Goal: Information Seeking & Learning: Learn about a topic

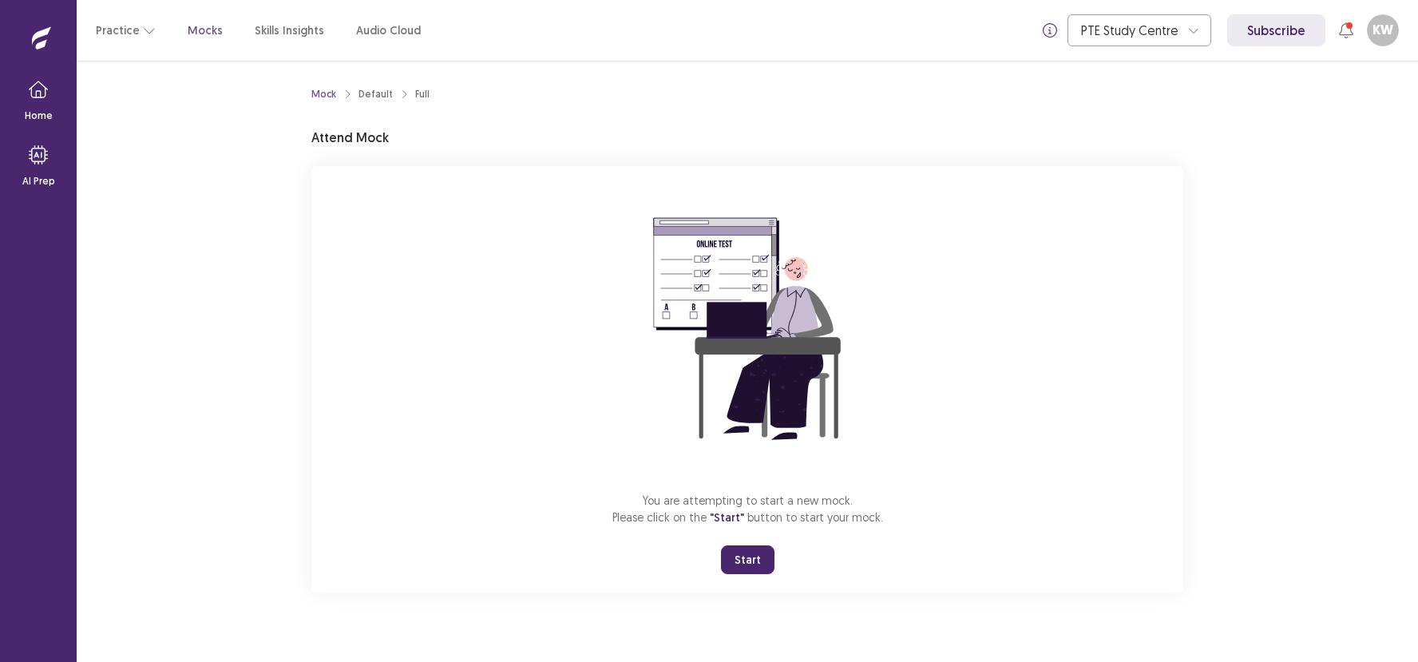
click at [750, 568] on button "Start" at bounding box center [747, 559] width 53 height 29
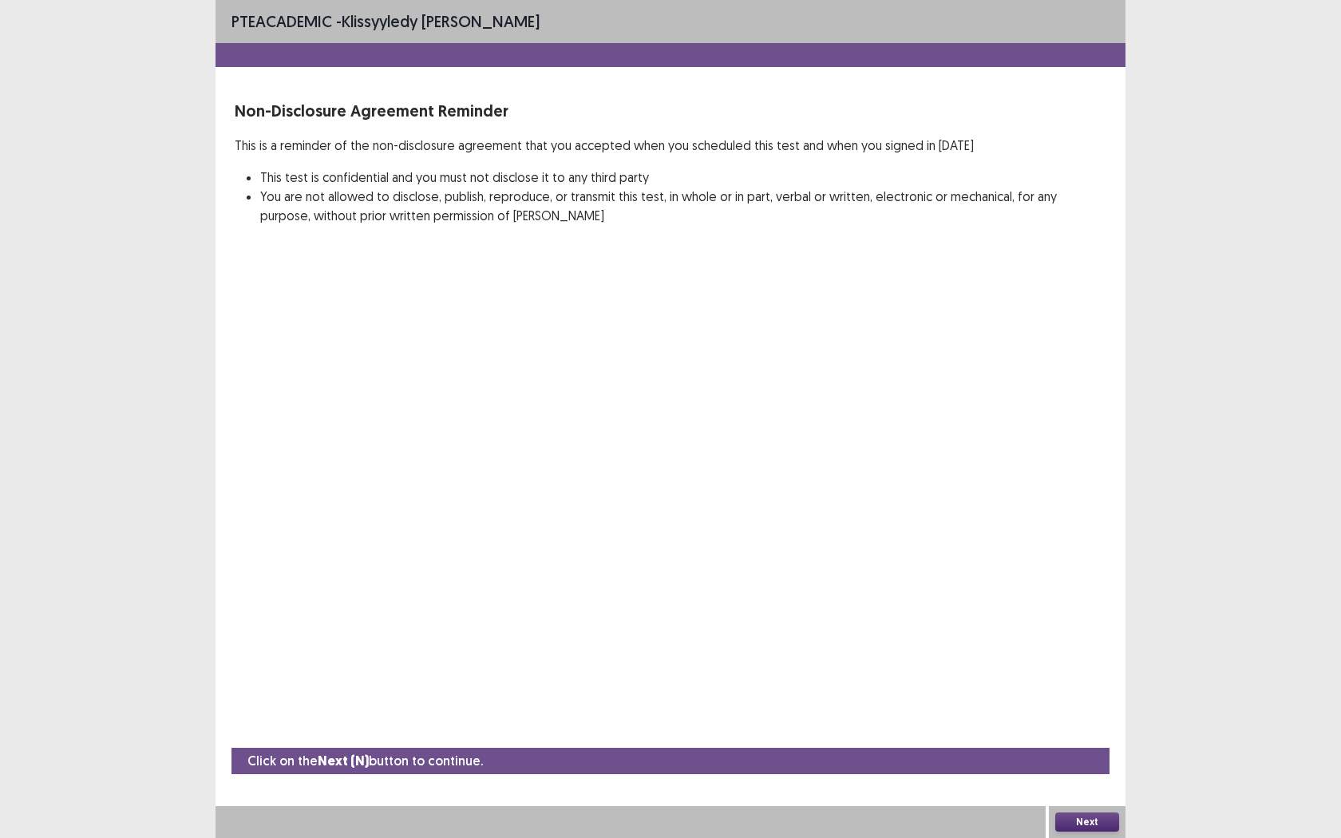
click at [1070, 661] on button "Next" at bounding box center [1087, 822] width 64 height 19
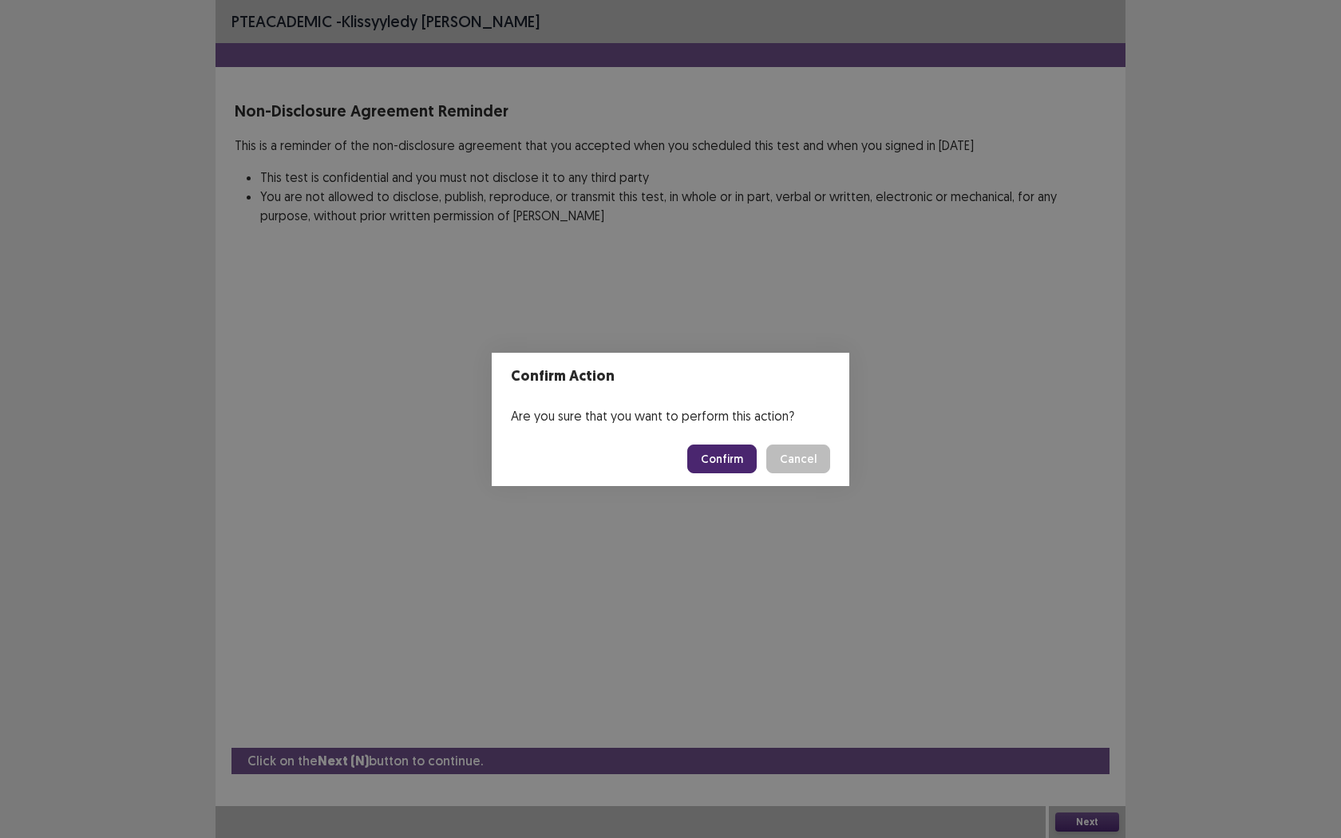
click at [726, 461] on button "Confirm" at bounding box center [721, 459] width 69 height 29
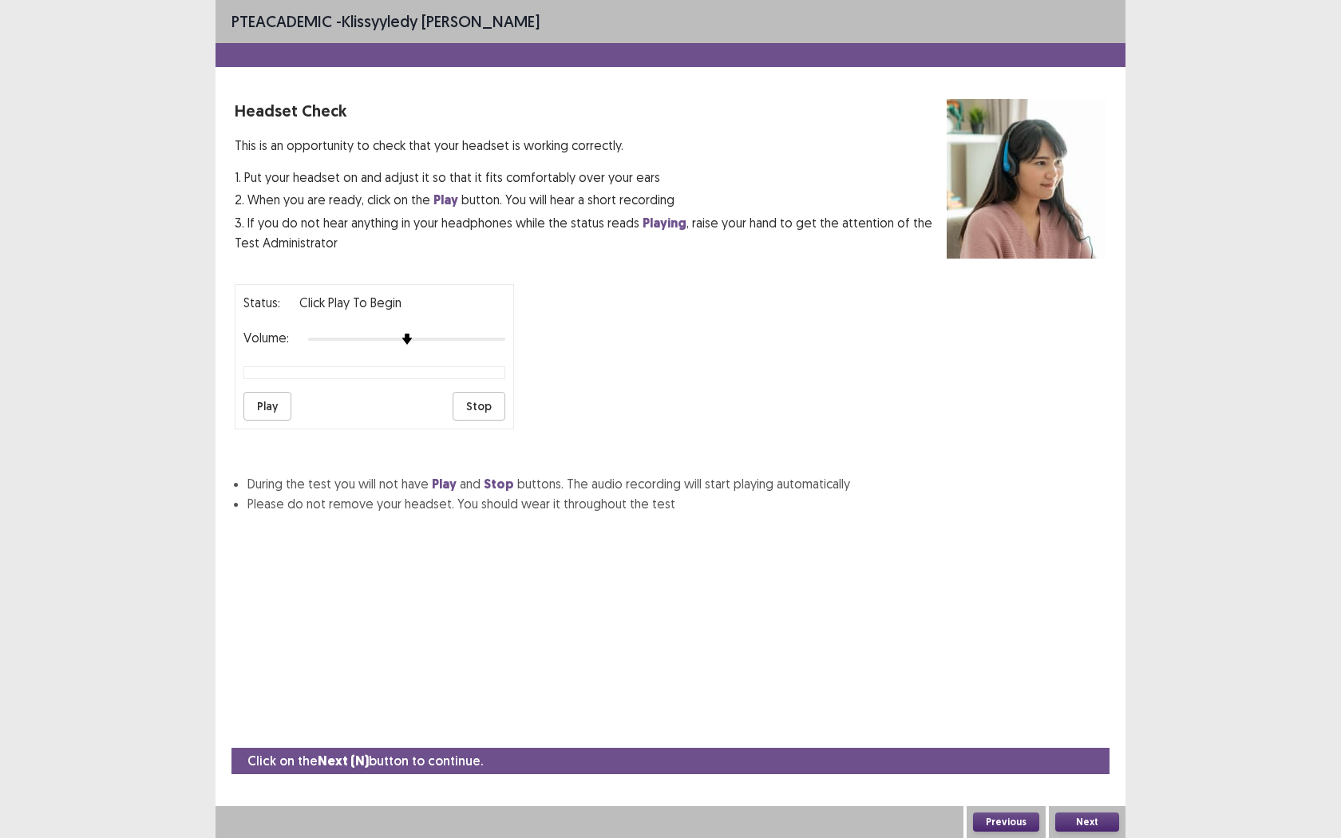
click at [253, 400] on button "Play" at bounding box center [267, 406] width 48 height 29
click at [1104, 661] on button "Next" at bounding box center [1087, 822] width 64 height 19
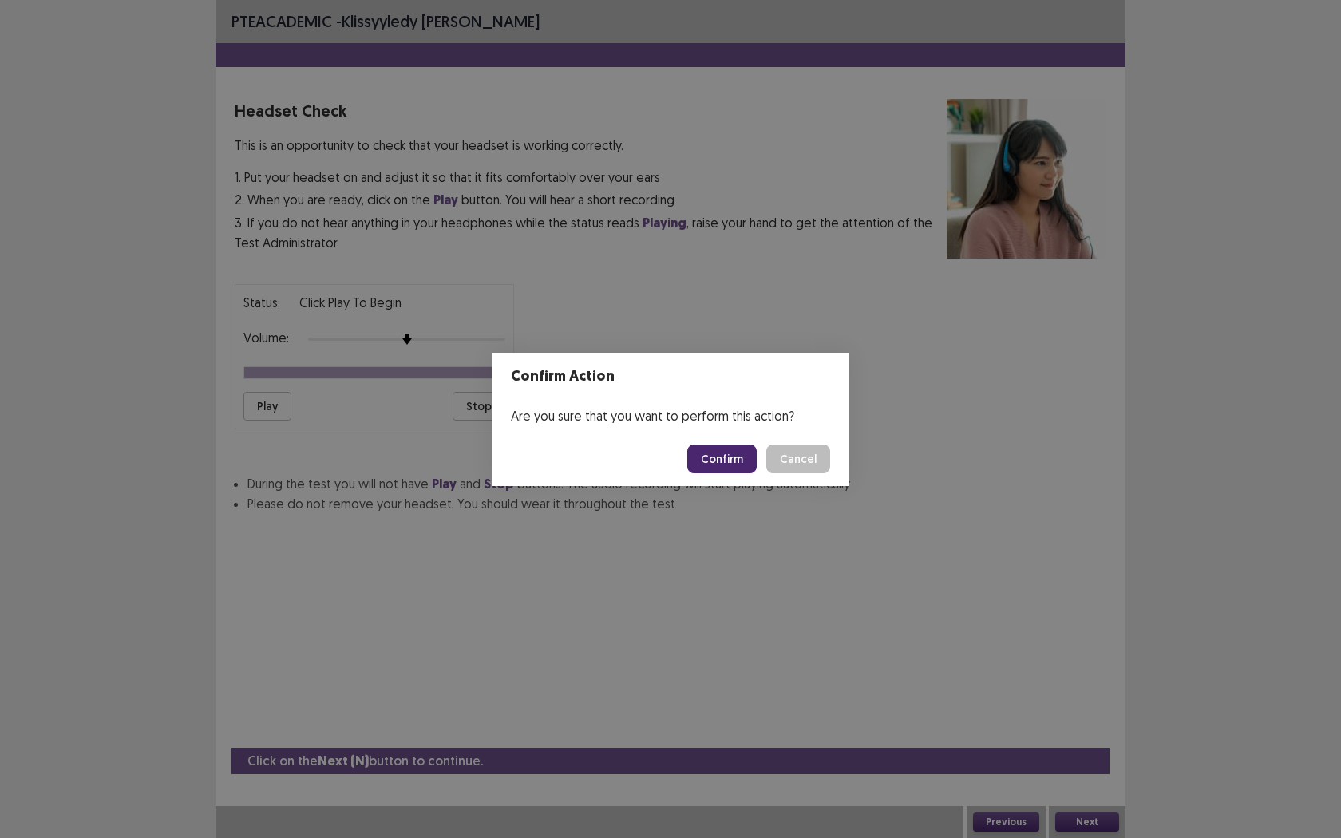
click at [723, 457] on button "Confirm" at bounding box center [721, 459] width 69 height 29
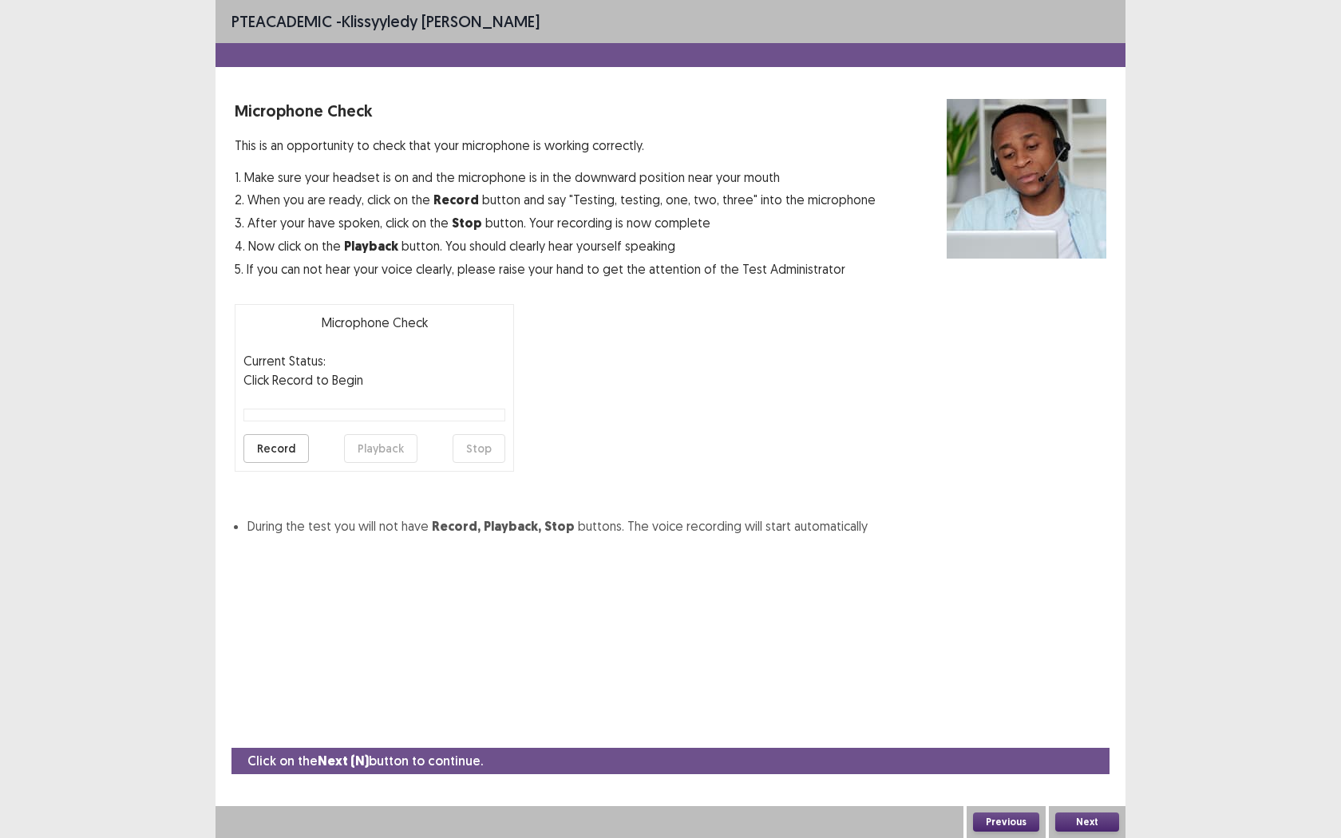
click at [291, 444] on button "Record" at bounding box center [275, 448] width 65 height 29
click at [478, 454] on button "Stop" at bounding box center [479, 448] width 53 height 29
click at [363, 451] on button "Playback" at bounding box center [380, 448] width 73 height 29
click at [1095, 661] on button "Next" at bounding box center [1087, 822] width 64 height 19
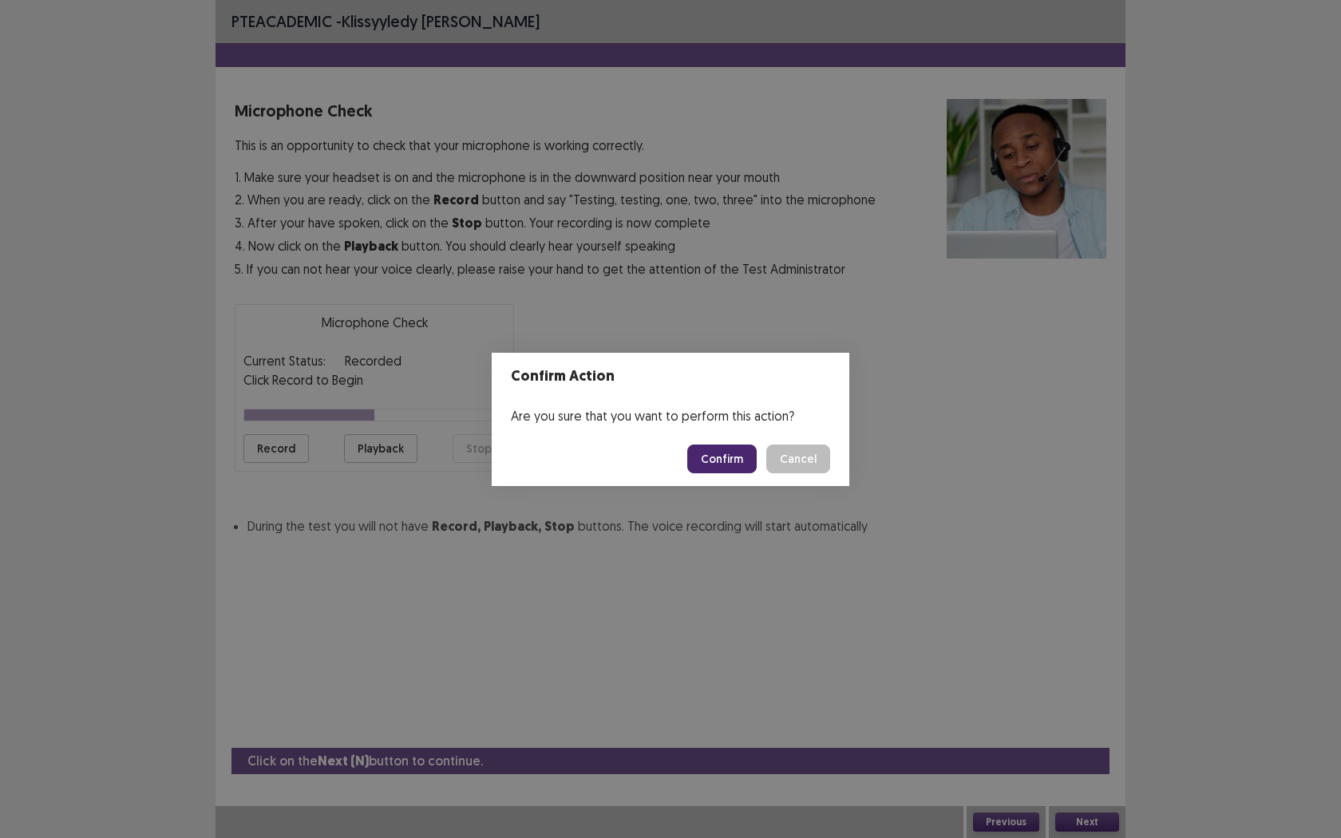
click at [724, 467] on button "Confirm" at bounding box center [721, 459] width 69 height 29
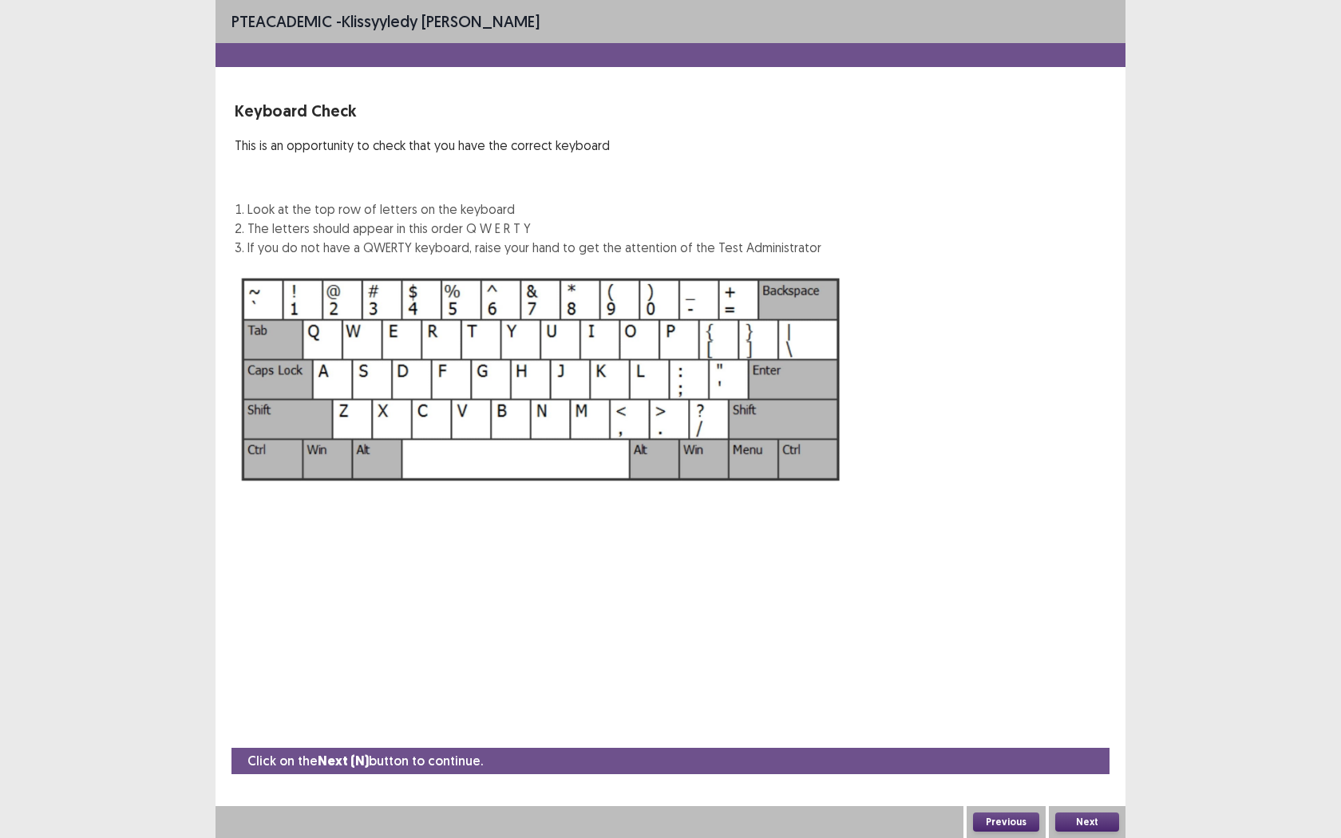
click at [1070, 661] on button "Next" at bounding box center [1087, 822] width 64 height 19
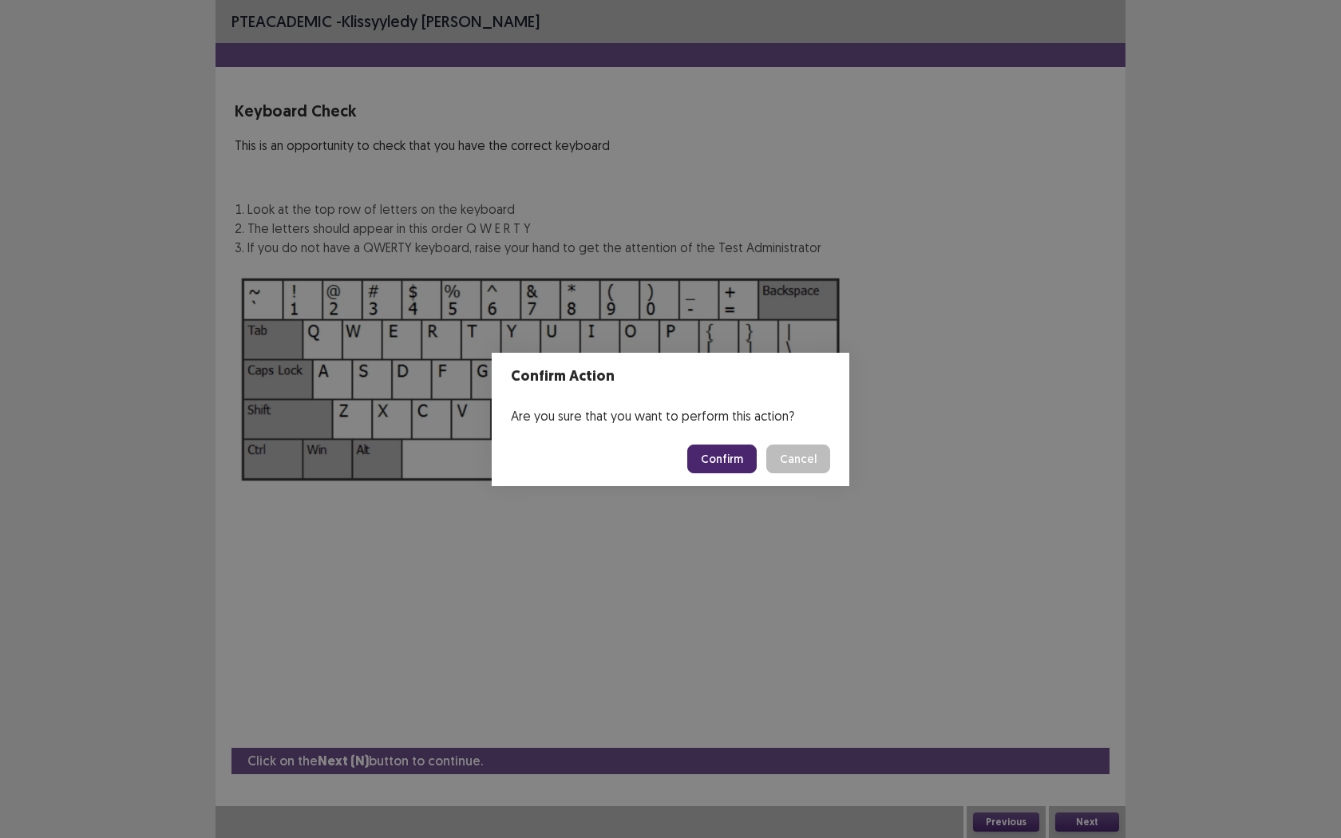
click at [730, 457] on button "Confirm" at bounding box center [721, 459] width 69 height 29
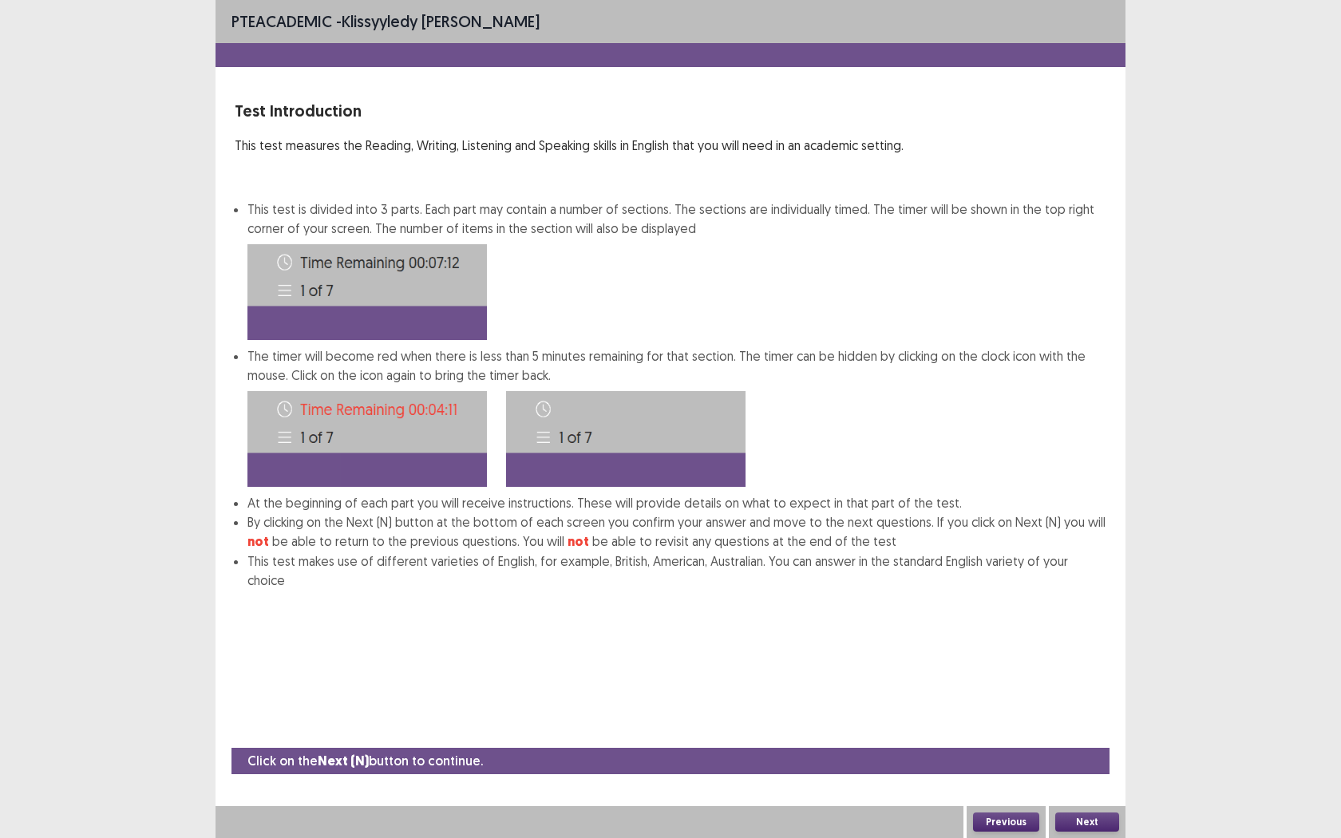
click at [1086, 661] on button "Next" at bounding box center [1087, 822] width 64 height 19
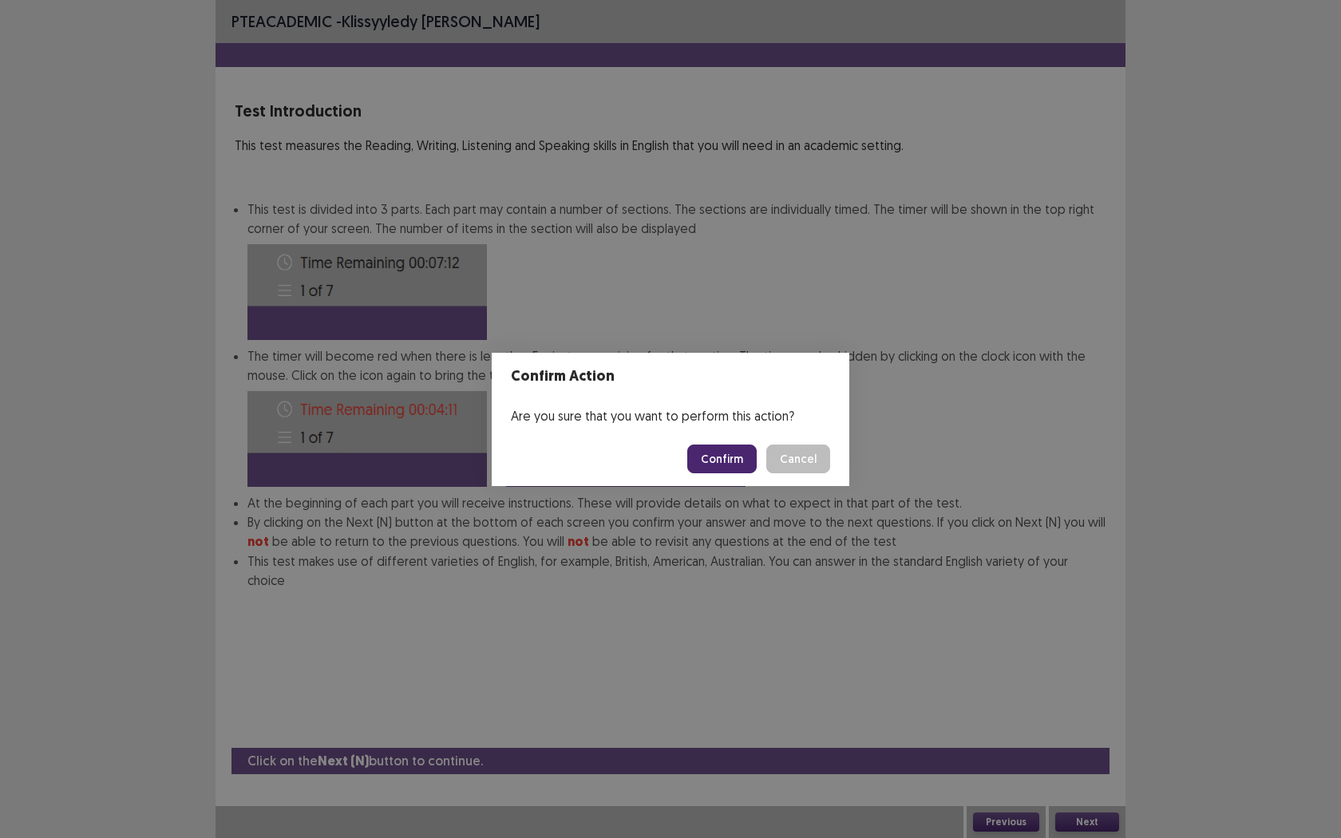
click at [721, 459] on button "Confirm" at bounding box center [721, 459] width 69 height 29
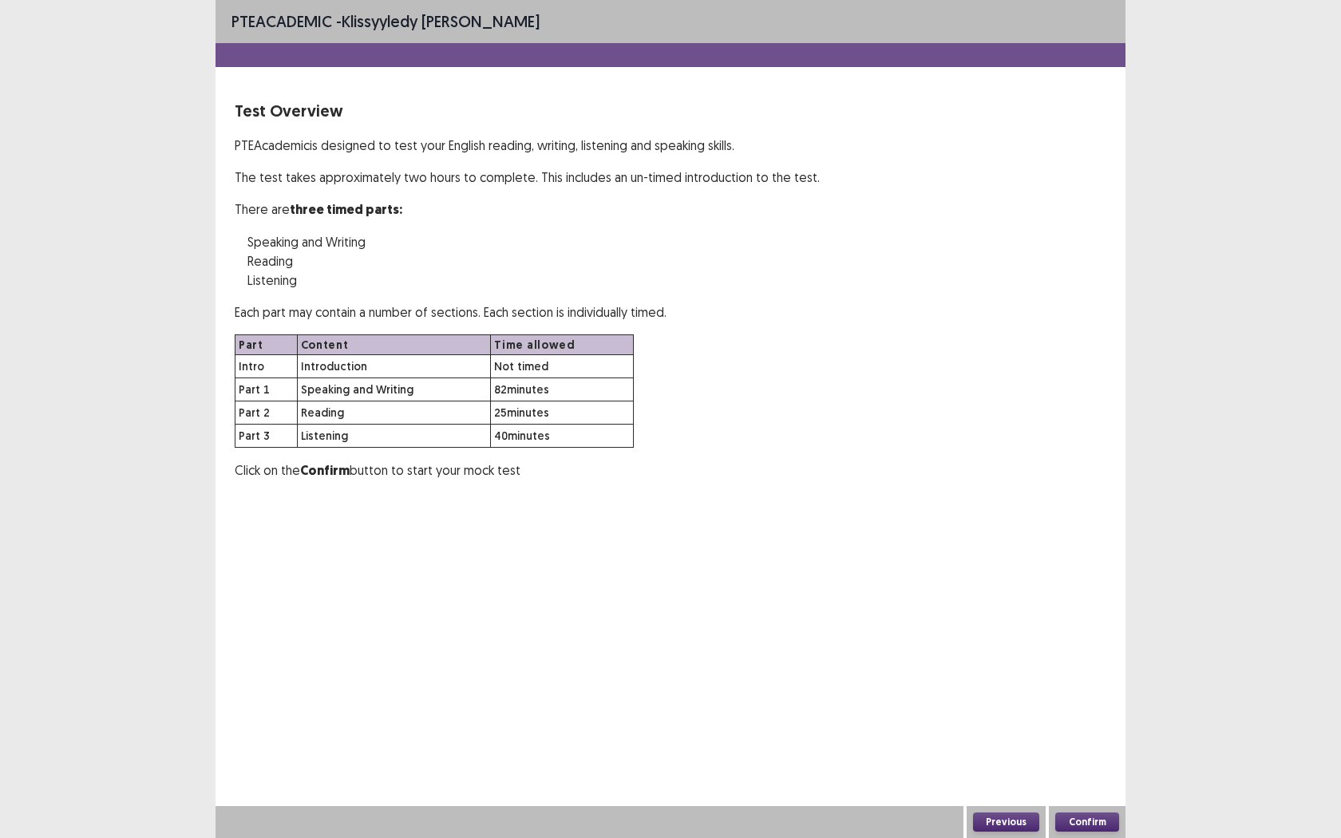
click at [1089, 661] on button "Confirm" at bounding box center [1087, 822] width 64 height 19
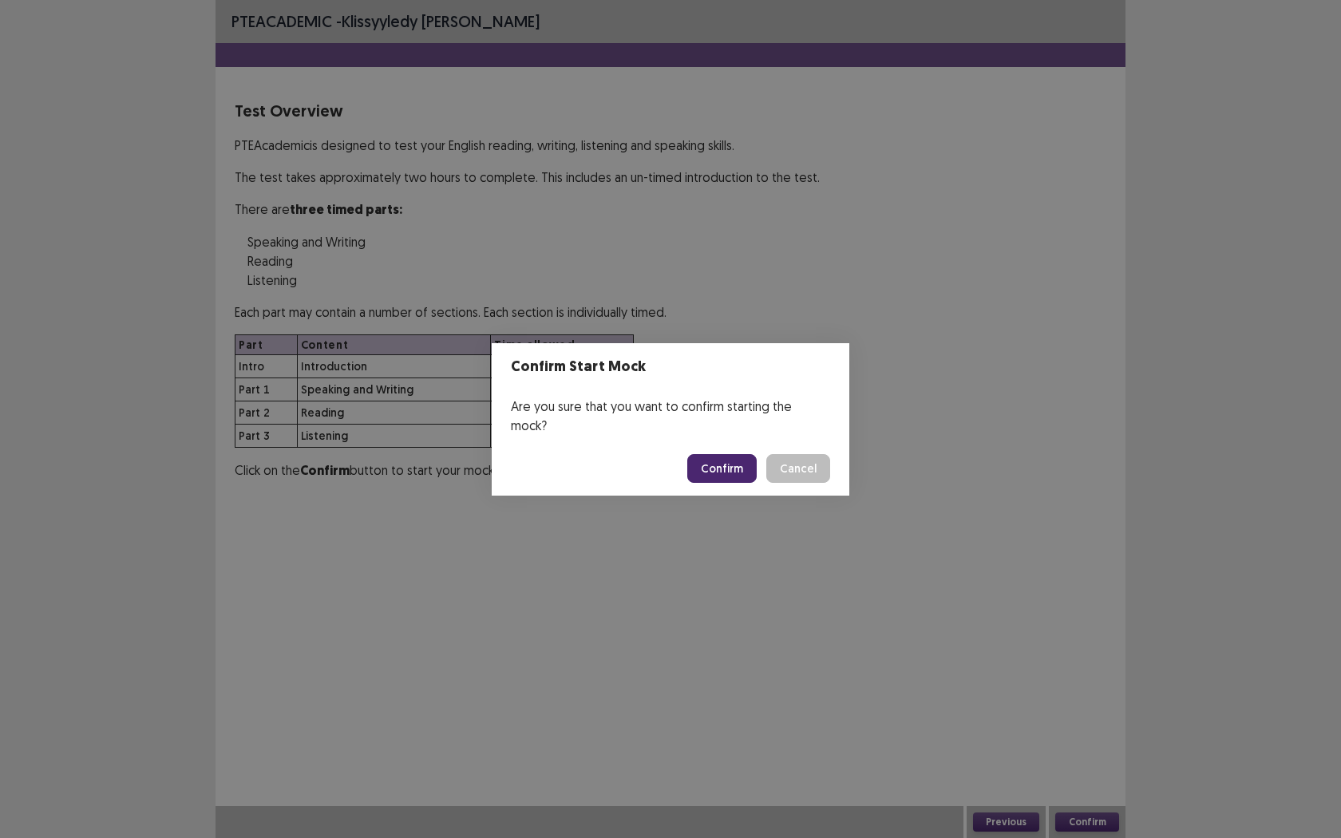
click at [710, 460] on button "Confirm" at bounding box center [721, 468] width 69 height 29
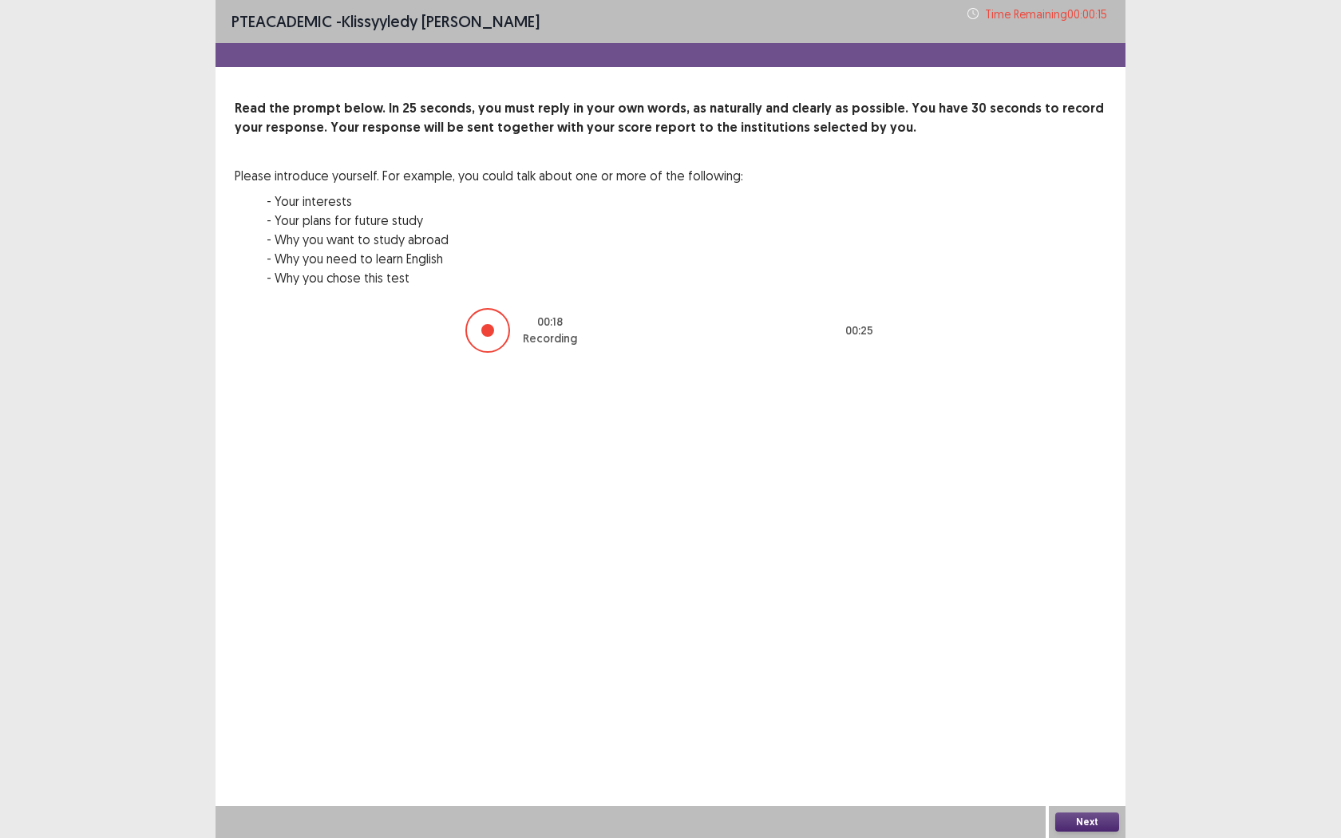
click at [1067, 661] on button "Next" at bounding box center [1087, 822] width 64 height 19
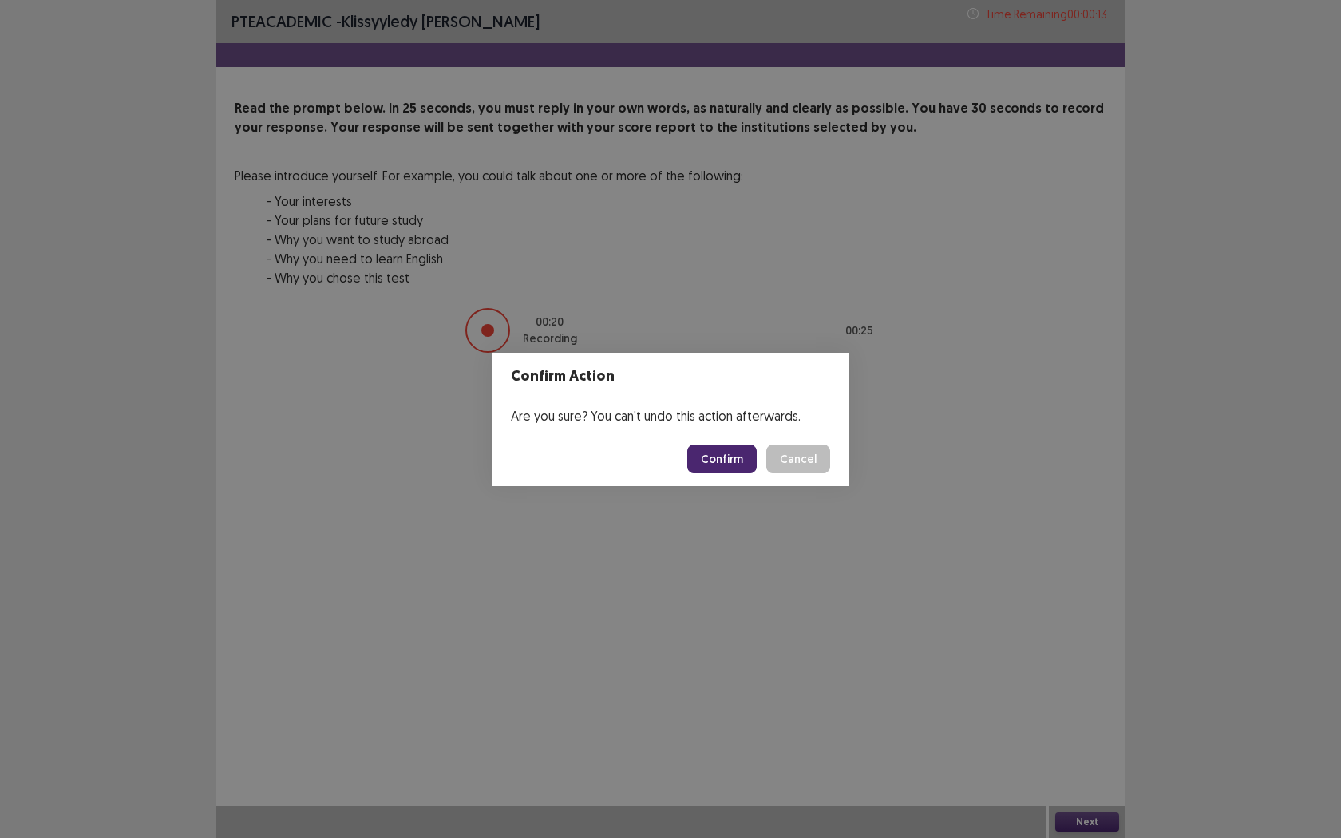
click at [717, 456] on button "Confirm" at bounding box center [721, 459] width 69 height 29
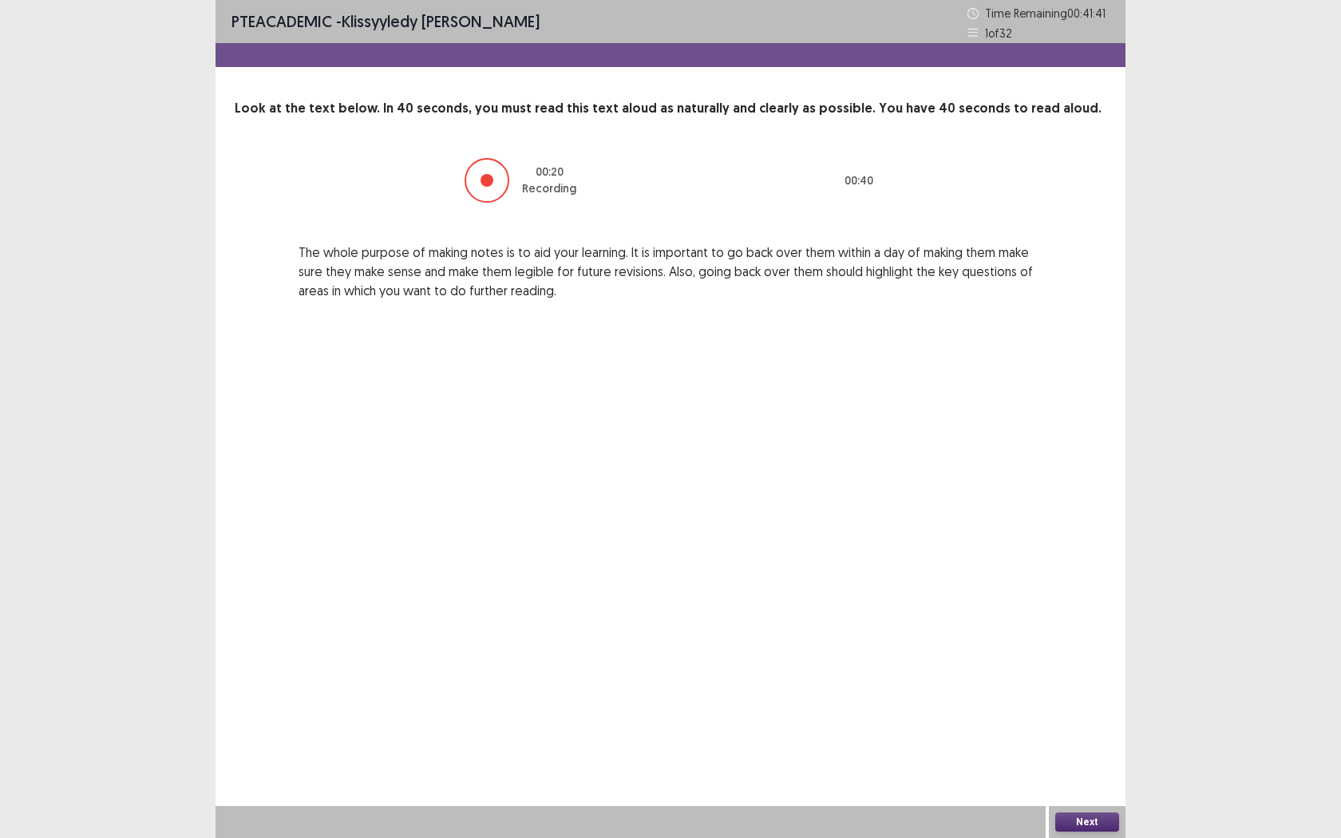
click at [1080, 661] on button "Next" at bounding box center [1087, 822] width 64 height 19
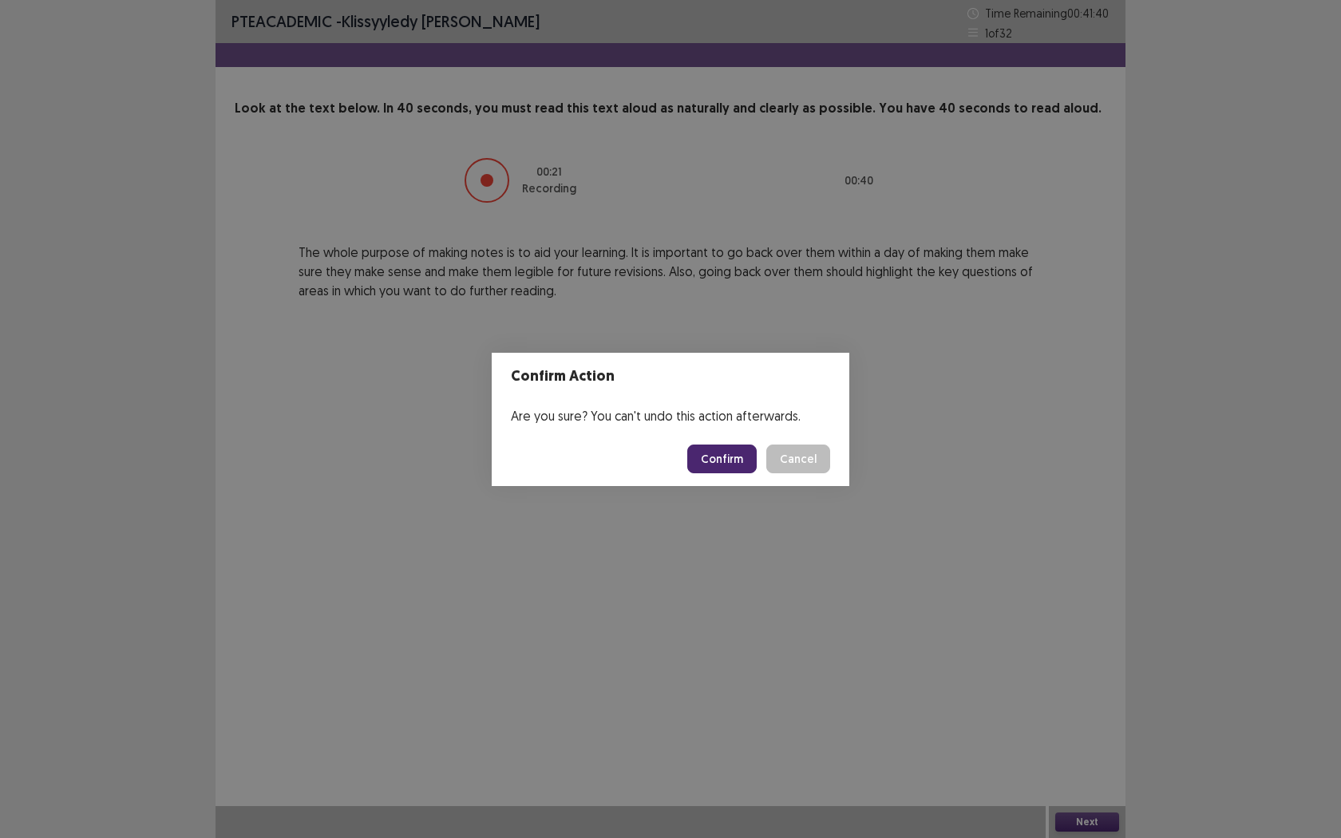
click at [730, 464] on button "Confirm" at bounding box center [721, 459] width 69 height 29
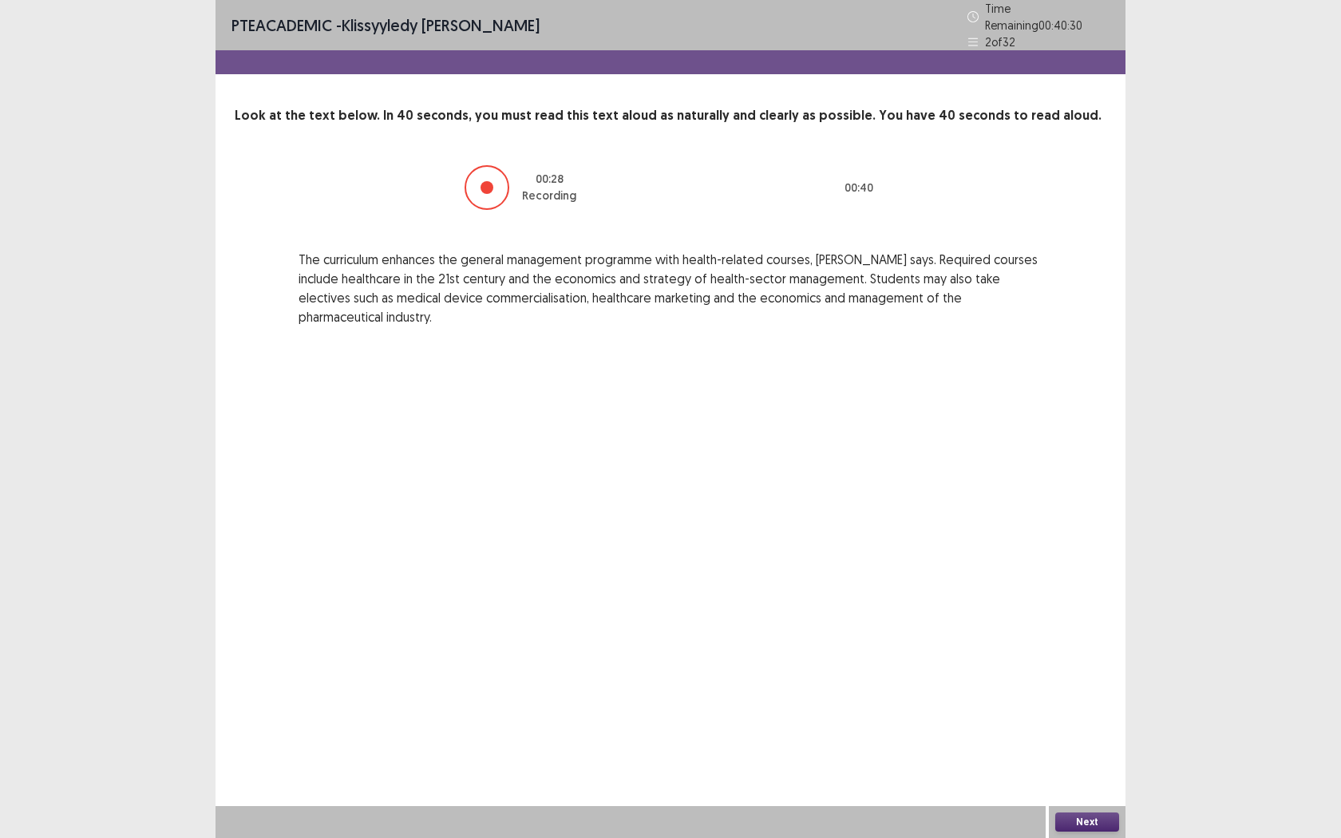
click at [1077, 661] on button "Next" at bounding box center [1087, 822] width 64 height 19
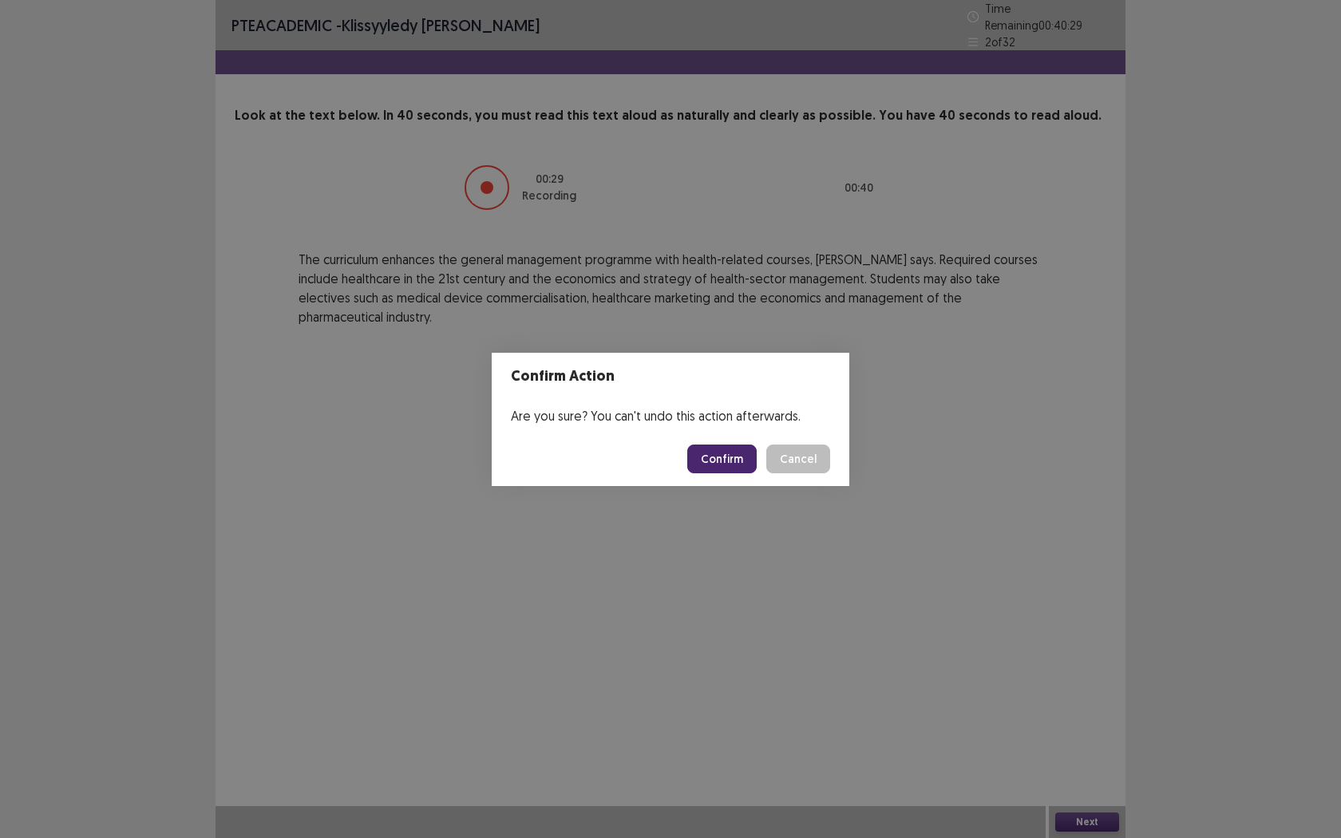
click at [731, 457] on button "Confirm" at bounding box center [721, 459] width 69 height 29
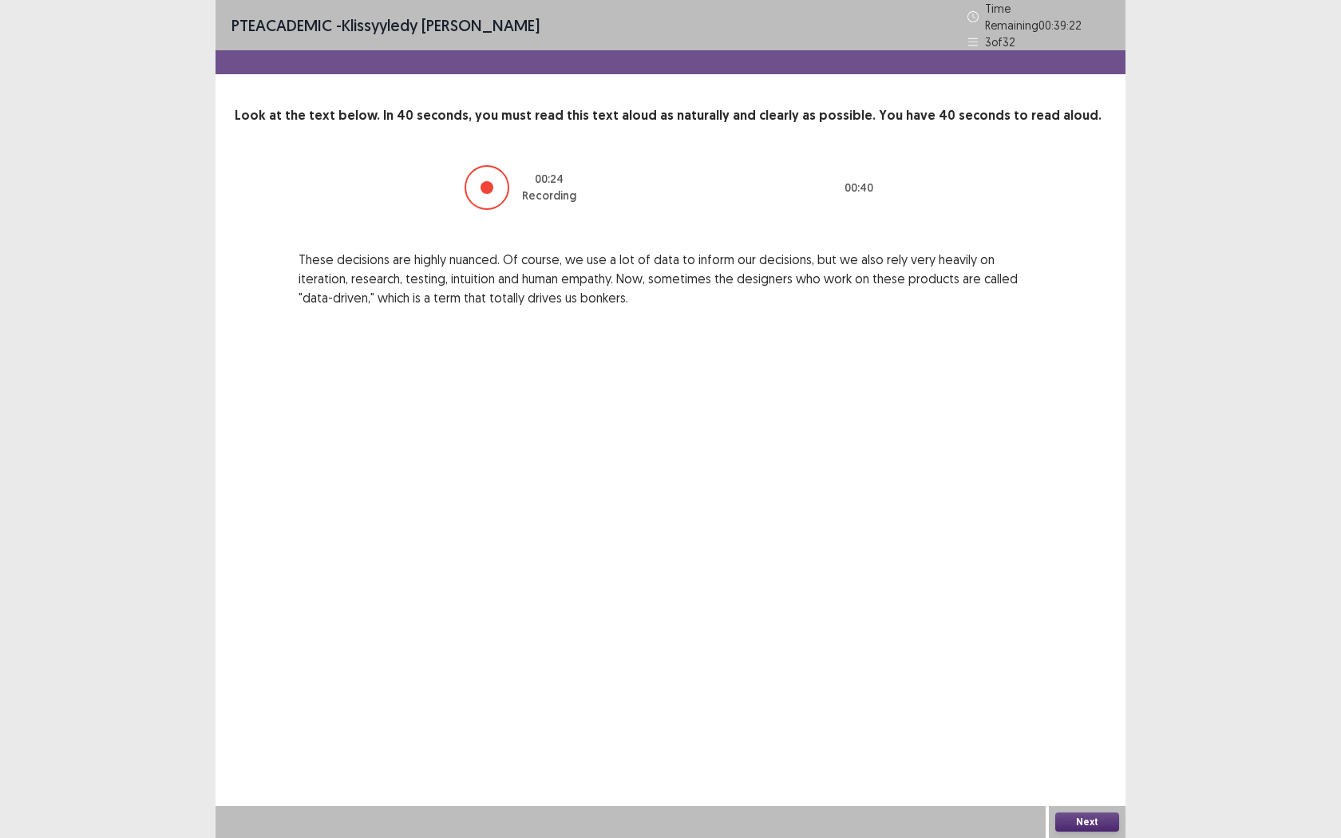
click at [1097, 661] on button "Next" at bounding box center [1087, 822] width 64 height 19
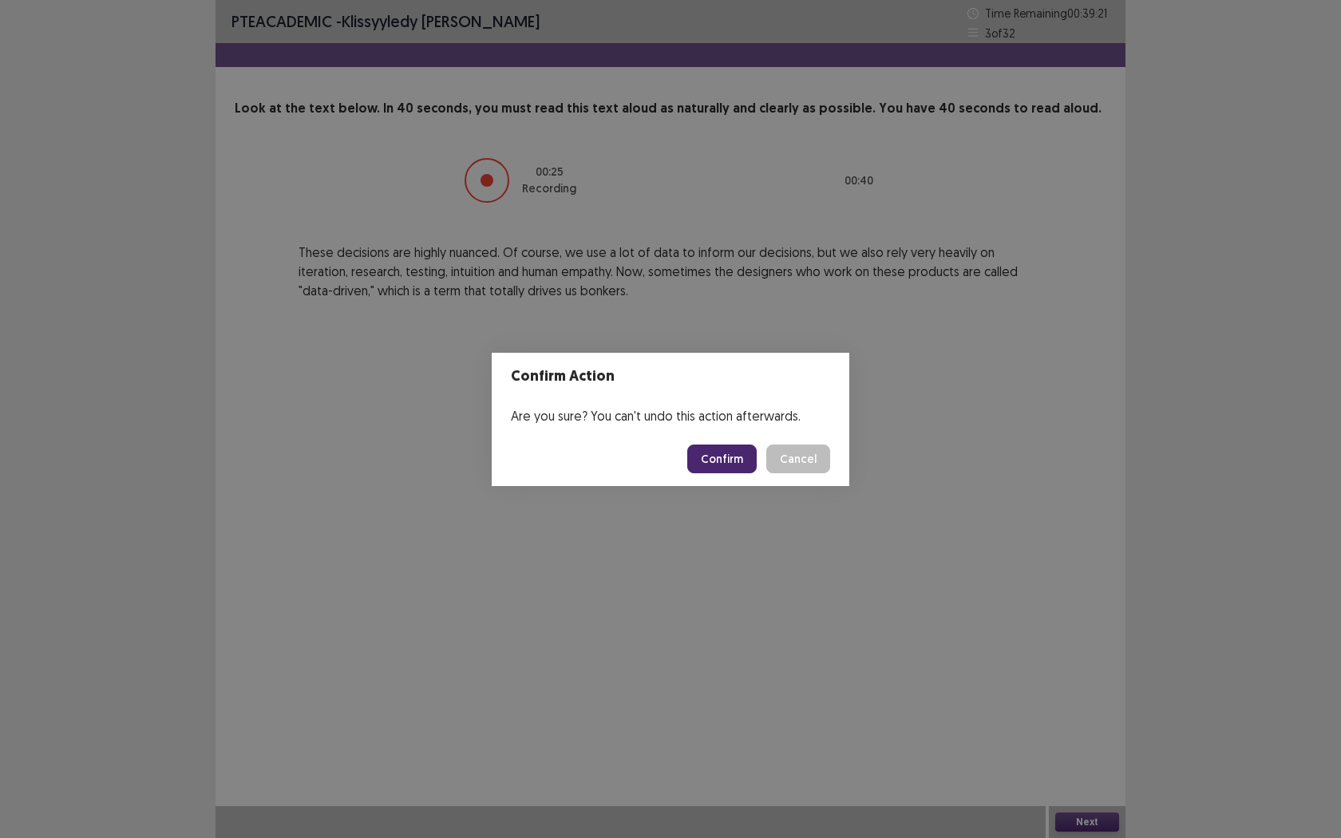
click at [705, 454] on button "Confirm" at bounding box center [721, 459] width 69 height 29
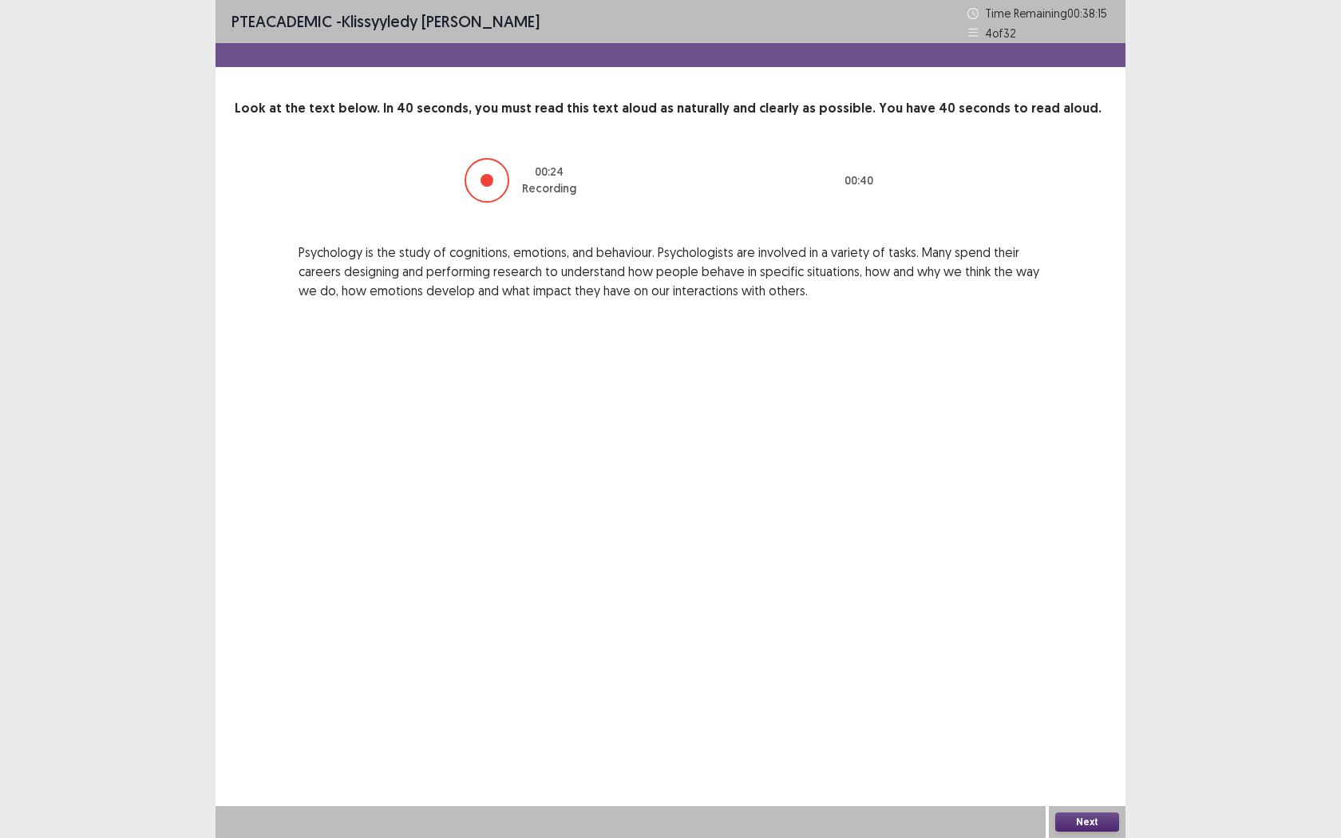
click at [1090, 661] on button "Next" at bounding box center [1087, 822] width 64 height 19
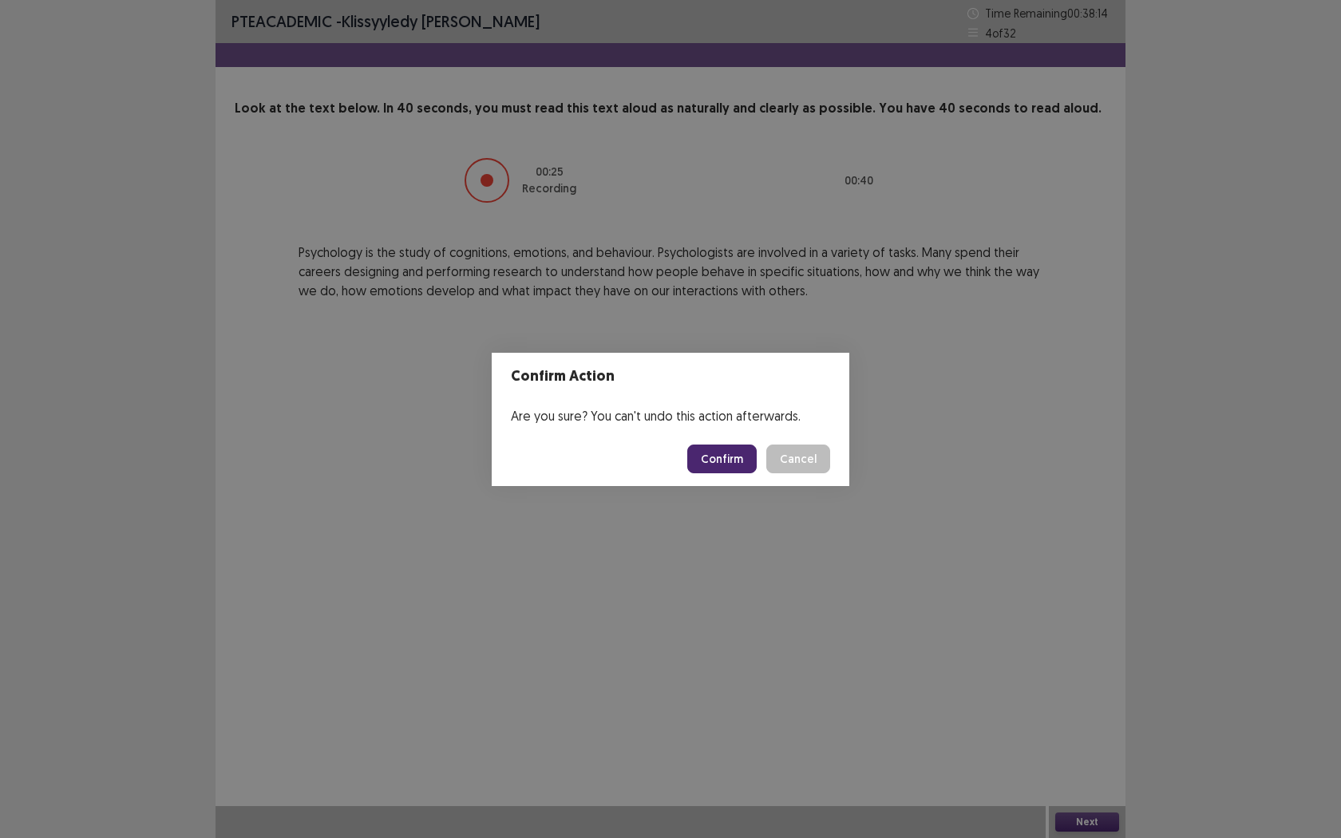
click at [710, 461] on button "Confirm" at bounding box center [721, 459] width 69 height 29
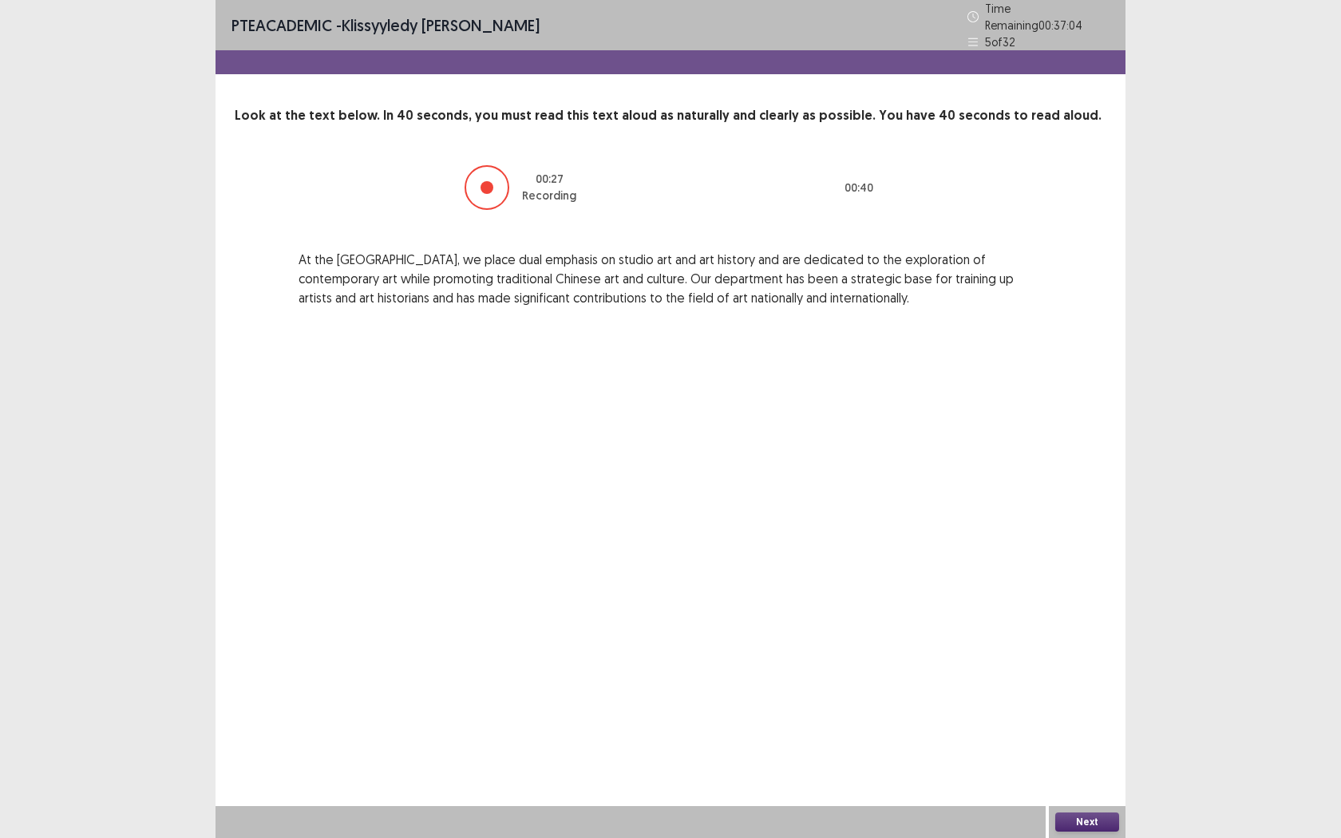
click at [1094, 661] on button "Next" at bounding box center [1087, 822] width 64 height 19
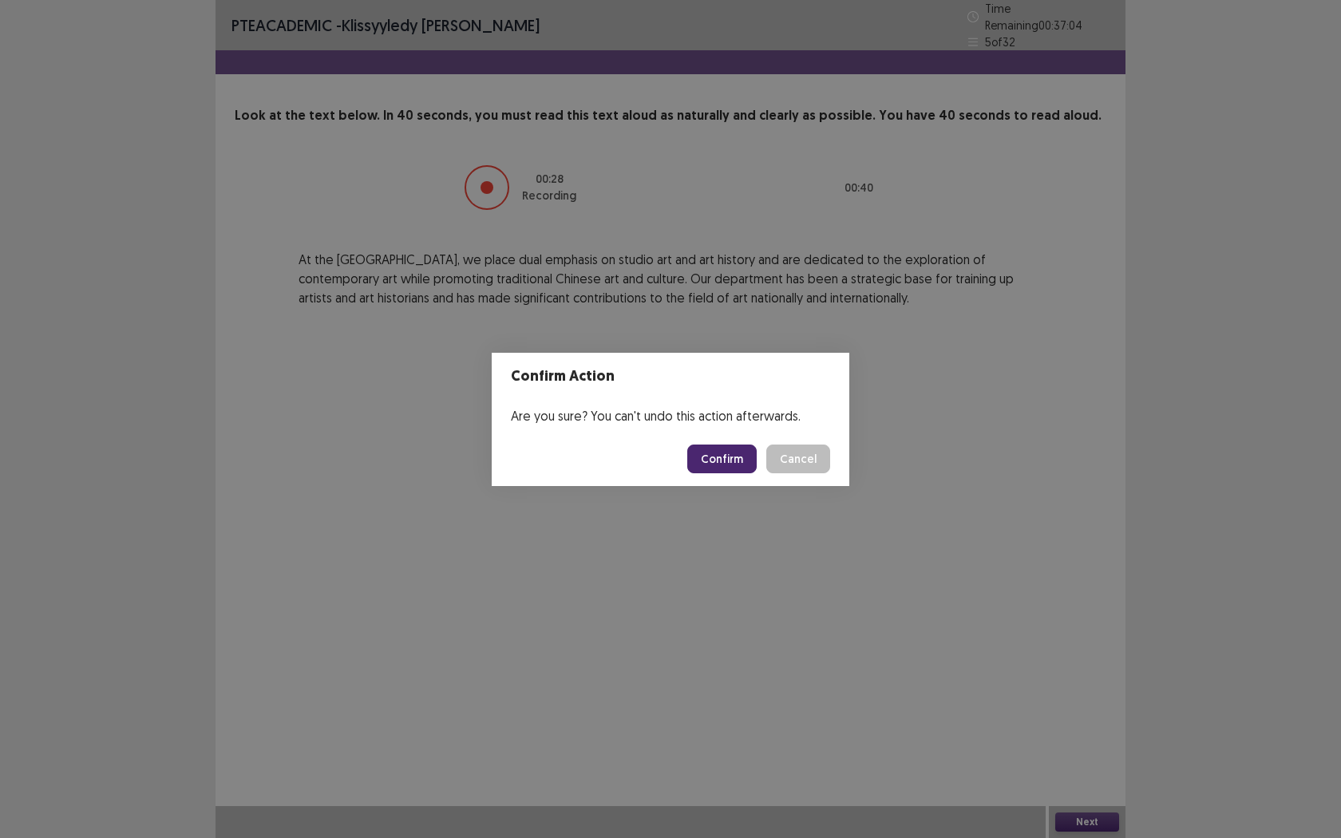
click at [731, 457] on button "Confirm" at bounding box center [721, 459] width 69 height 29
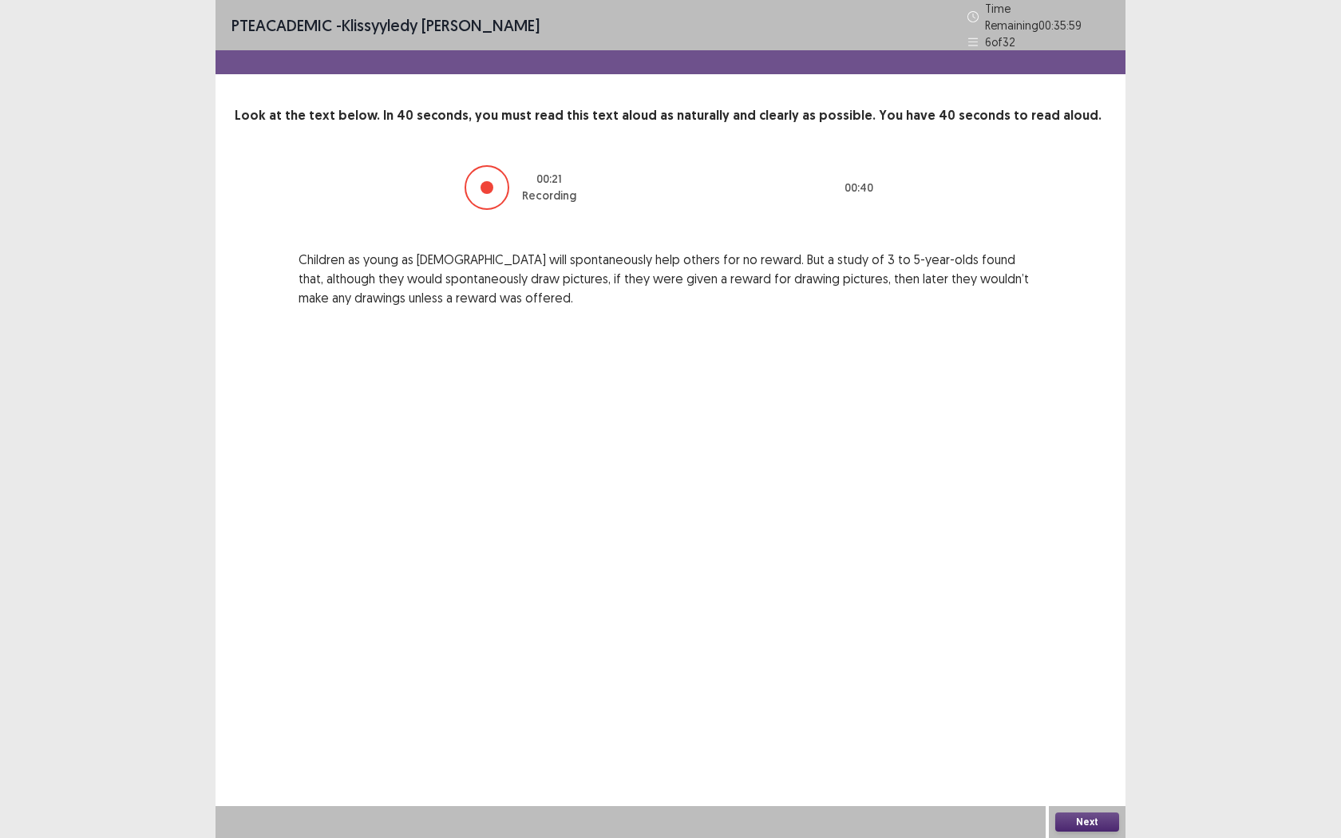
click at [1069, 661] on button "Next" at bounding box center [1087, 822] width 64 height 19
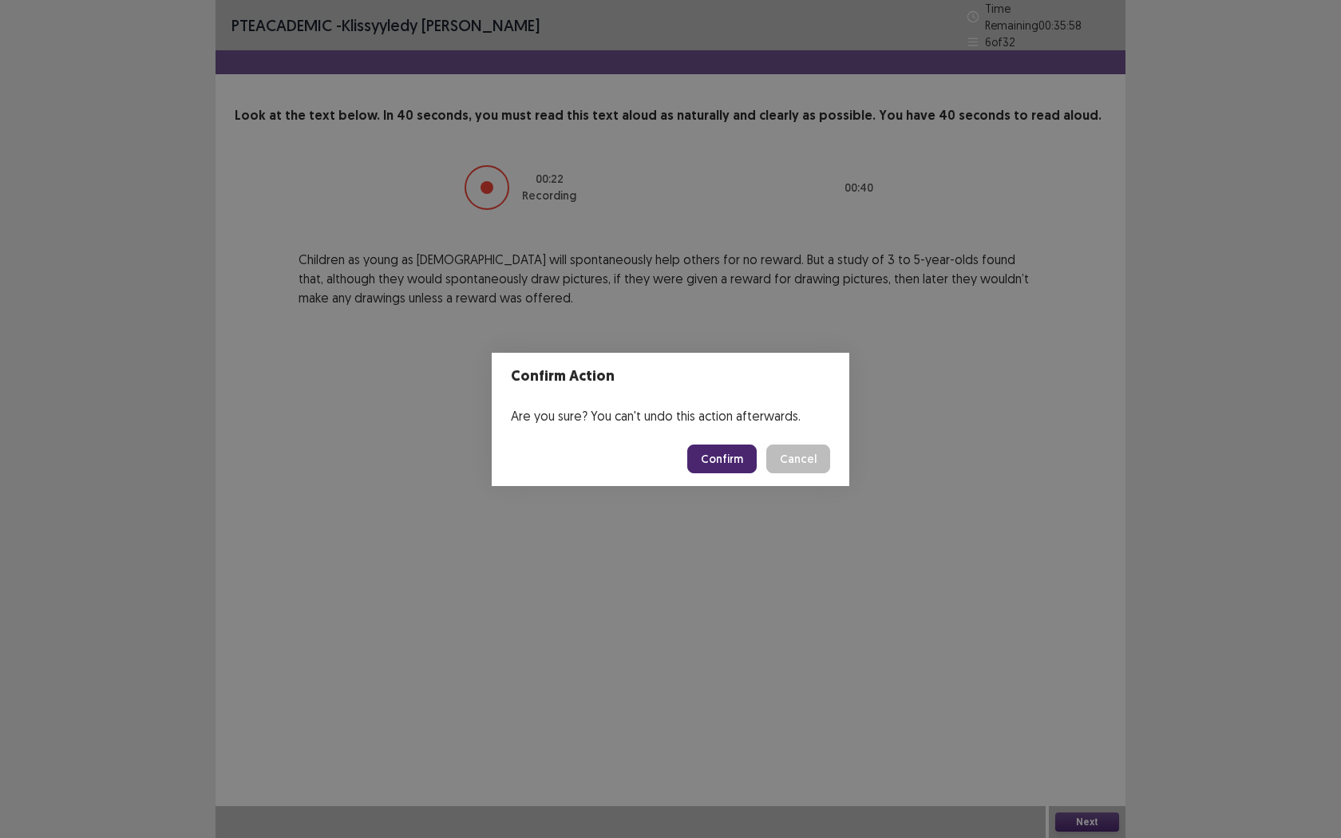
click at [739, 466] on button "Confirm" at bounding box center [721, 459] width 69 height 29
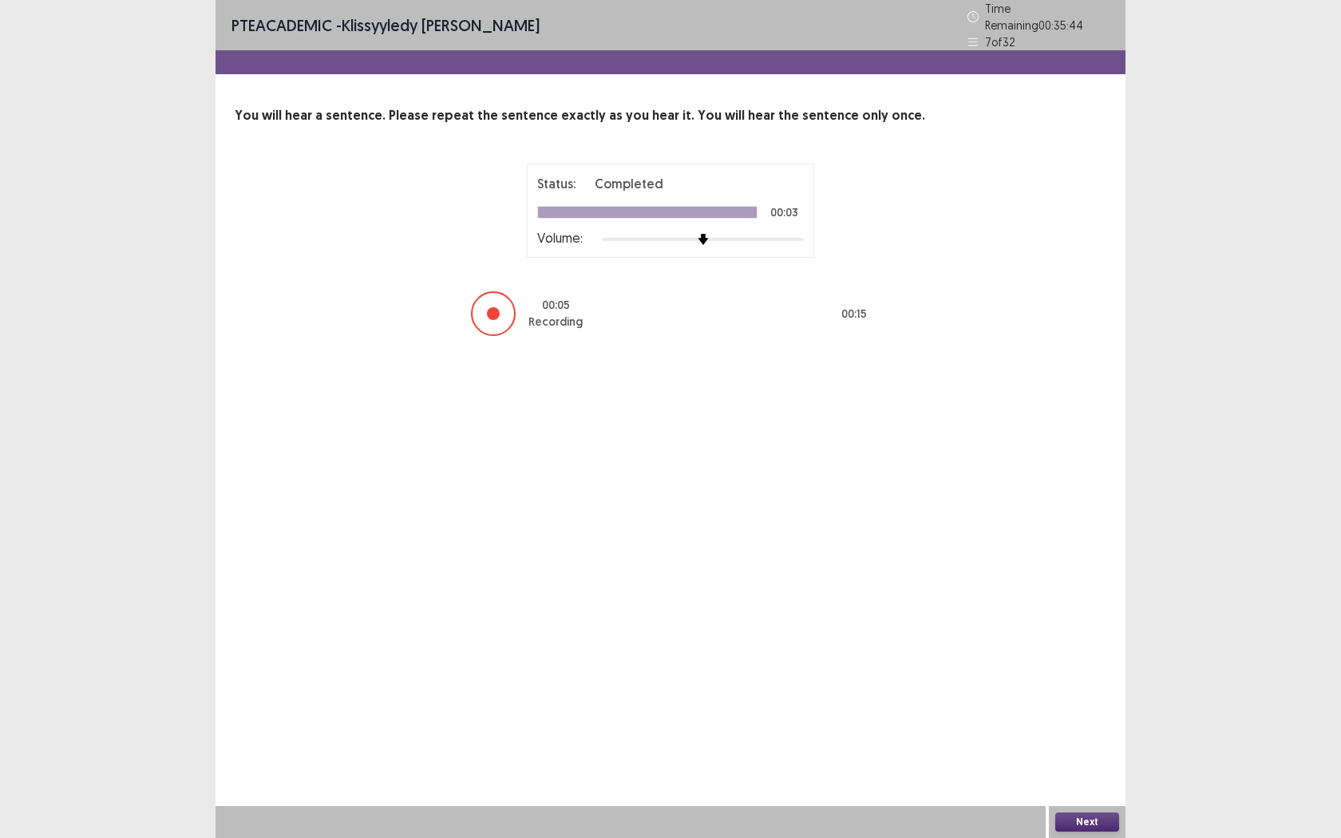
click at [1086, 661] on button "Next" at bounding box center [1087, 822] width 64 height 19
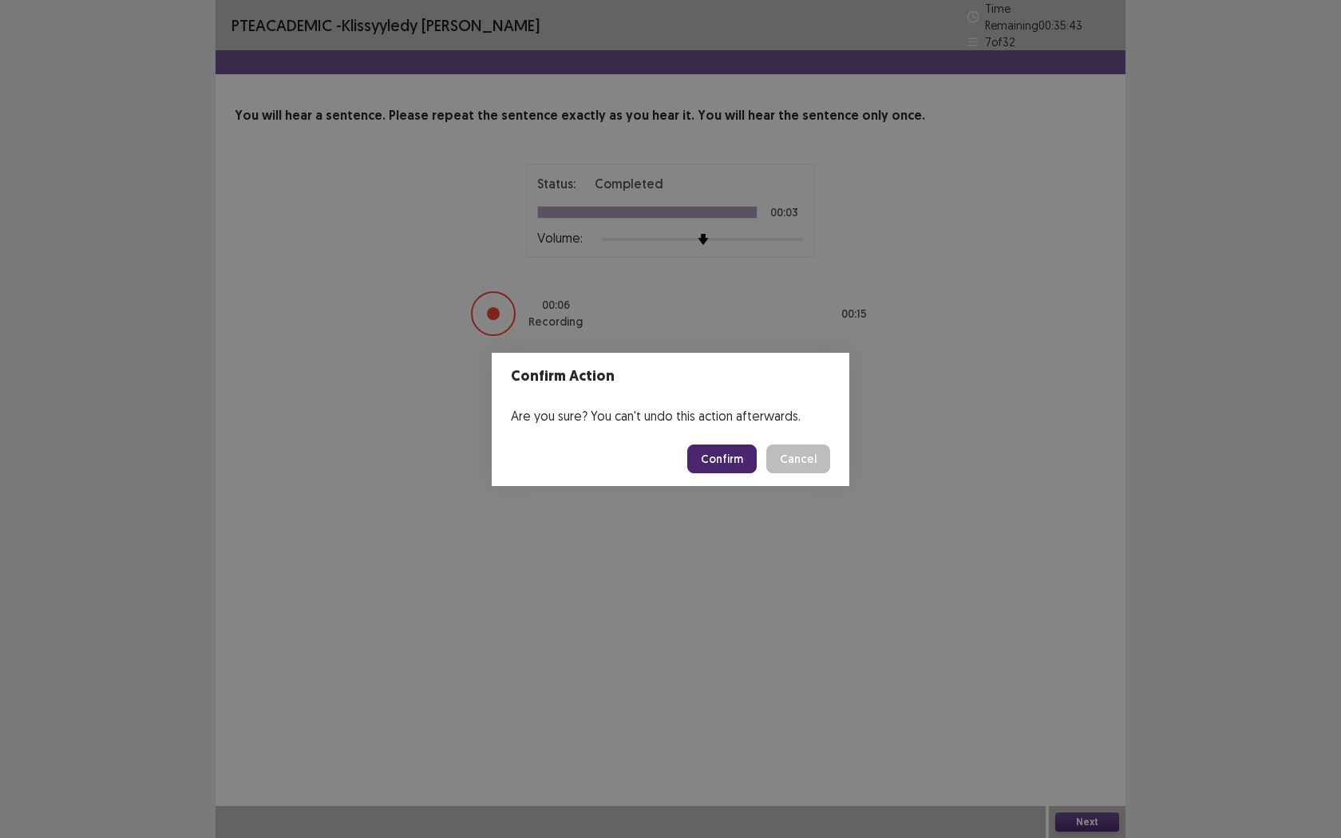
click at [728, 454] on button "Confirm" at bounding box center [721, 459] width 69 height 29
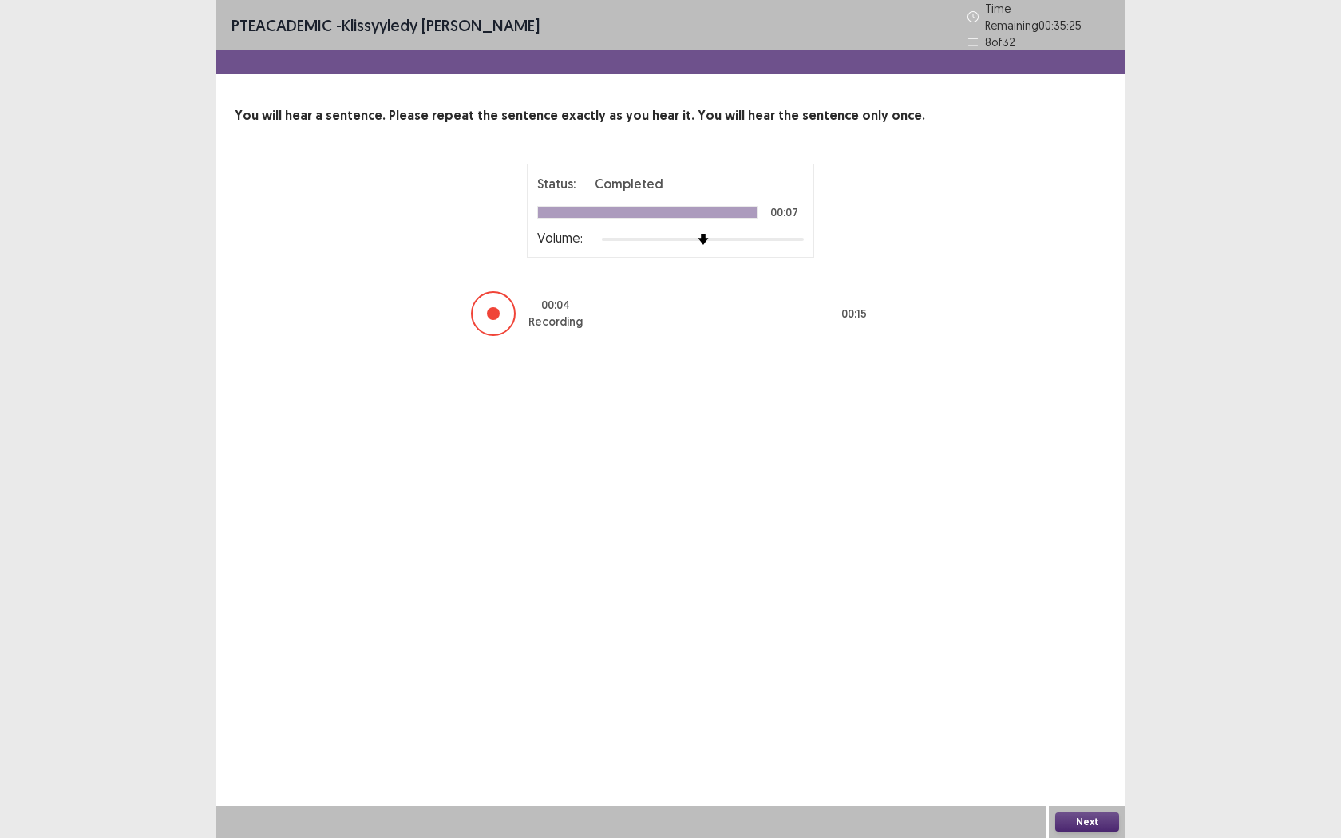
click at [1085, 661] on button "Next" at bounding box center [1087, 822] width 64 height 19
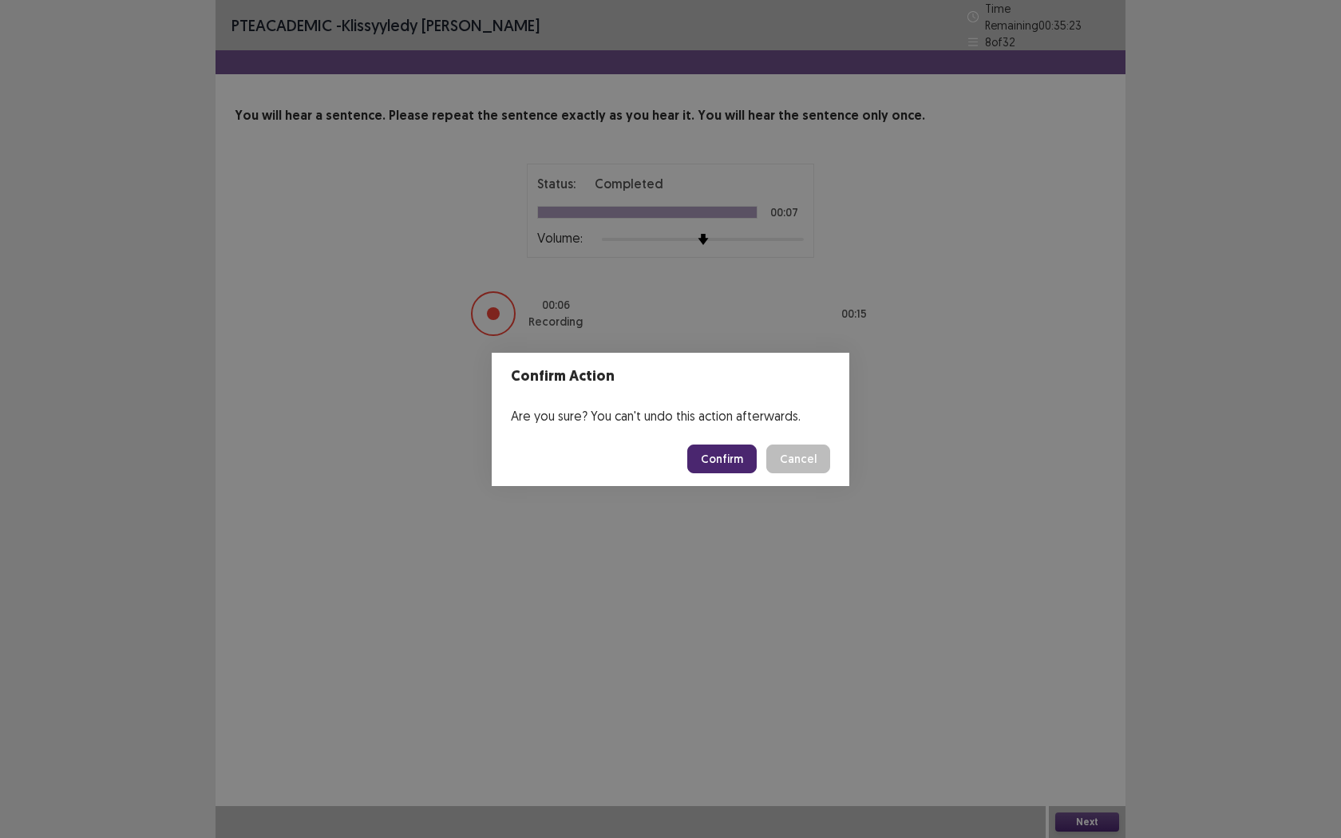
click at [726, 473] on button "Confirm" at bounding box center [721, 459] width 69 height 29
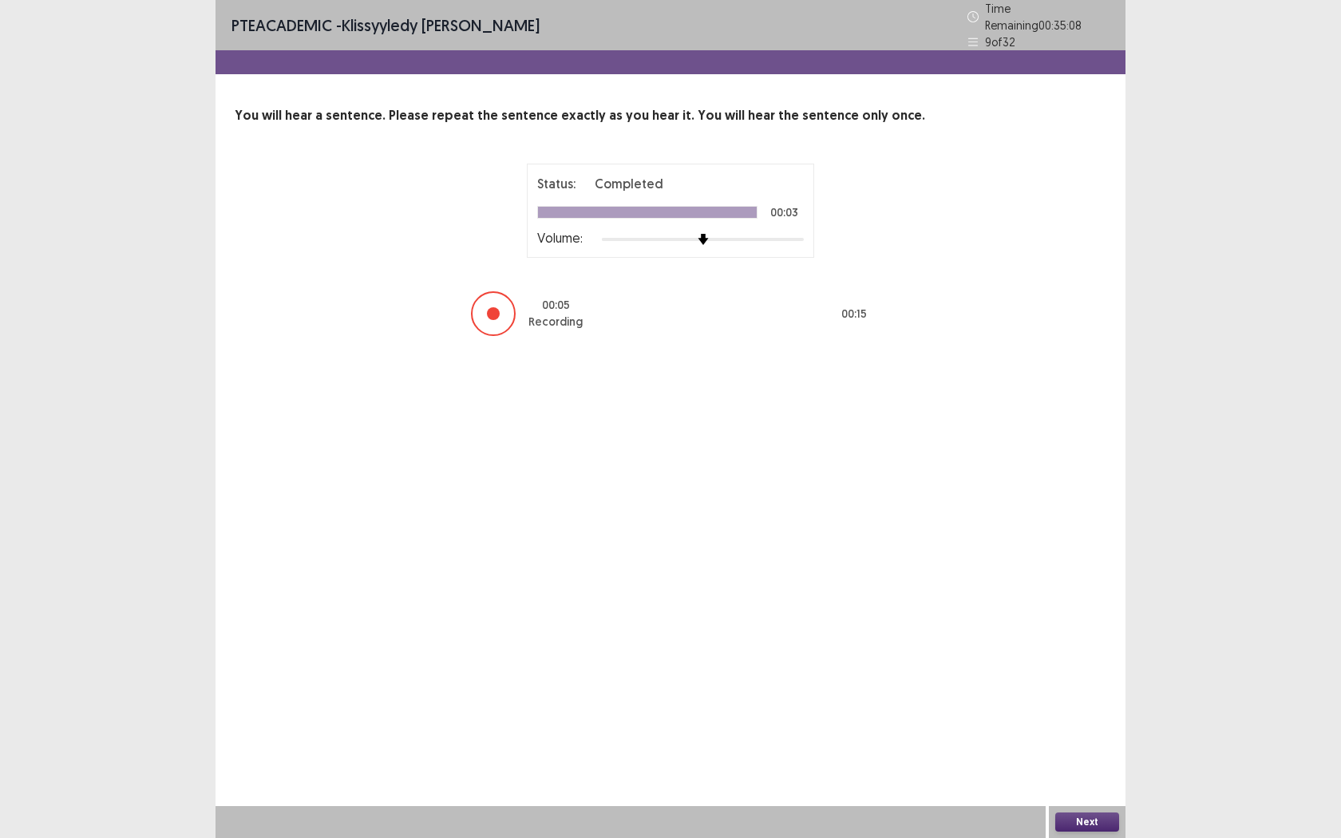
click at [1090, 661] on button "Next" at bounding box center [1087, 822] width 64 height 19
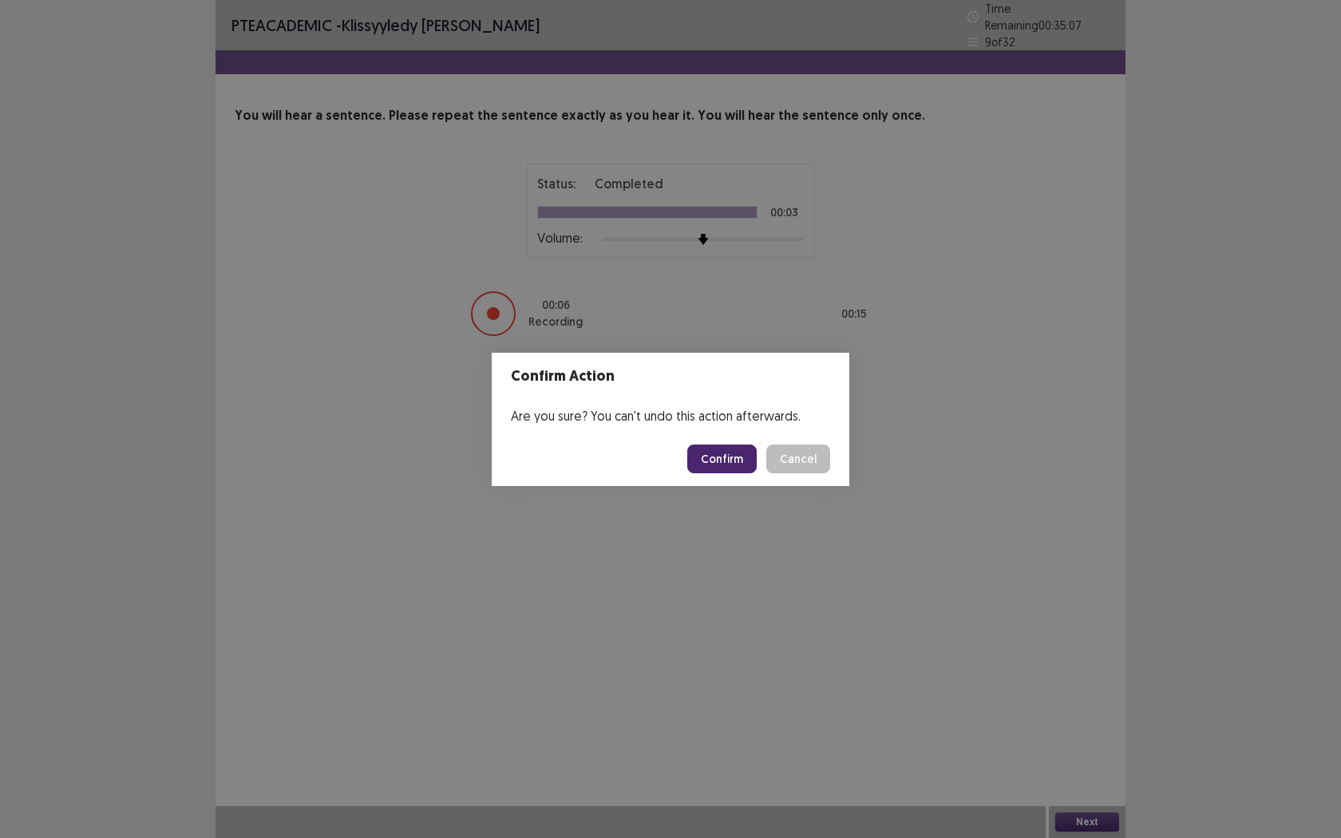
click at [730, 453] on button "Confirm" at bounding box center [721, 459] width 69 height 29
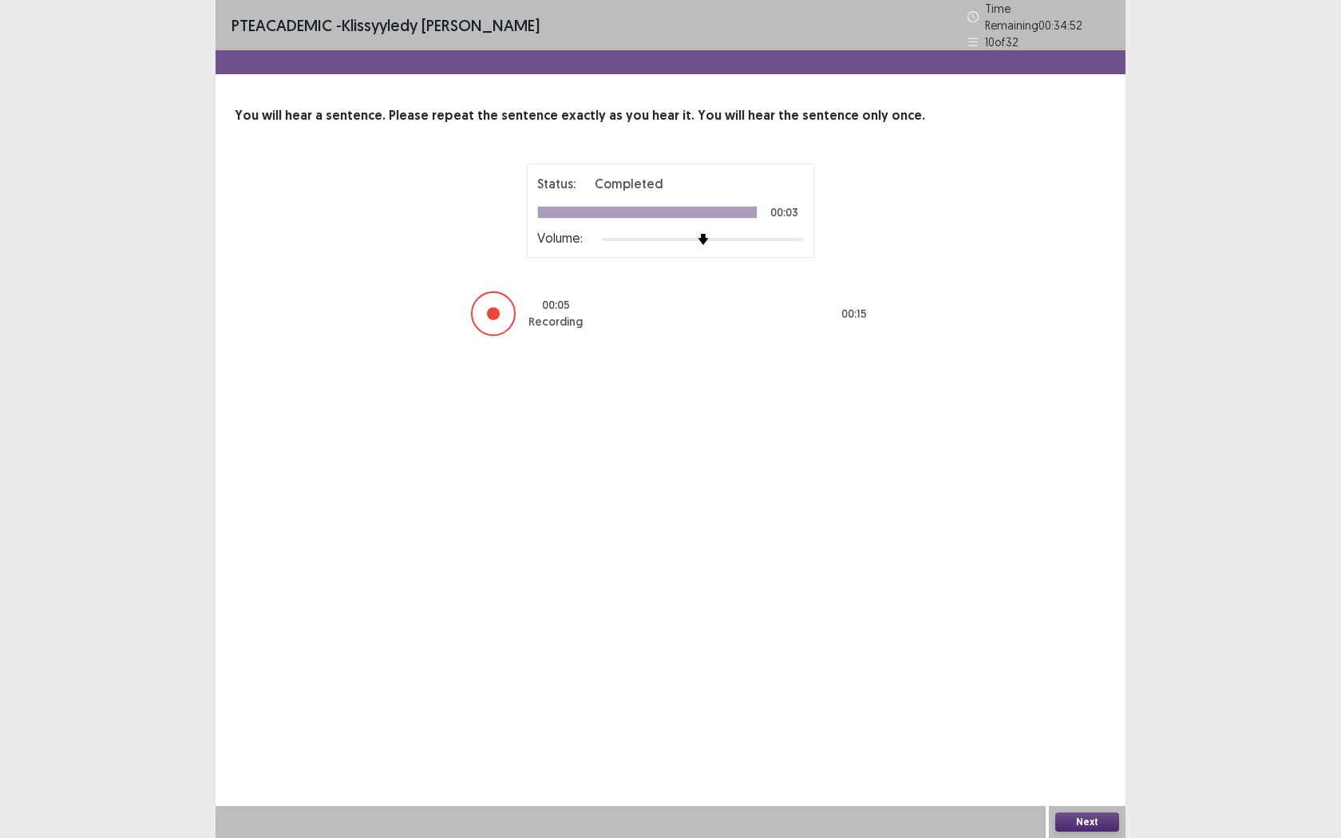
click at [1097, 661] on button "Next" at bounding box center [1087, 822] width 64 height 19
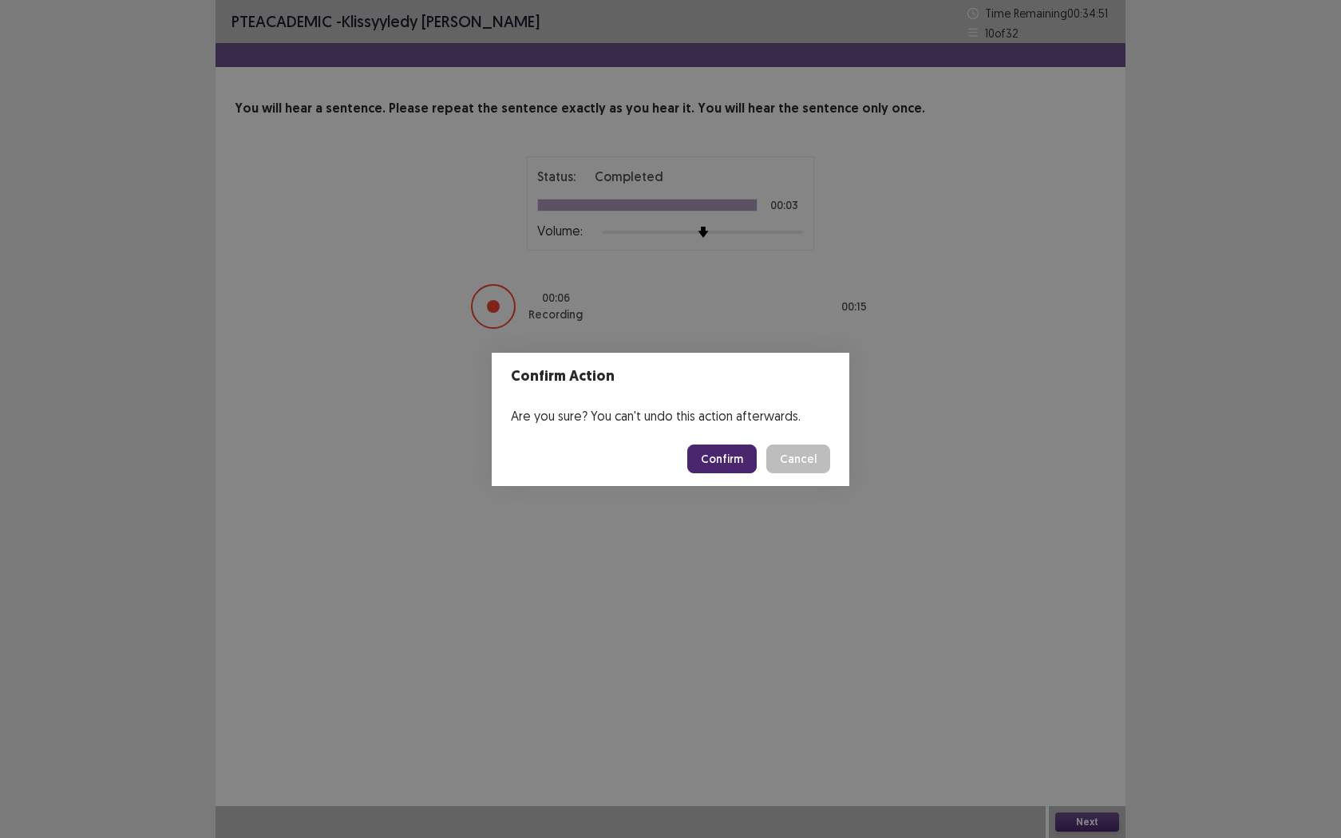
click at [738, 461] on button "Confirm" at bounding box center [721, 459] width 69 height 29
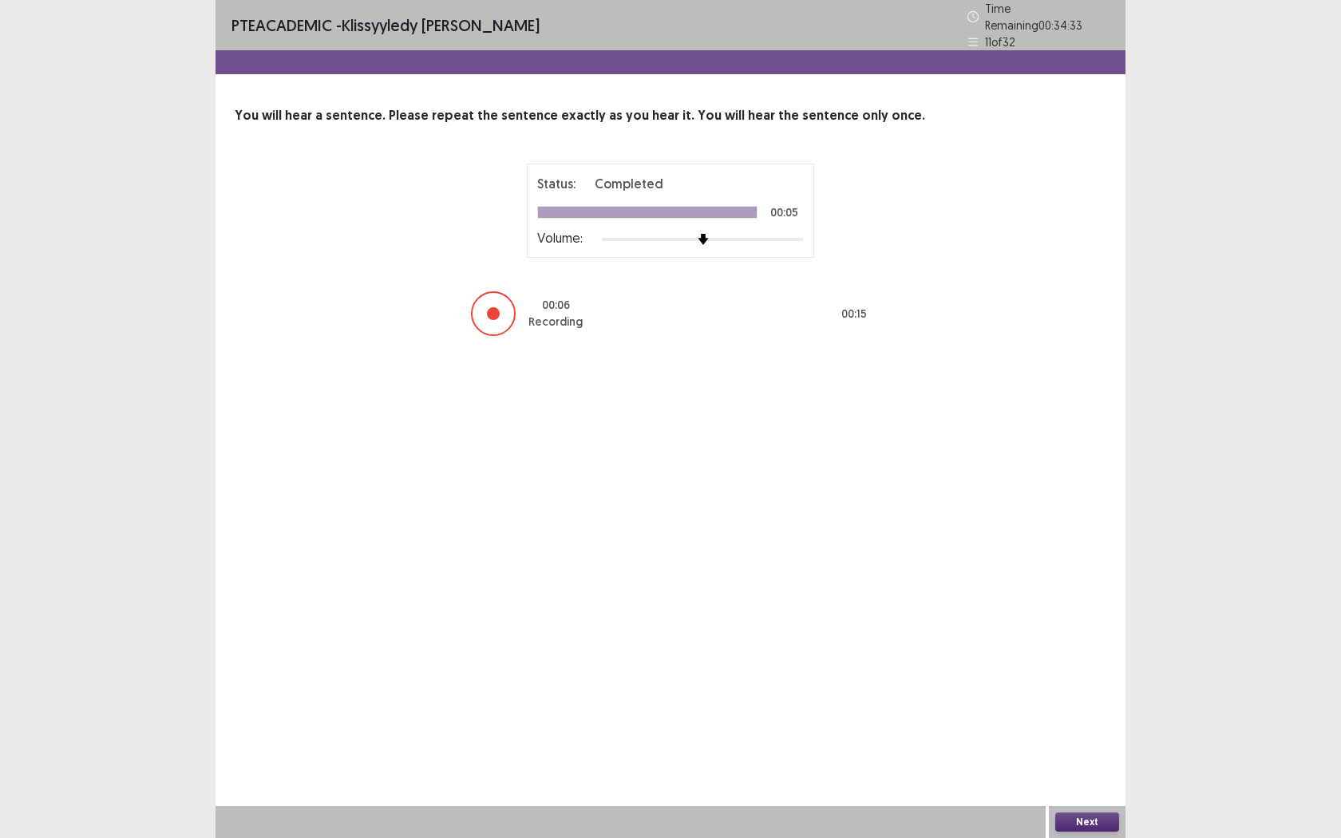
click at [1070, 661] on button "Next" at bounding box center [1087, 822] width 64 height 19
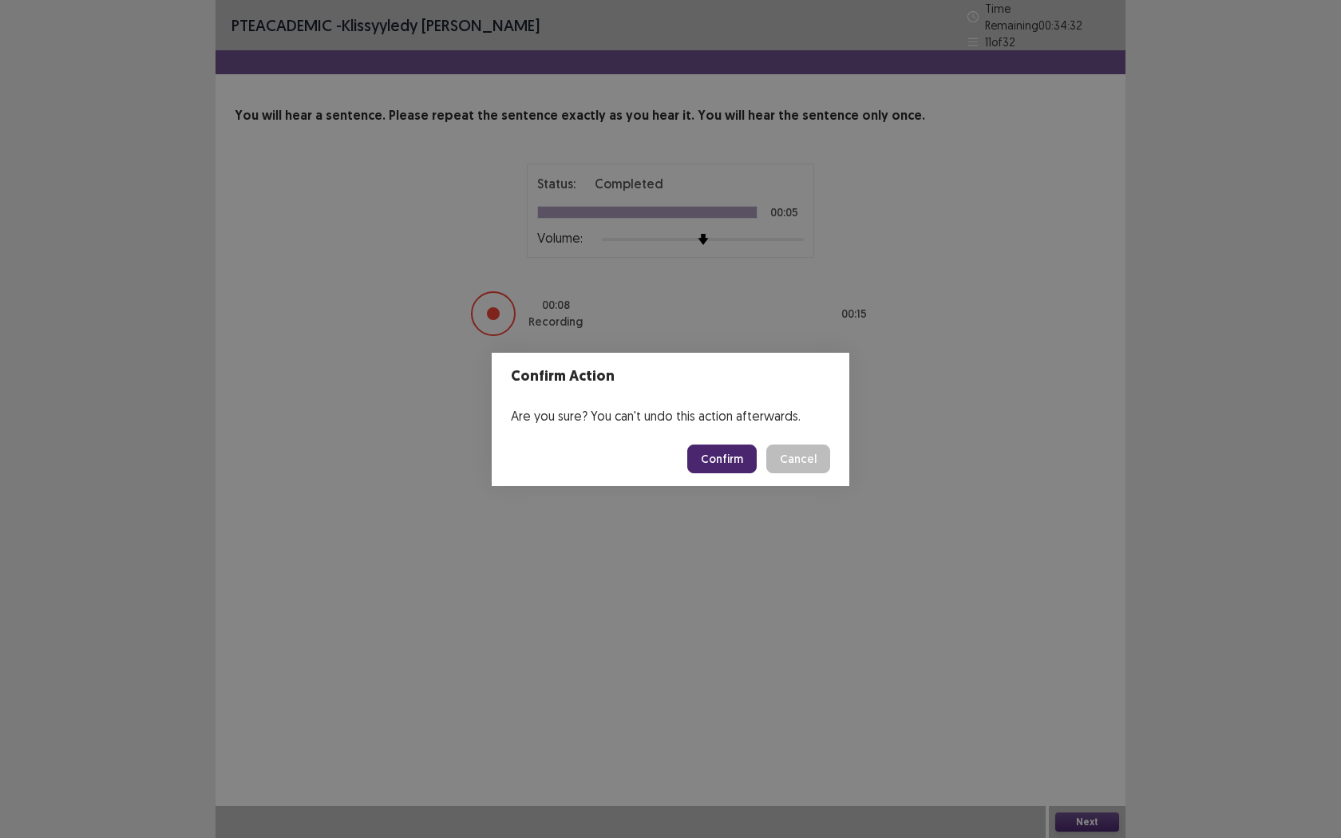
click at [722, 457] on button "Confirm" at bounding box center [721, 459] width 69 height 29
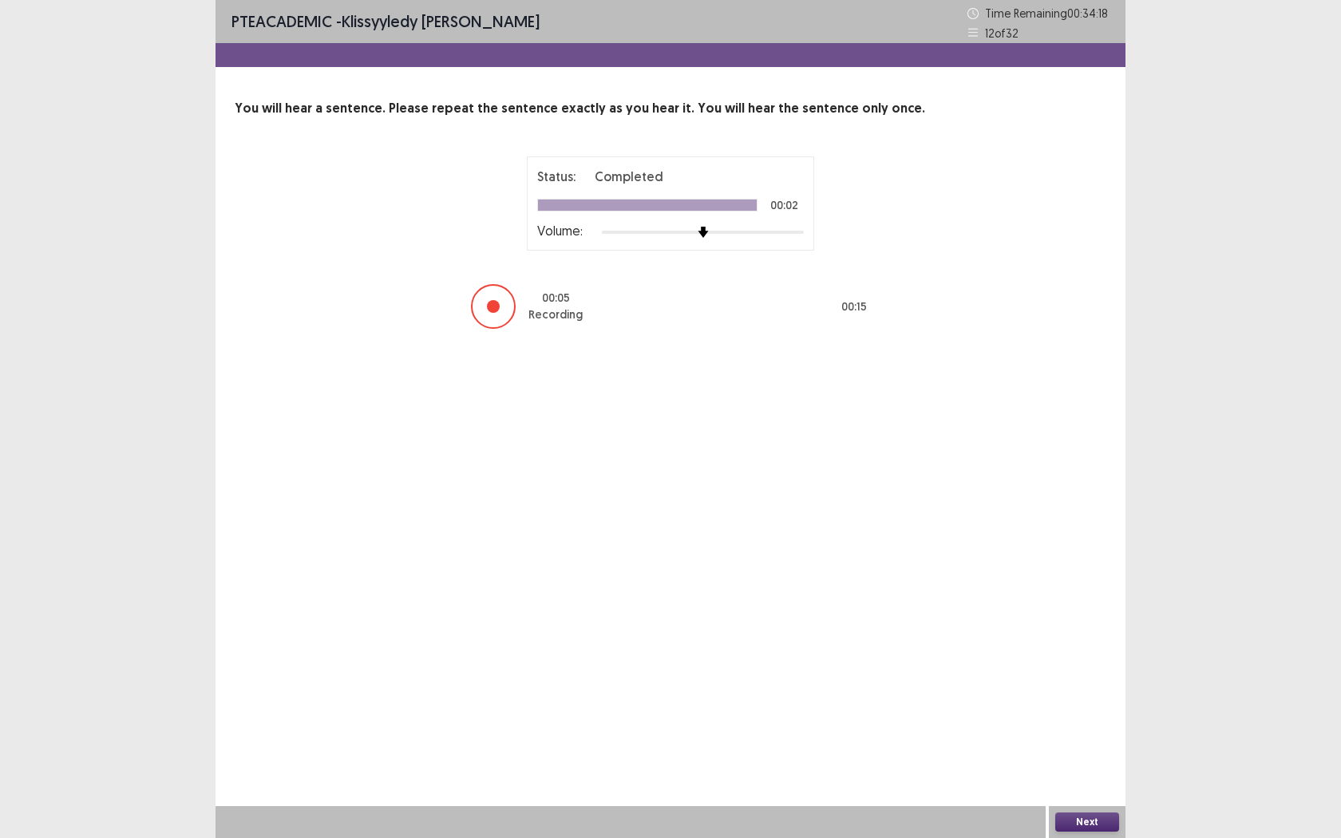
click at [1091, 661] on div "Next" at bounding box center [1087, 822] width 77 height 32
click at [1090, 661] on button "Next" at bounding box center [1087, 822] width 64 height 19
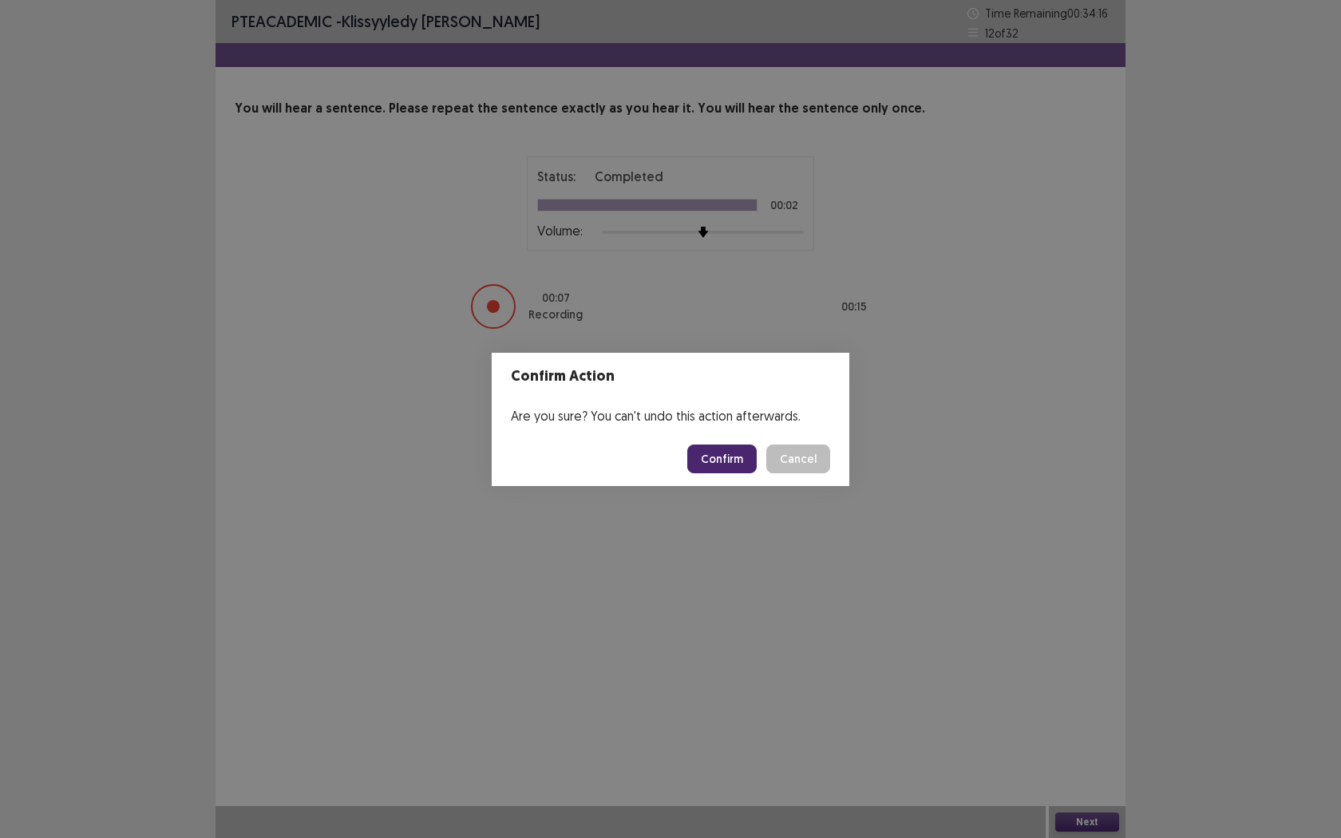
click at [715, 458] on button "Confirm" at bounding box center [721, 459] width 69 height 29
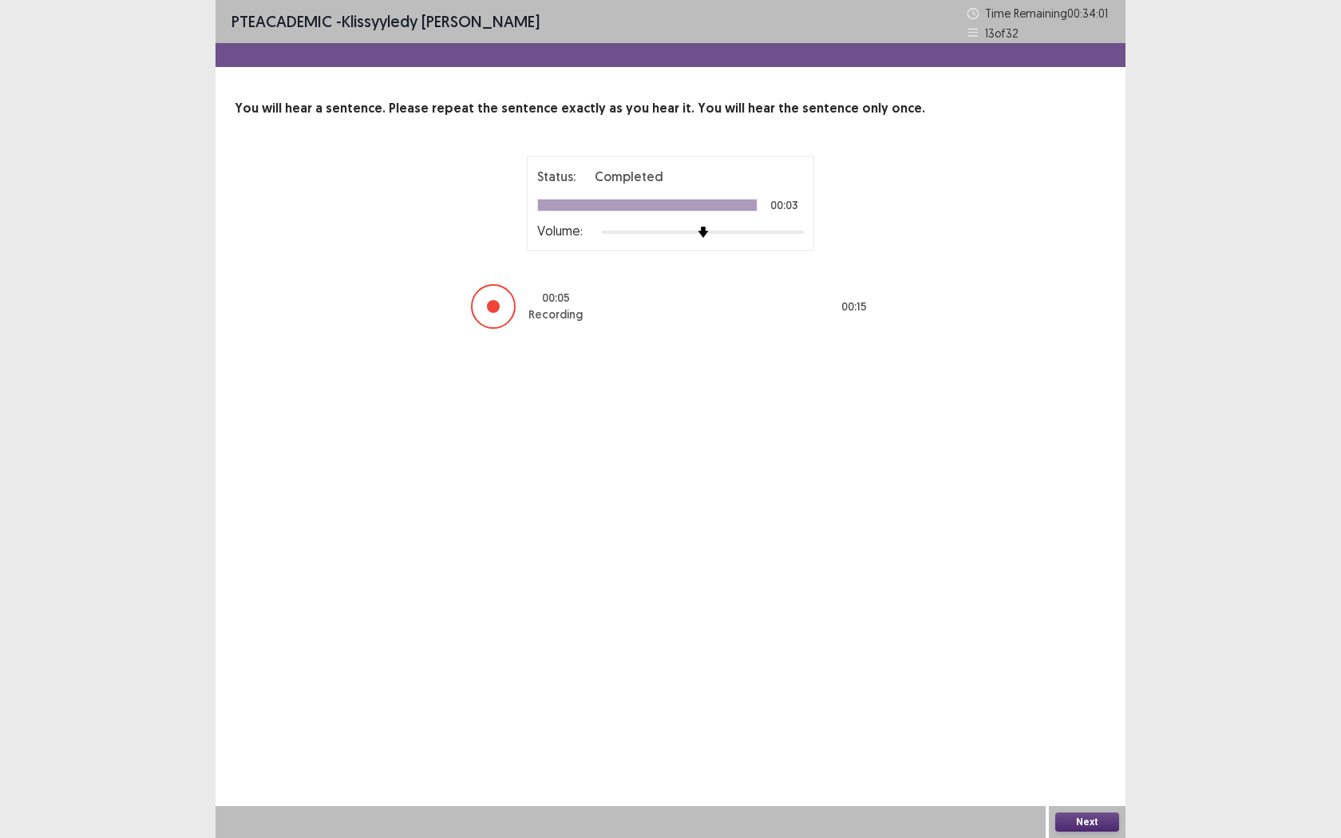
click at [1088, 661] on button "Next" at bounding box center [1087, 822] width 64 height 19
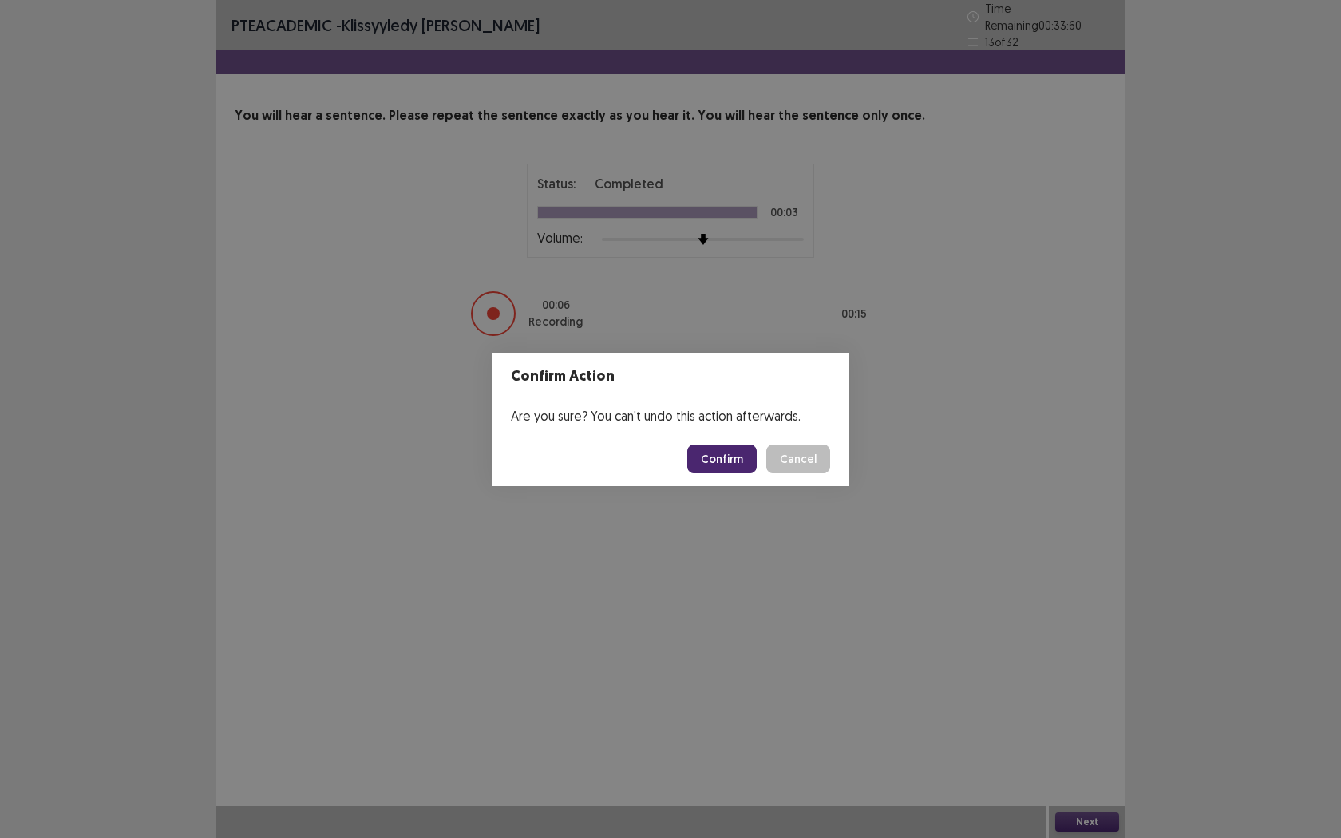
click at [731, 465] on button "Confirm" at bounding box center [721, 459] width 69 height 29
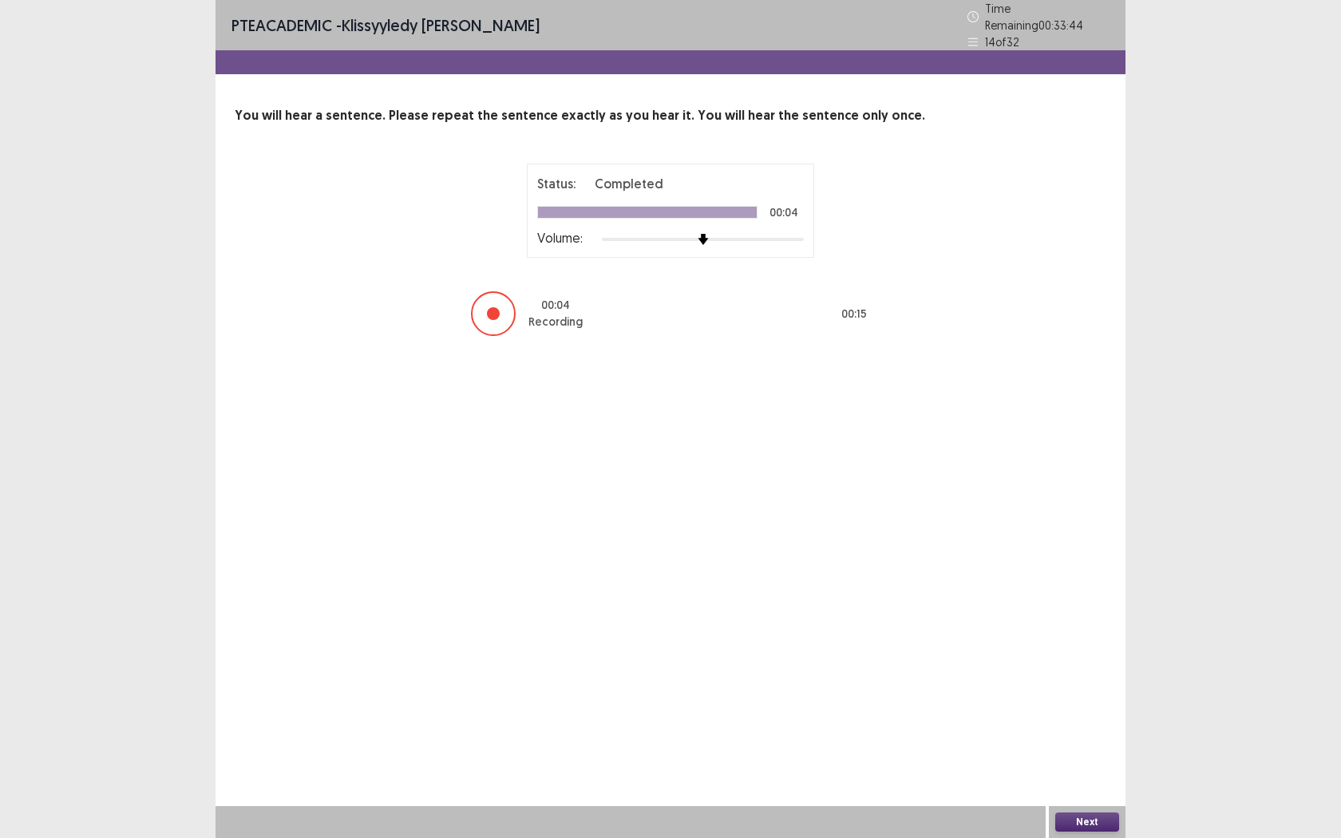
click at [1118, 661] on button "Next" at bounding box center [1087, 822] width 64 height 19
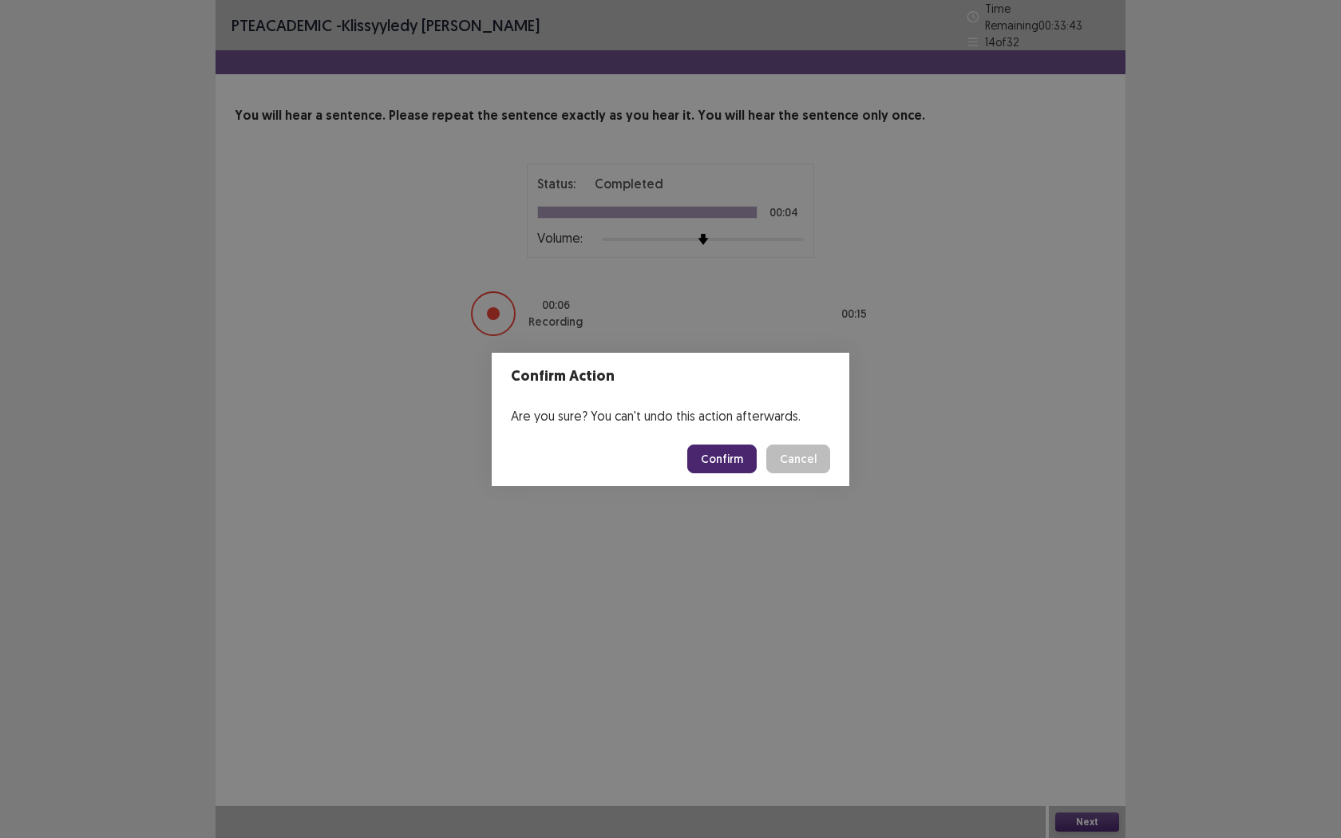
click at [710, 454] on button "Confirm" at bounding box center [721, 459] width 69 height 29
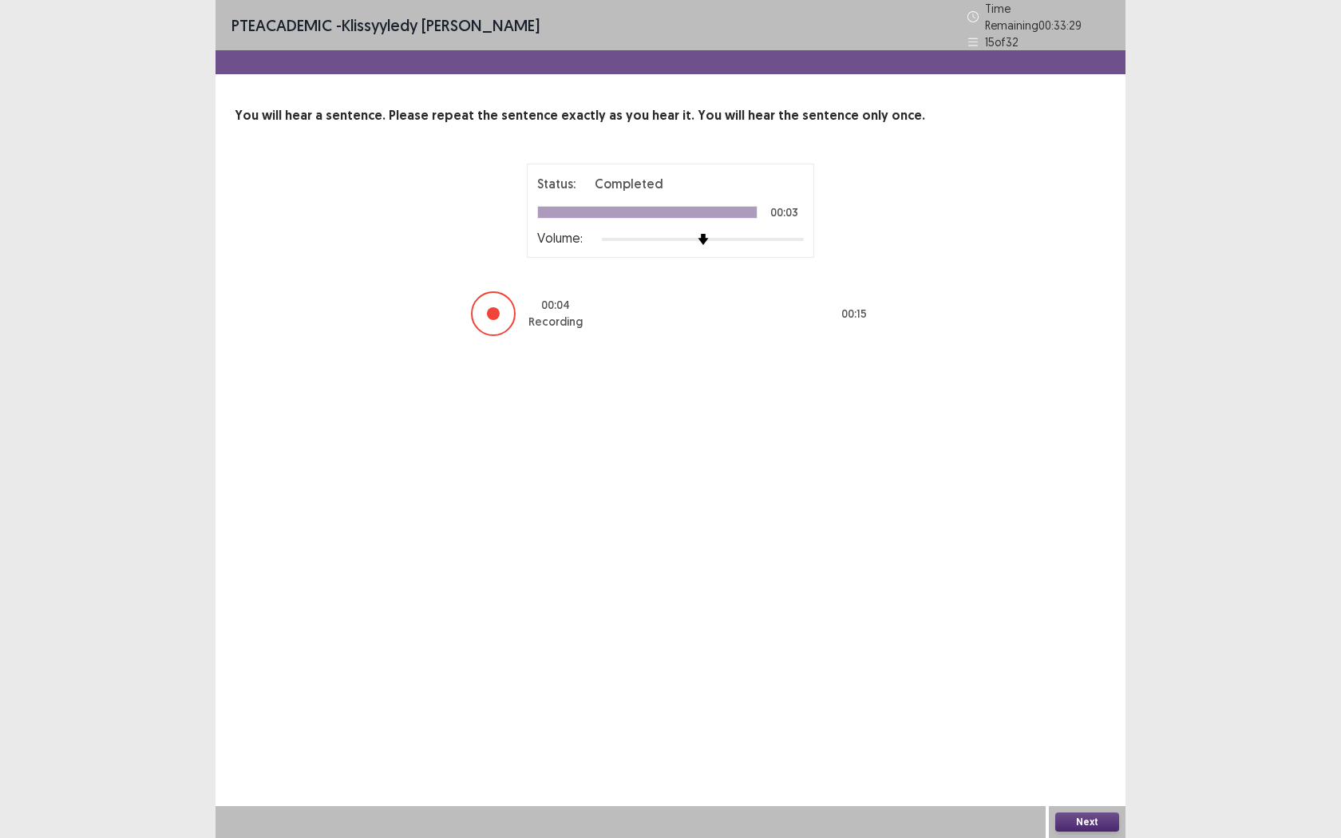
click at [1091, 661] on button "Next" at bounding box center [1087, 822] width 64 height 19
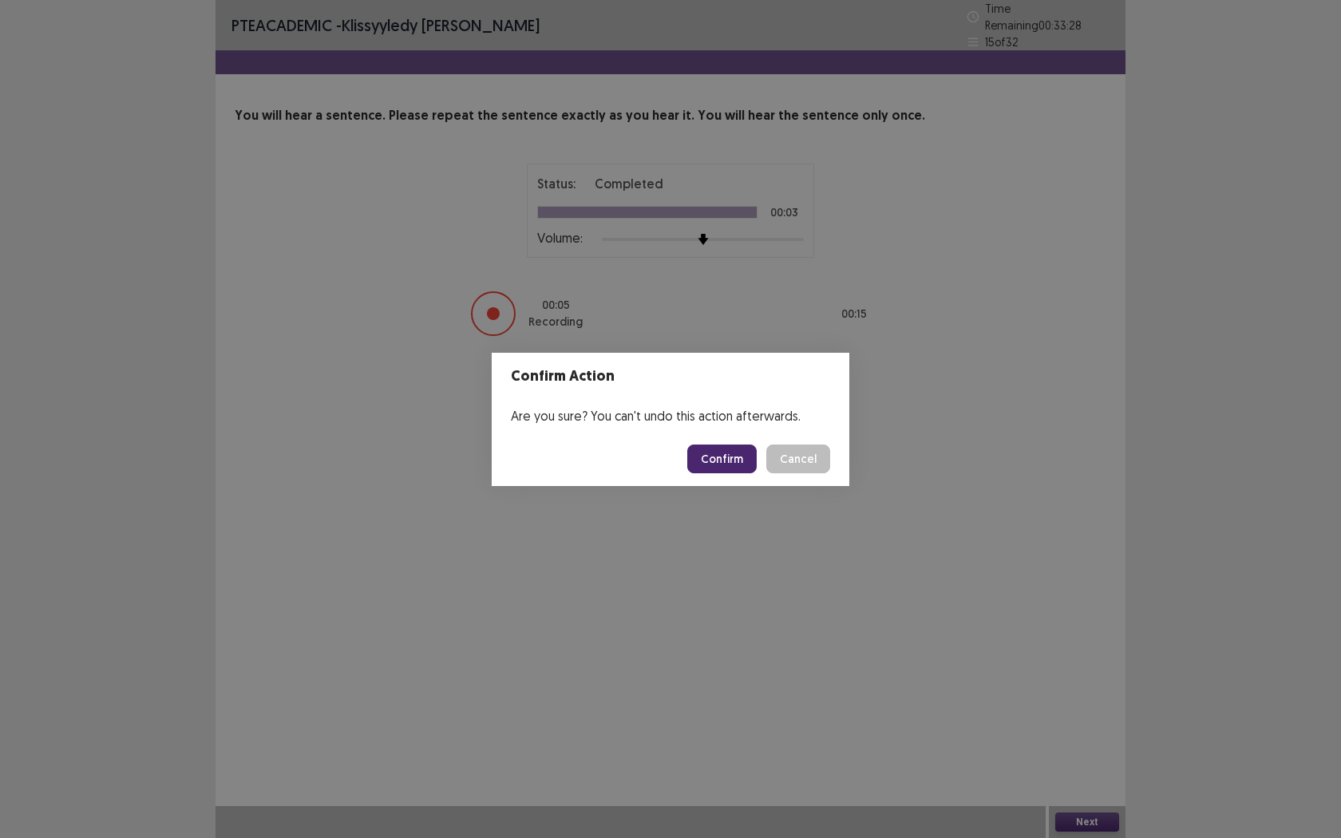
click at [726, 461] on button "Confirm" at bounding box center [721, 459] width 69 height 29
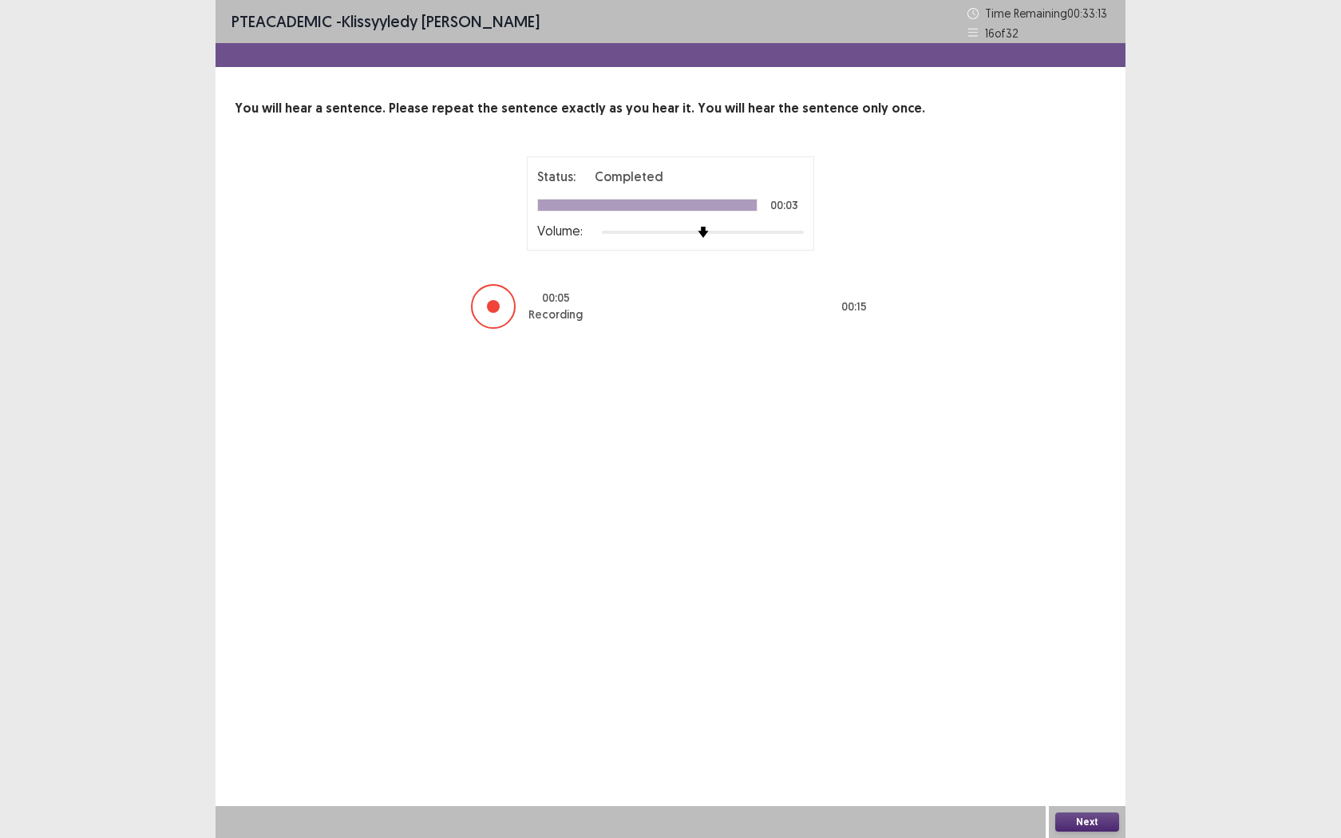
click at [1084, 661] on button "Next" at bounding box center [1087, 822] width 64 height 19
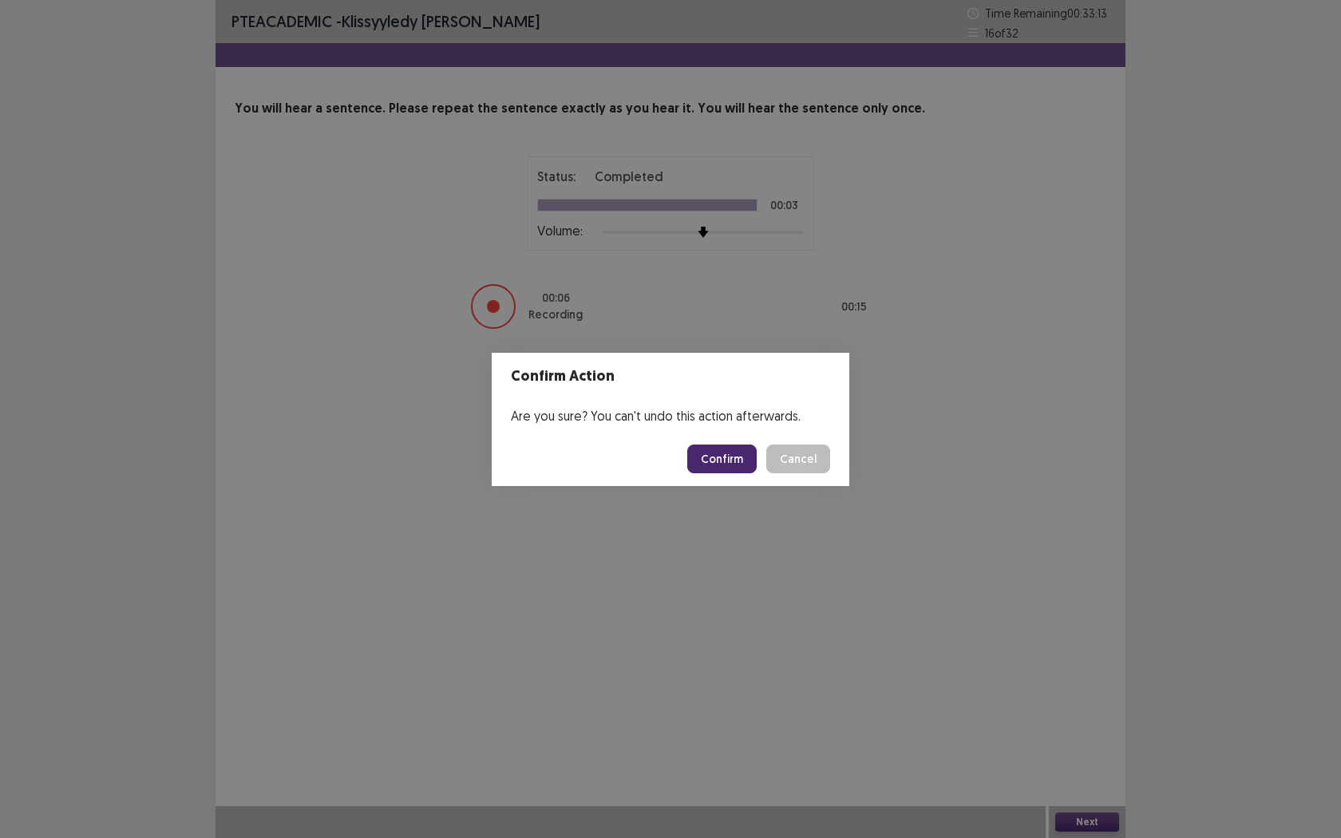
click at [736, 460] on button "Confirm" at bounding box center [721, 459] width 69 height 29
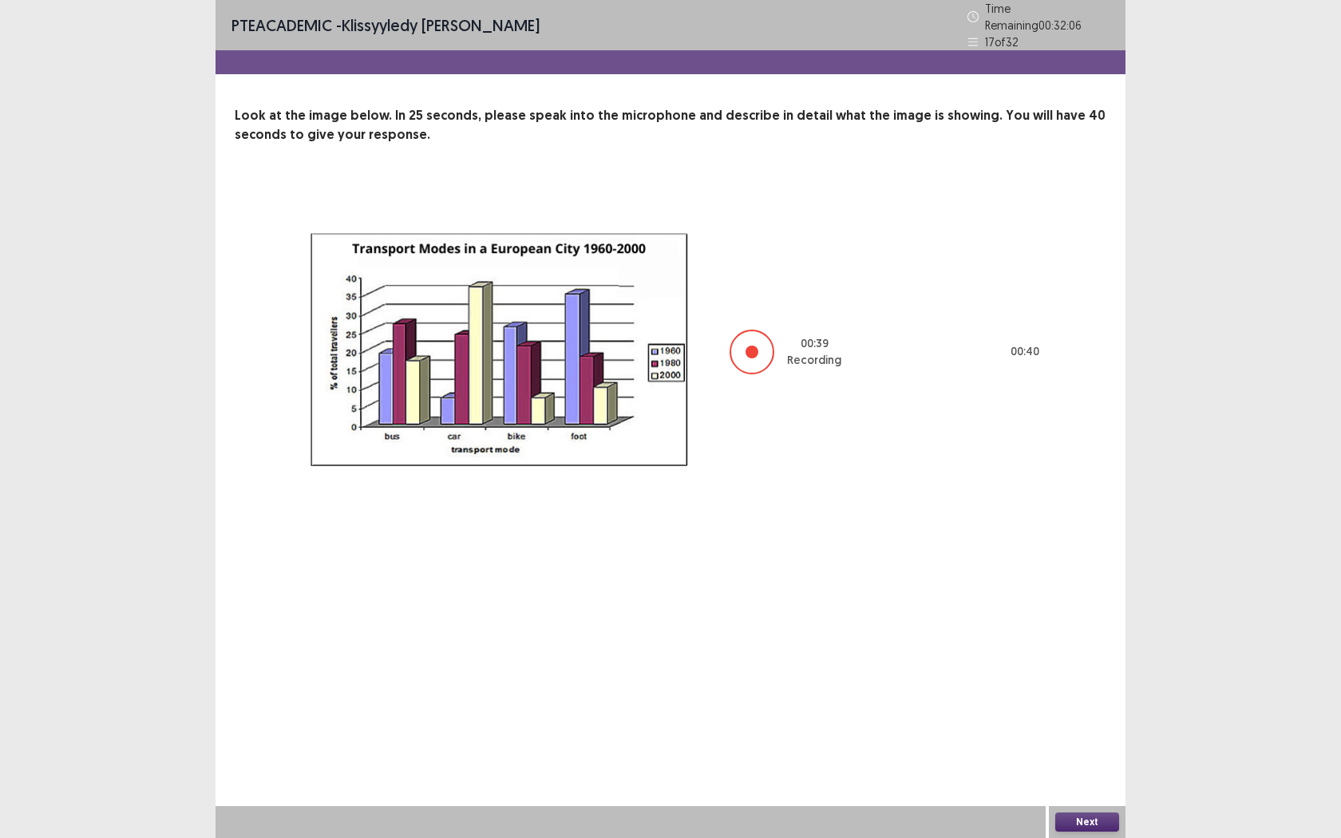
click at [1111, 661] on button "Next" at bounding box center [1087, 822] width 64 height 19
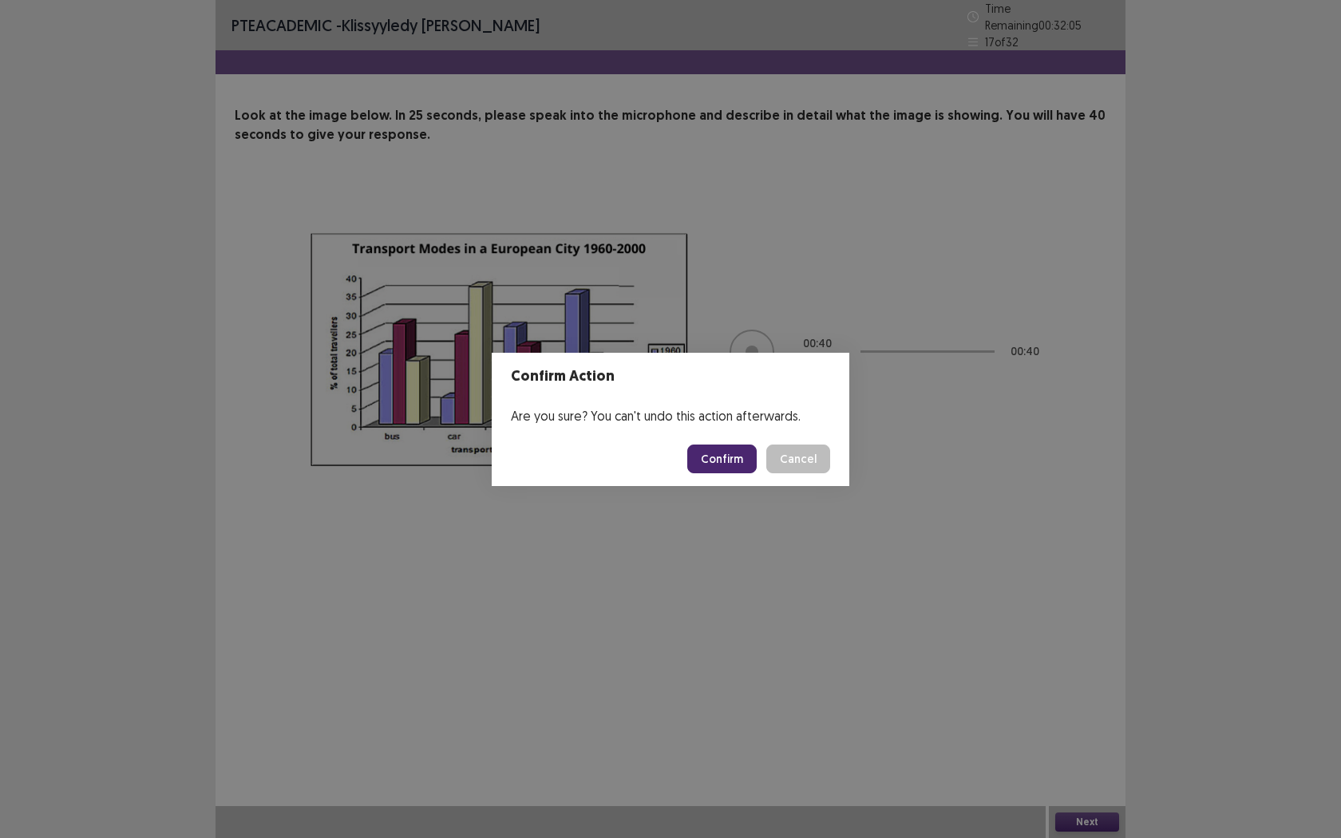
click at [728, 461] on button "Confirm" at bounding box center [721, 459] width 69 height 29
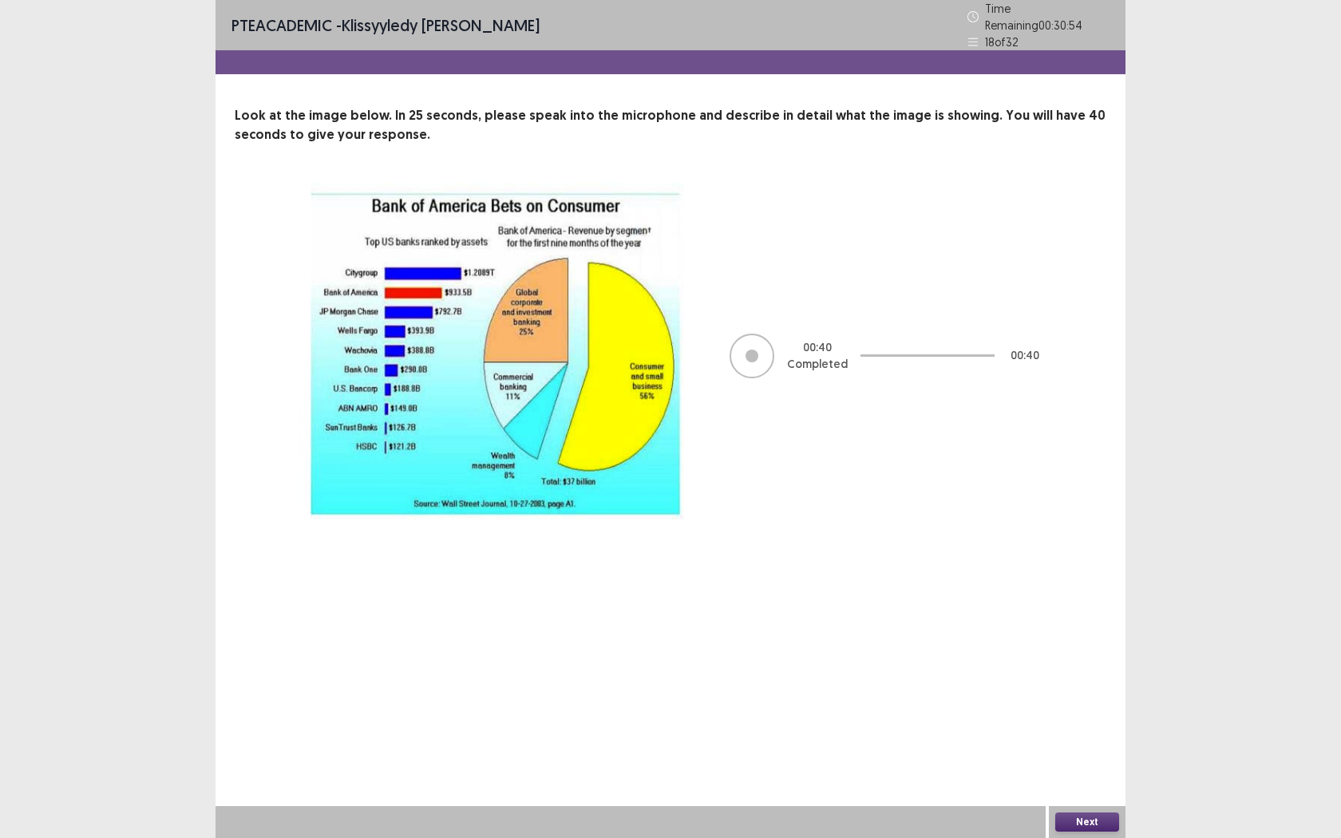
click at [1074, 661] on button "Next" at bounding box center [1087, 822] width 64 height 19
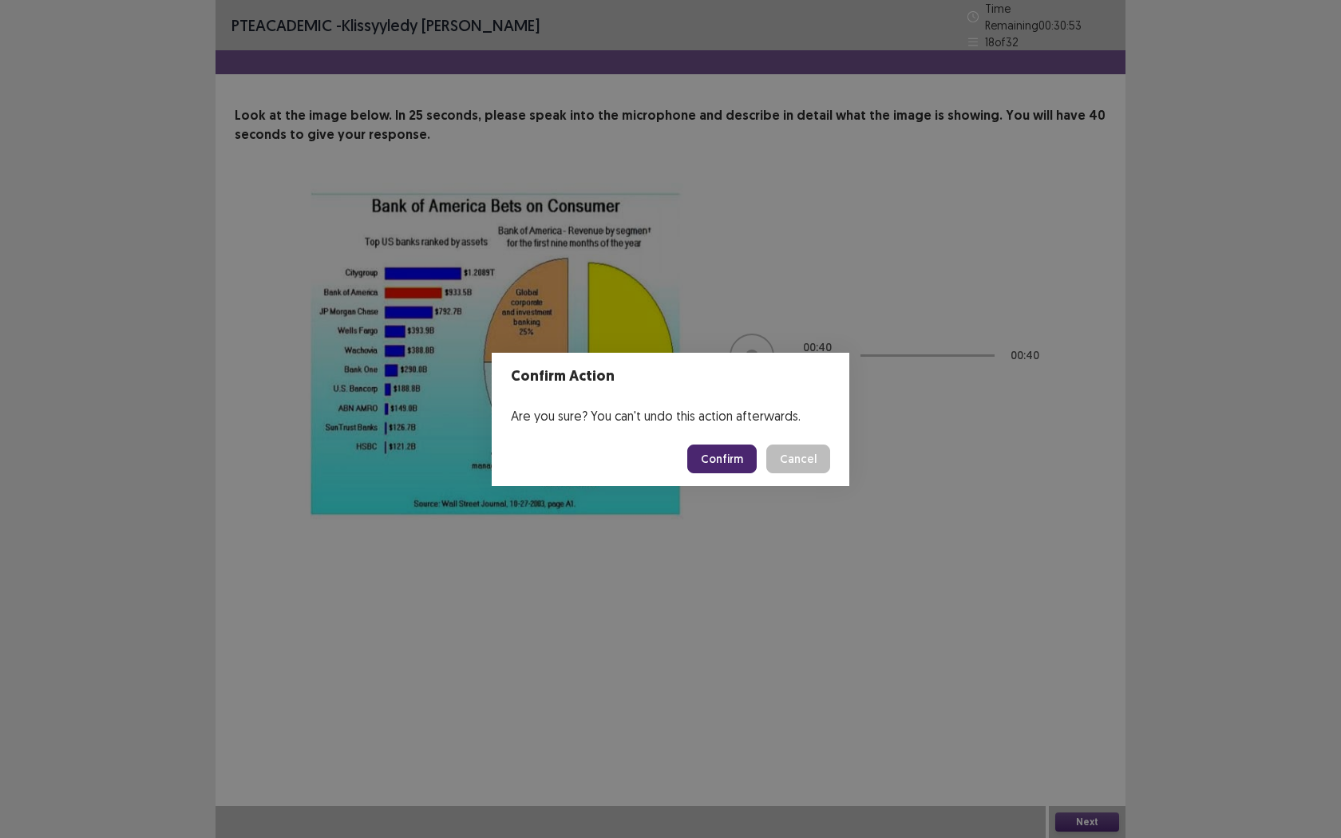
click at [721, 451] on button "Confirm" at bounding box center [721, 459] width 69 height 29
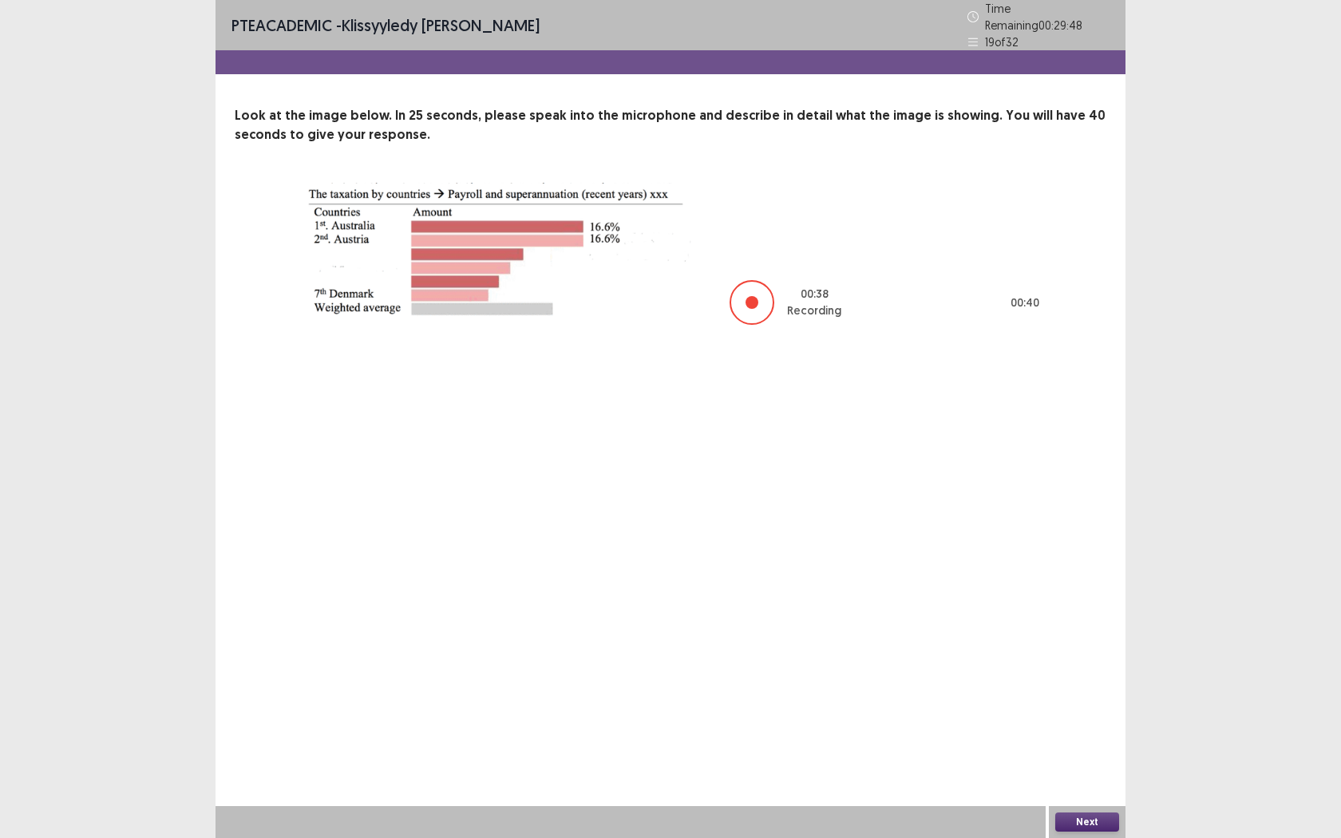
click at [1085, 661] on button "Next" at bounding box center [1087, 822] width 64 height 19
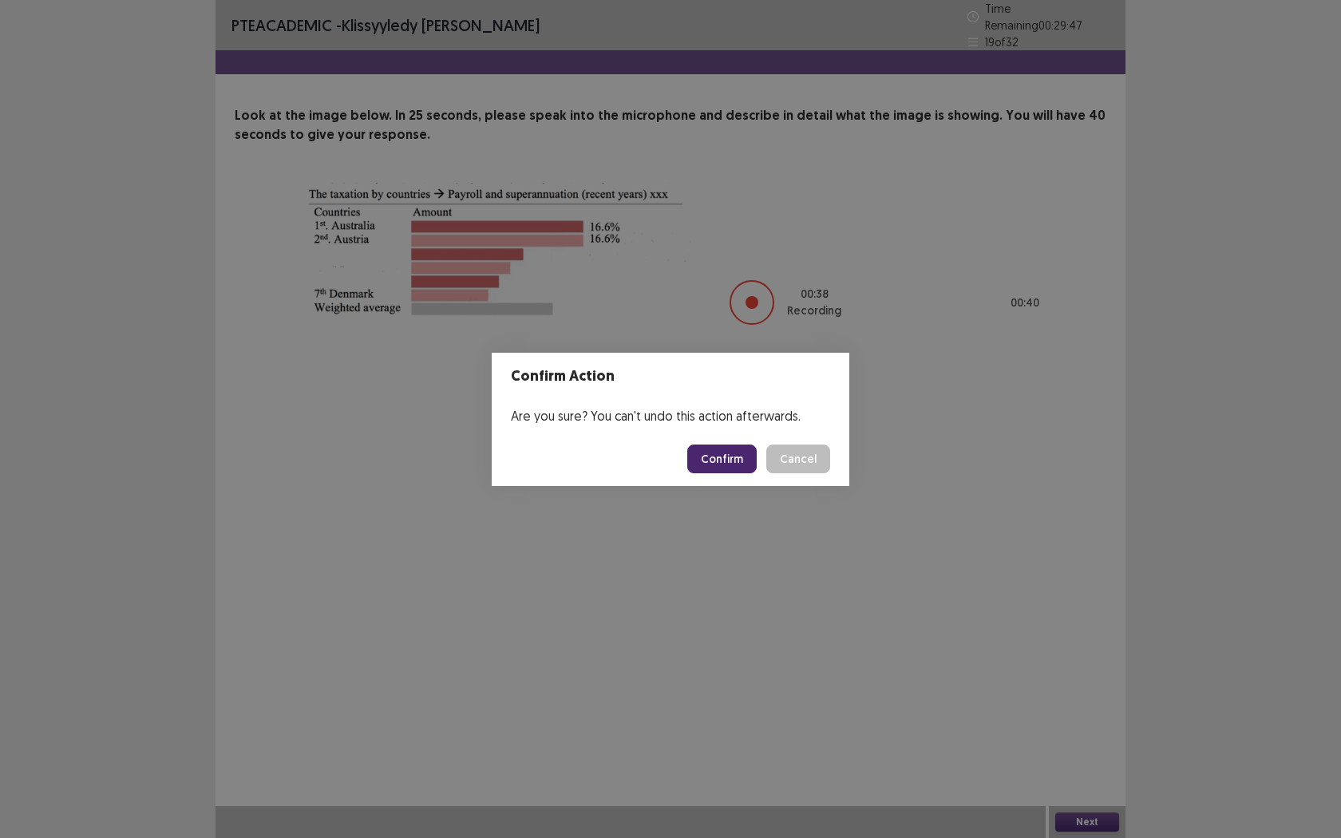
click at [711, 451] on button "Confirm" at bounding box center [721, 459] width 69 height 29
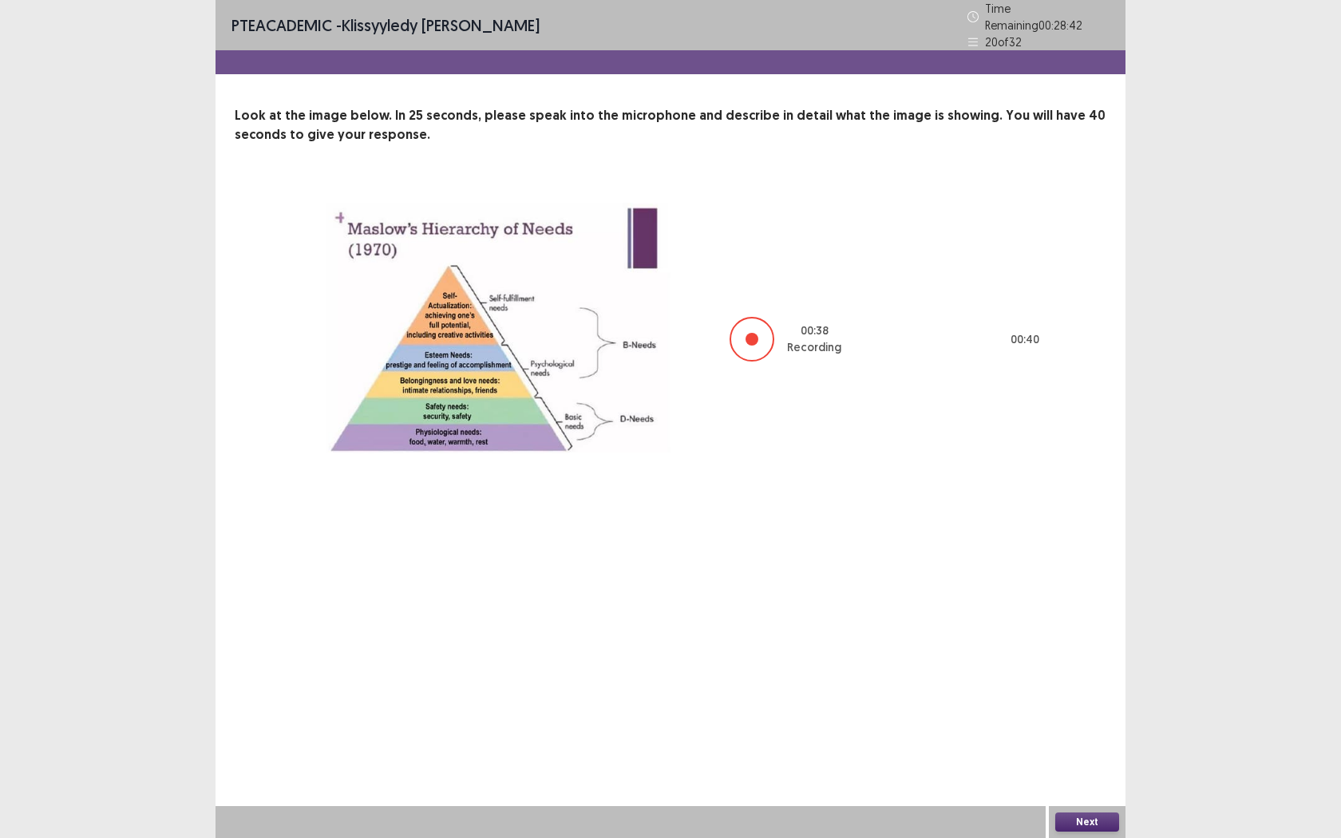
click at [1064, 661] on div "Next" at bounding box center [1087, 822] width 77 height 32
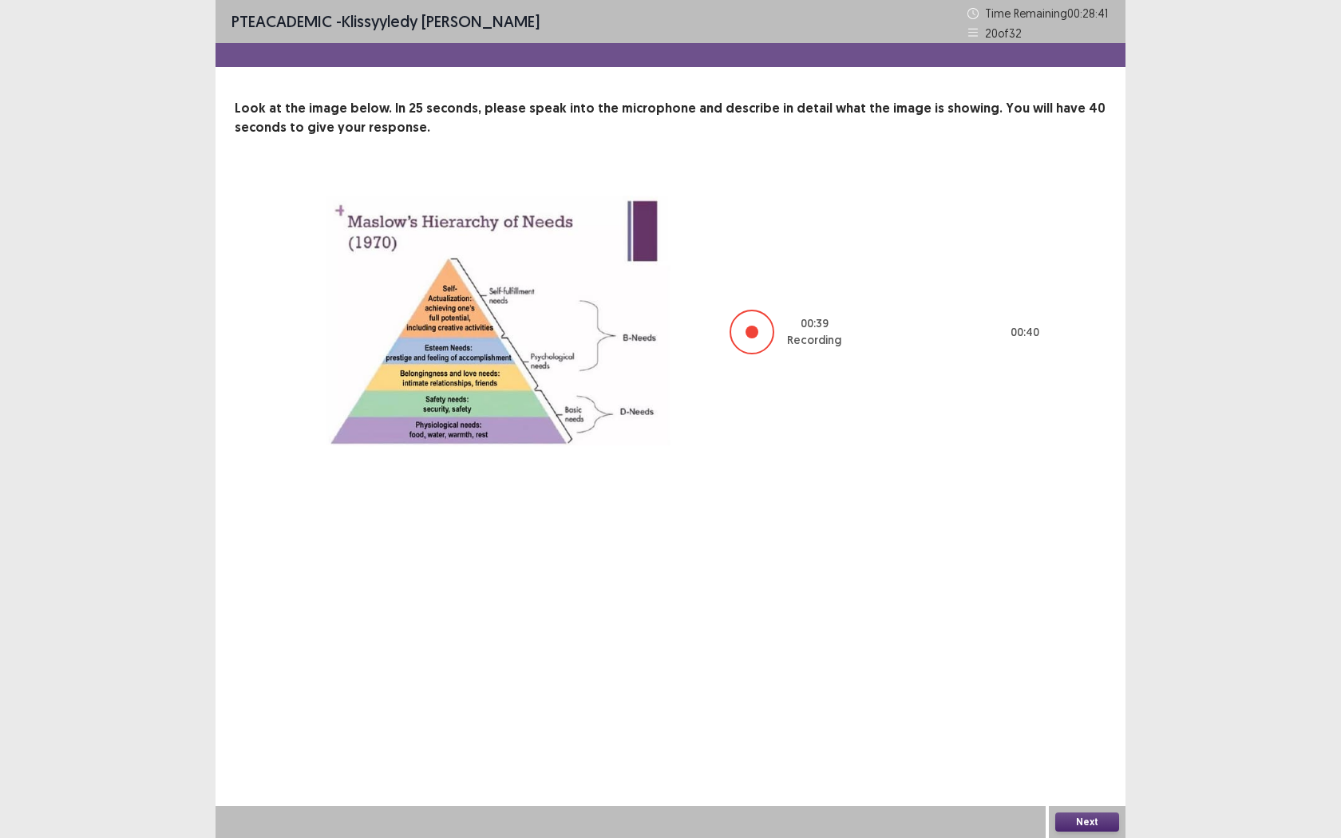
click at [1074, 661] on button "Next" at bounding box center [1087, 822] width 64 height 19
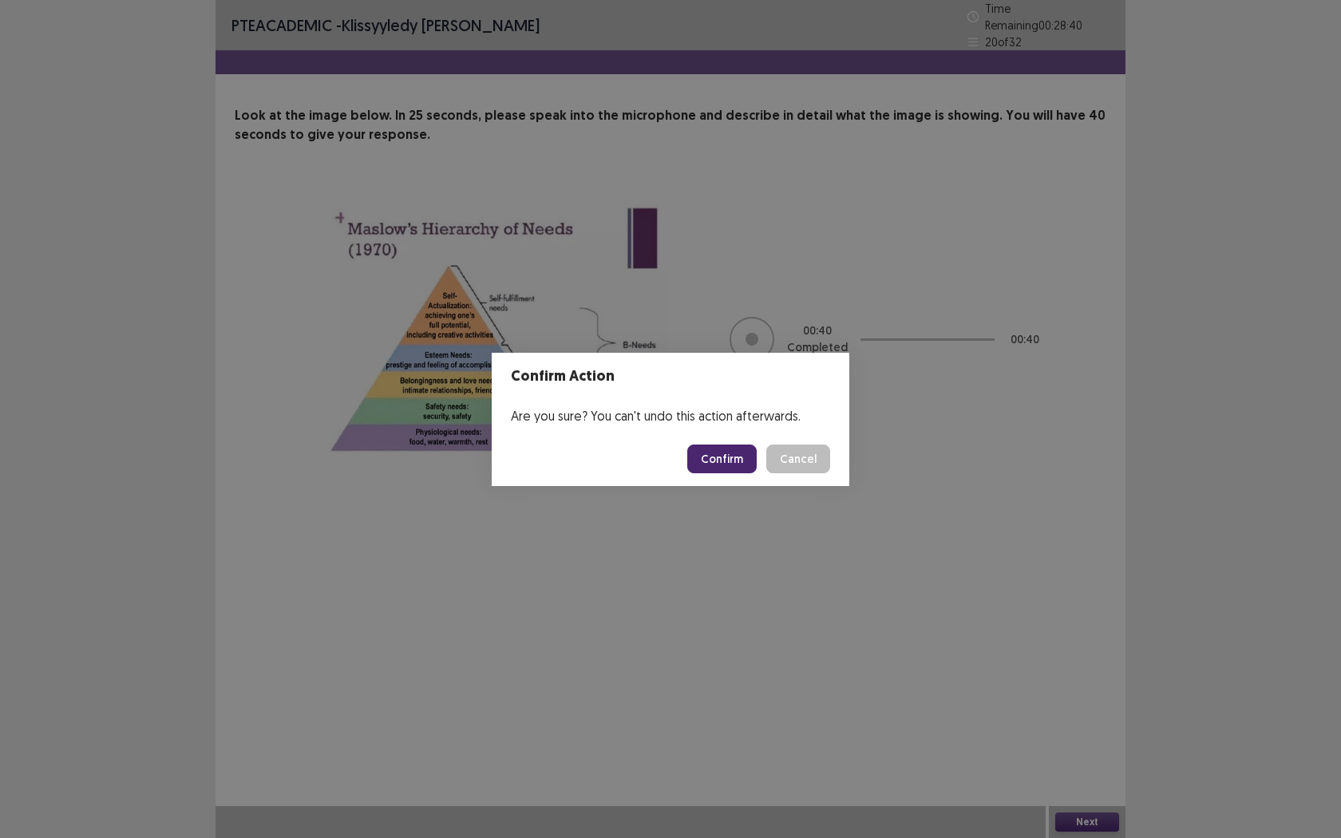
click at [716, 472] on button "Confirm" at bounding box center [721, 459] width 69 height 29
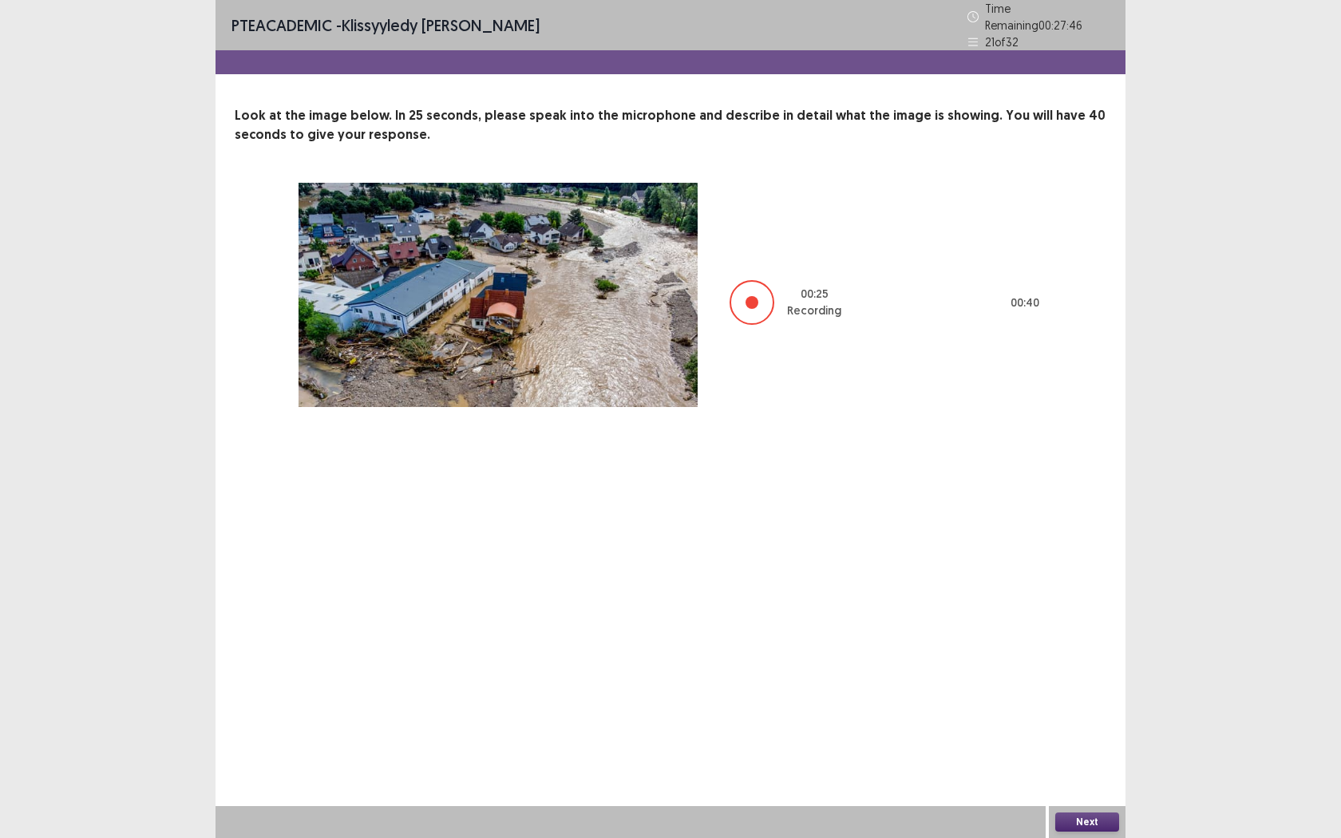
click at [1092, 661] on button "Next" at bounding box center [1087, 822] width 64 height 19
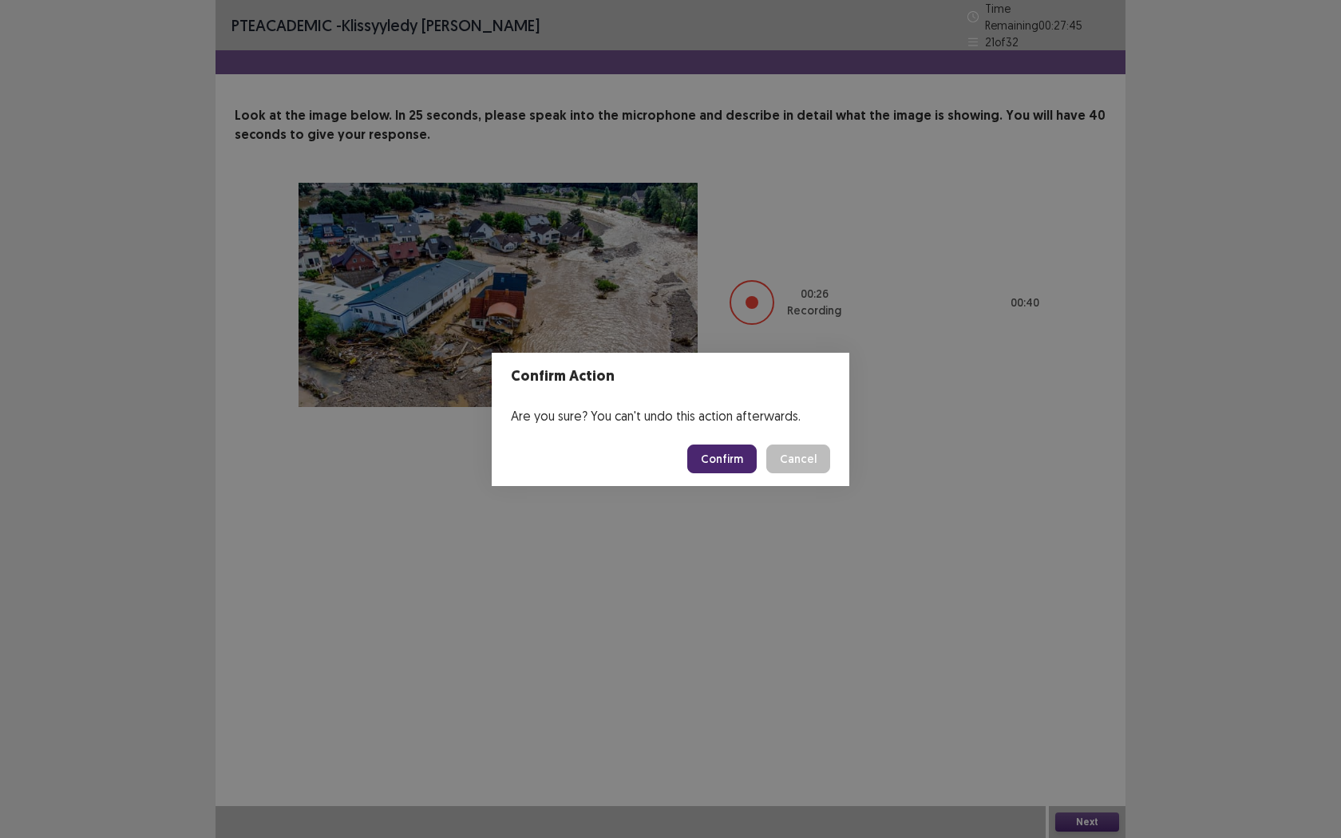
click at [715, 455] on button "Confirm" at bounding box center [721, 459] width 69 height 29
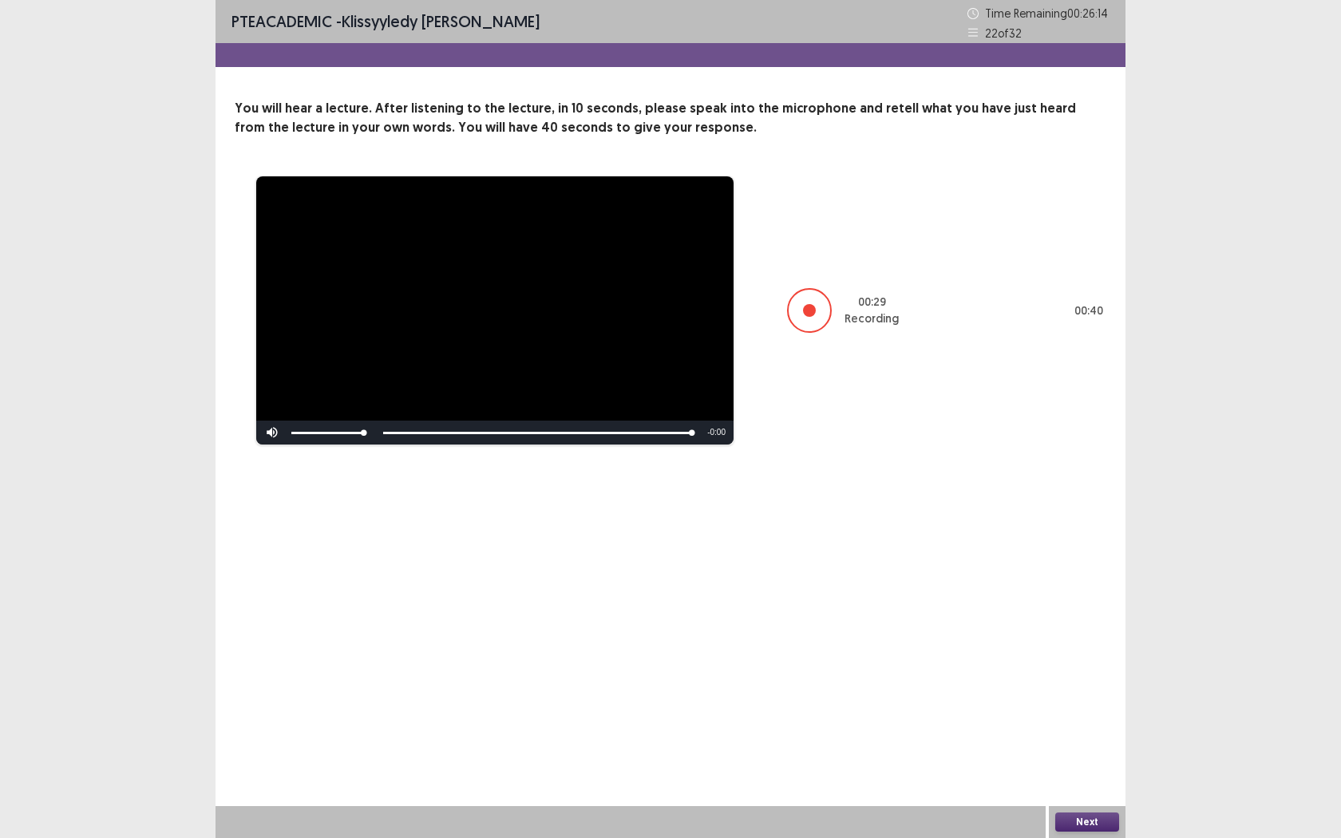
click at [1061, 661] on button "Next" at bounding box center [1087, 822] width 64 height 19
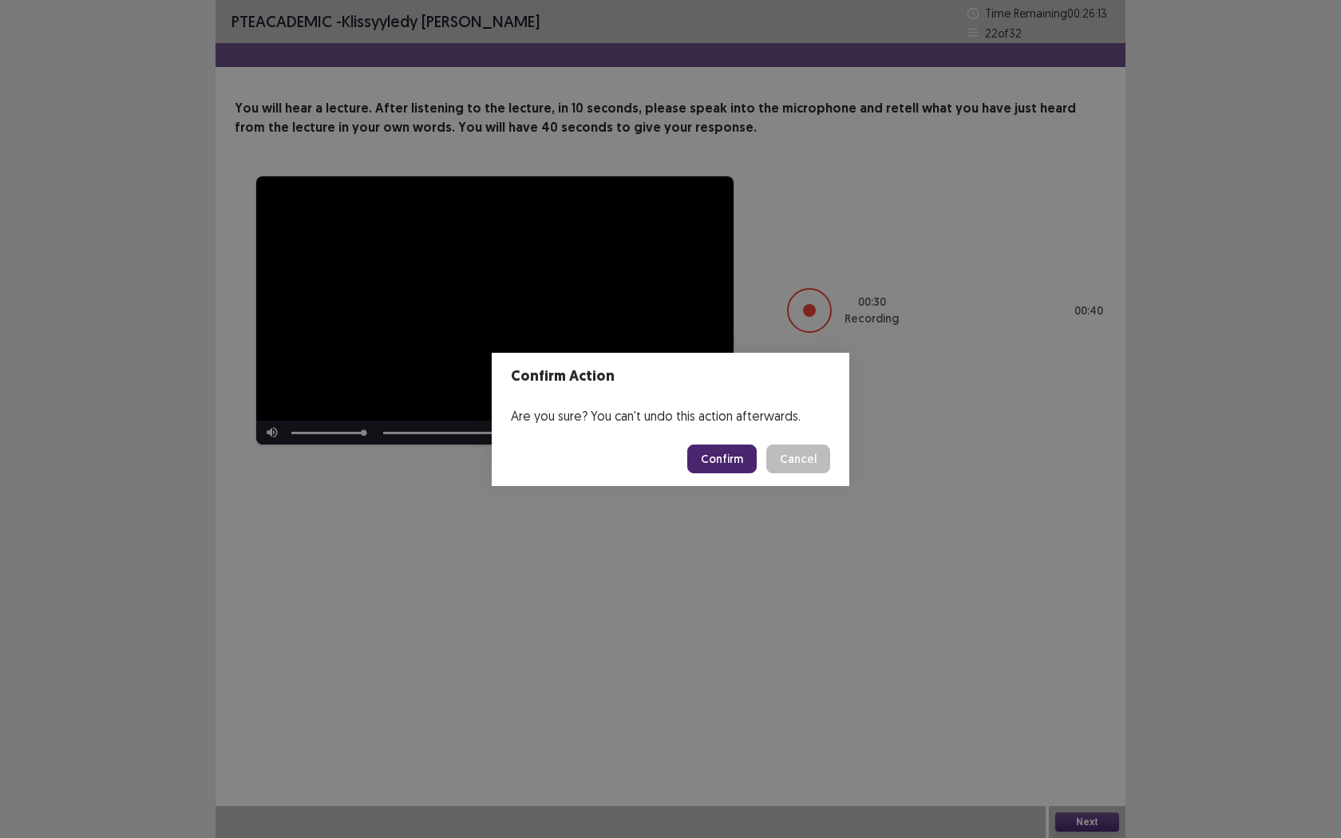
click at [711, 459] on button "Confirm" at bounding box center [721, 459] width 69 height 29
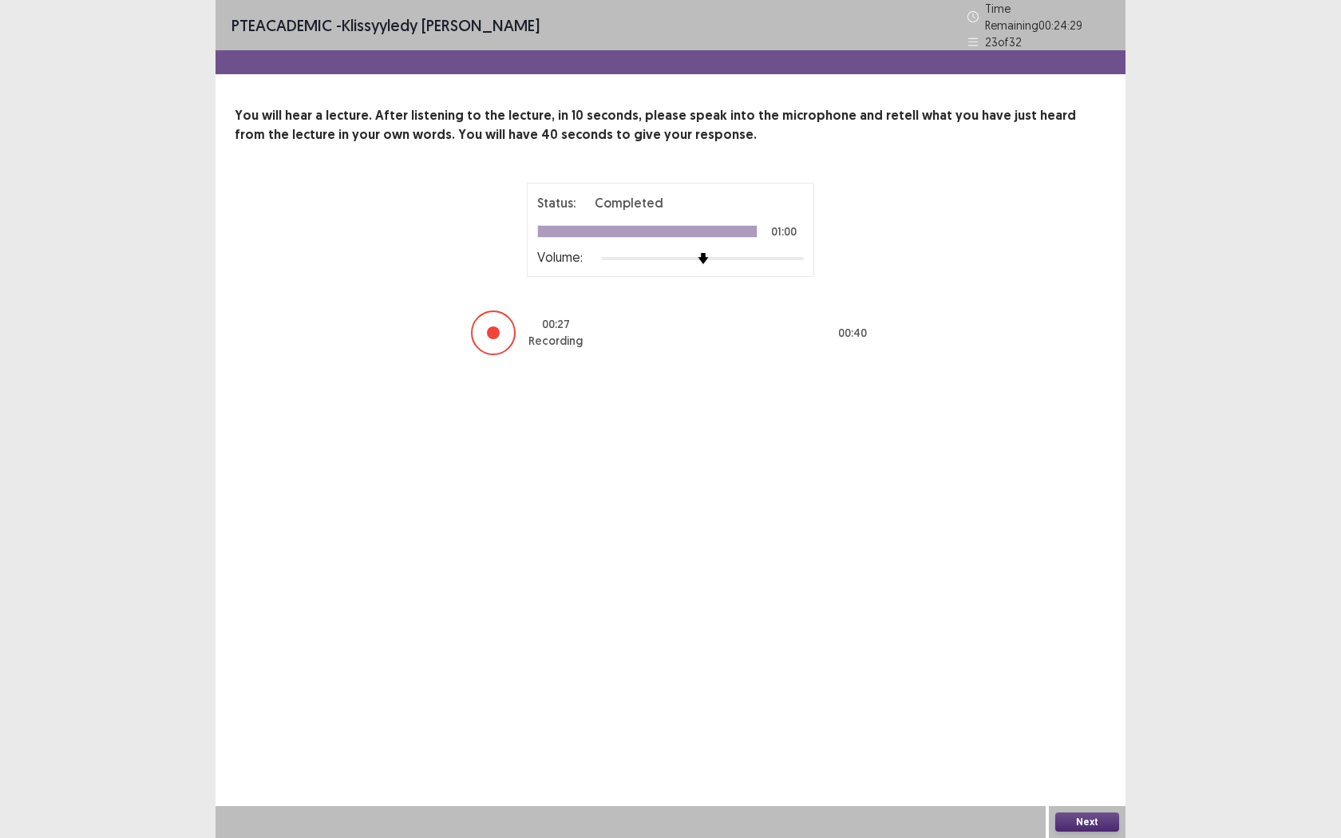
click at [1102, 661] on button "Next" at bounding box center [1087, 822] width 64 height 19
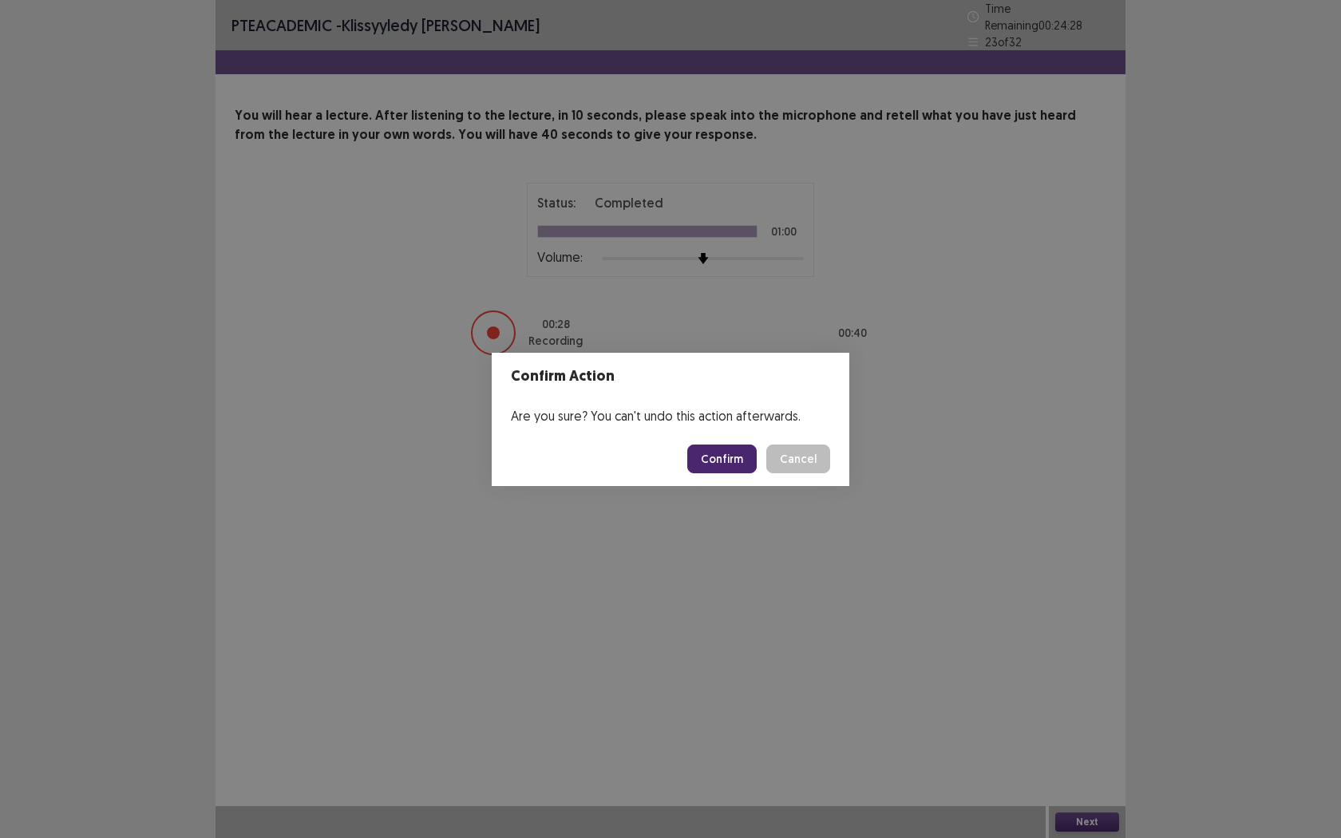
click at [732, 459] on button "Confirm" at bounding box center [721, 459] width 69 height 29
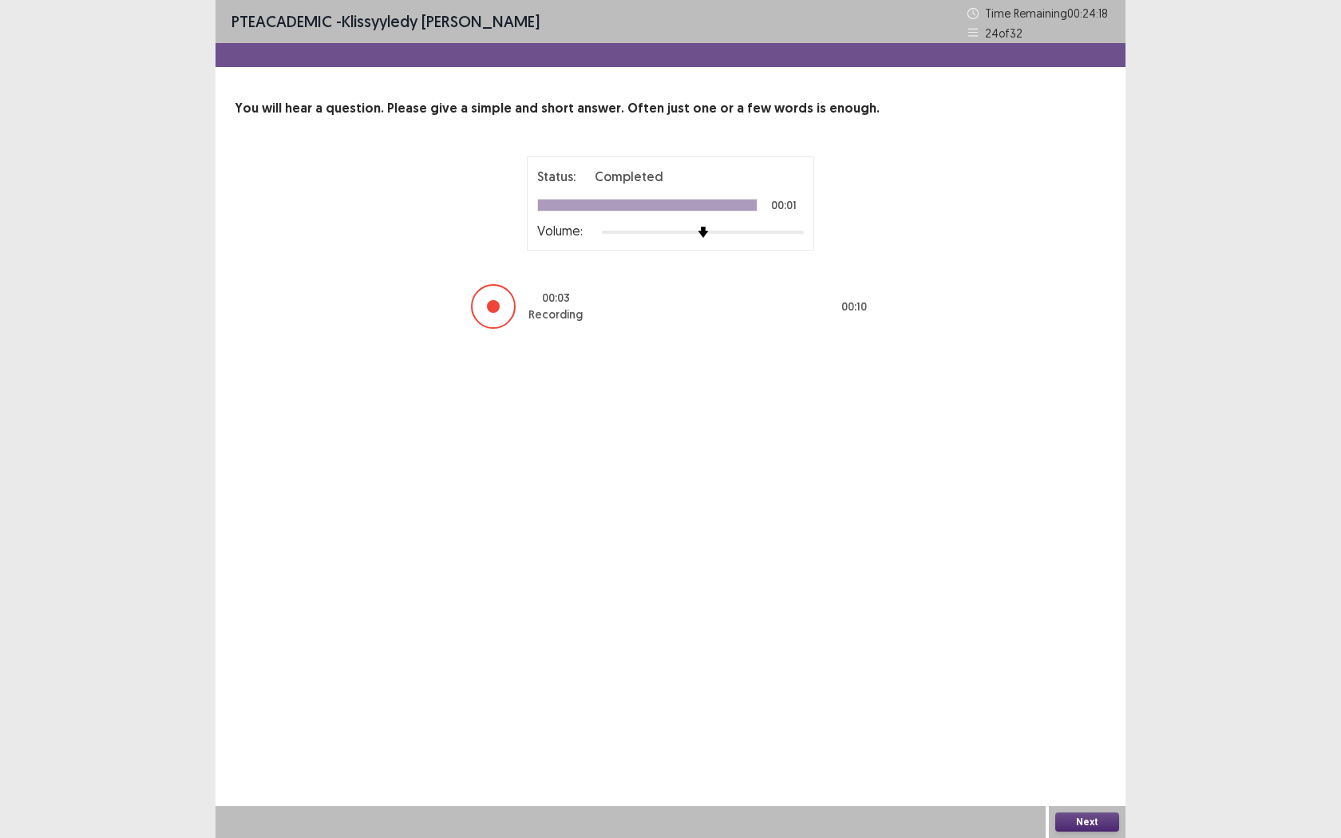
click at [1090, 661] on button "Next" at bounding box center [1087, 822] width 64 height 19
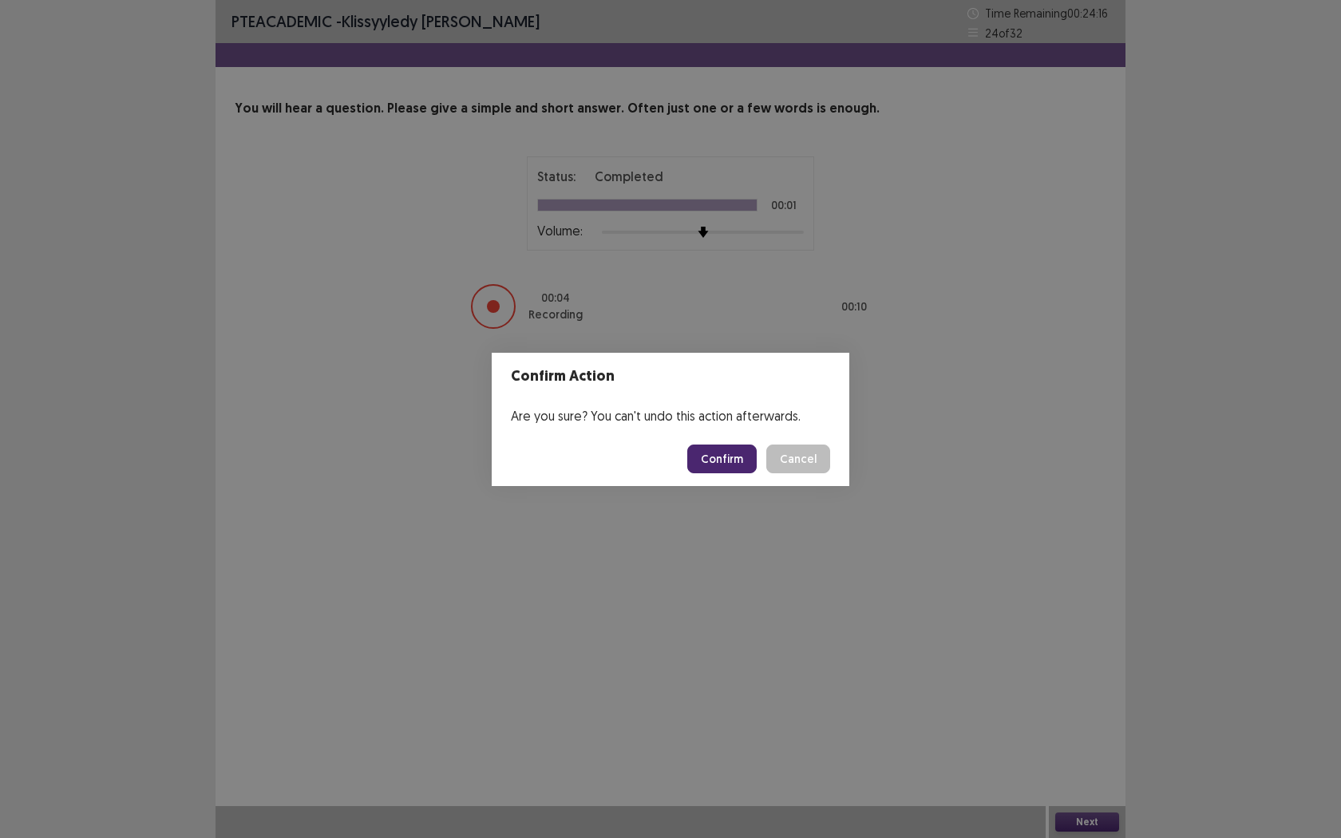
click at [701, 453] on button "Confirm" at bounding box center [721, 459] width 69 height 29
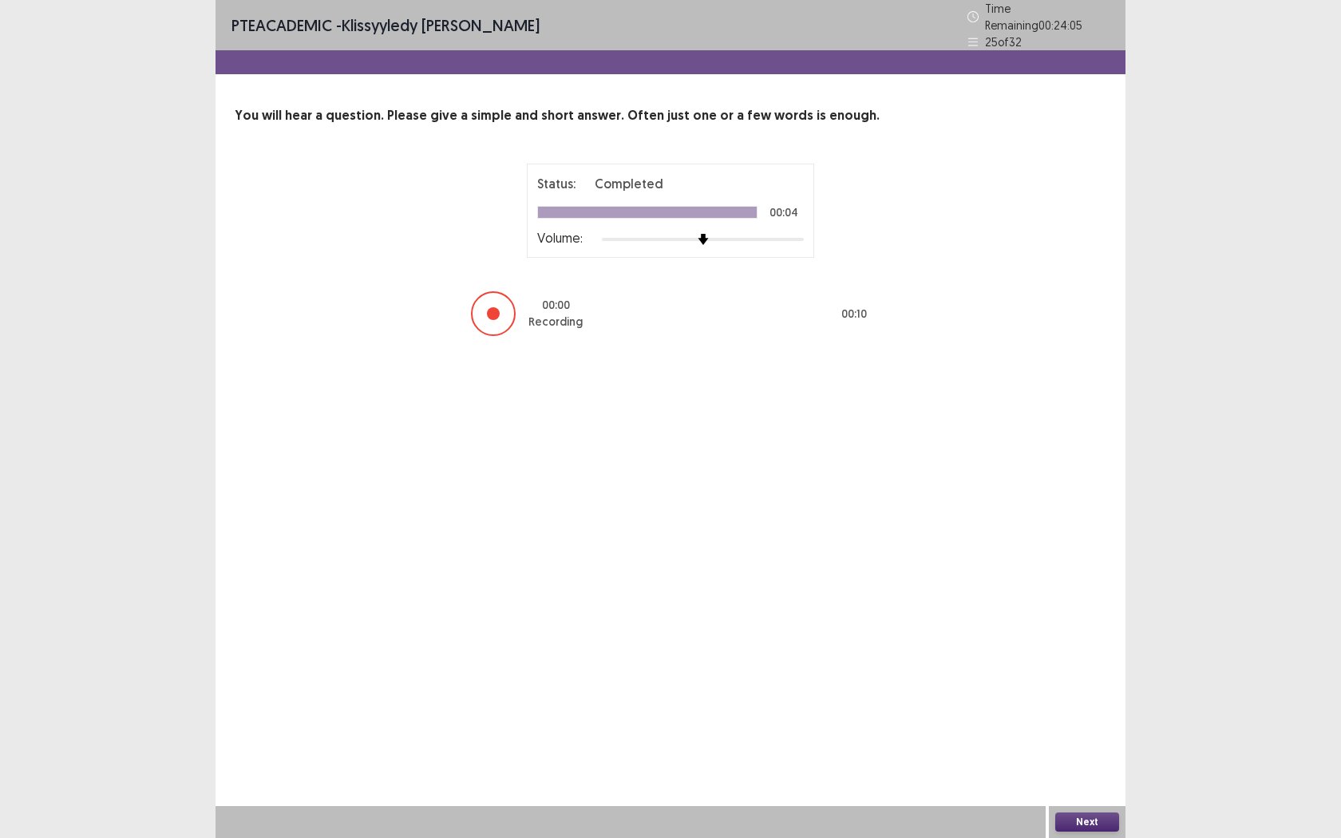
click at [1079, 661] on button "Next" at bounding box center [1087, 822] width 64 height 19
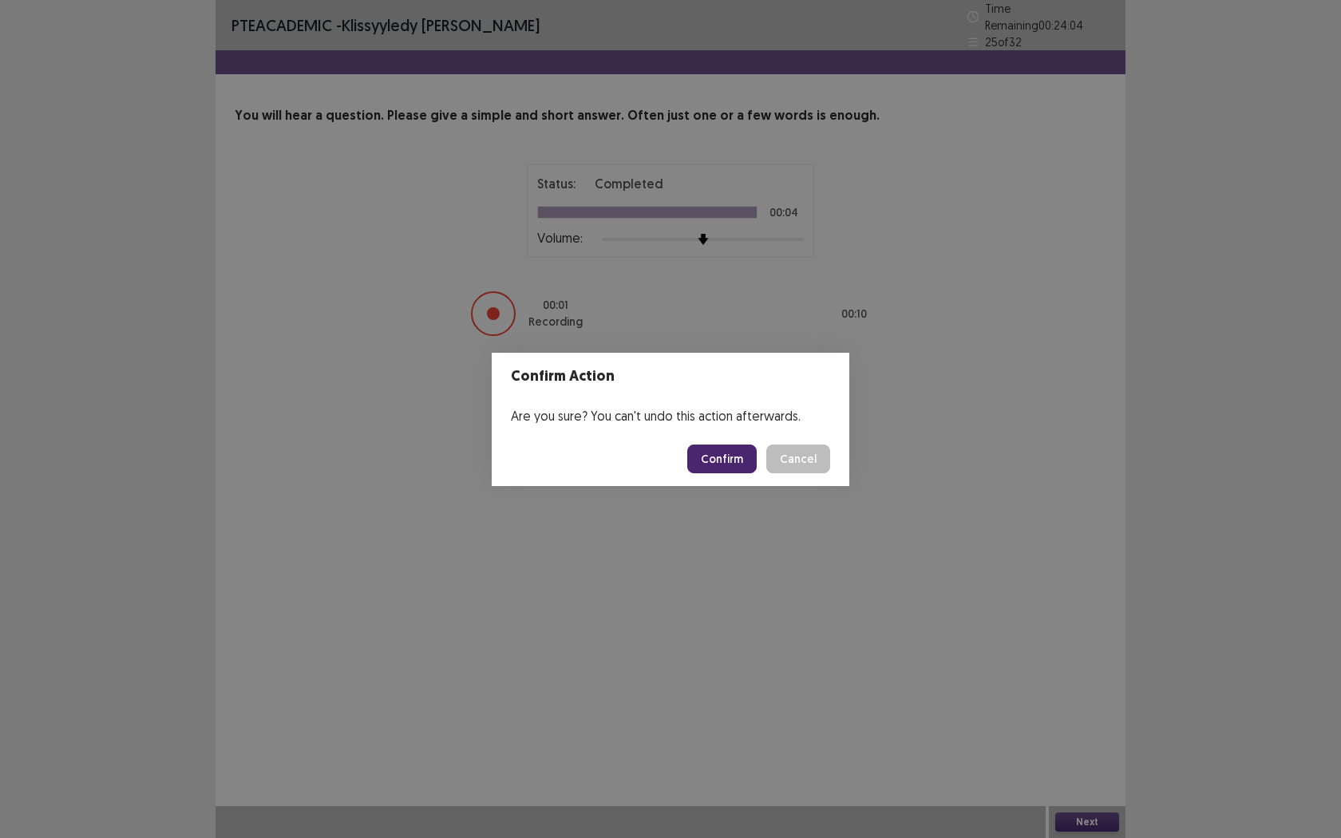
click at [732, 466] on button "Confirm" at bounding box center [721, 459] width 69 height 29
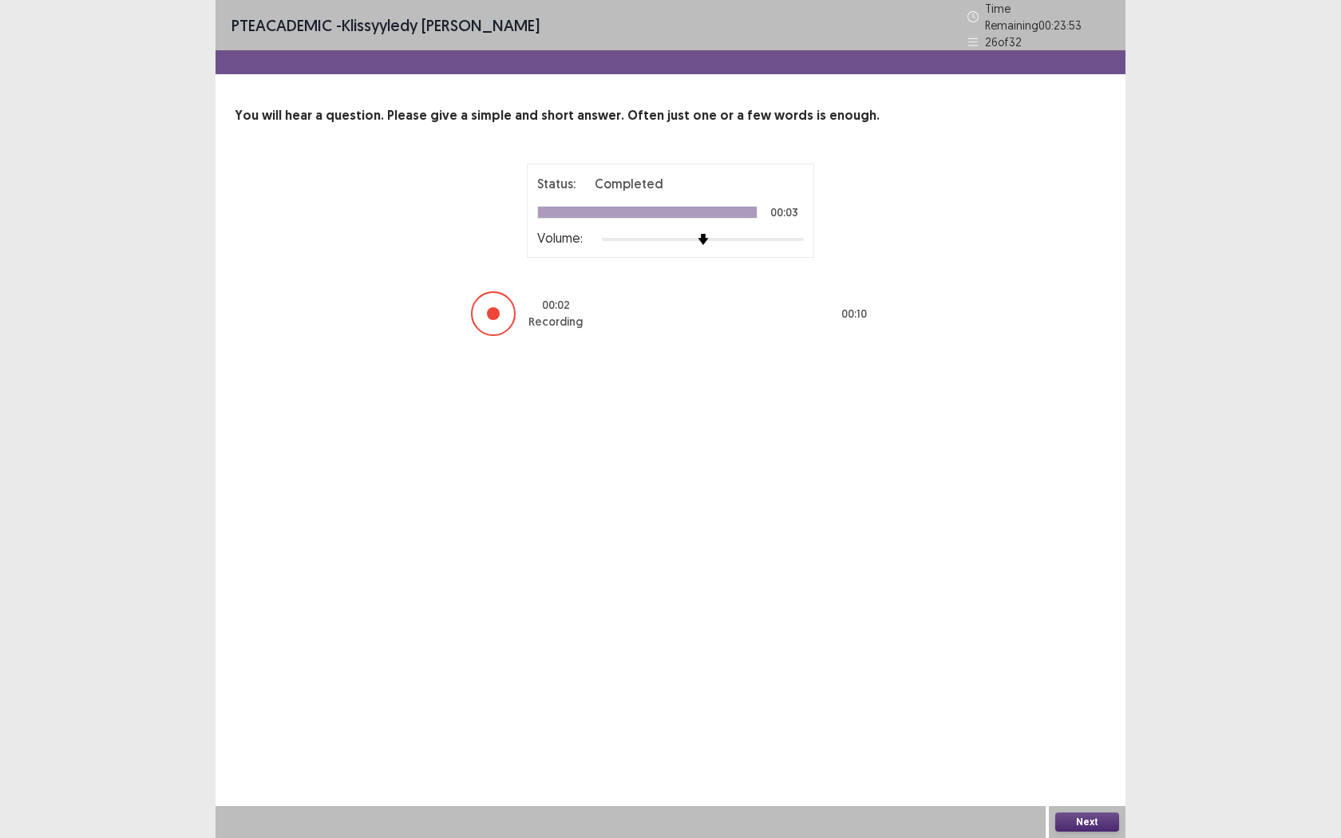
click at [1094, 661] on button "Next" at bounding box center [1087, 822] width 64 height 19
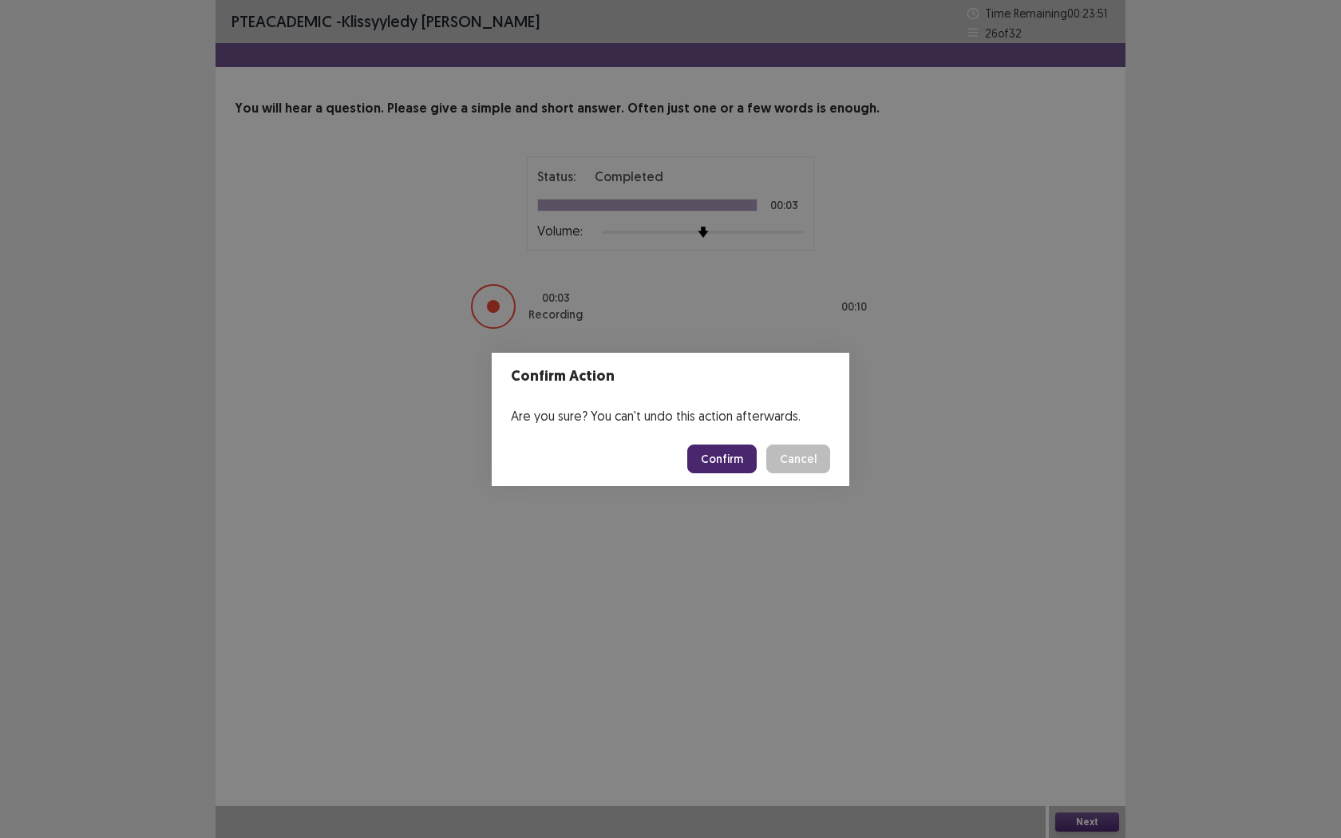
click at [734, 464] on button "Confirm" at bounding box center [721, 459] width 69 height 29
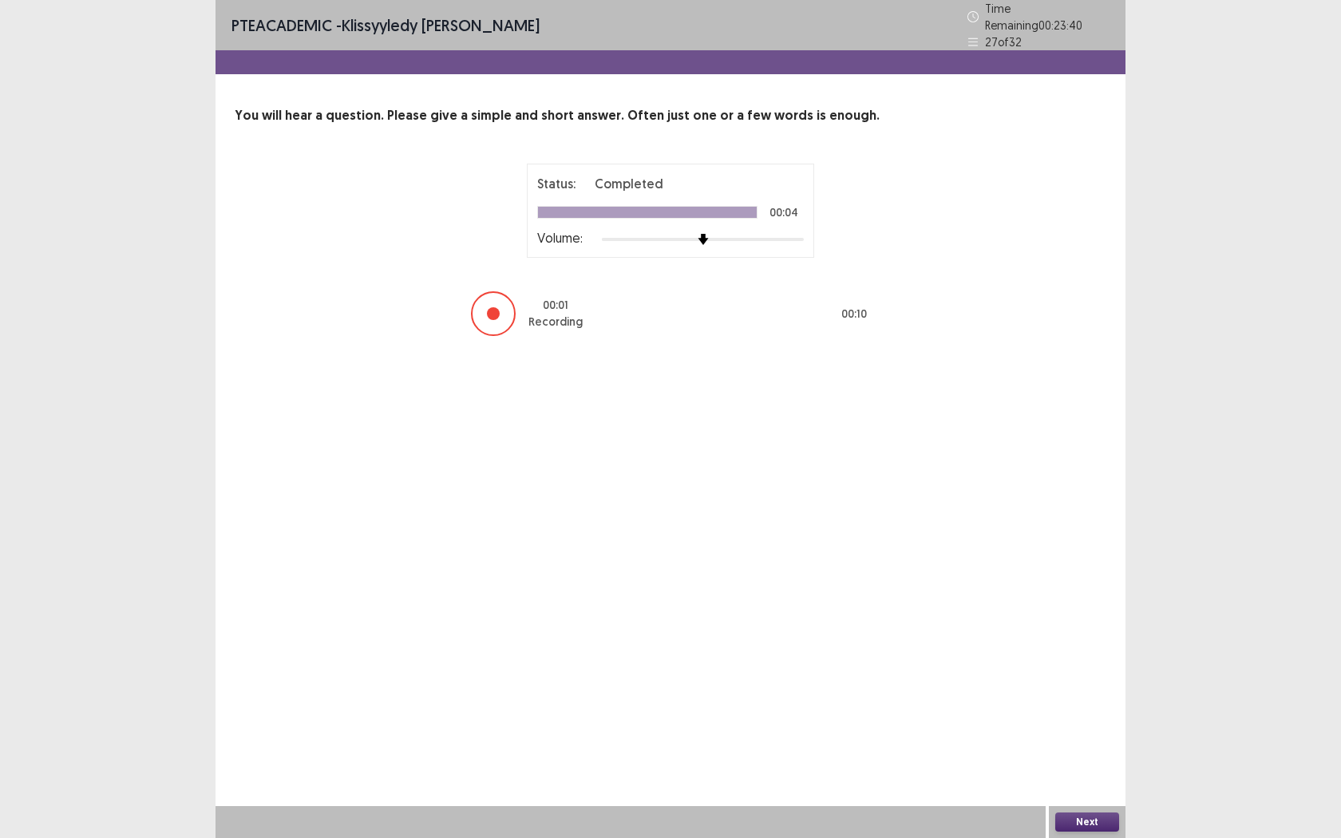
click at [1078, 661] on button "Next" at bounding box center [1087, 822] width 64 height 19
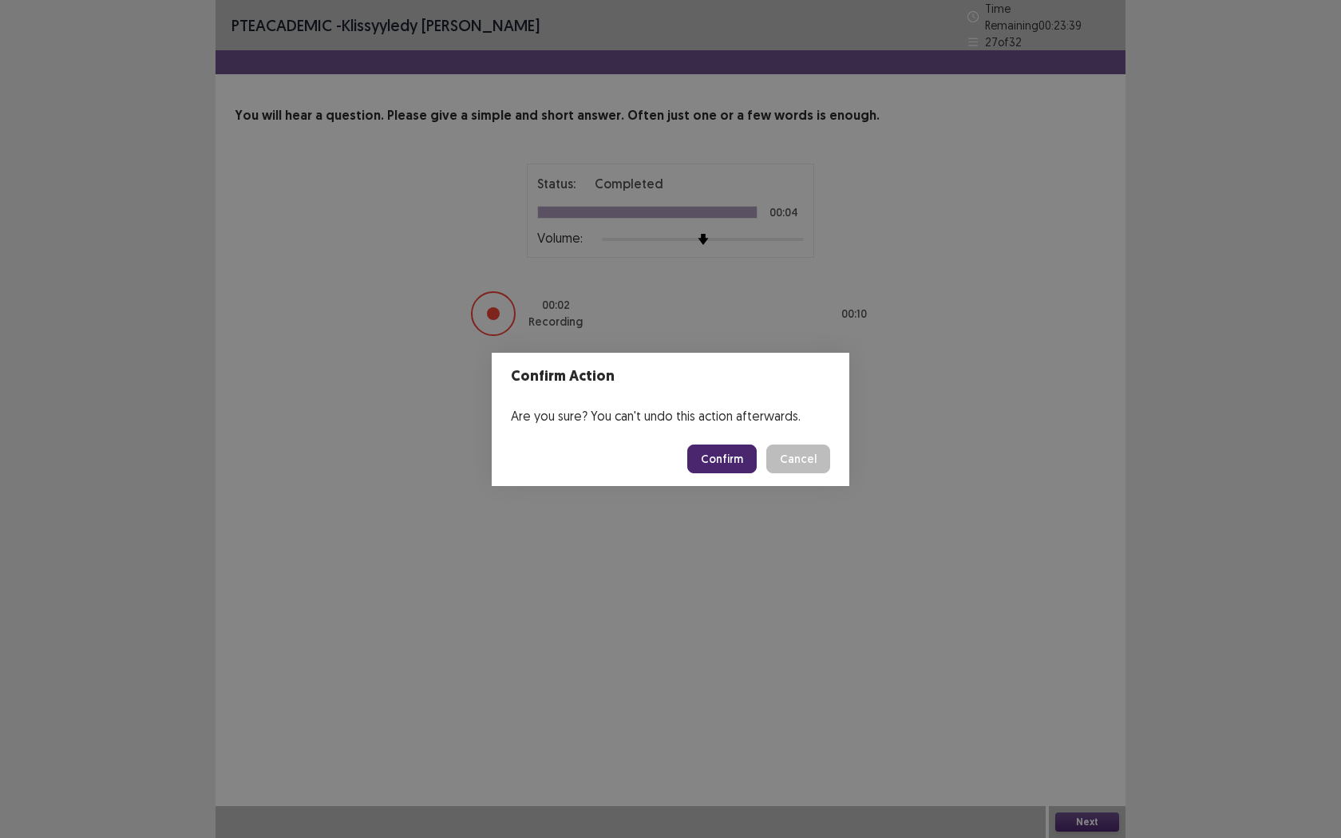
click at [723, 461] on button "Confirm" at bounding box center [721, 459] width 69 height 29
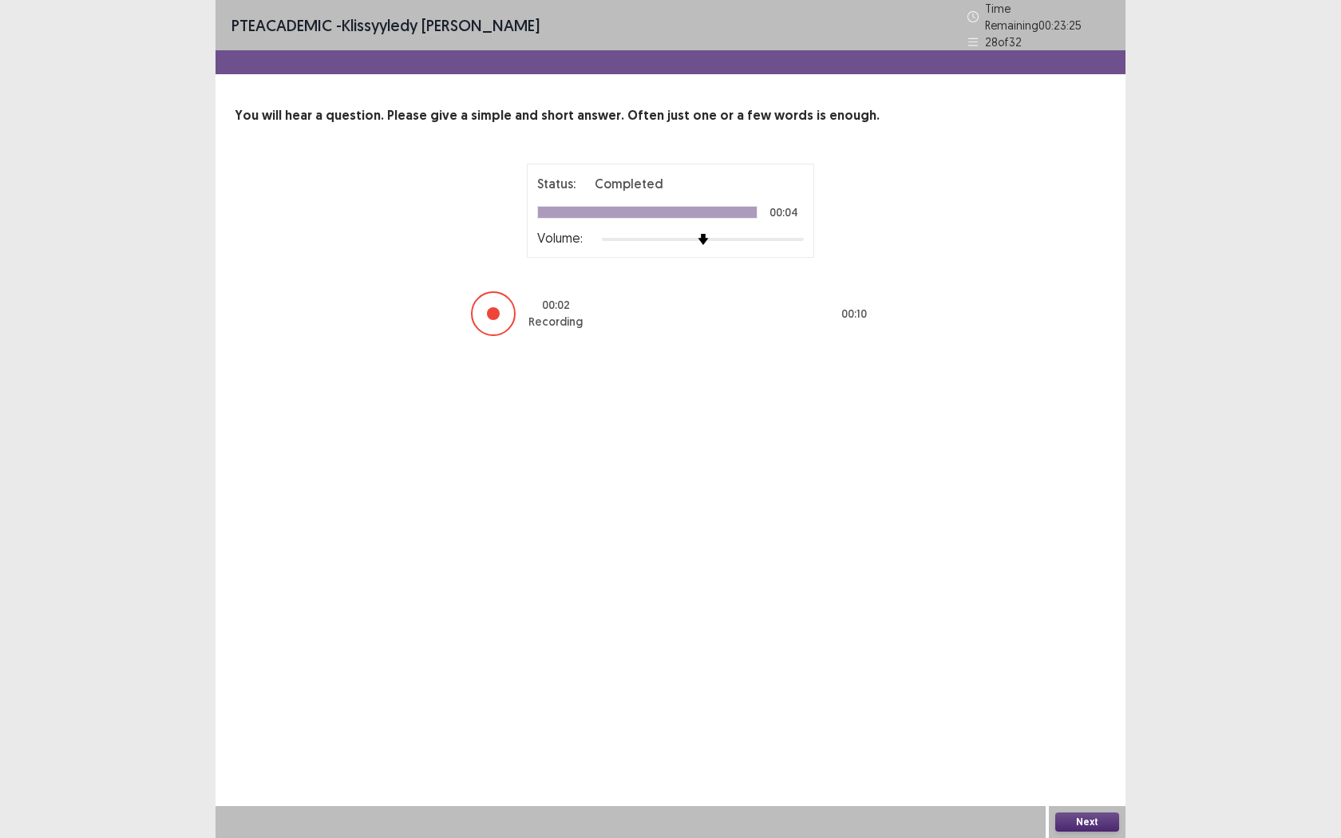
click at [1070, 661] on button "Next" at bounding box center [1087, 822] width 64 height 19
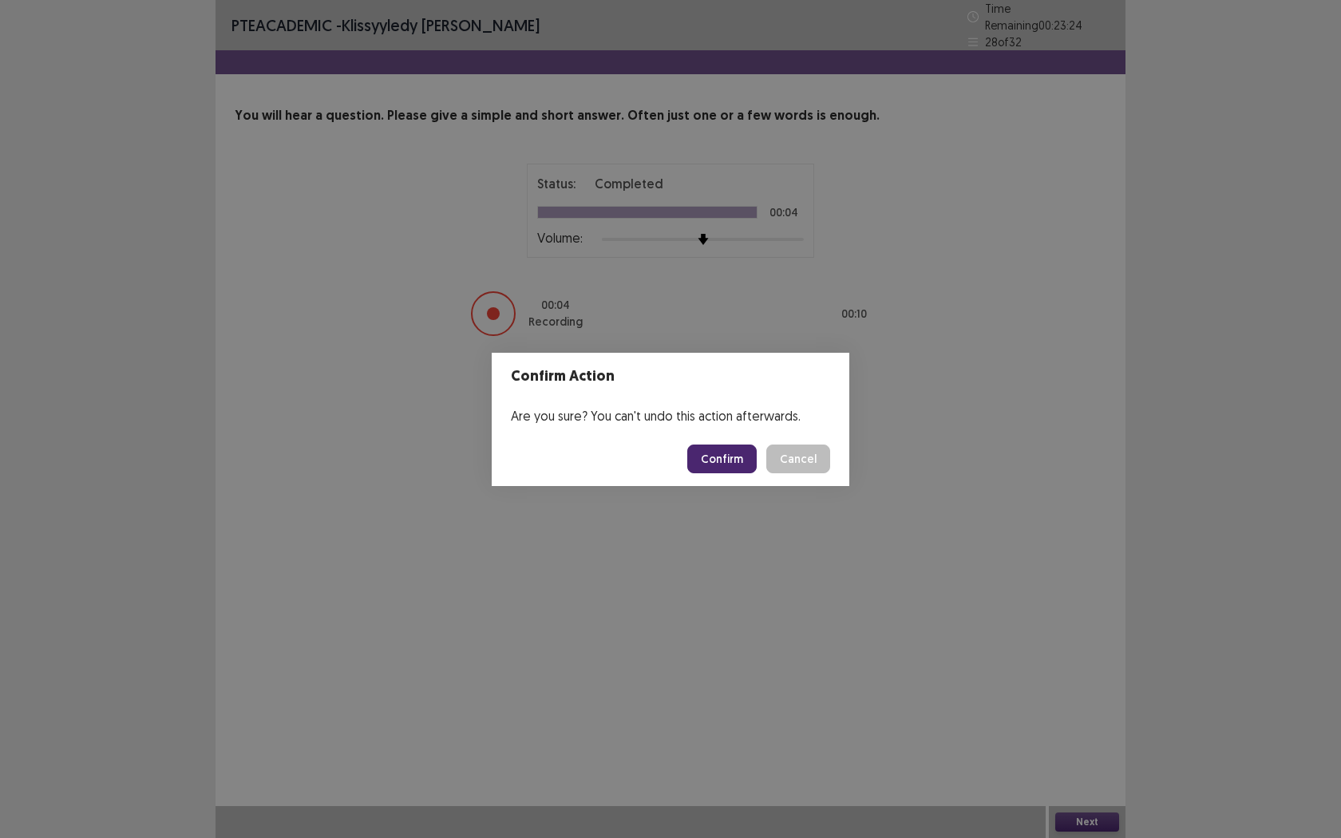
click at [739, 464] on button "Confirm" at bounding box center [721, 459] width 69 height 29
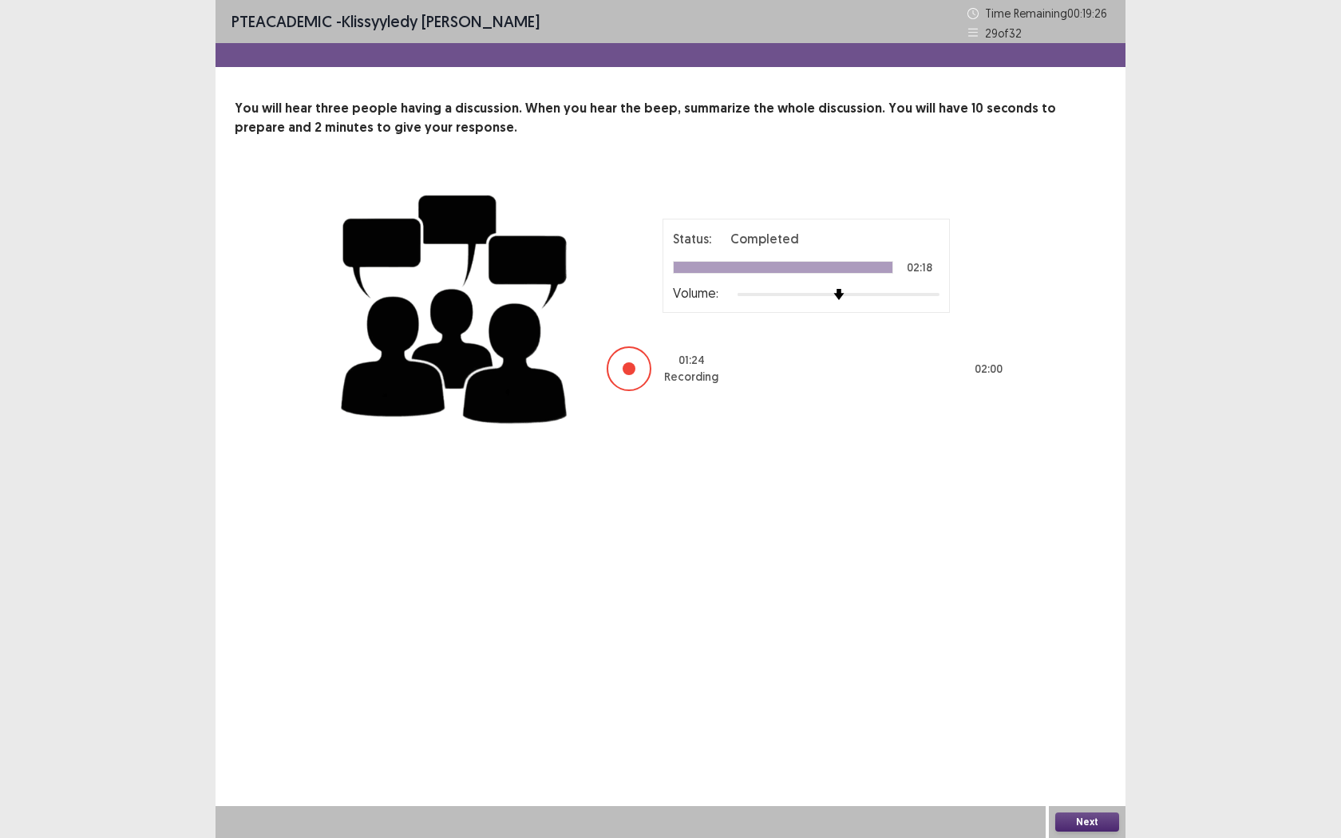
click at [1075, 661] on div "Next" at bounding box center [1087, 822] width 77 height 32
click at [1081, 661] on button "Next" at bounding box center [1087, 822] width 64 height 19
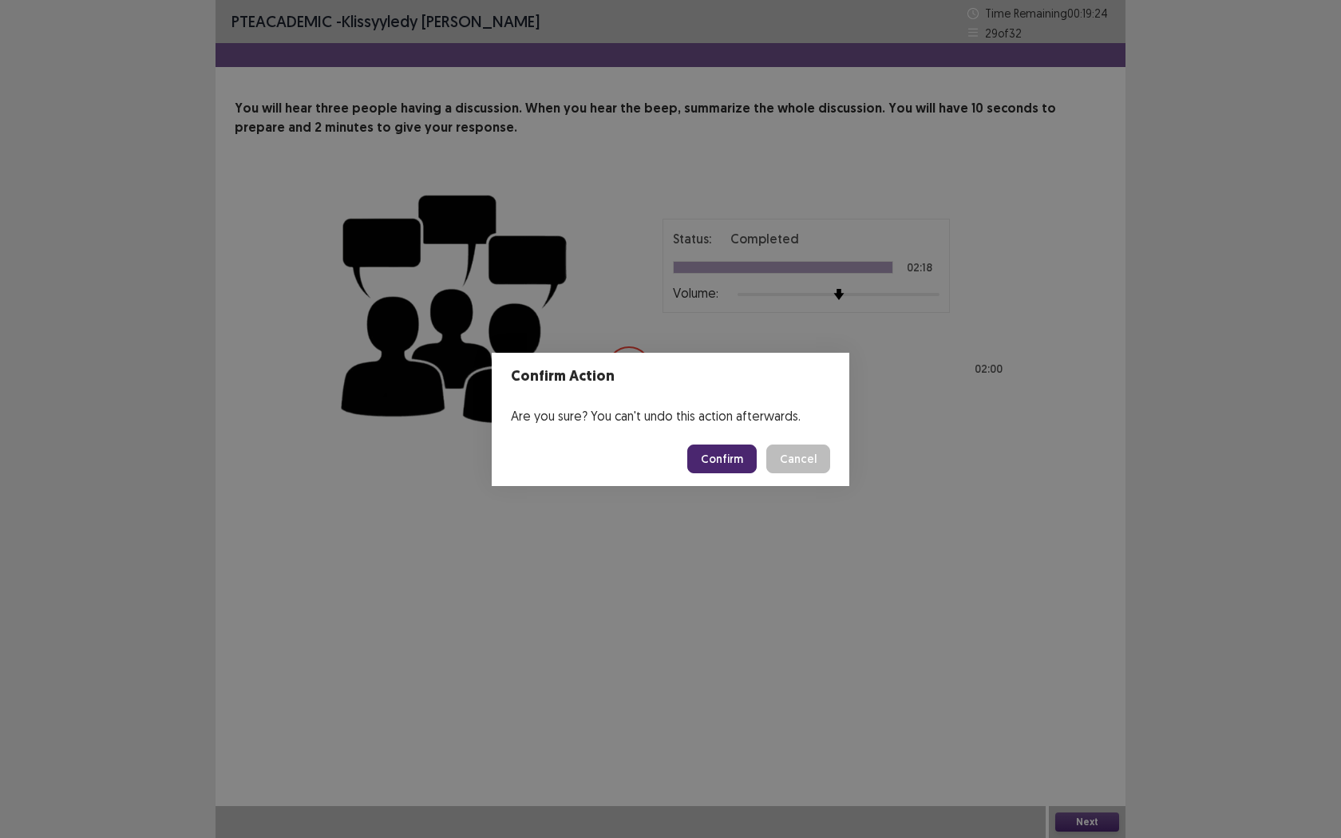
click at [728, 458] on button "Confirm" at bounding box center [721, 459] width 69 height 29
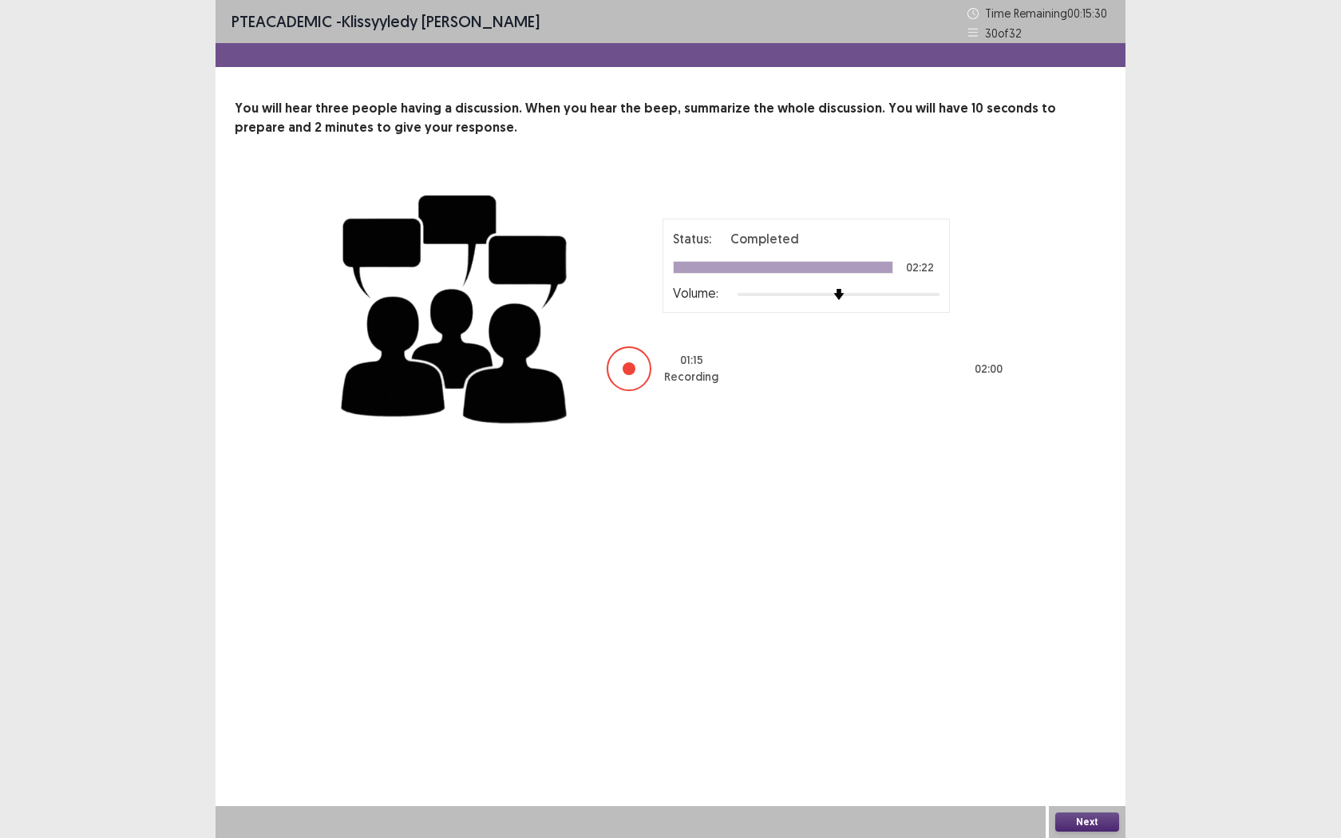
click at [1067, 661] on div "Next" at bounding box center [1087, 822] width 77 height 32
click at [1072, 661] on button "Next" at bounding box center [1087, 822] width 64 height 19
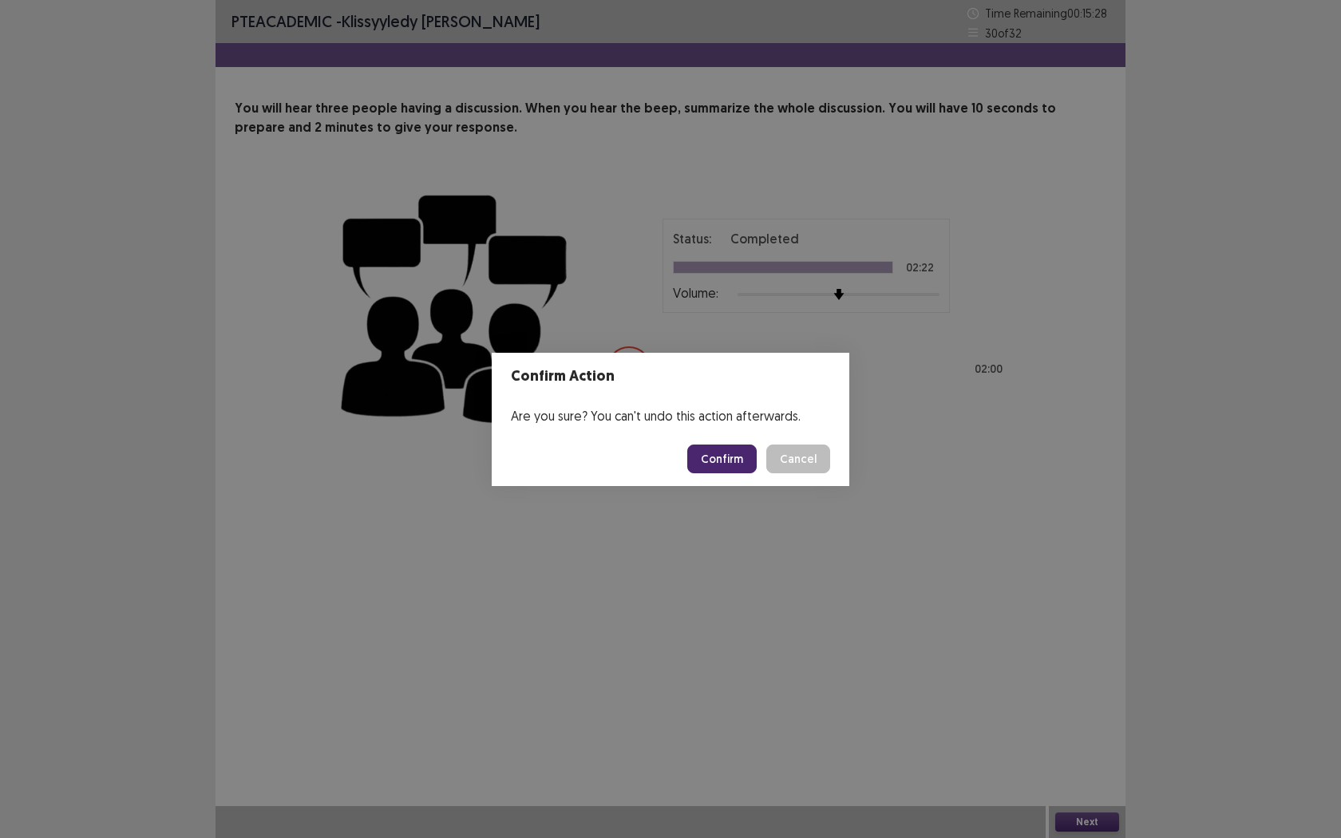
click at [730, 465] on button "Confirm" at bounding box center [721, 459] width 69 height 29
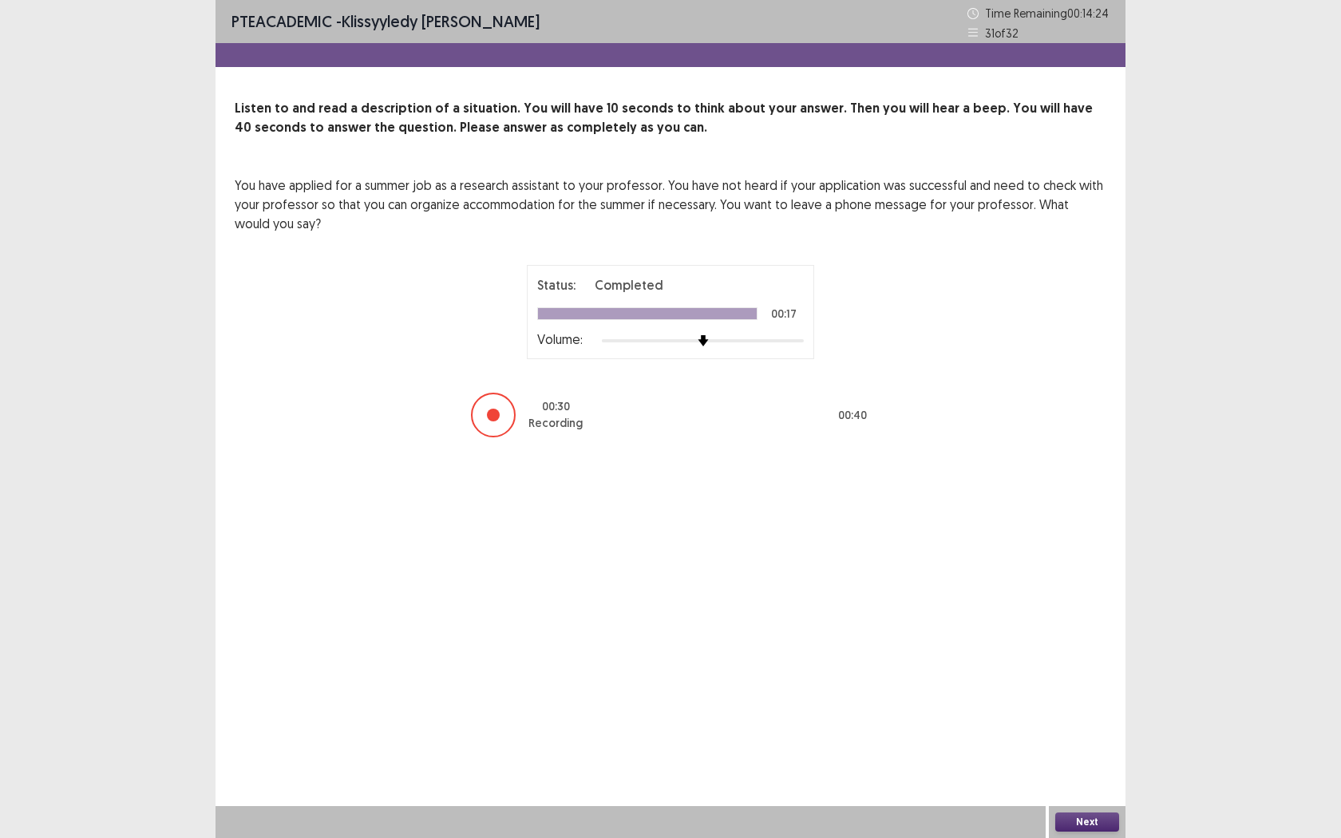
click at [1084, 661] on button "Next" at bounding box center [1087, 822] width 64 height 19
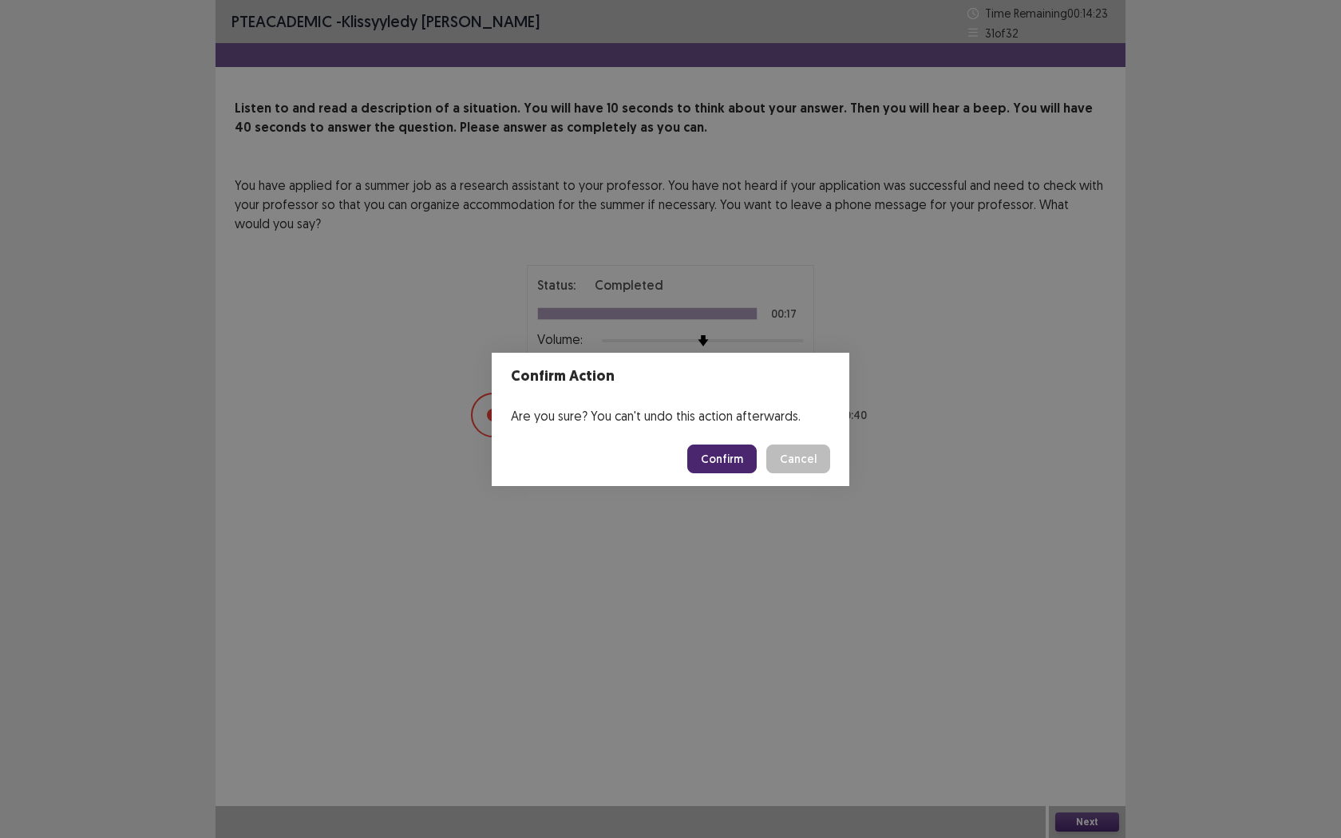
click at [721, 473] on footer "Confirm Cancel" at bounding box center [671, 459] width 358 height 54
click at [724, 463] on button "Confirm" at bounding box center [721, 459] width 69 height 29
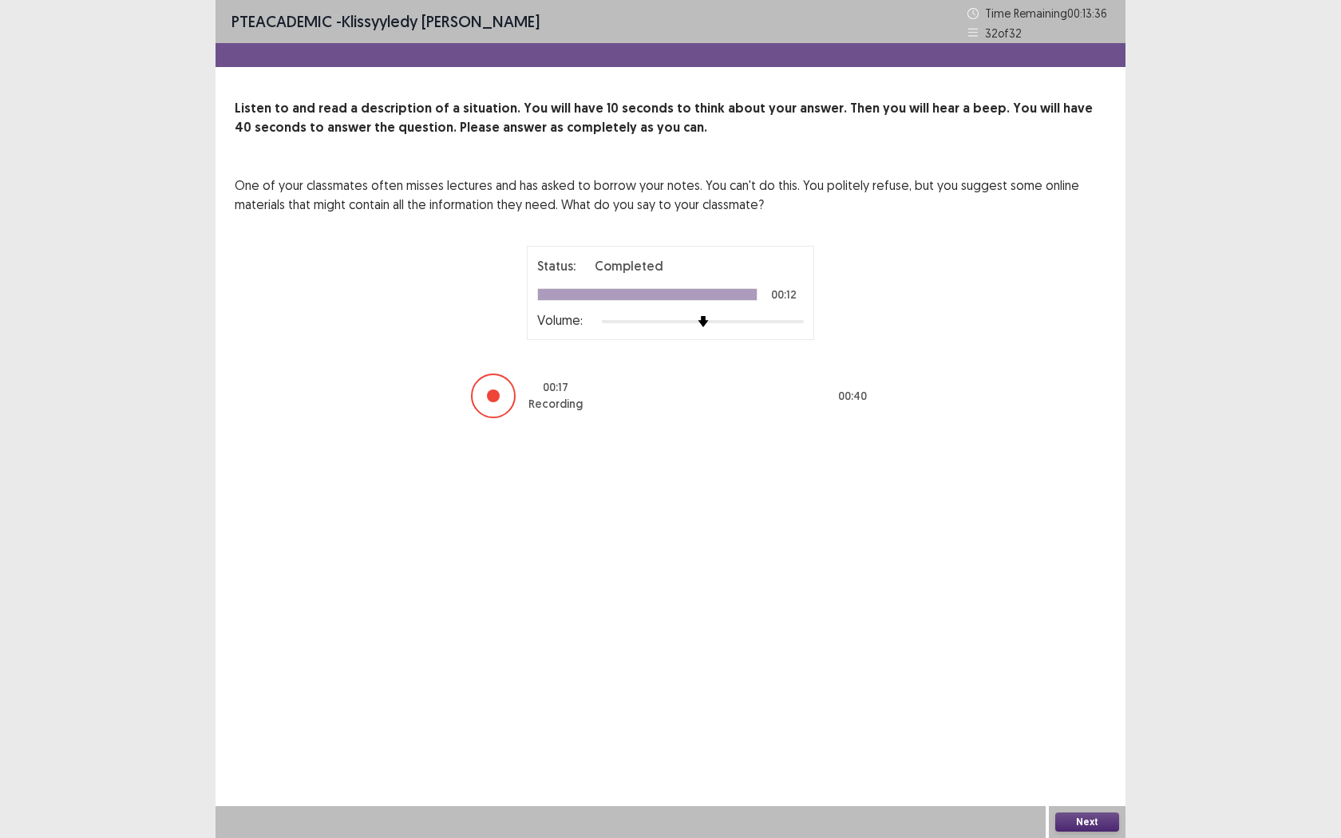
click at [1095, 661] on button "Next" at bounding box center [1087, 822] width 64 height 19
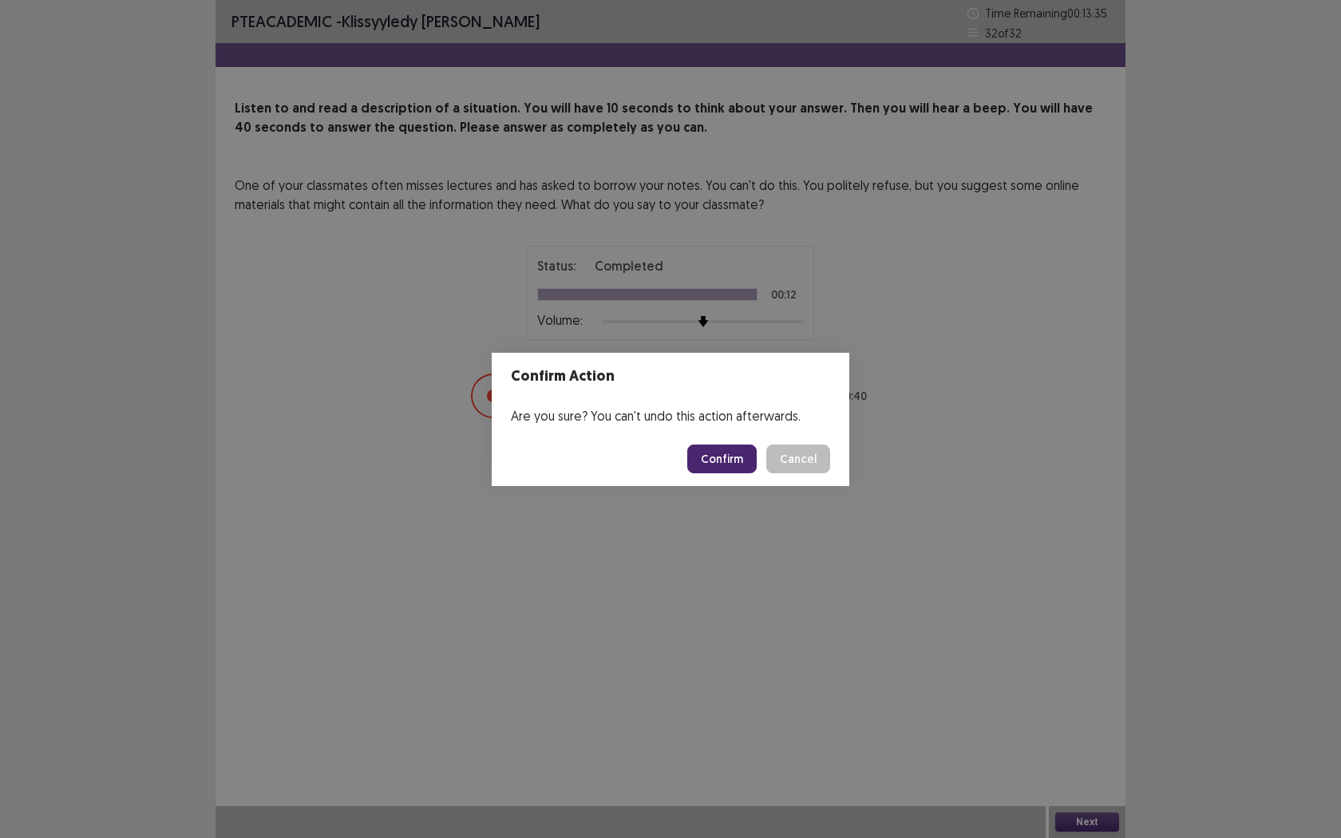
click at [726, 465] on button "Confirm" at bounding box center [721, 459] width 69 height 29
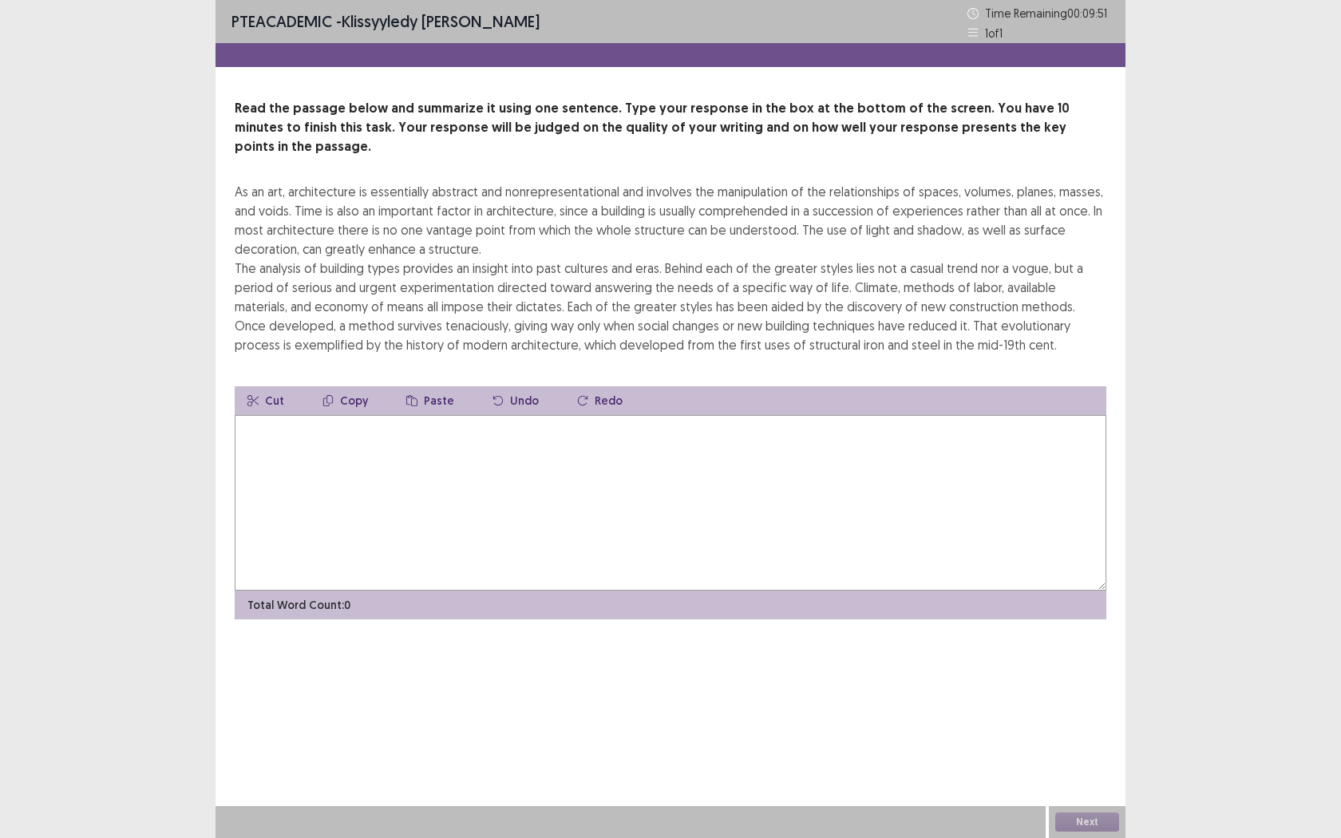
click at [315, 415] on textarea at bounding box center [671, 503] width 872 height 176
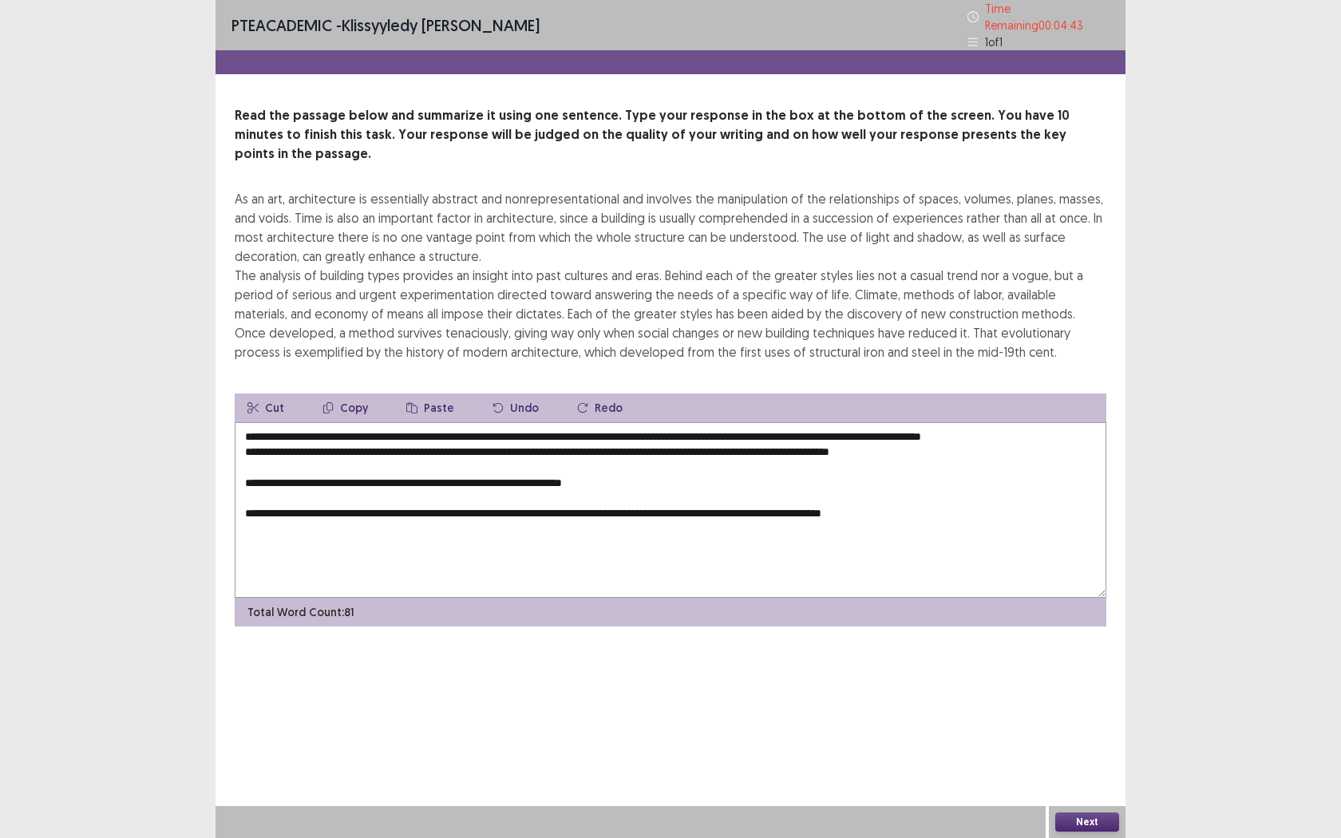
drag, startPoint x: 484, startPoint y: 429, endPoint x: 780, endPoint y: 440, distance: 296.4
click at [762, 441] on textarea "**********" at bounding box center [671, 510] width 872 height 176
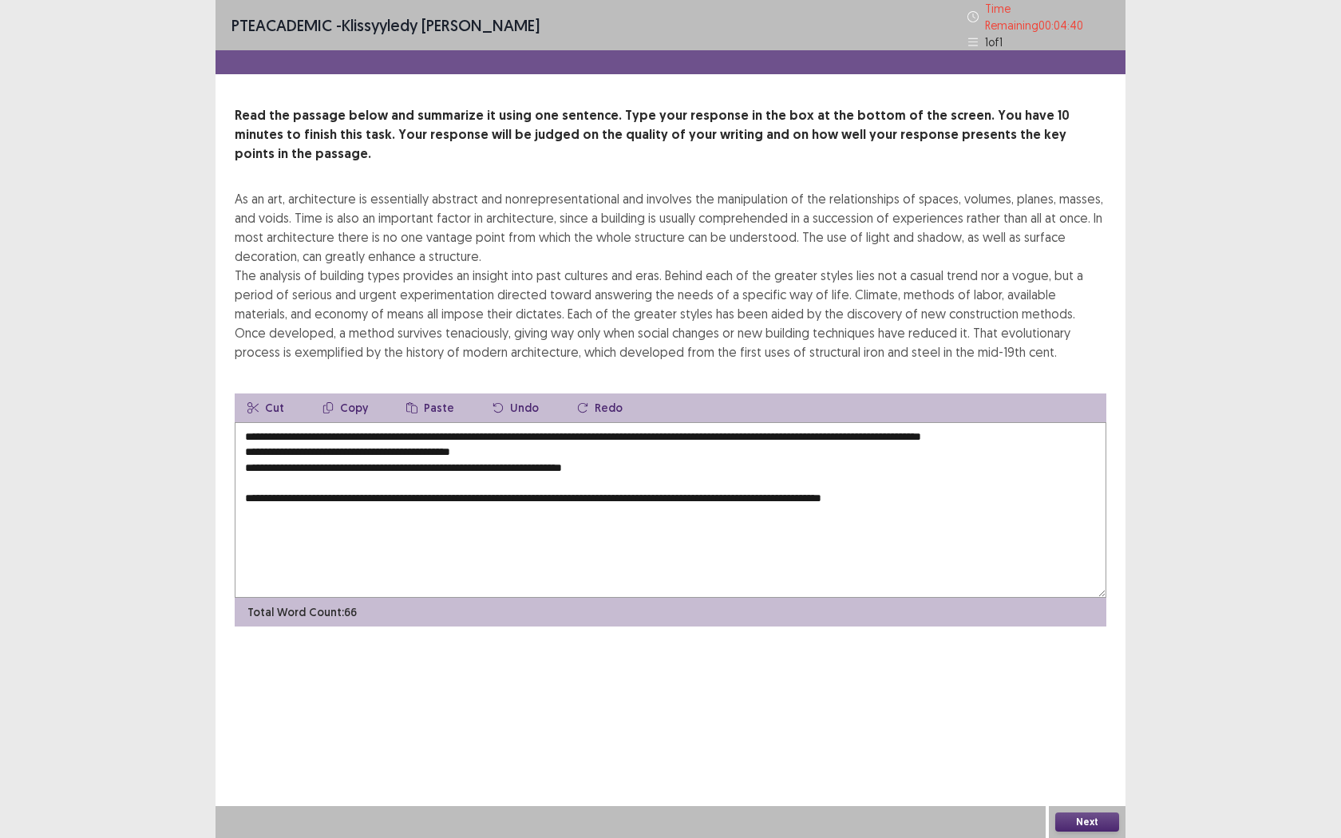
click at [247, 446] on textarea "**********" at bounding box center [671, 510] width 872 height 176
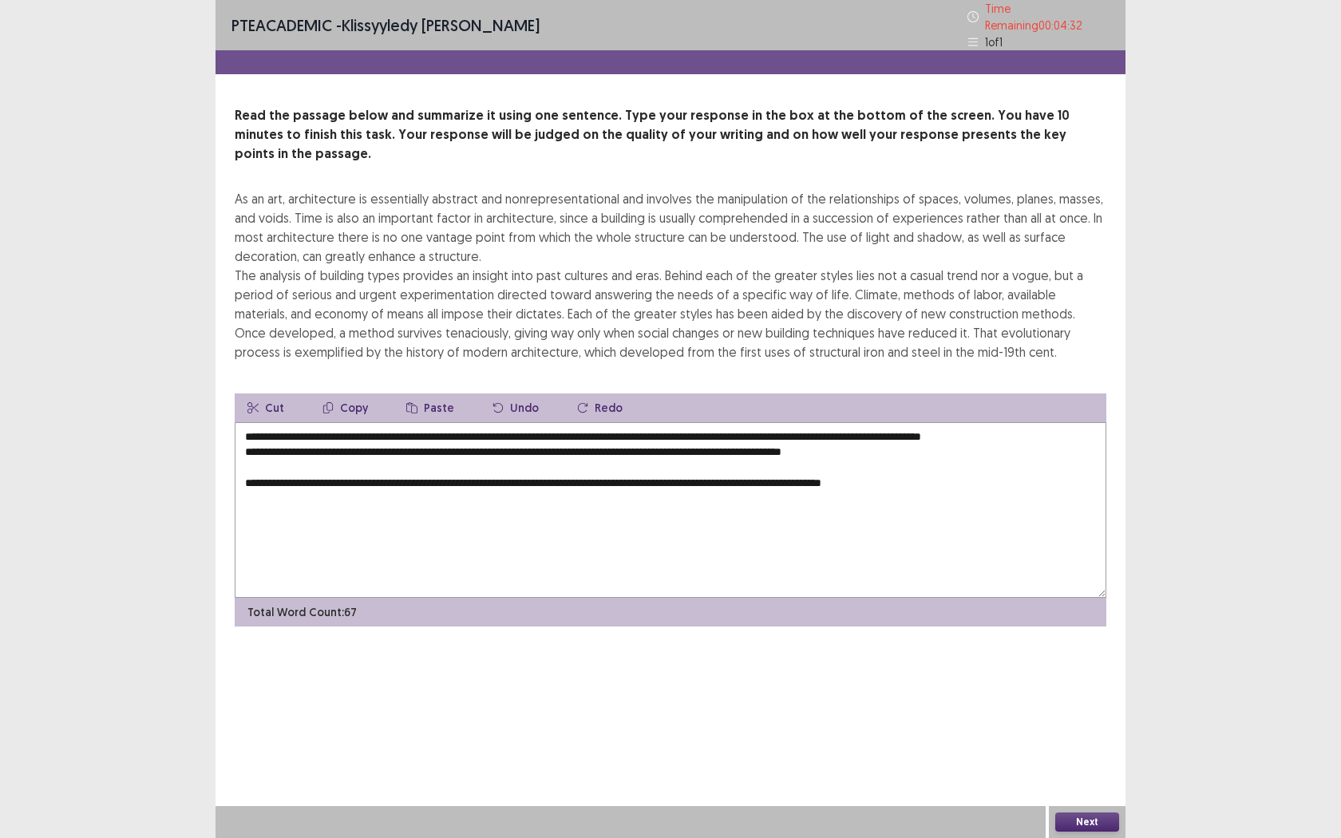
click at [240, 431] on textarea "**********" at bounding box center [671, 510] width 872 height 176
click at [236, 456] on textarea "**********" at bounding box center [671, 510] width 872 height 176
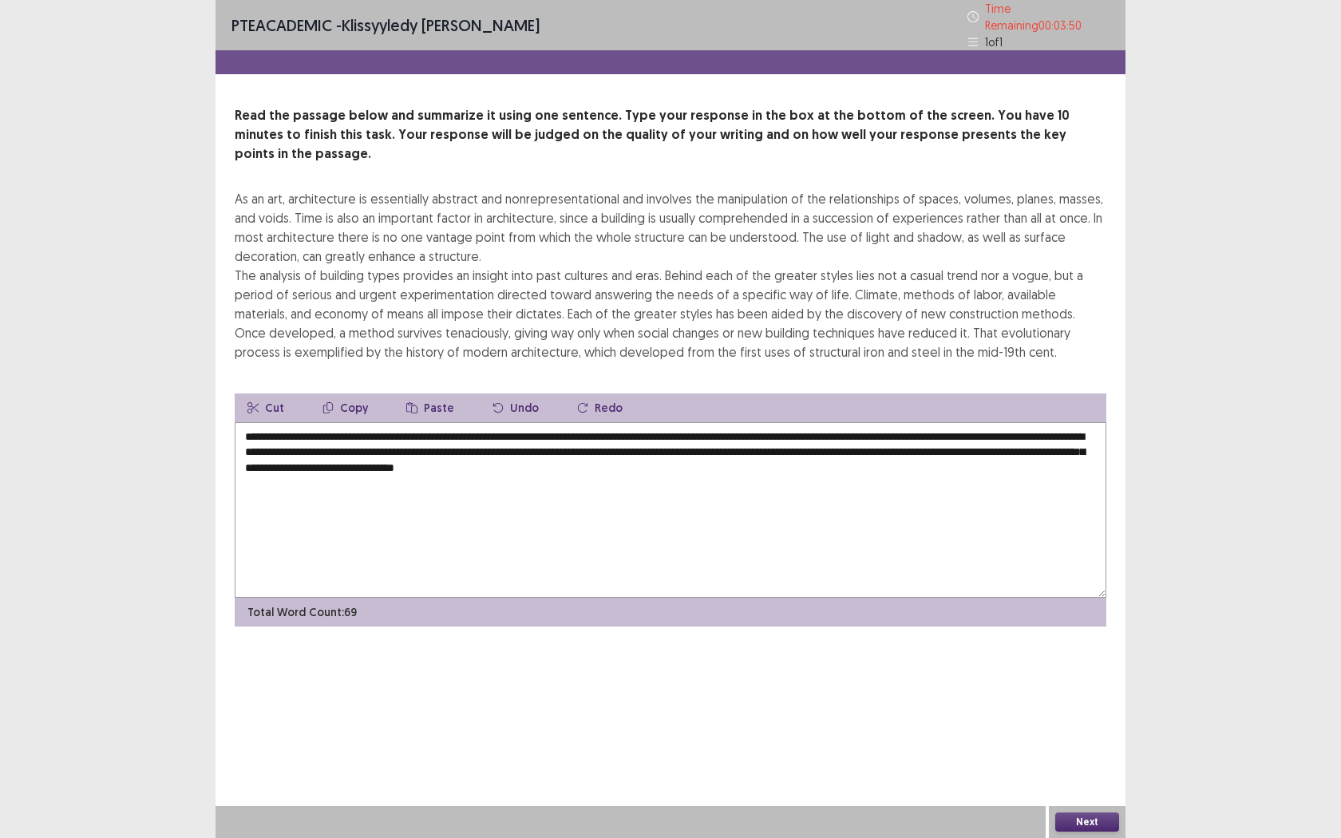
click at [876, 427] on textarea "**********" at bounding box center [671, 510] width 872 height 176
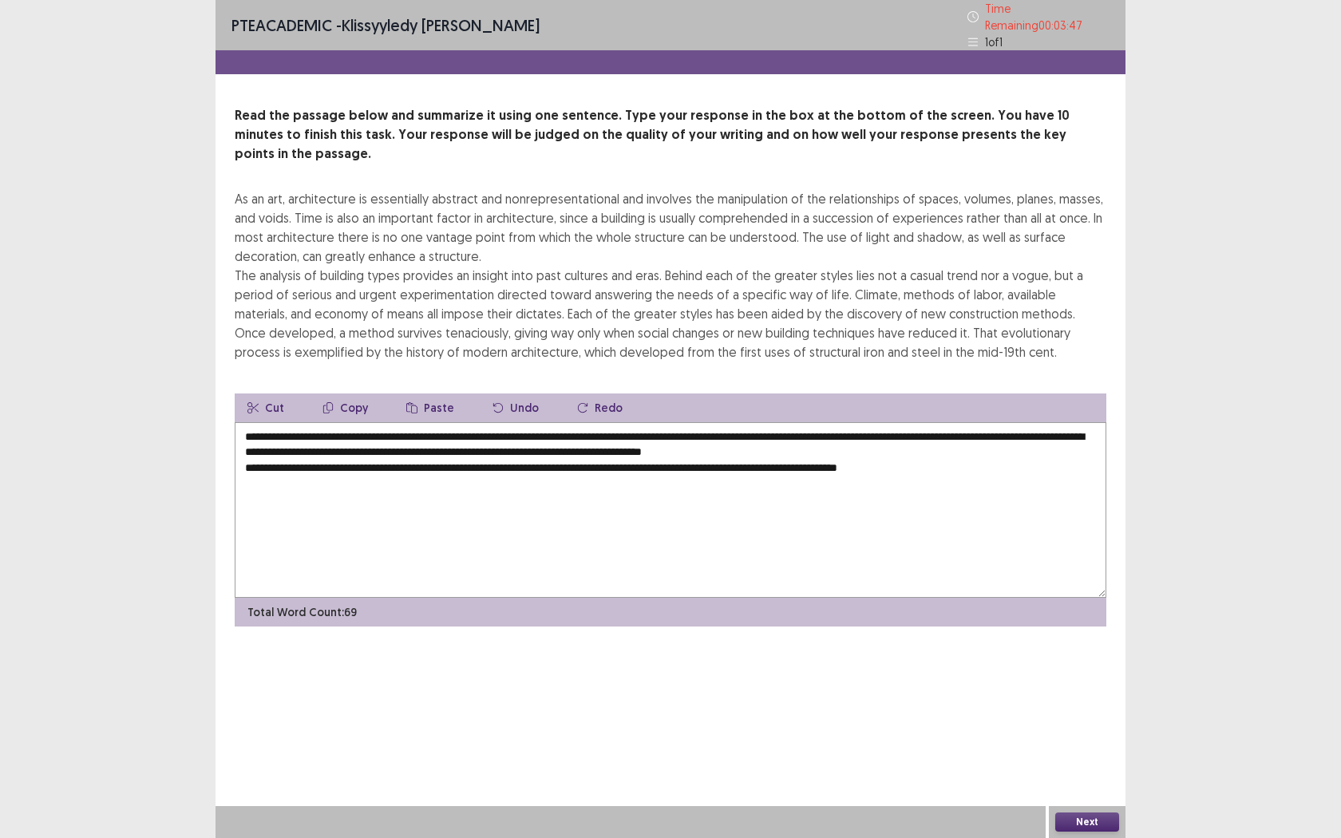
click at [894, 423] on textarea "**********" at bounding box center [671, 510] width 872 height 176
click at [240, 447] on textarea "**********" at bounding box center [671, 510] width 872 height 176
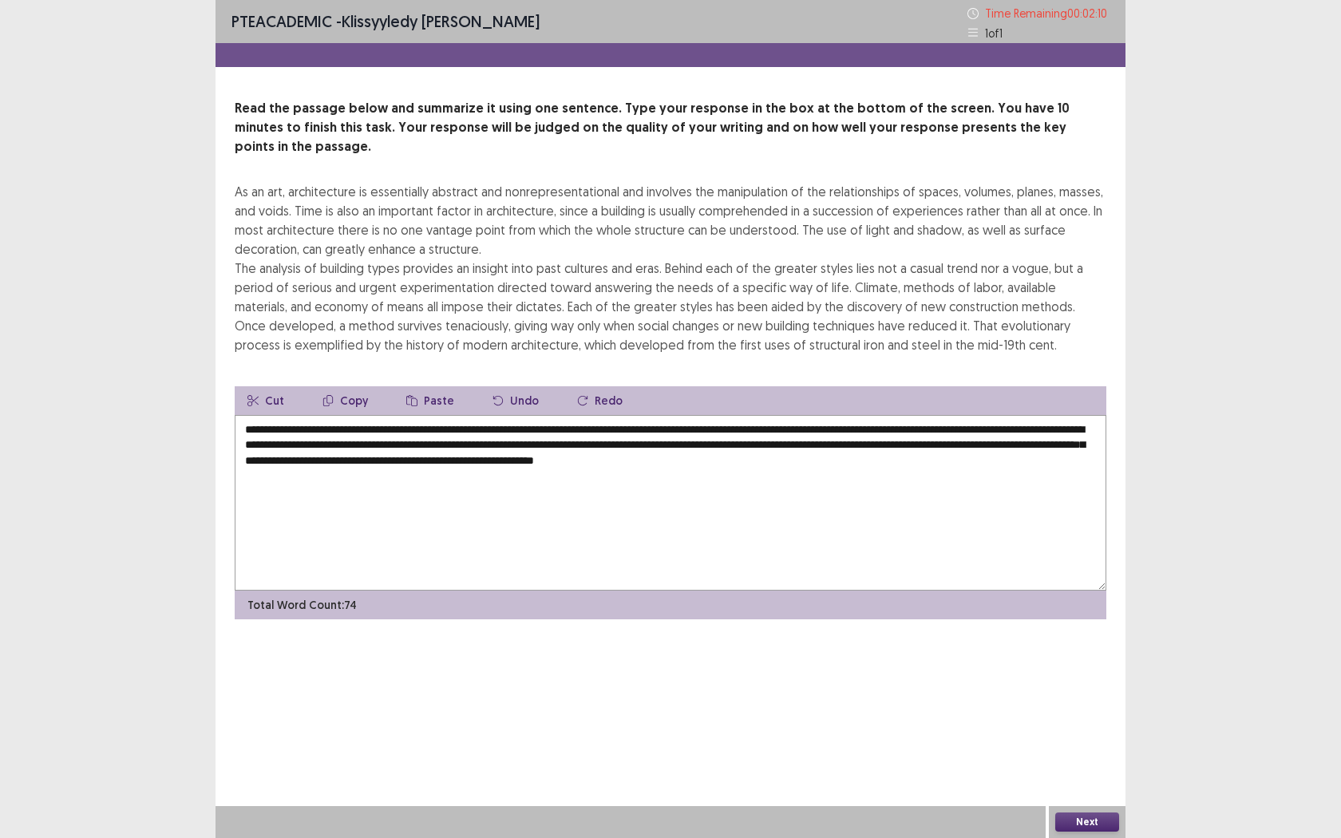
click at [350, 444] on textarea "**********" at bounding box center [671, 503] width 872 height 176
click at [930, 433] on textarea "**********" at bounding box center [671, 503] width 872 height 176
click at [920, 451] on textarea "**********" at bounding box center [671, 503] width 872 height 176
type textarea "**********"
click at [1082, 661] on button "Next" at bounding box center [1087, 822] width 64 height 19
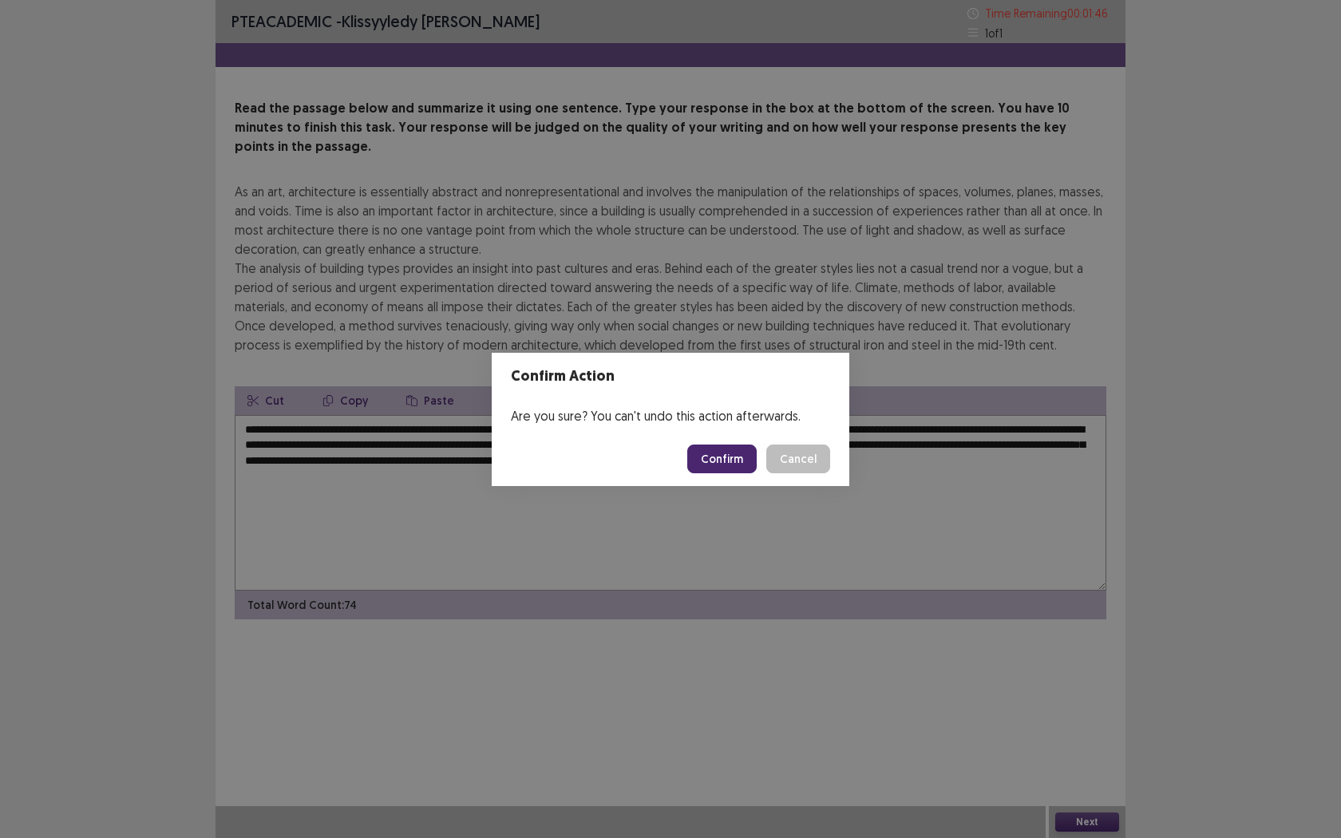
click at [737, 469] on button "Confirm" at bounding box center [721, 459] width 69 height 29
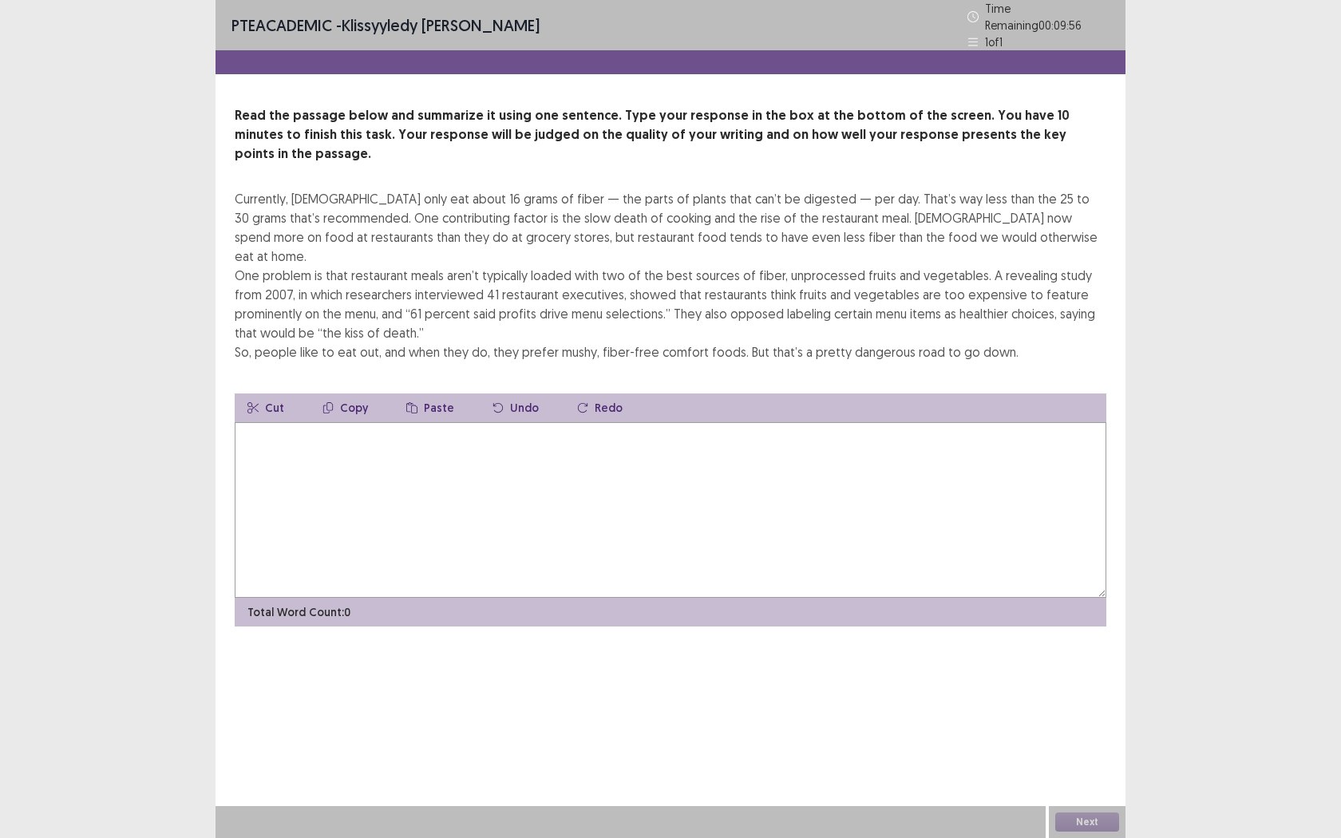
click at [384, 459] on textarea at bounding box center [671, 510] width 872 height 176
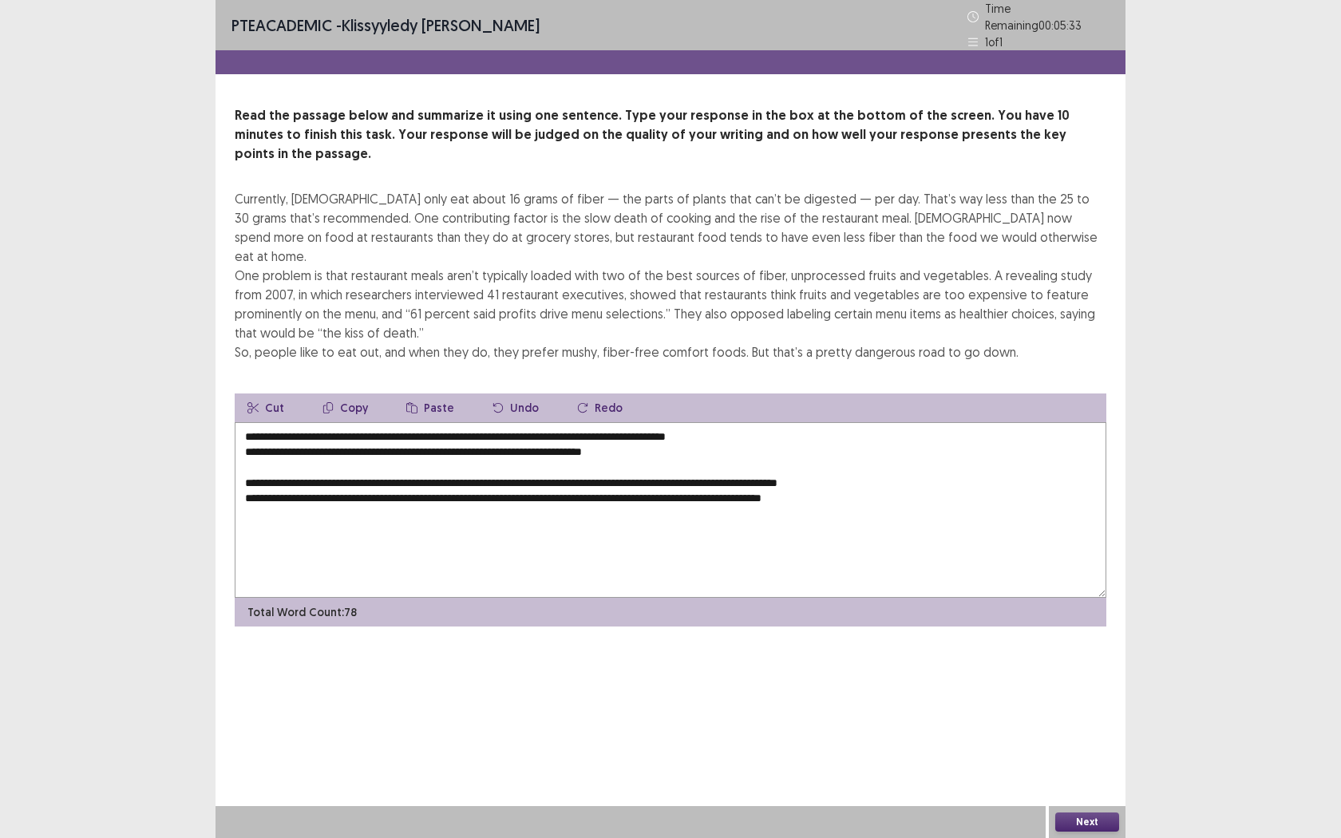
click at [247, 422] on textarea "**********" at bounding box center [671, 510] width 872 height 176
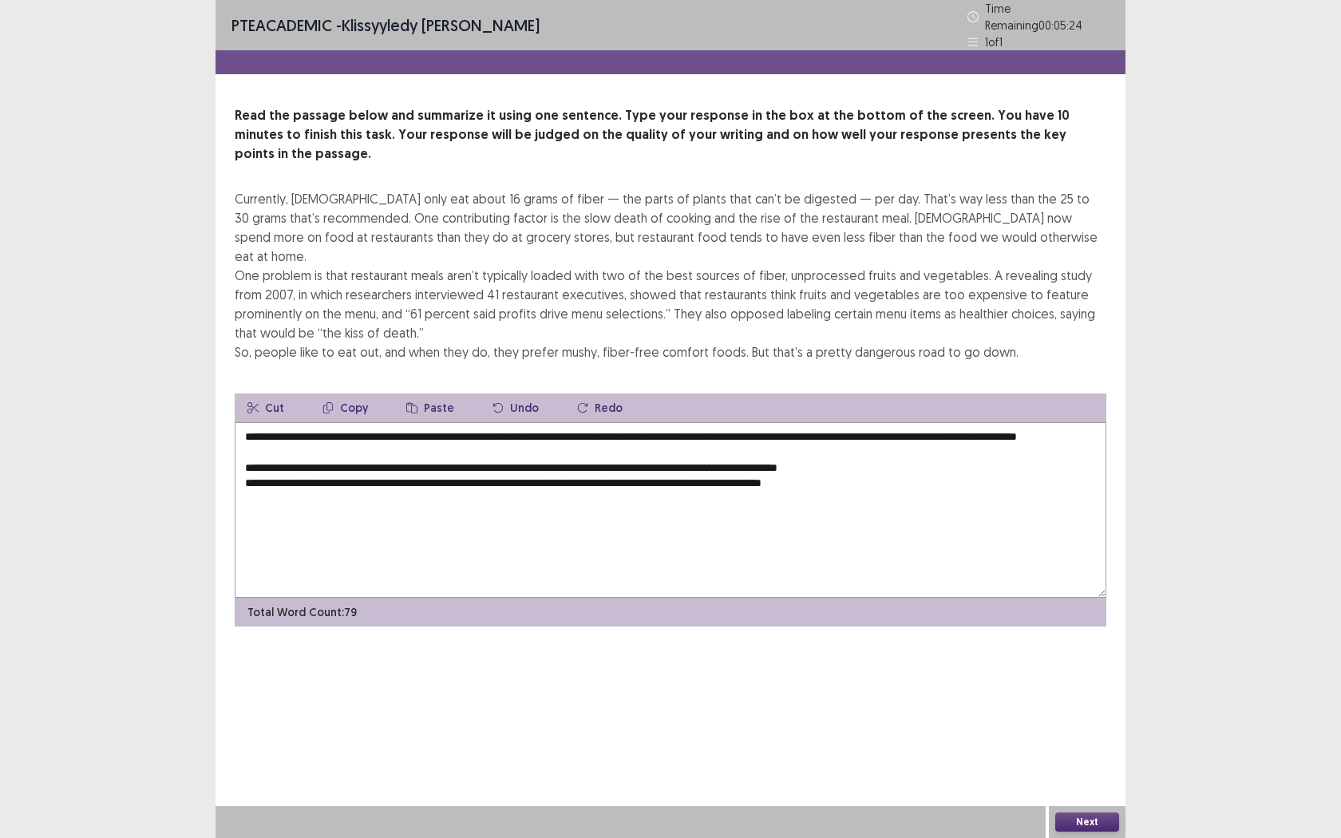
click at [787, 422] on textarea "**********" at bounding box center [671, 510] width 872 height 176
click at [851, 422] on textarea "**********" at bounding box center [671, 510] width 872 height 176
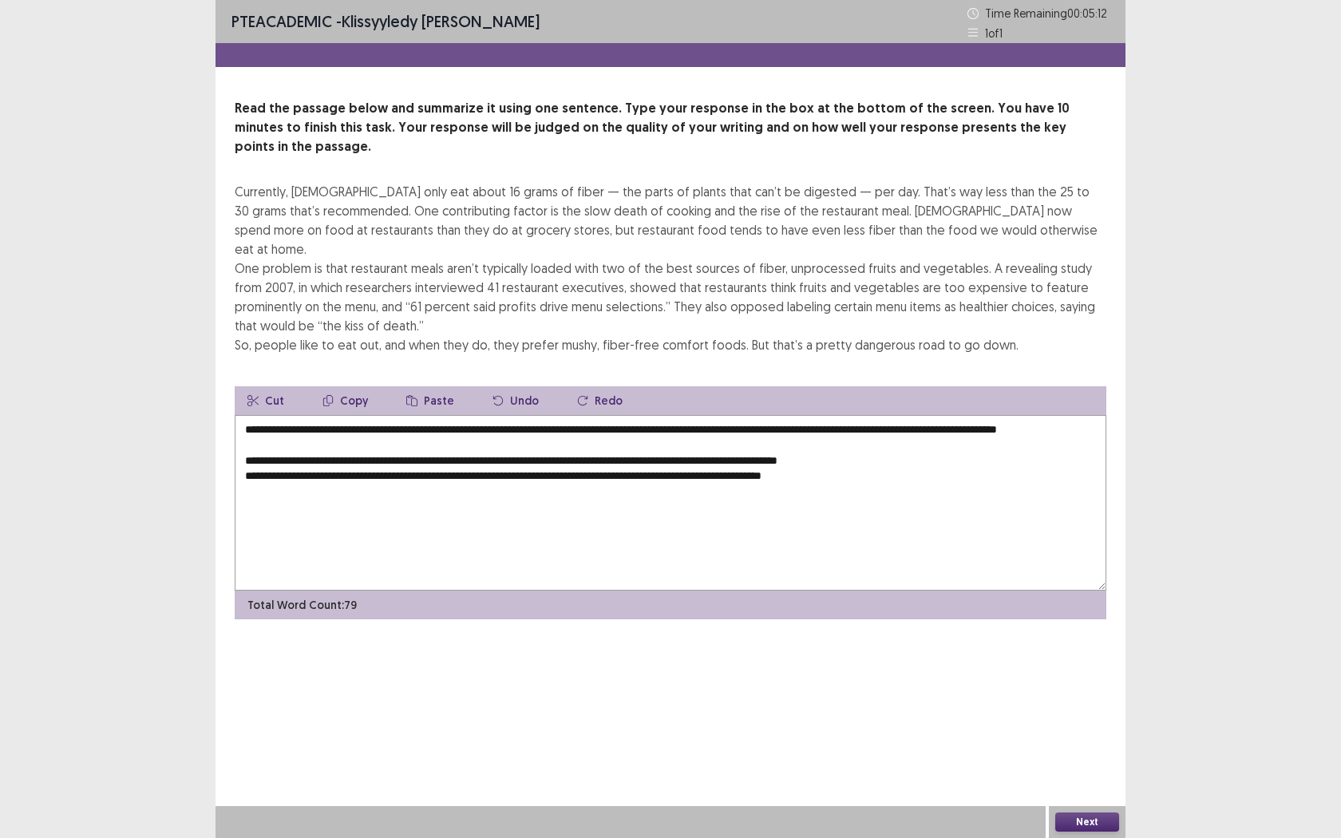
click at [239, 442] on textarea "**********" at bounding box center [671, 503] width 872 height 176
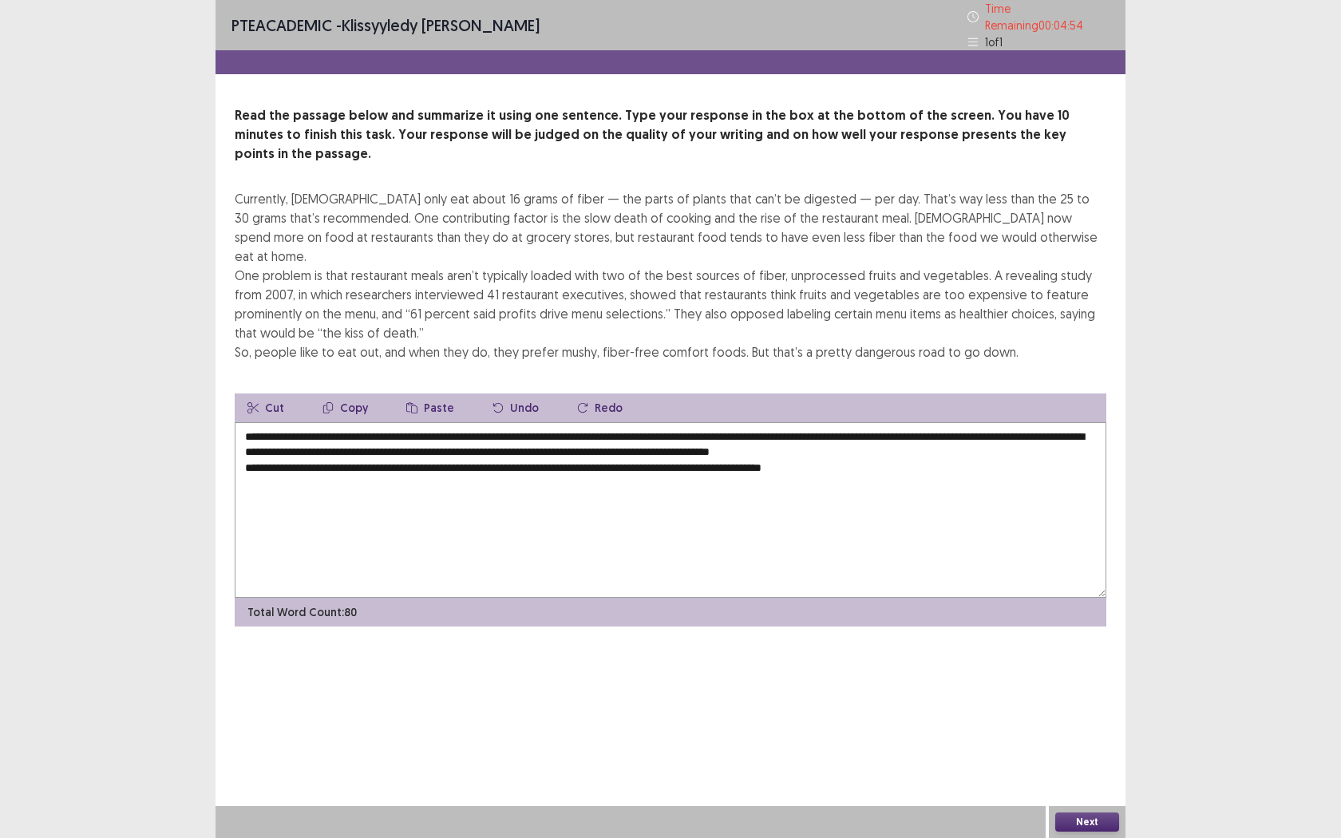
click at [417, 422] on textarea "**********" at bounding box center [671, 510] width 872 height 176
click at [242, 422] on textarea "**********" at bounding box center [671, 510] width 872 height 176
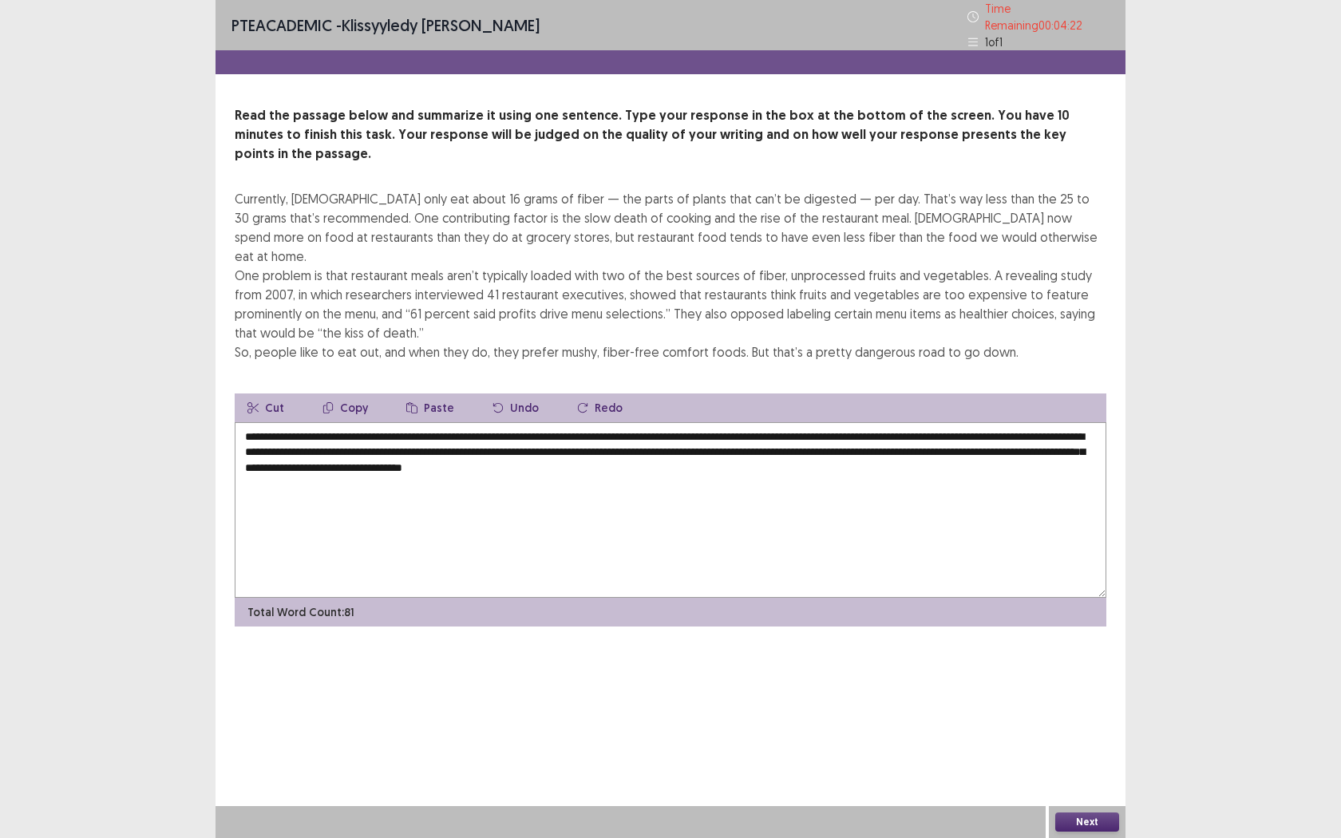
drag, startPoint x: 384, startPoint y: 423, endPoint x: 585, endPoint y: 429, distance: 201.2
click at [585, 429] on textarea "**********" at bounding box center [671, 510] width 872 height 176
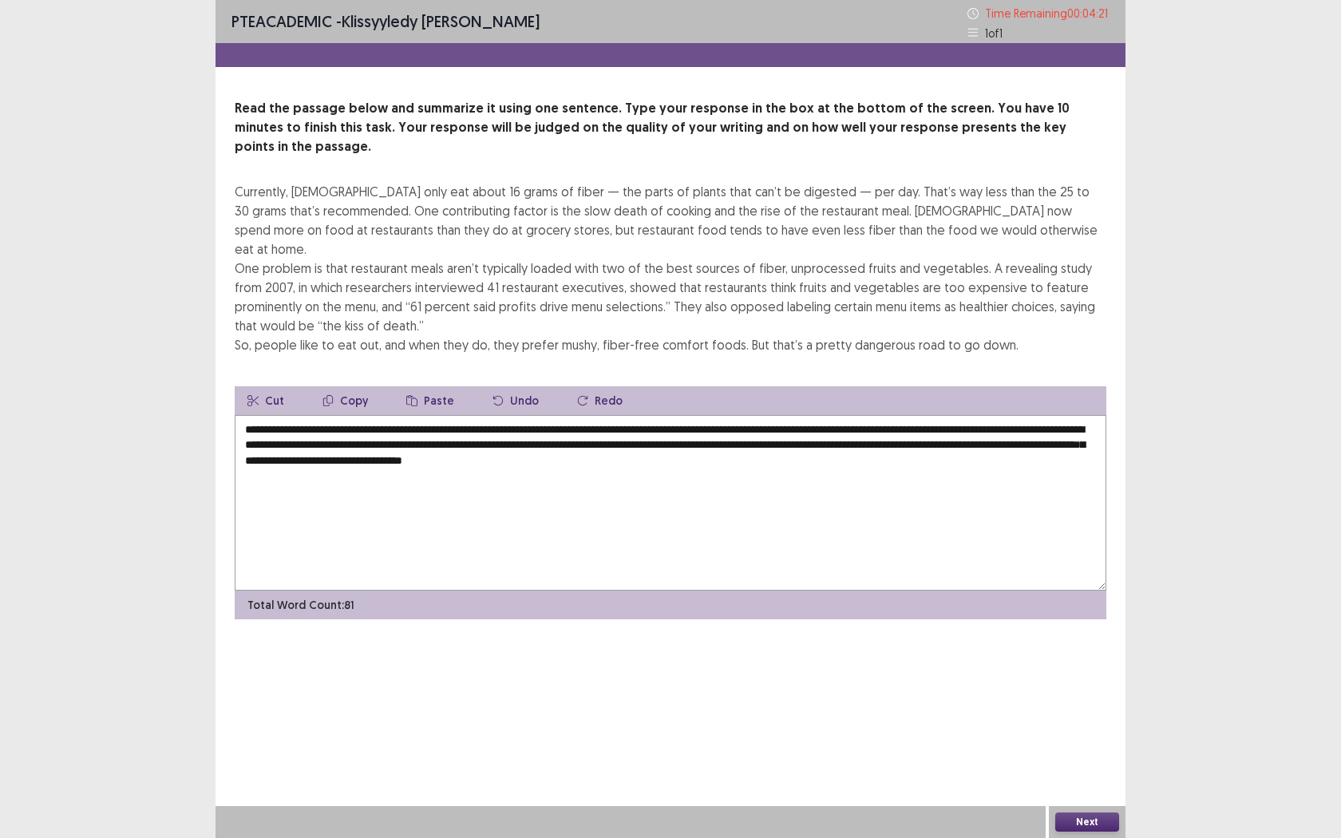
click at [593, 426] on textarea "**********" at bounding box center [671, 503] width 872 height 176
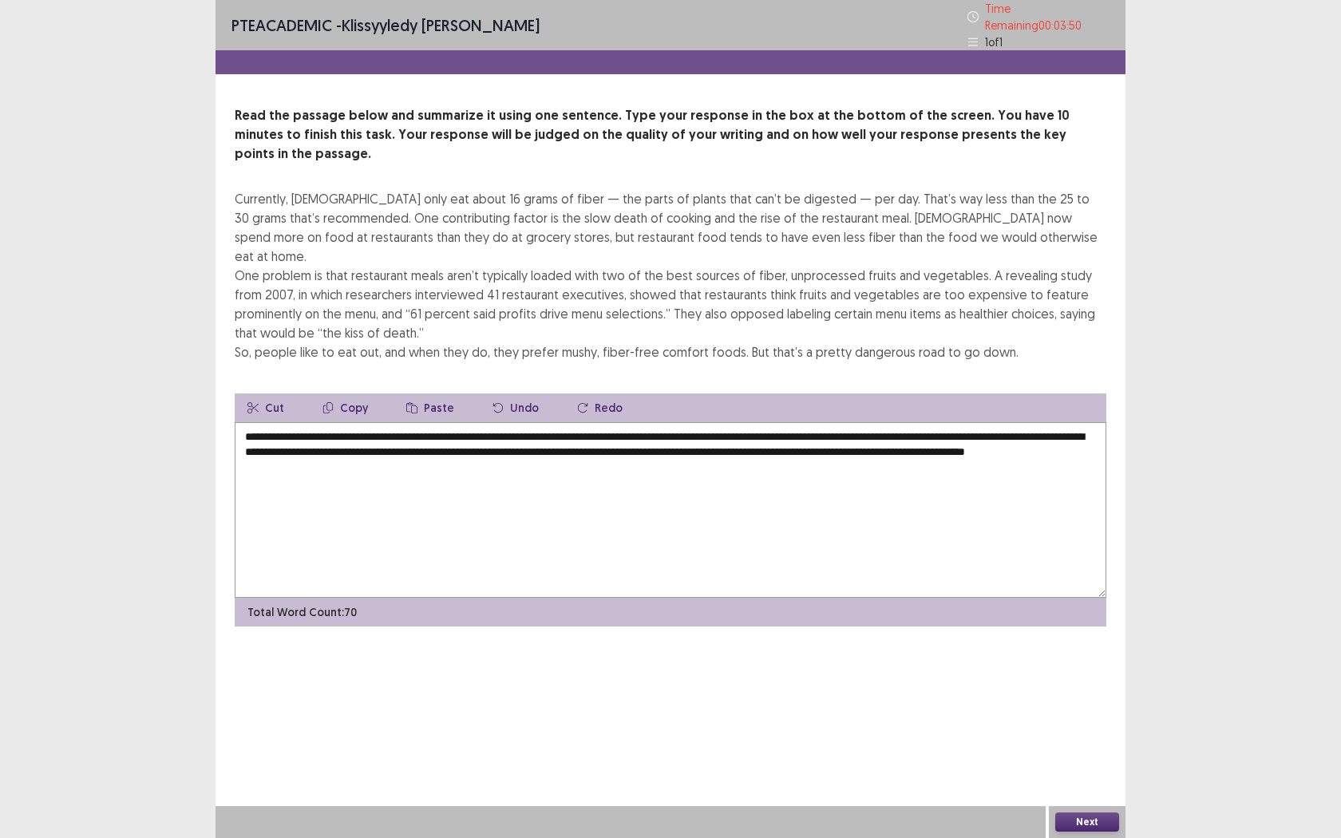
click at [626, 501] on textarea "**********" at bounding box center [671, 510] width 872 height 176
click at [833, 422] on textarea "**********" at bounding box center [671, 510] width 872 height 176
click at [886, 422] on textarea "**********" at bounding box center [671, 510] width 872 height 176
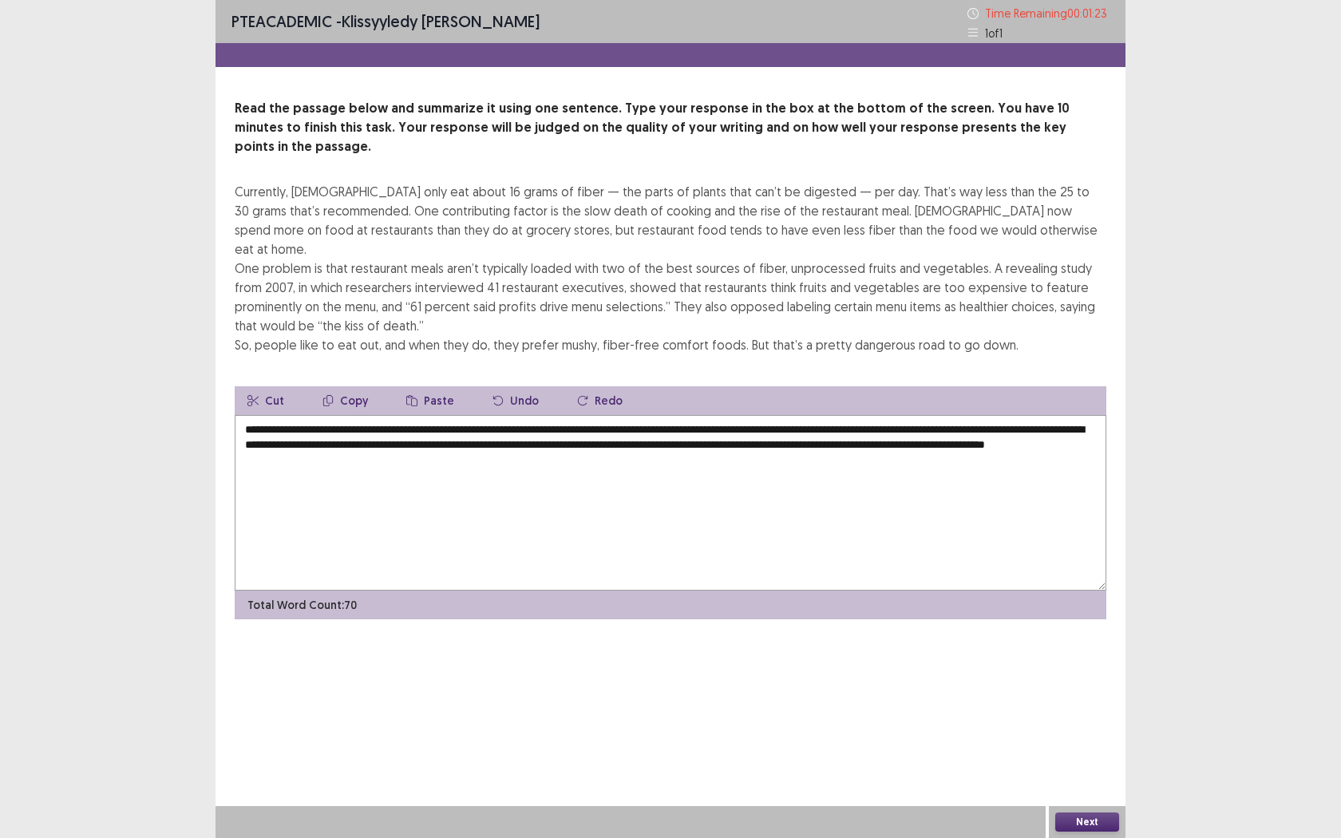
type textarea "**********"
click at [1086, 661] on button "Next" at bounding box center [1087, 822] width 64 height 19
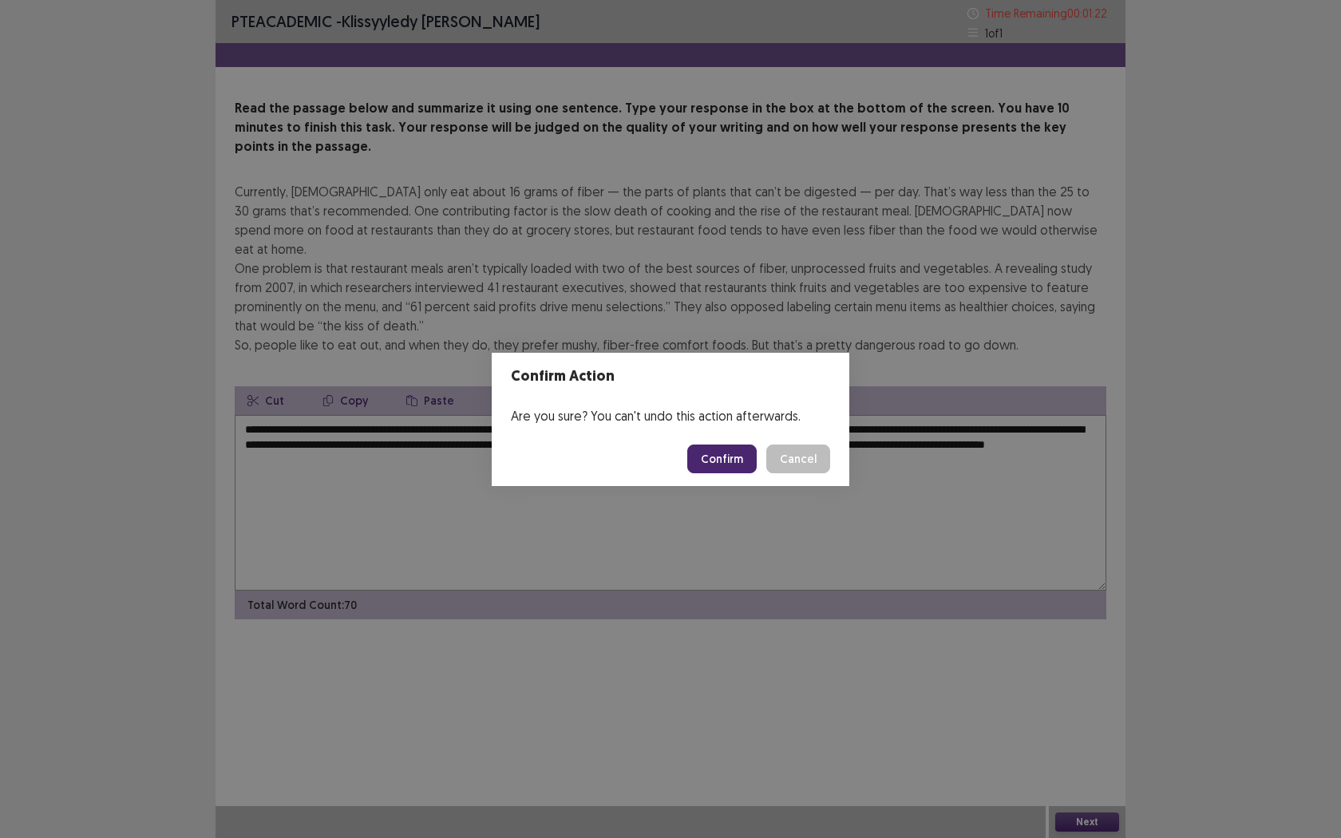
click at [731, 468] on button "Confirm" at bounding box center [721, 459] width 69 height 29
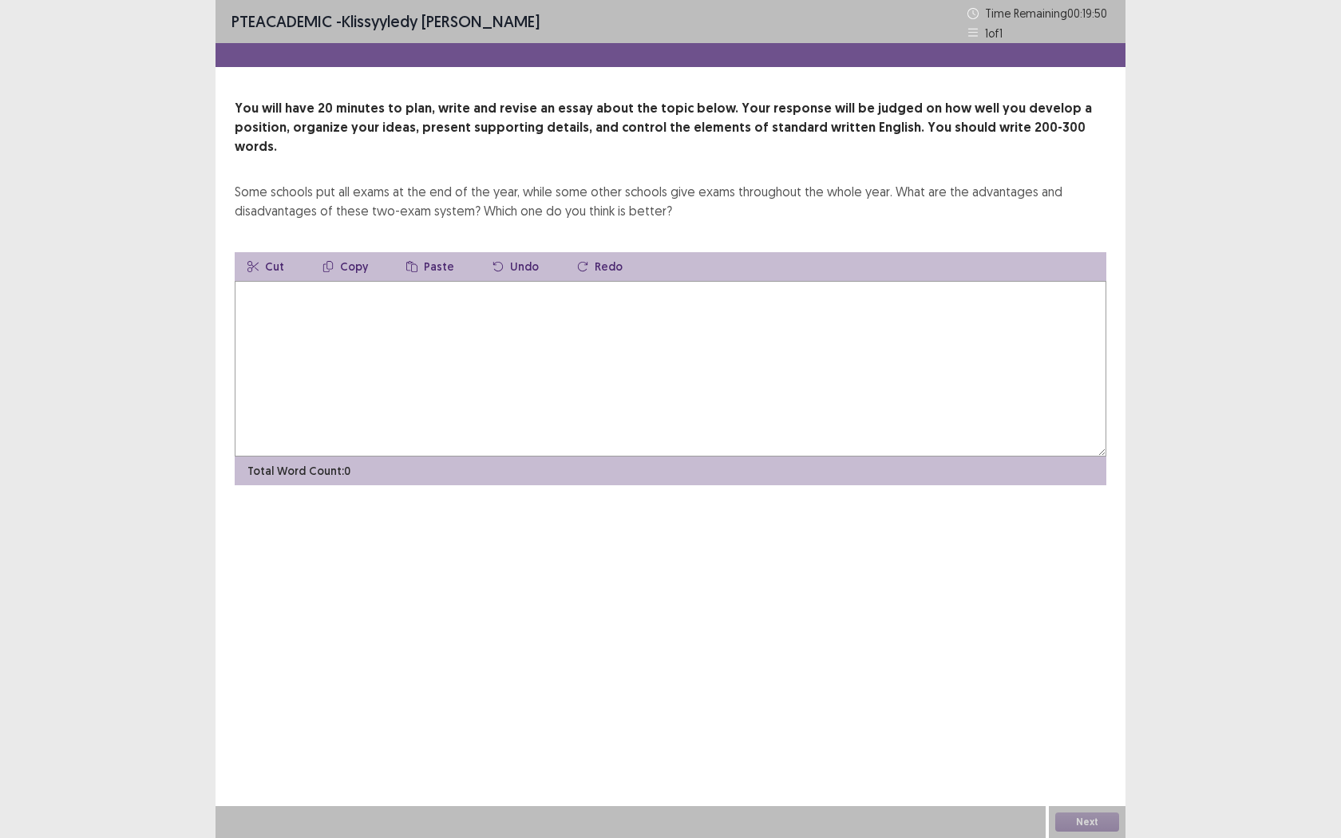
click at [566, 311] on textarea at bounding box center [671, 369] width 872 height 176
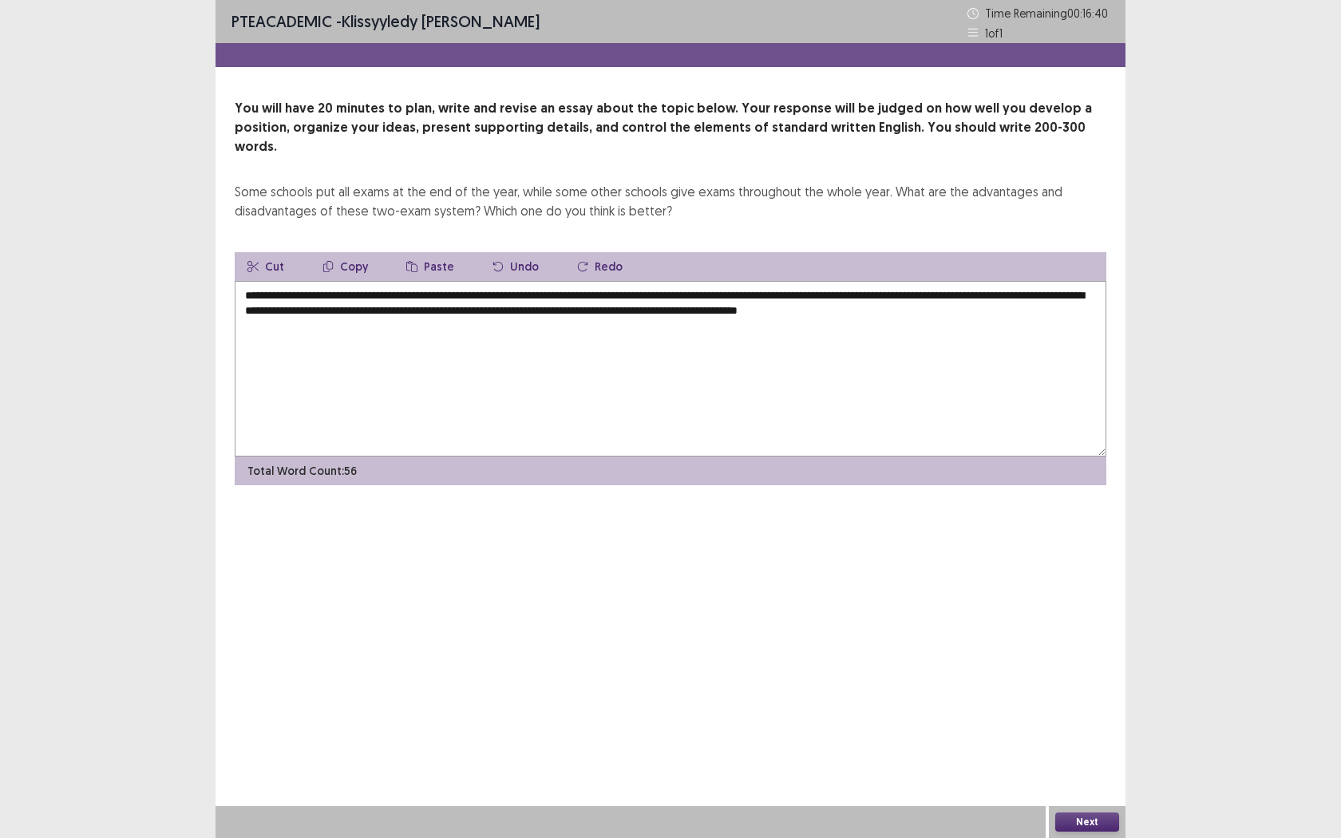
click at [1001, 296] on textarea "**********" at bounding box center [671, 369] width 872 height 176
click at [1054, 302] on textarea "**********" at bounding box center [671, 369] width 872 height 176
click at [437, 295] on textarea "**********" at bounding box center [671, 369] width 872 height 176
click at [464, 318] on textarea "**********" at bounding box center [671, 369] width 872 height 176
click at [401, 327] on textarea "**********" at bounding box center [671, 369] width 872 height 176
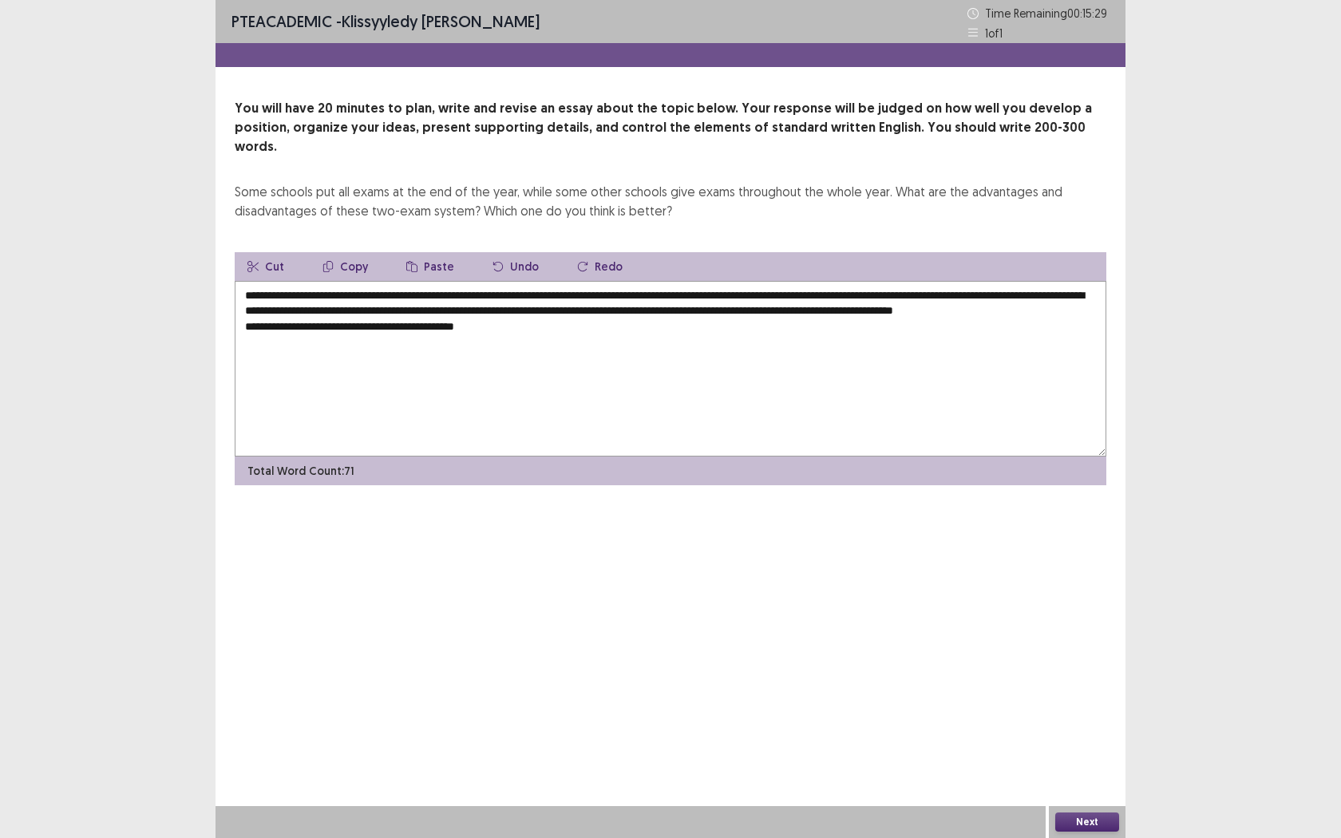
click at [504, 332] on textarea "**********" at bounding box center [671, 369] width 872 height 176
click at [801, 323] on textarea "**********" at bounding box center [671, 369] width 872 height 176
click at [887, 323] on textarea "**********" at bounding box center [671, 369] width 872 height 176
click at [900, 327] on textarea "**********" at bounding box center [671, 369] width 872 height 176
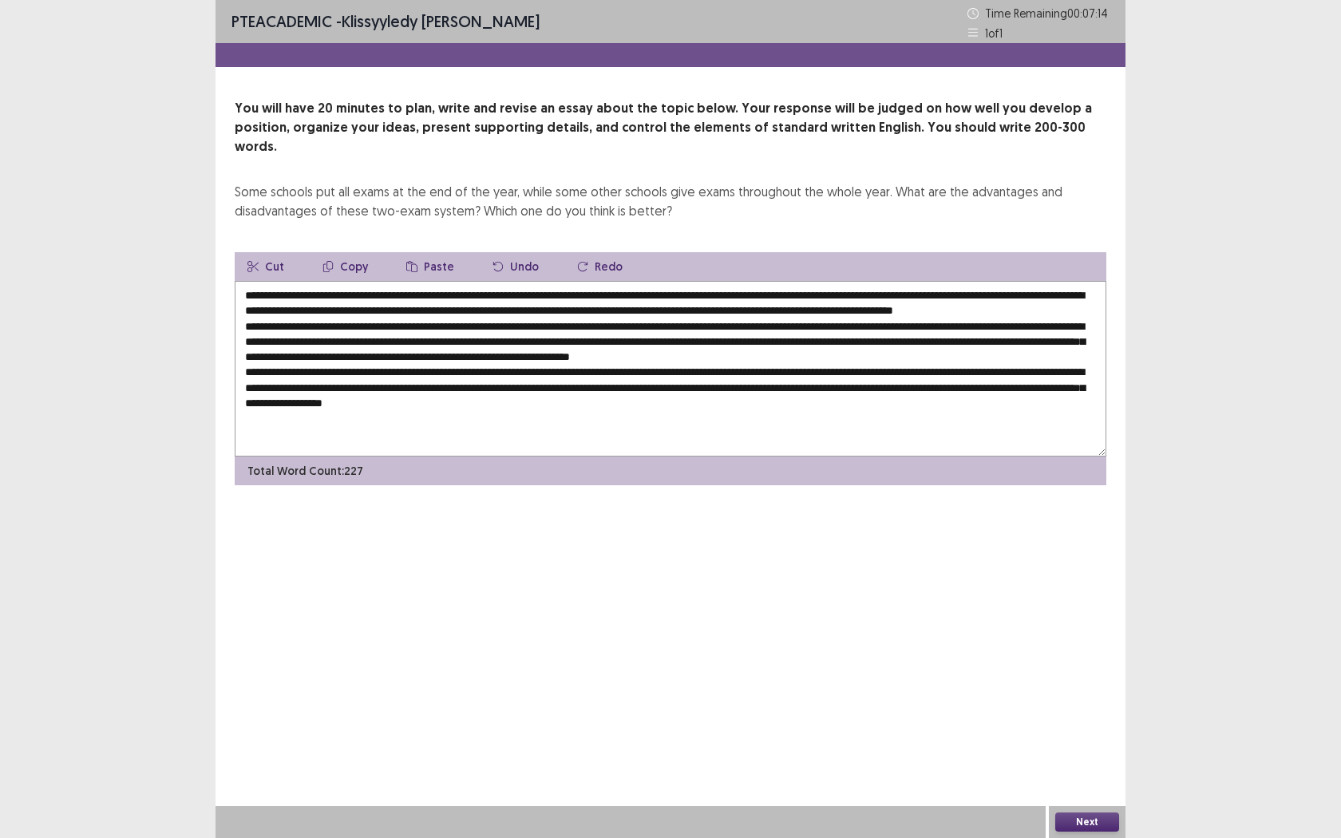
click at [357, 402] on textarea at bounding box center [671, 369] width 872 height 176
click at [433, 401] on textarea at bounding box center [671, 369] width 872 height 176
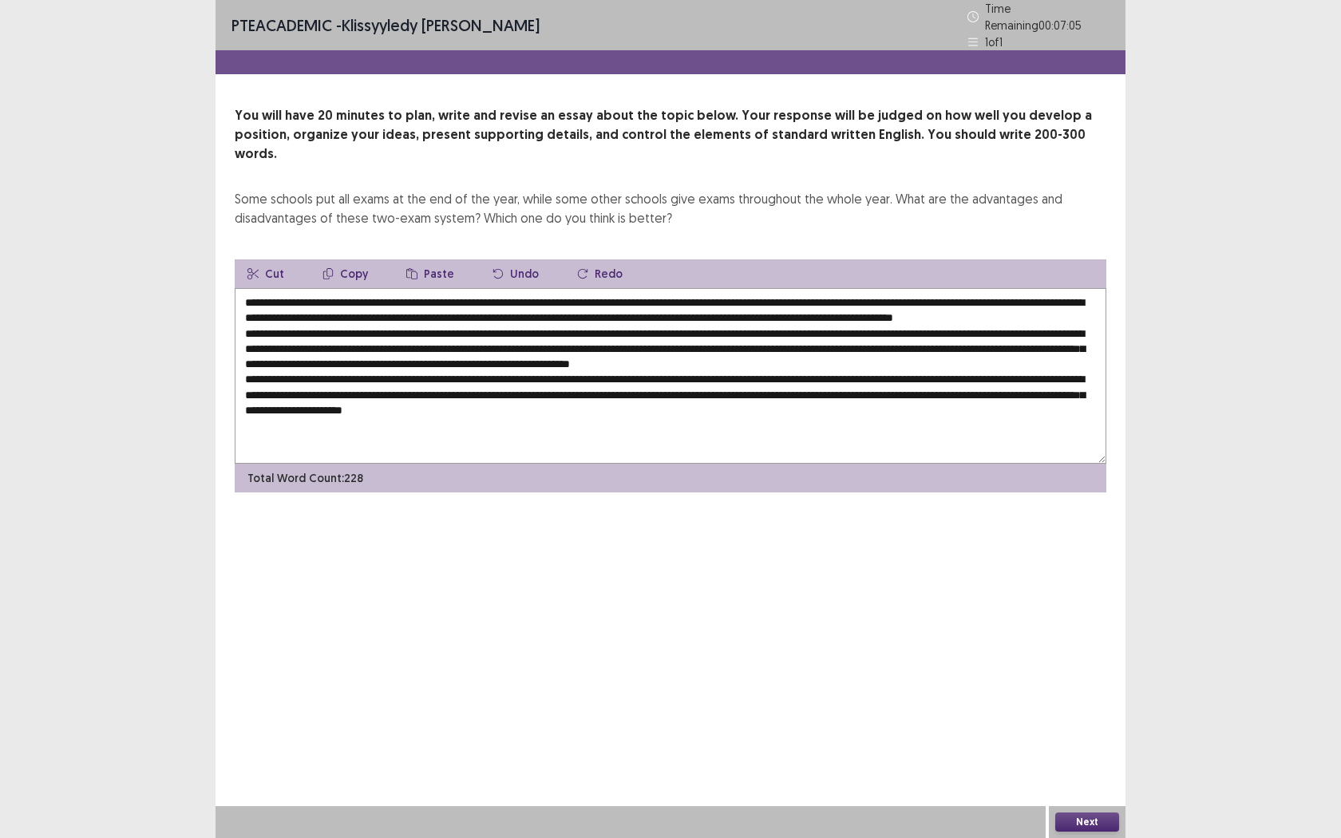
click at [729, 406] on textarea at bounding box center [671, 376] width 872 height 176
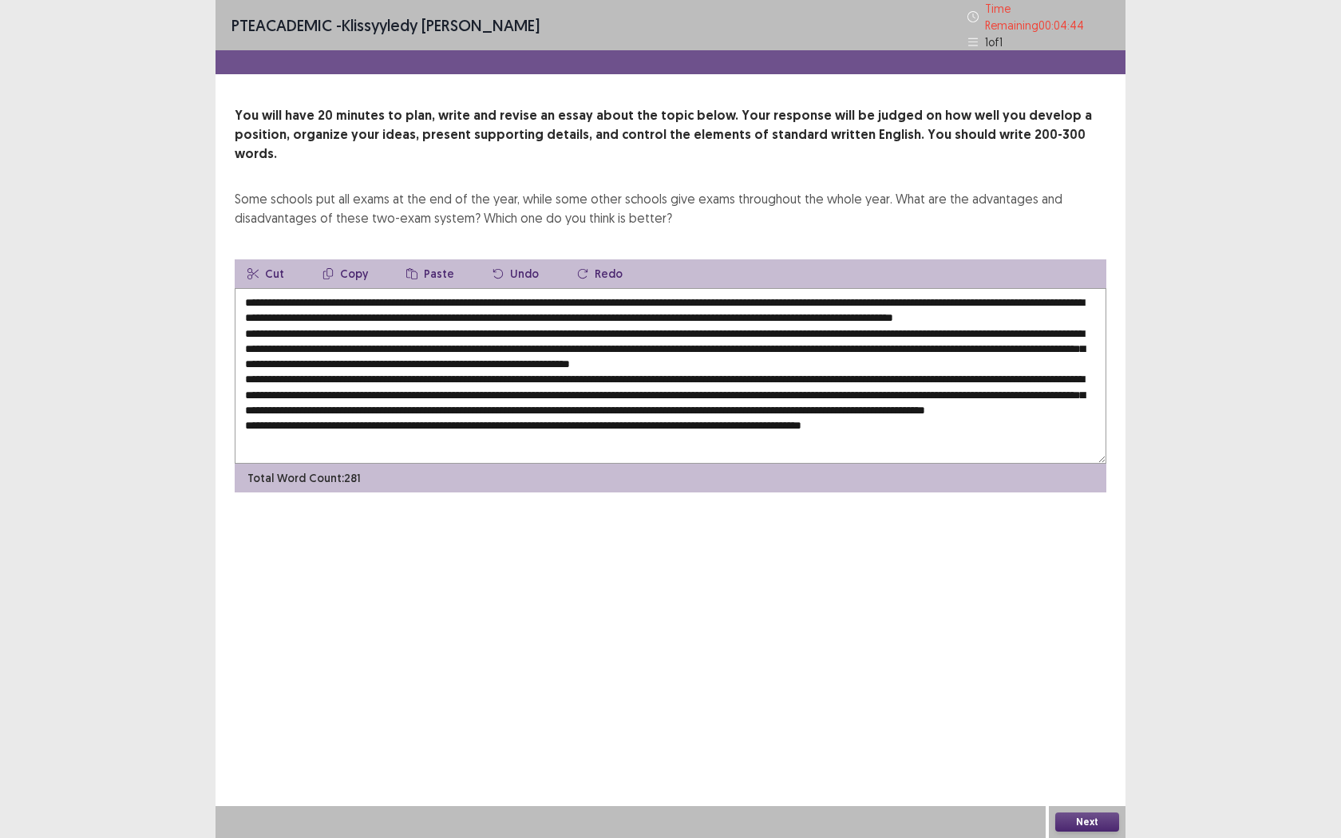
click at [489, 288] on textarea at bounding box center [671, 376] width 872 height 176
click at [458, 309] on textarea at bounding box center [671, 376] width 872 height 176
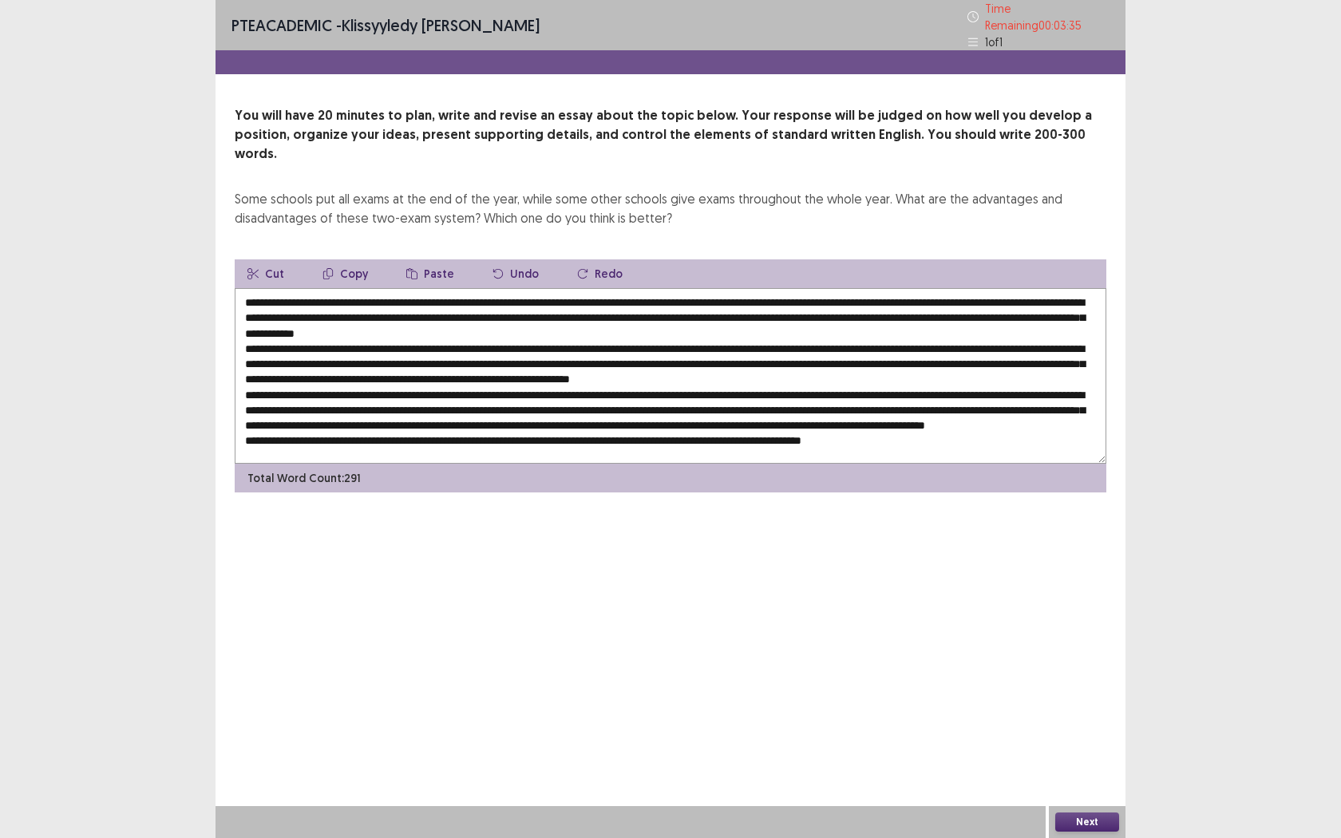
click at [642, 306] on textarea at bounding box center [671, 376] width 872 height 176
click at [977, 354] on textarea at bounding box center [671, 376] width 872 height 176
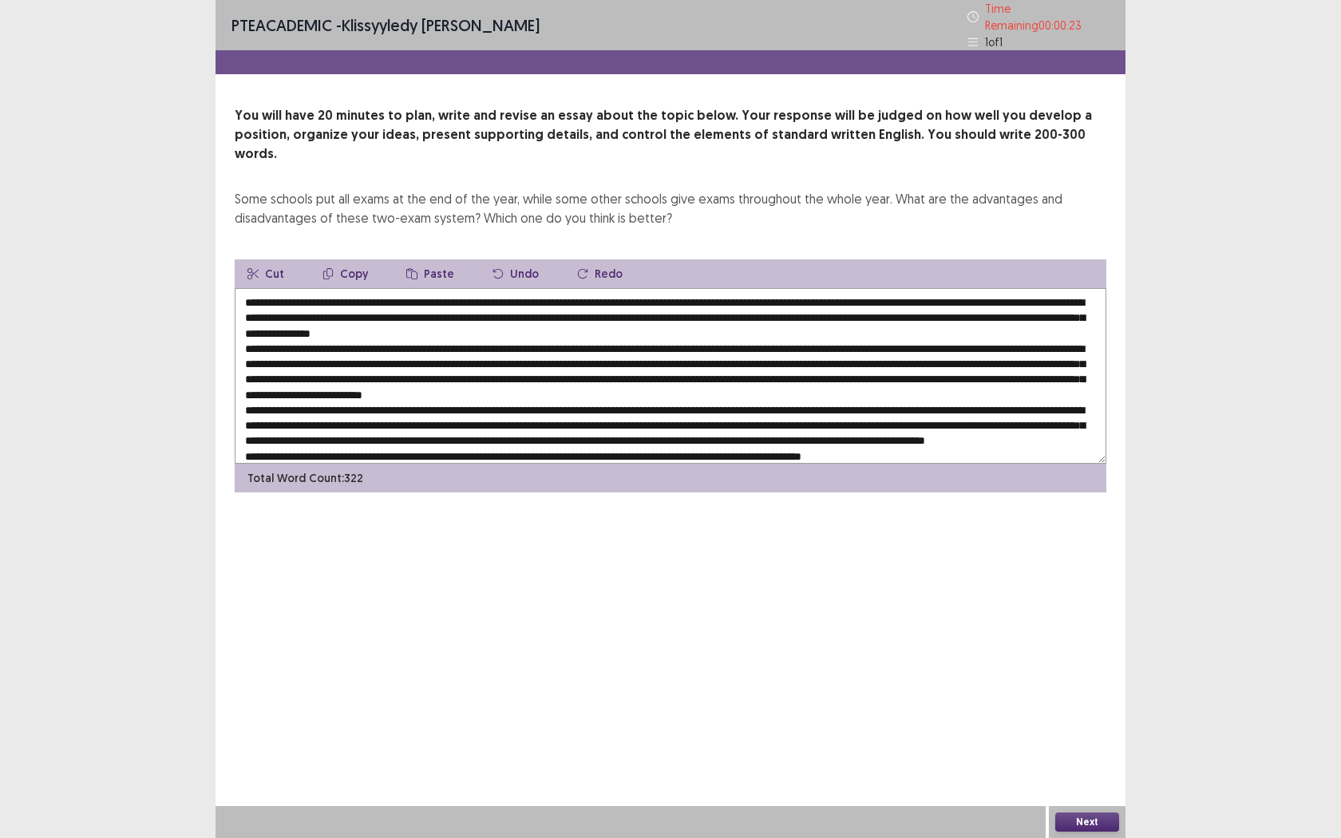
click at [282, 402] on textarea at bounding box center [671, 376] width 872 height 176
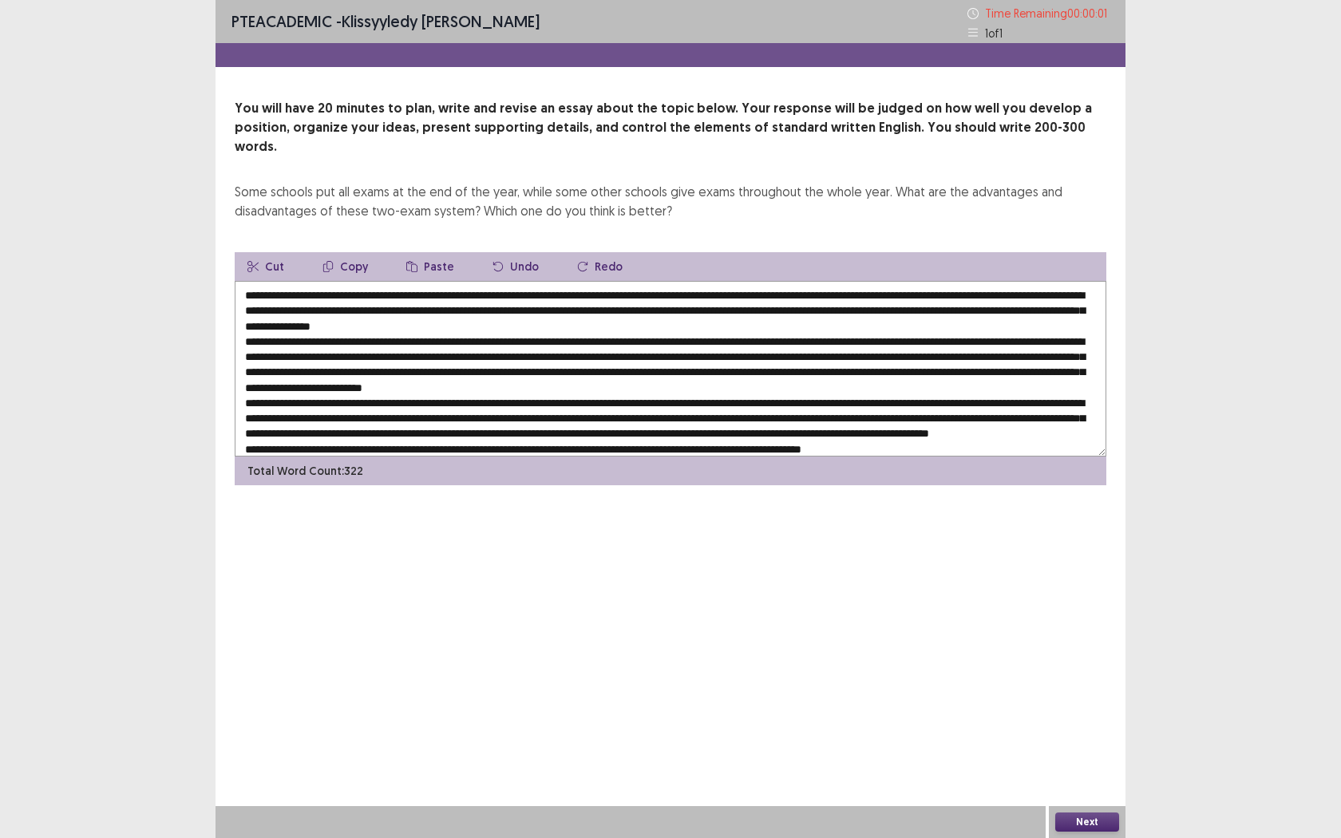
type textarea "**********"
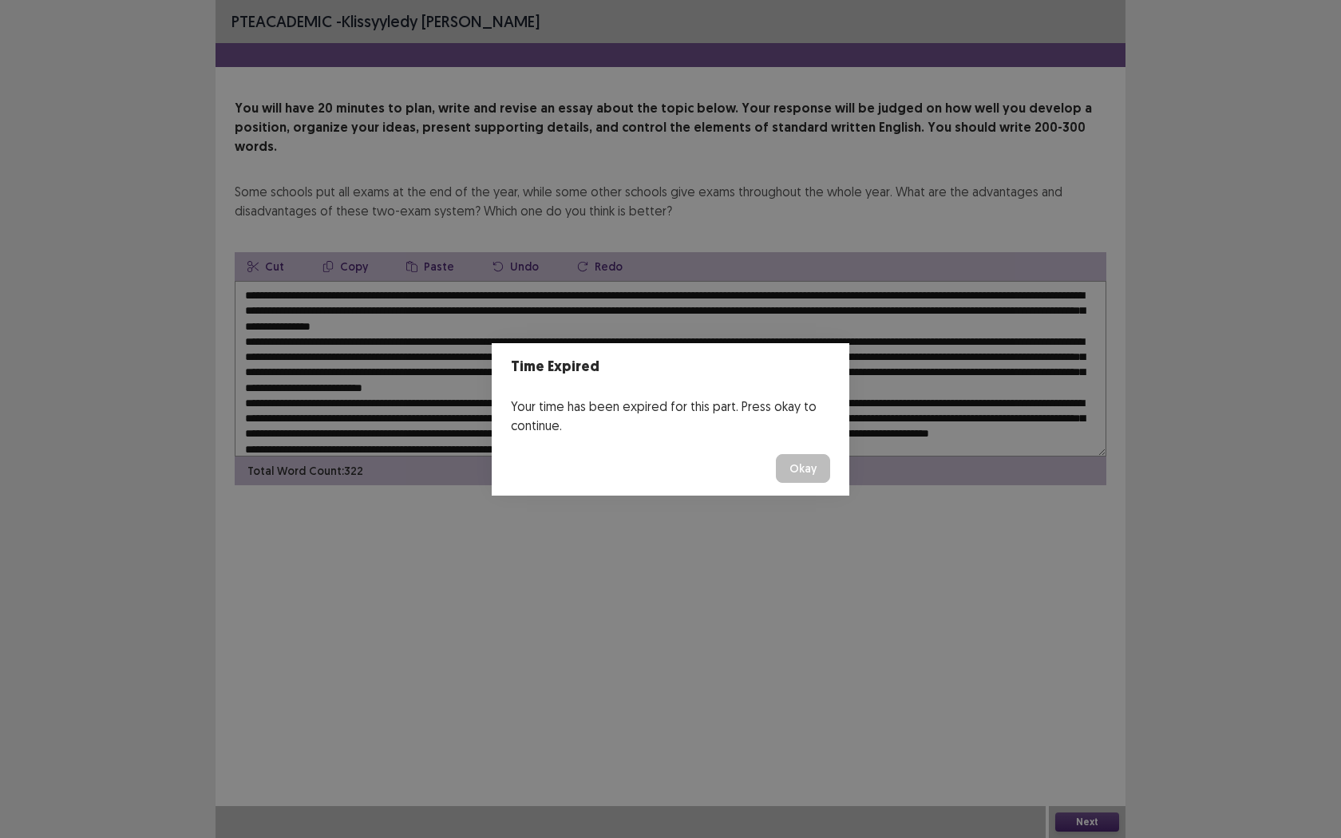
click at [805, 465] on button "Okay" at bounding box center [803, 468] width 54 height 29
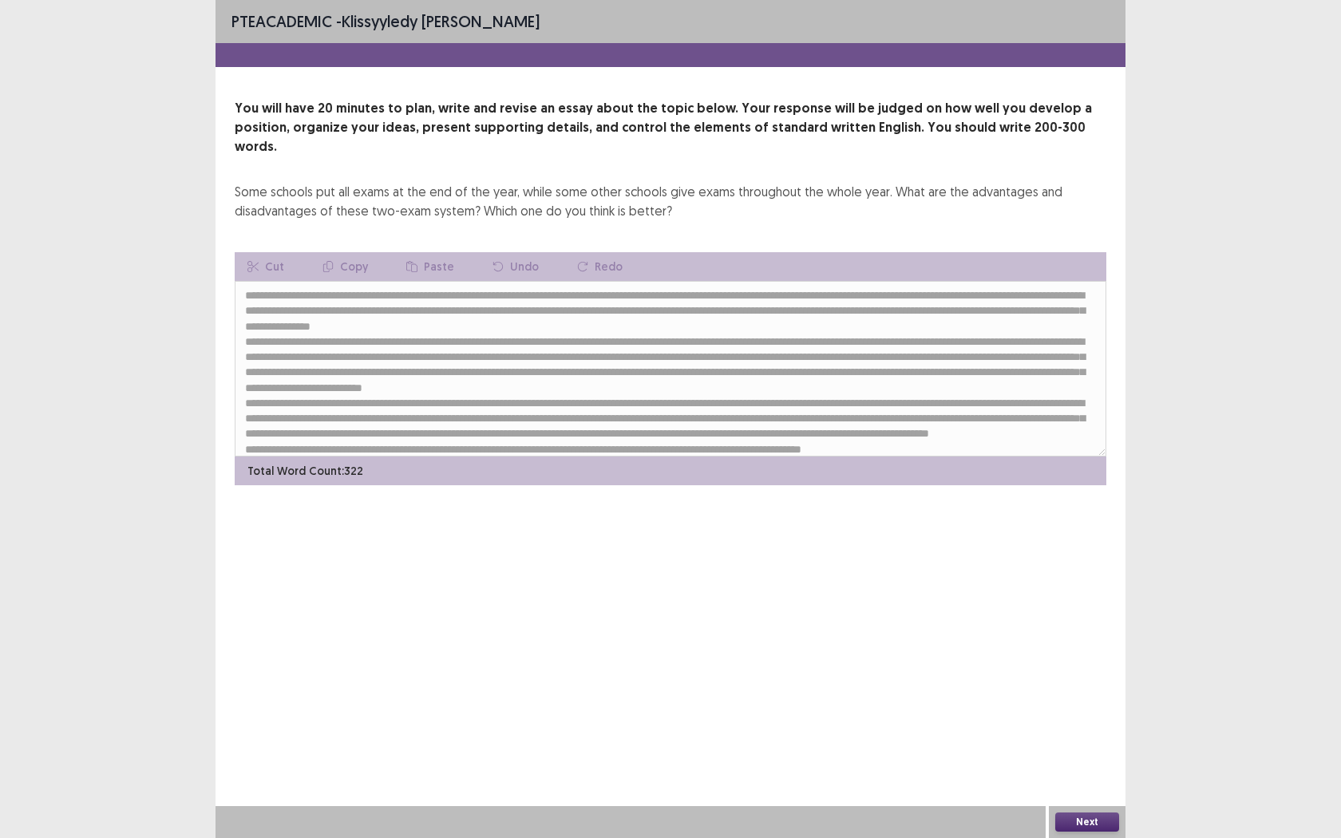
click at [1104, 661] on button "Next" at bounding box center [1087, 822] width 64 height 19
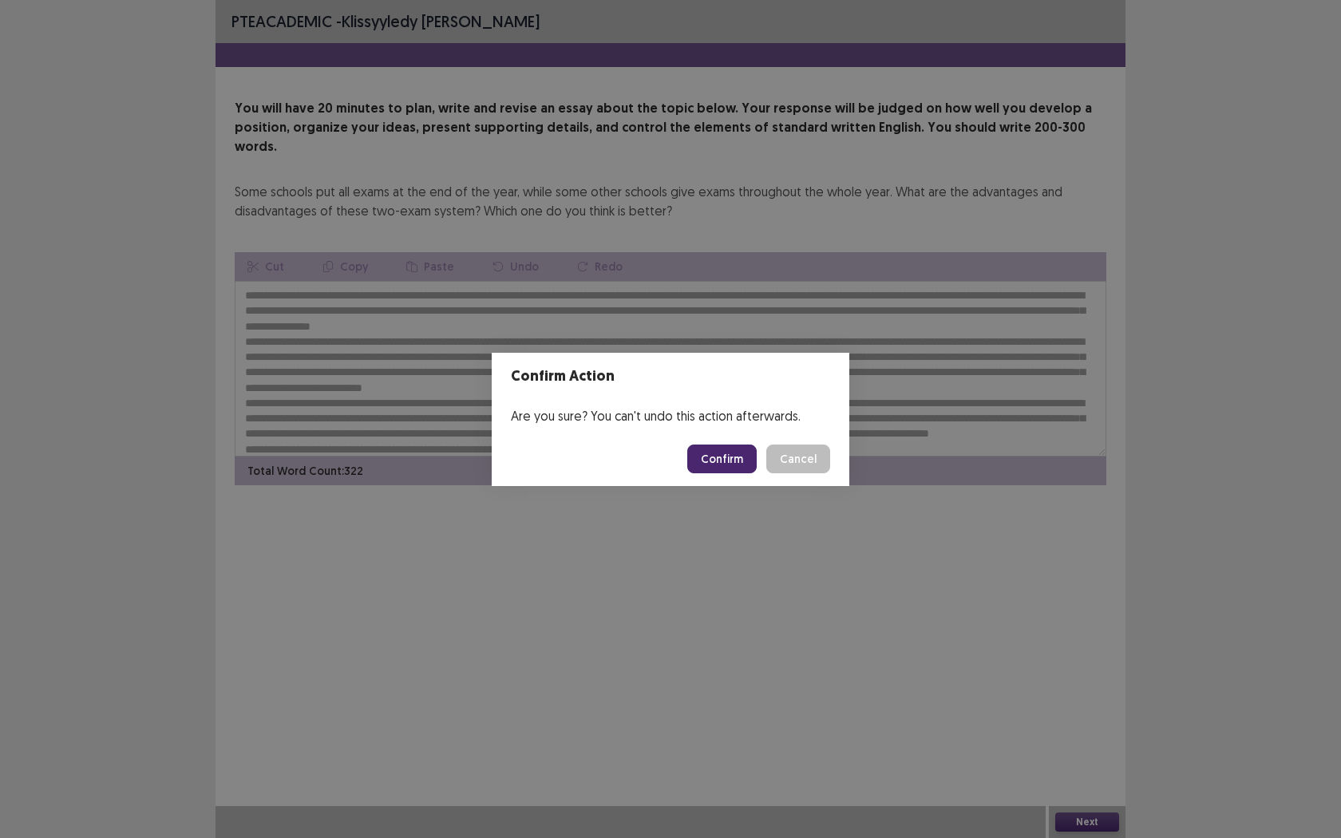
click at [710, 463] on button "Confirm" at bounding box center [721, 459] width 69 height 29
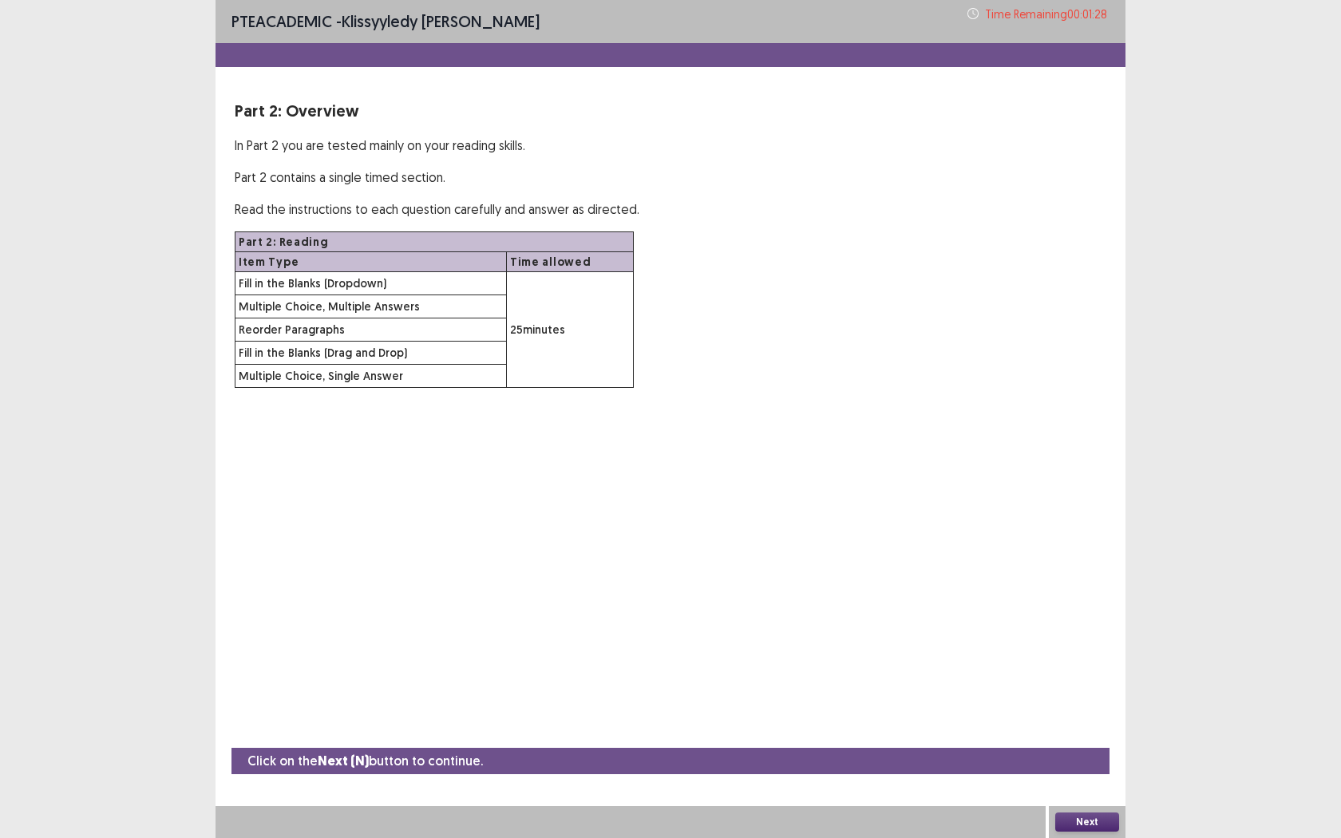
click at [1094, 661] on button "Next" at bounding box center [1087, 822] width 64 height 19
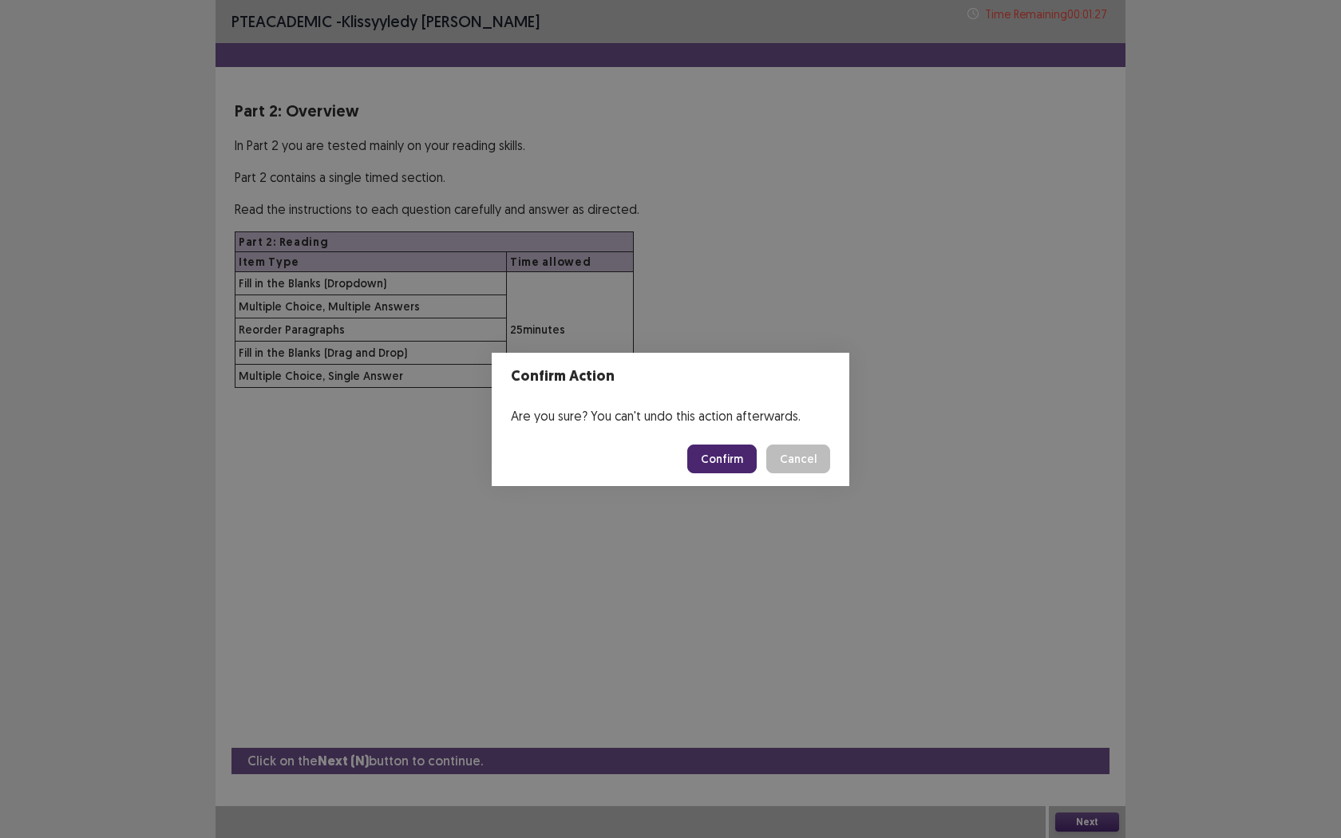
click at [718, 453] on button "Confirm" at bounding box center [721, 459] width 69 height 29
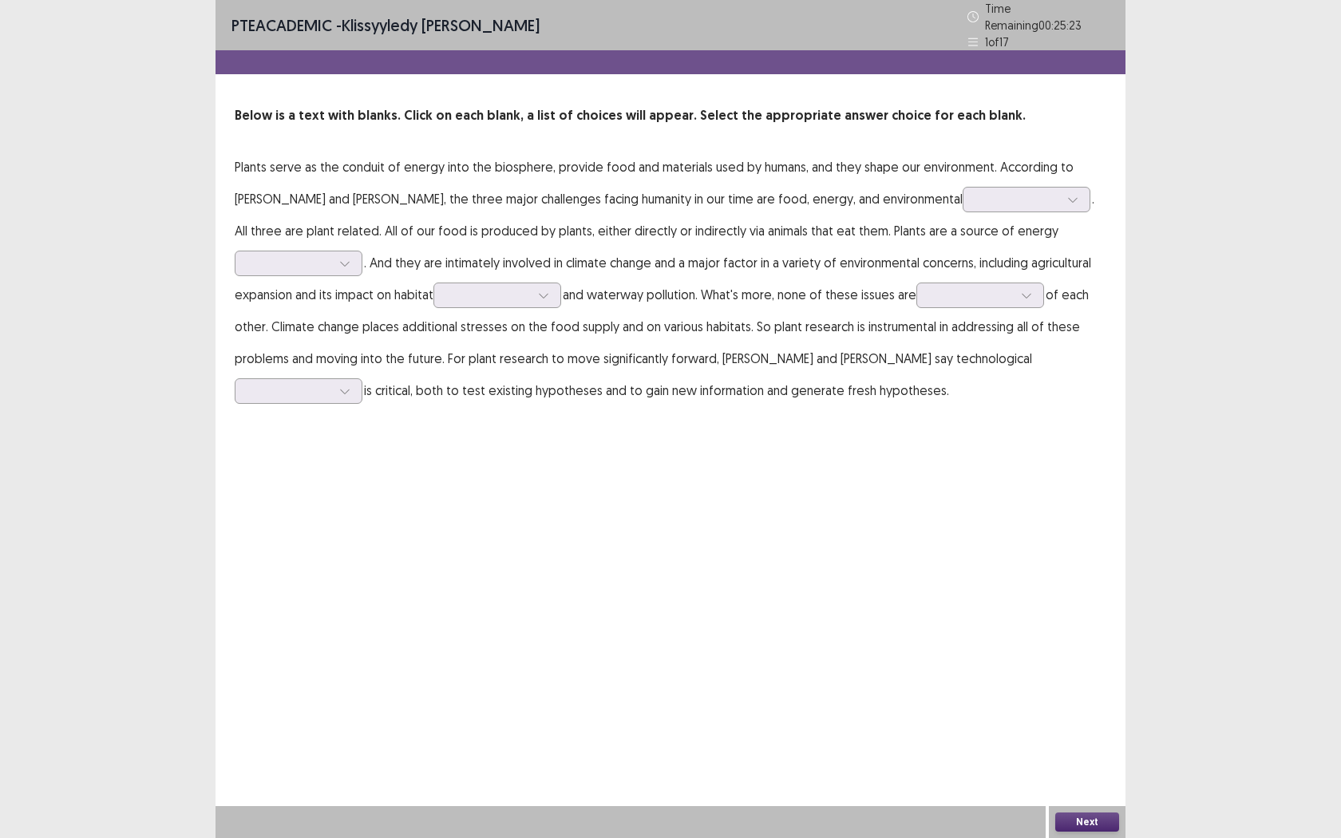
drag, startPoint x: 520, startPoint y: 162, endPoint x: 257, endPoint y: 166, distance: 263.5
click at [257, 166] on p "Plants serve as the conduit of energy into the biosphere, provide food and mate…" at bounding box center [671, 278] width 872 height 255
drag, startPoint x: 231, startPoint y: 154, endPoint x: 275, endPoint y: 154, distance: 43.9
click at [265, 154] on div "Below is a text with blanks. Click on each blank, a list of choices will appear…" at bounding box center [671, 256] width 910 height 300
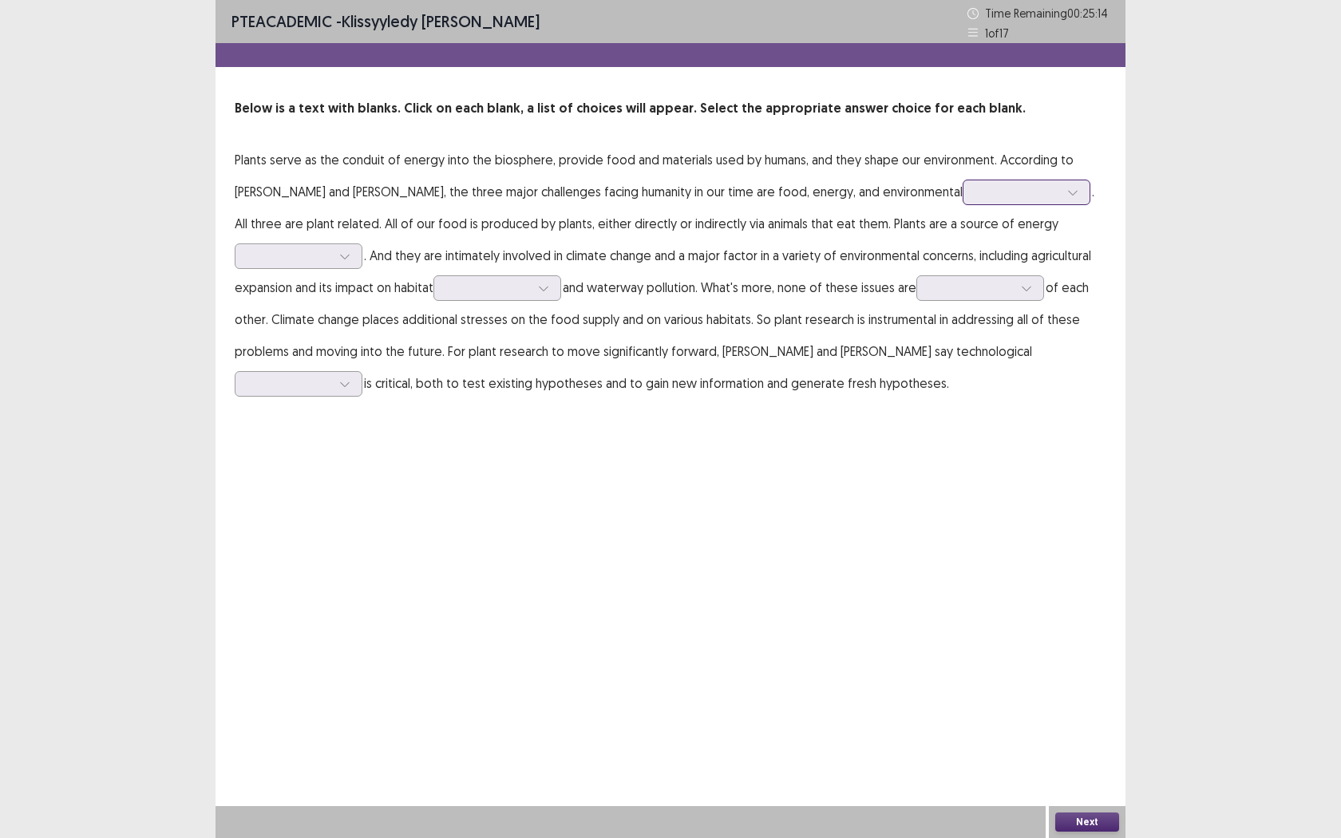
click at [977, 190] on div at bounding box center [1018, 192] width 86 height 18
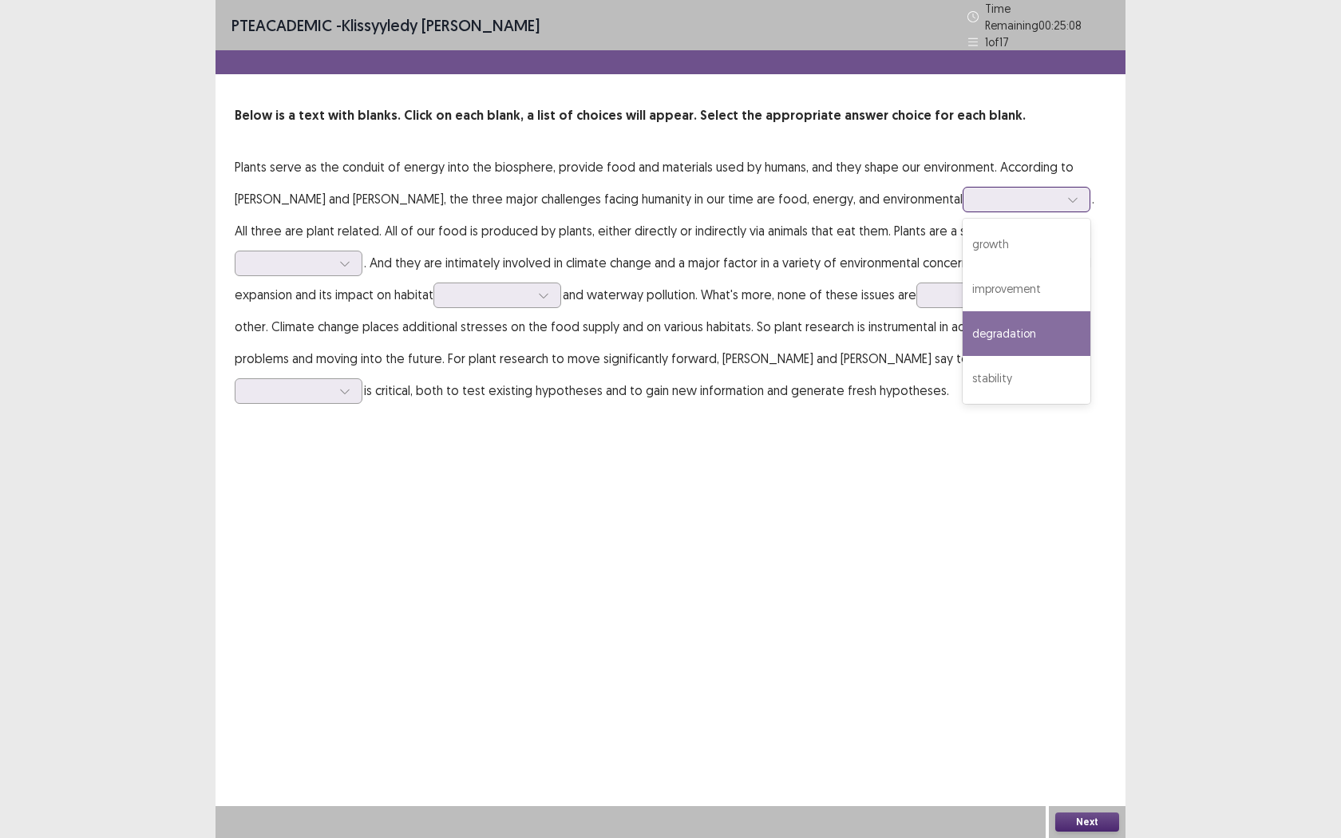
click at [963, 334] on div "degradation" at bounding box center [1027, 333] width 128 height 45
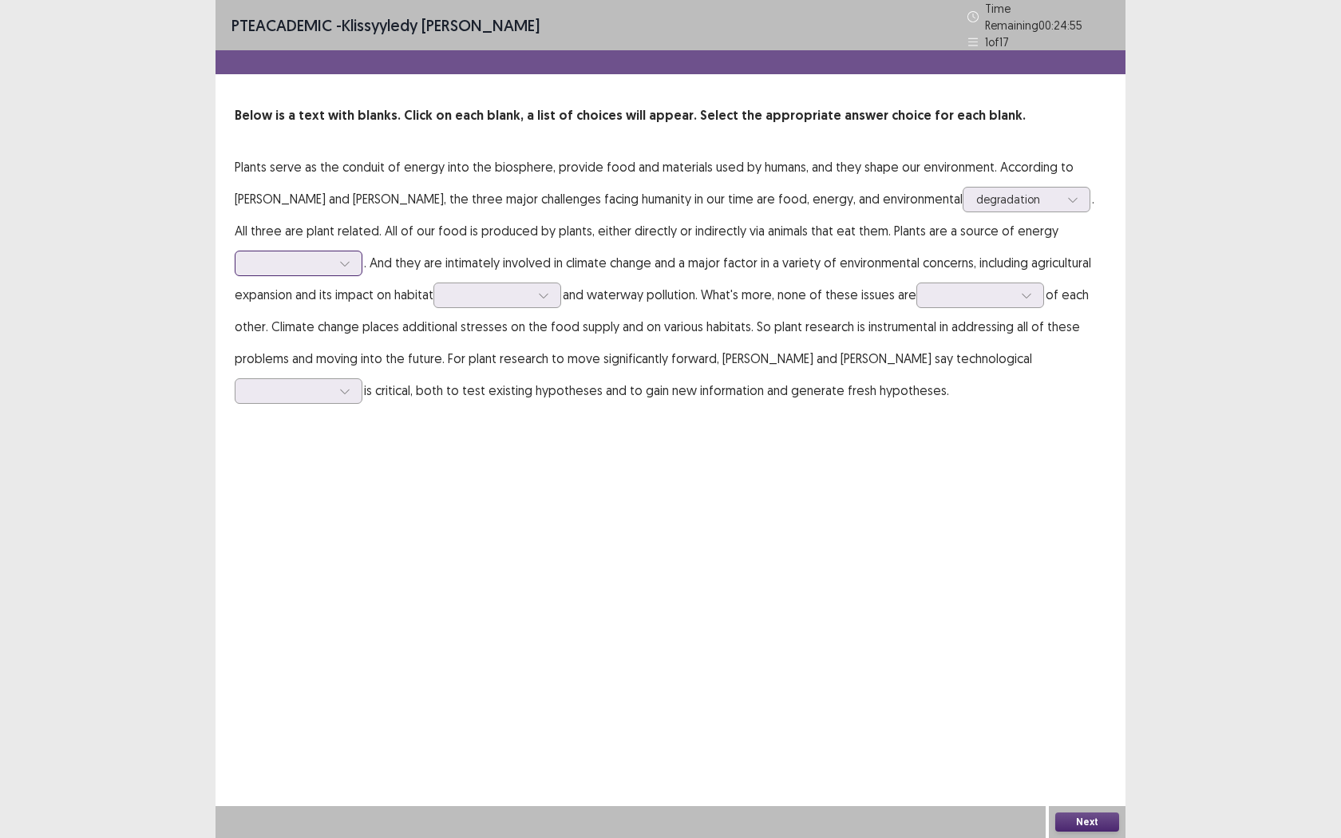
click at [302, 255] on div at bounding box center [289, 262] width 83 height 15
click at [313, 348] on div "production" at bounding box center [299, 352] width 128 height 45
click at [489, 290] on div at bounding box center [488, 294] width 83 height 15
click at [505, 341] on div "destruction" at bounding box center [497, 340] width 128 height 45
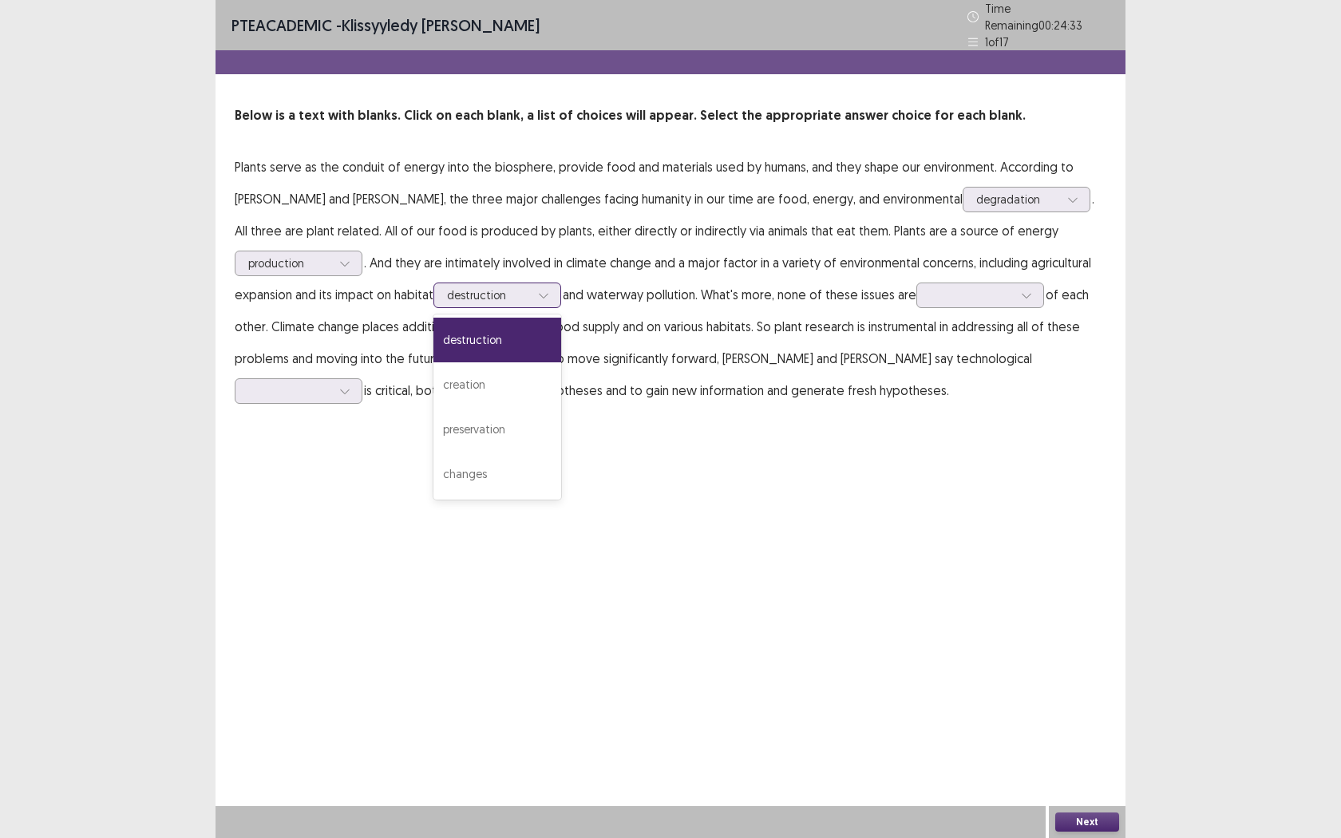
click at [489, 296] on div "destruction" at bounding box center [488, 295] width 86 height 24
click at [699, 425] on div "PTE academic - Klissyyledy [PERSON_NAME] Time Remaining 00 : 24 : 32 1 of 17 Be…" at bounding box center [671, 219] width 910 height 438
click at [962, 292] on div at bounding box center [971, 294] width 83 height 15
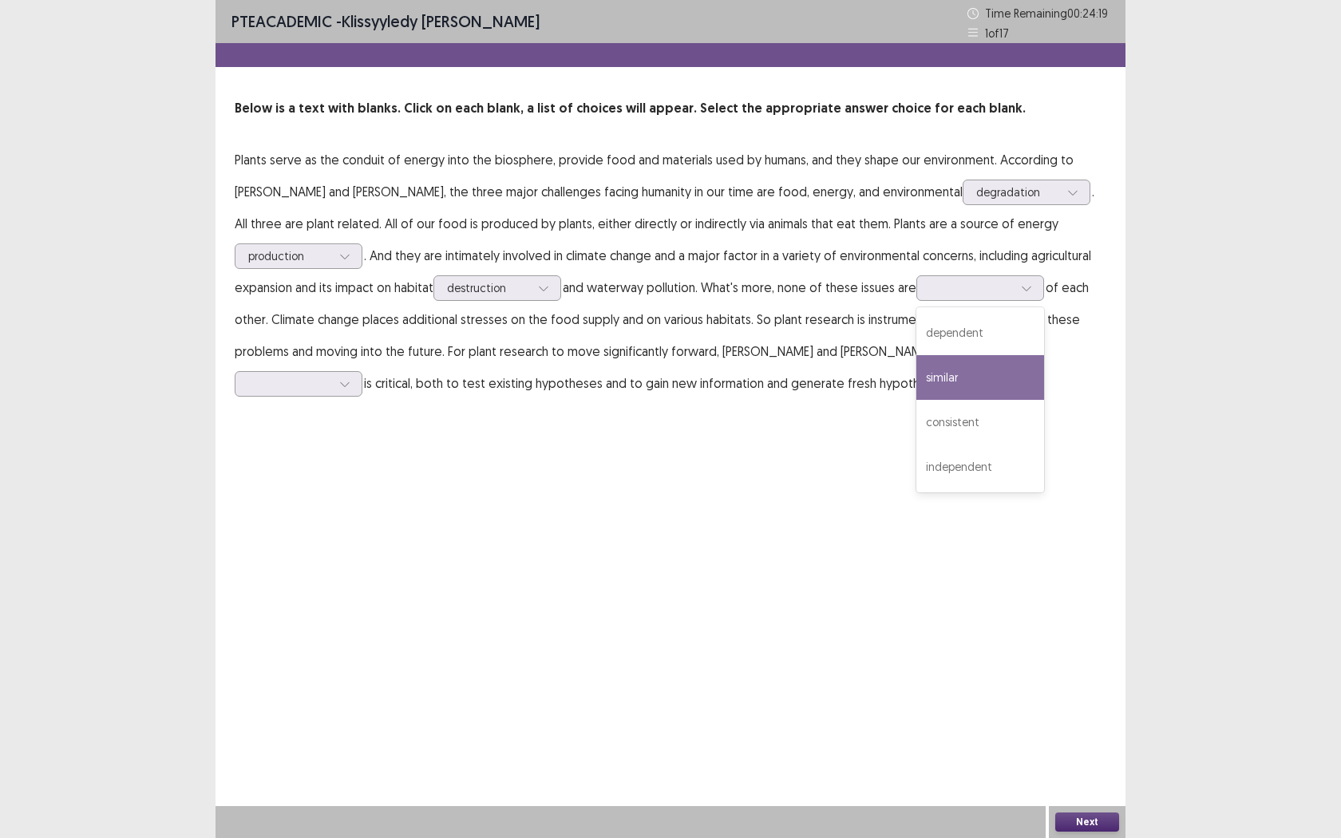
drag, startPoint x: 841, startPoint y: 449, endPoint x: 827, endPoint y: 439, distance: 17.1
click at [841, 449] on div "PTE academic - Klissyyledy [PERSON_NAME] Time Remaining 00 : 24 : 19 1 of 17 Be…" at bounding box center [671, 419] width 910 height 838
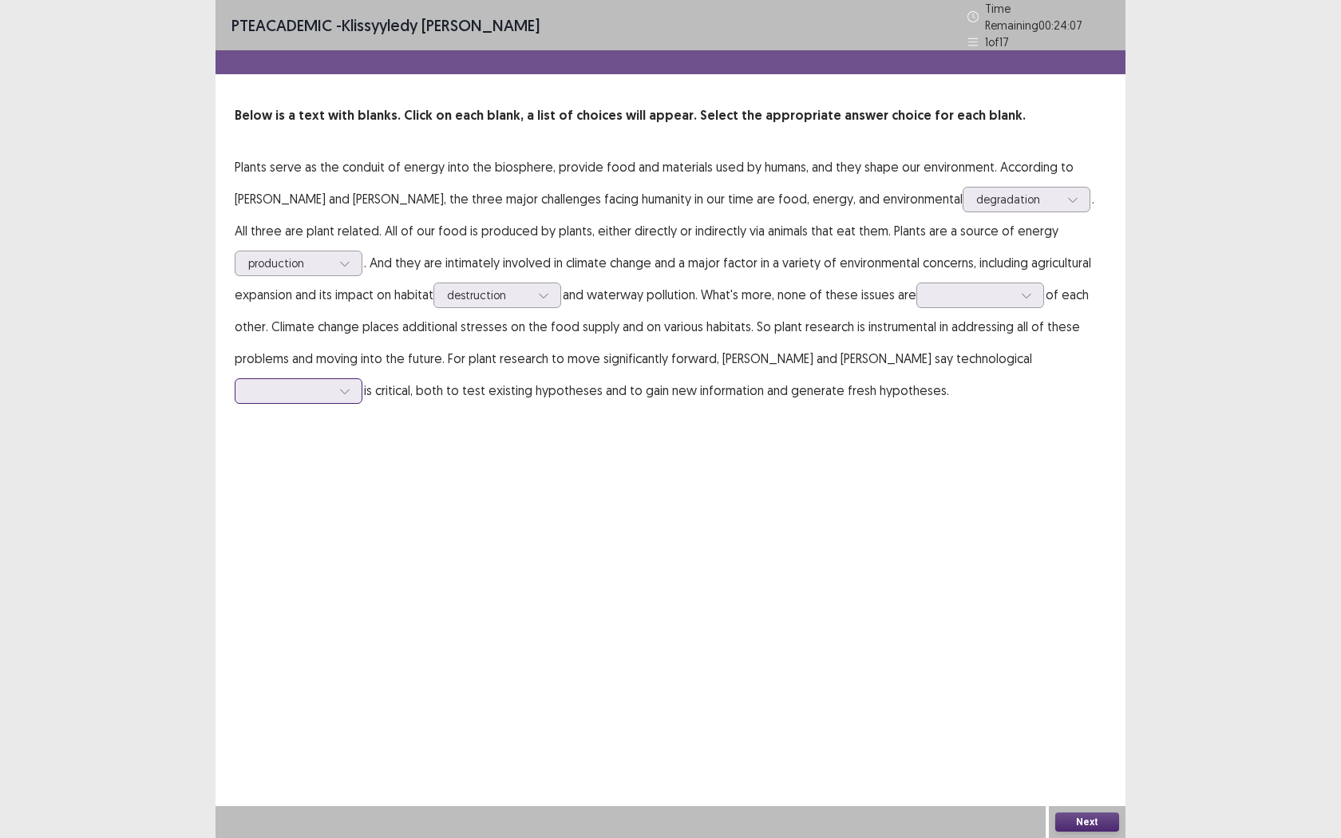
click at [331, 383] on div at bounding box center [289, 390] width 83 height 15
click at [861, 477] on div "PTE academic - Klissyyledy [PERSON_NAME] Time Remaining 00 : 24 : 04 1 of 17 Be…" at bounding box center [671, 419] width 910 height 838
click at [331, 383] on div at bounding box center [289, 390] width 83 height 15
click at [362, 413] on div "elimination" at bounding box center [299, 435] width 128 height 45
click at [331, 383] on div at bounding box center [289, 390] width 83 height 15
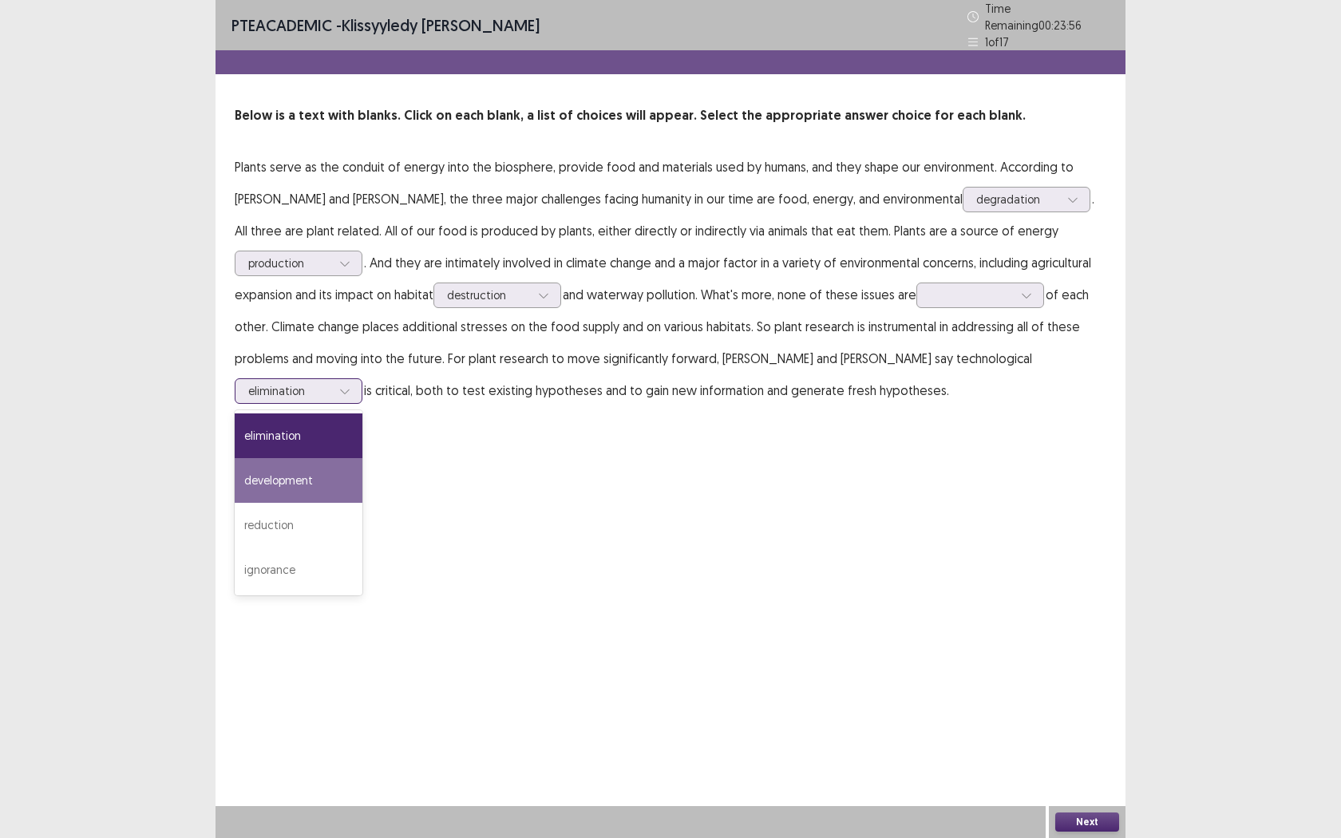
click at [362, 458] on div "development" at bounding box center [299, 480] width 128 height 45
click at [331, 383] on div at bounding box center [289, 390] width 83 height 15
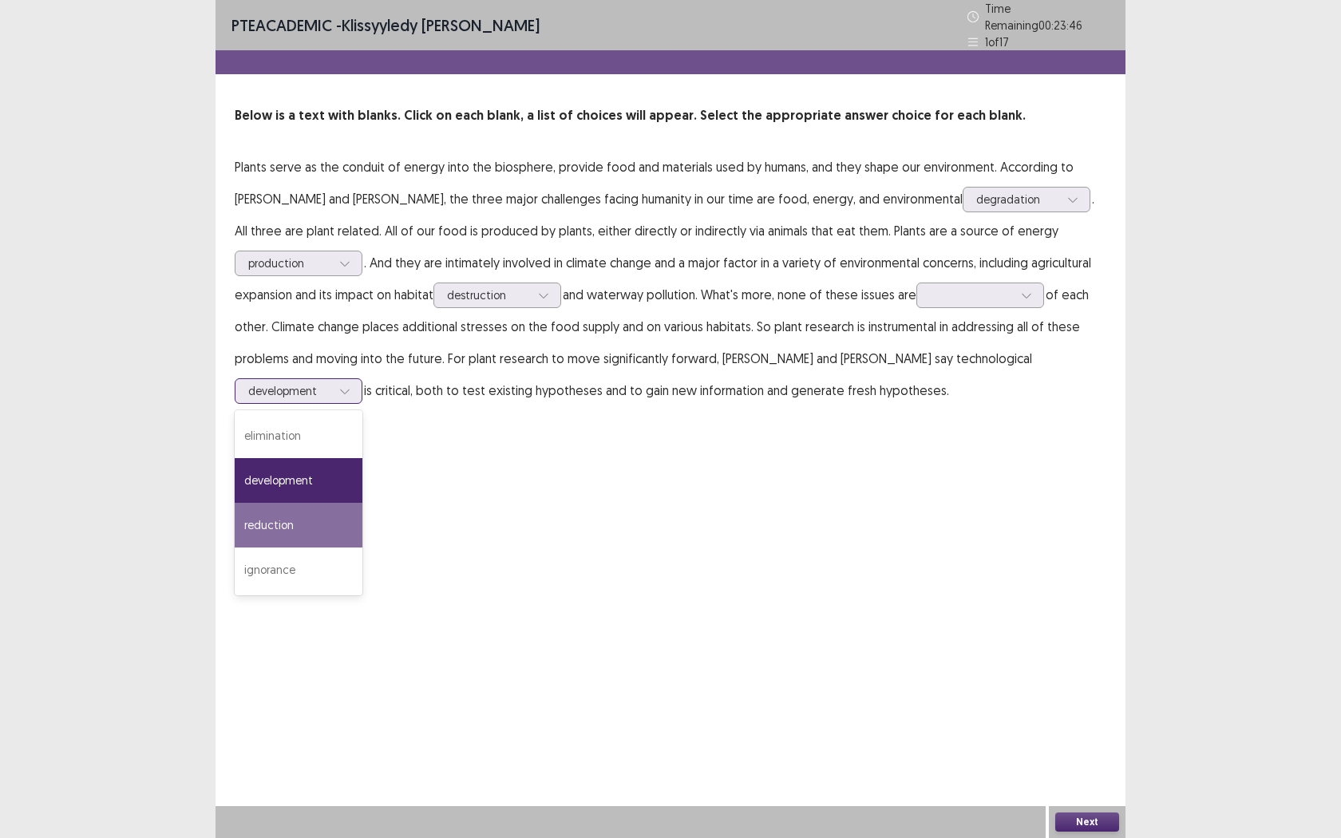
click at [362, 503] on div "reduction" at bounding box center [299, 525] width 128 height 45
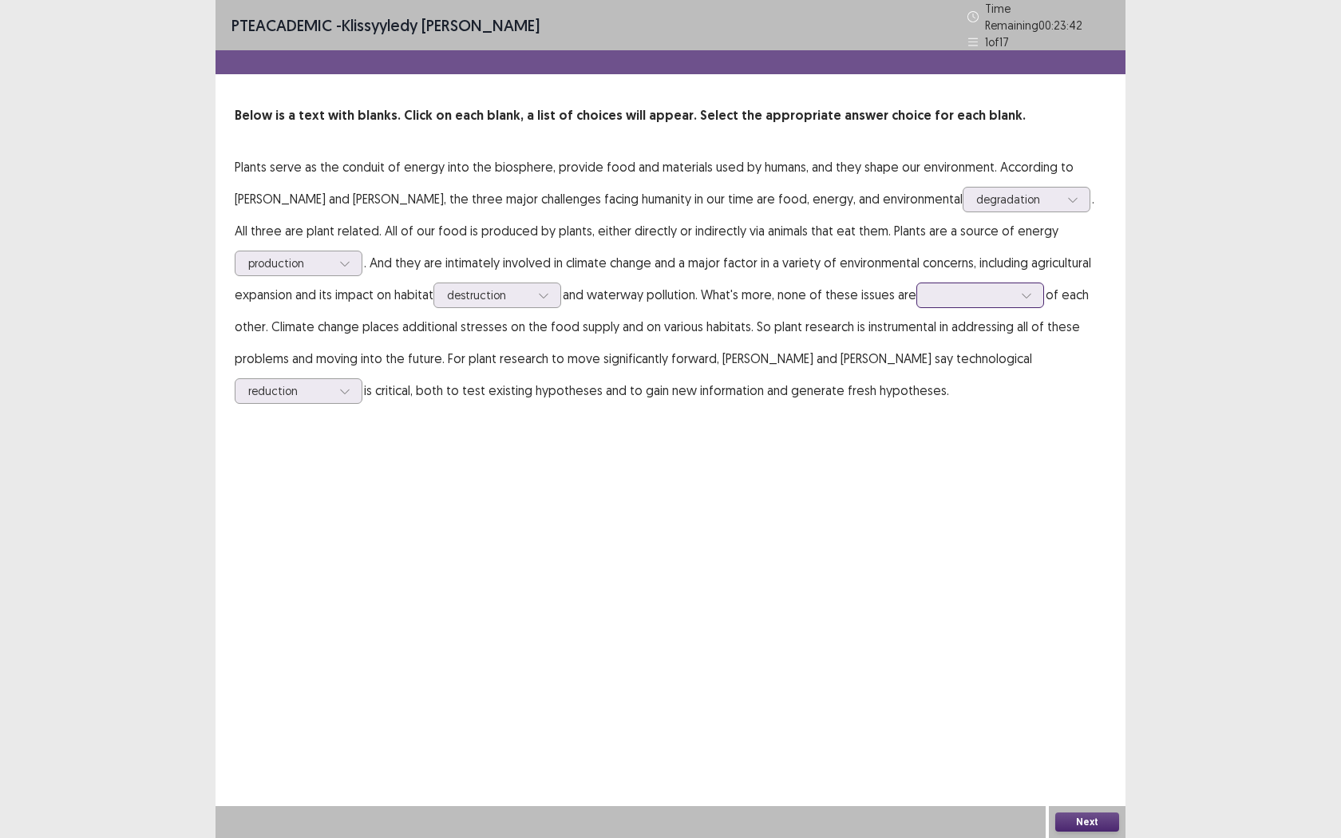
click at [987, 299] on div at bounding box center [980, 296] width 128 height 26
click at [1011, 378] on div "similar" at bounding box center [980, 384] width 128 height 45
click at [350, 386] on icon at bounding box center [344, 391] width 11 height 11
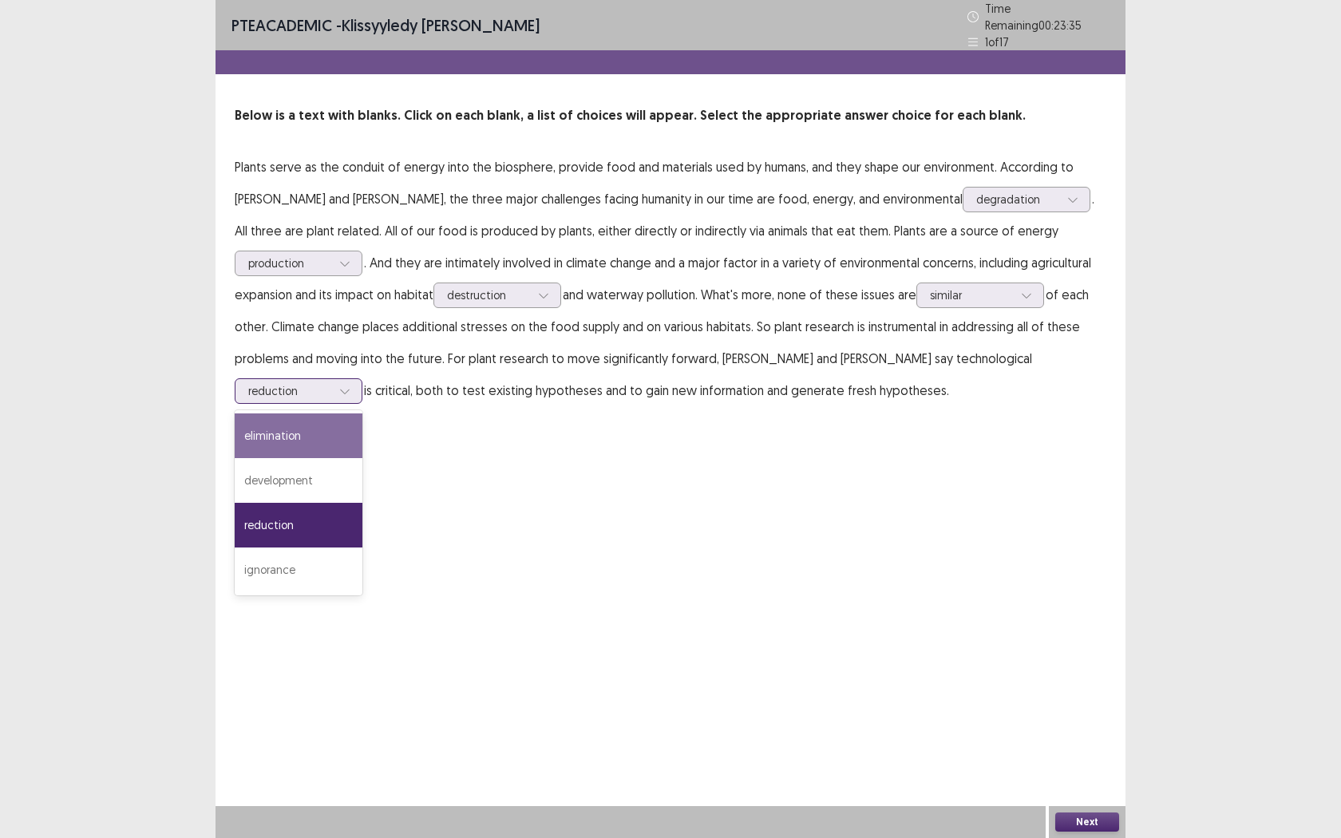
click at [362, 413] on div "elimination" at bounding box center [299, 435] width 128 height 45
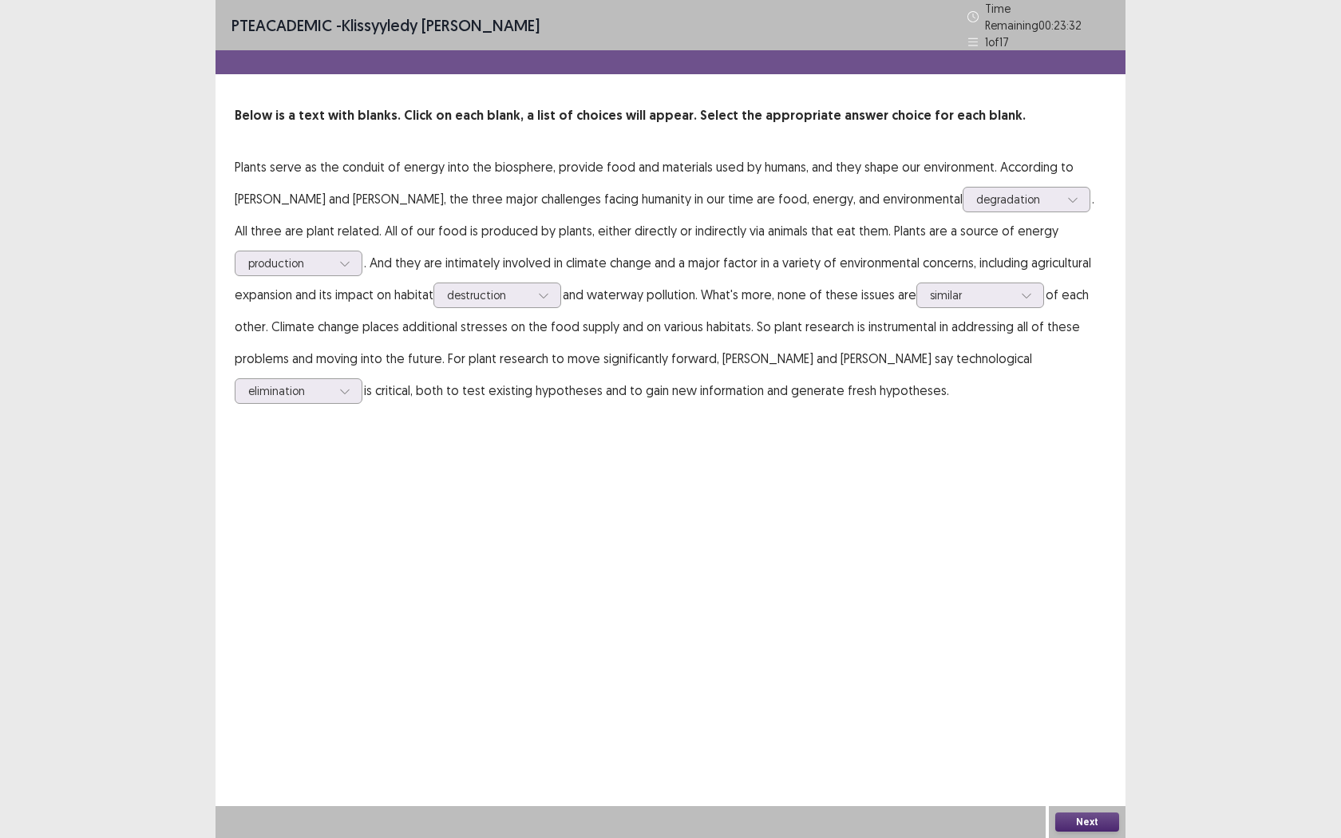
drag, startPoint x: 465, startPoint y: 347, endPoint x: 805, endPoint y: 350, distance: 340.1
click at [685, 350] on p "Plants serve as the conduit of energy into the biosphere, provide food and mate…" at bounding box center [671, 278] width 872 height 255
click at [331, 383] on div at bounding box center [289, 390] width 83 height 15
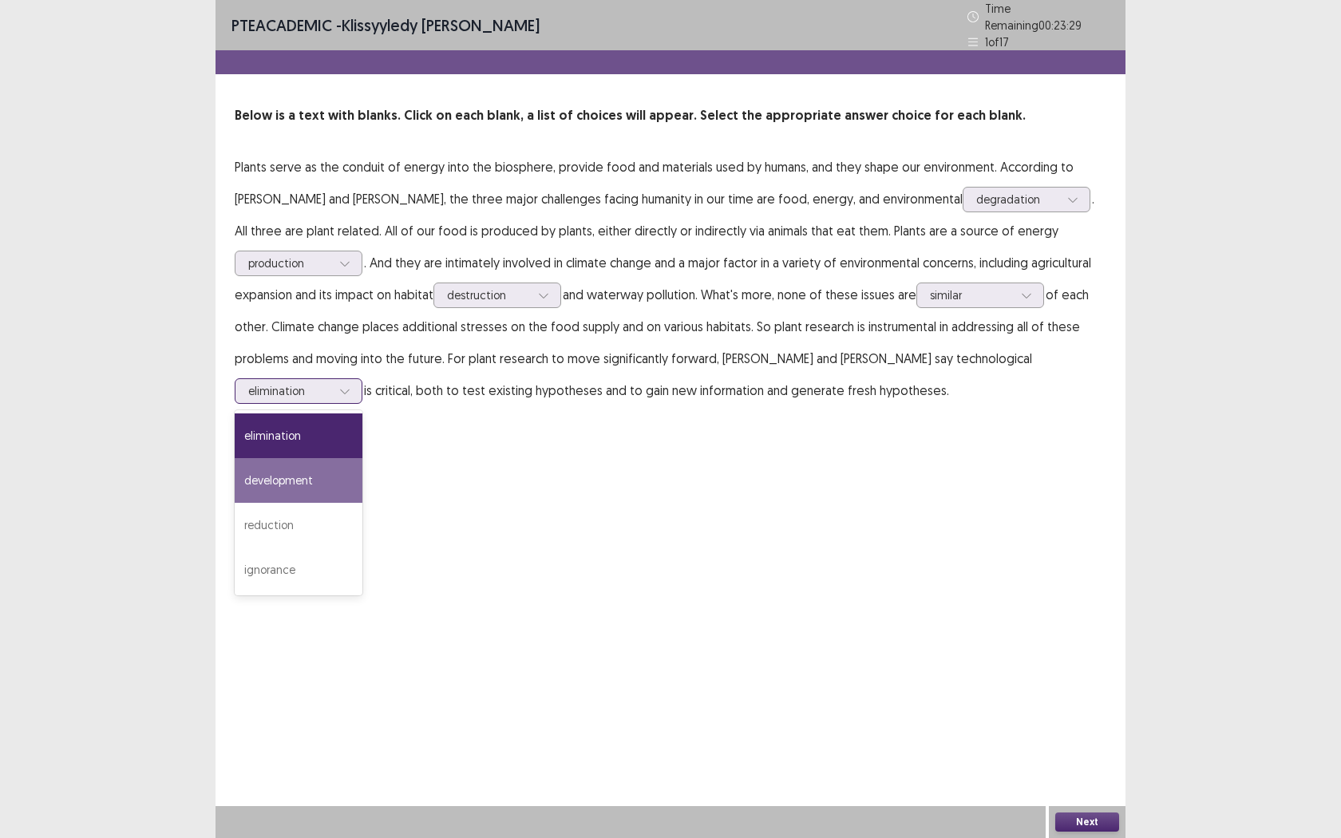
click at [362, 458] on div "development" at bounding box center [299, 480] width 128 height 45
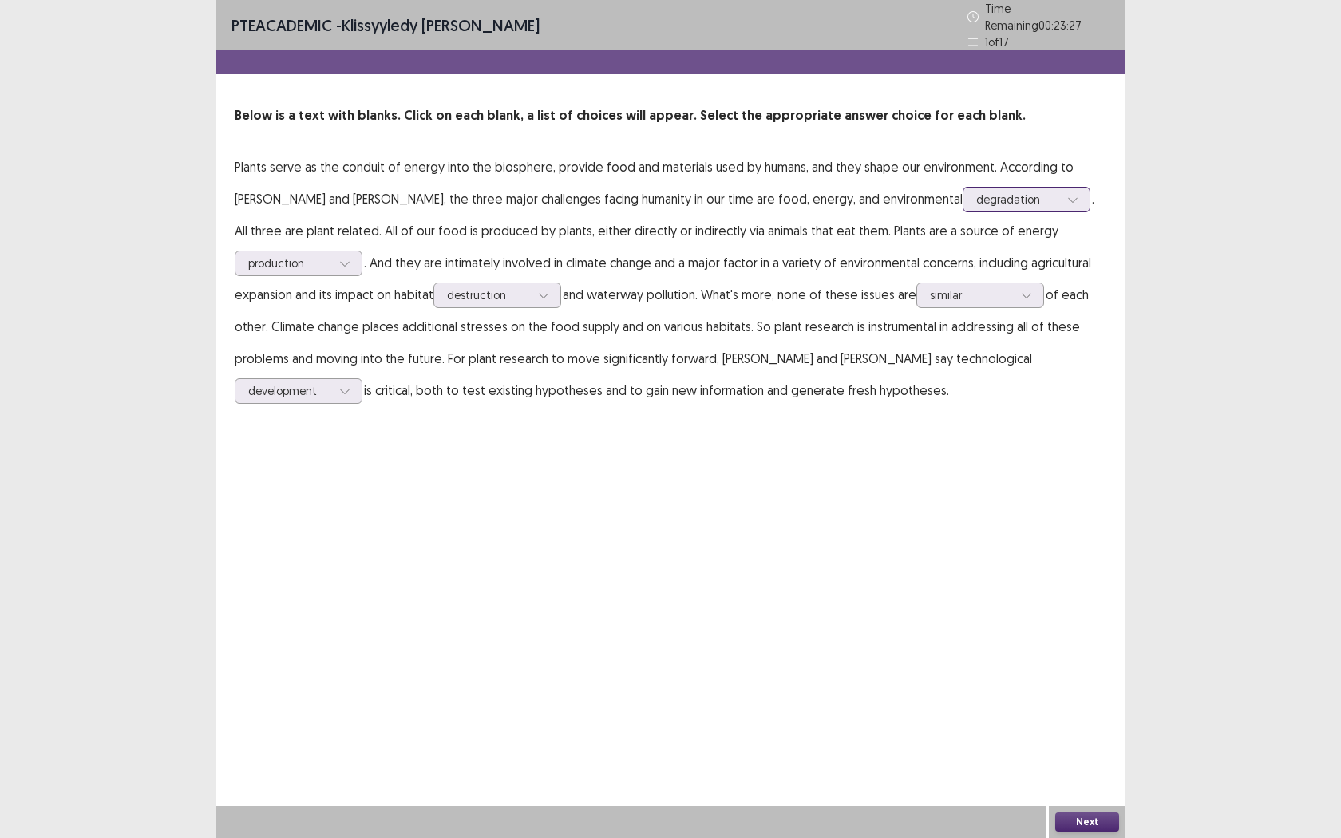
click at [976, 201] on div "degradation" at bounding box center [1017, 200] width 83 height 24
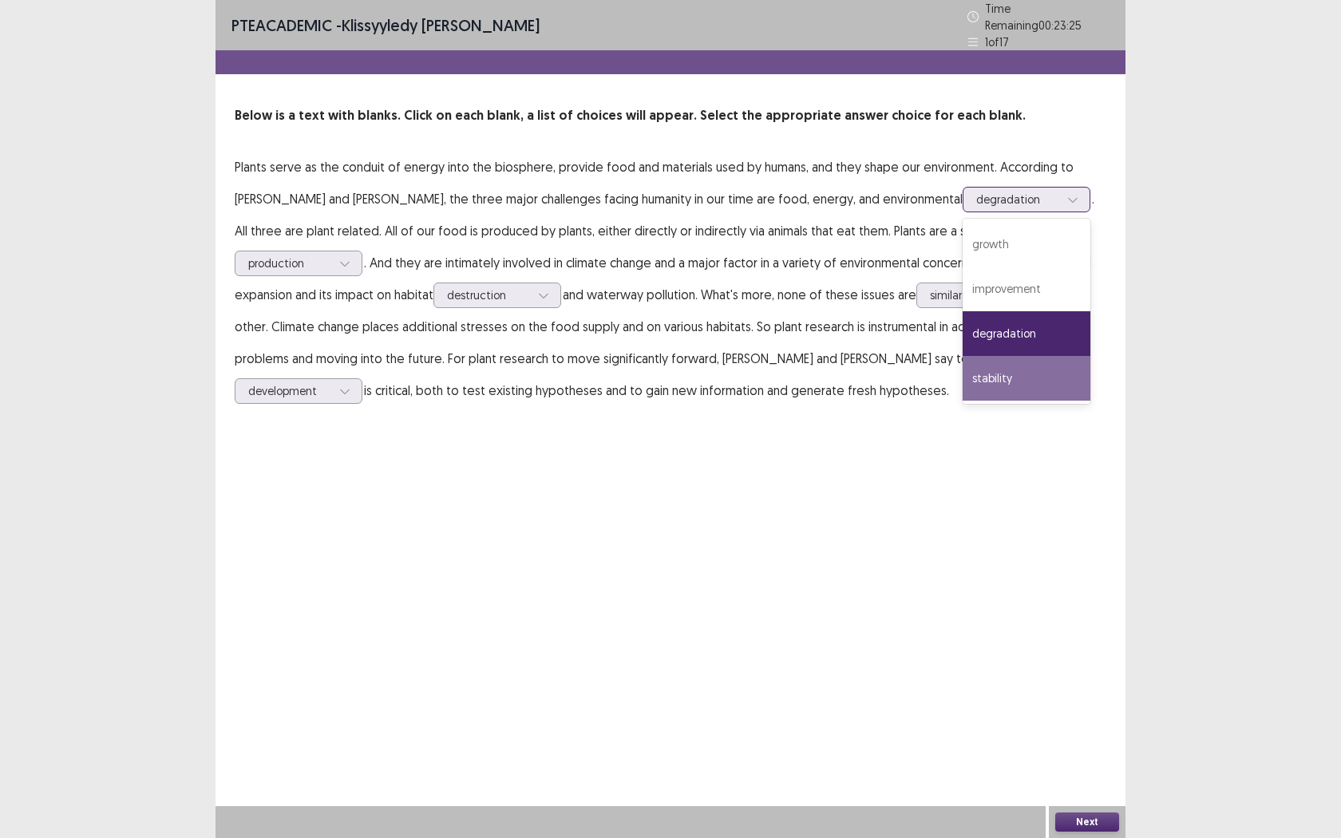
click at [989, 371] on div "stability" at bounding box center [1027, 378] width 128 height 45
click at [976, 192] on div at bounding box center [1017, 199] width 83 height 15
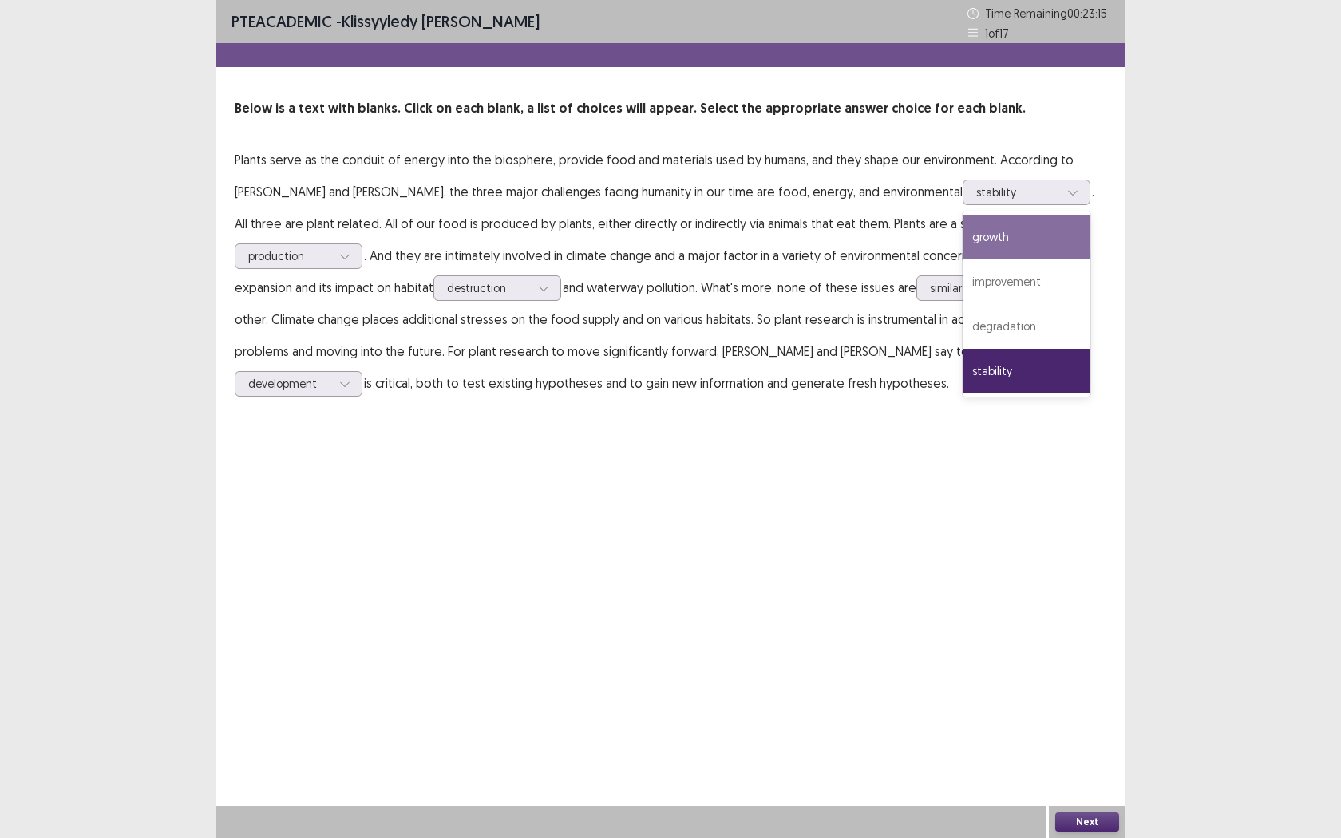
click at [772, 441] on div "PTE academic - Klissyyledy [PERSON_NAME] Time Remaining 00 : 23 : 15 1 of 17 Be…" at bounding box center [671, 419] width 910 height 838
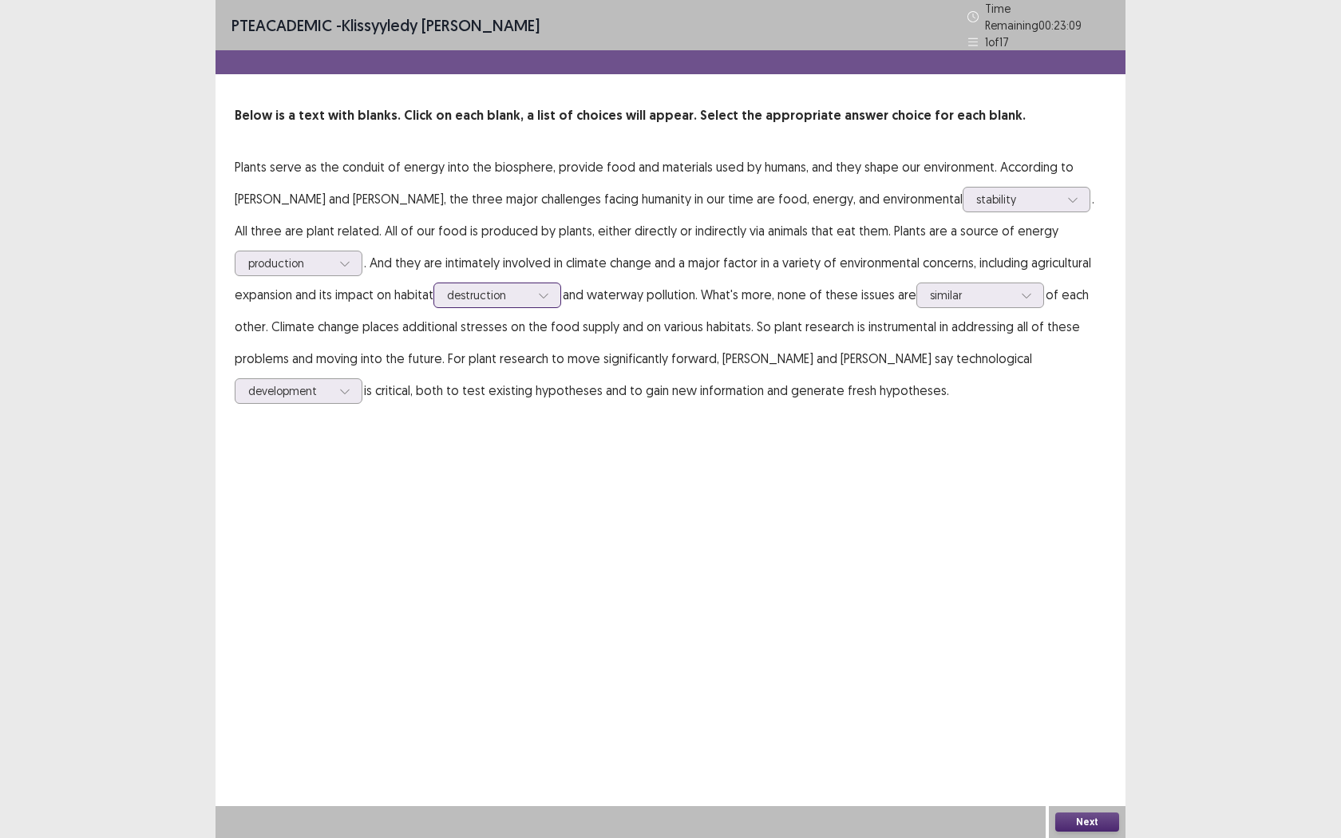
click at [513, 293] on div at bounding box center [488, 294] width 83 height 15
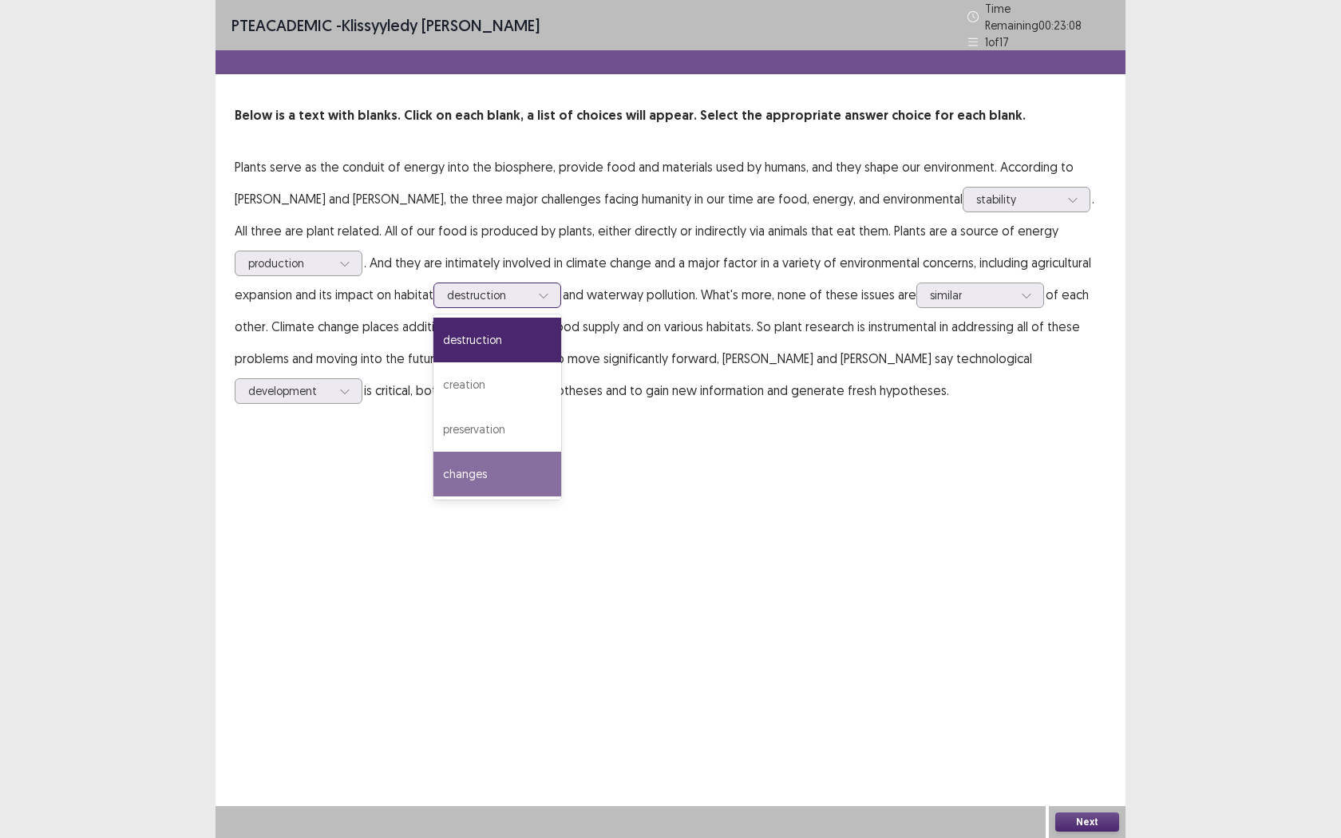
click at [510, 462] on div "changes" at bounding box center [497, 474] width 128 height 45
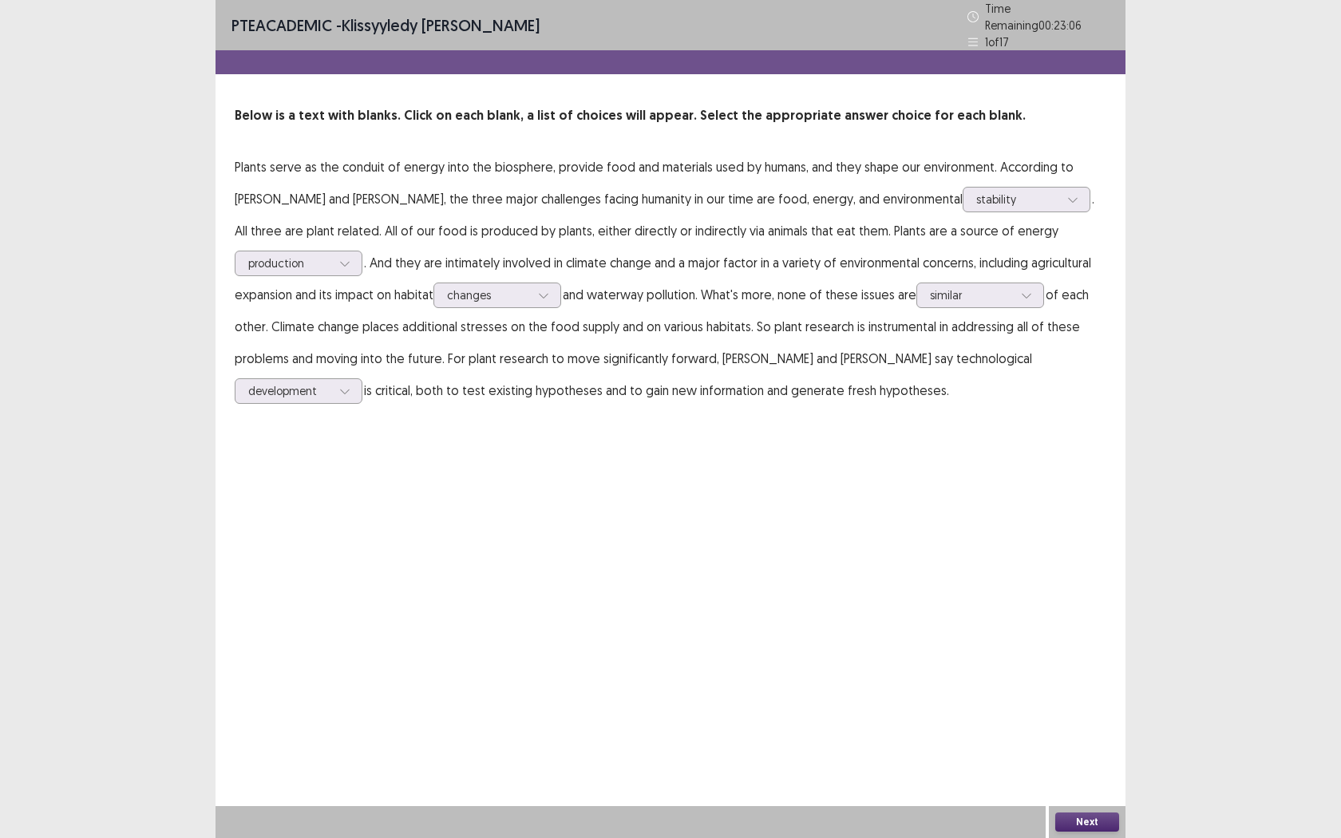
click at [1111, 661] on button "Next" at bounding box center [1087, 822] width 64 height 19
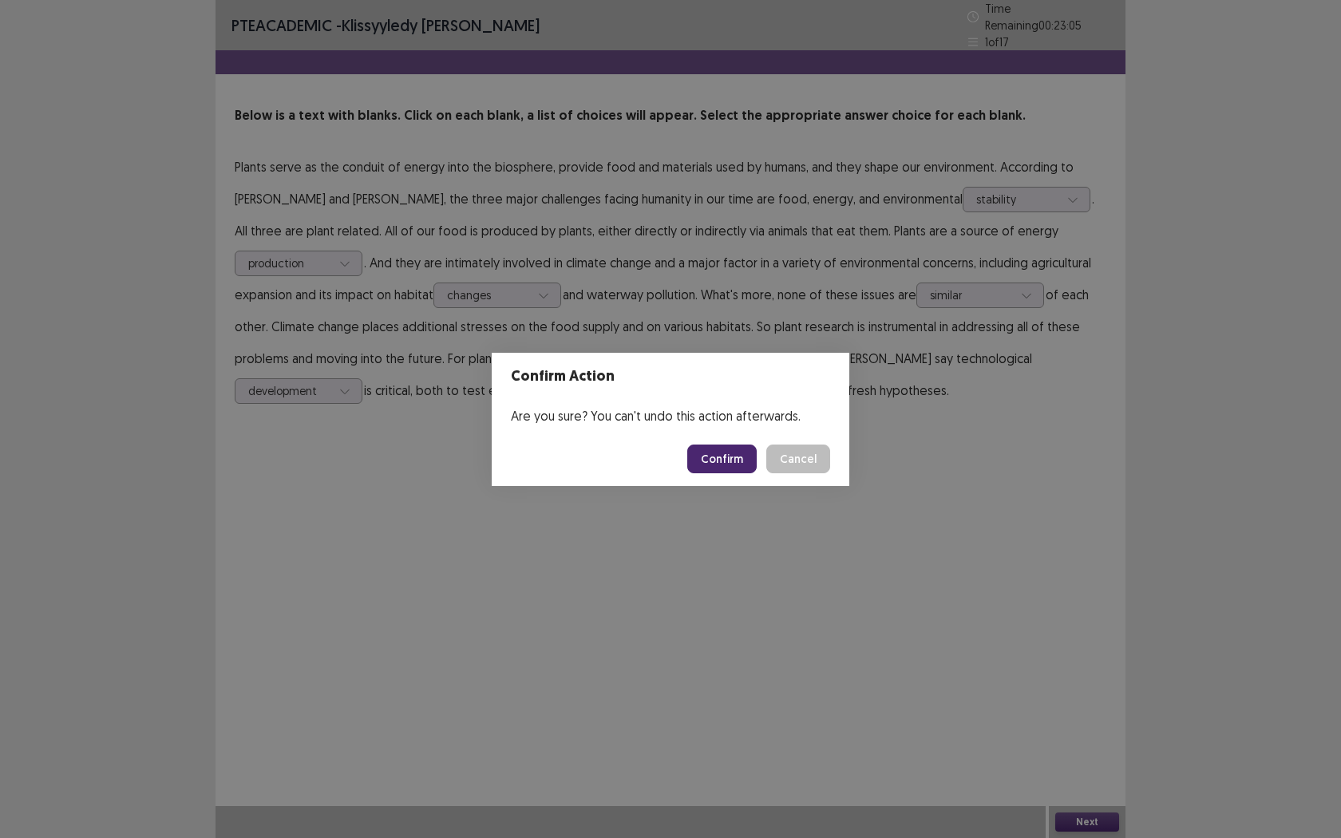
click at [721, 460] on button "Confirm" at bounding box center [721, 459] width 69 height 29
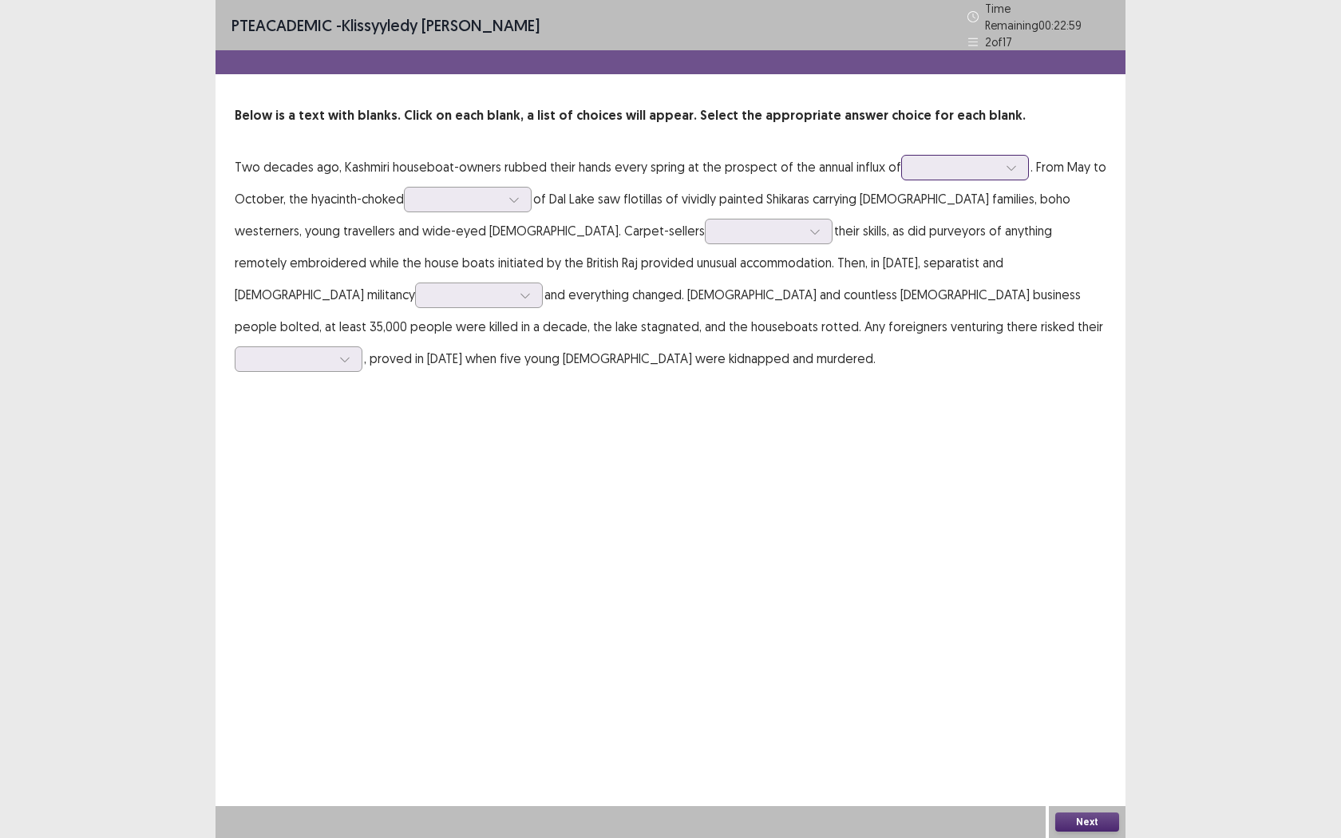
click at [969, 164] on div at bounding box center [956, 167] width 83 height 15
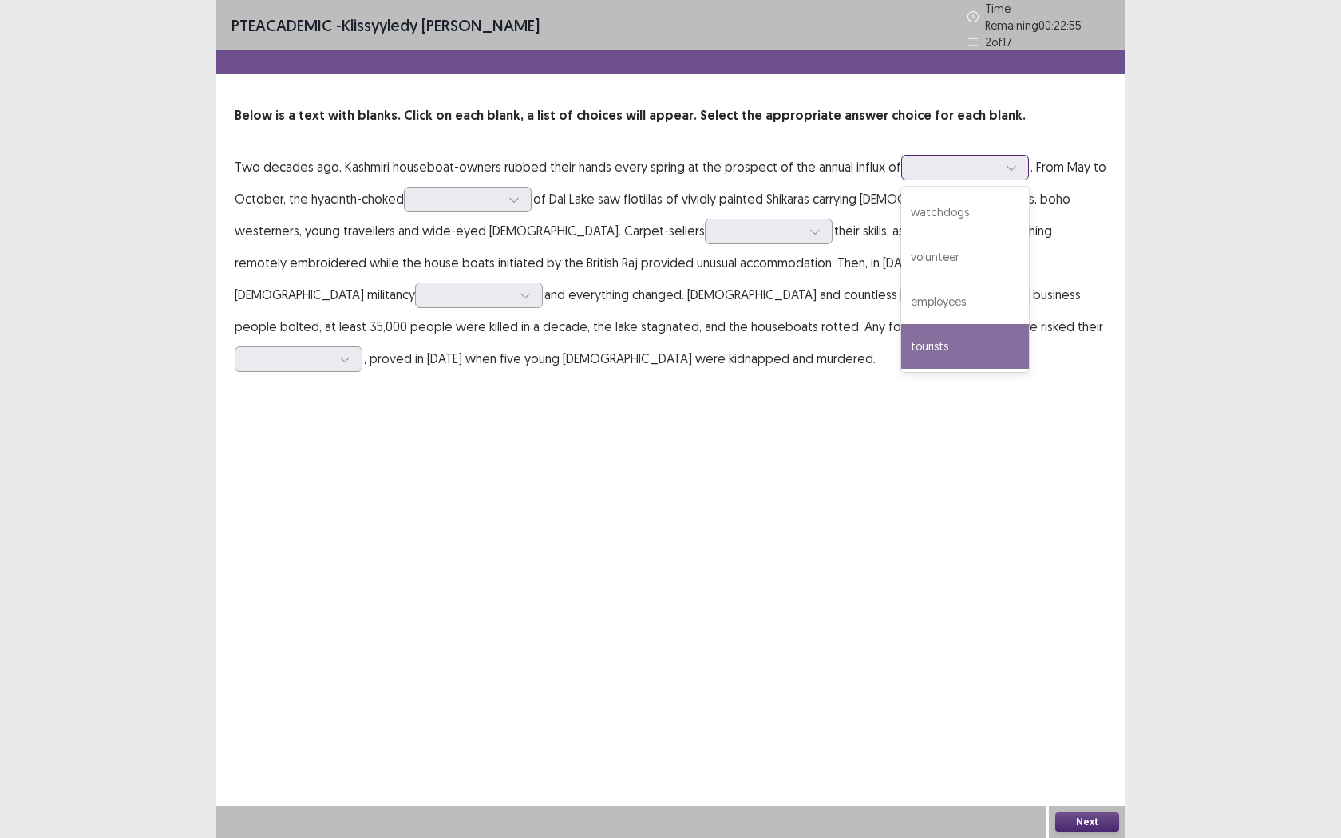
click at [969, 341] on div "tourists" at bounding box center [965, 346] width 128 height 45
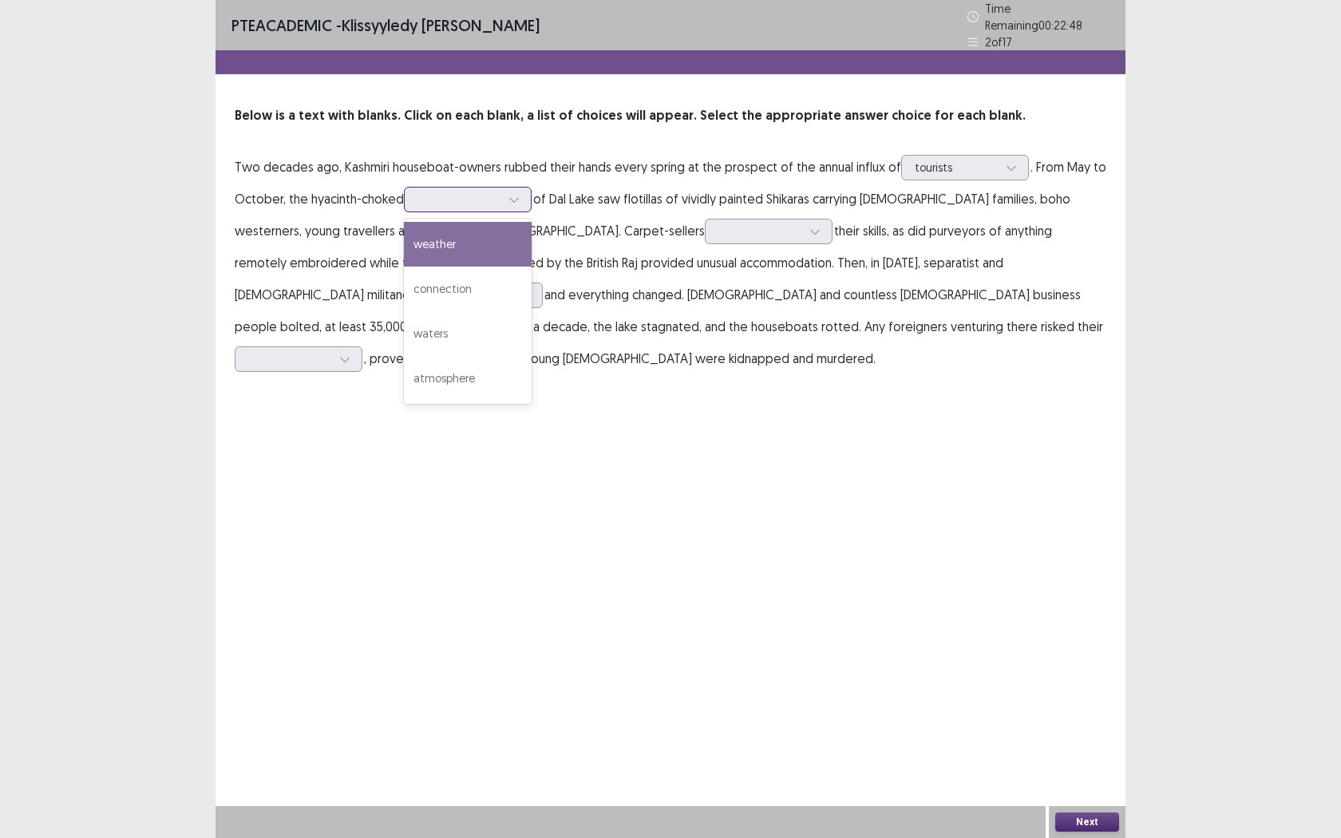
click at [421, 193] on div at bounding box center [458, 199] width 83 height 15
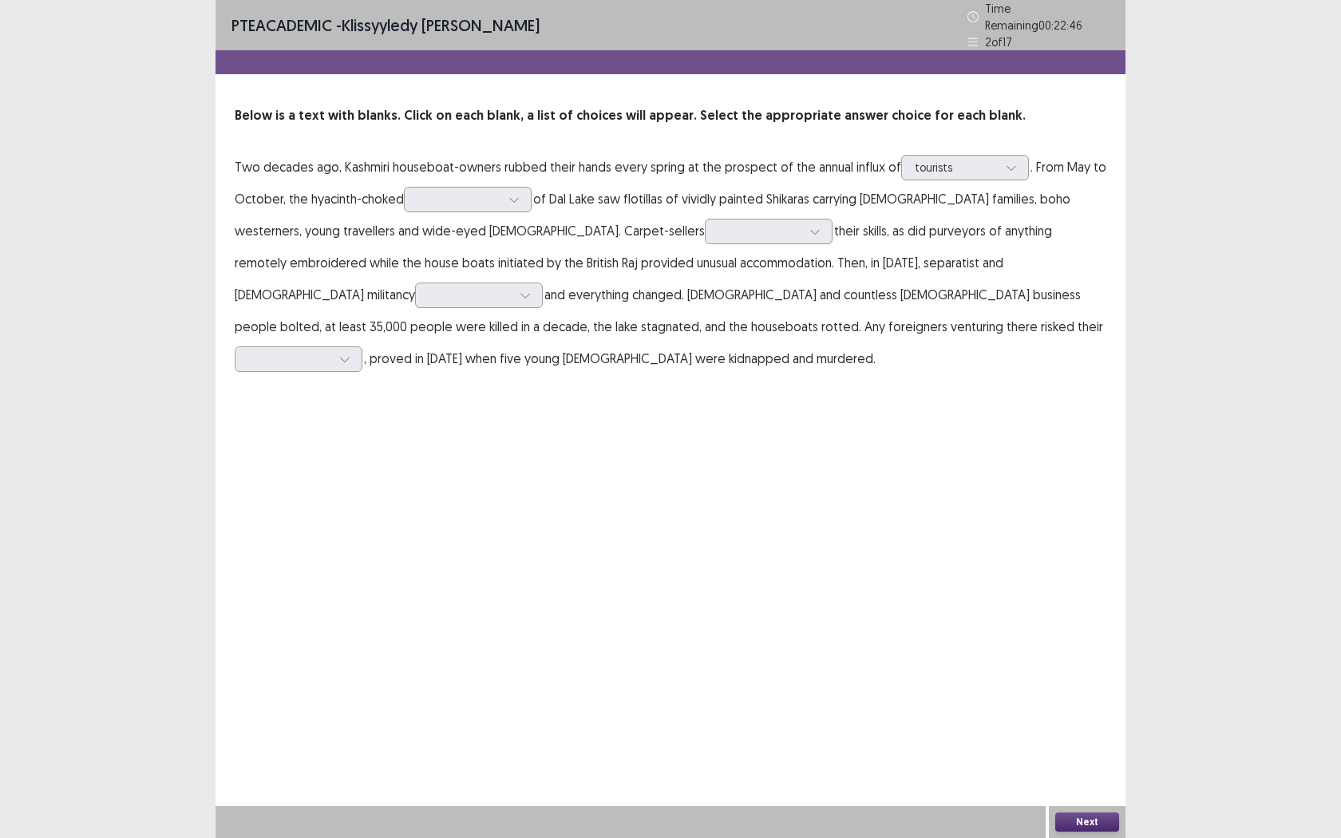
drag, startPoint x: 656, startPoint y: 427, endPoint x: 635, endPoint y: 353, distance: 77.1
click at [658, 425] on div "PTE academic - Klissyyledy [PERSON_NAME] Time Remaining 00 : 22 : 46 2 of 17 Be…" at bounding box center [671, 419] width 910 height 838
click at [718, 224] on div at bounding box center [759, 231] width 83 height 15
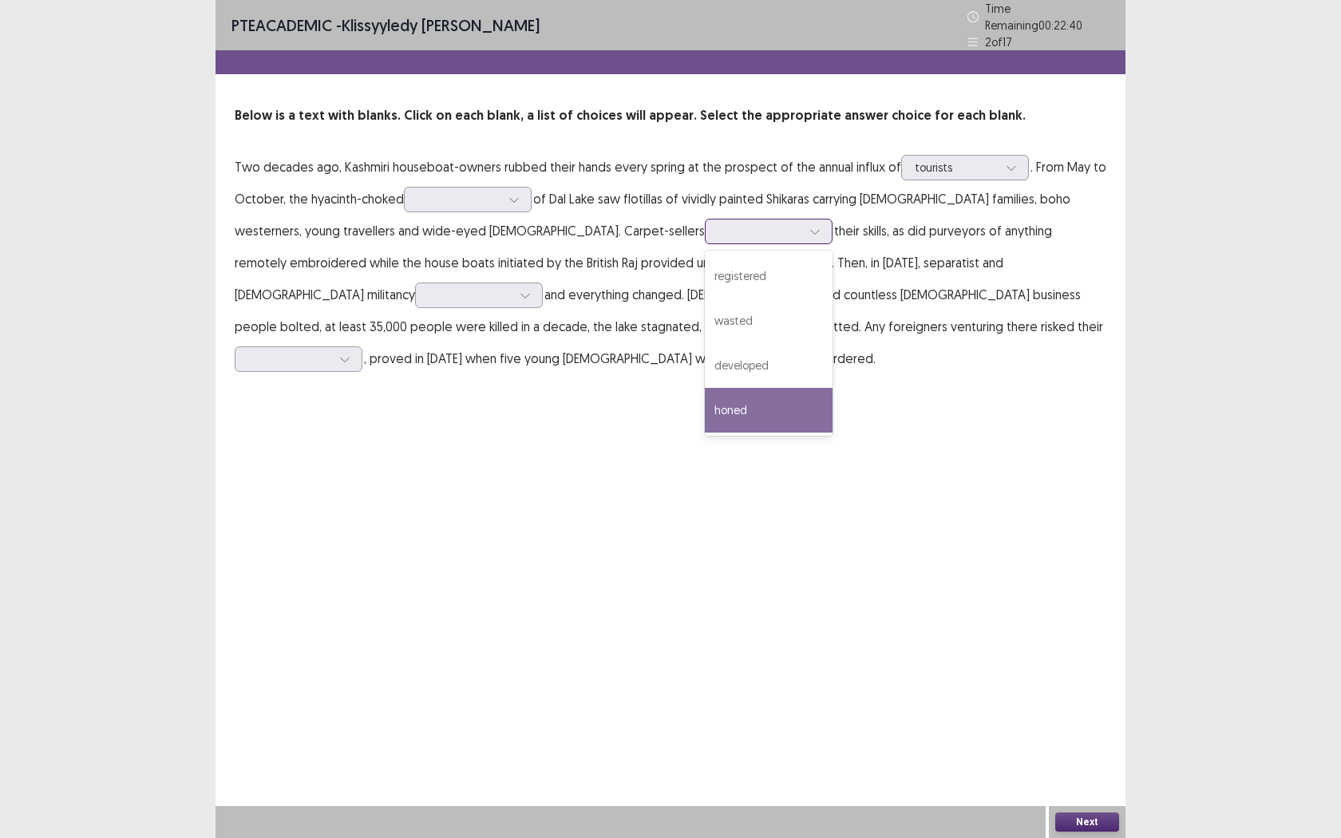
click at [705, 393] on div "honed" at bounding box center [769, 410] width 128 height 45
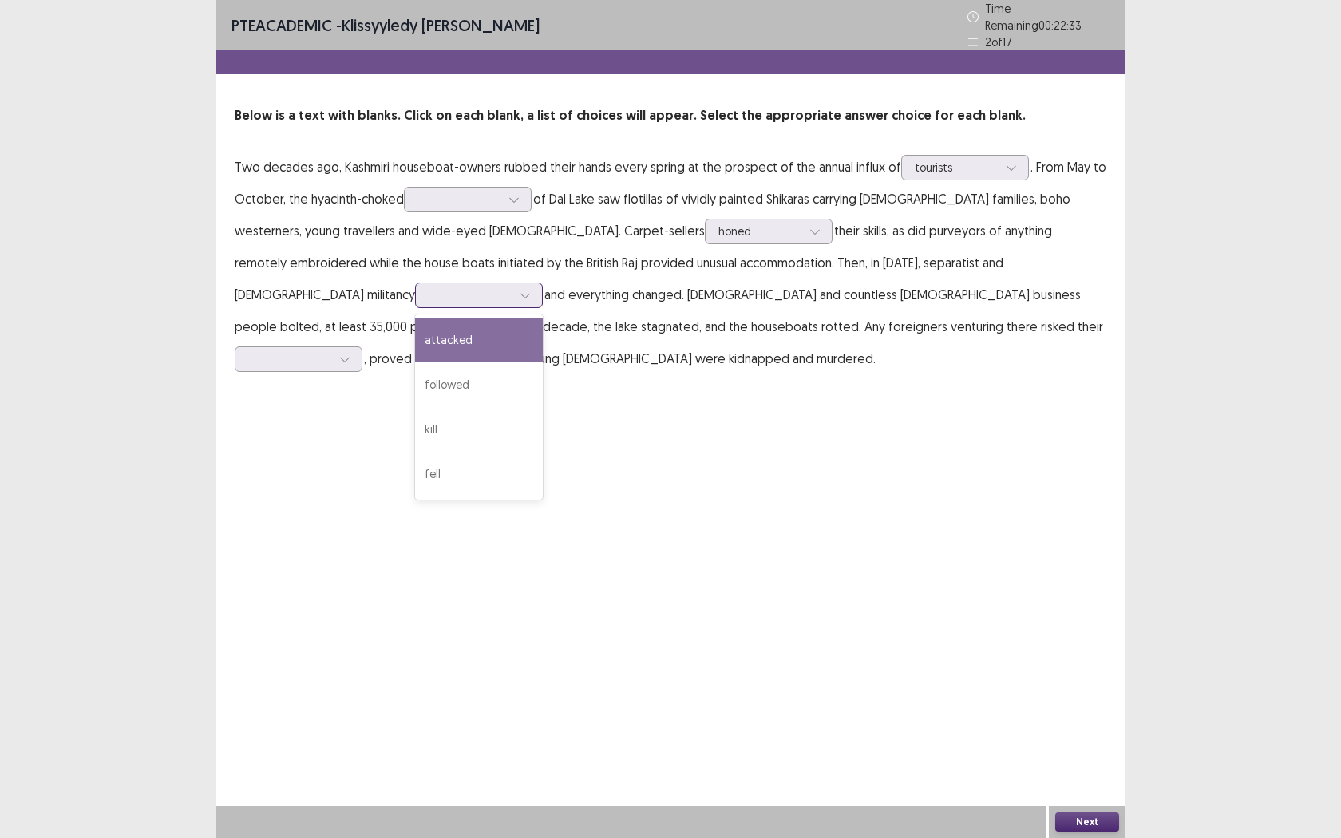
click at [543, 283] on div at bounding box center [479, 296] width 128 height 26
click at [543, 318] on div "attacked" at bounding box center [479, 340] width 128 height 45
click at [512, 287] on div at bounding box center [470, 294] width 83 height 15
click at [1131, 446] on div "PTE academic - Klissyyledy [PERSON_NAME] Time Remaining 00 : 22 : 24 2 of 17 Be…" at bounding box center [670, 419] width 1341 height 838
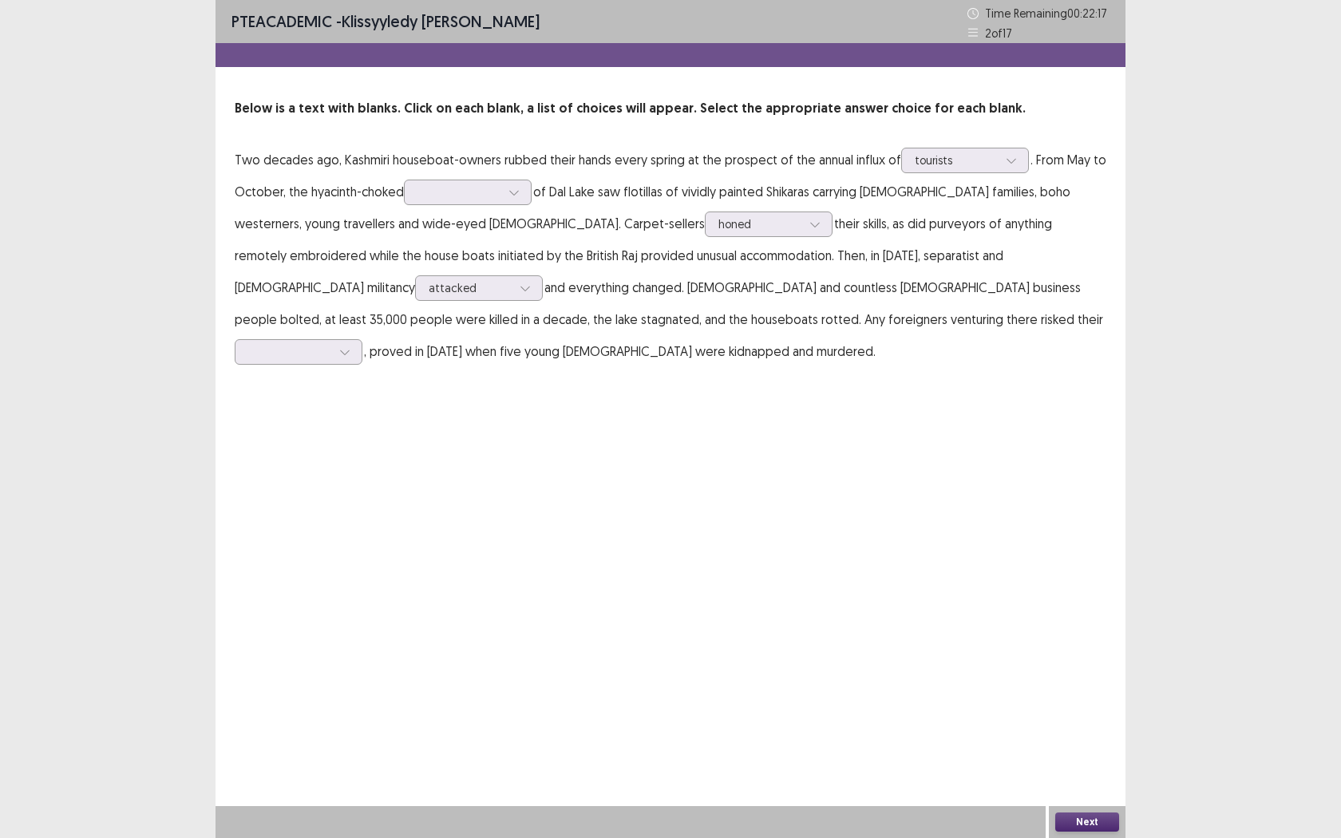
click at [951, 269] on p "Two decades ago, Kashmiri houseboat-owners rubbed their hands every spring at t…" at bounding box center [671, 256] width 872 height 224
click at [512, 280] on div at bounding box center [470, 287] width 83 height 15
click at [1055, 421] on div "PTE academic - Klissyyledy [PERSON_NAME] Time Remaining 00 : 22 : 15 2 of 17 Be…" at bounding box center [671, 419] width 910 height 838
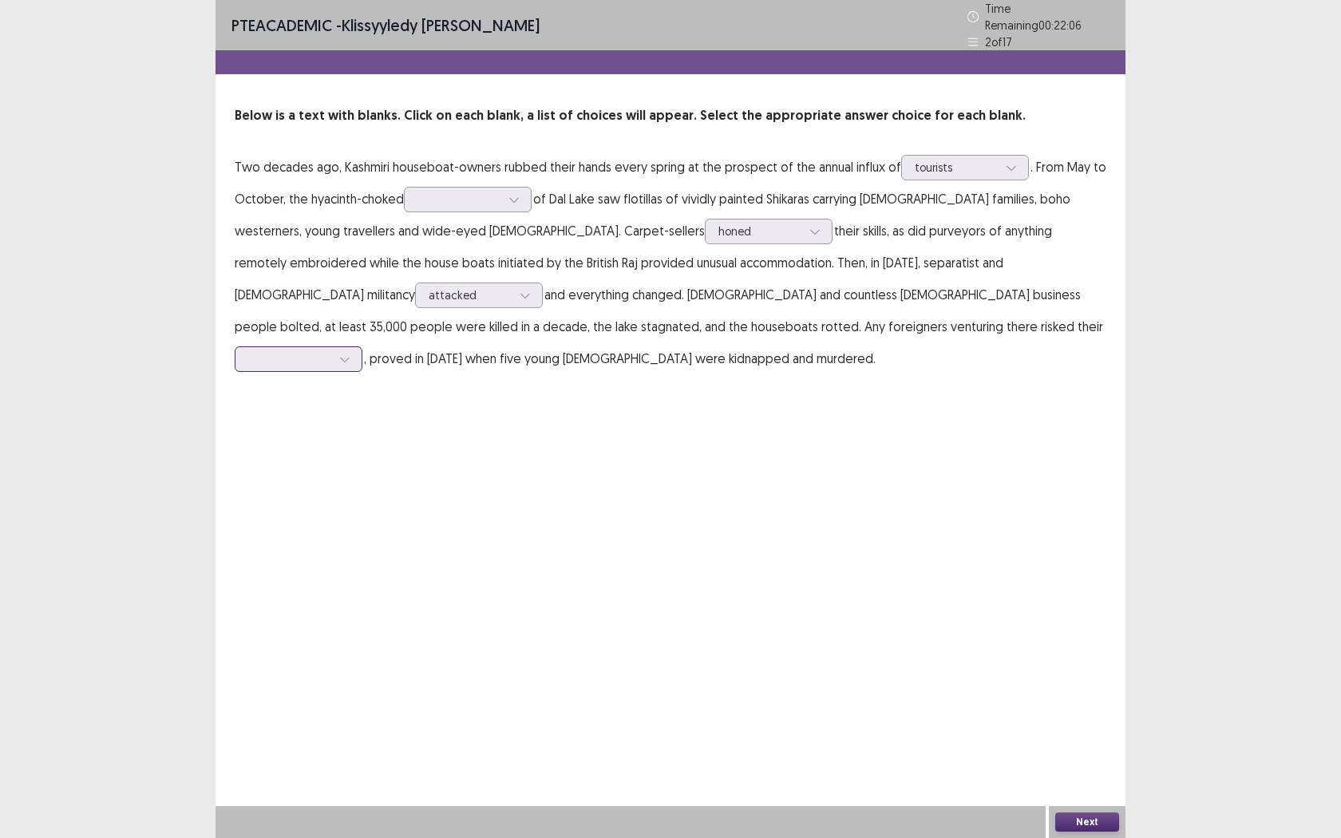
click at [331, 351] on div at bounding box center [289, 358] width 83 height 15
click at [362, 471] on div "lives" at bounding box center [299, 493] width 128 height 45
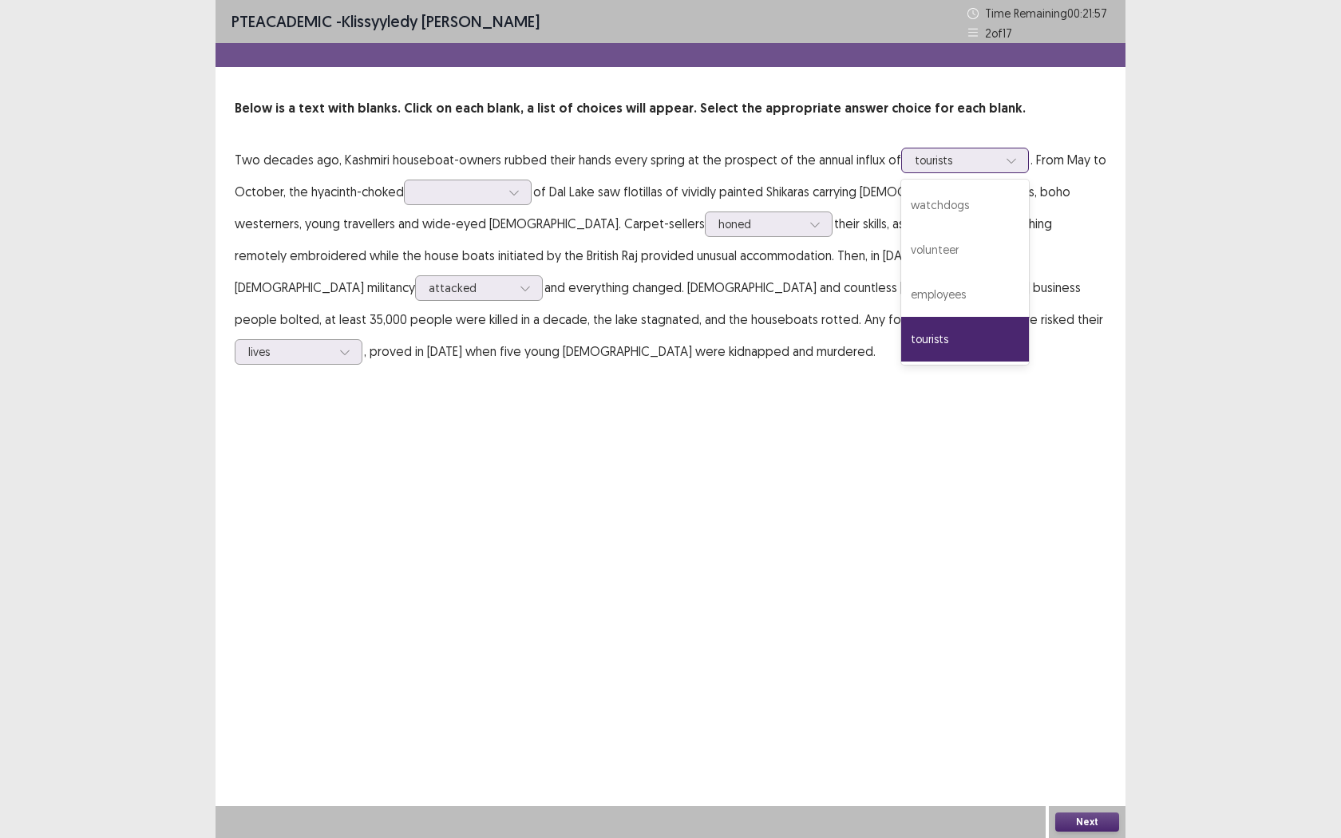
click at [924, 164] on div at bounding box center [956, 159] width 83 height 15
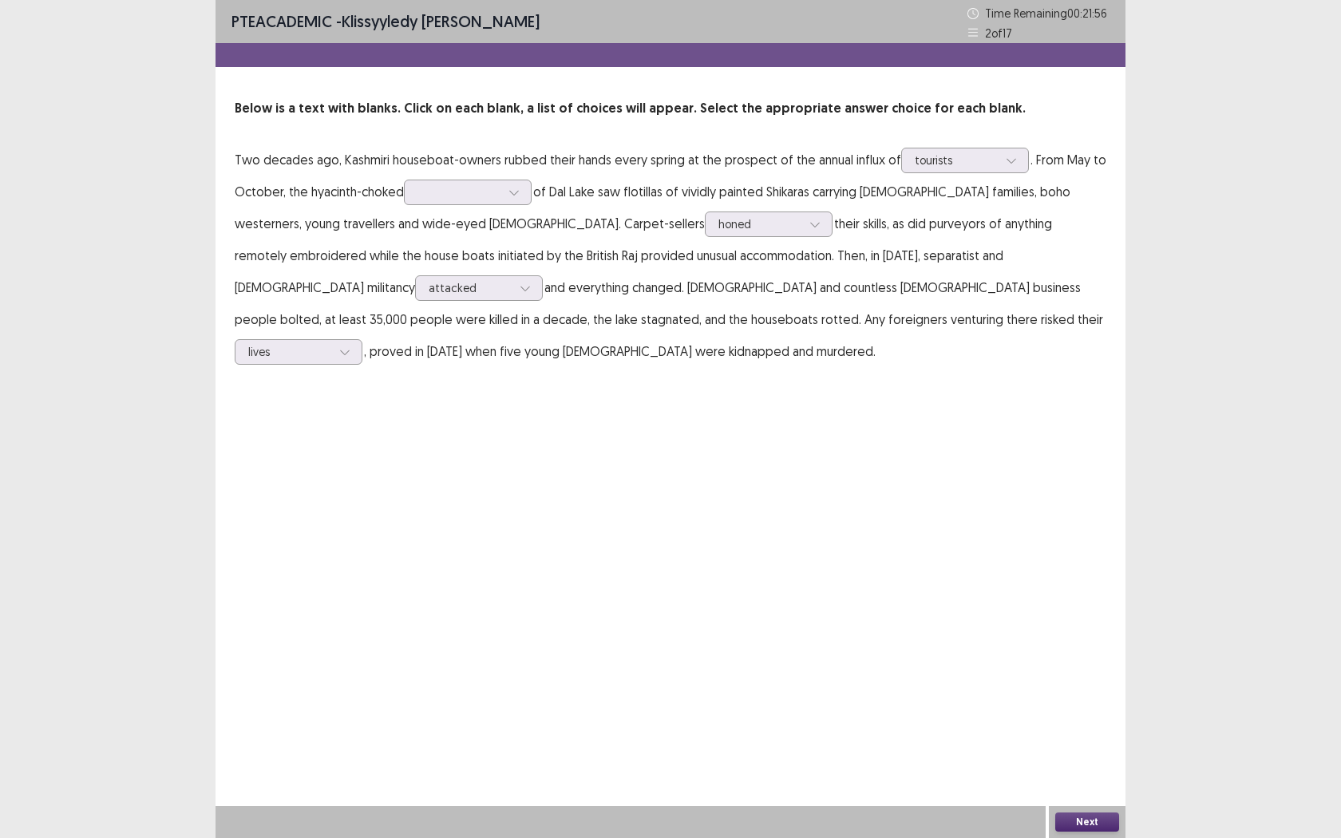
click at [1129, 381] on div "PTE academic - Klissyyledy [PERSON_NAME] Time Remaining 00 : 21 : 56 2 of 17 Be…" at bounding box center [670, 419] width 1341 height 838
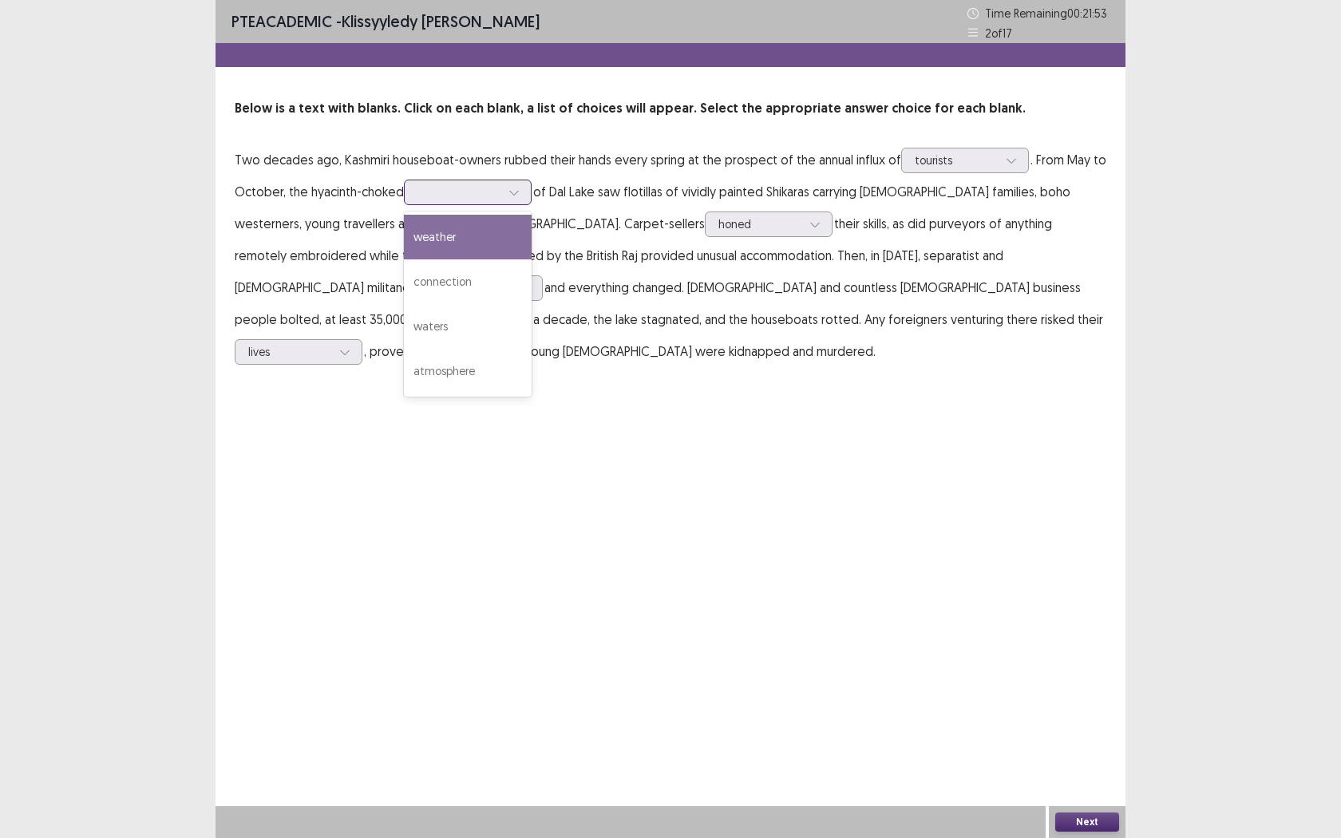
click at [476, 193] on div at bounding box center [458, 191] width 83 height 15
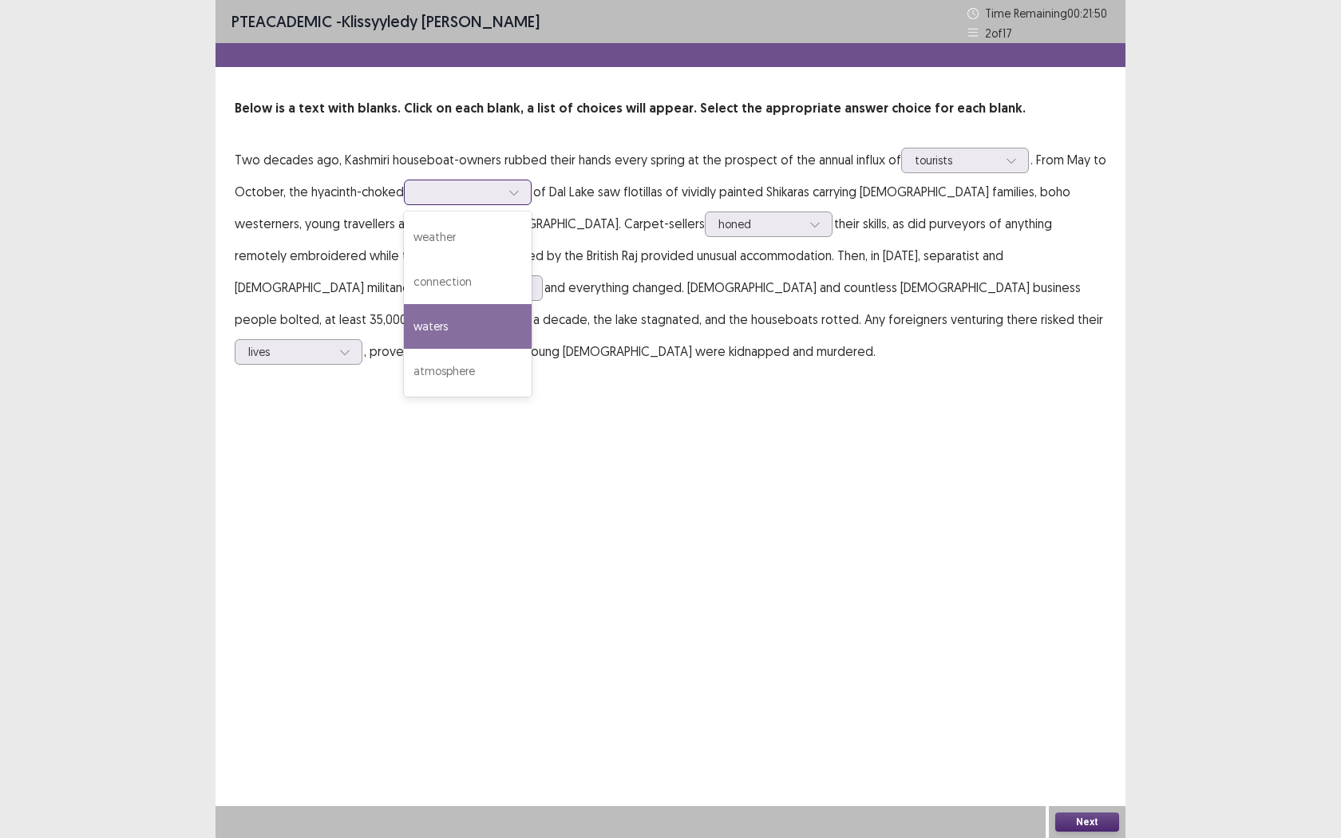
click at [497, 338] on div "waters" at bounding box center [468, 326] width 128 height 45
click at [490, 196] on div at bounding box center [458, 191] width 83 height 15
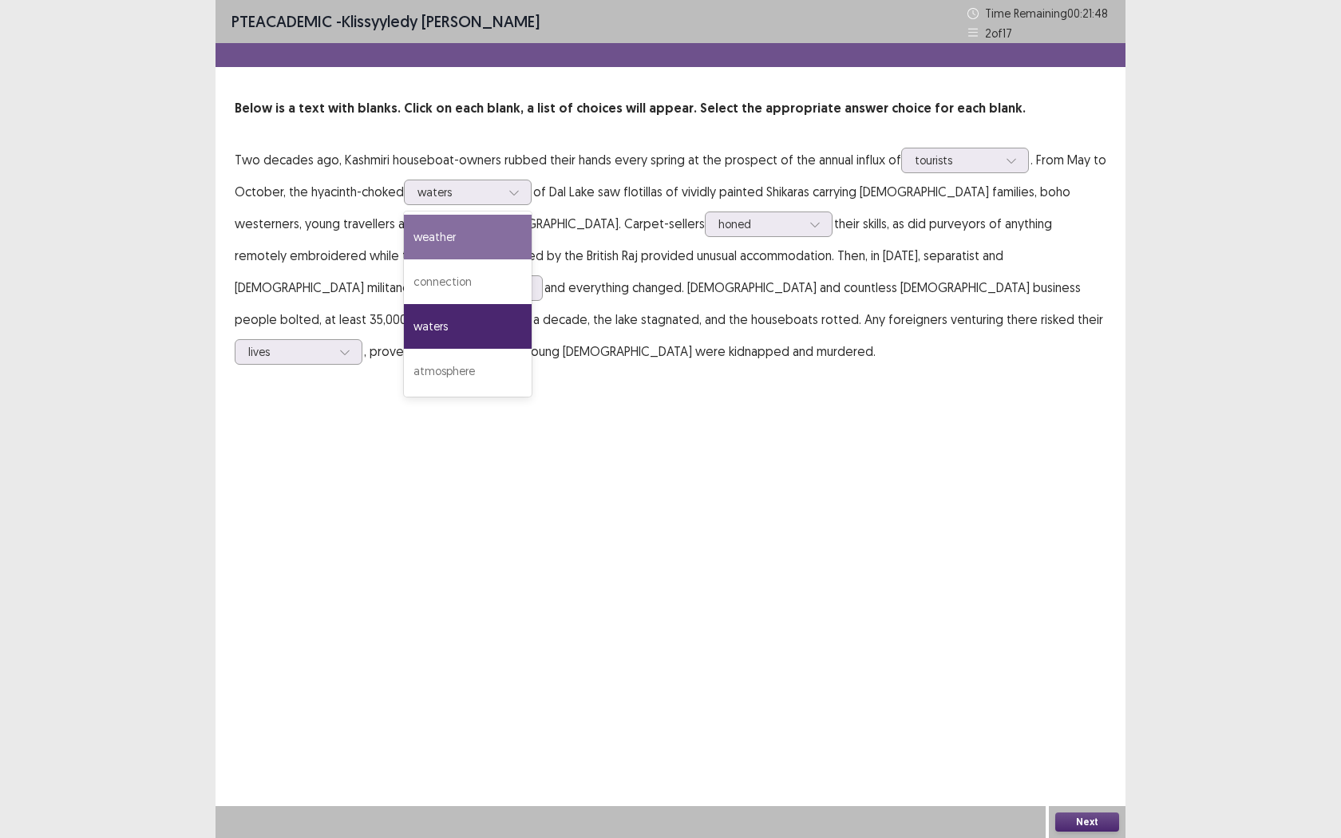
click at [611, 441] on div "PTE academic - Klissyyledy [PERSON_NAME] Time Remaining 00 : 21 : 48 2 of 17 Be…" at bounding box center [671, 419] width 910 height 838
click at [489, 193] on div at bounding box center [458, 191] width 83 height 15
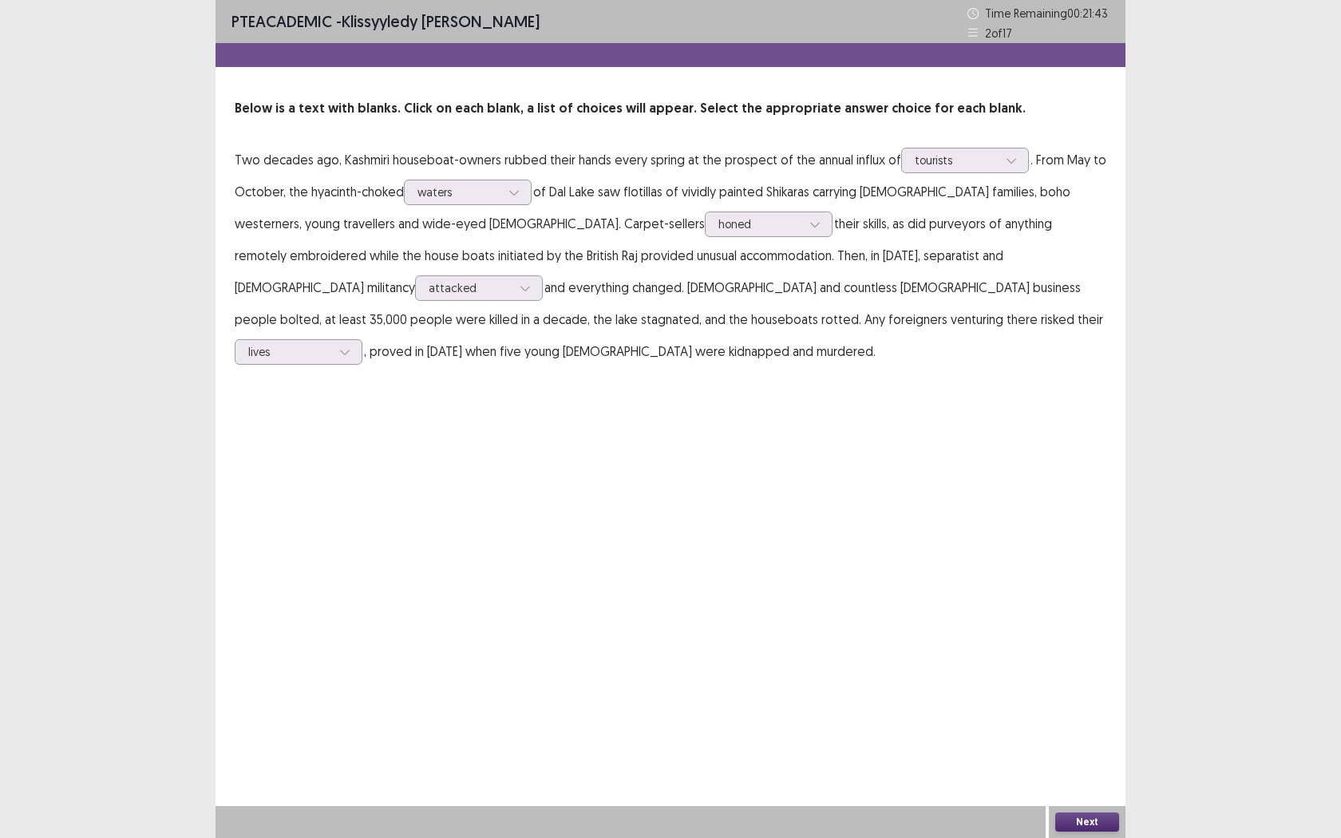
click at [667, 415] on div "PTE academic - Klissyyledy [PERSON_NAME] Time Remaining 00 : 21 : 43 2 of 17 Be…" at bounding box center [671, 419] width 910 height 838
click at [1086, 661] on button "Next" at bounding box center [1087, 822] width 64 height 19
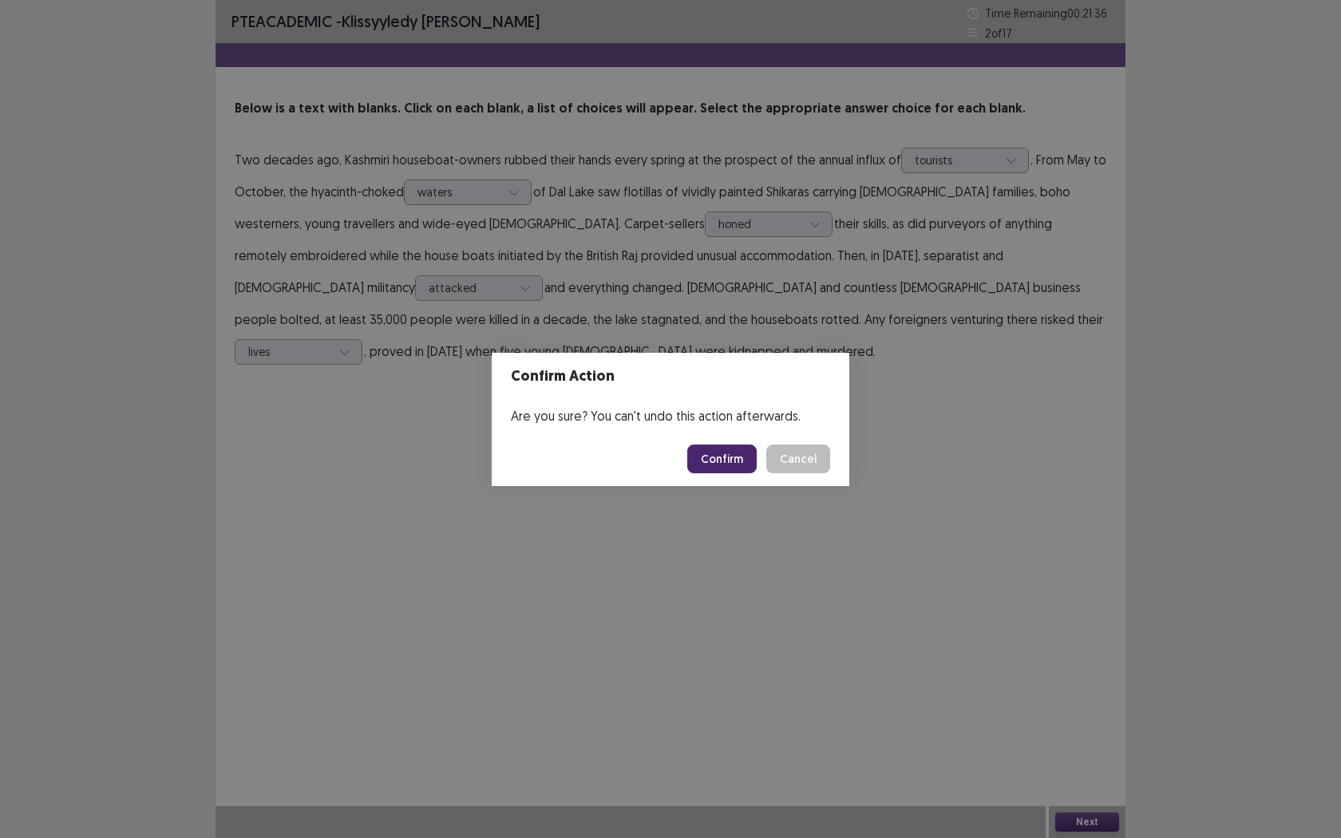
click at [720, 457] on button "Confirm" at bounding box center [721, 459] width 69 height 29
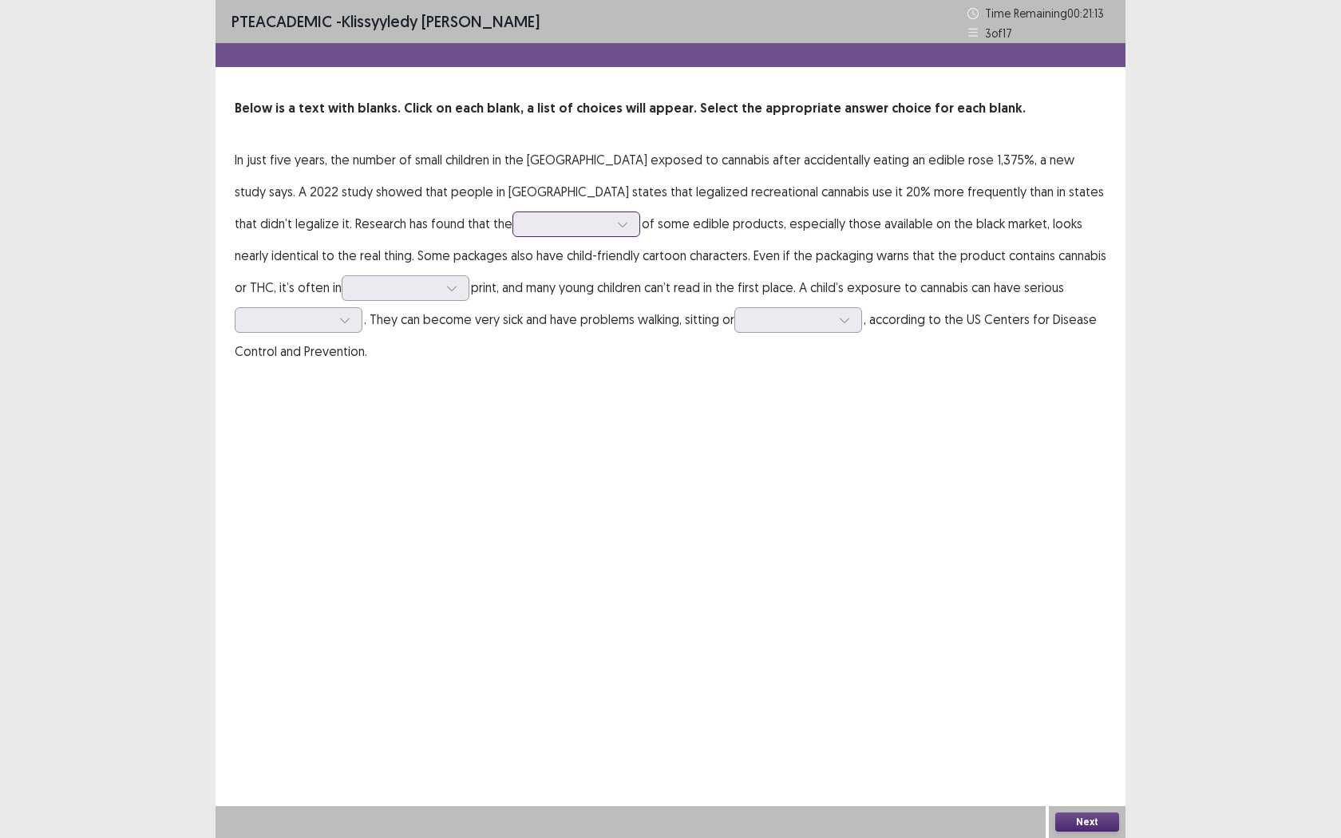
click at [611, 233] on div at bounding box center [623, 224] width 24 height 24
click at [512, 275] on div "packaging" at bounding box center [576, 269] width 128 height 45
click at [438, 280] on div at bounding box center [396, 287] width 83 height 15
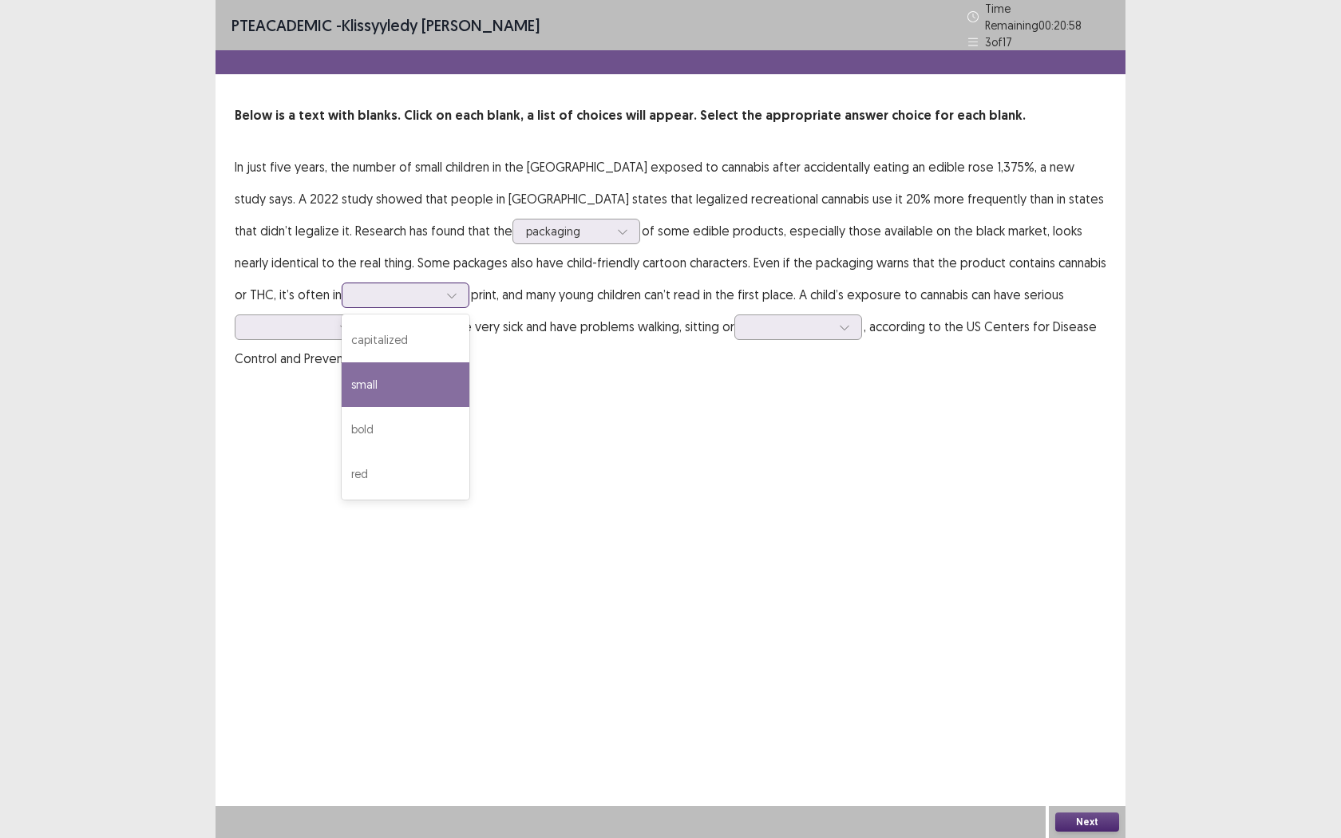
click at [469, 362] on div "small" at bounding box center [406, 384] width 128 height 45
click at [438, 287] on div at bounding box center [396, 294] width 83 height 15
click at [1062, 560] on div "PTE academic - Klissyyledy [PERSON_NAME] Time Remaining 00 : 20 : 50 3 of 17 Be…" at bounding box center [671, 419] width 910 height 838
click at [357, 315] on div at bounding box center [345, 327] width 24 height 24
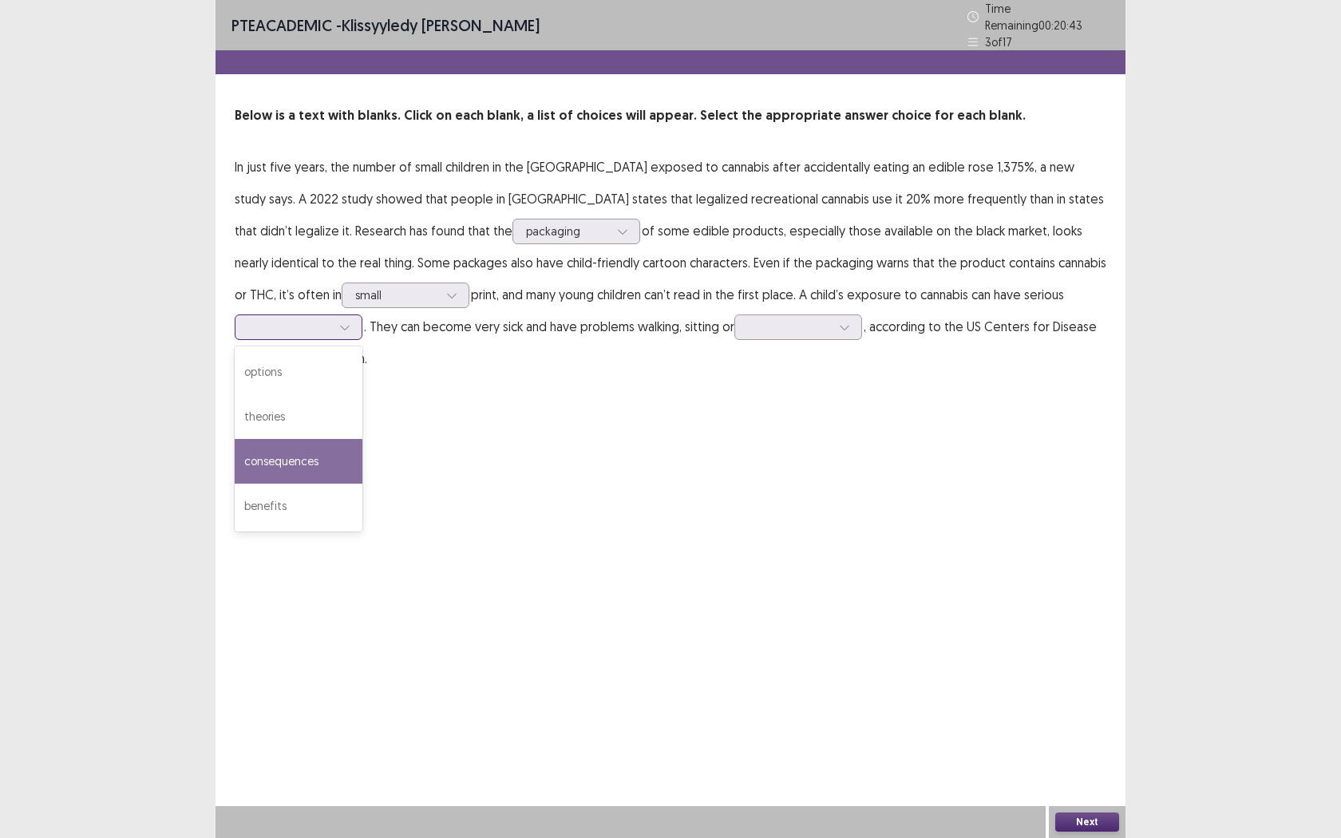
click at [362, 439] on div "consequences" at bounding box center [299, 461] width 128 height 45
click at [748, 328] on div at bounding box center [789, 326] width 83 height 15
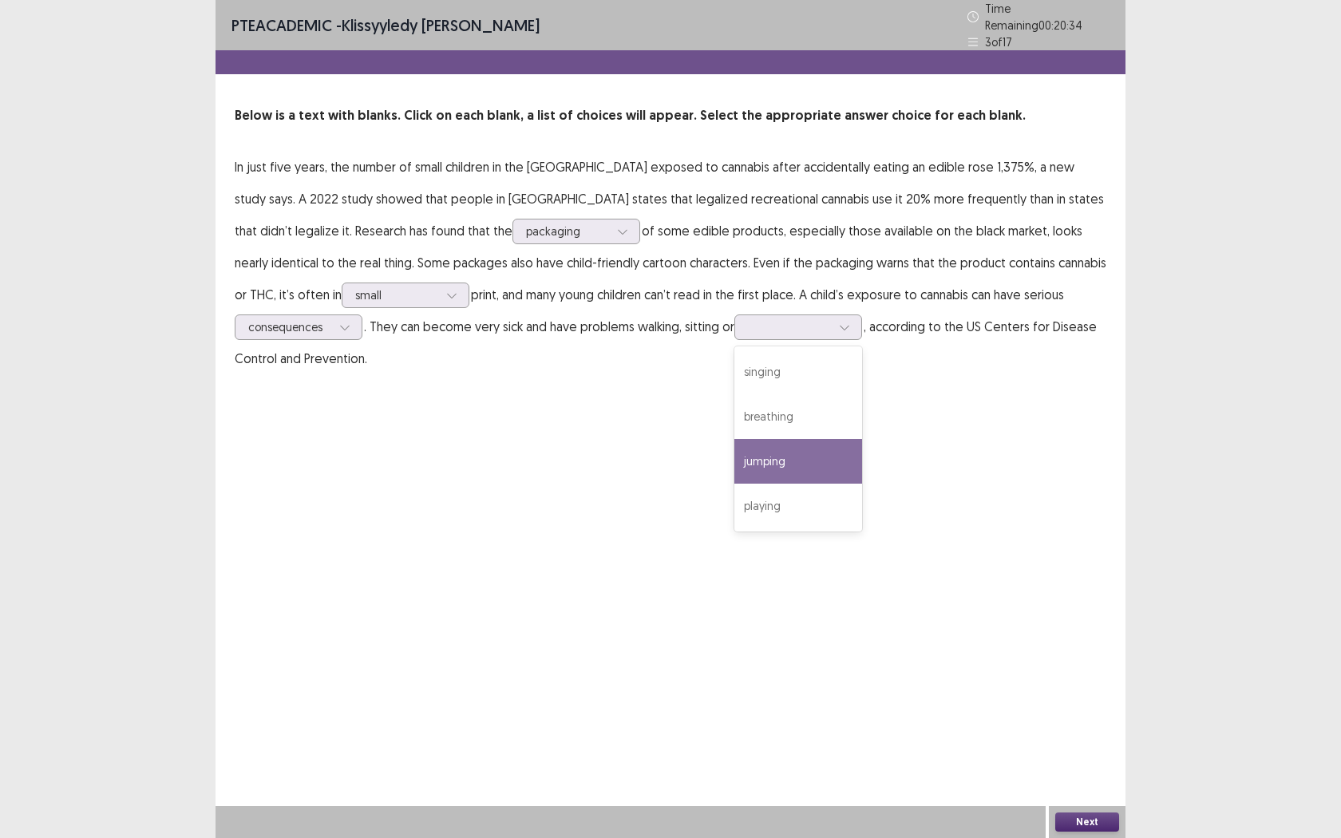
click at [705, 435] on div "PTE academic - Klissyyledy [PERSON_NAME] Time Remaining 00 : 20 : 34 3 of 17 Be…" at bounding box center [671, 419] width 910 height 838
drag, startPoint x: 350, startPoint y: 322, endPoint x: 410, endPoint y: 322, distance: 59.9
click at [397, 327] on p "In just five years, the number of small children in the [GEOGRAPHIC_DATA] expos…" at bounding box center [671, 263] width 872 height 224
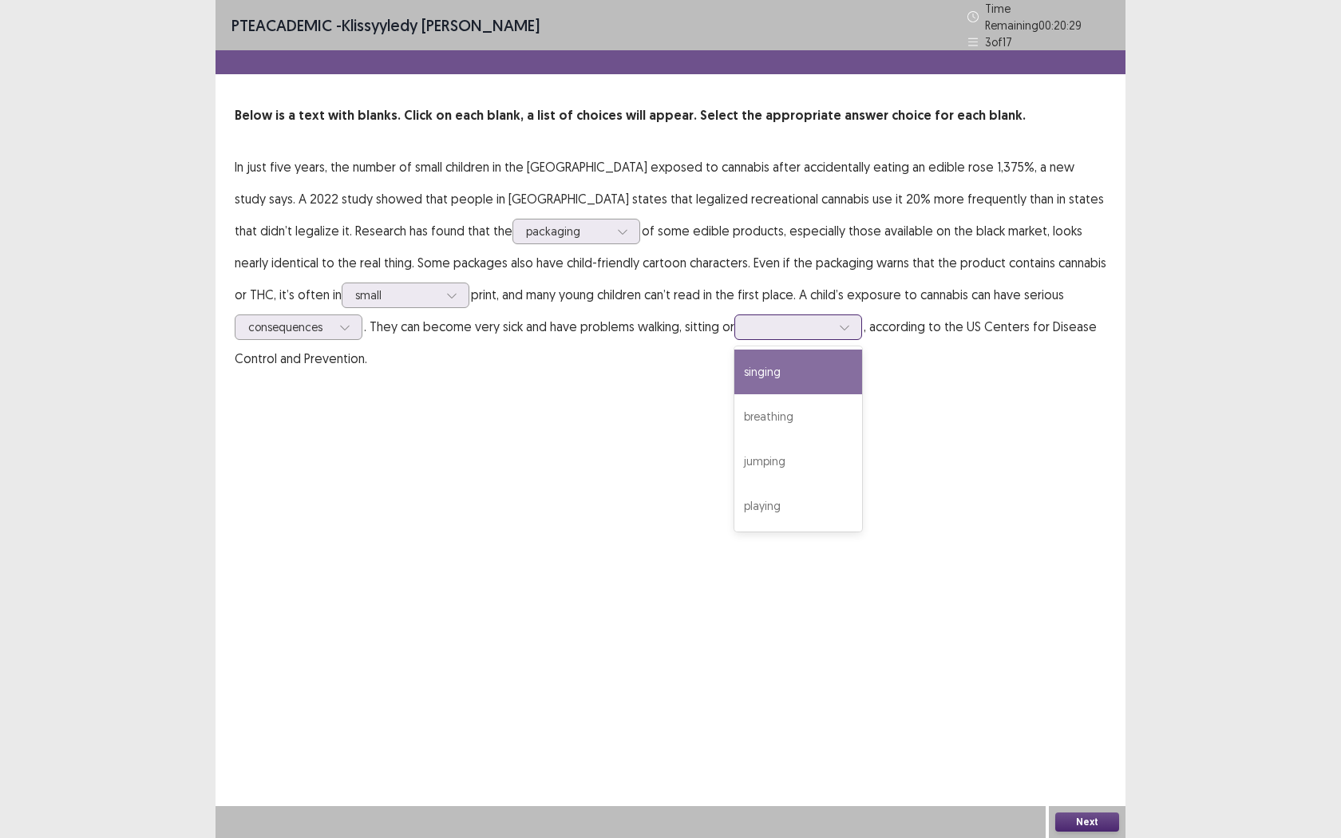
click at [734, 321] on div at bounding box center [798, 328] width 128 height 26
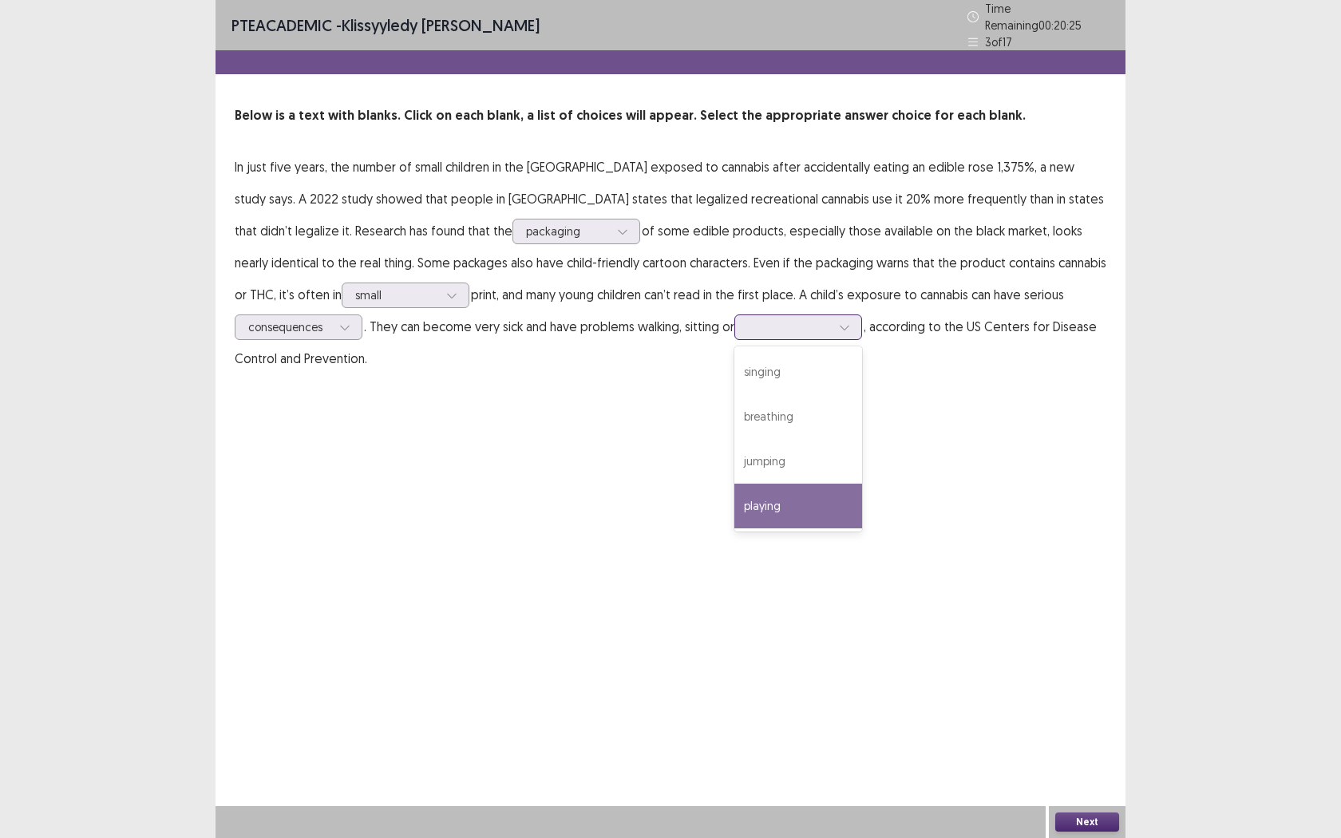
click at [734, 501] on div "playing" at bounding box center [798, 506] width 128 height 45
click at [1094, 661] on button "Next" at bounding box center [1087, 822] width 64 height 19
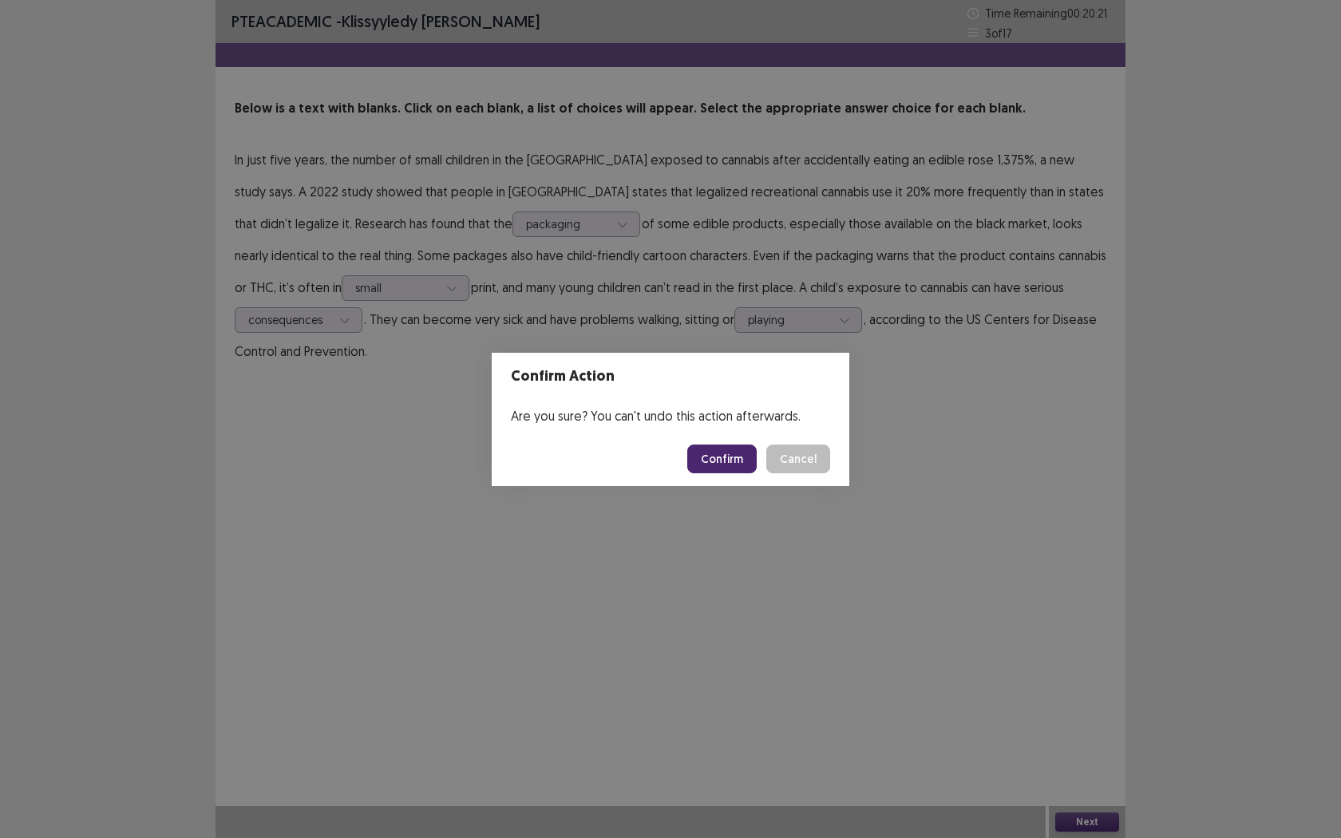
click at [613, 544] on div "Confirm Action Are you sure? You can't undo this action afterwards. Confirm Can…" at bounding box center [670, 419] width 1341 height 838
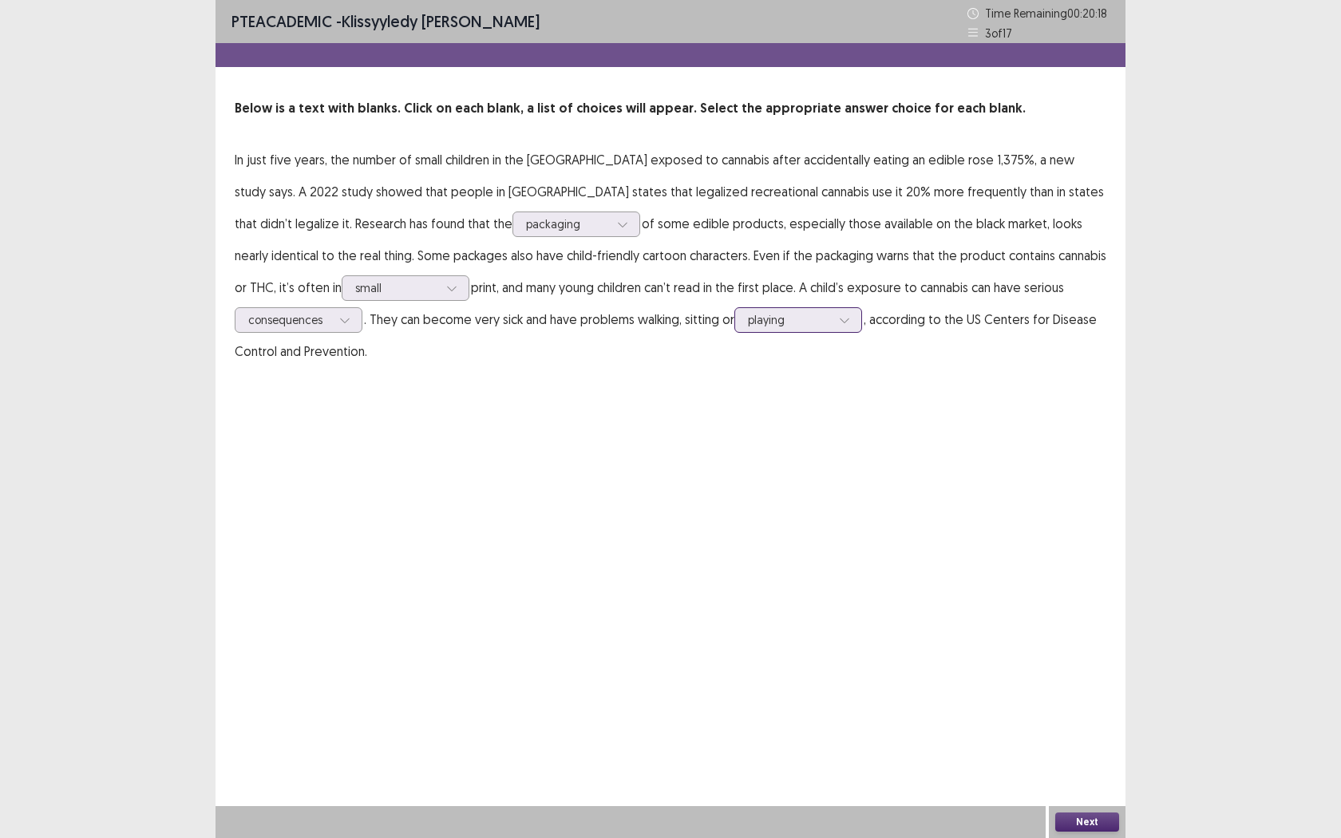
click at [748, 319] on div at bounding box center [789, 319] width 83 height 15
click at [905, 428] on div "PTE academic - Klissyyledy [PERSON_NAME] Time Remaining 00 : 20 : 16 3 of 17 Be…" at bounding box center [671, 419] width 910 height 838
click at [1082, 661] on button "Next" at bounding box center [1087, 822] width 64 height 19
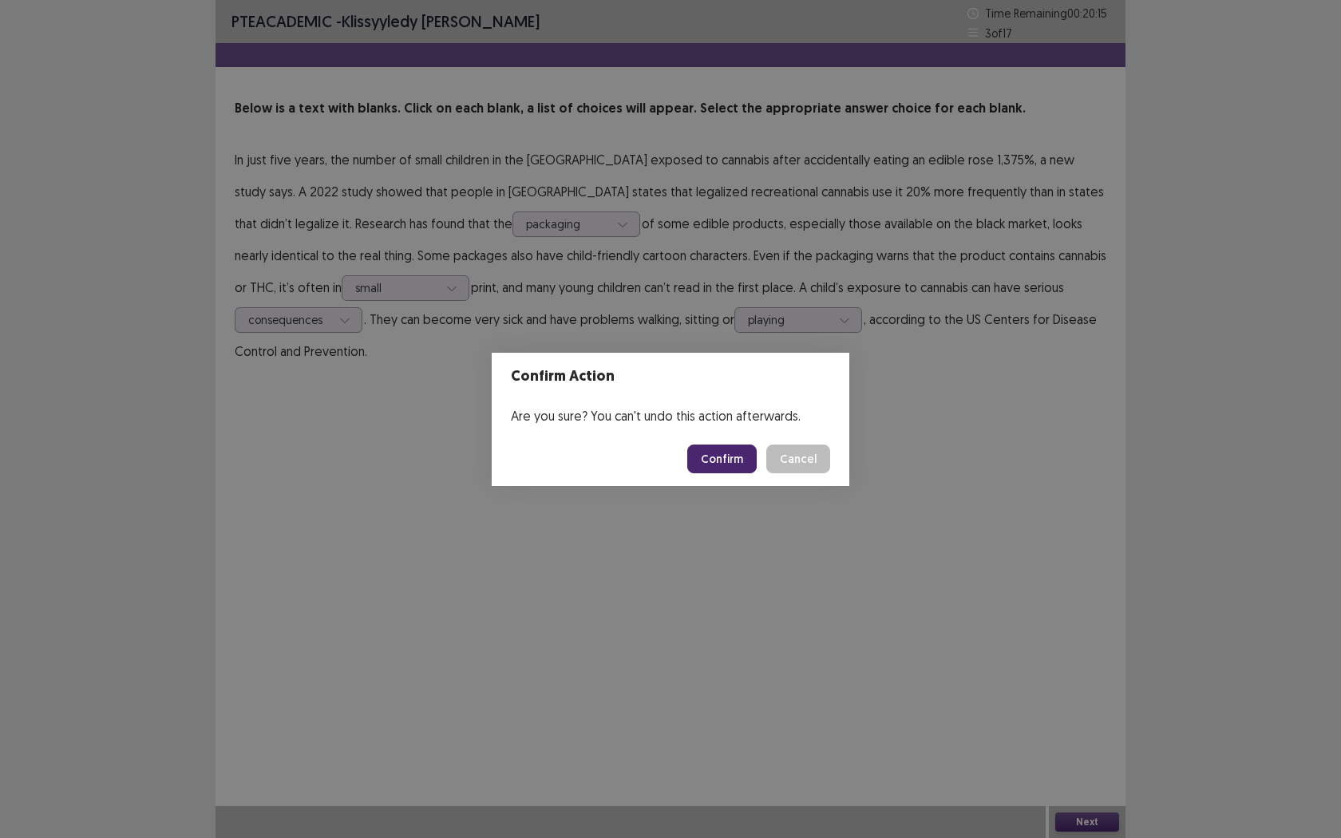
click at [728, 460] on button "Confirm" at bounding box center [721, 459] width 69 height 29
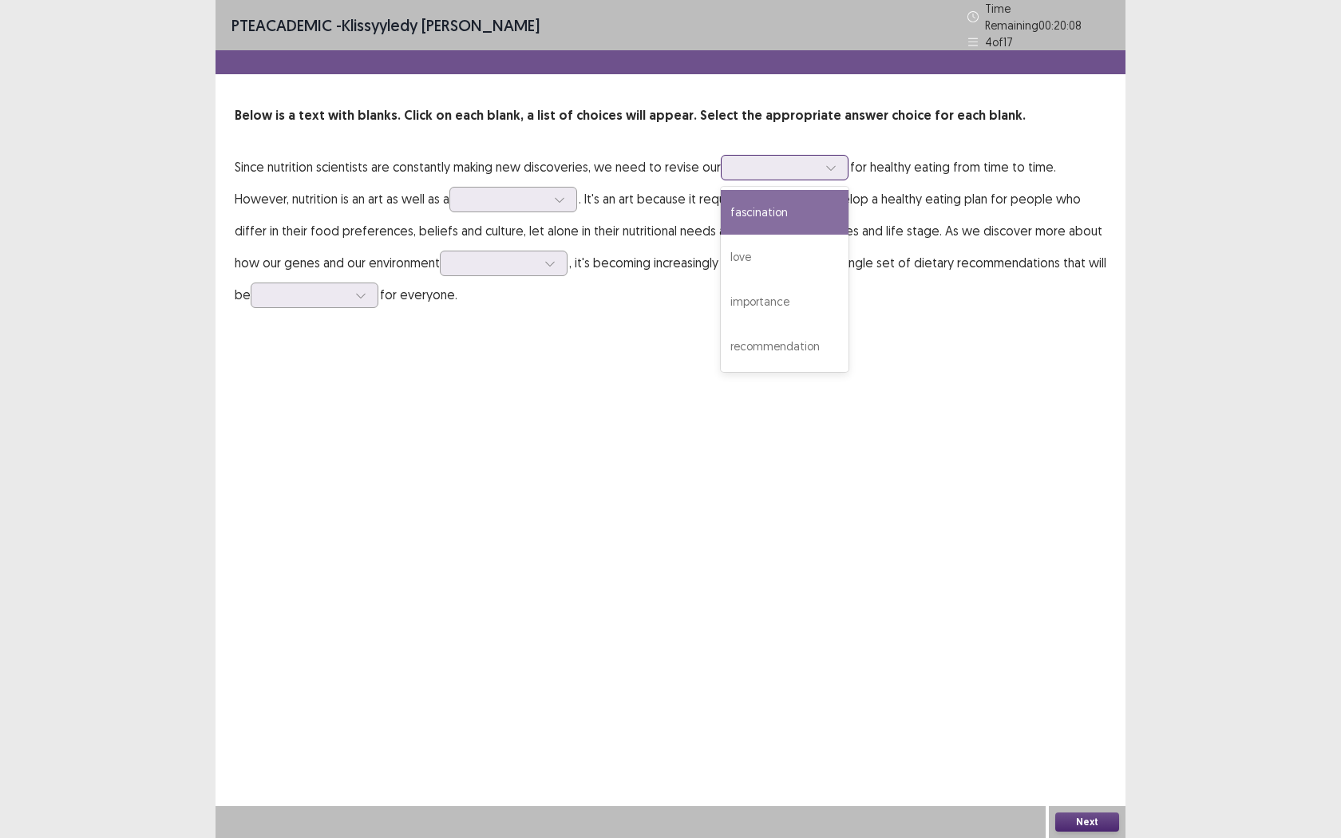
click at [765, 165] on div at bounding box center [775, 167] width 83 height 15
click at [793, 214] on div "fascination" at bounding box center [785, 212] width 128 height 45
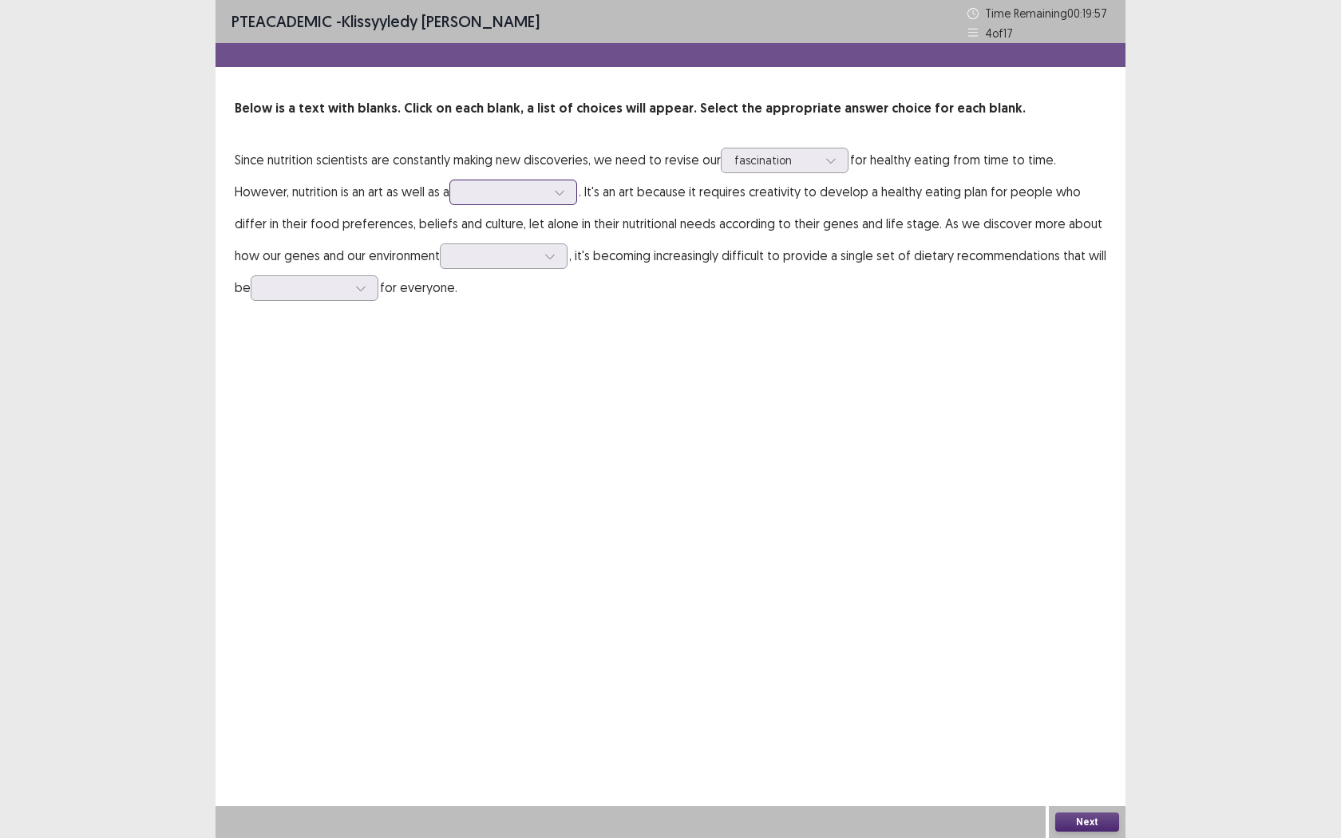
click at [523, 198] on div at bounding box center [504, 191] width 83 height 15
click at [532, 236] on div "science" at bounding box center [513, 237] width 128 height 45
click at [497, 201] on div "science" at bounding box center [504, 192] width 83 height 24
click at [746, 346] on div "PTE academic - Klissyyledy [PERSON_NAME] Time Remaining 00 : 19 : 30 4 of 17 Be…" at bounding box center [671, 419] width 910 height 838
click at [547, 263] on div at bounding box center [550, 256] width 24 height 24
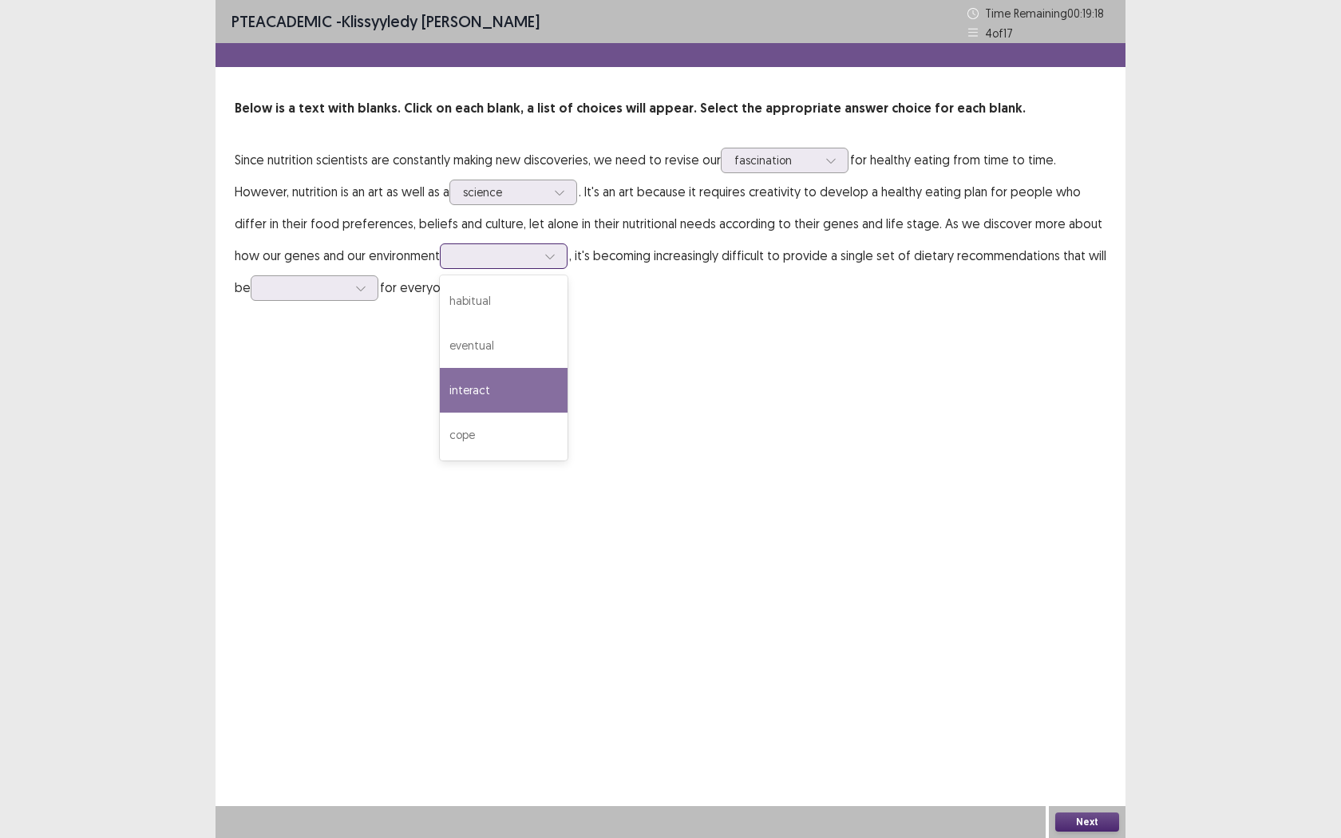
click at [532, 386] on div "interact" at bounding box center [504, 390] width 128 height 45
click at [465, 259] on div at bounding box center [494, 255] width 83 height 15
click at [857, 372] on div "PTE academic - Klissyyledy [PERSON_NAME] Time Remaining 00 : 19 : 14 4 of 17 Be…" at bounding box center [671, 419] width 910 height 838
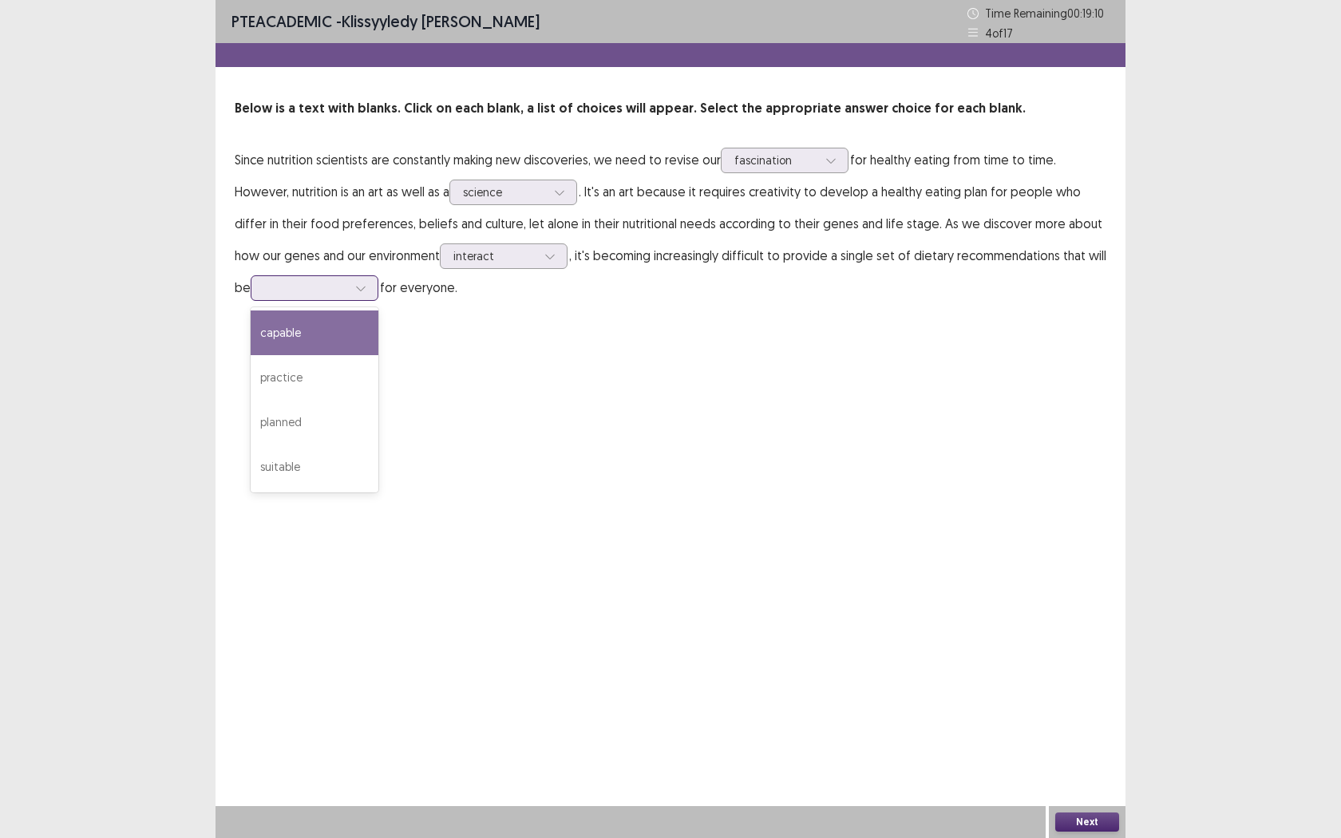
click at [363, 294] on div at bounding box center [361, 288] width 24 height 24
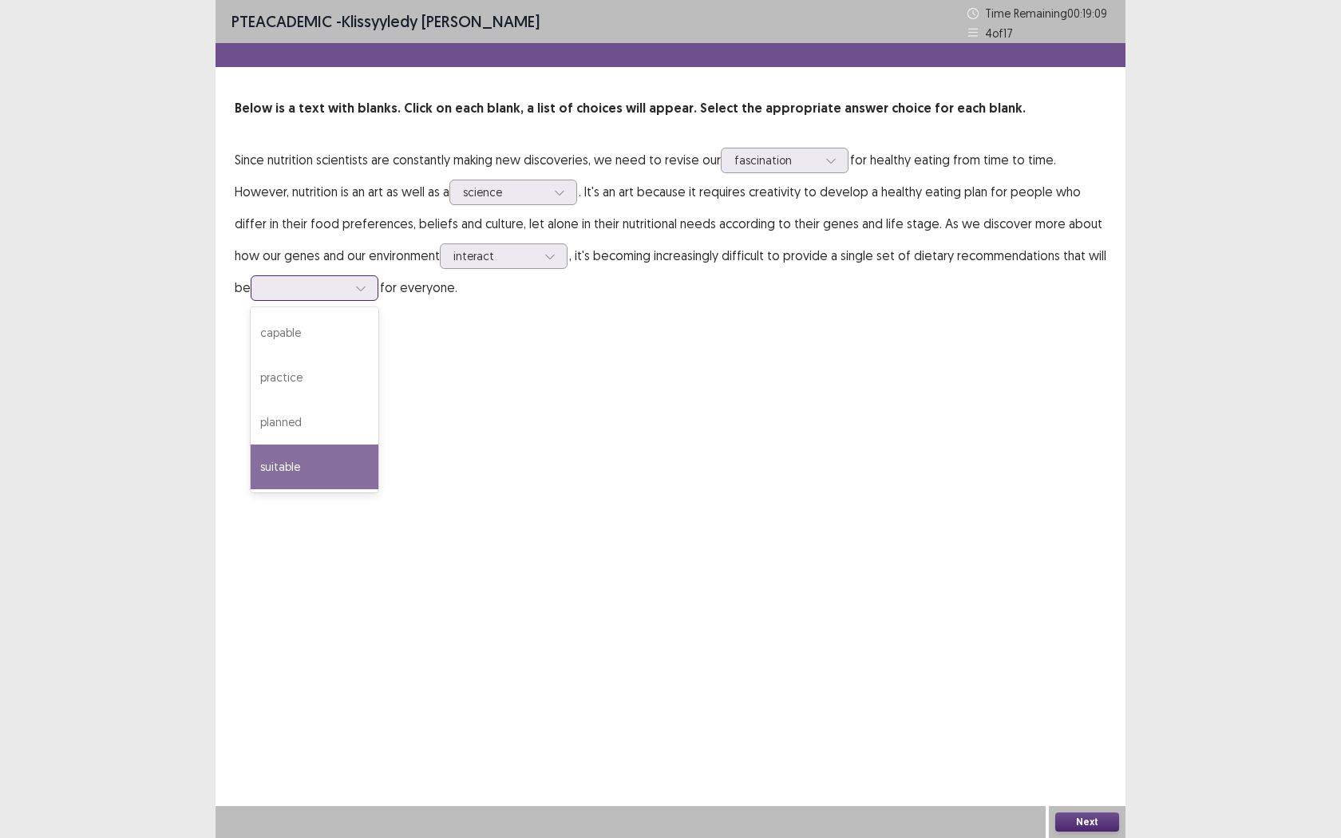
click at [350, 469] on div "suitable" at bounding box center [315, 467] width 128 height 45
click at [342, 308] on div "PTE academic - Klissyyledy [PERSON_NAME] Time Remaining 00 : 19 : 08 4 of 17 Be…" at bounding box center [671, 167] width 910 height 335
click at [343, 293] on div at bounding box center [305, 287] width 83 height 15
click at [790, 594] on div "PTE academic - Klissyyledy [PERSON_NAME] Time Remaining 00 : 19 : 07 4 of 17 Be…" at bounding box center [671, 419] width 910 height 838
click at [1095, 661] on button "Next" at bounding box center [1087, 822] width 64 height 19
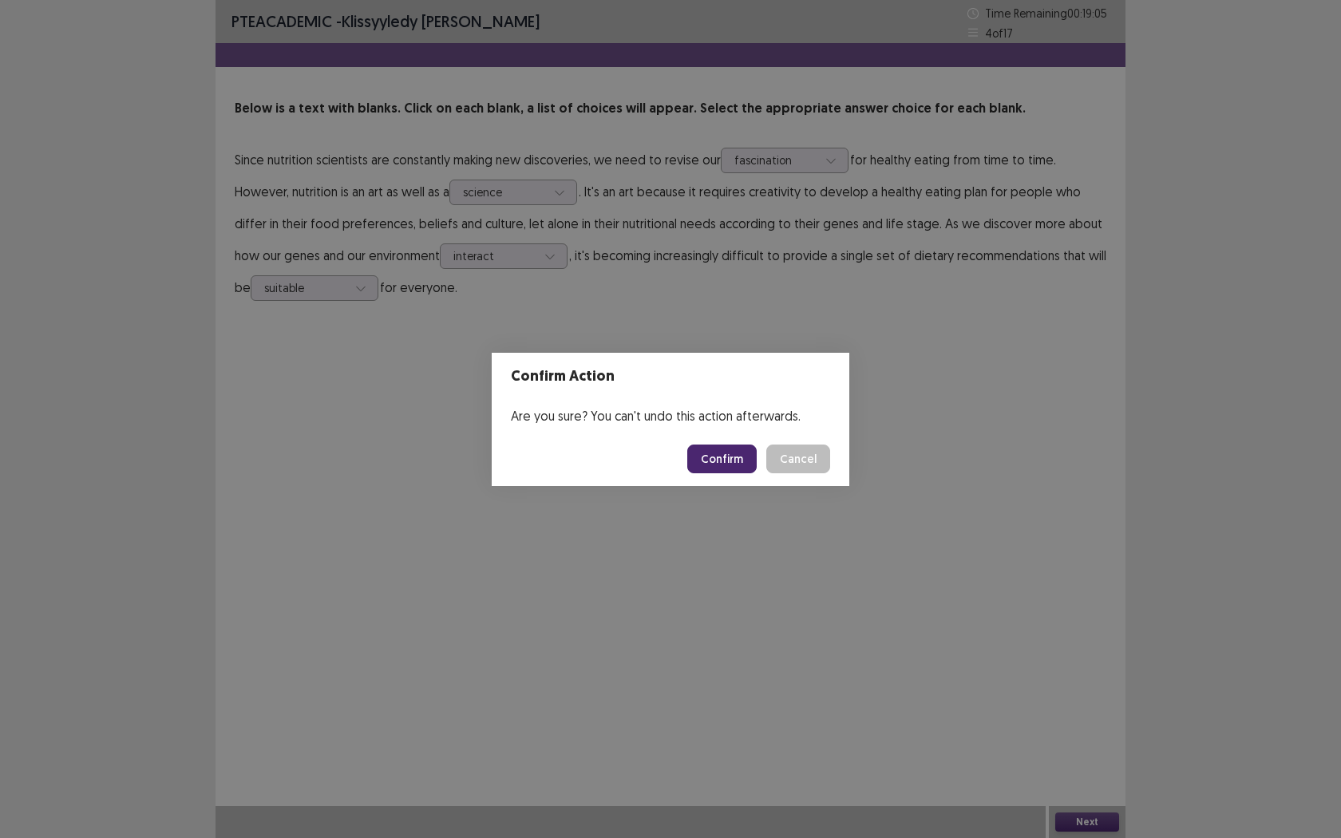
click at [710, 455] on button "Confirm" at bounding box center [721, 459] width 69 height 29
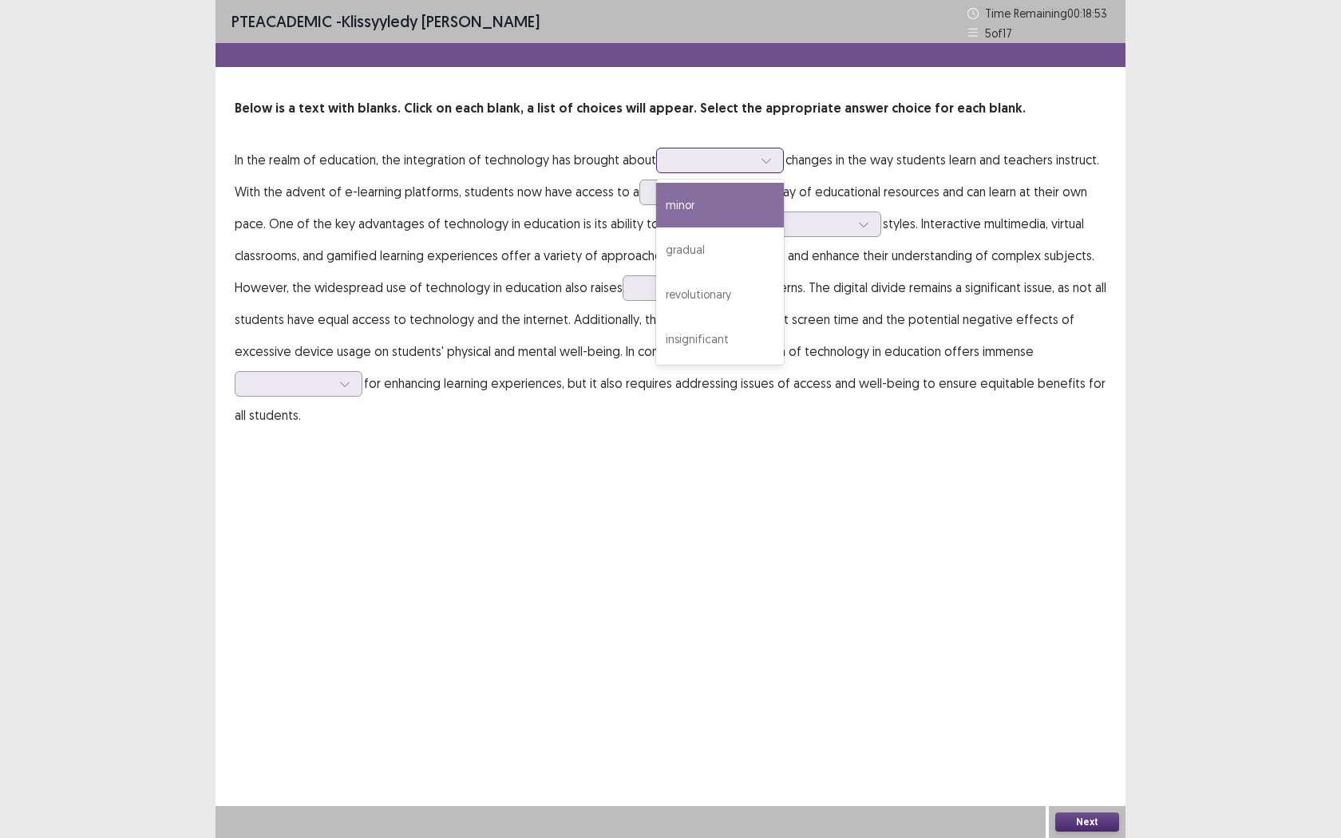
click at [691, 166] on div at bounding box center [711, 159] width 83 height 15
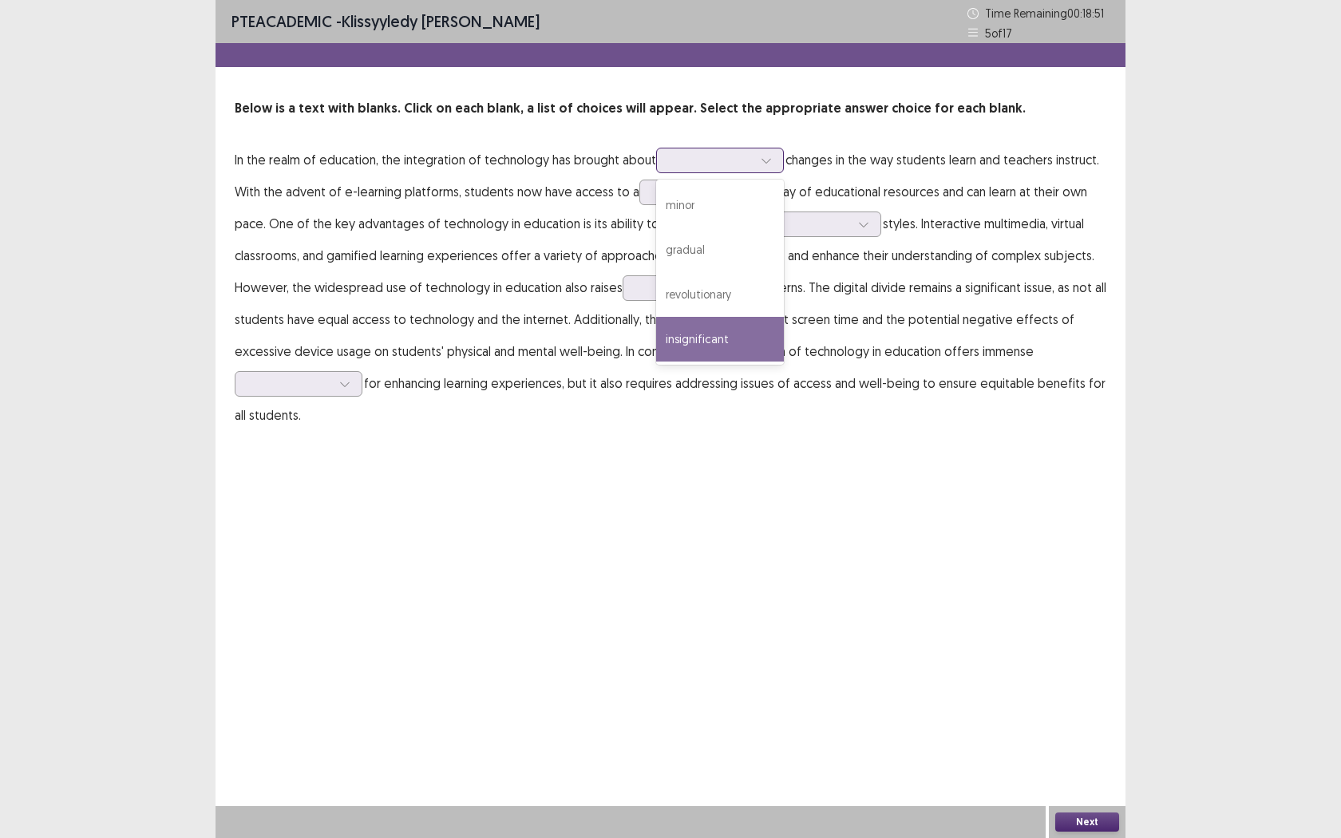
click at [761, 344] on div "insignificant" at bounding box center [720, 339] width 128 height 45
click at [720, 158] on div at bounding box center [711, 159] width 83 height 15
click at [1012, 291] on p "In the realm of education, the integration of technology has brought about opti…" at bounding box center [671, 287] width 872 height 287
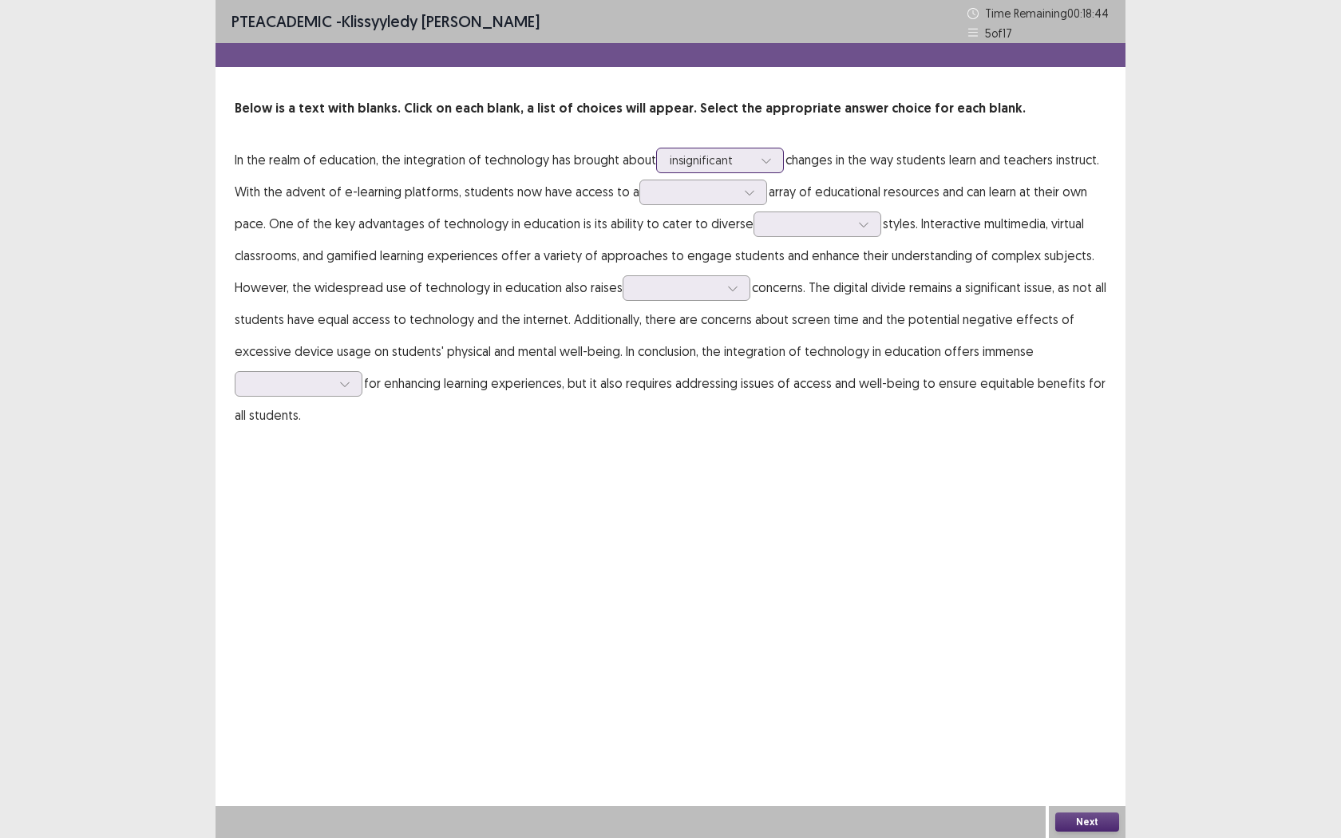
click at [767, 165] on icon at bounding box center [766, 160] width 11 height 11
click at [1000, 208] on p "In the realm of education, the integration of technology has brought about insi…" at bounding box center [671, 287] width 872 height 287
drag, startPoint x: 469, startPoint y: 194, endPoint x: 590, endPoint y: 189, distance: 121.4
click at [576, 190] on p "In the realm of education, the integration of technology has brought about insi…" at bounding box center [671, 287] width 872 height 287
click at [738, 204] on div at bounding box center [750, 192] width 24 height 24
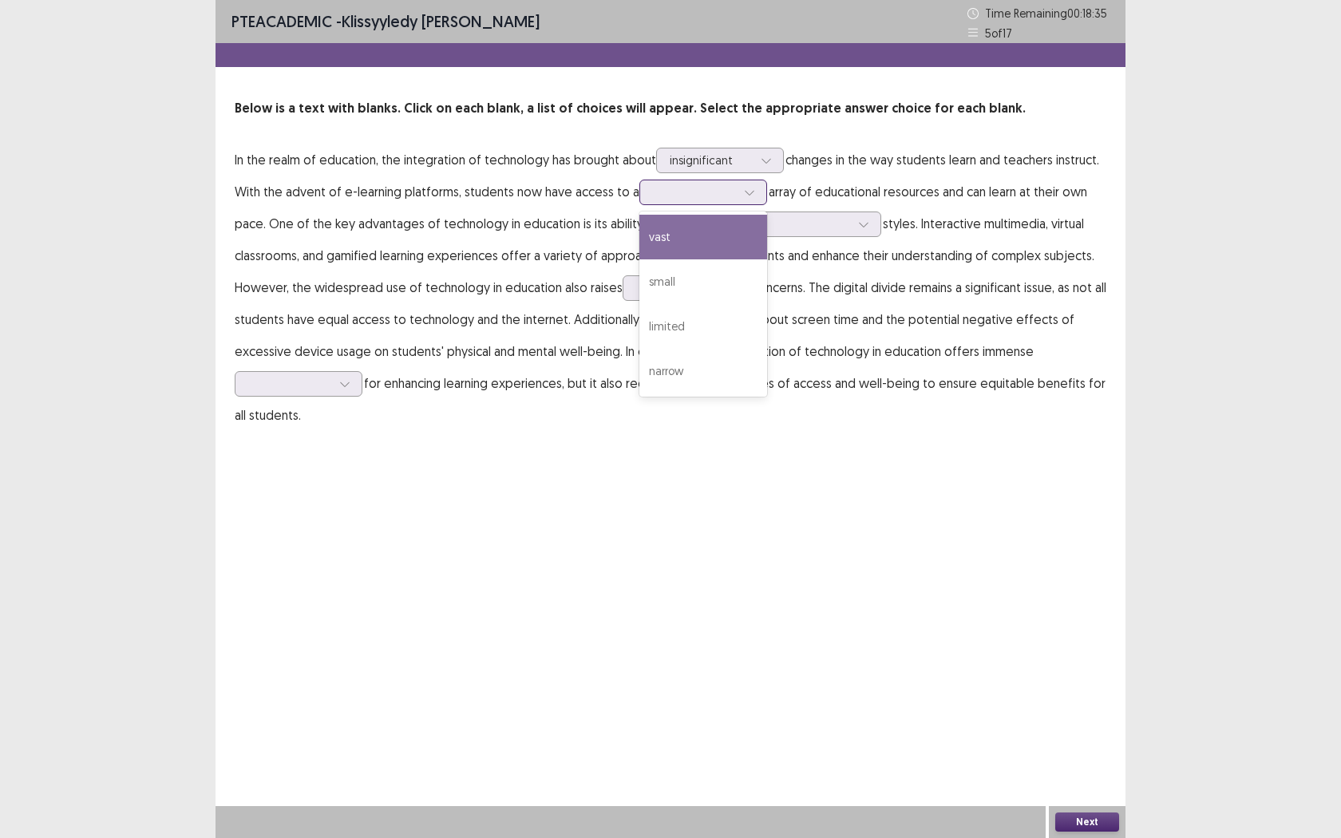
click at [706, 245] on div "vast" at bounding box center [703, 237] width 128 height 45
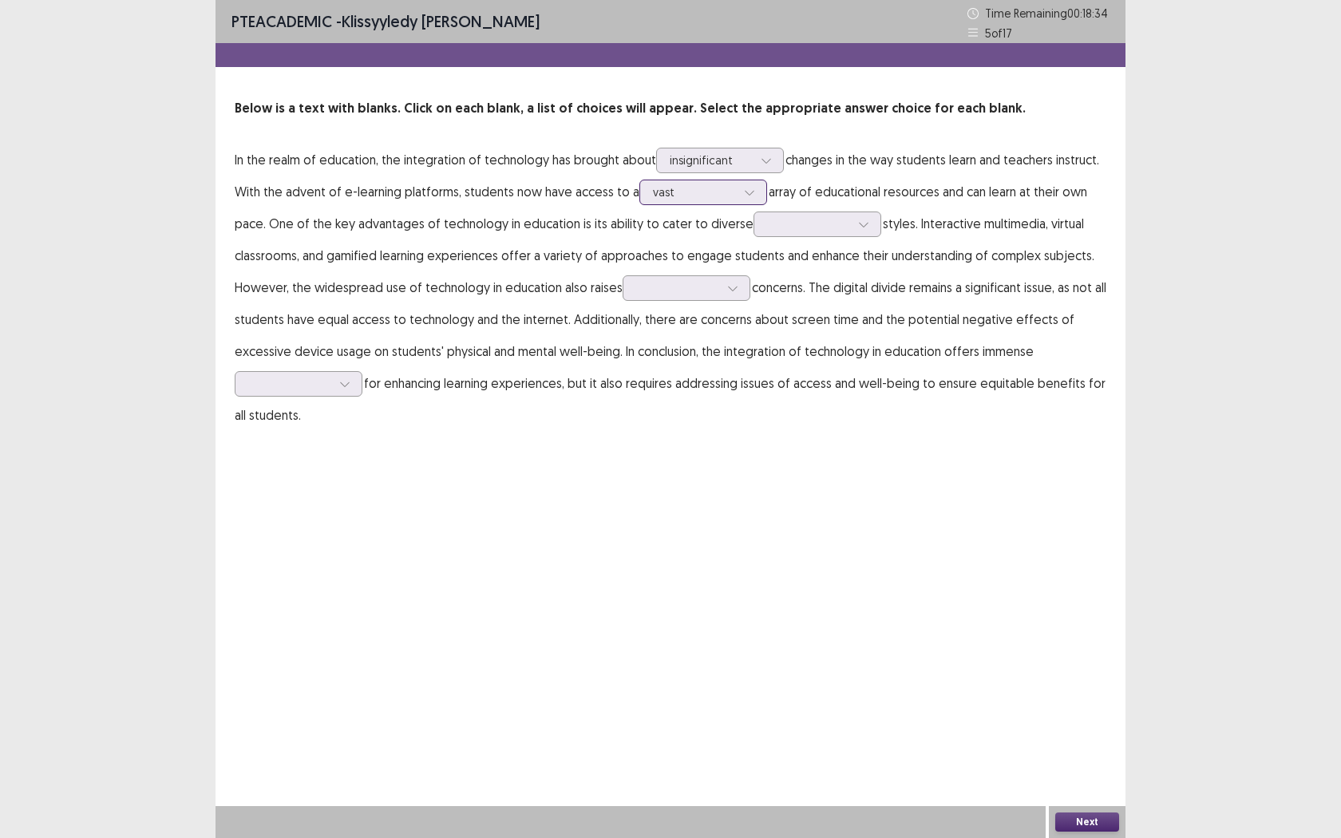
click at [714, 196] on div at bounding box center [694, 191] width 83 height 15
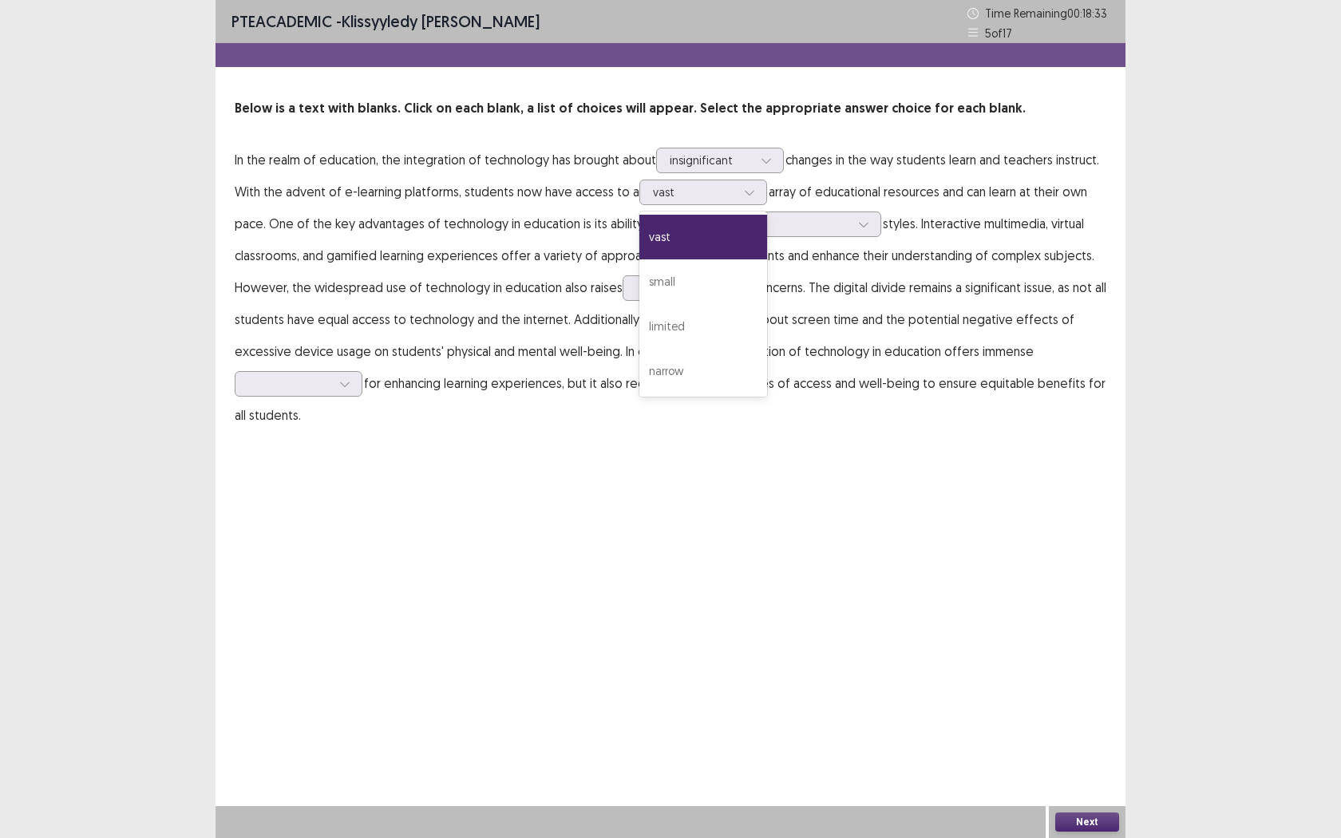
drag, startPoint x: 1001, startPoint y: 338, endPoint x: 991, endPoint y: 323, distance: 17.3
click at [1002, 338] on p "In the realm of education, the integration of technology has brought about insi…" at bounding box center [671, 287] width 872 height 287
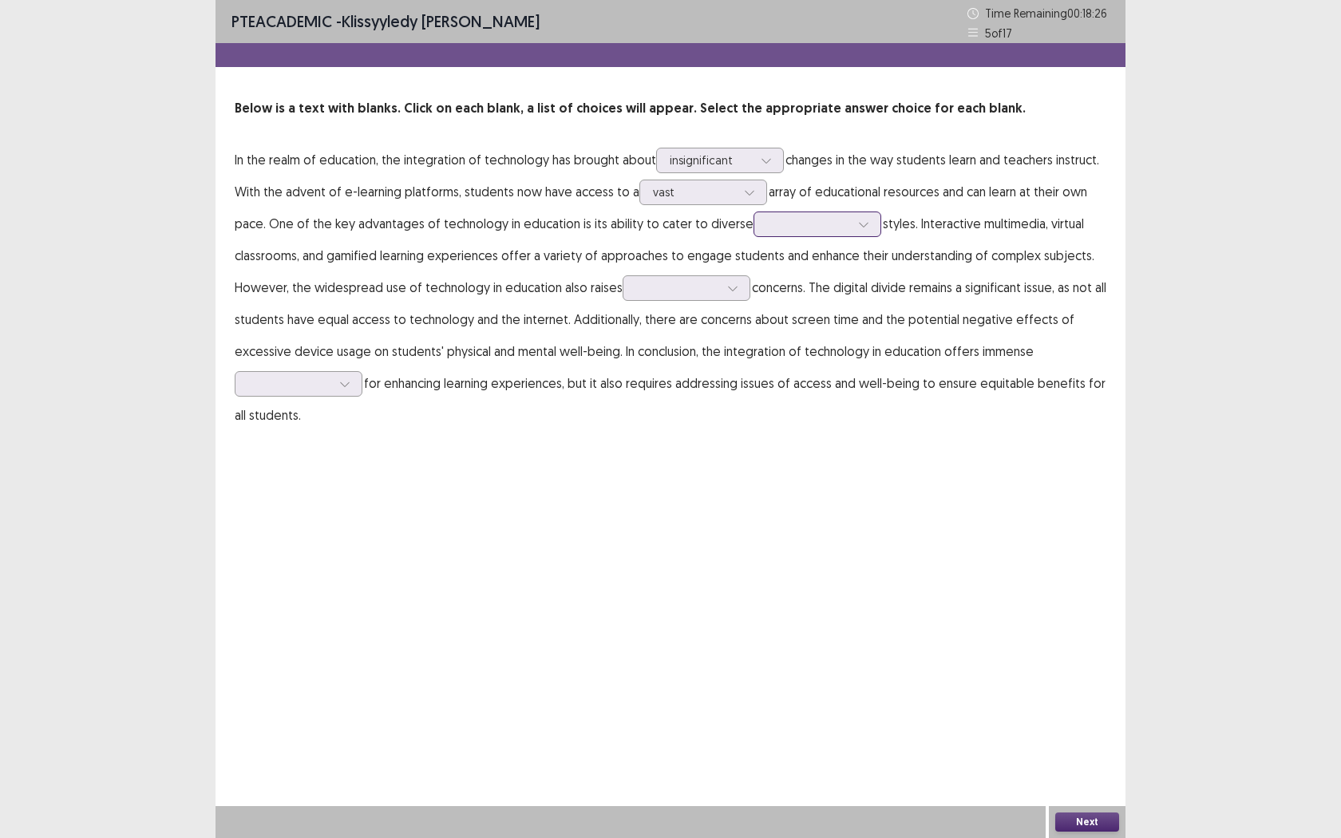
click at [832, 231] on div at bounding box center [808, 223] width 83 height 15
click at [832, 305] on div "teaching" at bounding box center [818, 313] width 128 height 45
click at [686, 289] on div at bounding box center [677, 287] width 83 height 15
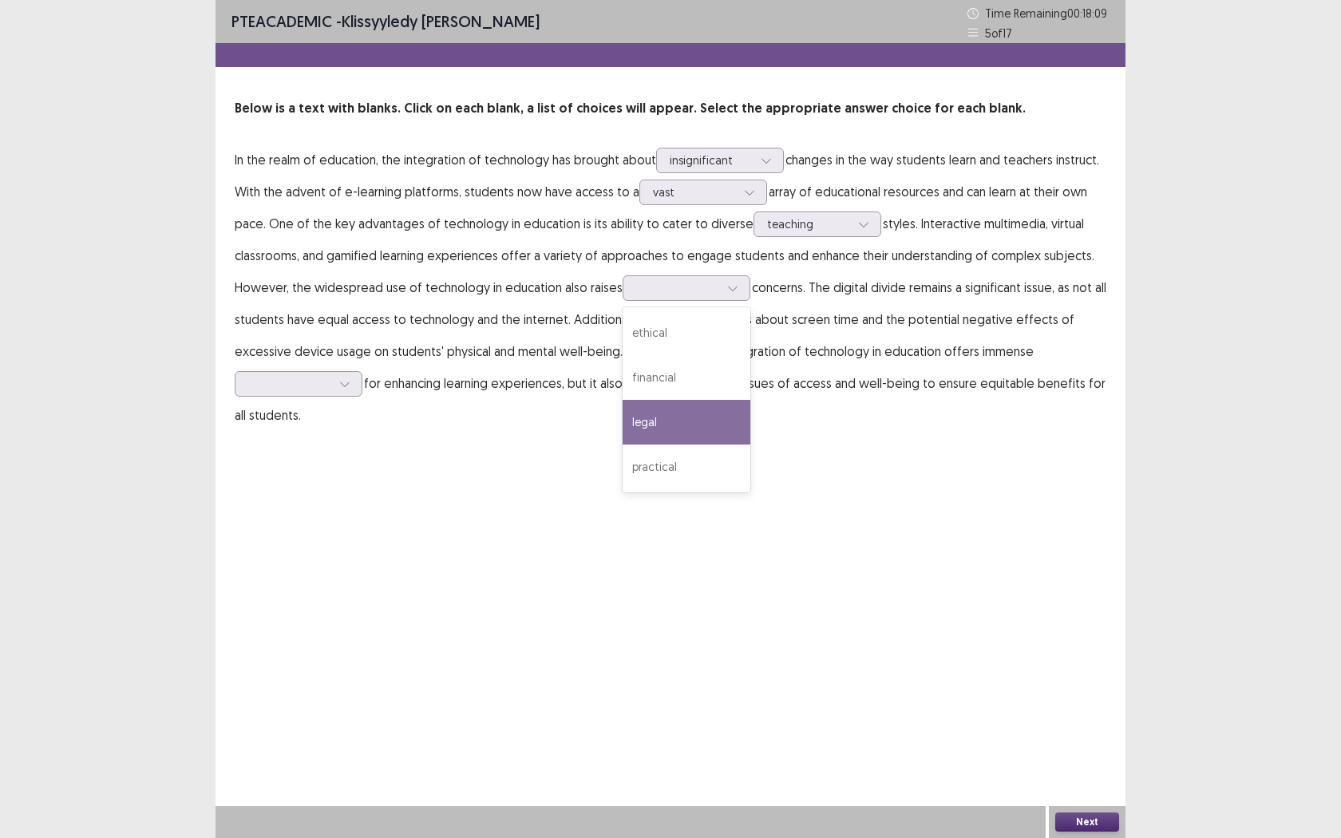
click at [902, 429] on p "In the realm of education, the integration of technology has brought about insi…" at bounding box center [671, 287] width 872 height 287
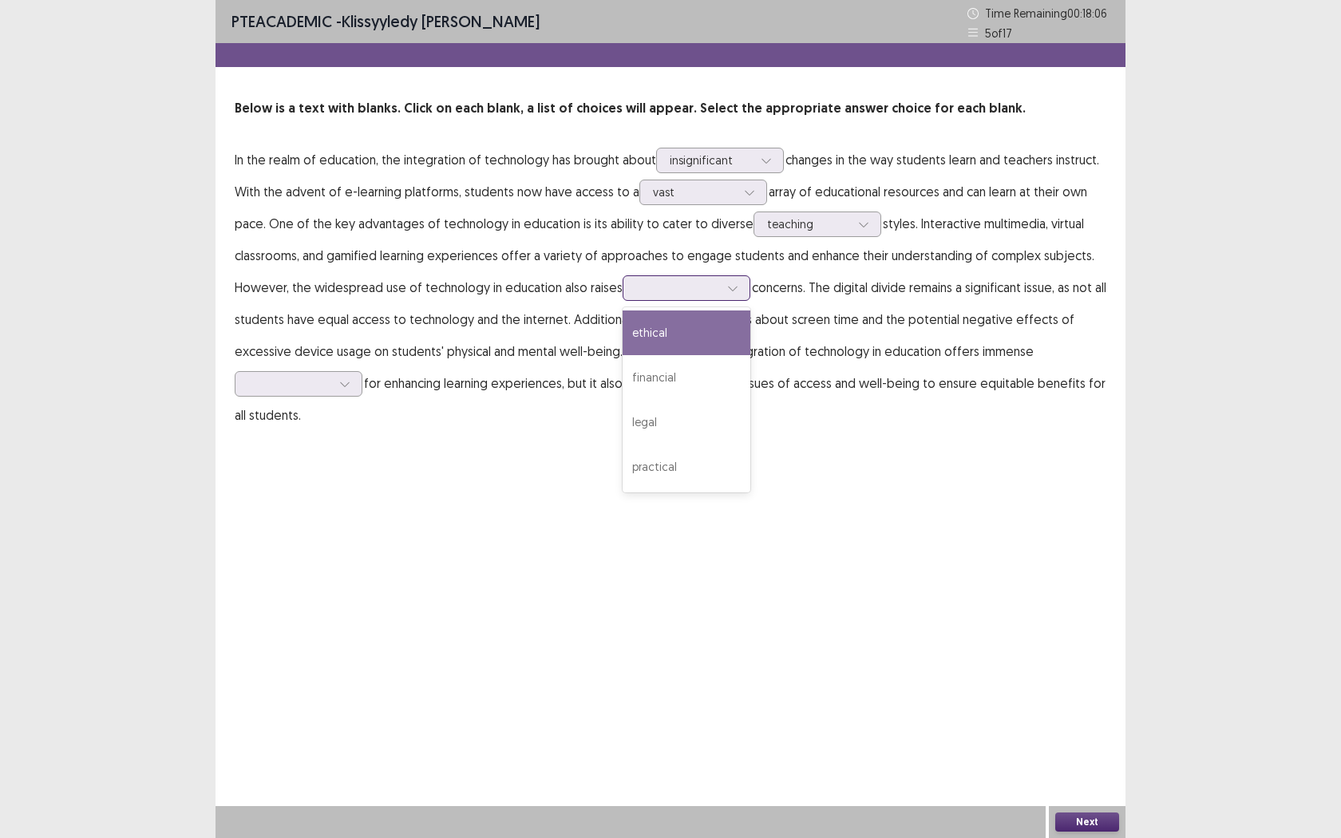
click at [693, 290] on div at bounding box center [677, 287] width 83 height 15
click at [699, 329] on div "ethical" at bounding box center [687, 333] width 128 height 45
click at [687, 291] on div at bounding box center [677, 287] width 83 height 15
click at [687, 389] on div "financial" at bounding box center [687, 377] width 128 height 45
drag, startPoint x: 319, startPoint y: 315, endPoint x: 615, endPoint y: 298, distance: 295.8
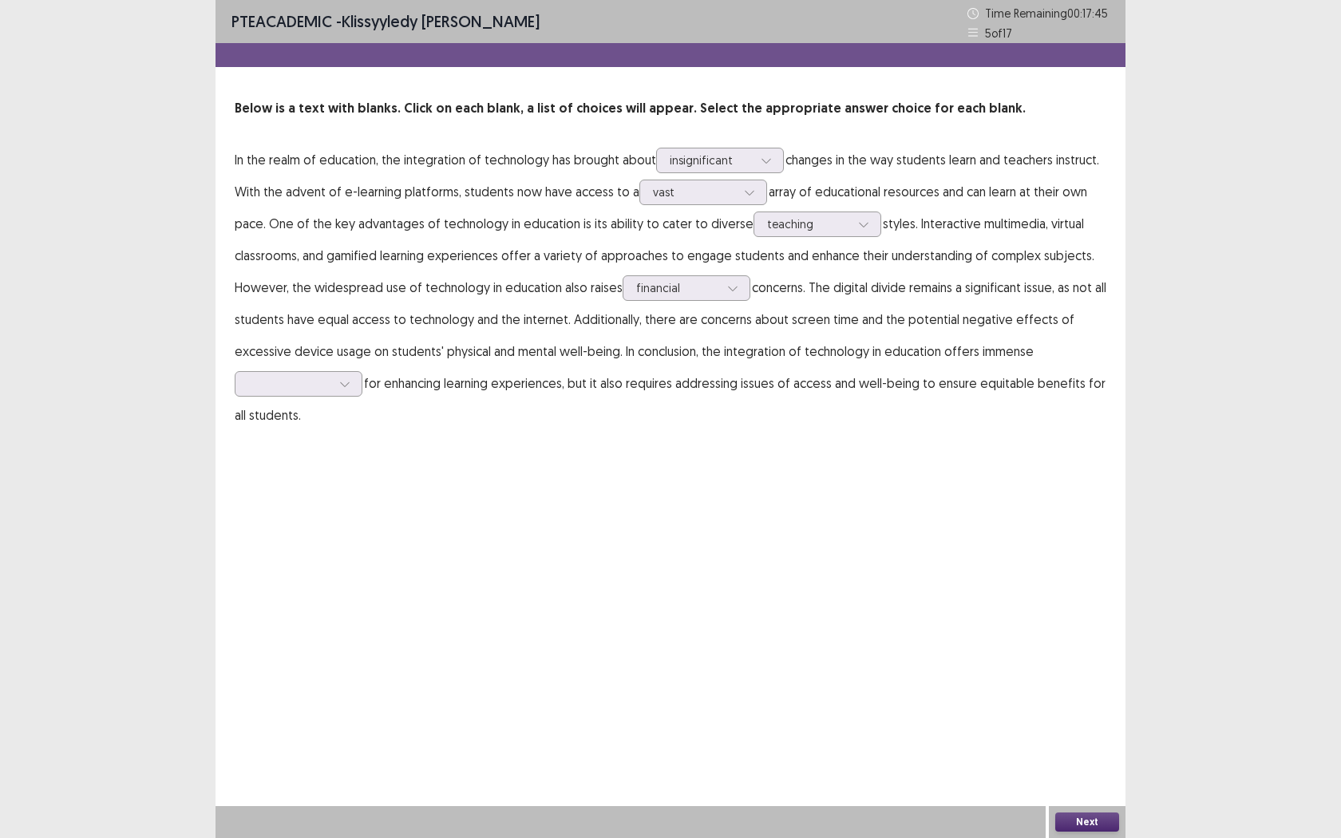
click at [598, 307] on p "In the realm of education, the integration of technology has brought about insi…" at bounding box center [671, 287] width 872 height 287
click at [643, 279] on div "financial" at bounding box center [677, 288] width 83 height 24
click at [960, 425] on p "In the realm of education, the integration of technology has brought about insi…" at bounding box center [671, 287] width 872 height 287
click at [291, 386] on div at bounding box center [289, 383] width 83 height 15
click at [295, 488] on div "challenges" at bounding box center [299, 473] width 128 height 45
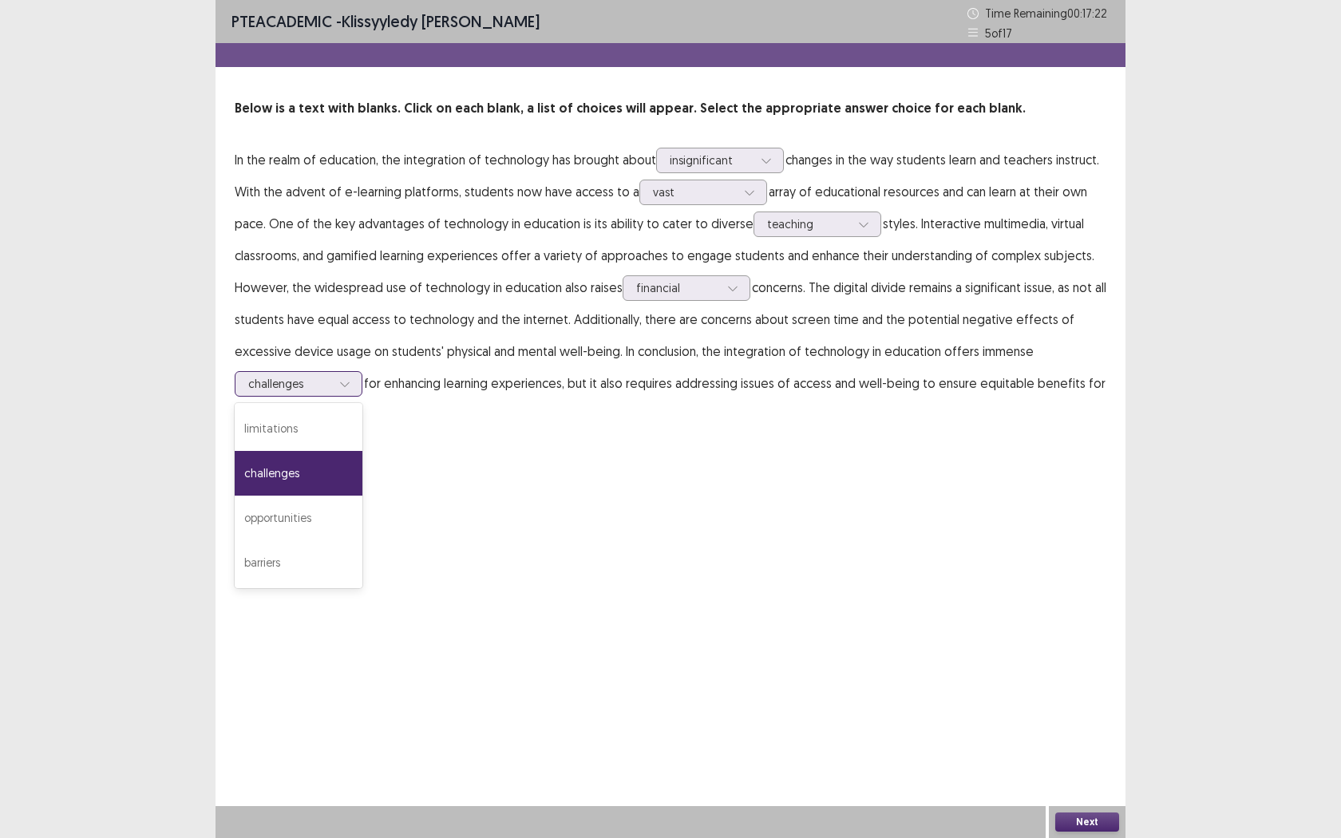
click at [307, 385] on div at bounding box center [289, 383] width 83 height 15
click at [683, 498] on div "PTE academic - Klissyyledy [PERSON_NAME] Time Remaining 00 : 17 : 21 5 of 17 Be…" at bounding box center [671, 419] width 910 height 838
click at [1087, 661] on button "Next" at bounding box center [1087, 822] width 64 height 19
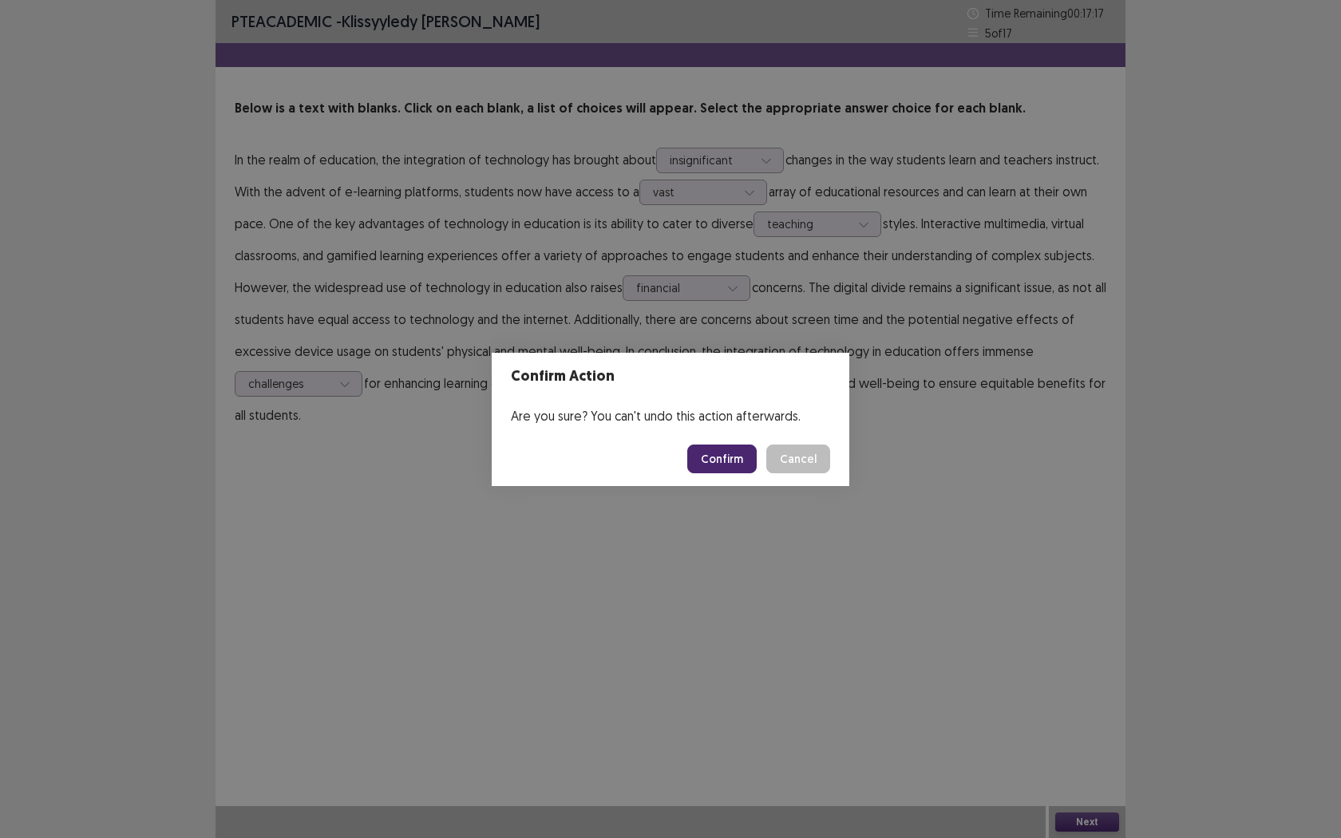
drag, startPoint x: 726, startPoint y: 465, endPoint x: 718, endPoint y: 465, distance: 8.0
click at [726, 464] on button "Confirm" at bounding box center [721, 459] width 69 height 29
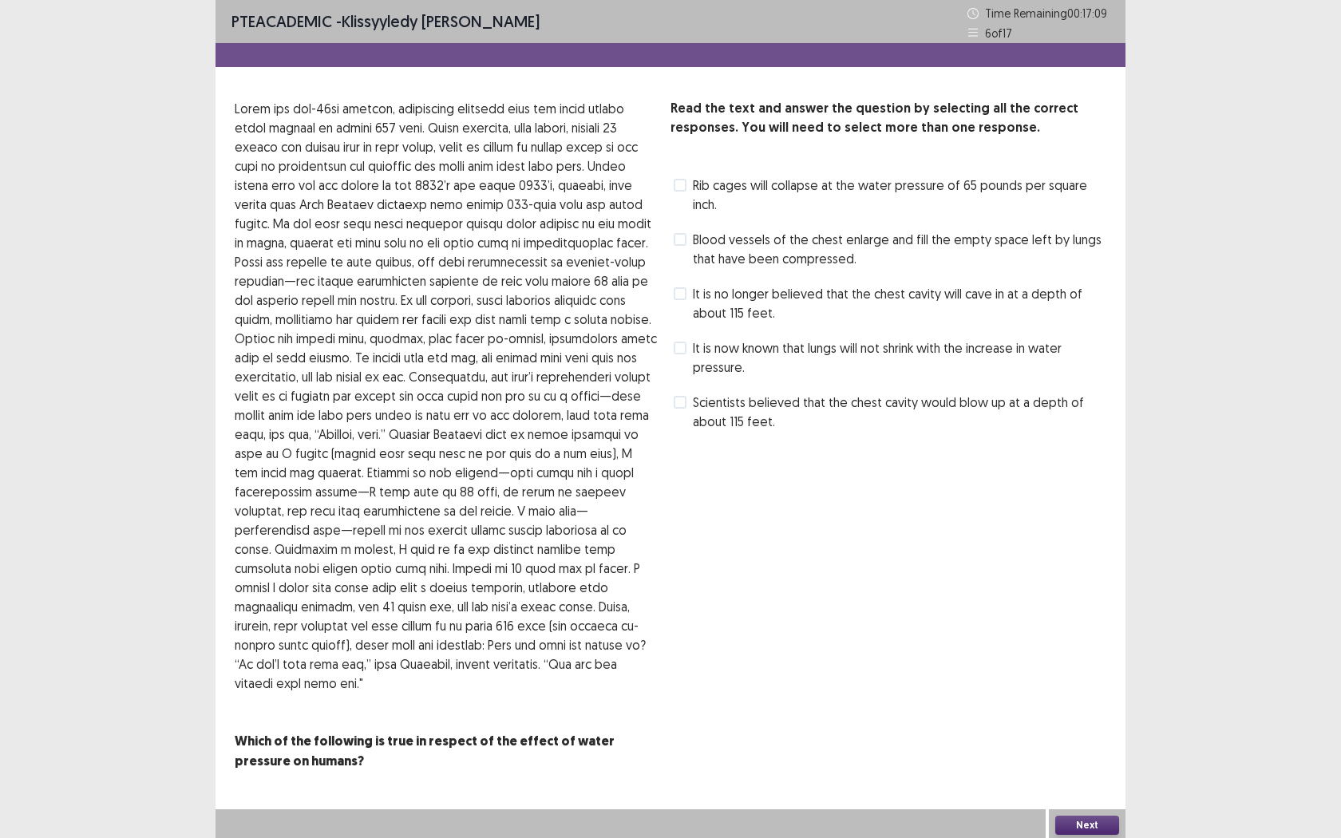
click at [267, 105] on p at bounding box center [446, 396] width 423 height 594
drag, startPoint x: 280, startPoint y: 106, endPoint x: 606, endPoint y: 113, distance: 325.8
click at [606, 113] on p at bounding box center [446, 396] width 423 height 594
drag, startPoint x: 243, startPoint y: 130, endPoint x: 387, endPoint y: 134, distance: 143.7
click at [387, 134] on p at bounding box center [446, 396] width 423 height 594
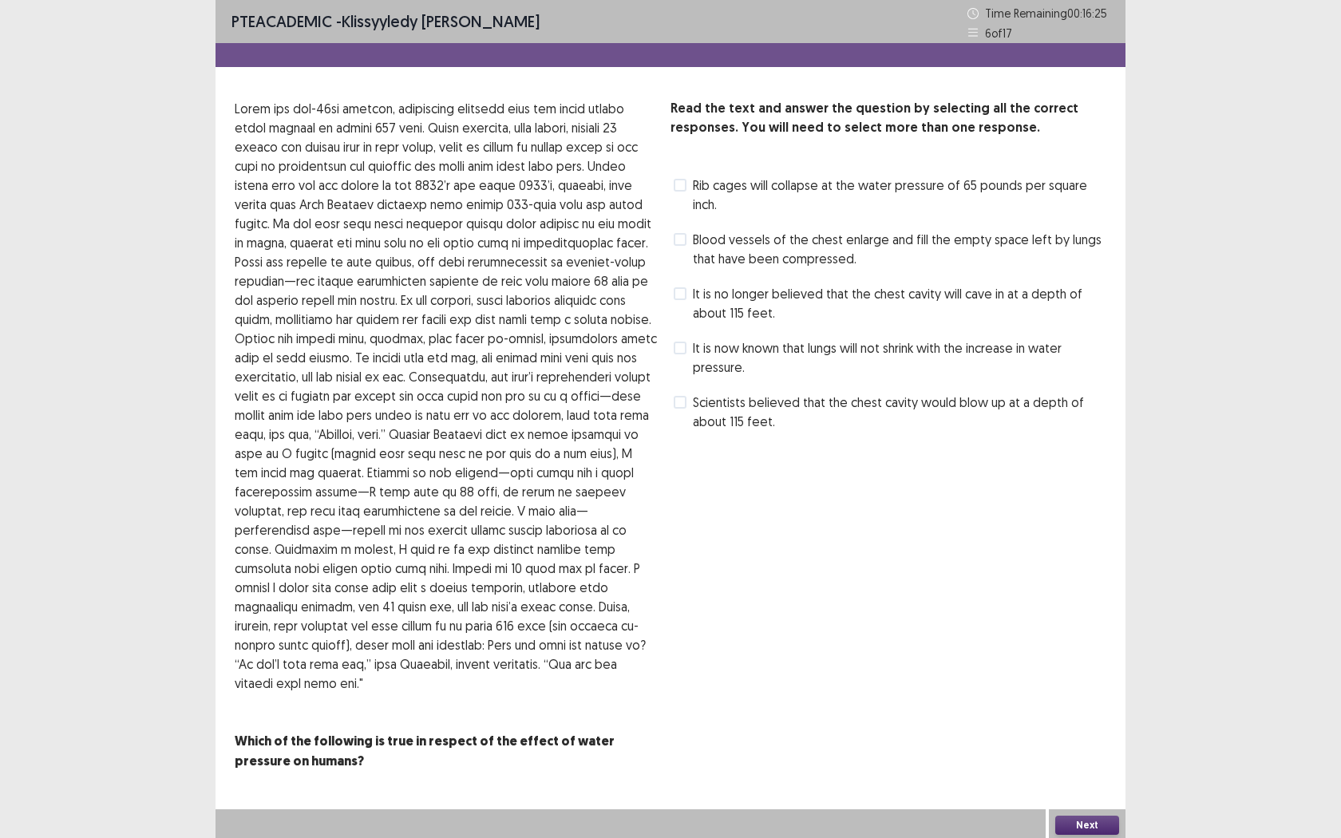
click at [678, 398] on span at bounding box center [680, 402] width 13 height 13
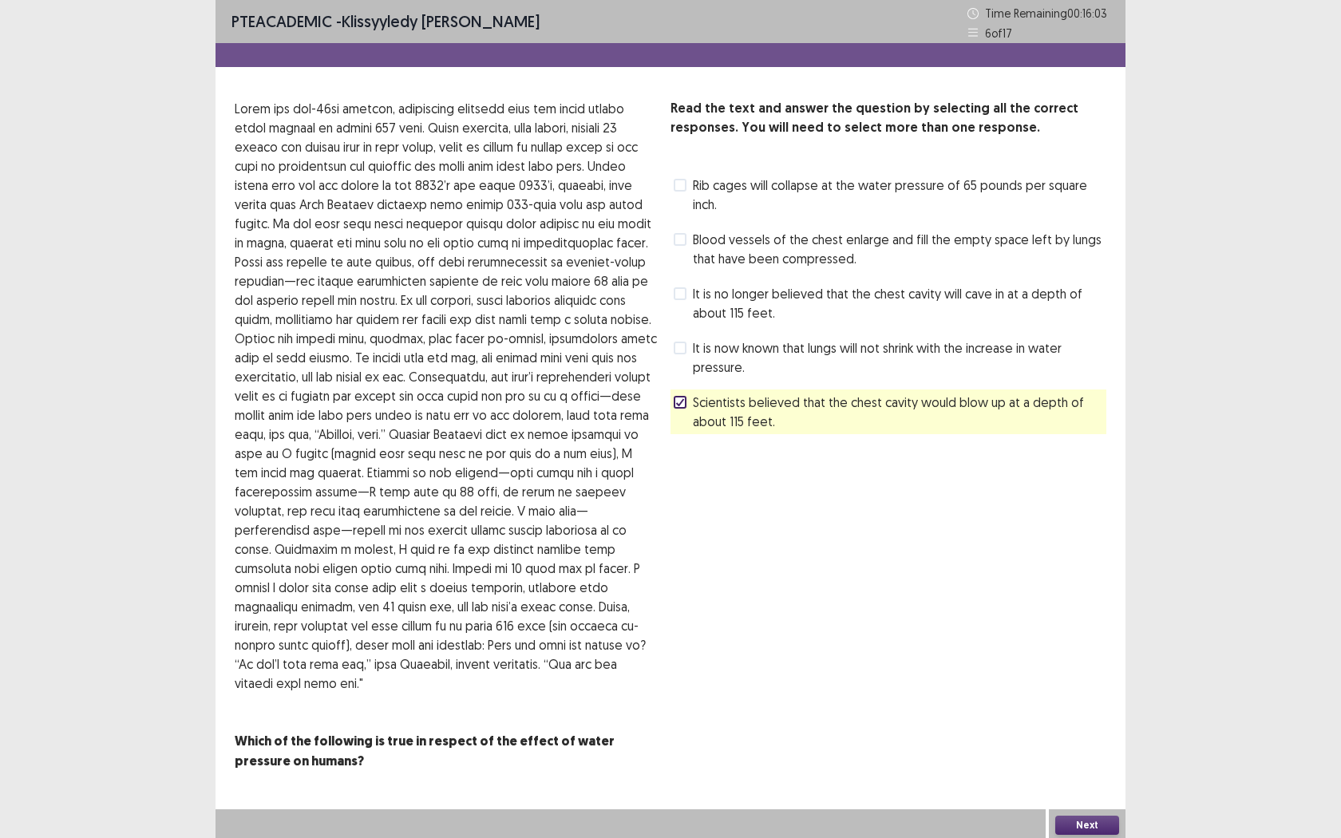
click at [1074, 661] on button "Next" at bounding box center [1087, 825] width 64 height 19
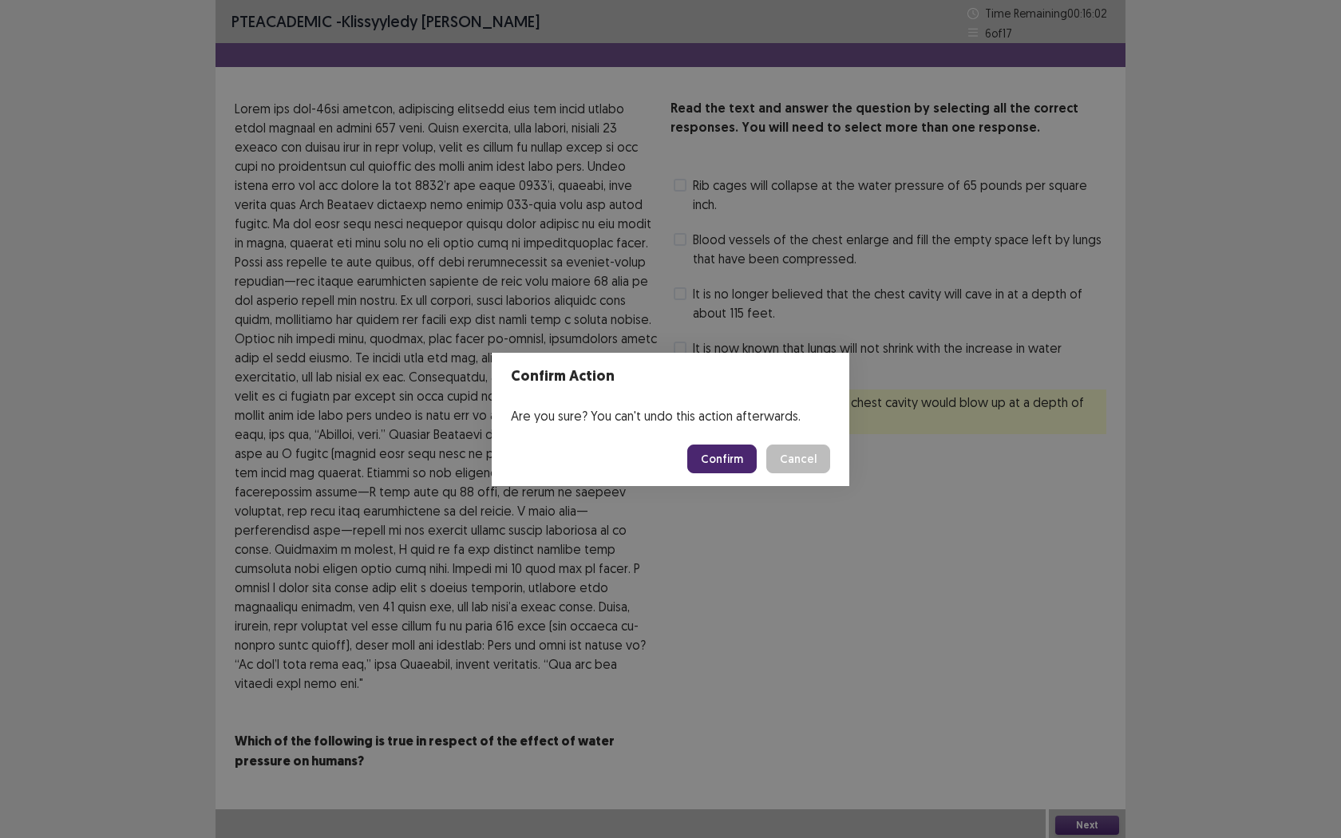
click at [726, 465] on button "Confirm" at bounding box center [721, 459] width 69 height 29
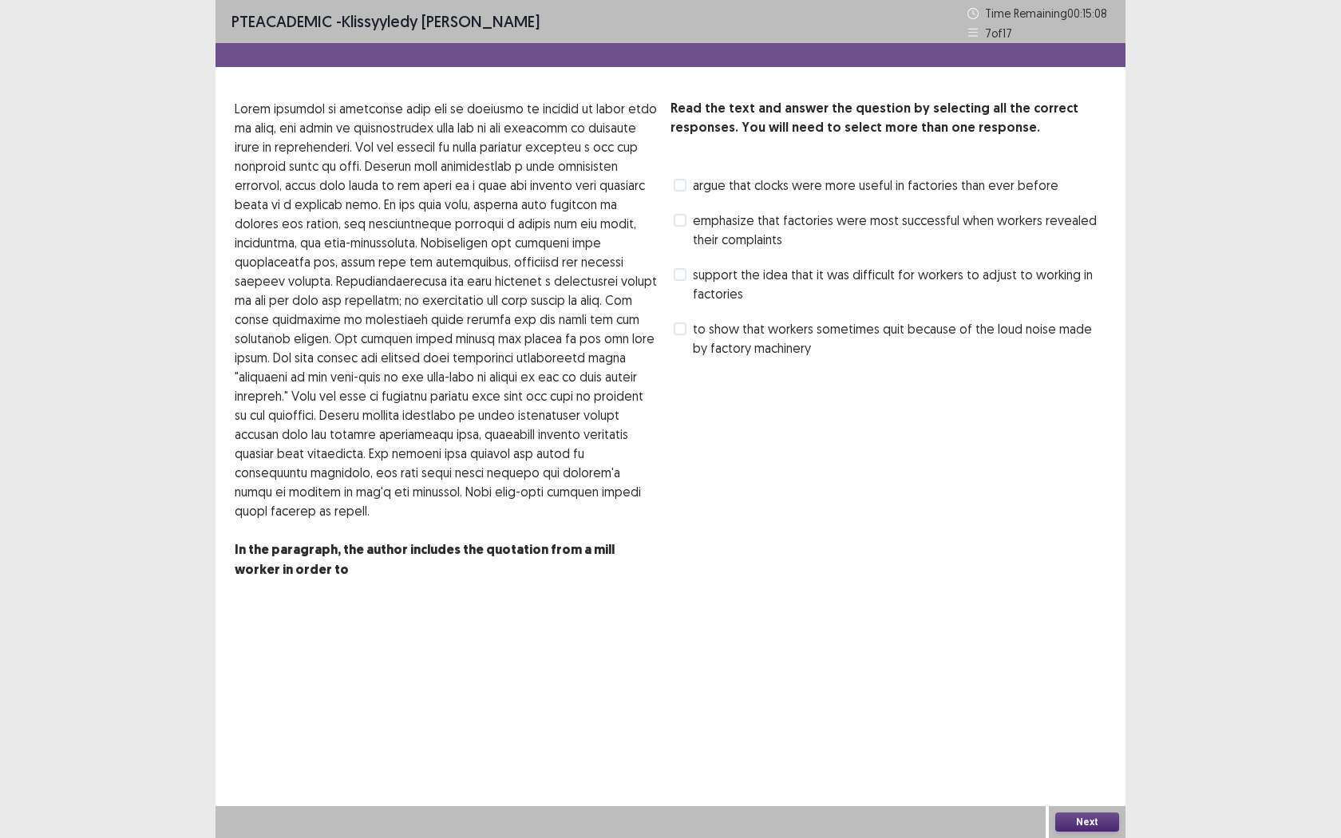
click at [683, 217] on span at bounding box center [680, 220] width 13 height 13
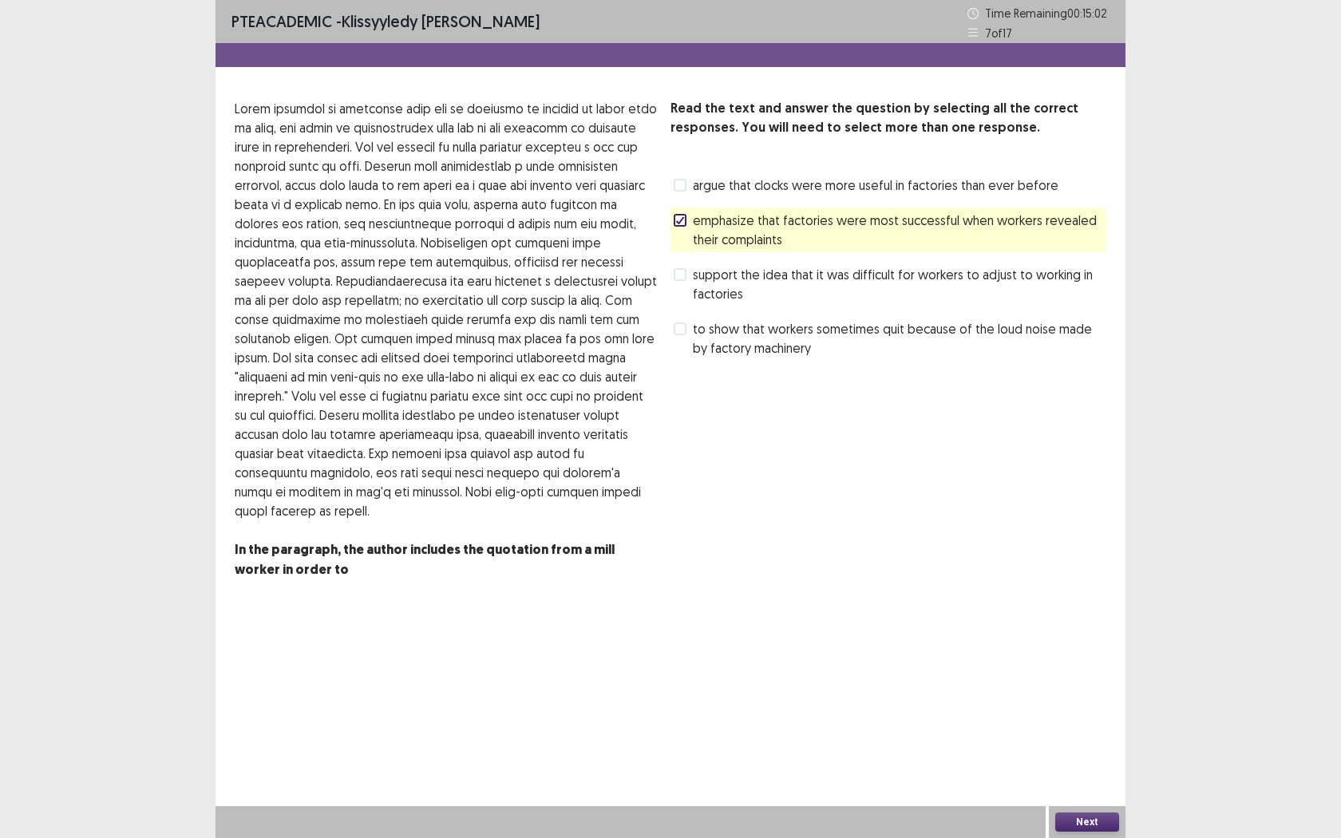
click at [684, 280] on span at bounding box center [680, 274] width 13 height 13
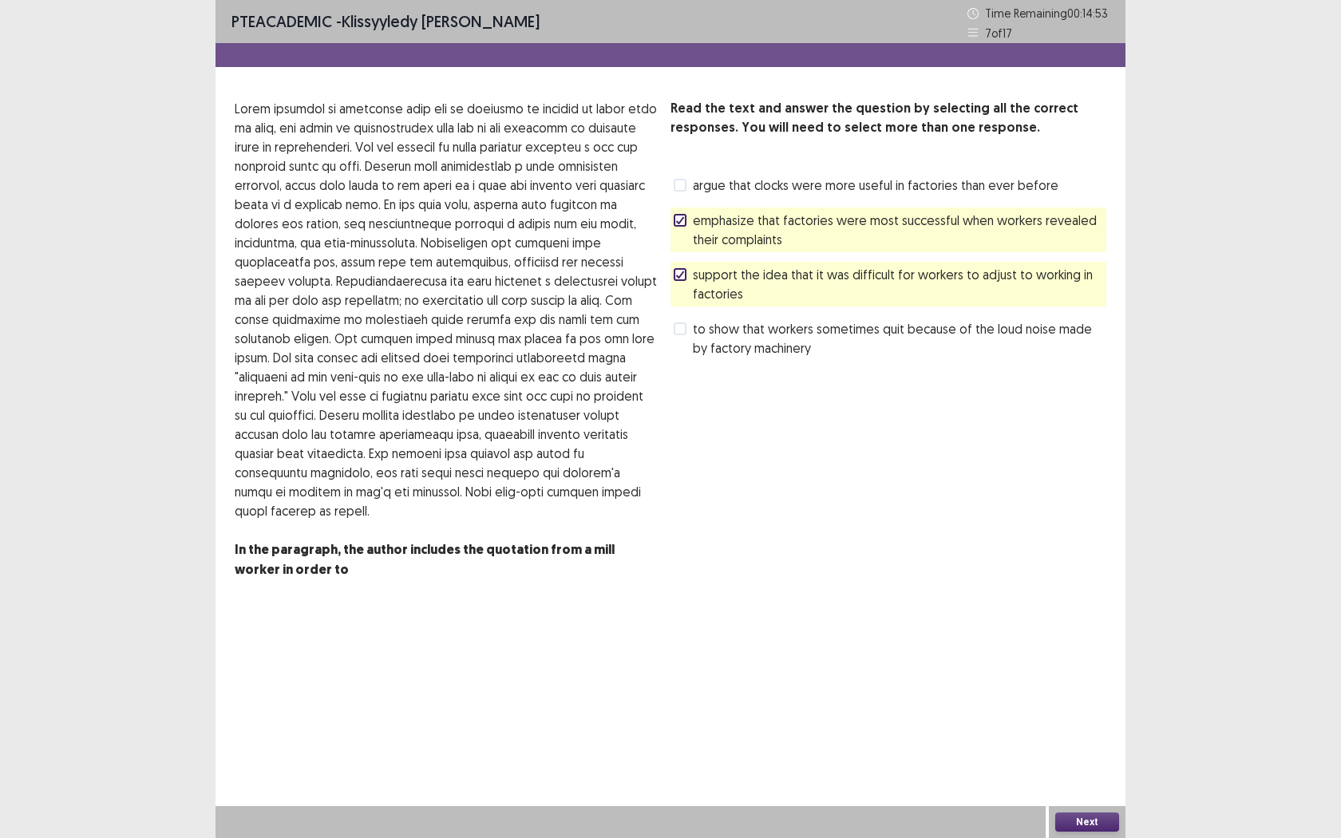
click at [684, 277] on icon at bounding box center [680, 275] width 10 height 8
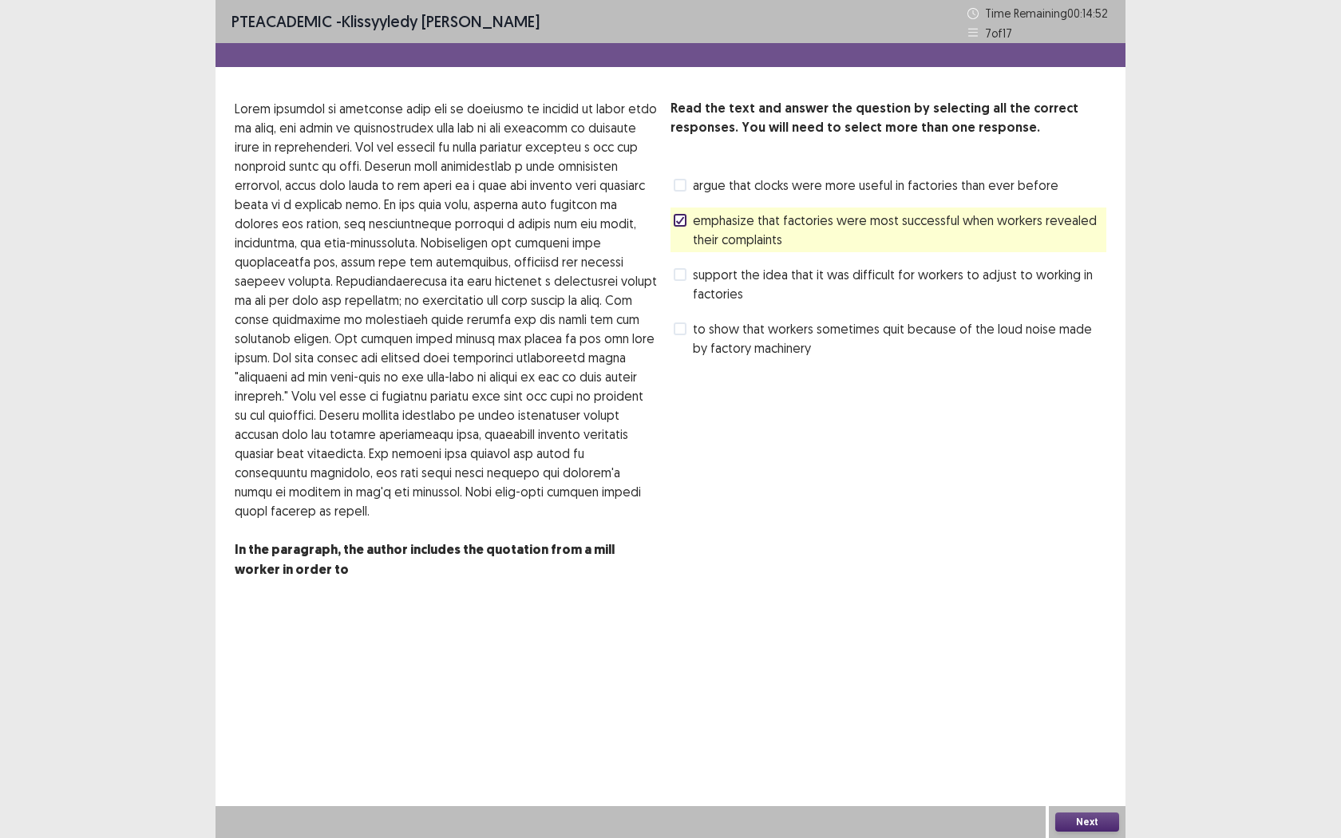
click at [1092, 661] on button "Next" at bounding box center [1087, 822] width 64 height 19
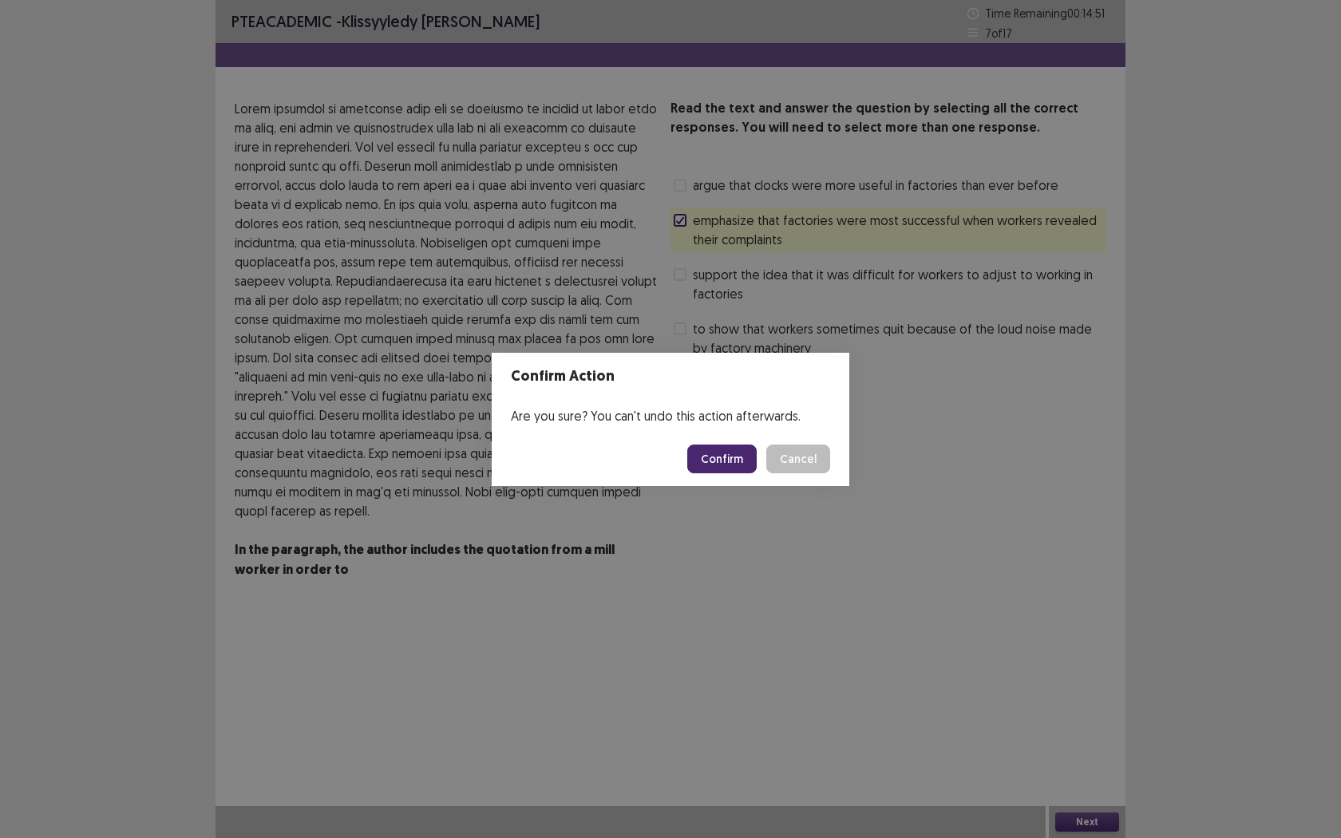
click at [727, 455] on button "Confirm" at bounding box center [721, 459] width 69 height 29
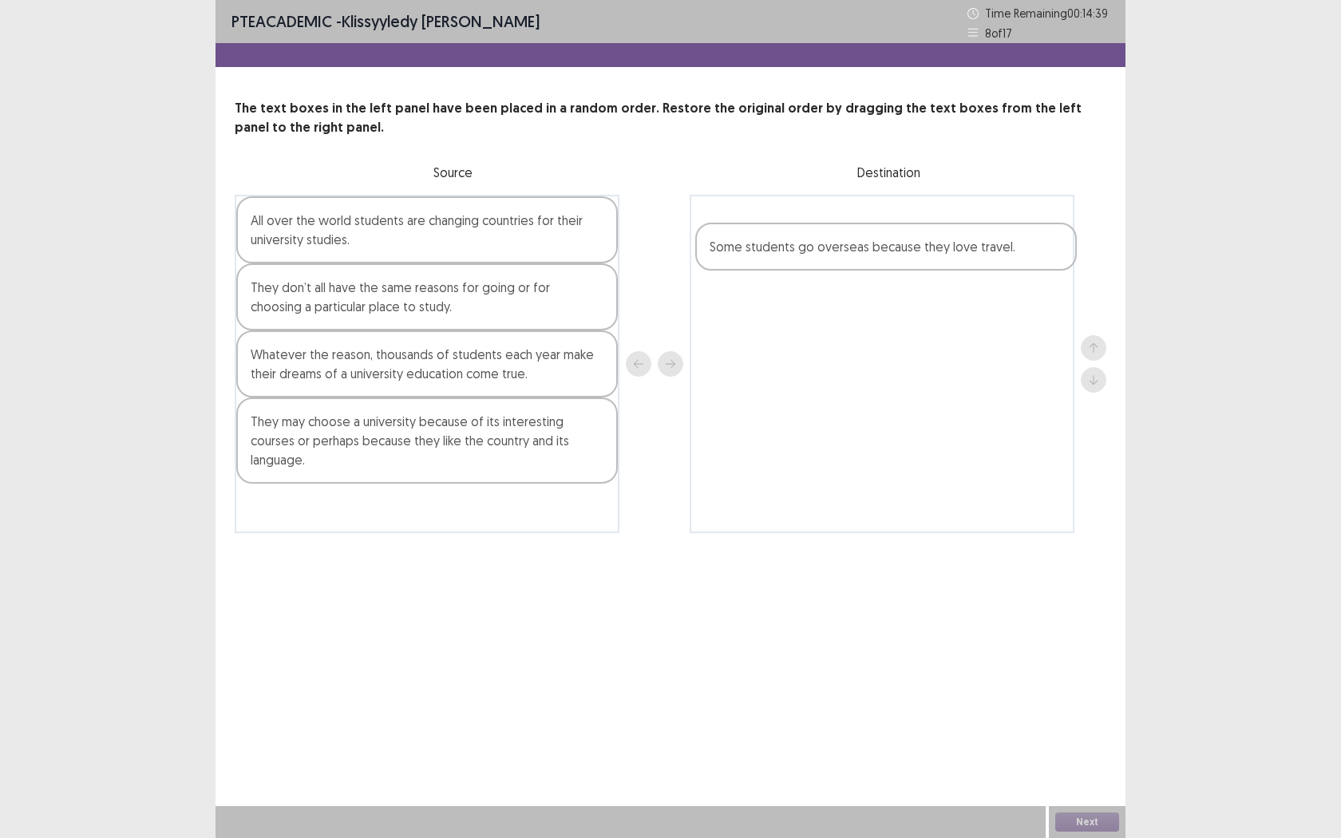
drag, startPoint x: 412, startPoint y: 517, endPoint x: 880, endPoint y: 283, distance: 523.0
click at [886, 287] on div "All over the world students are changing countries for their university studies…" at bounding box center [671, 364] width 872 height 338
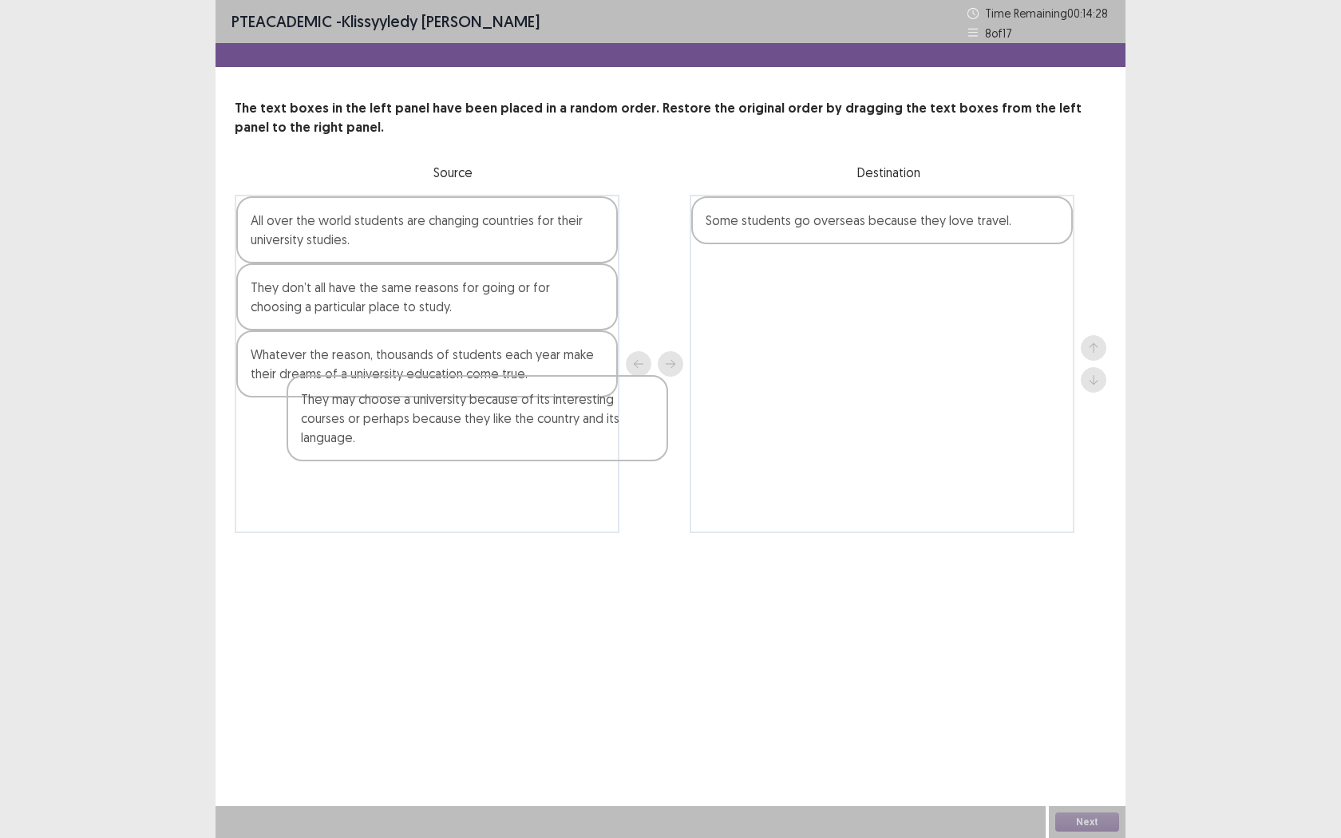
drag, startPoint x: 502, startPoint y: 461, endPoint x: 563, endPoint y: 437, distance: 65.5
click at [564, 439] on div "All over the world students are changing countries for their university studies…" at bounding box center [427, 364] width 385 height 338
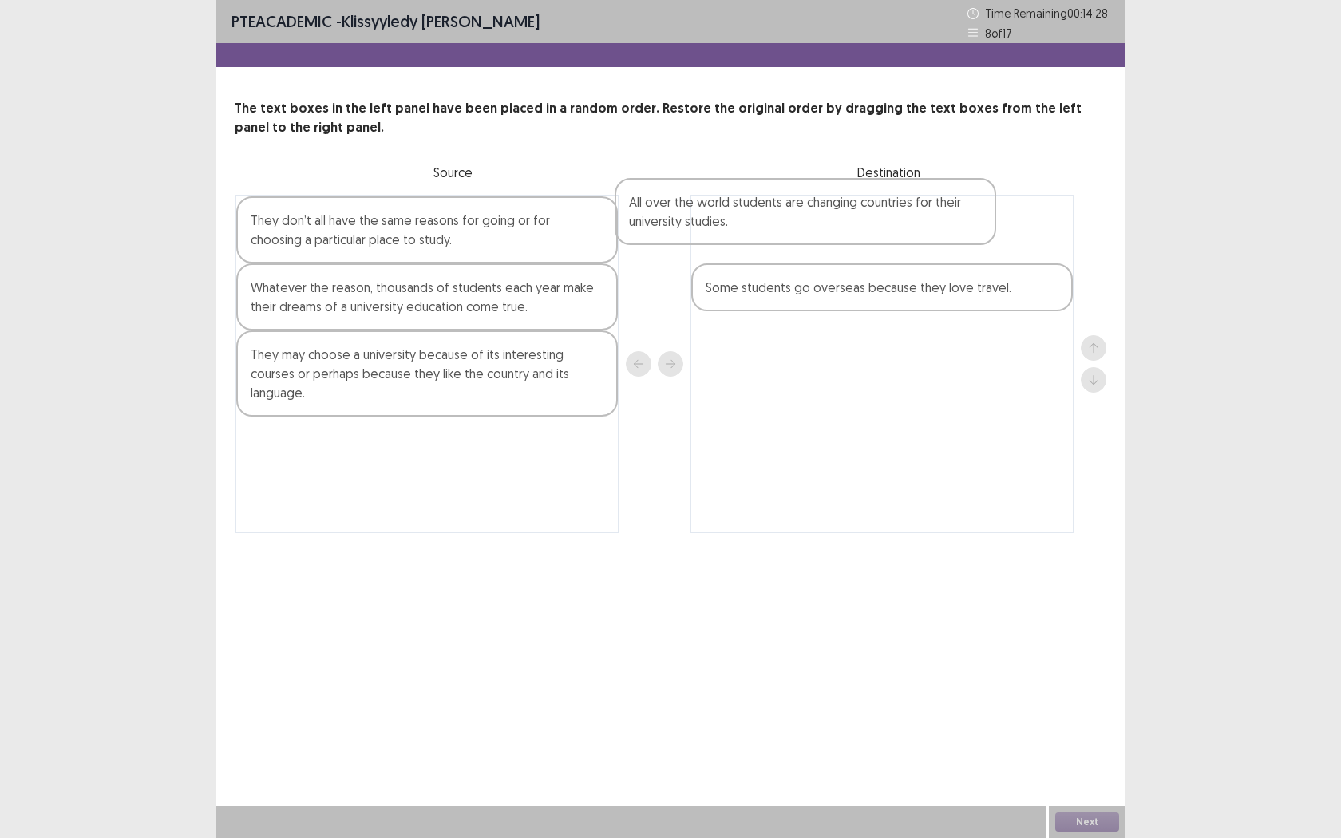
drag, startPoint x: 502, startPoint y: 235, endPoint x: 961, endPoint y: 234, distance: 459.0
click at [972, 246] on div "All over the world students are changing countries for their university studies…" at bounding box center [671, 364] width 872 height 338
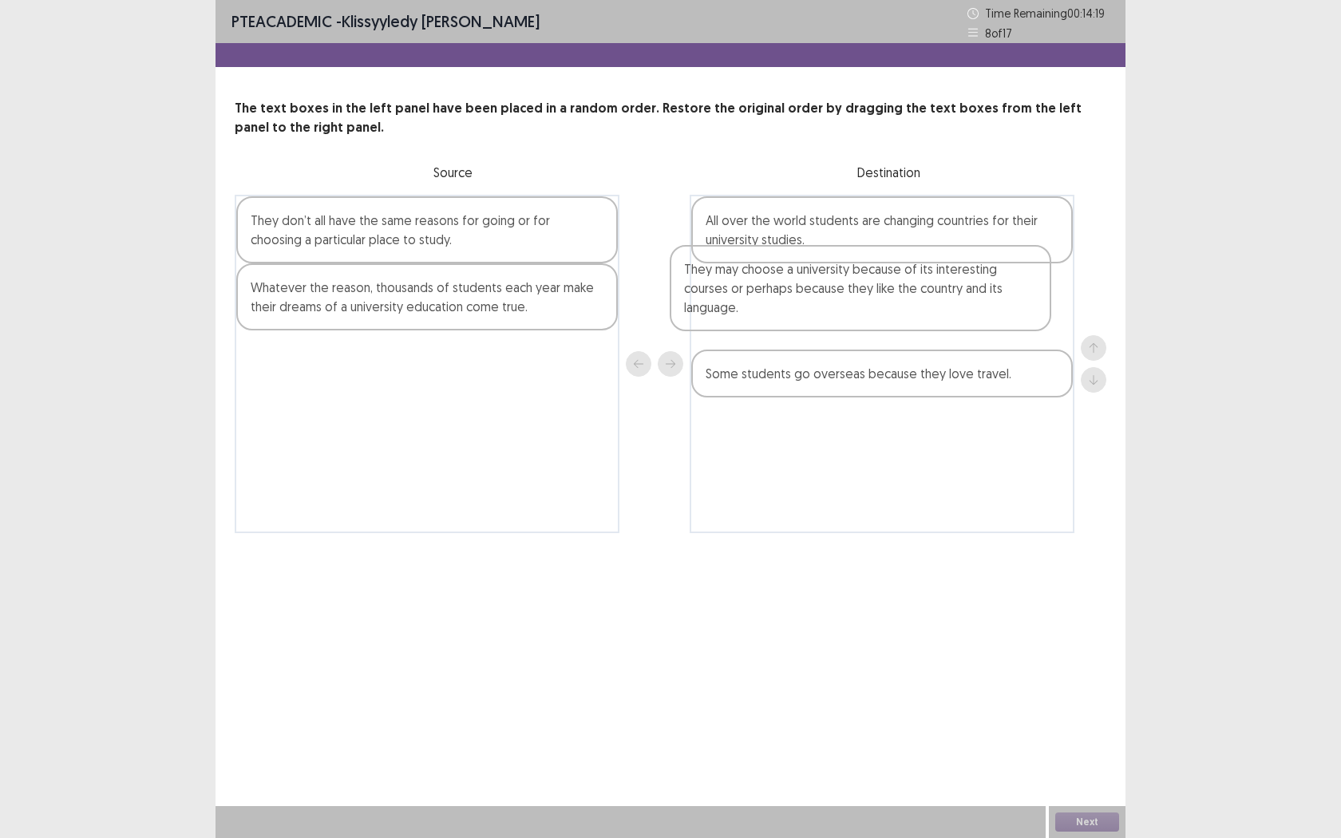
drag, startPoint x: 466, startPoint y: 387, endPoint x: 930, endPoint y: 301, distance: 471.7
click at [931, 301] on div "They don’t all have the same reasons for going or for choosing a particular pla…" at bounding box center [671, 364] width 872 height 338
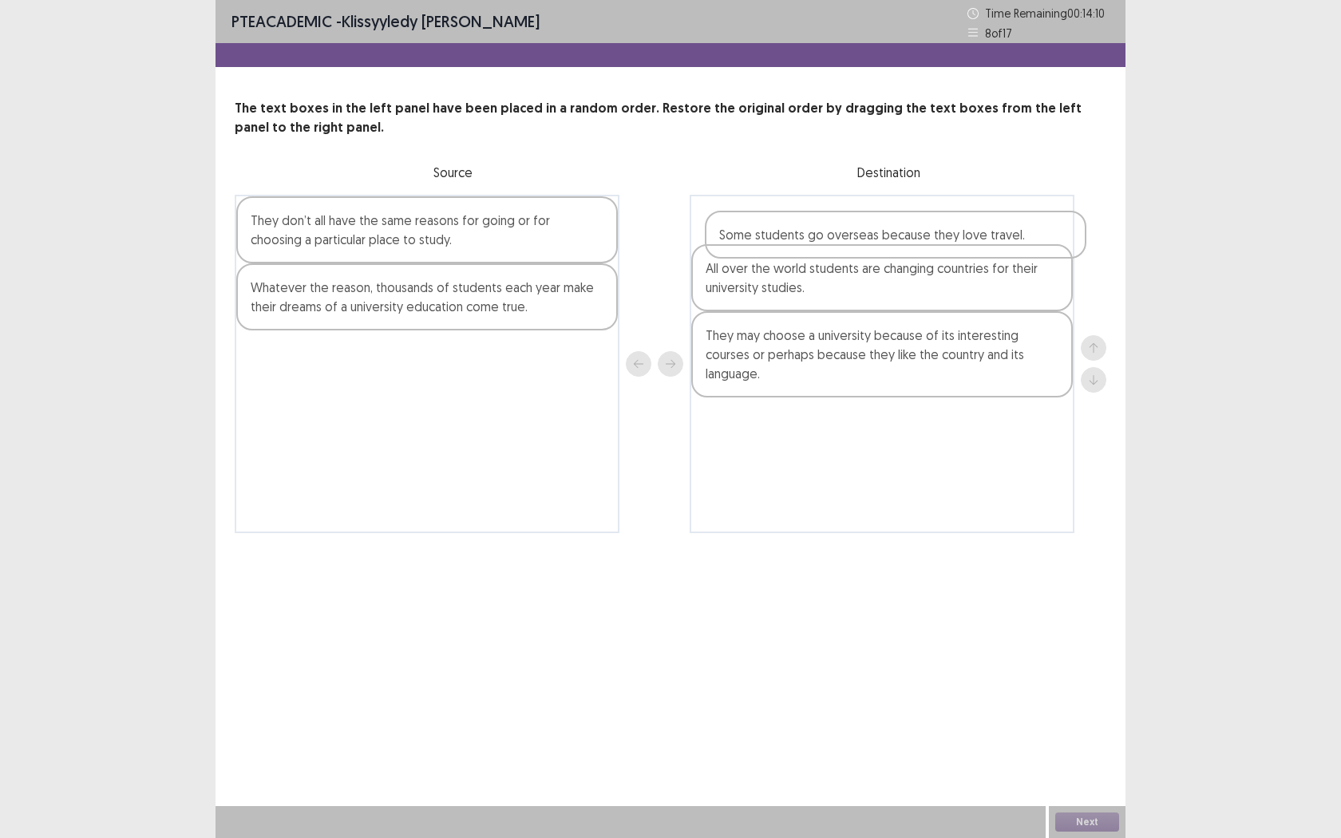
drag, startPoint x: 876, startPoint y: 383, endPoint x: 883, endPoint y: 243, distance: 139.8
click at [887, 241] on div "All over the world students are changing countries for their university studies…" at bounding box center [882, 364] width 385 height 338
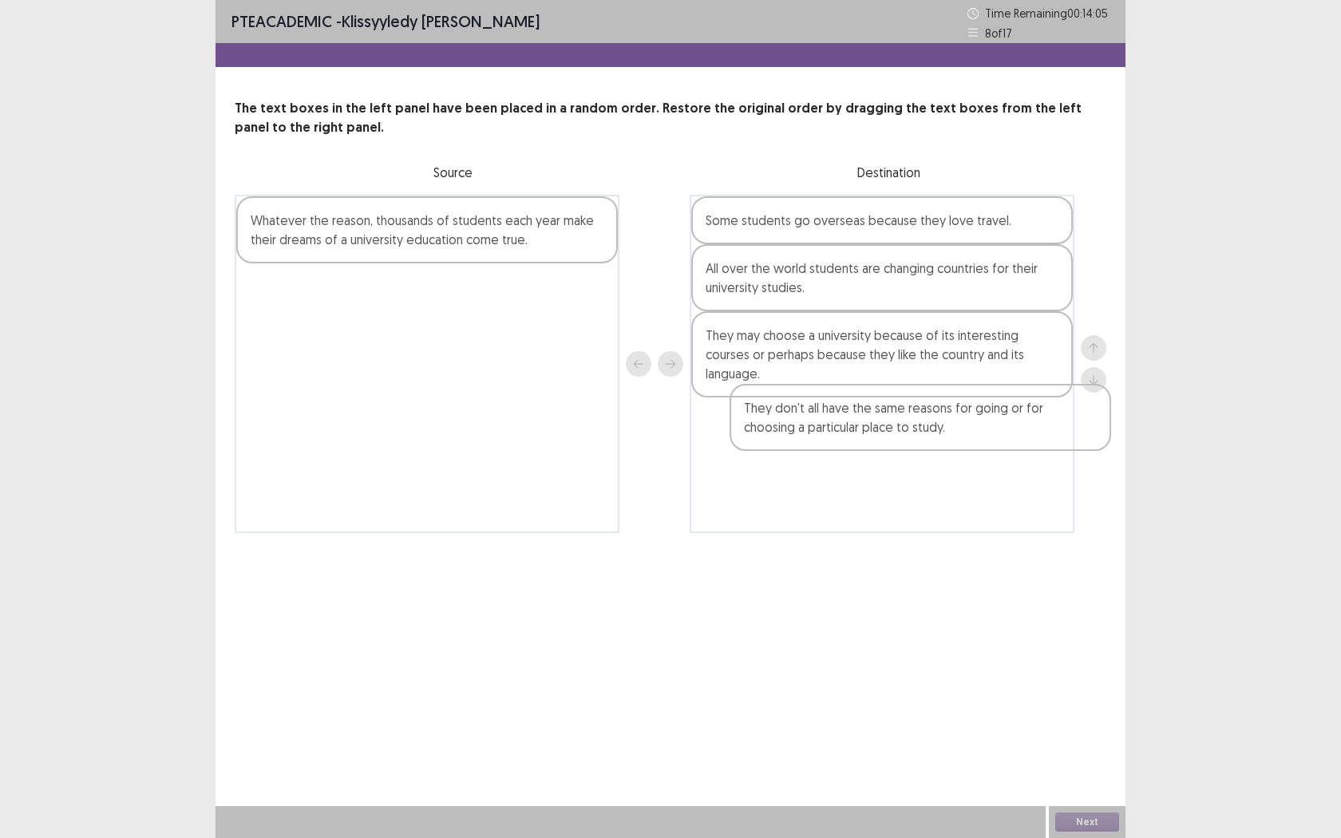
drag, startPoint x: 499, startPoint y: 237, endPoint x: 1006, endPoint y: 418, distance: 538.3
click at [1006, 422] on div "They don’t all have the same reasons for going or for choosing a particular pla…" at bounding box center [671, 364] width 872 height 338
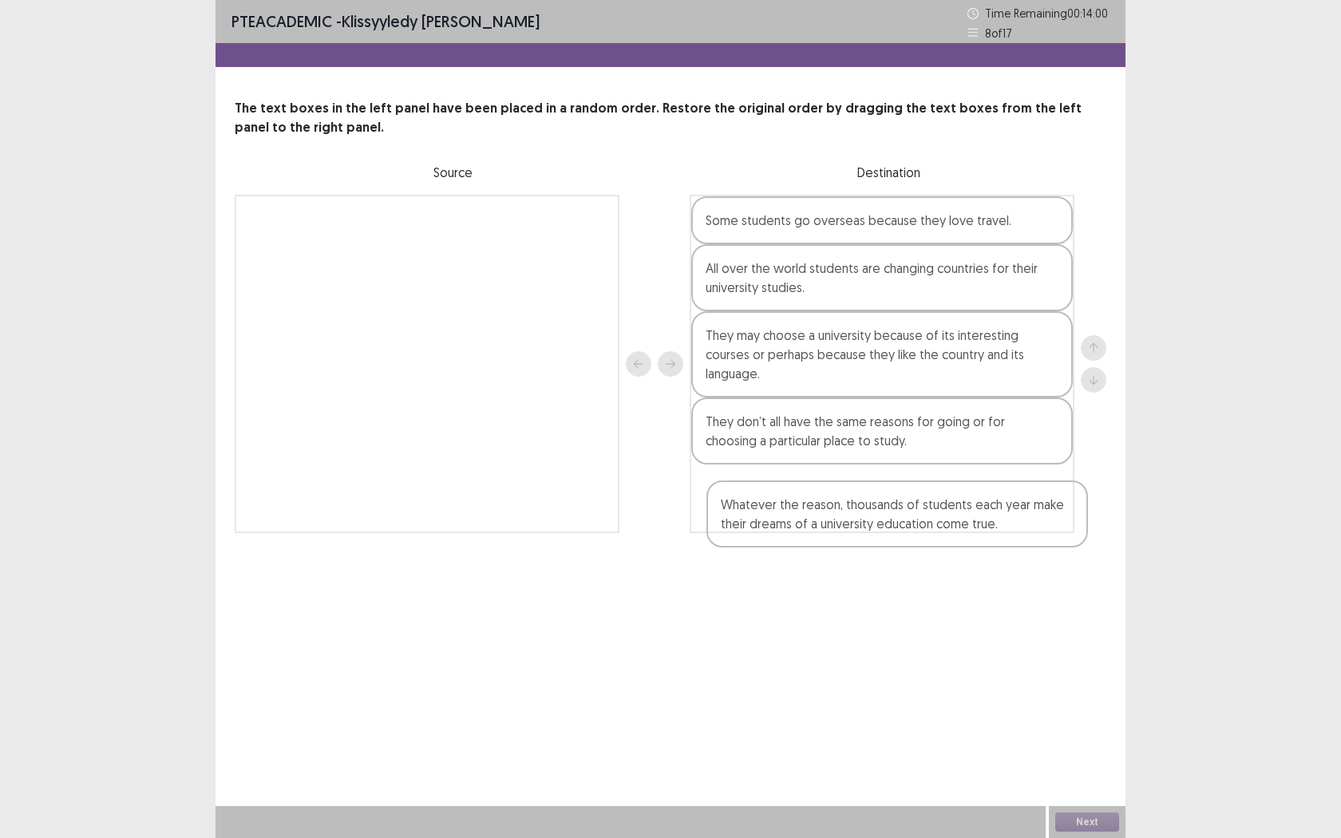
drag, startPoint x: 489, startPoint y: 252, endPoint x: 964, endPoint y: 544, distance: 556.5
click at [964, 544] on div "PTE academic - Klissyyledy [PERSON_NAME] Time Remaining 00 : 14 : 00 8 of 17 Th…" at bounding box center [671, 282] width 910 height 565
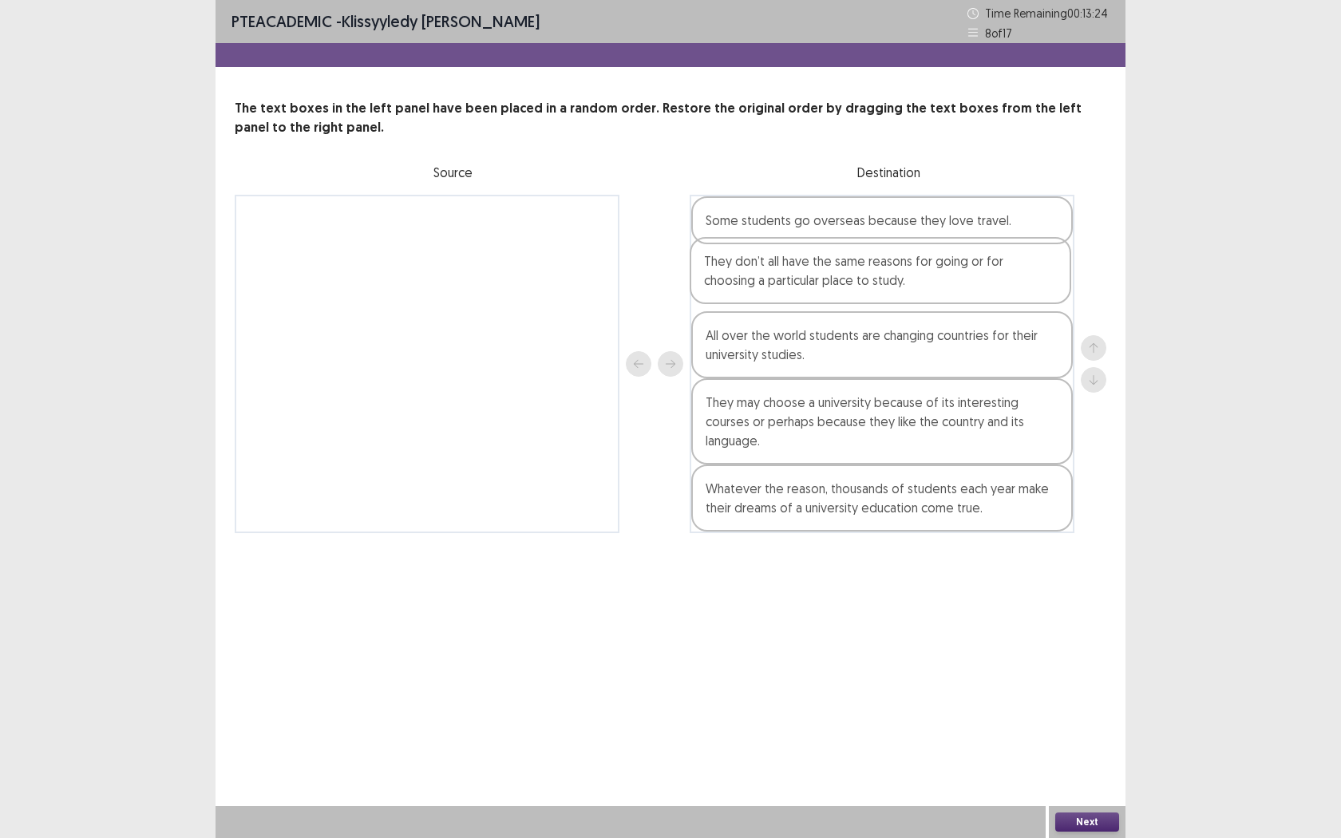
drag, startPoint x: 974, startPoint y: 441, endPoint x: 974, endPoint y: 269, distance: 172.4
click at [973, 269] on div "Some students go overseas because they love travel. All over the world students…" at bounding box center [882, 364] width 385 height 338
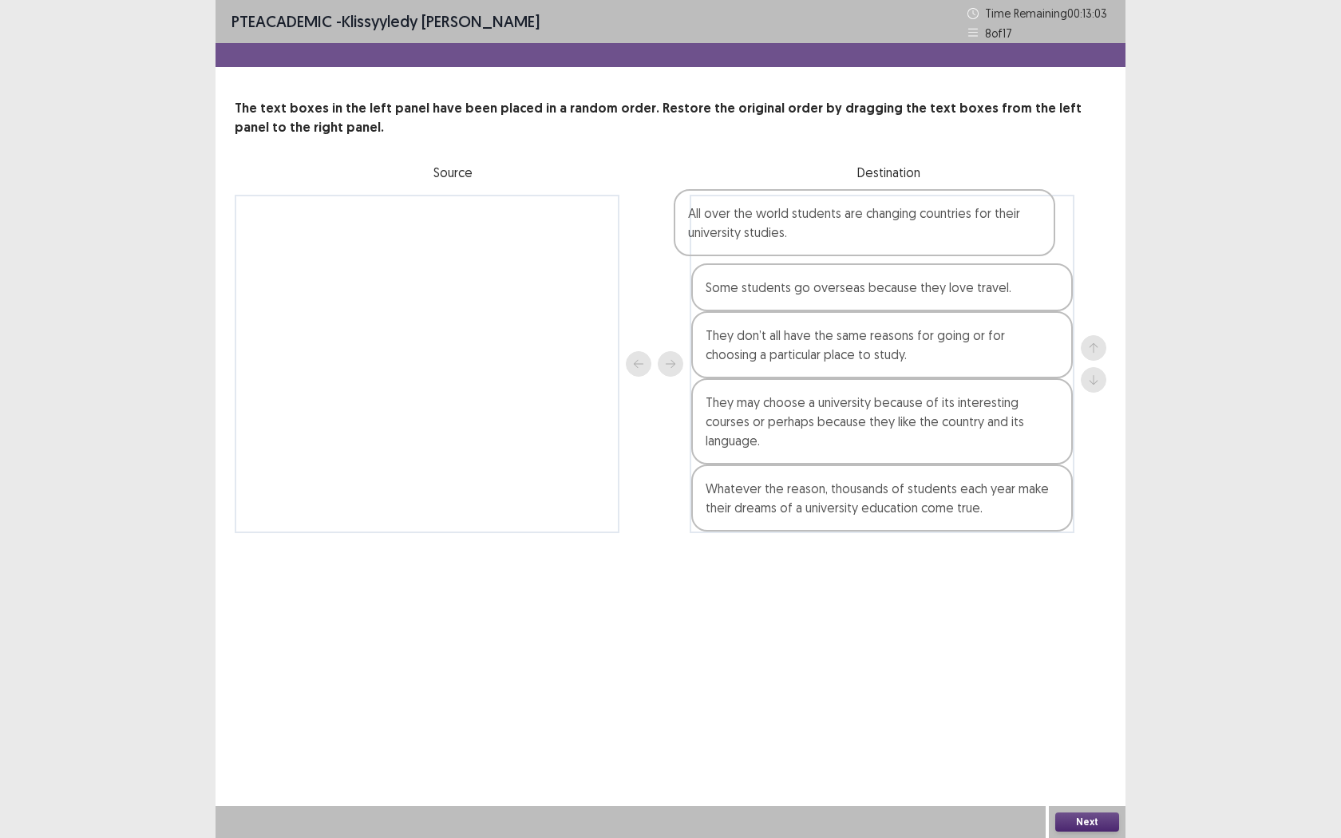
drag, startPoint x: 912, startPoint y: 342, endPoint x: 901, endPoint y: 207, distance: 136.1
click at [892, 209] on div "Some students go overseas because they love travel. They don’t all have the sam…" at bounding box center [882, 364] width 385 height 338
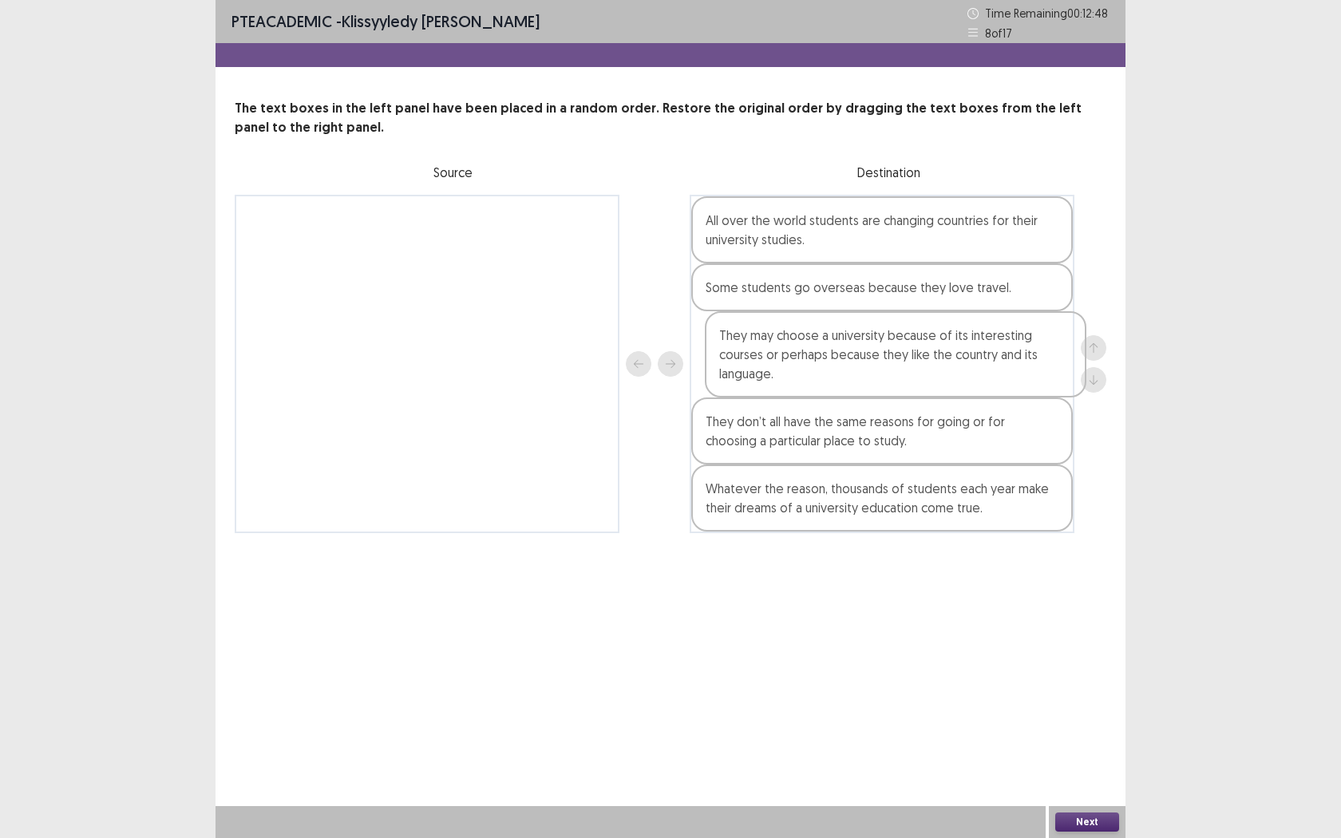
drag, startPoint x: 841, startPoint y: 427, endPoint x: 853, endPoint y: 350, distance: 78.5
click at [853, 350] on div "All over the world students are changing countries for their university studies…" at bounding box center [882, 364] width 385 height 338
click at [1079, 661] on button "Next" at bounding box center [1087, 822] width 64 height 19
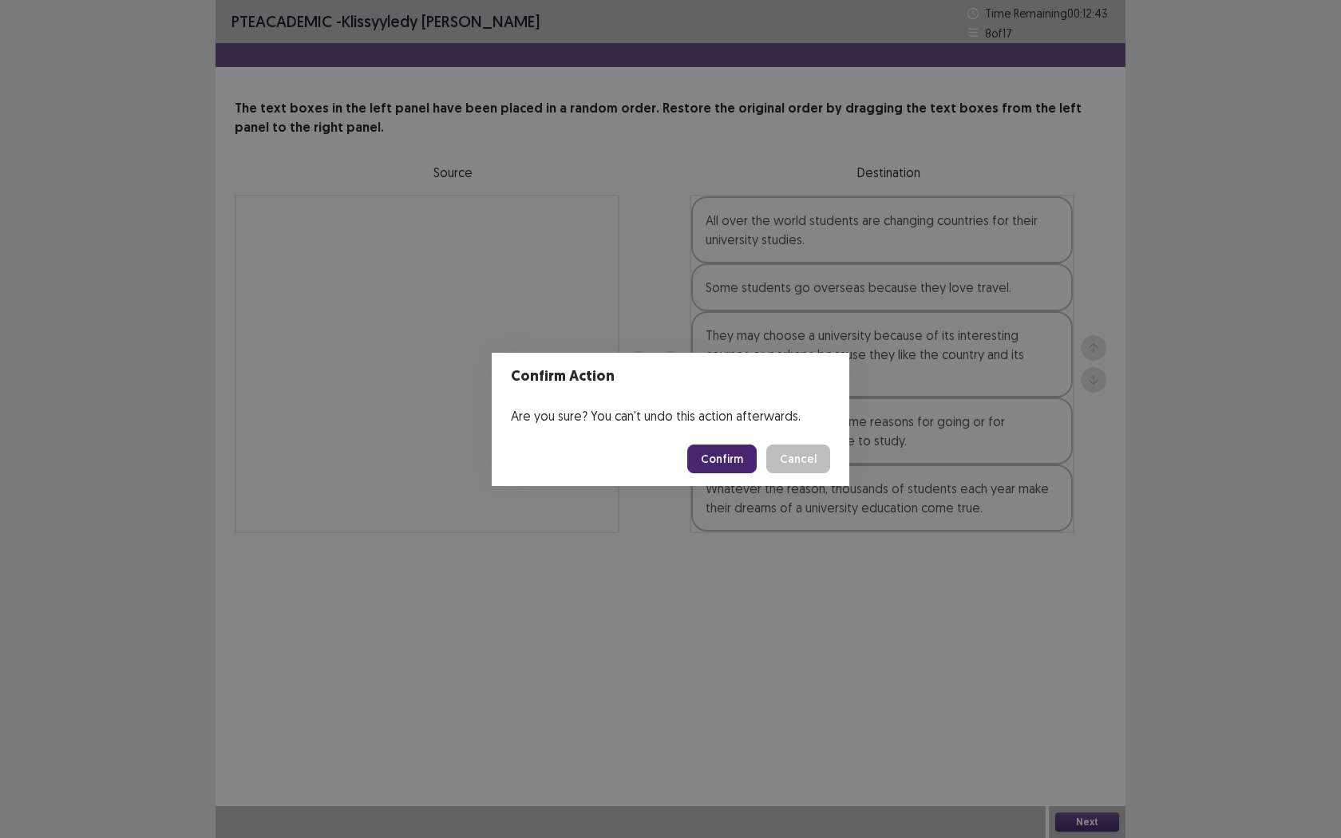
click at [729, 457] on button "Confirm" at bounding box center [721, 459] width 69 height 29
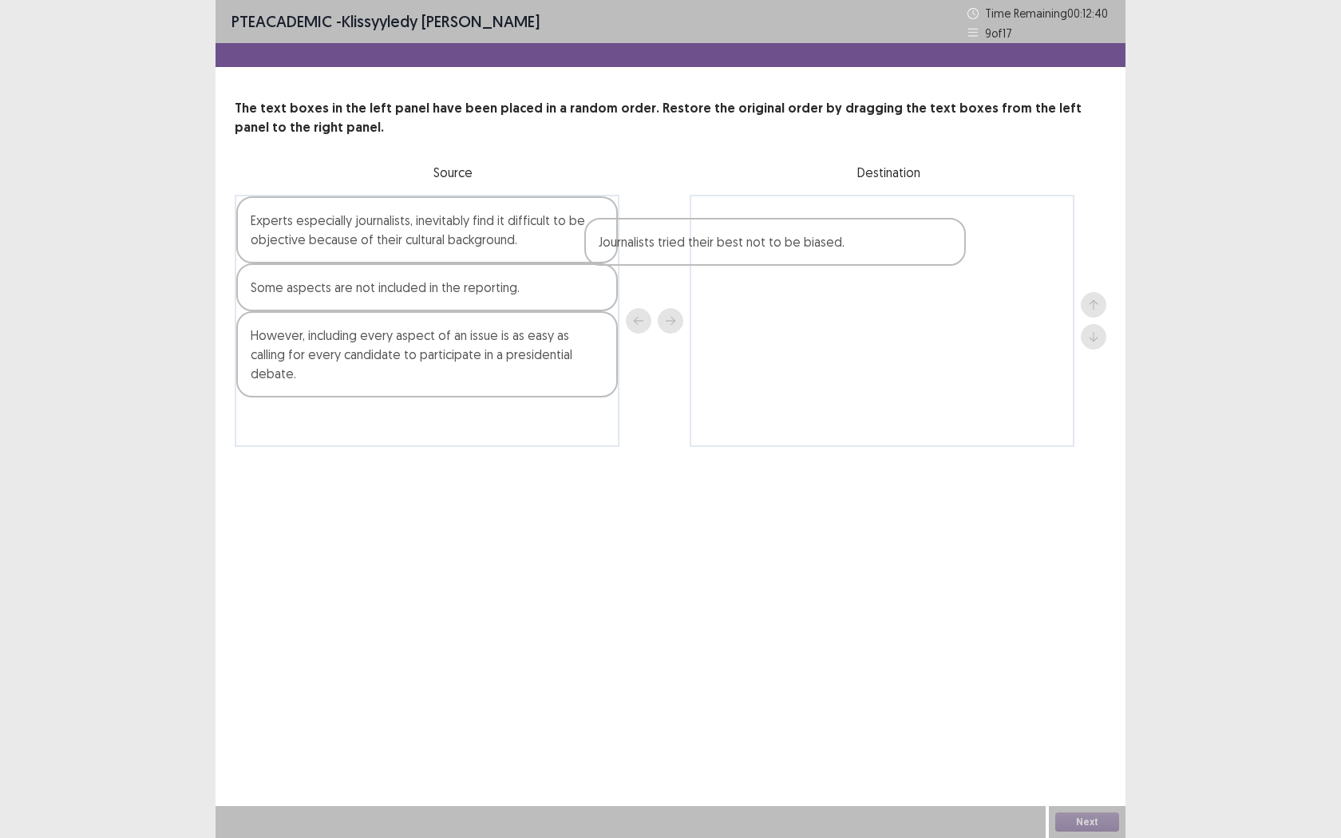
drag, startPoint x: 505, startPoint y: 340, endPoint x: 876, endPoint y: 243, distance: 383.8
click at [862, 247] on div "Experts especially journalists, inevitably find it difficult to be objective be…" at bounding box center [671, 321] width 872 height 252
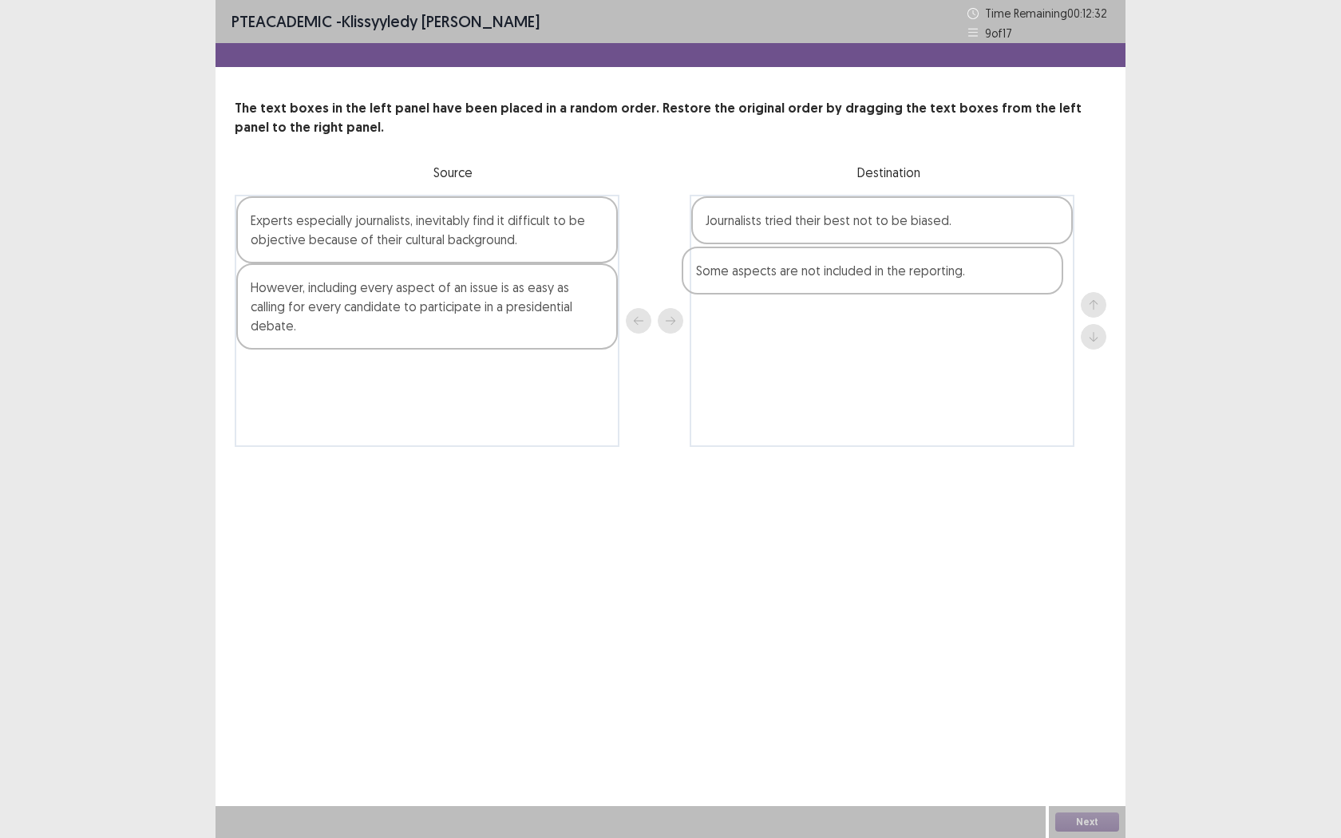
drag, startPoint x: 508, startPoint y: 296, endPoint x: 976, endPoint y: 276, distance: 468.2
click at [975, 277] on div "Experts especially journalists, inevitably find it difficult to be objective be…" at bounding box center [671, 321] width 872 height 252
click at [448, 236] on div "Experts especially journalists, inevitably find it difficult to be objective be…" at bounding box center [427, 229] width 382 height 67
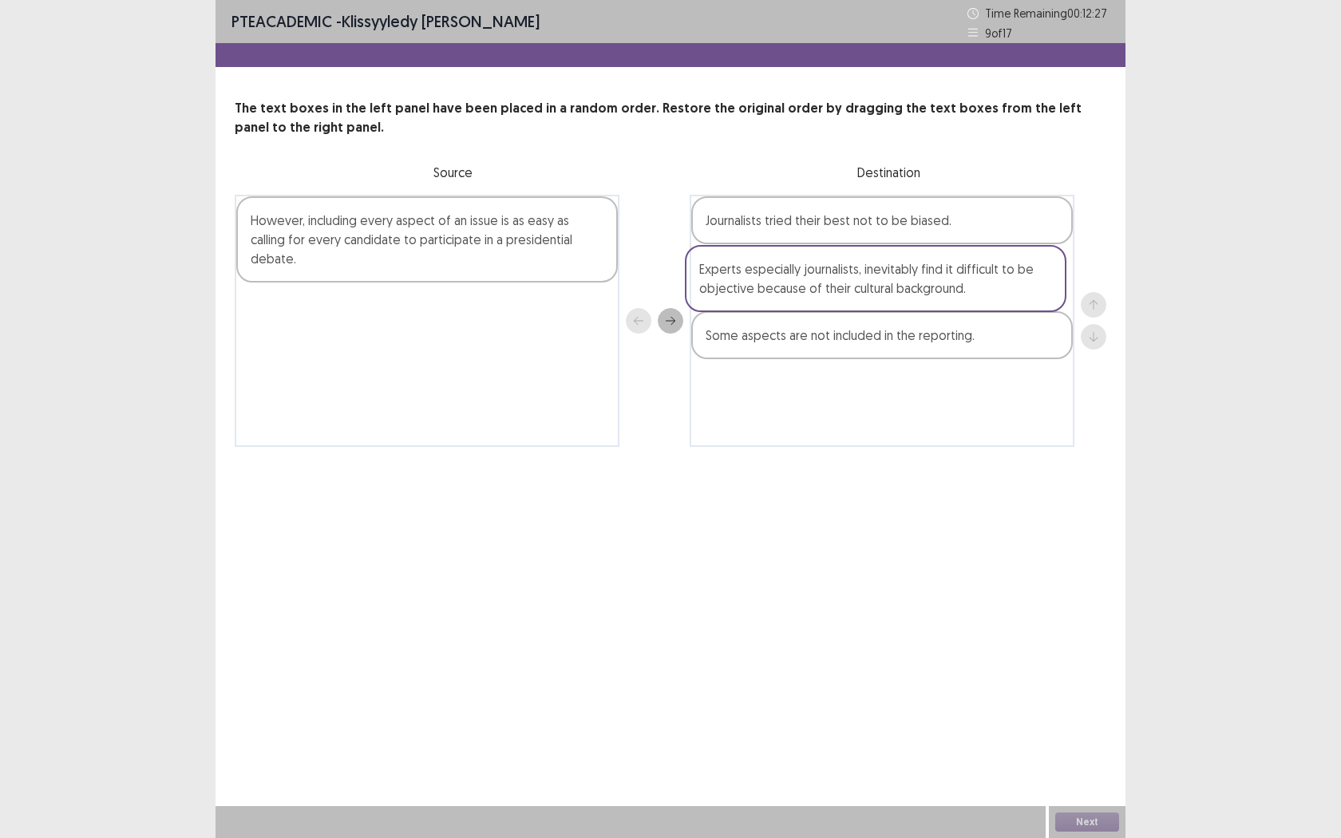
drag, startPoint x: 450, startPoint y: 239, endPoint x: 931, endPoint y: 293, distance: 483.6
click at [931, 293] on div "Experts especially journalists, inevitably find it difficult to be objective be…" at bounding box center [671, 321] width 872 height 252
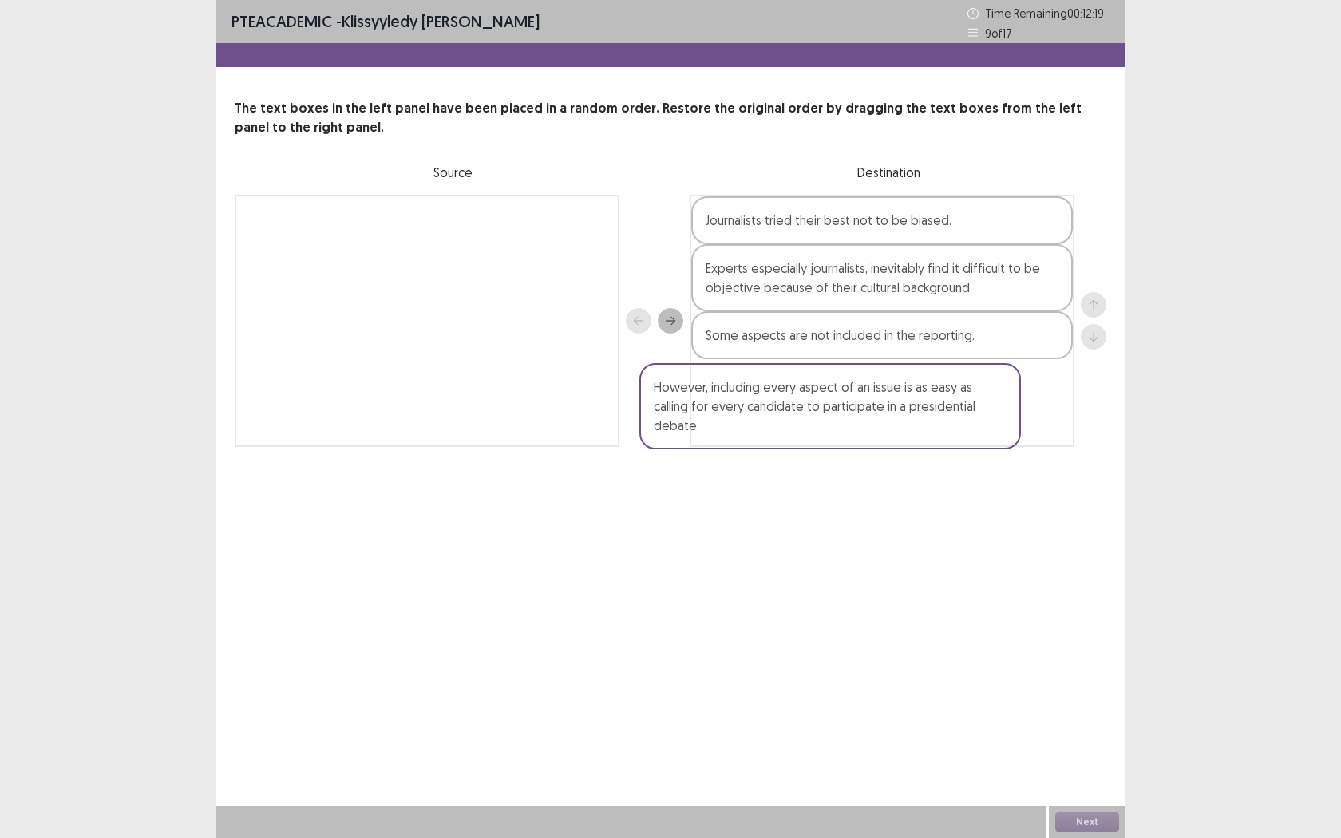
drag, startPoint x: 441, startPoint y: 234, endPoint x: 915, endPoint y: 404, distance: 503.0
click at [910, 404] on div "However, including every aspect of an issue is as easy as calling for every can…" at bounding box center [671, 321] width 872 height 252
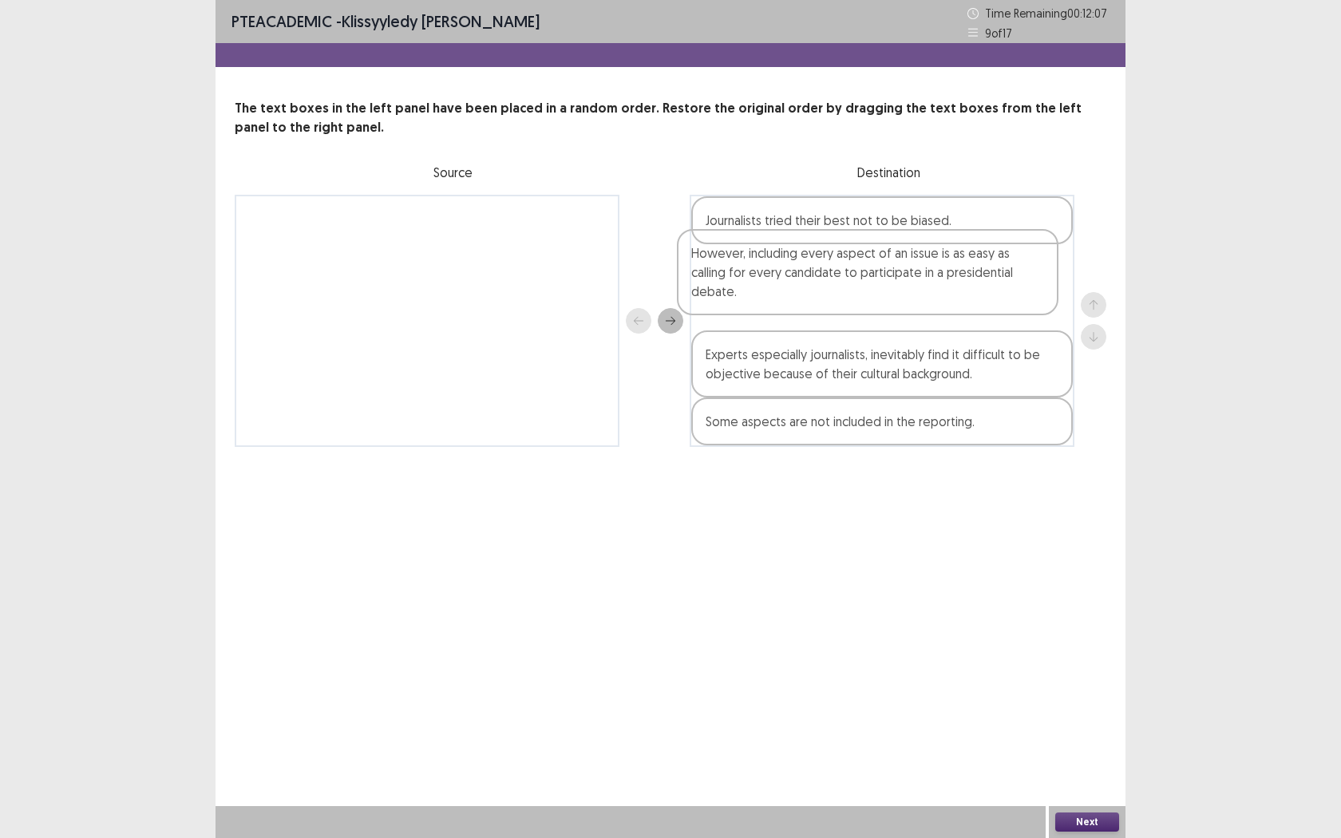
drag, startPoint x: 966, startPoint y: 410, endPoint x: 953, endPoint y: 282, distance: 128.4
click at [952, 281] on div "Journalists tried their best not to be biased. Experts especially journalists, …" at bounding box center [882, 321] width 385 height 252
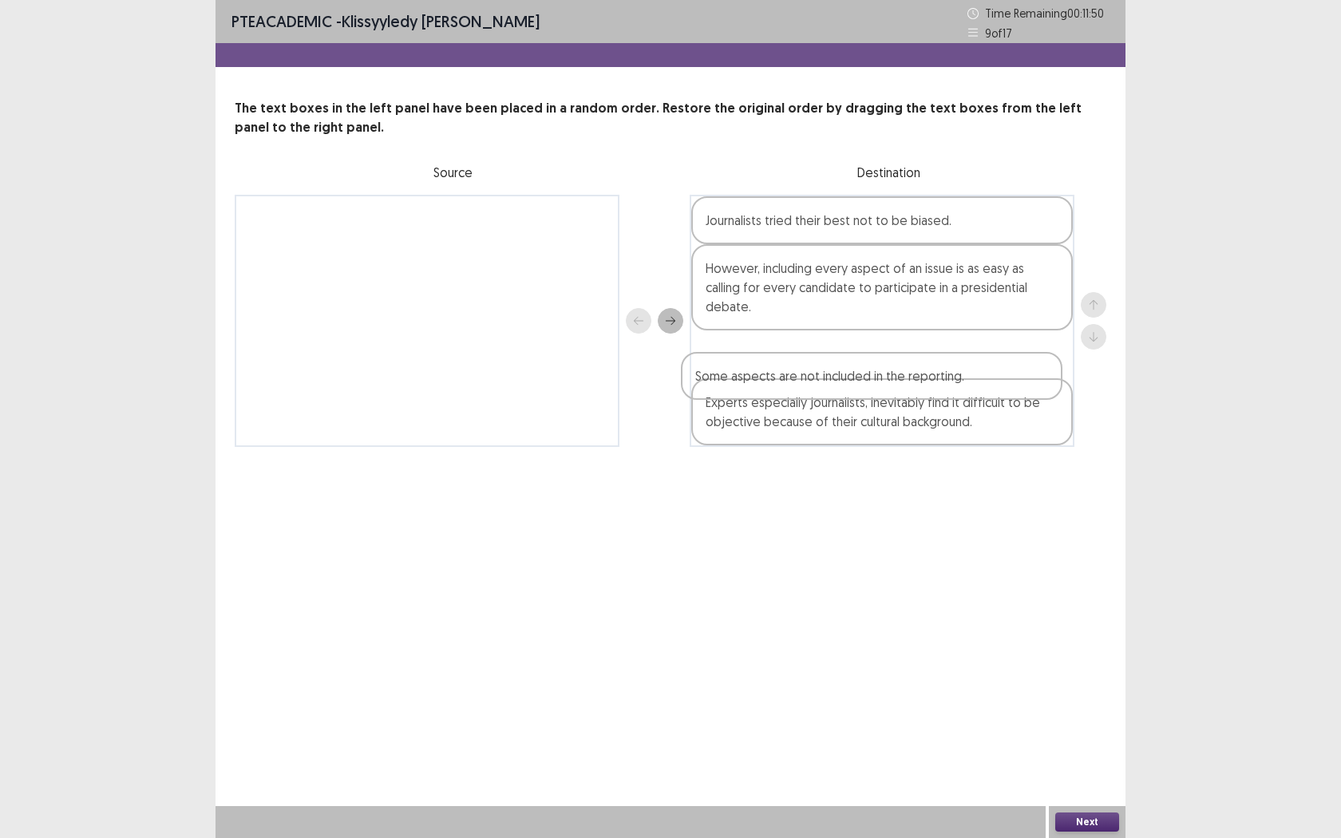
drag, startPoint x: 883, startPoint y: 437, endPoint x: 878, endPoint y: 378, distance: 59.3
click at [875, 378] on div "Journalists tried their best not to be biased. However, including every aspect …" at bounding box center [882, 321] width 385 height 252
click at [1089, 661] on button "Next" at bounding box center [1087, 822] width 64 height 19
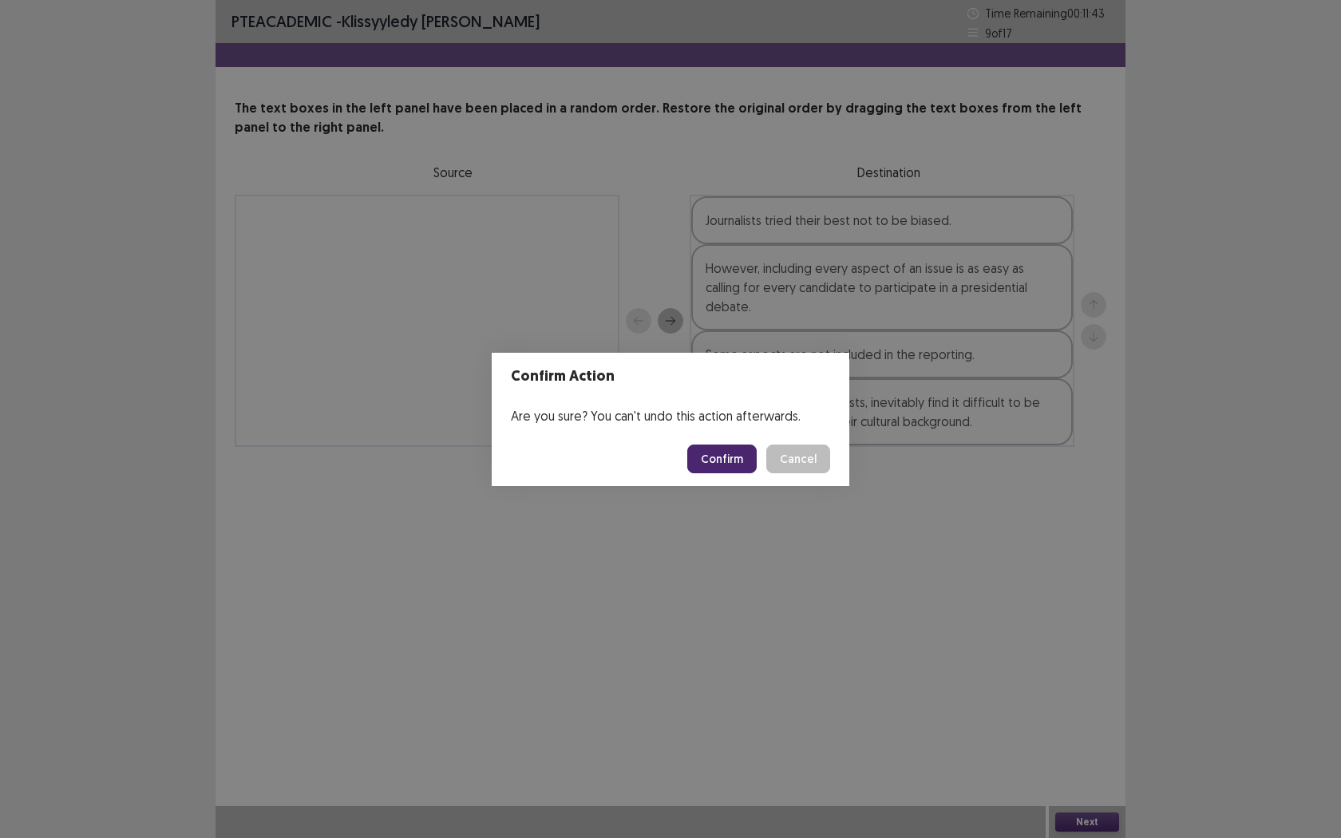
click at [723, 453] on button "Confirm" at bounding box center [721, 459] width 69 height 29
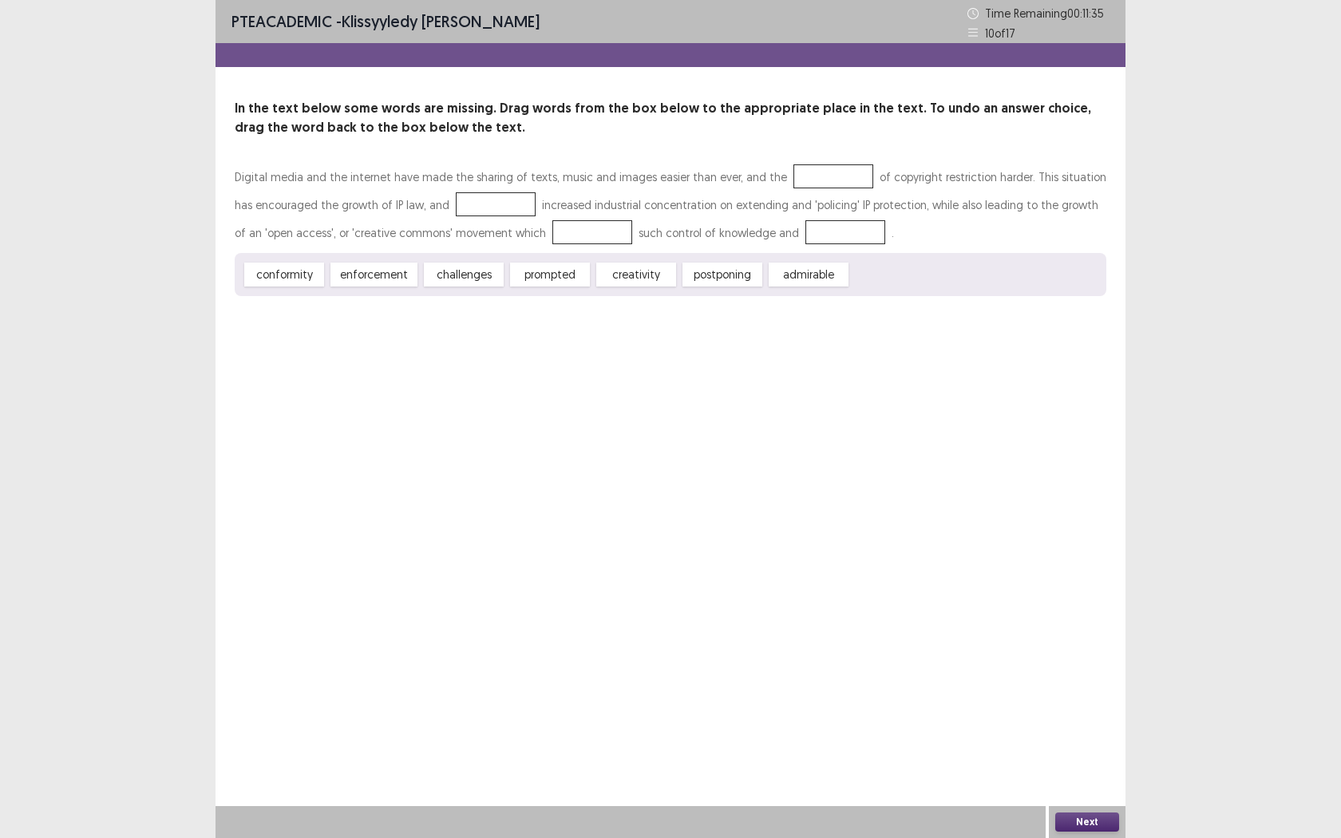
drag, startPoint x: 390, startPoint y: 175, endPoint x: 469, endPoint y: 184, distance: 79.6
click at [465, 186] on div "Digital media and the internet have made the sharing of texts, music and images…" at bounding box center [671, 205] width 872 height 84
drag, startPoint x: 633, startPoint y: 277, endPoint x: 648, endPoint y: 269, distance: 17.1
click at [648, 269] on div "creativity" at bounding box center [649, 266] width 88 height 26
drag, startPoint x: 372, startPoint y: 271, endPoint x: 559, endPoint y: 216, distance: 194.5
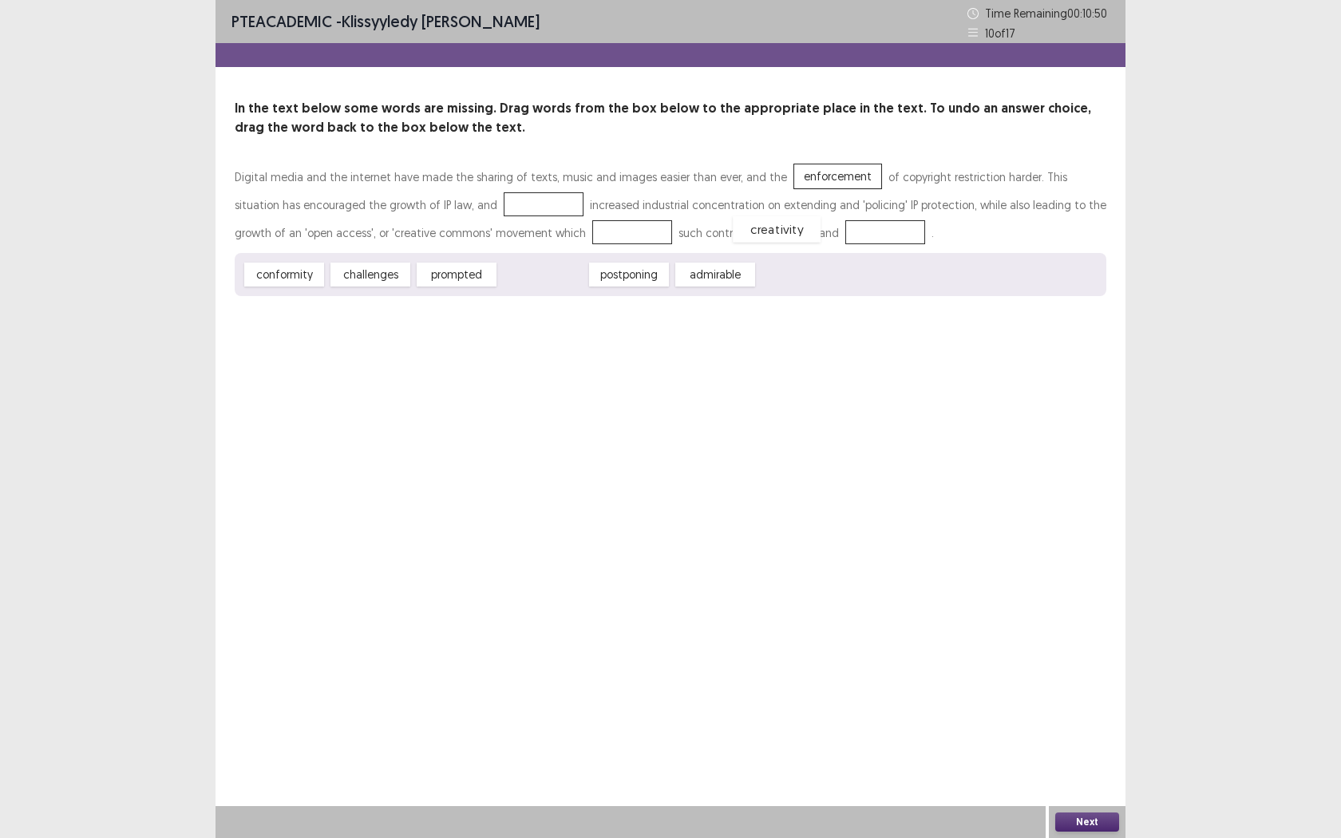
drag, startPoint x: 537, startPoint y: 281, endPoint x: 770, endPoint y: 236, distance: 236.6
drag, startPoint x: 461, startPoint y: 279, endPoint x: 525, endPoint y: 234, distance: 78.0
drag, startPoint x: 283, startPoint y: 276, endPoint x: 469, endPoint y: 208, distance: 198.3
drag, startPoint x: 286, startPoint y: 281, endPoint x: 473, endPoint y: 214, distance: 199.2
drag, startPoint x: 562, startPoint y: 235, endPoint x: 850, endPoint y: 233, distance: 288.2
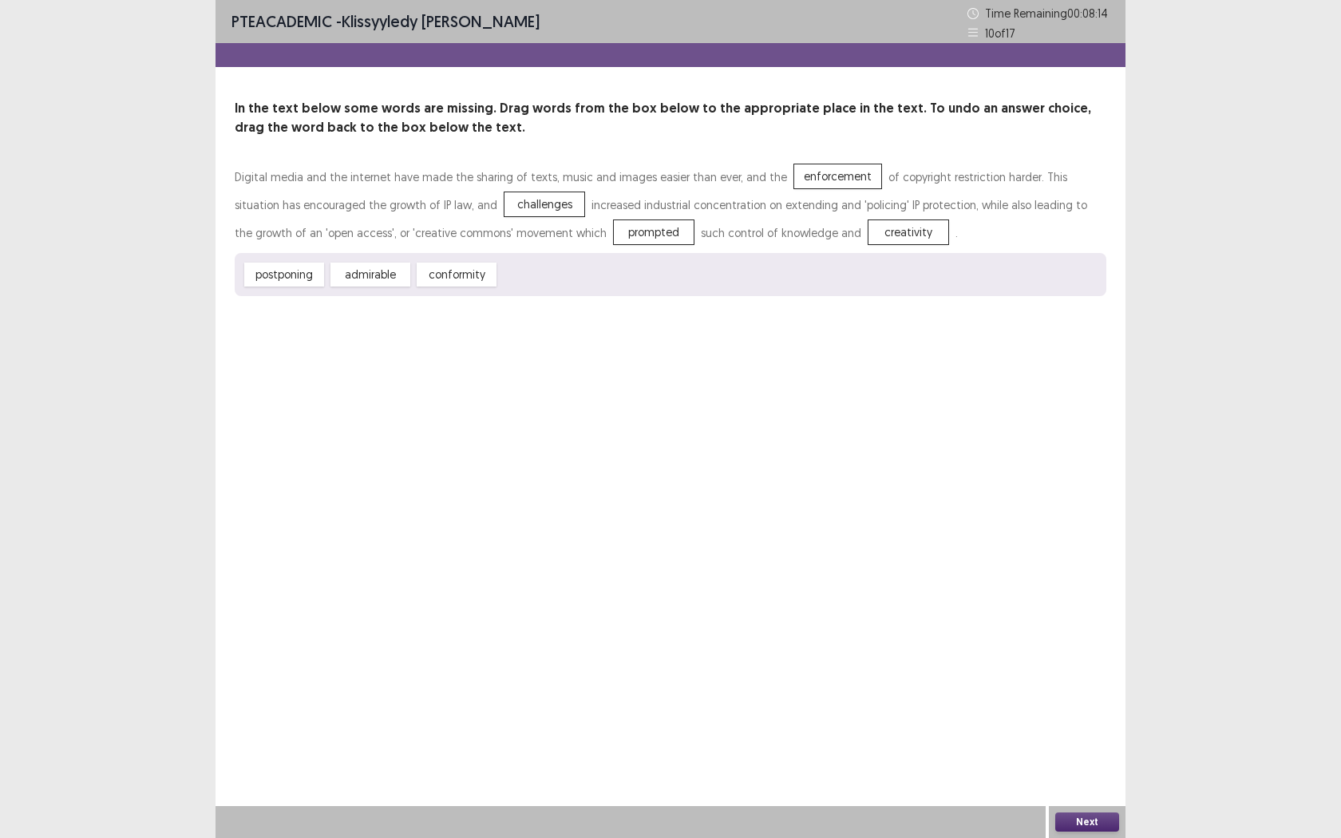
click at [851, 234] on div "Digital media and the internet have made the sharing of texts, music and images…" at bounding box center [671, 205] width 872 height 84
drag, startPoint x: 807, startPoint y: 235, endPoint x: 596, endPoint y: 220, distance: 211.2
click at [680, 239] on div "Digital media and the internet have made the sharing of texts, music and images…" at bounding box center [671, 205] width 872 height 84
drag, startPoint x: 545, startPoint y: 229, endPoint x: 616, endPoint y: 281, distance: 88.0
click at [617, 282] on div "Digital media and the internet have made the sharing of texts, music and images…" at bounding box center [671, 229] width 872 height 133
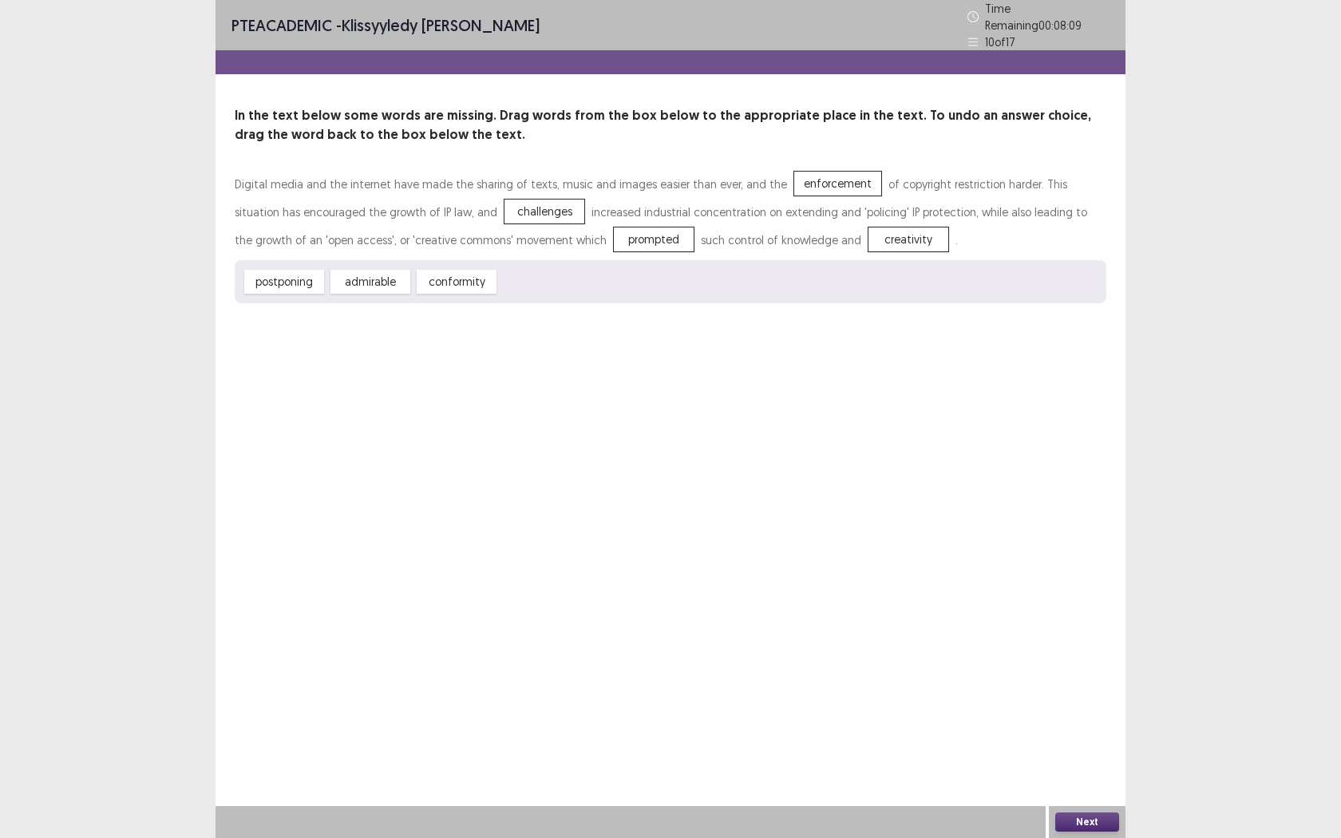
drag, startPoint x: 556, startPoint y: 246, endPoint x: 694, endPoint y: 246, distance: 138.1
click at [646, 267] on div "Digital media and the internet have made the sharing of texts, music and images…" at bounding box center [671, 236] width 872 height 133
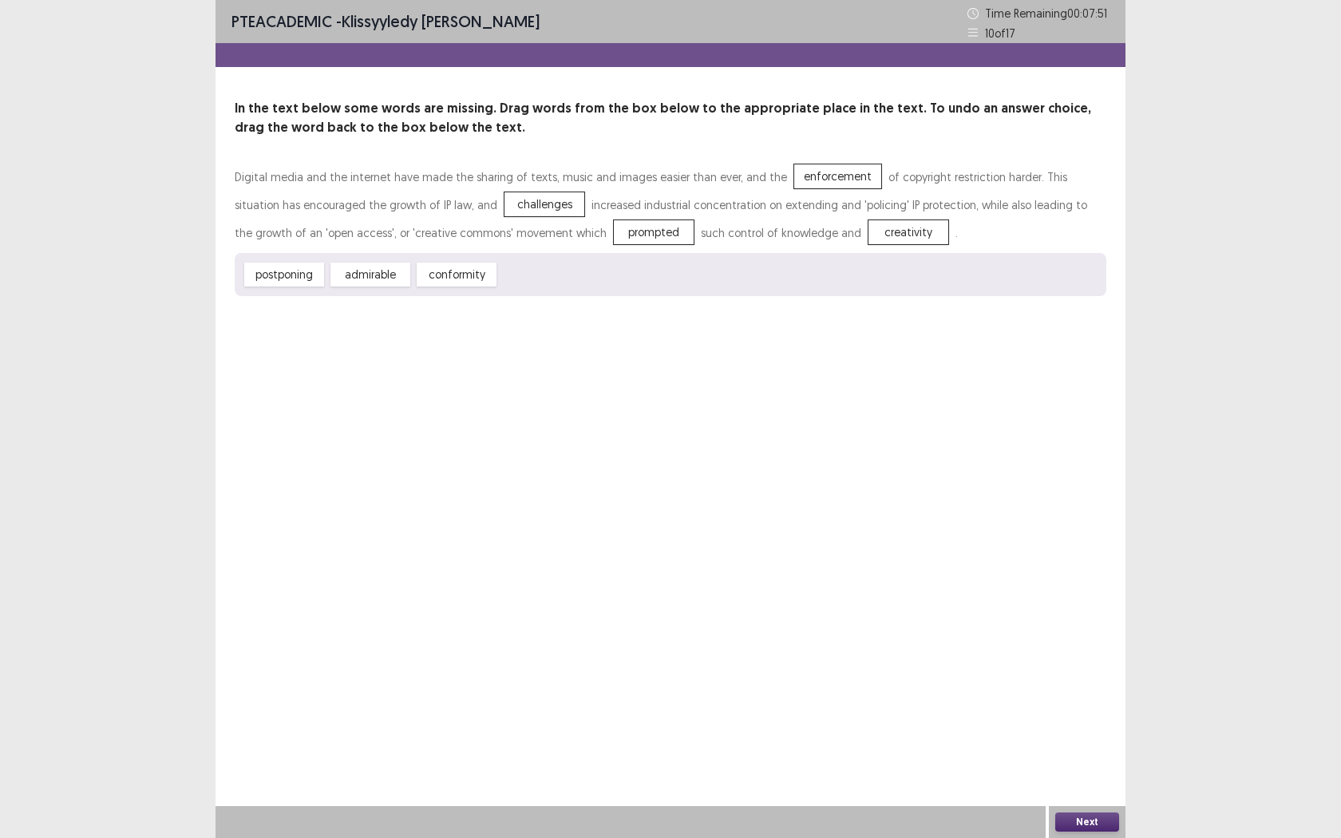
drag, startPoint x: 612, startPoint y: 229, endPoint x: 779, endPoint y: 235, distance: 166.9
click at [776, 244] on div "Digital media and the internet have made the sharing of texts, music and images…" at bounding box center [671, 205] width 872 height 84
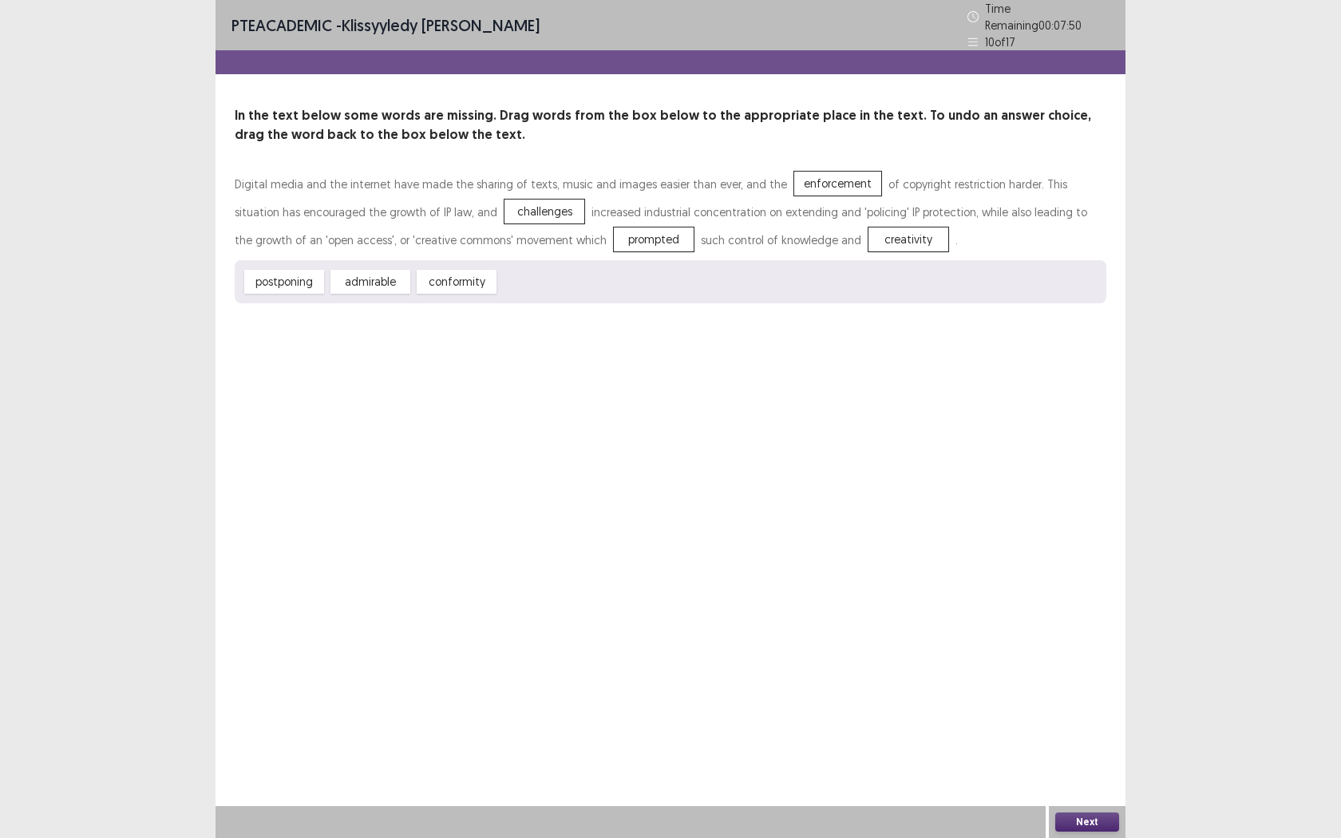
drag, startPoint x: 790, startPoint y: 229, endPoint x: 529, endPoint y: 269, distance: 264.1
click at [529, 269] on div "Digital media and the internet have made the sharing of texts, music and images…" at bounding box center [671, 236] width 872 height 133
click at [533, 275] on div "postponing admirable conformity" at bounding box center [671, 281] width 872 height 43
click at [614, 233] on div "prompted" at bounding box center [654, 240] width 80 height 24
click at [614, 230] on div "prompted" at bounding box center [654, 240] width 80 height 24
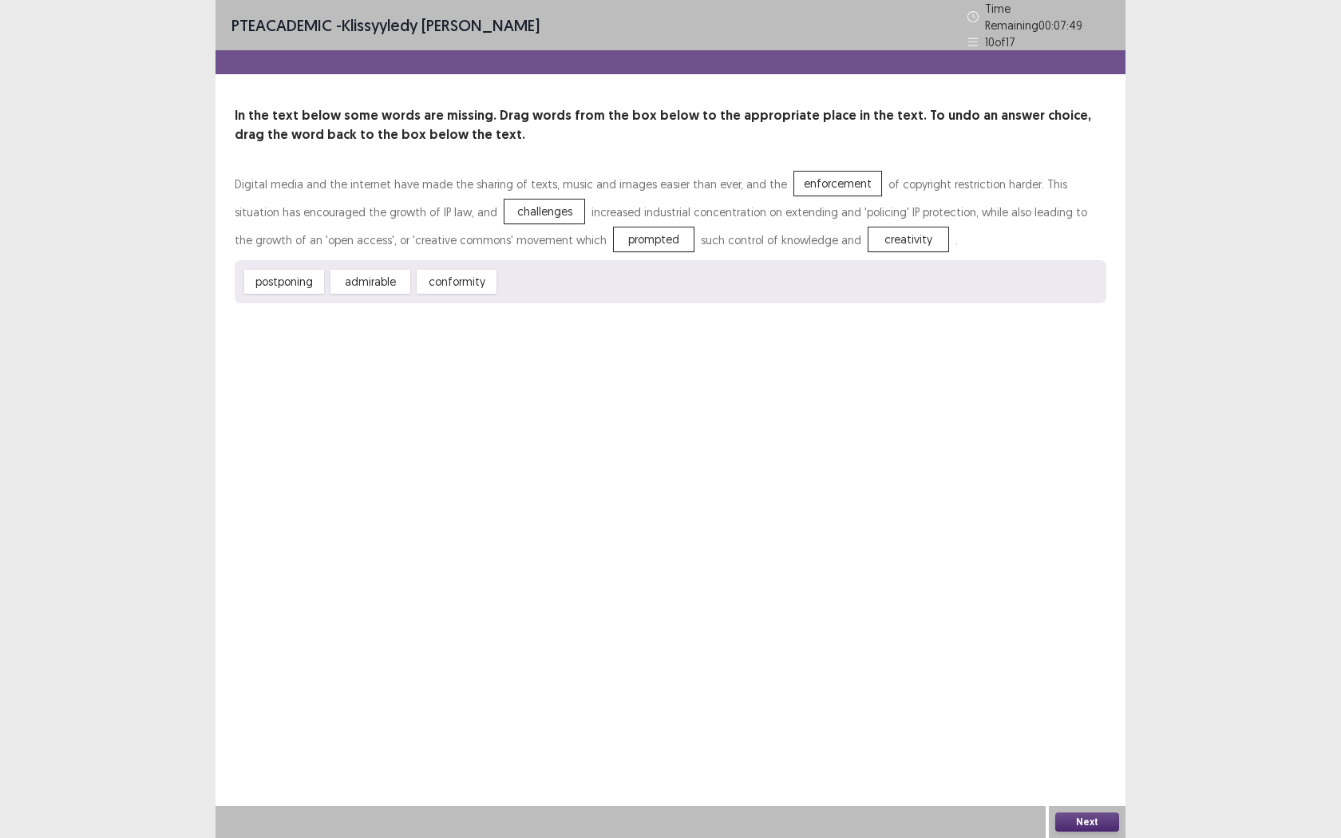
drag, startPoint x: 535, startPoint y: 230, endPoint x: 534, endPoint y: 263, distance: 33.5
click at [531, 271] on div "Digital media and the internet have made the sharing of texts, music and images…" at bounding box center [671, 236] width 872 height 133
click at [539, 275] on div "postponing admirable conformity" at bounding box center [671, 281] width 872 height 43
click at [539, 277] on div "postponing admirable conformity" at bounding box center [671, 281] width 872 height 43
drag, startPoint x: 774, startPoint y: 186, endPoint x: 516, endPoint y: 251, distance: 266.0
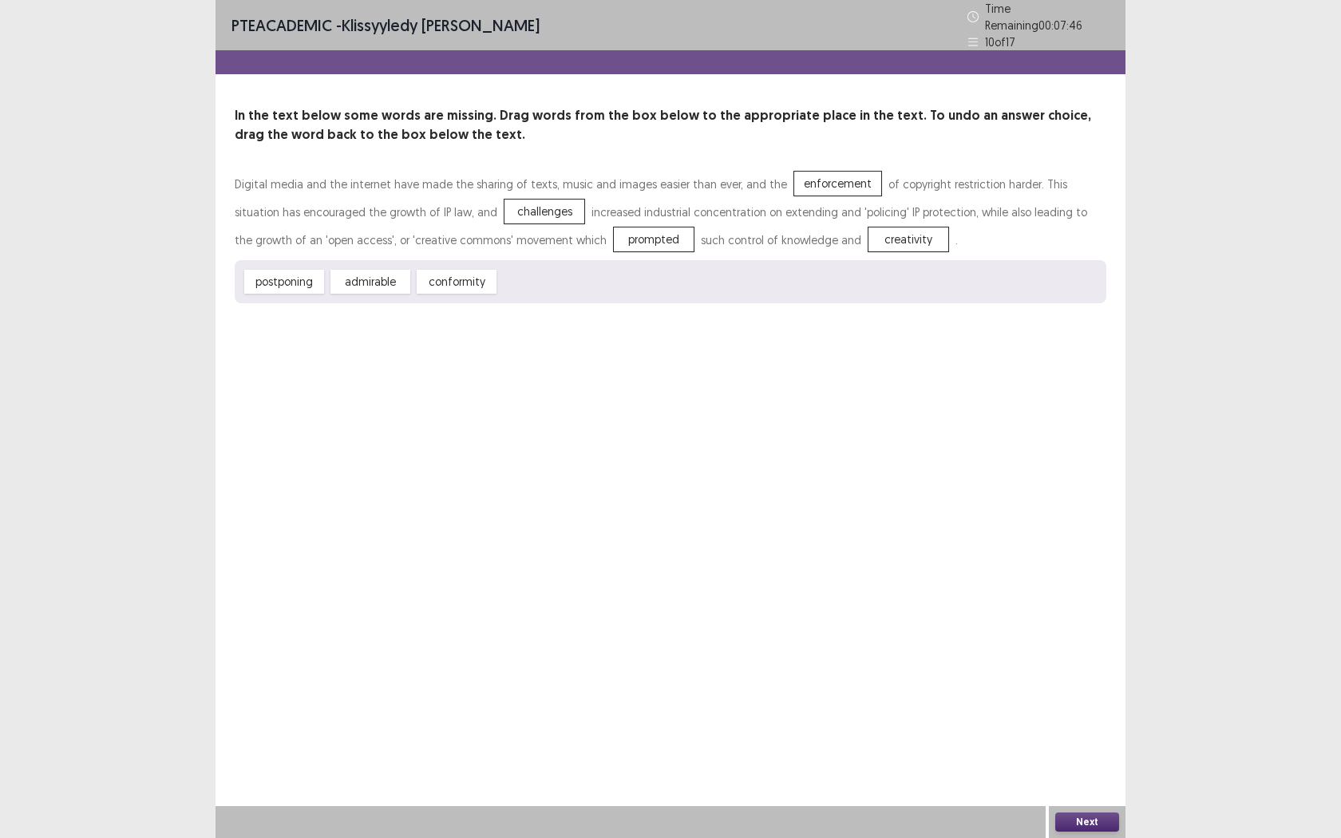
click at [754, 192] on div "Digital media and the internet have made the sharing of texts, music and images…" at bounding box center [671, 212] width 872 height 84
click at [528, 248] on div "Digital media and the internet have made the sharing of texts, music and images…" at bounding box center [671, 215] width 872 height 90
click at [614, 228] on div "prompted" at bounding box center [654, 240] width 80 height 24
drag, startPoint x: 560, startPoint y: 228, endPoint x: 553, endPoint y: 288, distance: 61.0
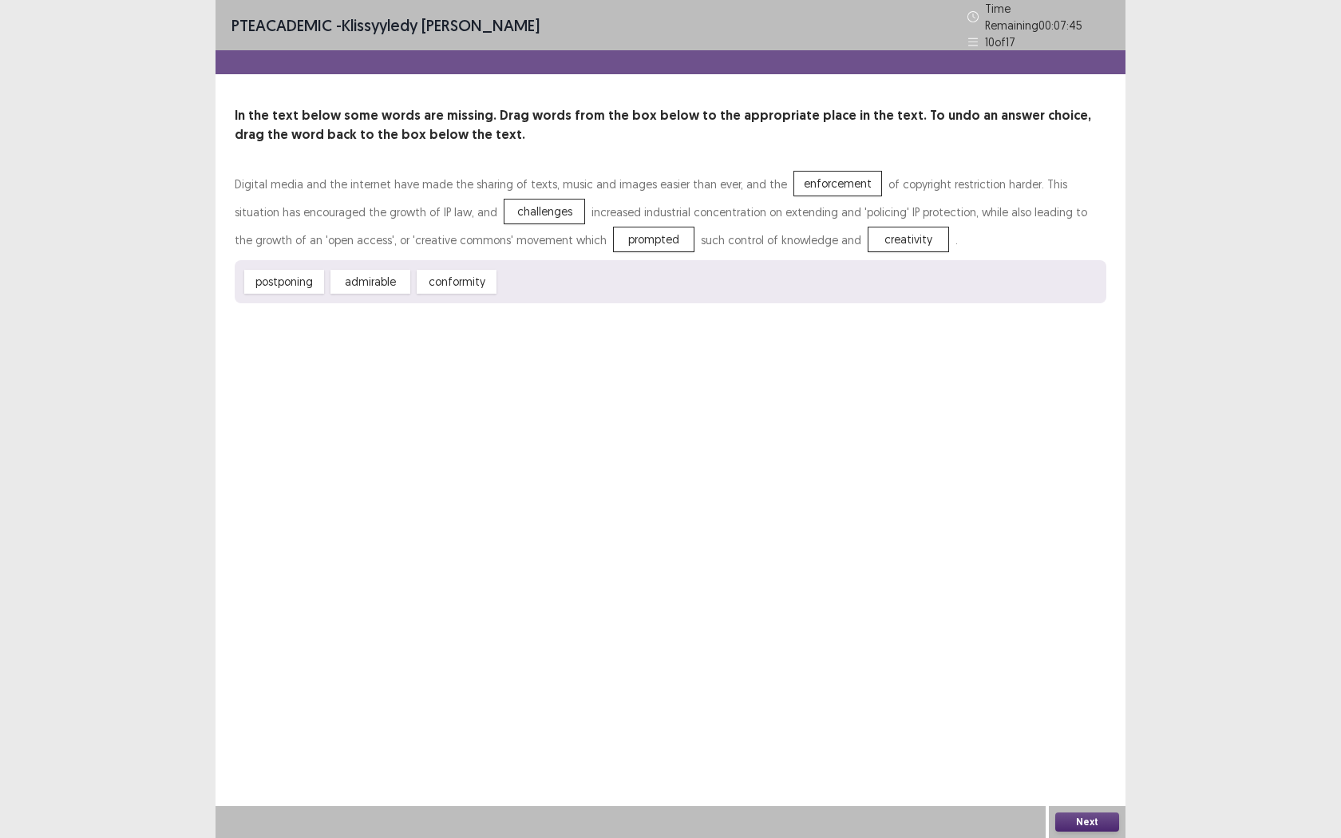
click at [554, 290] on div "Digital media and the internet have made the sharing of texts, music and images…" at bounding box center [671, 236] width 872 height 133
click at [553, 288] on div "postponing admirable conformity" at bounding box center [671, 281] width 872 height 43
click at [553, 287] on div "postponing admirable conformity" at bounding box center [671, 281] width 872 height 43
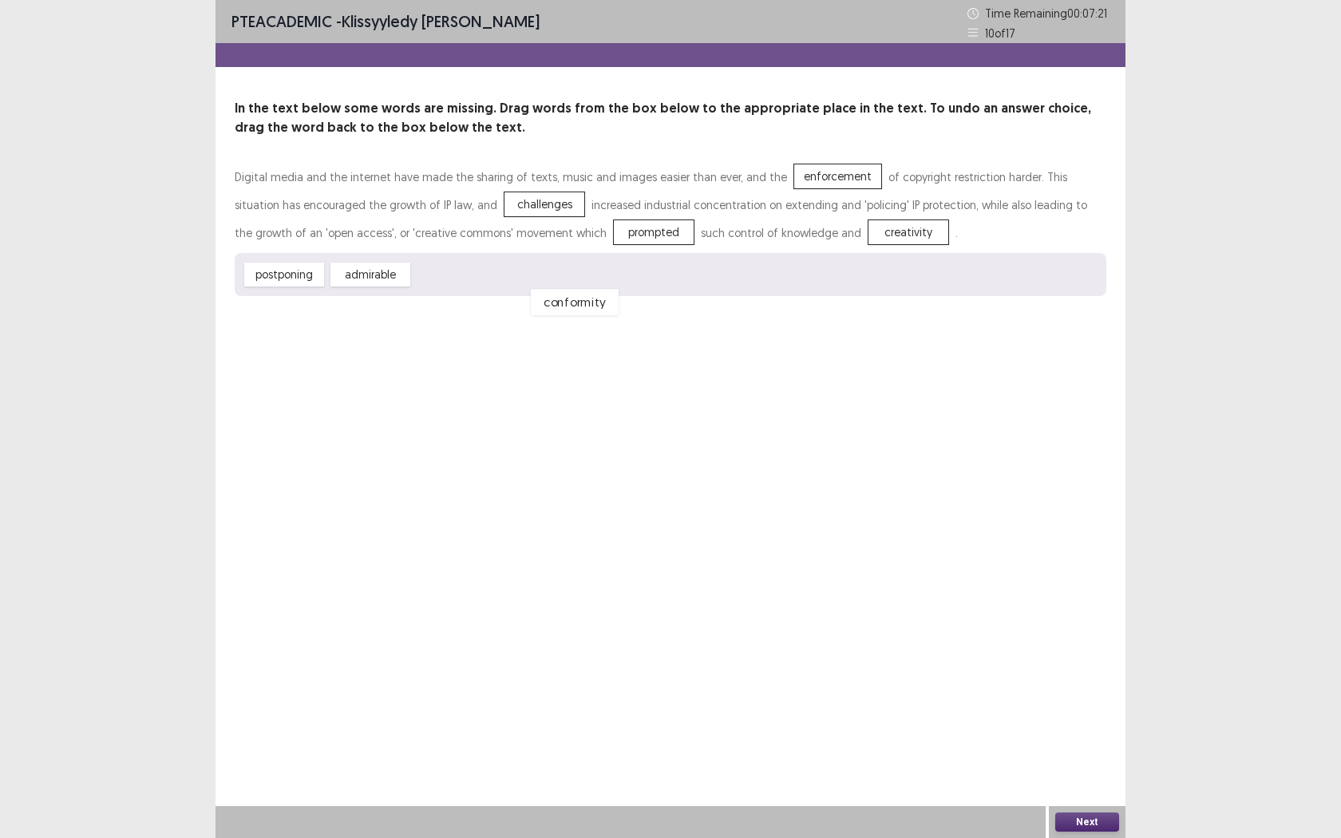
drag, startPoint x: 434, startPoint y: 275, endPoint x: 491, endPoint y: 284, distance: 57.5
click at [524, 292] on div "postponing admirable conformity" at bounding box center [671, 274] width 872 height 43
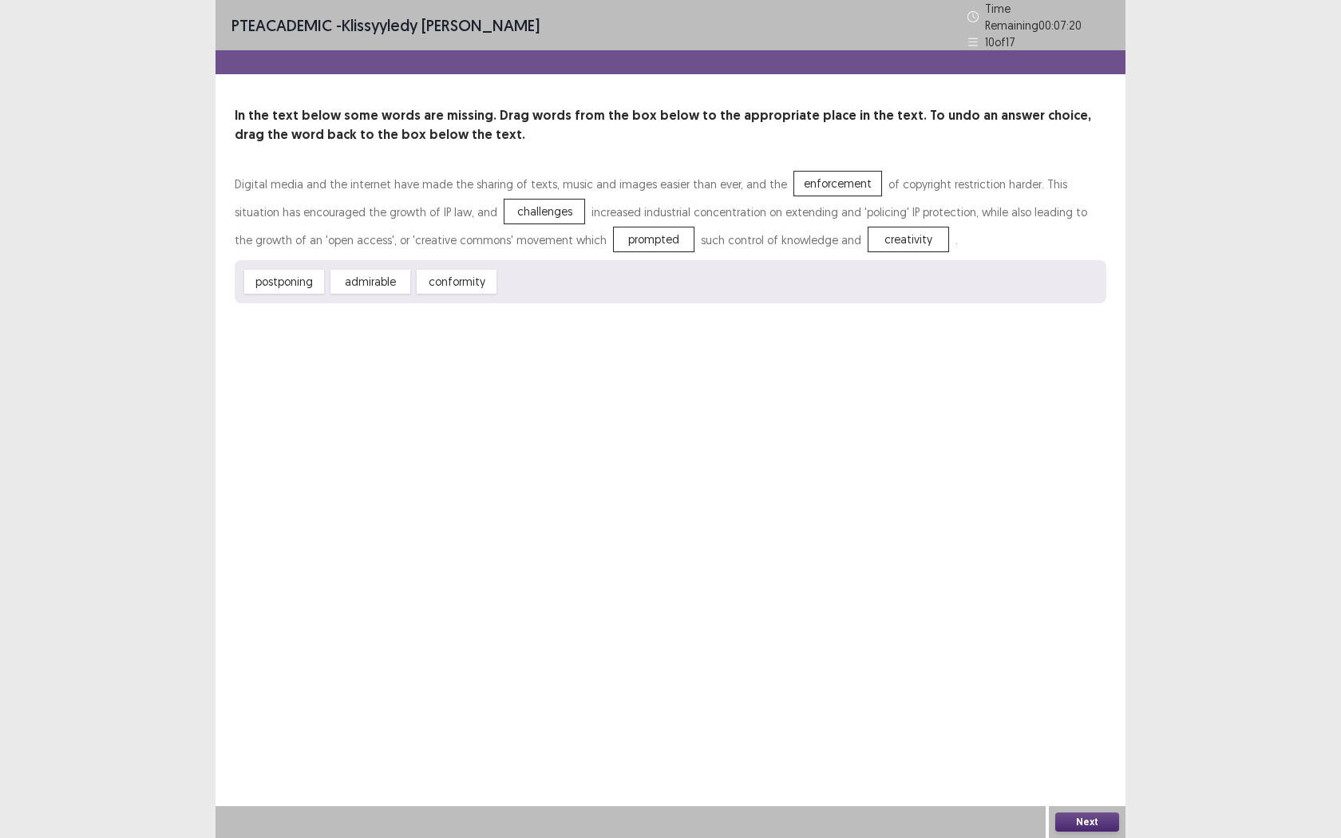
drag, startPoint x: 557, startPoint y: 231, endPoint x: 580, endPoint y: 228, distance: 23.4
click at [614, 235] on div "prompted" at bounding box center [654, 240] width 80 height 24
click at [614, 228] on div "prompted" at bounding box center [654, 240] width 80 height 24
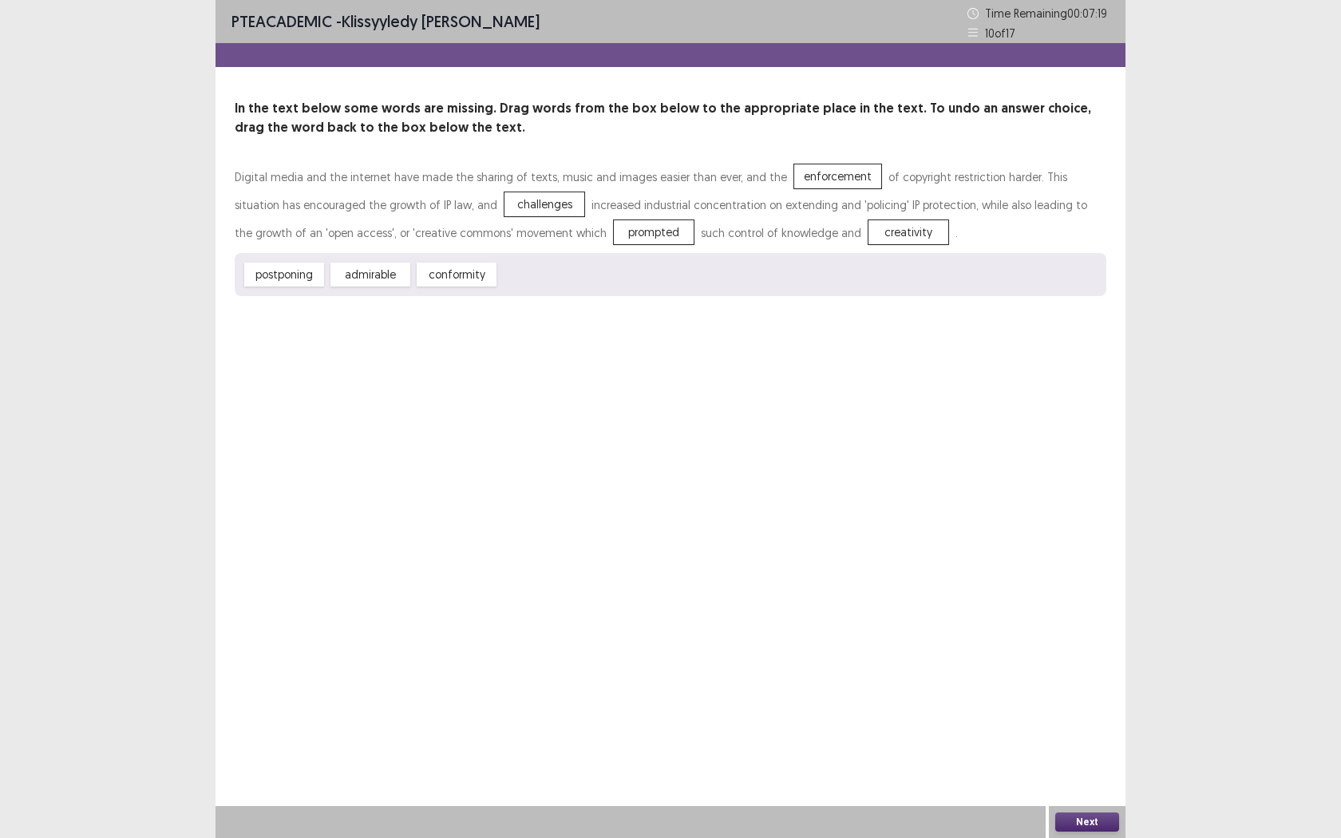
click at [614, 231] on div "prompted" at bounding box center [654, 232] width 80 height 24
drag, startPoint x: 576, startPoint y: 231, endPoint x: 818, endPoint y: 228, distance: 242.7
click at [829, 281] on div "Digital media and the internet have made the sharing of texts, music and images…" at bounding box center [671, 229] width 872 height 133
click at [869, 228] on div "creativity" at bounding box center [909, 232] width 80 height 24
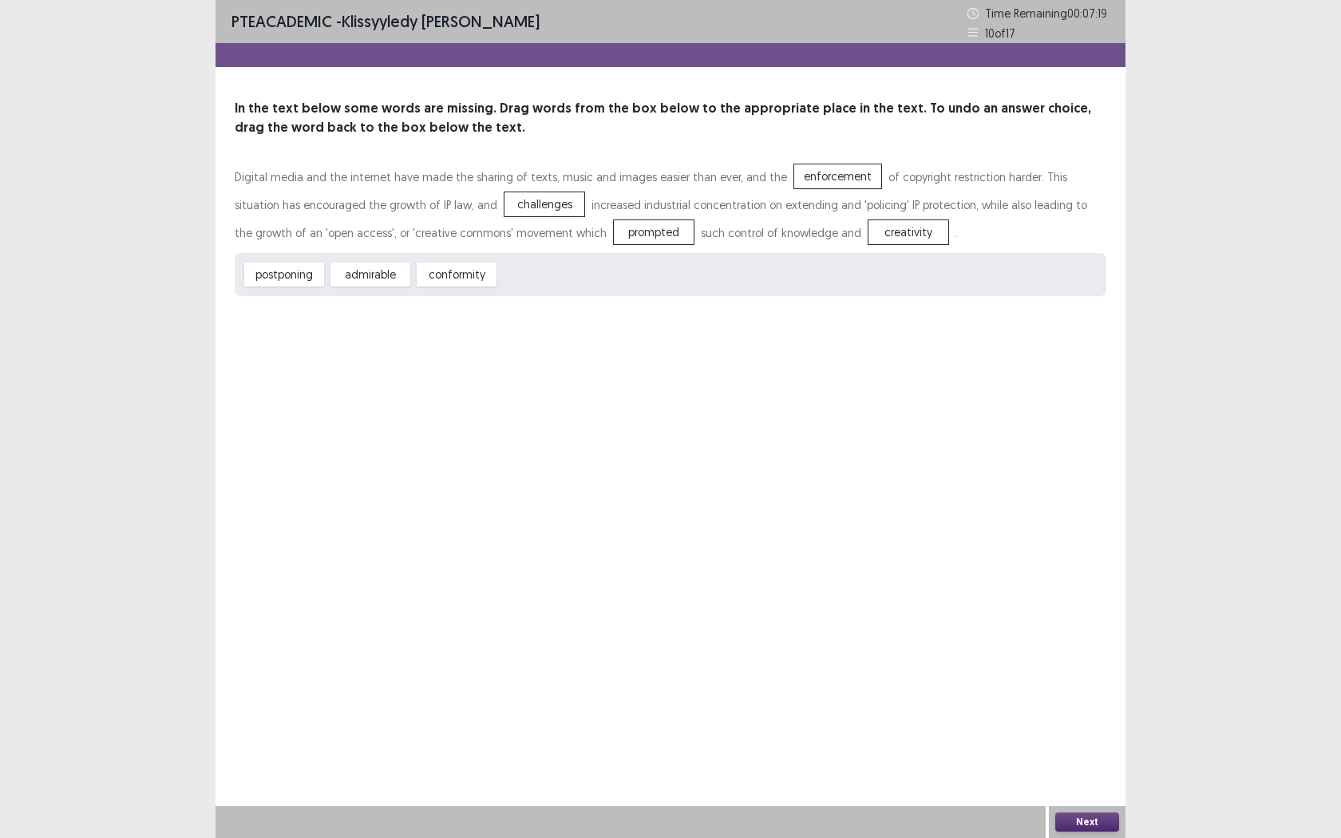
drag, startPoint x: 524, startPoint y: 245, endPoint x: 0, endPoint y: 29, distance: 567.3
click at [544, 245] on div "Digital media and the internet have made the sharing of texts, music and images…" at bounding box center [671, 205] width 872 height 84
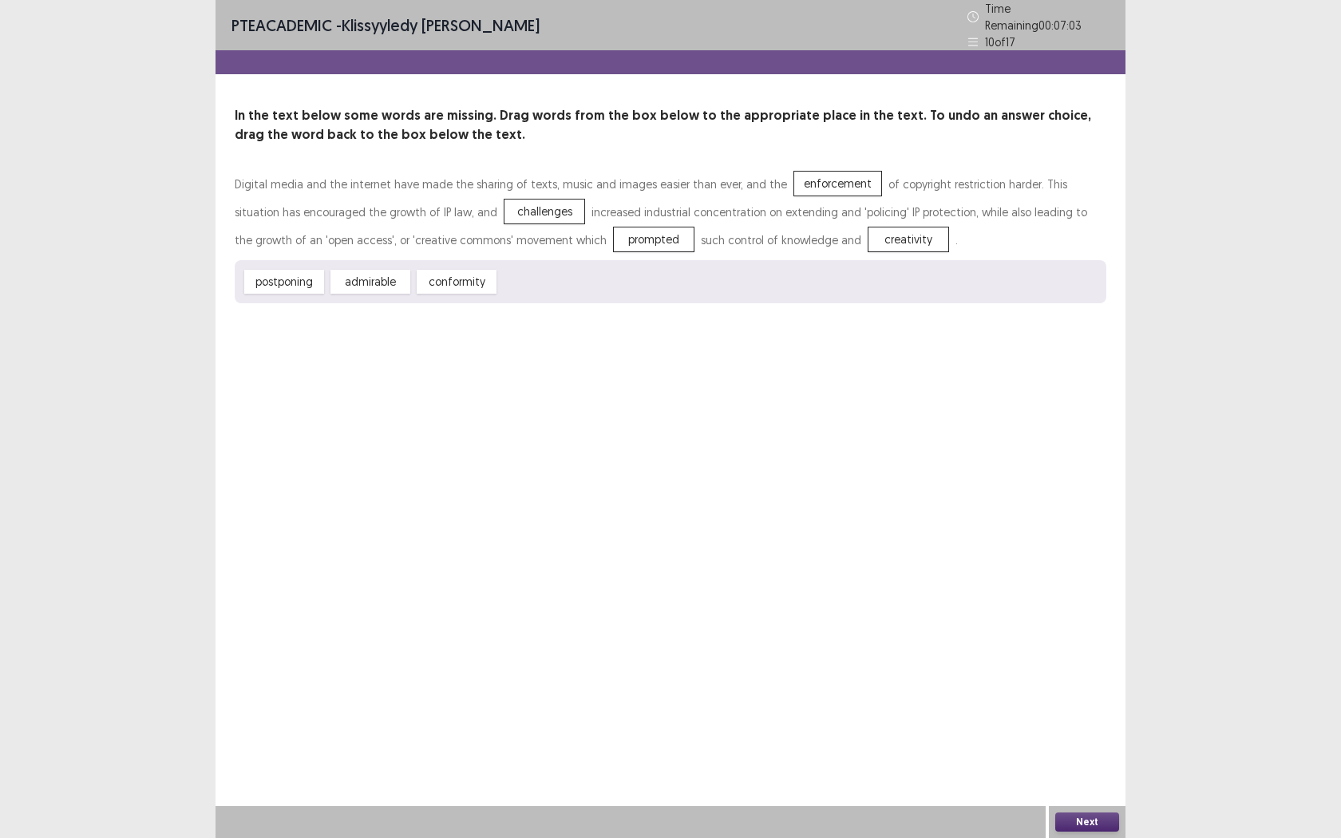
click at [1090, 661] on button "Next" at bounding box center [1087, 822] width 64 height 19
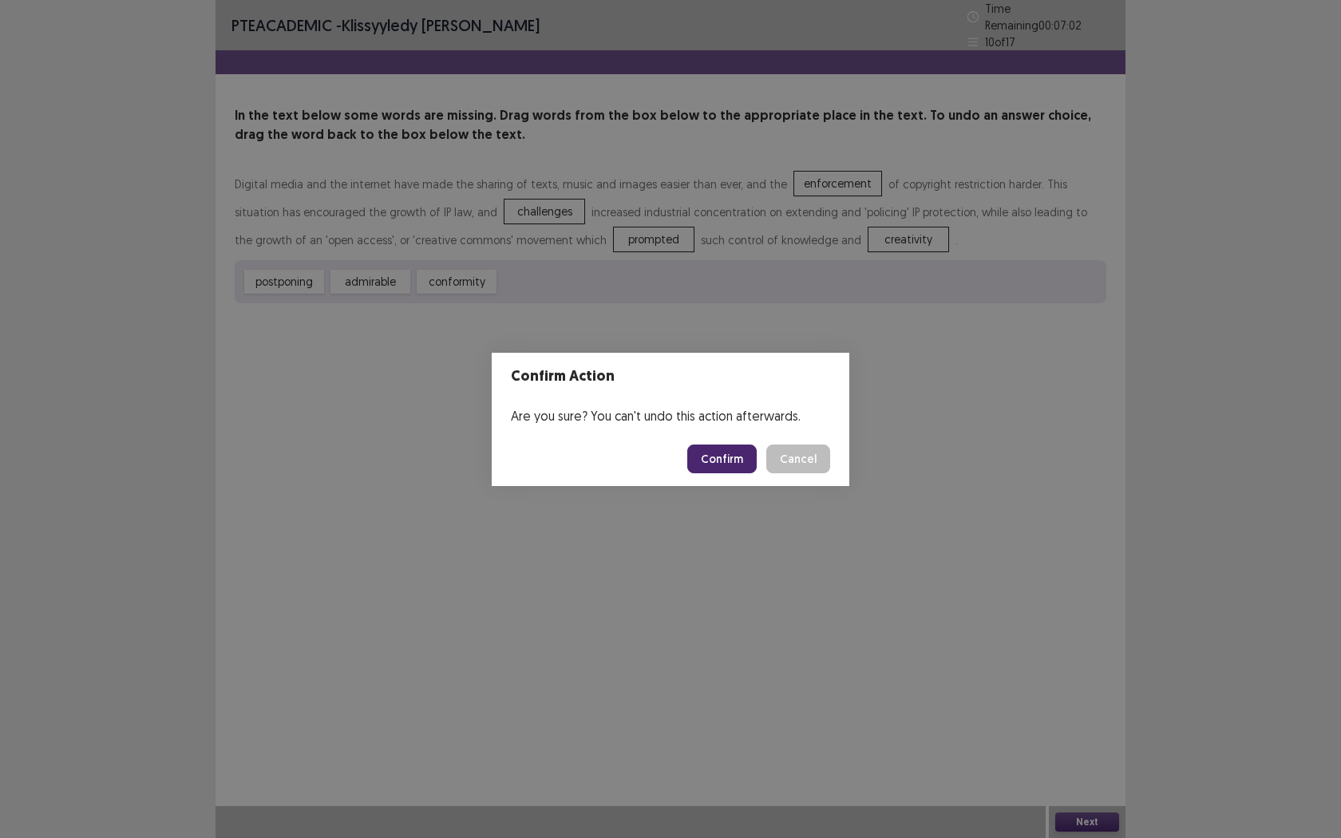
click at [730, 463] on button "Confirm" at bounding box center [721, 459] width 69 height 29
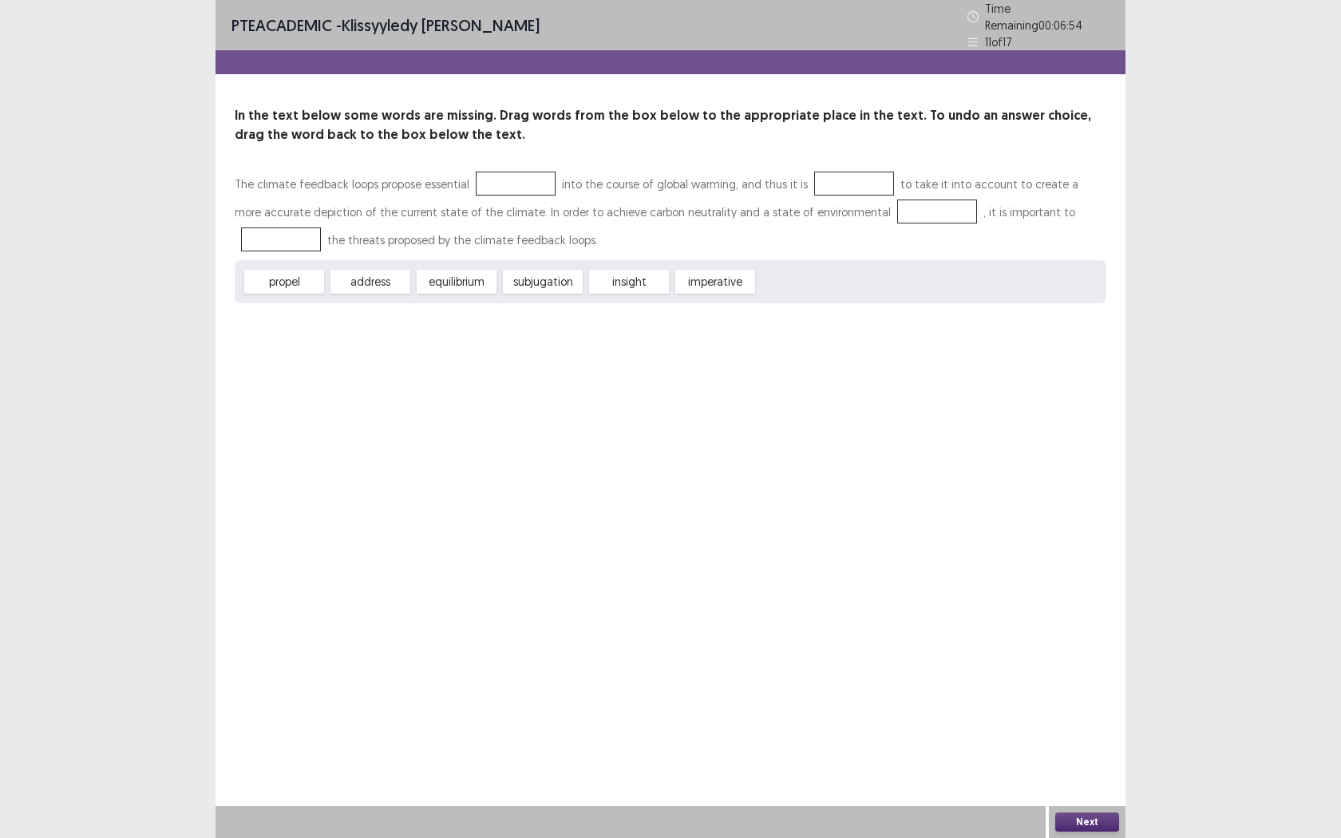
drag, startPoint x: 386, startPoint y: 274, endPoint x: 485, endPoint y: 211, distance: 117.4
click at [485, 211] on div "The climate feedback loops propose essential into the course of global warming,…" at bounding box center [671, 236] width 872 height 133
drag, startPoint x: 373, startPoint y: 278, endPoint x: 531, endPoint y: 181, distance: 185.2
click at [525, 188] on div "The climate feedback loops propose essential into the course of global warming,…" at bounding box center [671, 236] width 872 height 133
click at [531, 181] on div at bounding box center [516, 184] width 80 height 24
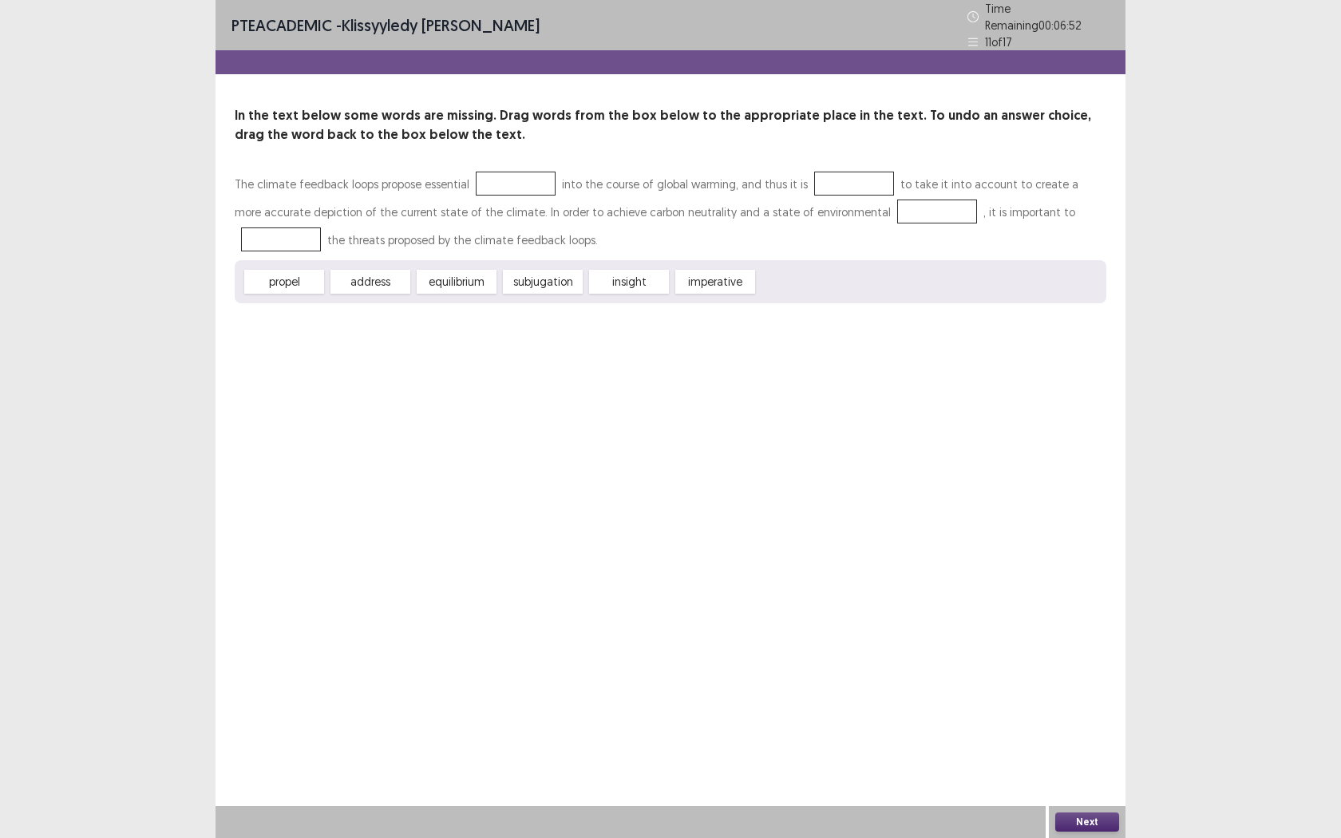
click at [530, 180] on div at bounding box center [516, 184] width 80 height 24
click at [580, 182] on div "The climate feedback loops propose essential into the course of global warming,…" at bounding box center [671, 212] width 872 height 84
drag, startPoint x: 589, startPoint y: 178, endPoint x: 623, endPoint y: 172, distance: 34.9
click at [589, 177] on div "The climate feedback loops propose essential into the course of global warming,…" at bounding box center [671, 212] width 872 height 84
click at [623, 172] on div "The climate feedback loops propose essential into the course of global warming,…" at bounding box center [671, 212] width 872 height 84
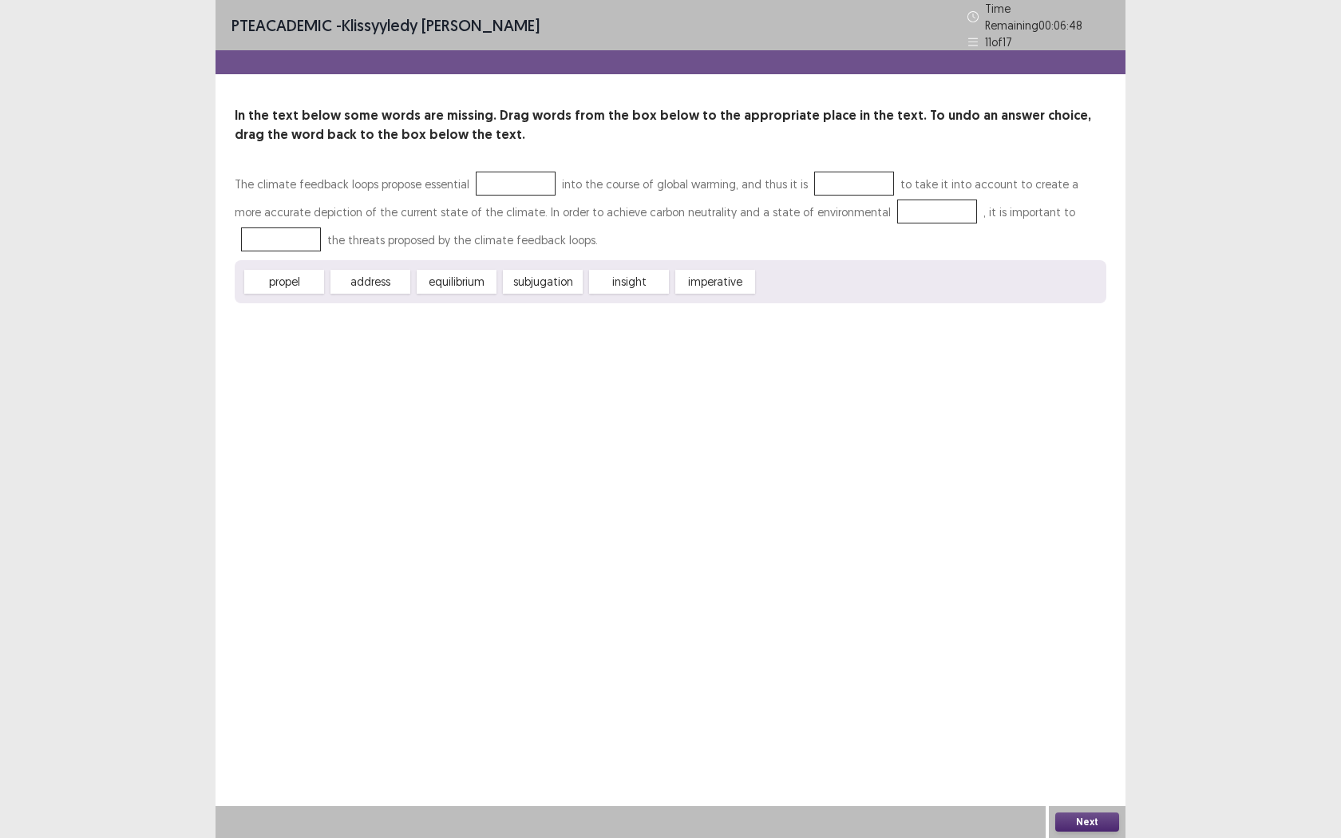
drag, startPoint x: 623, startPoint y: 268, endPoint x: 518, endPoint y: 204, distance: 122.5
click at [534, 187] on div "The climate feedback loops propose essential into the course of global warming,…" at bounding box center [671, 236] width 872 height 133
click at [571, 184] on div "In the text below some words are missing. Drag words from the box below to the …" at bounding box center [671, 204] width 910 height 197
click at [414, 276] on div "propel address equilibrium subjugation insight imperative" at bounding box center [671, 281] width 872 height 43
drag, startPoint x: 440, startPoint y: 257, endPoint x: 454, endPoint y: 235, distance: 26.6
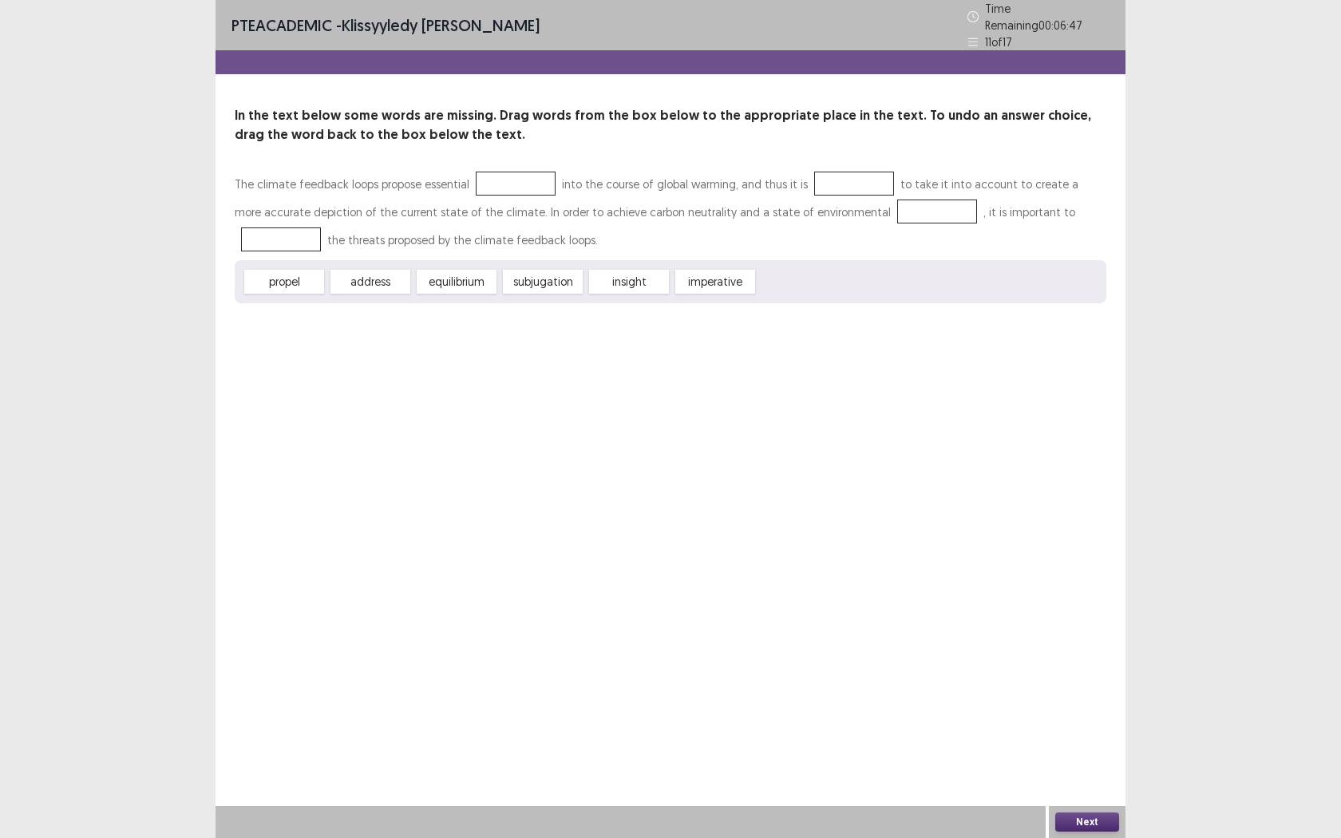
click at [441, 260] on div "propel address equilibrium subjugation insight imperative" at bounding box center [671, 281] width 872 height 43
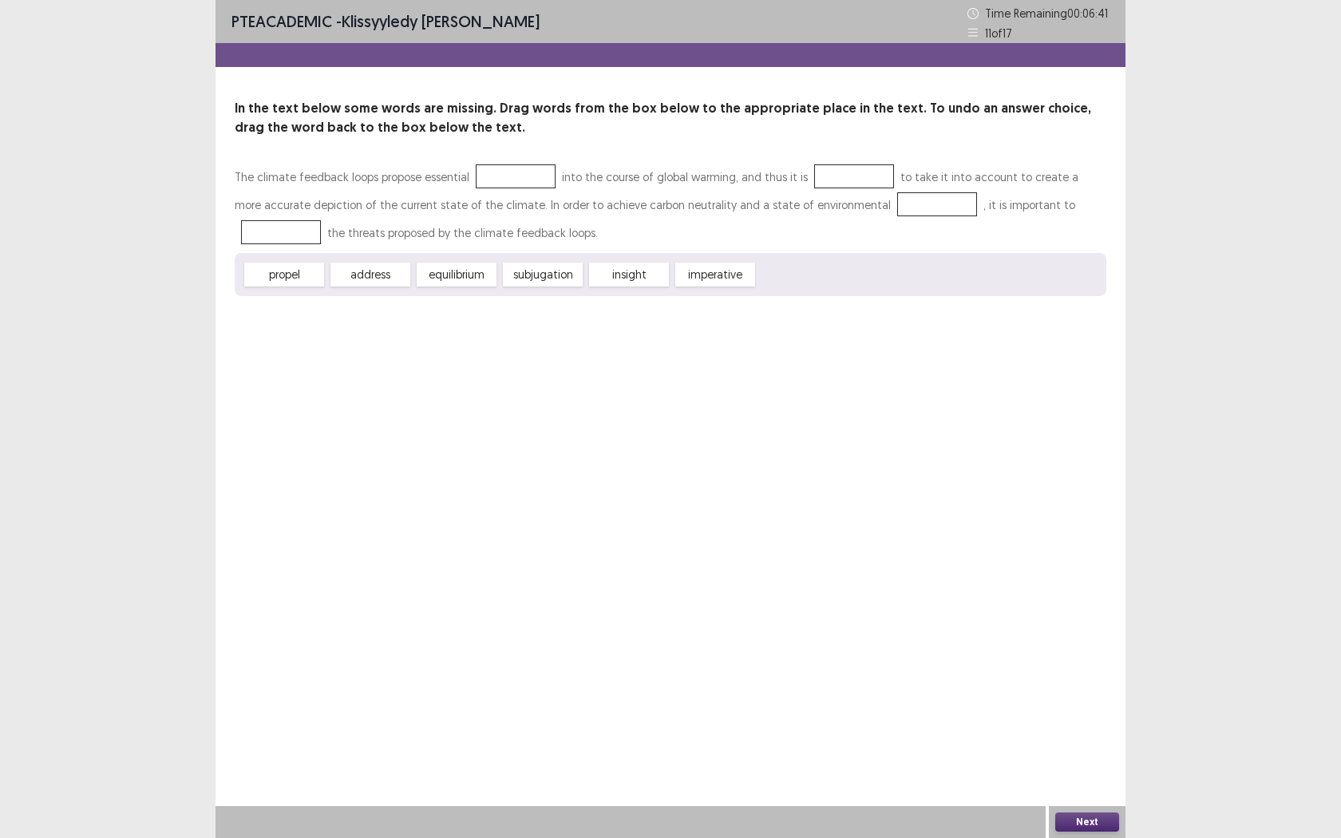
click at [691, 0] on div "PTE academic - Klissyyledy [PERSON_NAME] Time Remaining 00 : 06 : 41 11 of 17" at bounding box center [671, 21] width 910 height 43
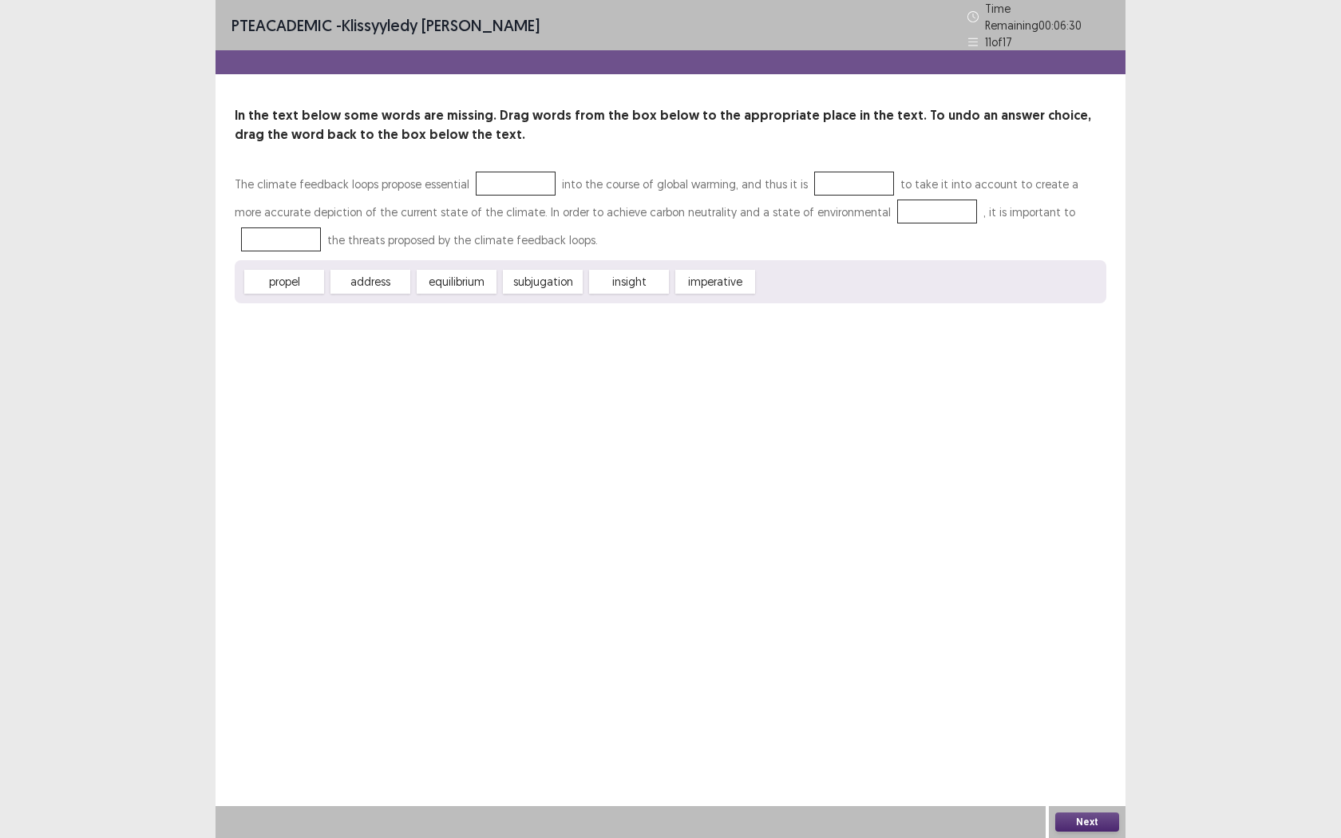
click at [56, 1] on div "PTE academic - Klissyyledy [PERSON_NAME] Time Remaining 00 : 06 : 30 11 of 17 I…" at bounding box center [670, 419] width 1341 height 838
click at [499, 192] on div "The climate feedback loops propose essential into the course of global warming,…" at bounding box center [671, 212] width 872 height 84
drag, startPoint x: 497, startPoint y: 184, endPoint x: 464, endPoint y: 259, distance: 82.2
click at [497, 184] on div at bounding box center [516, 184] width 80 height 24
drag, startPoint x: 463, startPoint y: 261, endPoint x: 455, endPoint y: 279, distance: 20.0
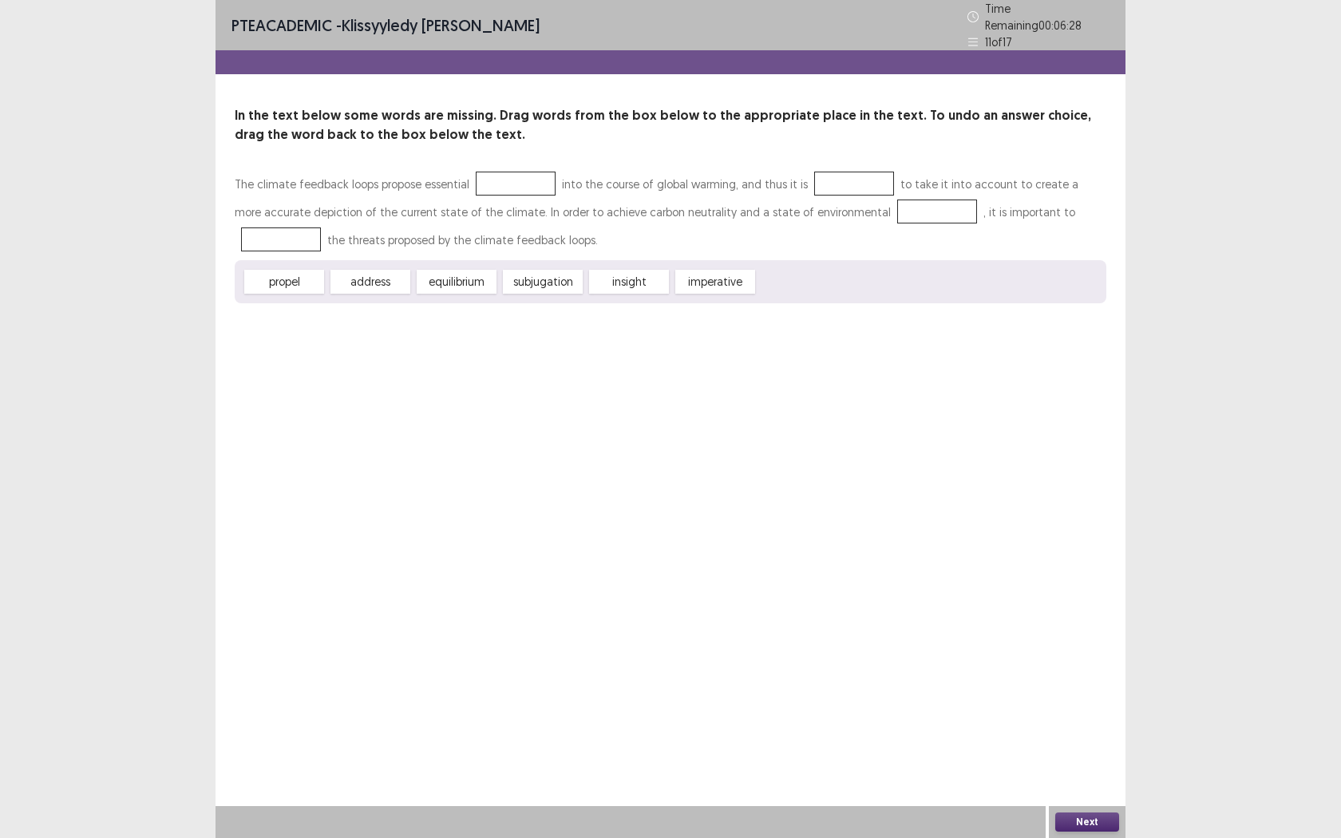
click at [455, 283] on div "propel address equilibrium subjugation insight imperative" at bounding box center [671, 281] width 872 height 43
click at [456, 278] on div "equilibrium" at bounding box center [457, 282] width 80 height 24
drag, startPoint x: 456, startPoint y: 275, endPoint x: 541, endPoint y: 279, distance: 85.5
click at [537, 149] on div "In the text below some words are missing. Drag words from the box below to the …" at bounding box center [671, 204] width 910 height 197
click at [554, 250] on div "The climate feedback loops propose essential into the course of global warming,…" at bounding box center [671, 215] width 872 height 90
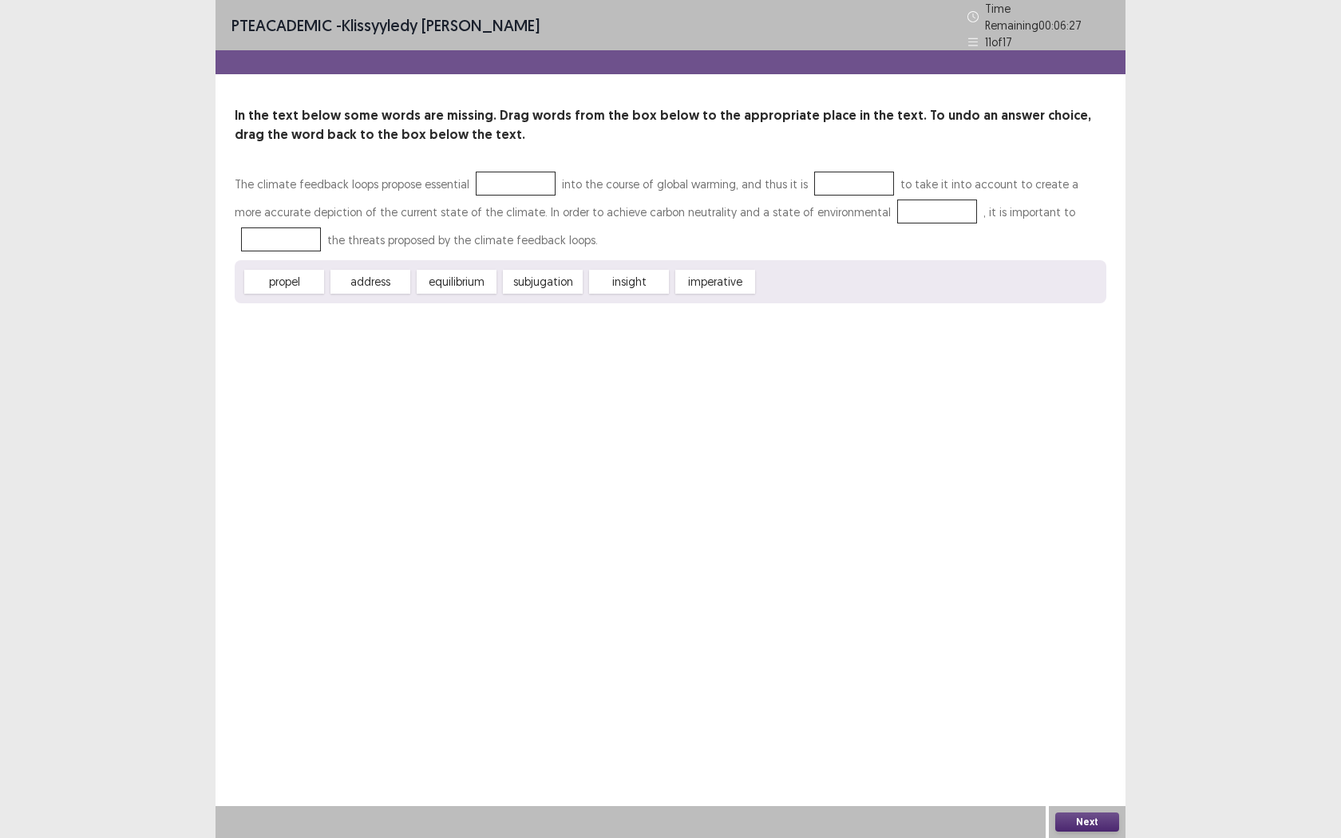
click at [529, 287] on div "propel address equilibrium subjugation insight imperative" at bounding box center [671, 281] width 872 height 43
drag, startPoint x: 489, startPoint y: 316, endPoint x: 460, endPoint y: 228, distance: 92.4
click at [642, 278] on div "The climate feedback loops propose essential into the course of global warming,…" at bounding box center [671, 236] width 872 height 133
click at [39, 445] on div "PTE academic - Klissyyledy [PERSON_NAME] Time Remaining 00 : 06 : 22 11 of 17 I…" at bounding box center [670, 419] width 1341 height 838
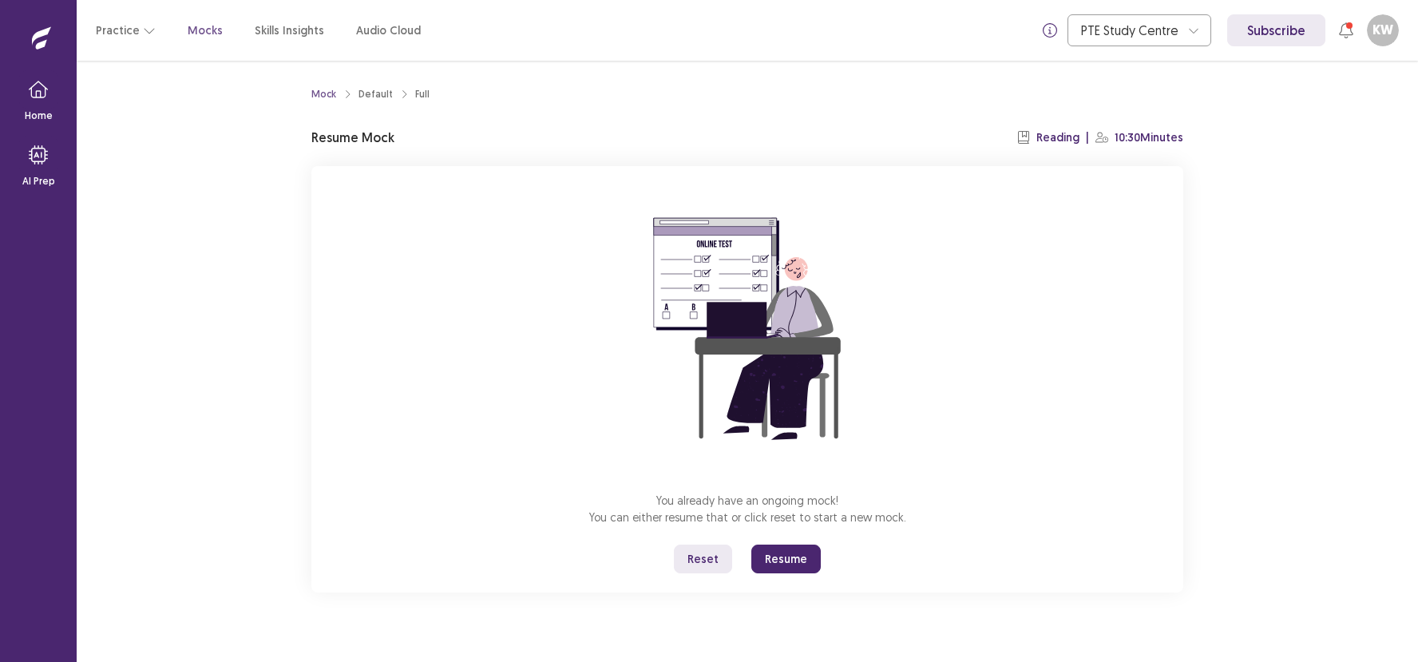
click at [805, 552] on button "Resume" at bounding box center [785, 558] width 69 height 29
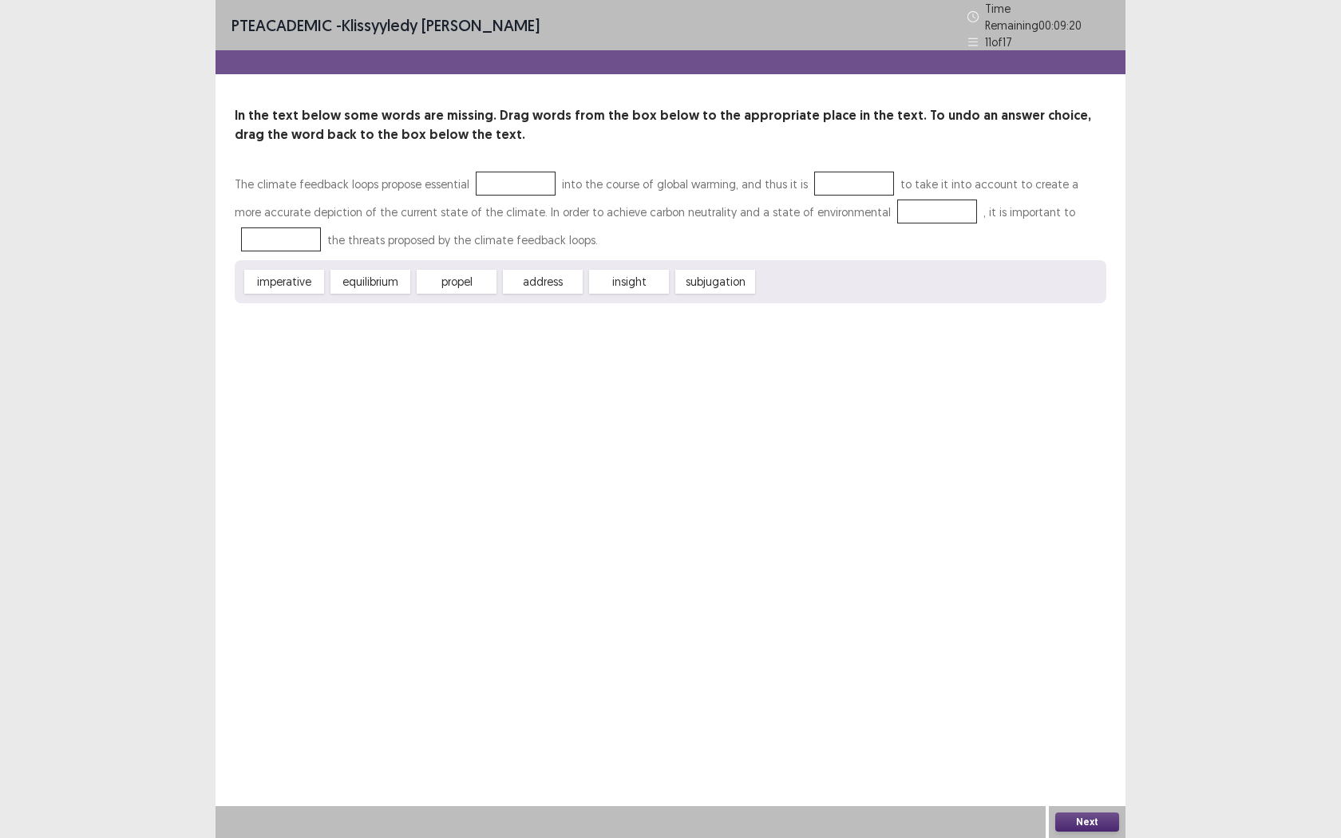
drag, startPoint x: 924, startPoint y: 77, endPoint x: 926, endPoint y: 0, distance: 77.5
click at [987, 0] on div "PTE academic - Klissyyledy [PERSON_NAME] Time Remaining 00 : 09 : 20 11 of 17 I…" at bounding box center [671, 167] width 910 height 335
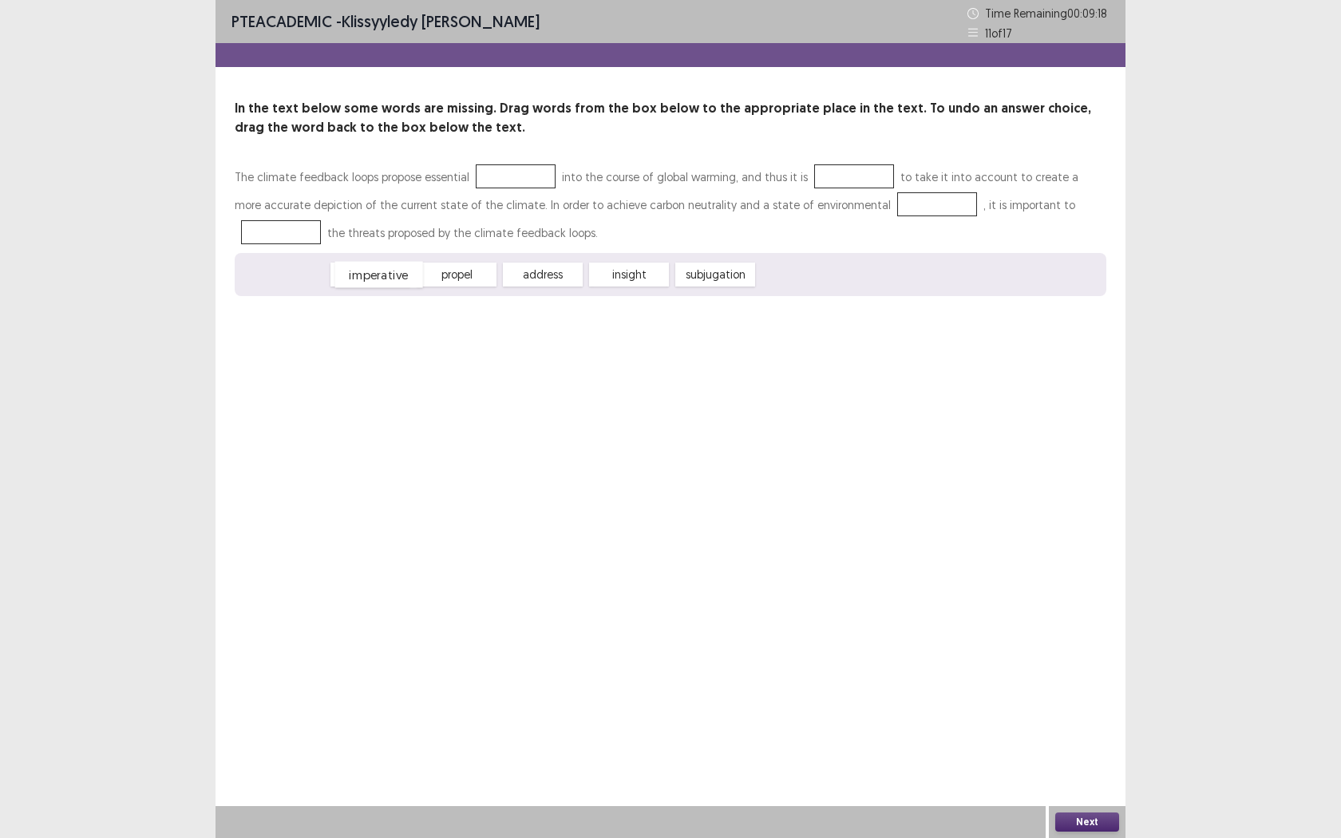
drag, startPoint x: 291, startPoint y: 269, endPoint x: 374, endPoint y: 275, distance: 83.2
click at [385, 269] on div "imperative" at bounding box center [379, 275] width 88 height 26
drag, startPoint x: 560, startPoint y: 273, endPoint x: 528, endPoint y: 166, distance: 111.4
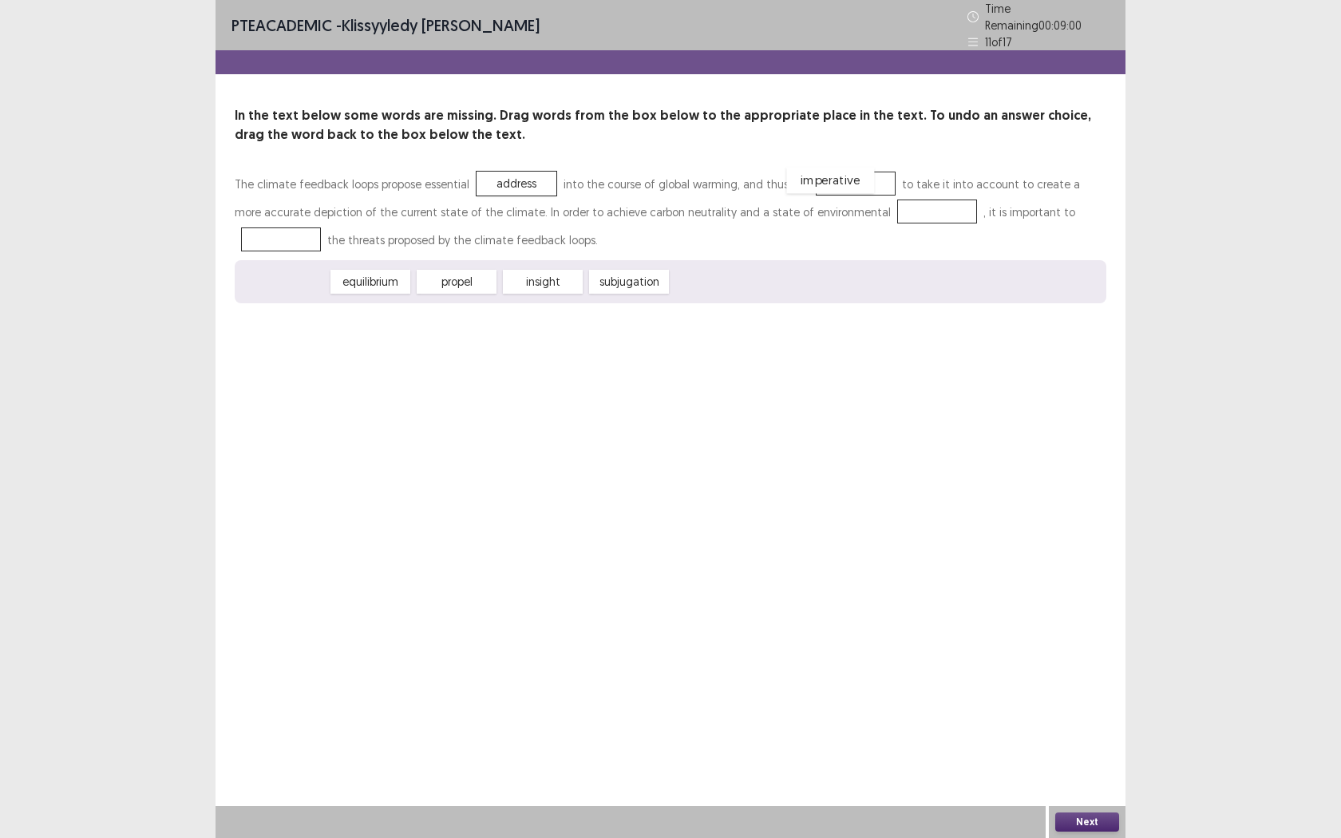
drag, startPoint x: 273, startPoint y: 275, endPoint x: 821, endPoint y: 176, distance: 557.1
drag, startPoint x: 290, startPoint y: 271, endPoint x: 847, endPoint y: 200, distance: 561.8
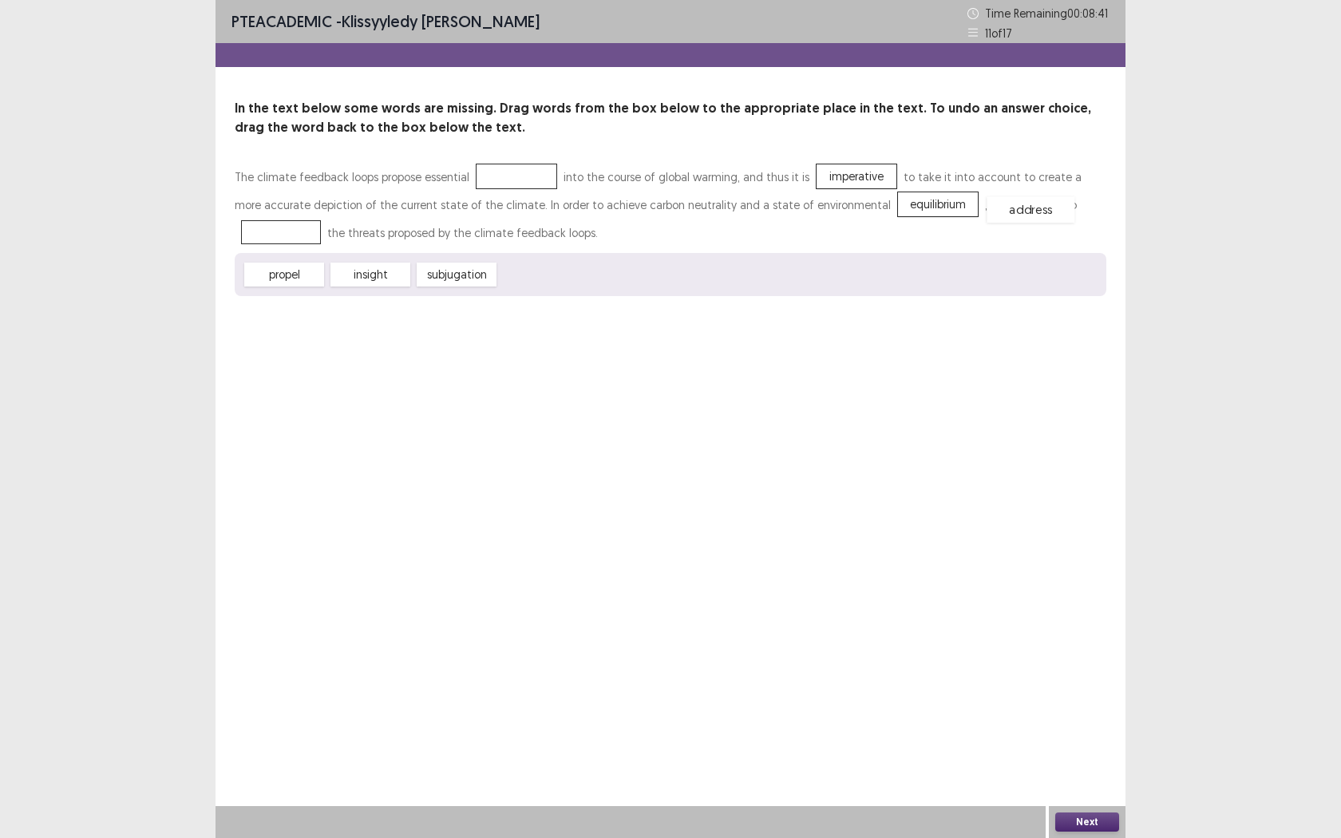
drag, startPoint x: 505, startPoint y: 183, endPoint x: 1019, endPoint y: 216, distance: 515.2
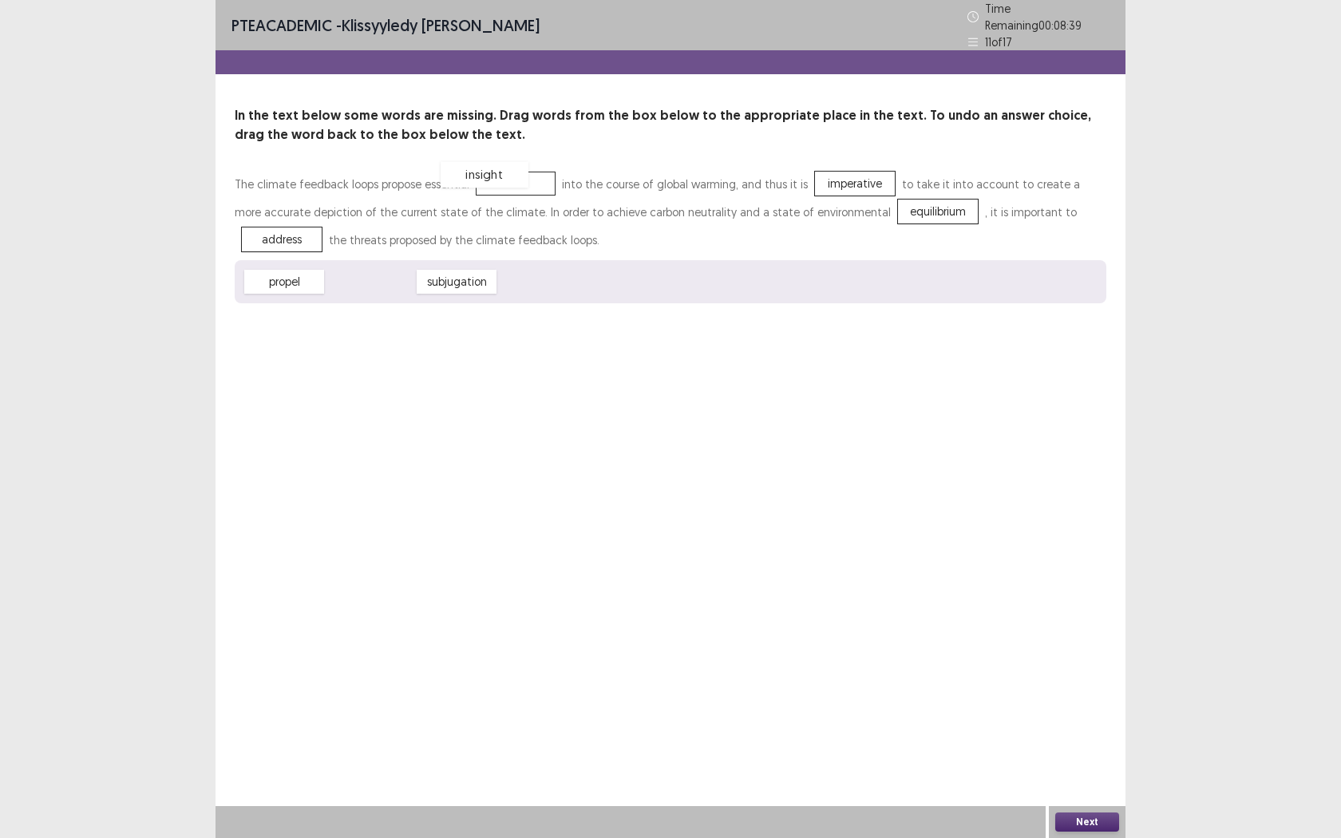
drag, startPoint x: 385, startPoint y: 268, endPoint x: 508, endPoint y: 162, distance: 162.4
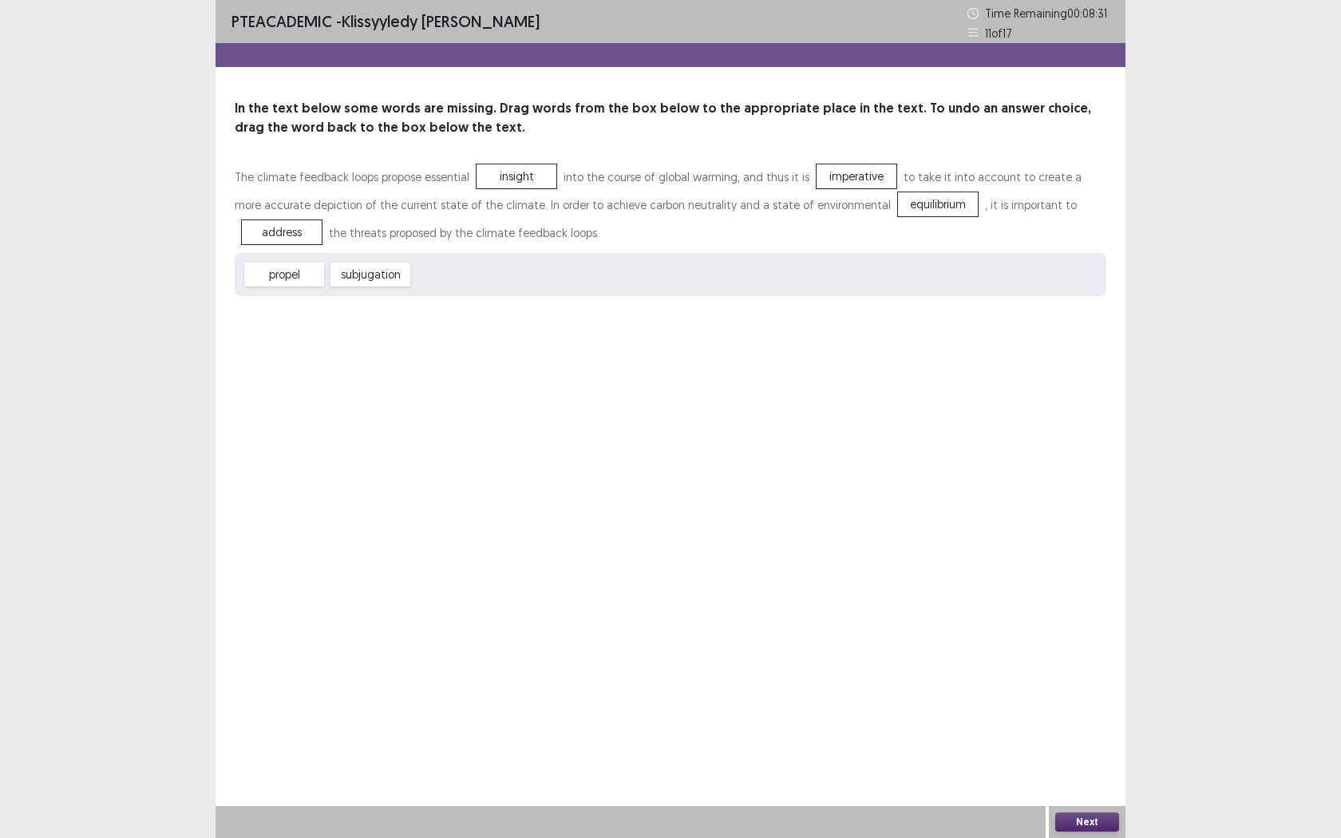
click at [1075, 661] on button "Next" at bounding box center [1087, 822] width 64 height 19
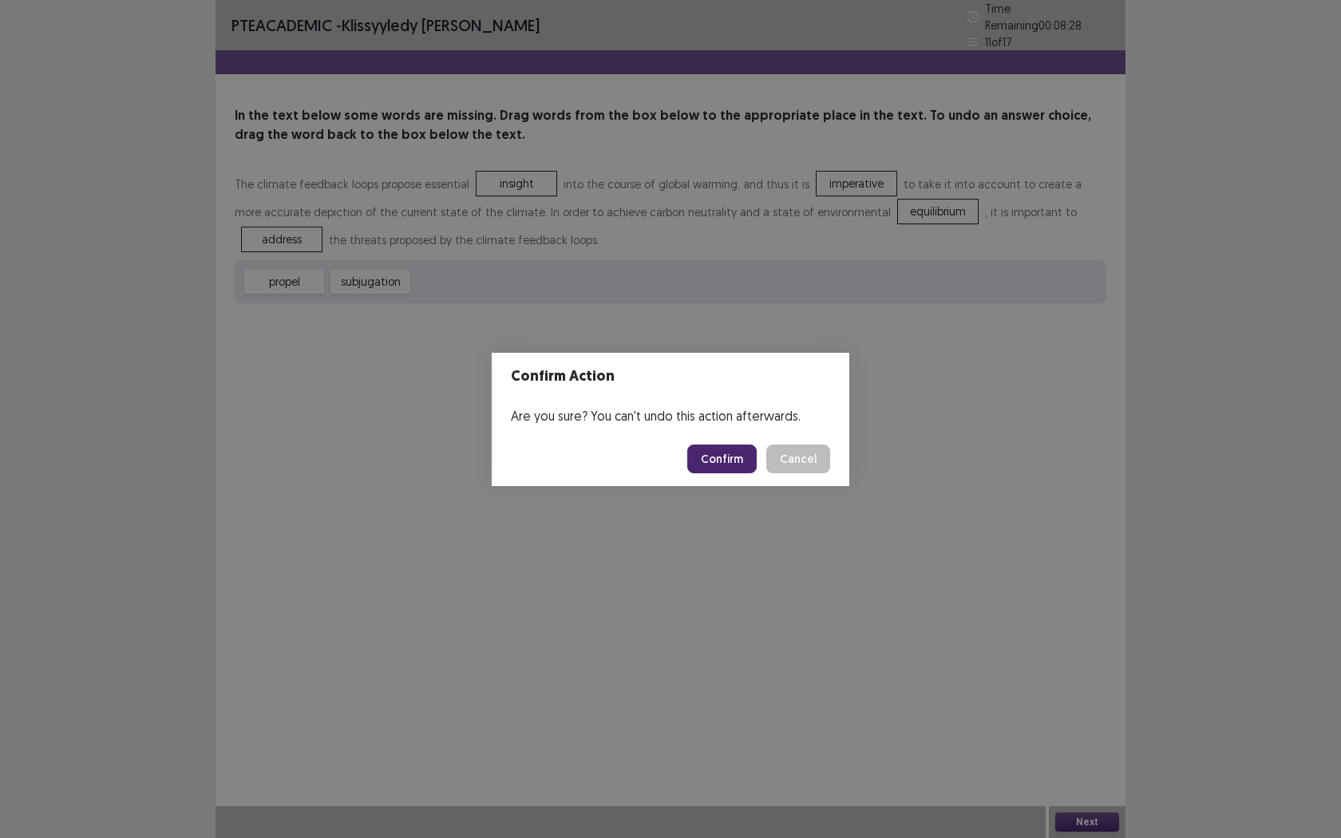
click at [746, 458] on button "Confirm" at bounding box center [721, 459] width 69 height 29
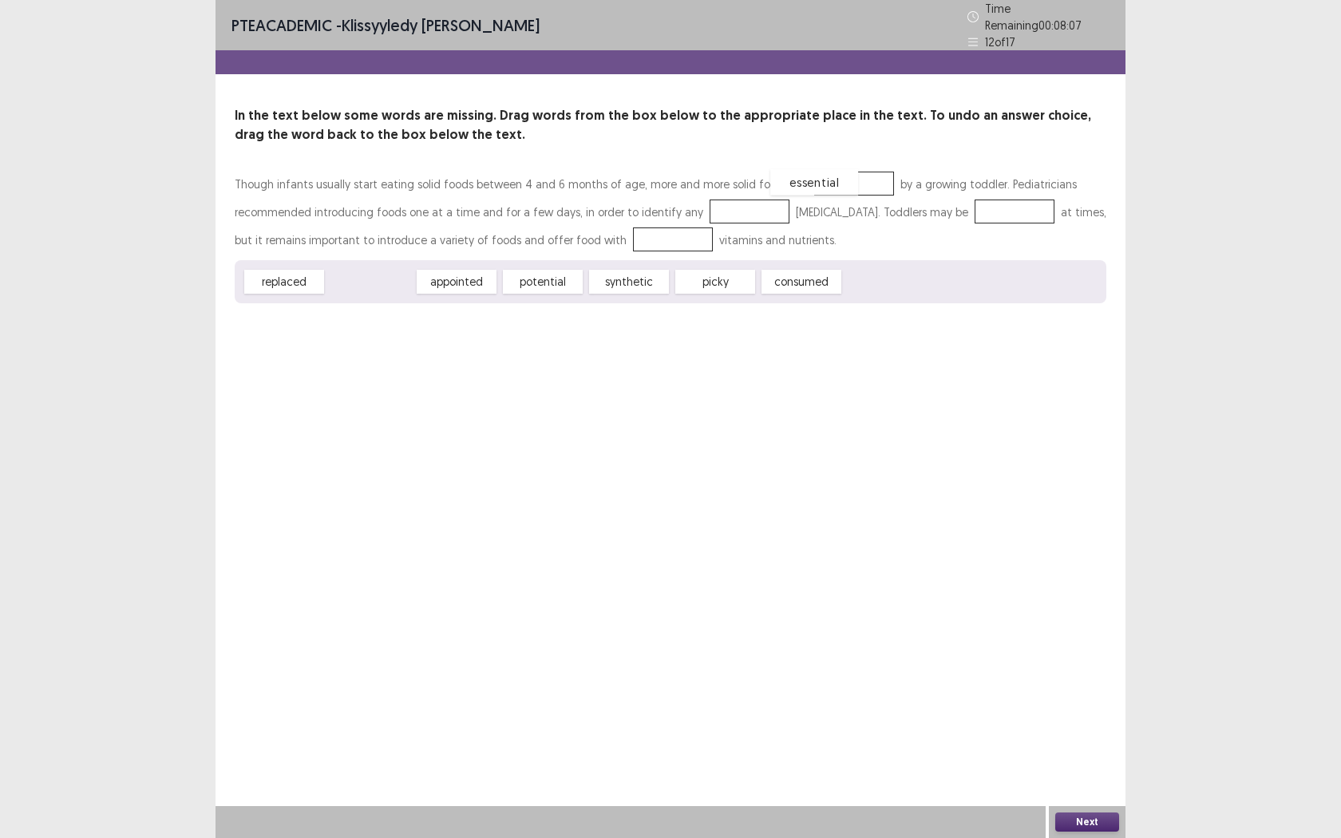
drag, startPoint x: 370, startPoint y: 275, endPoint x: 817, endPoint y: 180, distance: 456.2
drag, startPoint x: 833, startPoint y: 181, endPoint x: 821, endPoint y: 310, distance: 129.2
click at [717, 269] on div "consumed" at bounding box center [715, 282] width 88 height 26
drag, startPoint x: 716, startPoint y: 265, endPoint x: 831, endPoint y: 176, distance: 145.6
drag, startPoint x: 463, startPoint y: 271, endPoint x: 722, endPoint y: 198, distance: 268.9
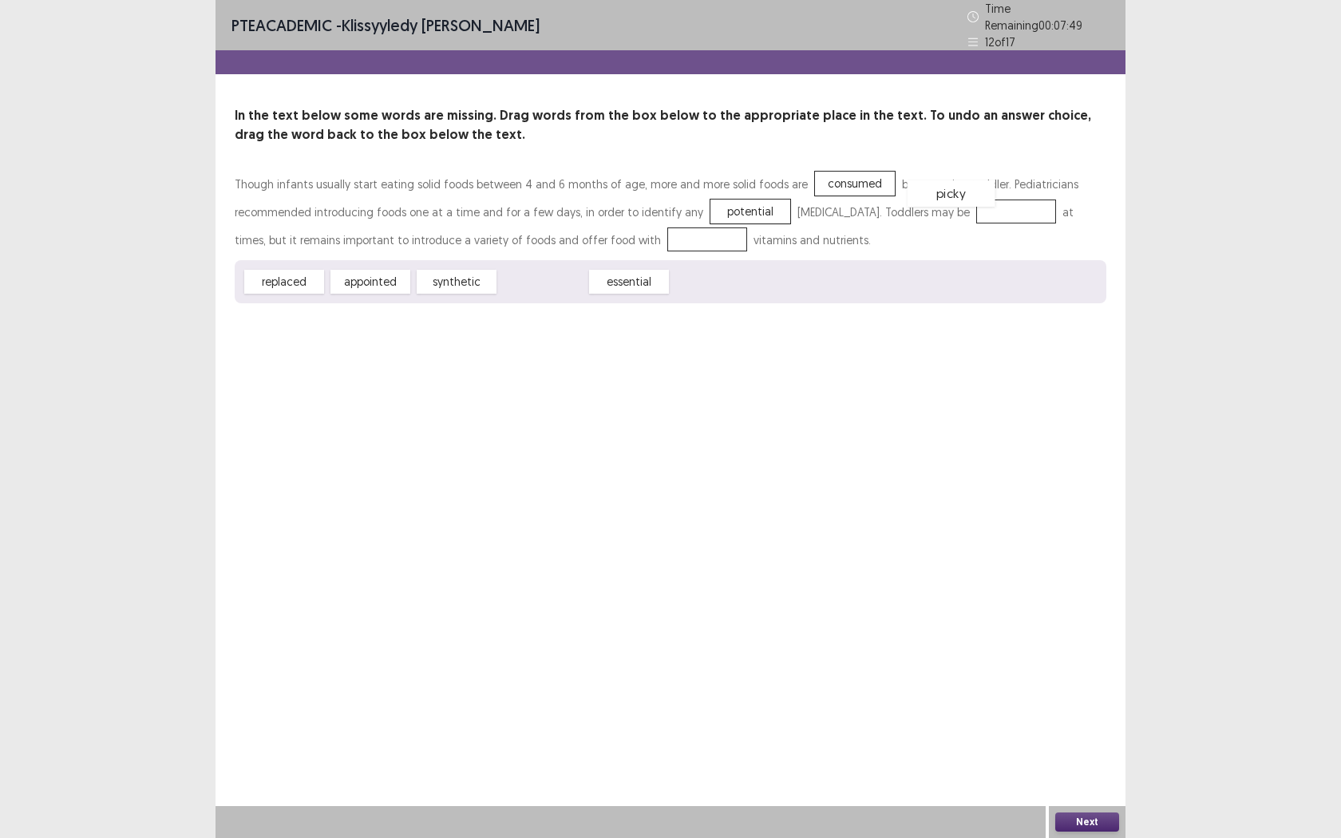
drag, startPoint x: 560, startPoint y: 275, endPoint x: 970, endPoint y: 196, distance: 417.8
drag, startPoint x: 538, startPoint y: 274, endPoint x: 625, endPoint y: 224, distance: 100.1
click at [1081, 661] on button "Next" at bounding box center [1087, 822] width 64 height 19
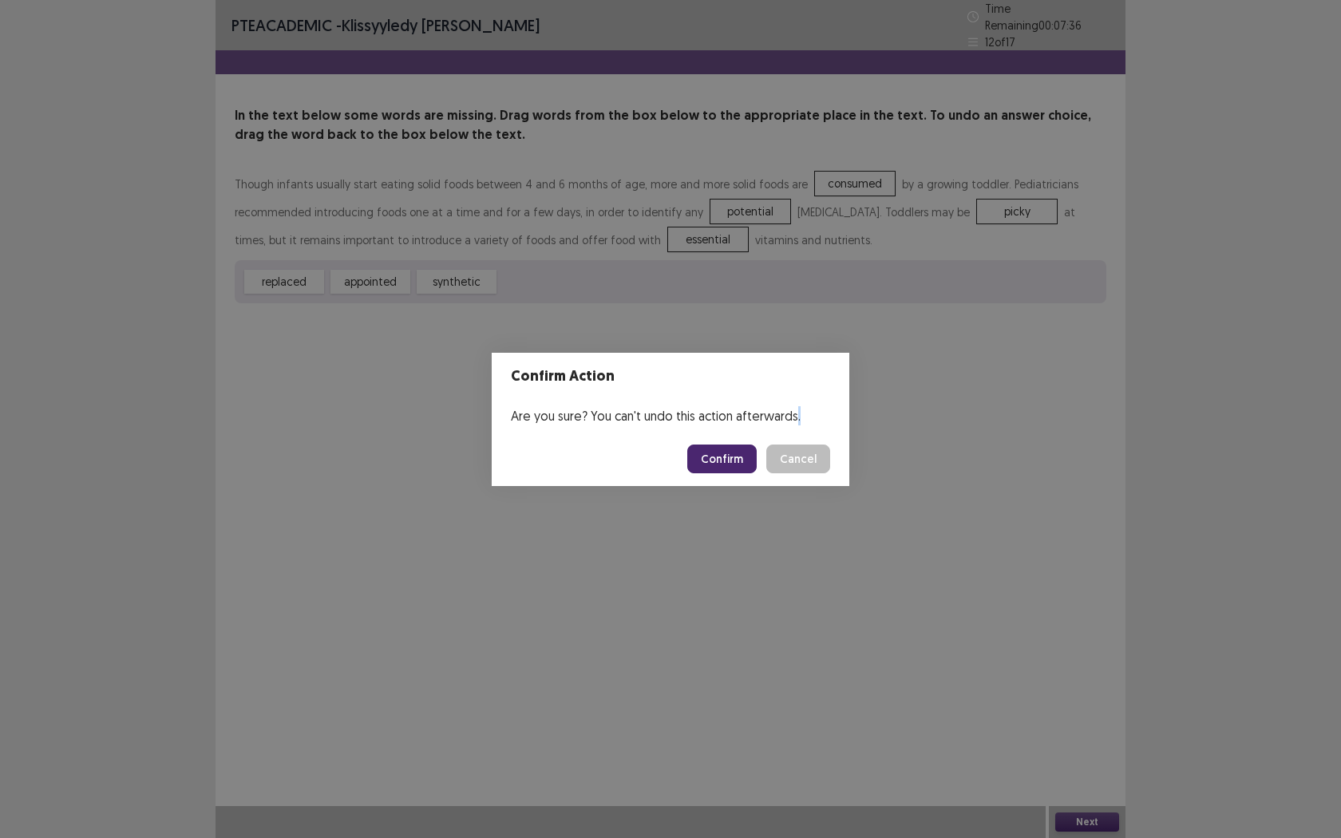
click at [1081, 661] on div "Confirm Action Are you sure? You can't undo this action afterwards. Confirm Can…" at bounding box center [670, 419] width 1341 height 838
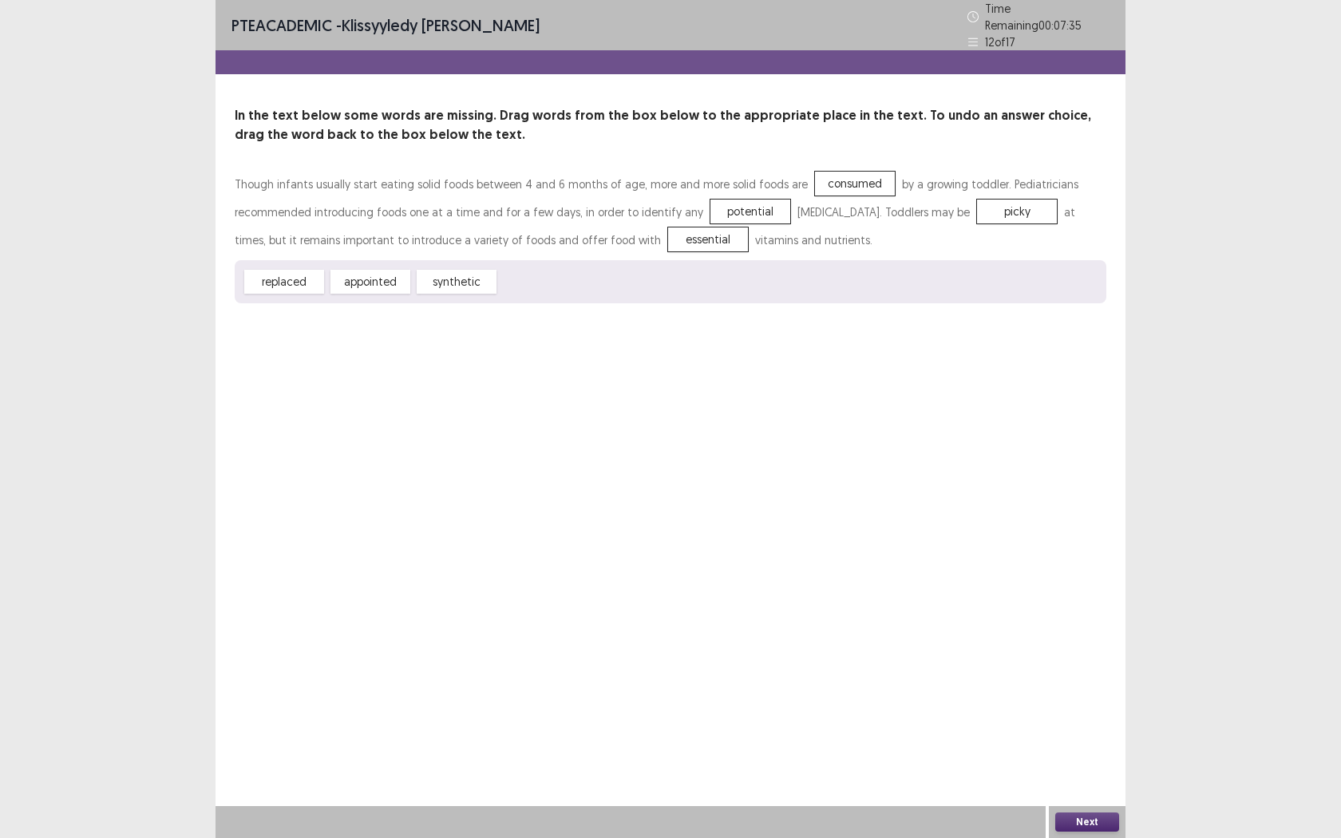
click at [1091, 661] on button "Next" at bounding box center [1087, 822] width 64 height 19
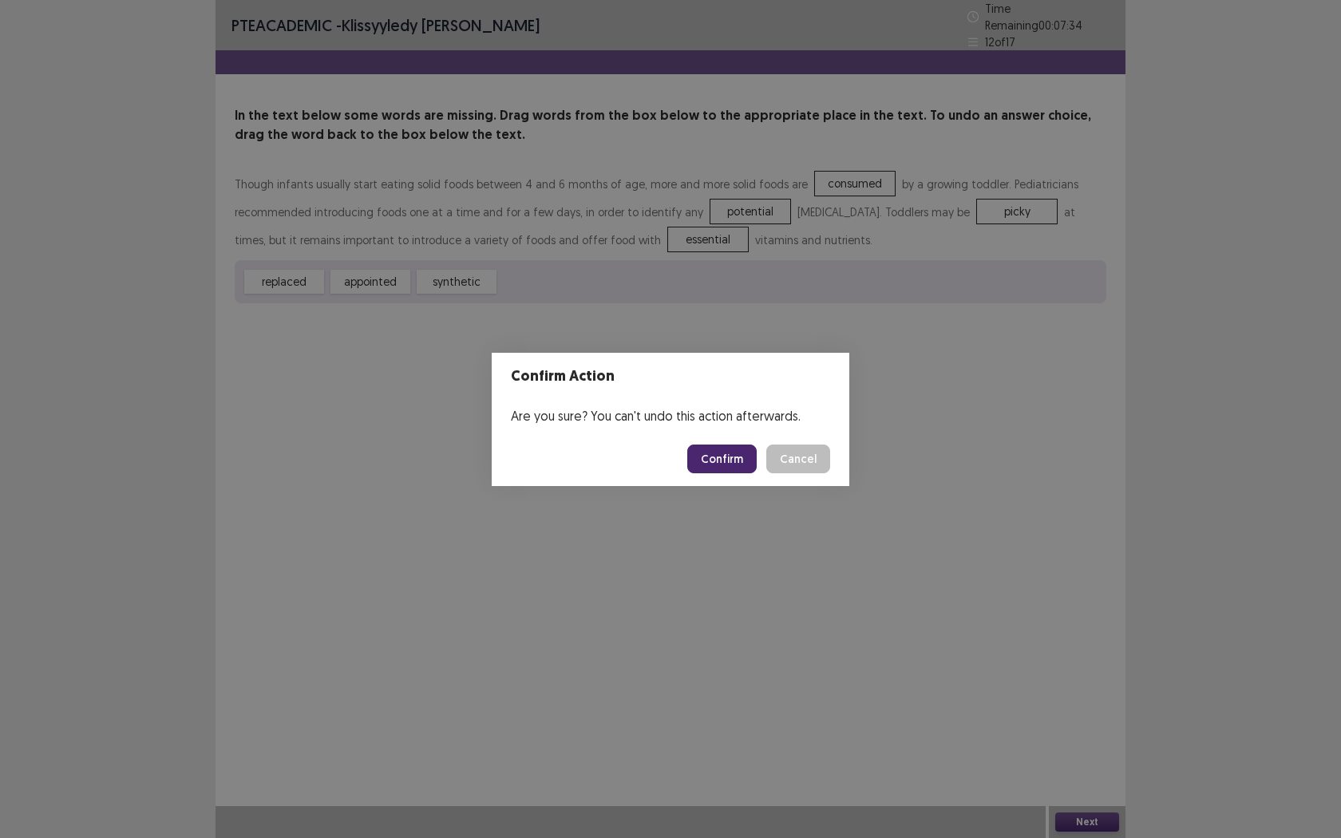
drag, startPoint x: 870, startPoint y: 512, endPoint x: 813, endPoint y: 510, distance: 56.7
click at [819, 510] on div "Confirm Action Are you sure? You can't undo this action afterwards. Confirm Can…" at bounding box center [670, 419] width 1341 height 838
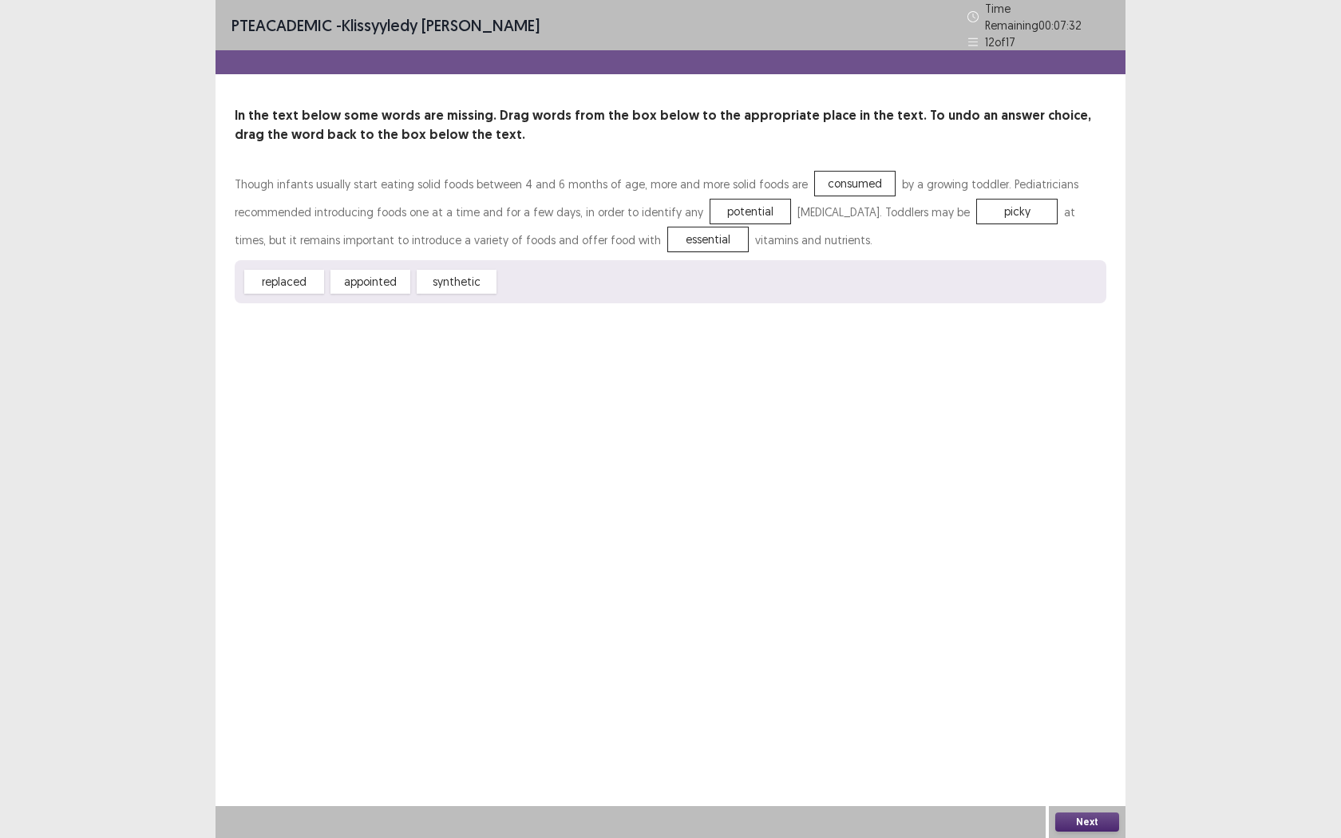
click at [1093, 661] on button "Next" at bounding box center [1087, 822] width 64 height 19
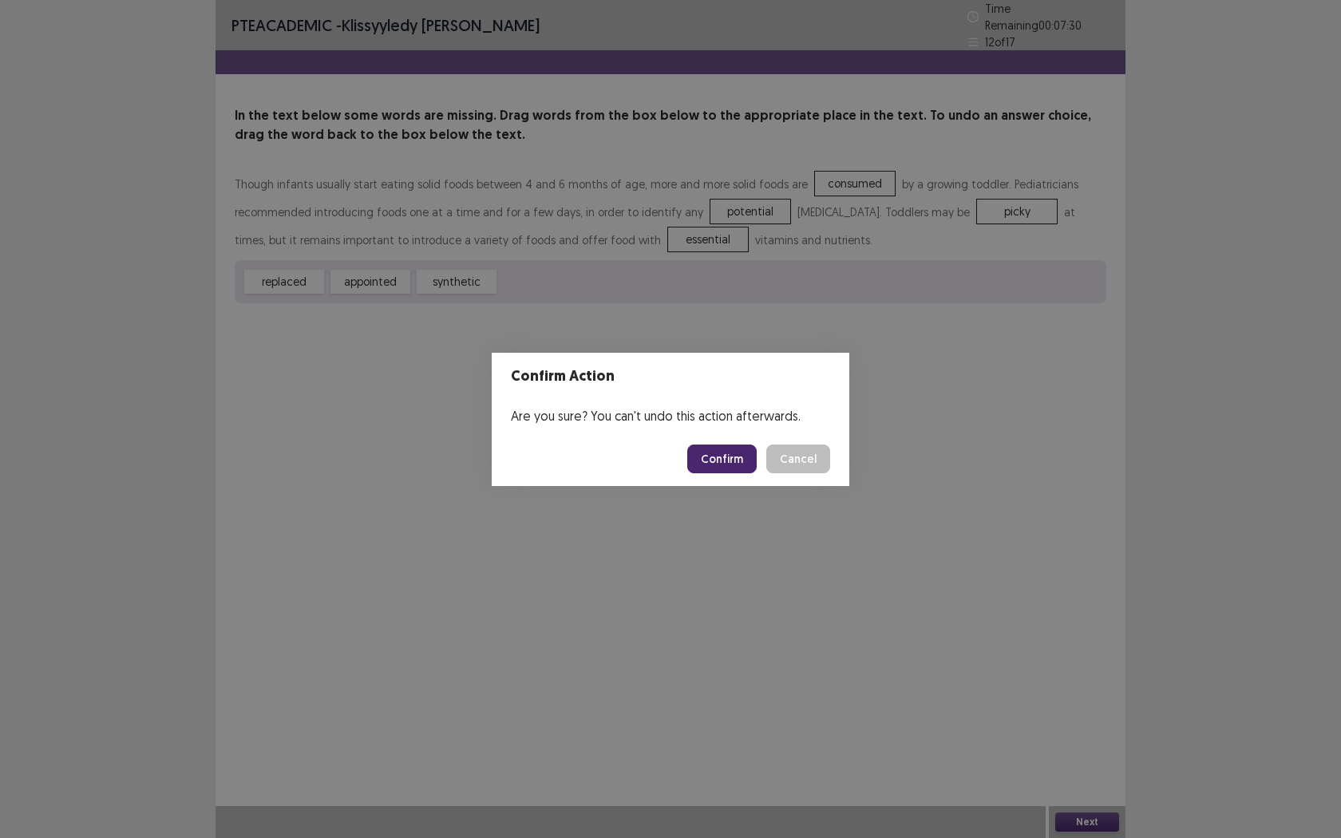
click at [715, 456] on button "Confirm" at bounding box center [721, 459] width 69 height 29
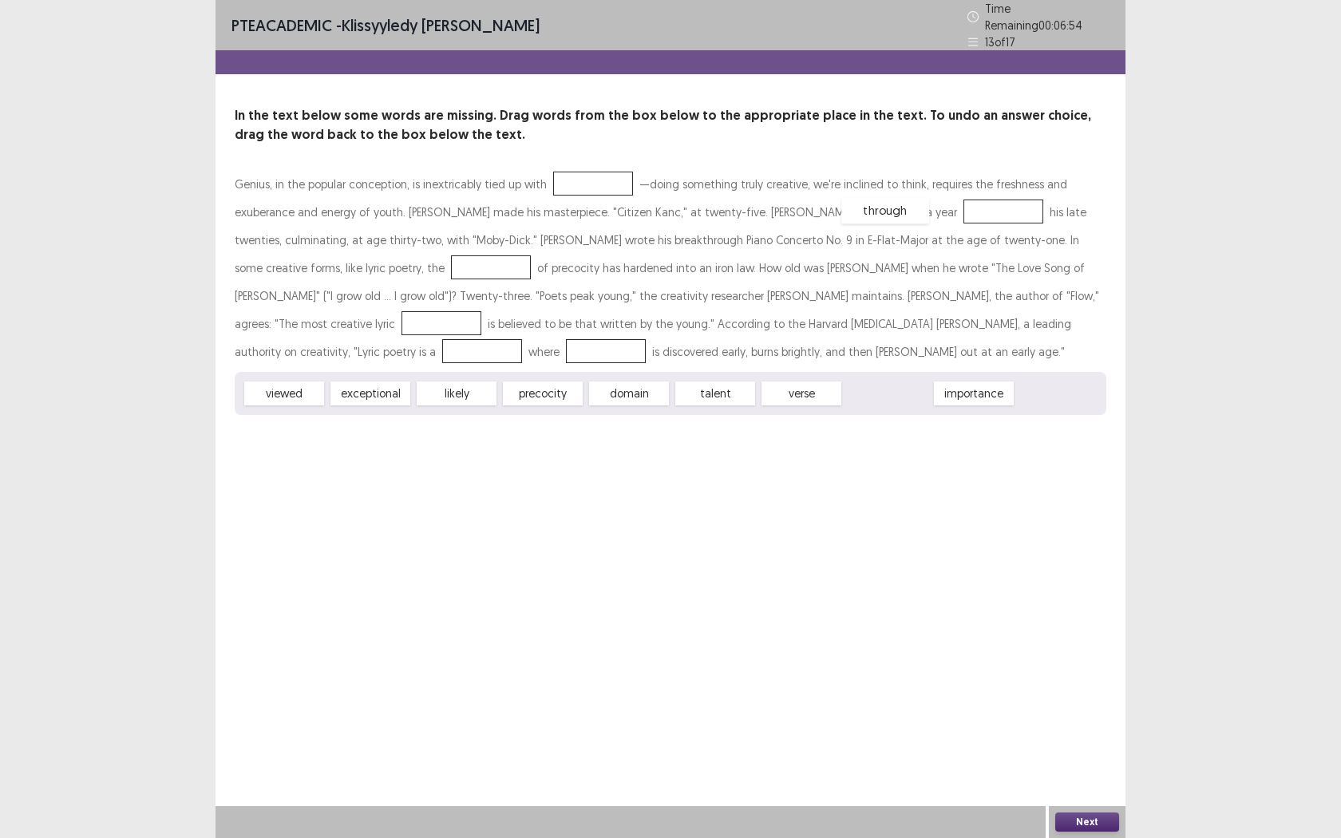
drag, startPoint x: 870, startPoint y: 382, endPoint x: 869, endPoint y: 207, distance: 174.8
drag, startPoint x: 781, startPoint y: 391, endPoint x: 260, endPoint y: 275, distance: 533.2
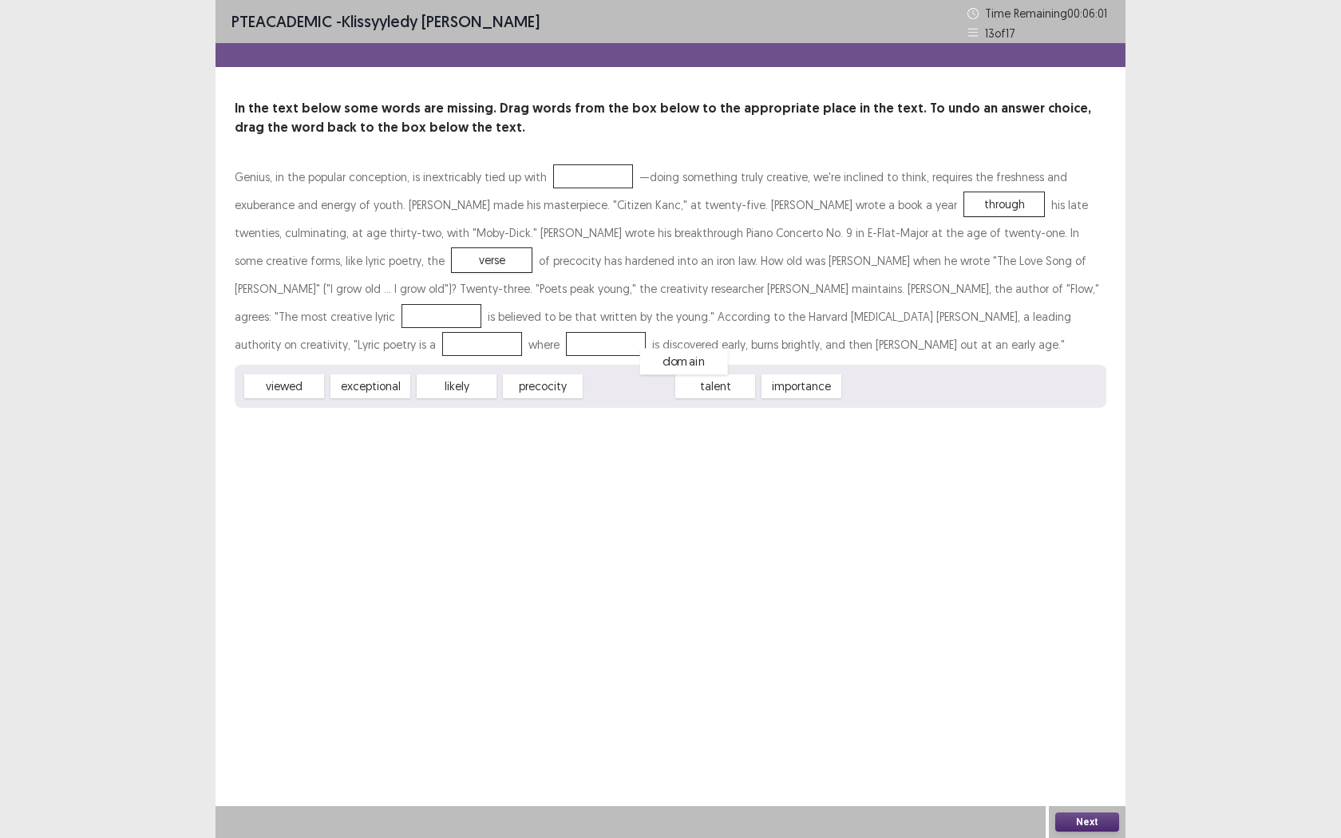
drag, startPoint x: 634, startPoint y: 383, endPoint x: 674, endPoint y: 362, distance: 45.0
click at [679, 362] on div "domain" at bounding box center [684, 361] width 88 height 26
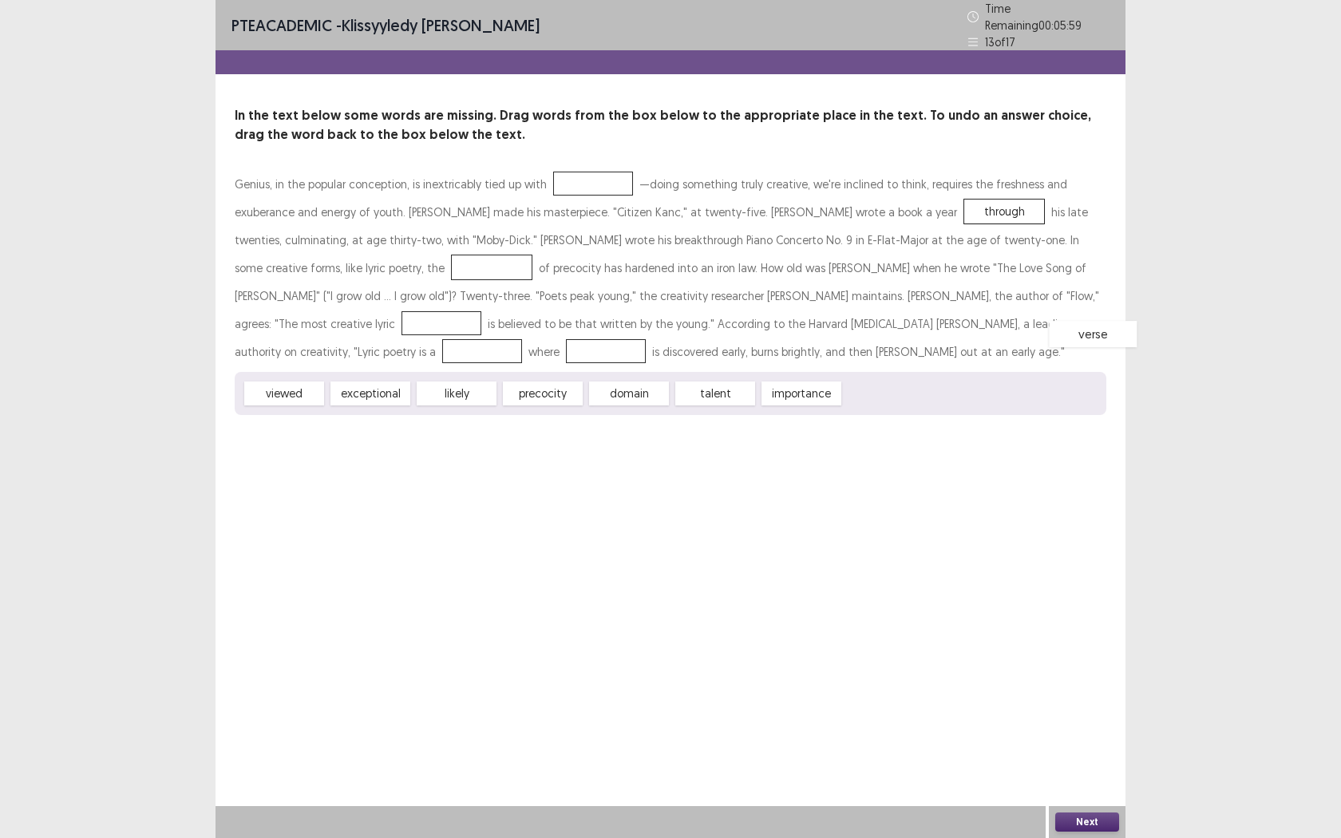
drag, startPoint x: 292, startPoint y: 261, endPoint x: 911, endPoint y: 328, distance: 622.3
click at [1049, 328] on div "verse" at bounding box center [1093, 334] width 88 height 26
drag, startPoint x: 287, startPoint y: 264, endPoint x: 875, endPoint y: 379, distance: 598.7
drag, startPoint x: 892, startPoint y: 380, endPoint x: 1007, endPoint y: 310, distance: 134.0
drag, startPoint x: 272, startPoint y: 390, endPoint x: 267, endPoint y: 345, distance: 45.8
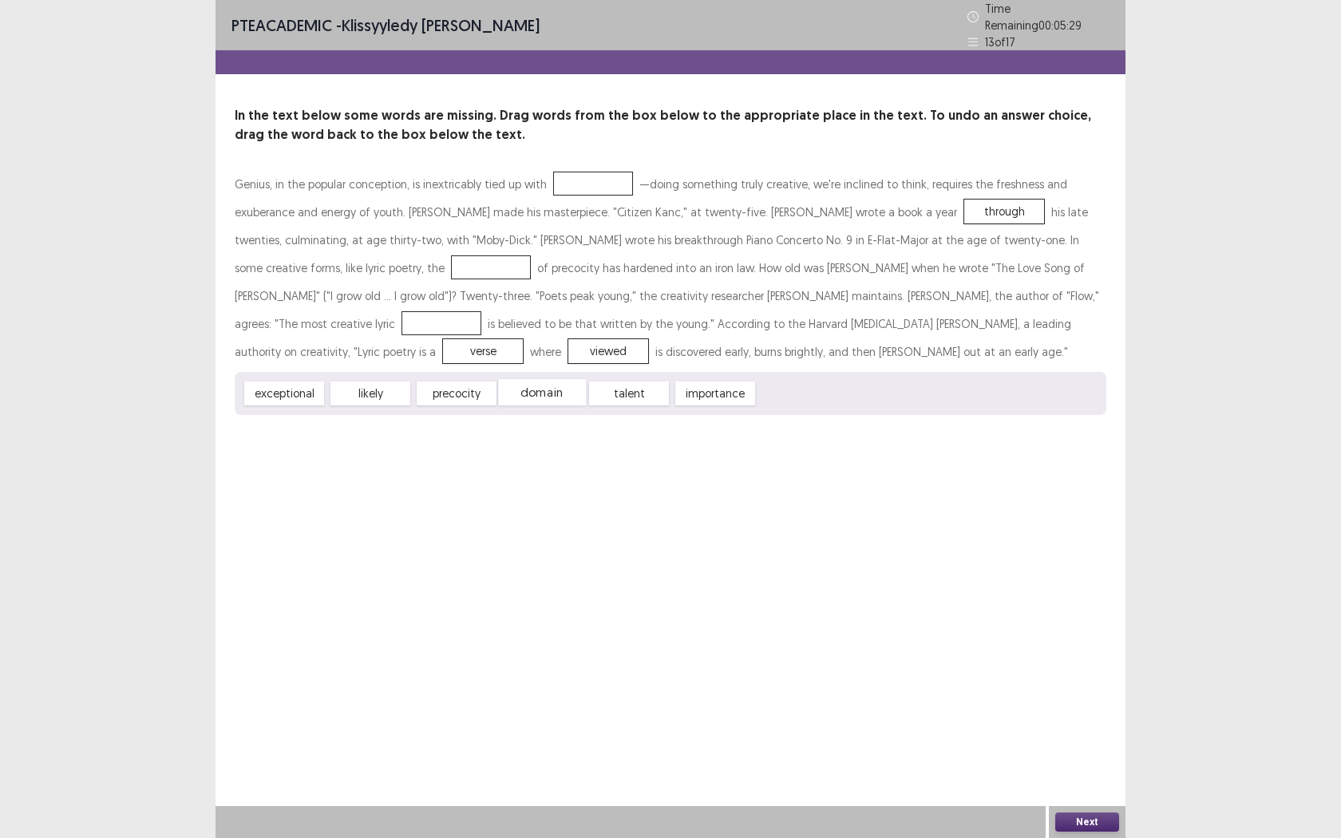
click at [532, 392] on div "domain" at bounding box center [542, 392] width 88 height 26
drag, startPoint x: 713, startPoint y: 393, endPoint x: 279, endPoint y: 275, distance: 450.0
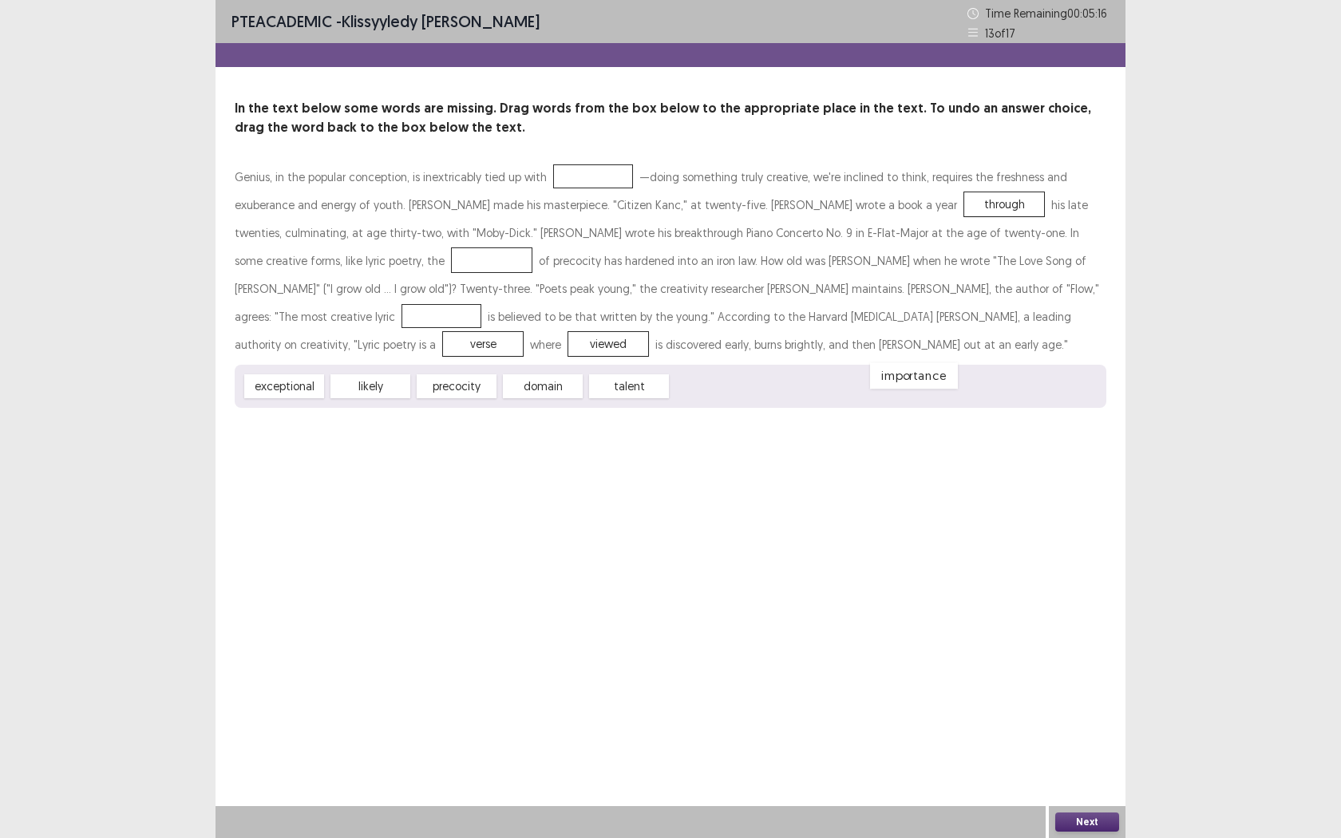
drag, startPoint x: 283, startPoint y: 261, endPoint x: 710, endPoint y: 387, distance: 445.3
drag, startPoint x: 633, startPoint y: 389, endPoint x: 287, endPoint y: 275, distance: 364.5
drag, startPoint x: 308, startPoint y: 388, endPoint x: 609, endPoint y: 182, distance: 364.7
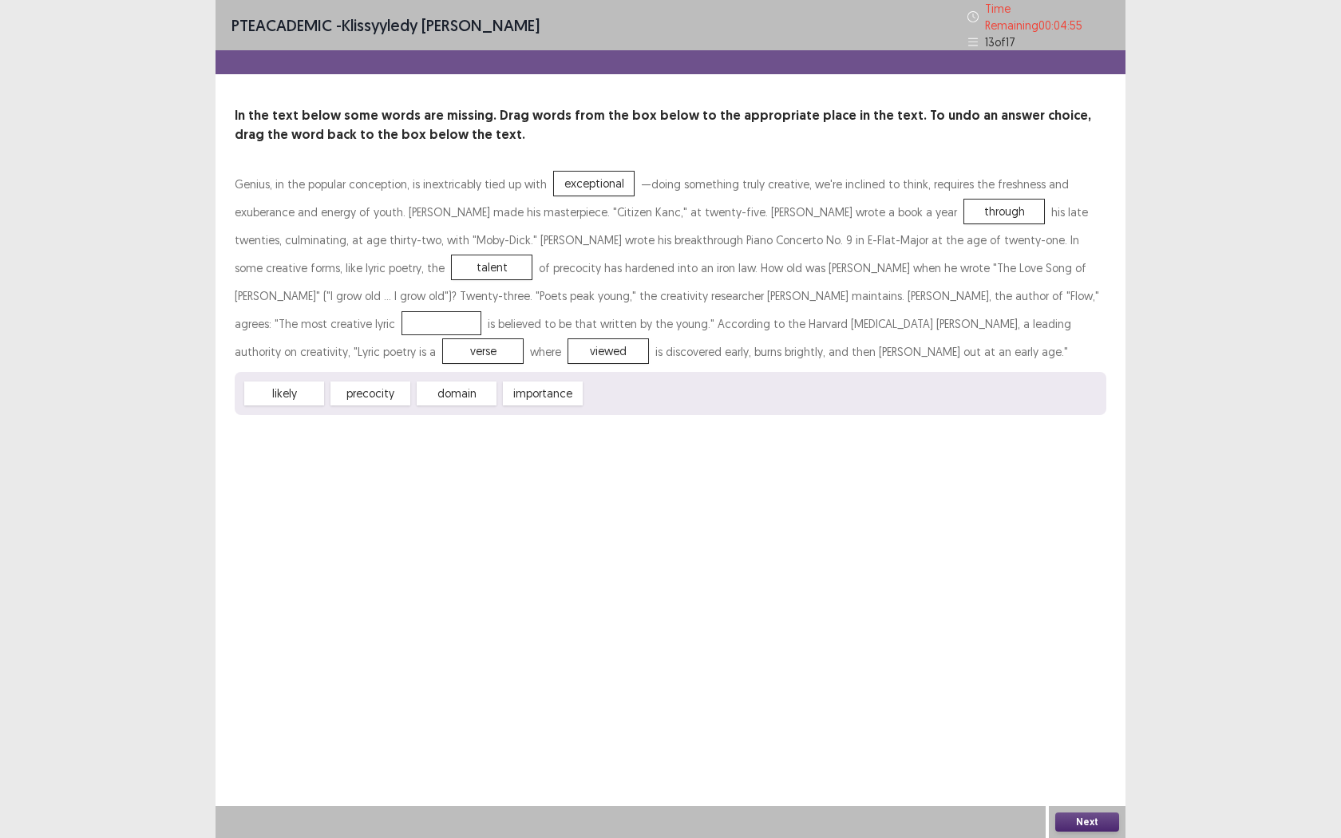
click at [384, 386] on div "precocity" at bounding box center [370, 394] width 80 height 24
drag, startPoint x: 463, startPoint y: 383, endPoint x: 1037, endPoint y: 294, distance: 580.9
click at [1094, 661] on button "Next" at bounding box center [1087, 822] width 64 height 19
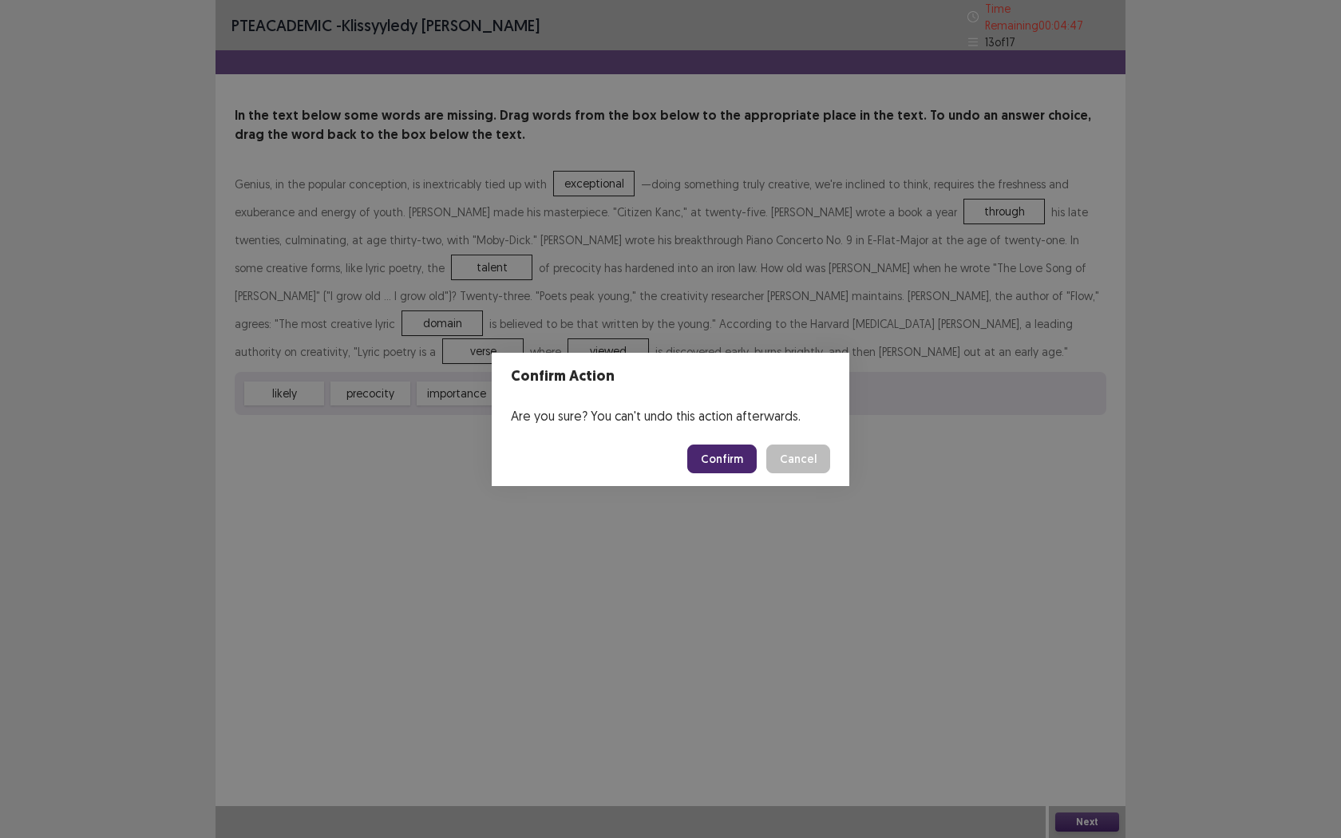
click at [752, 455] on button "Confirm" at bounding box center [721, 459] width 69 height 29
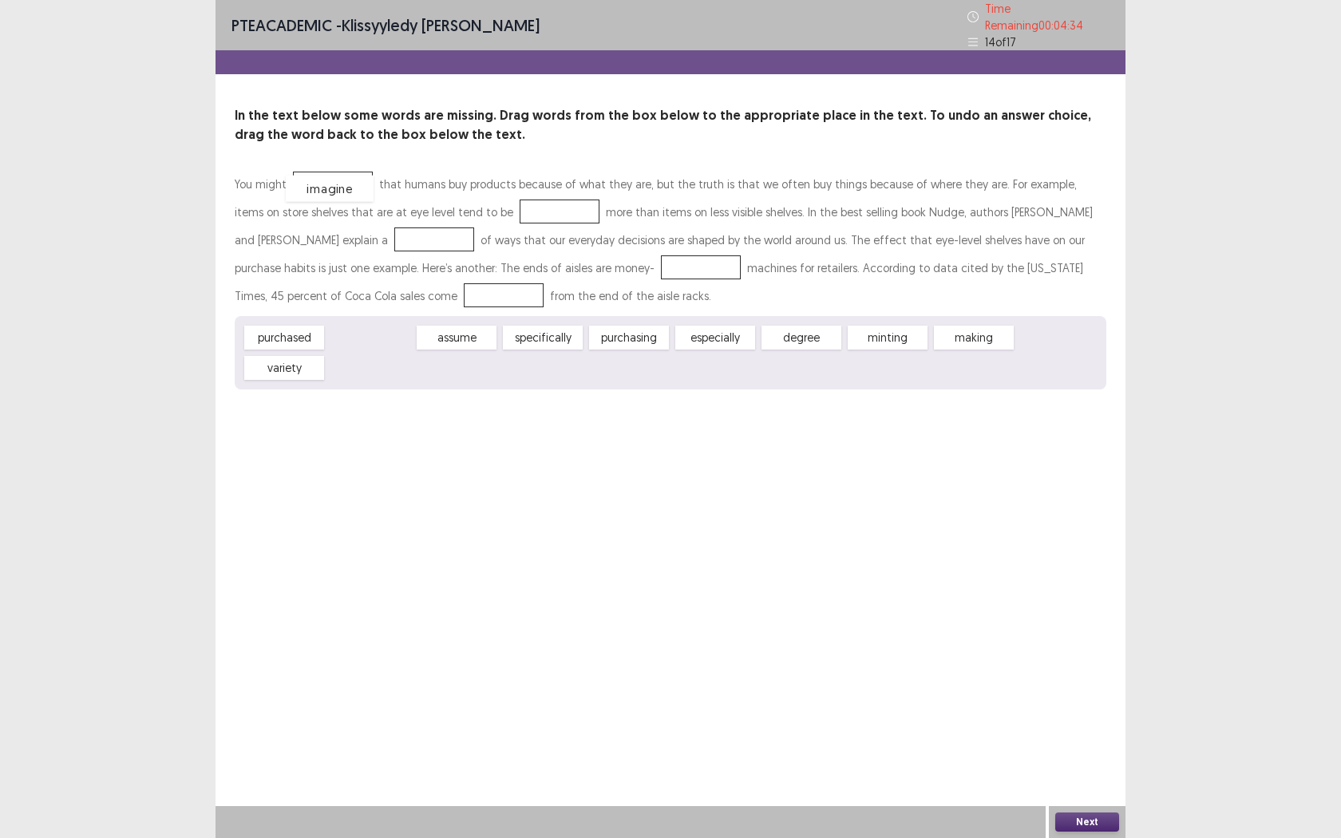
drag, startPoint x: 379, startPoint y: 341, endPoint x: 341, endPoint y: 195, distance: 151.0
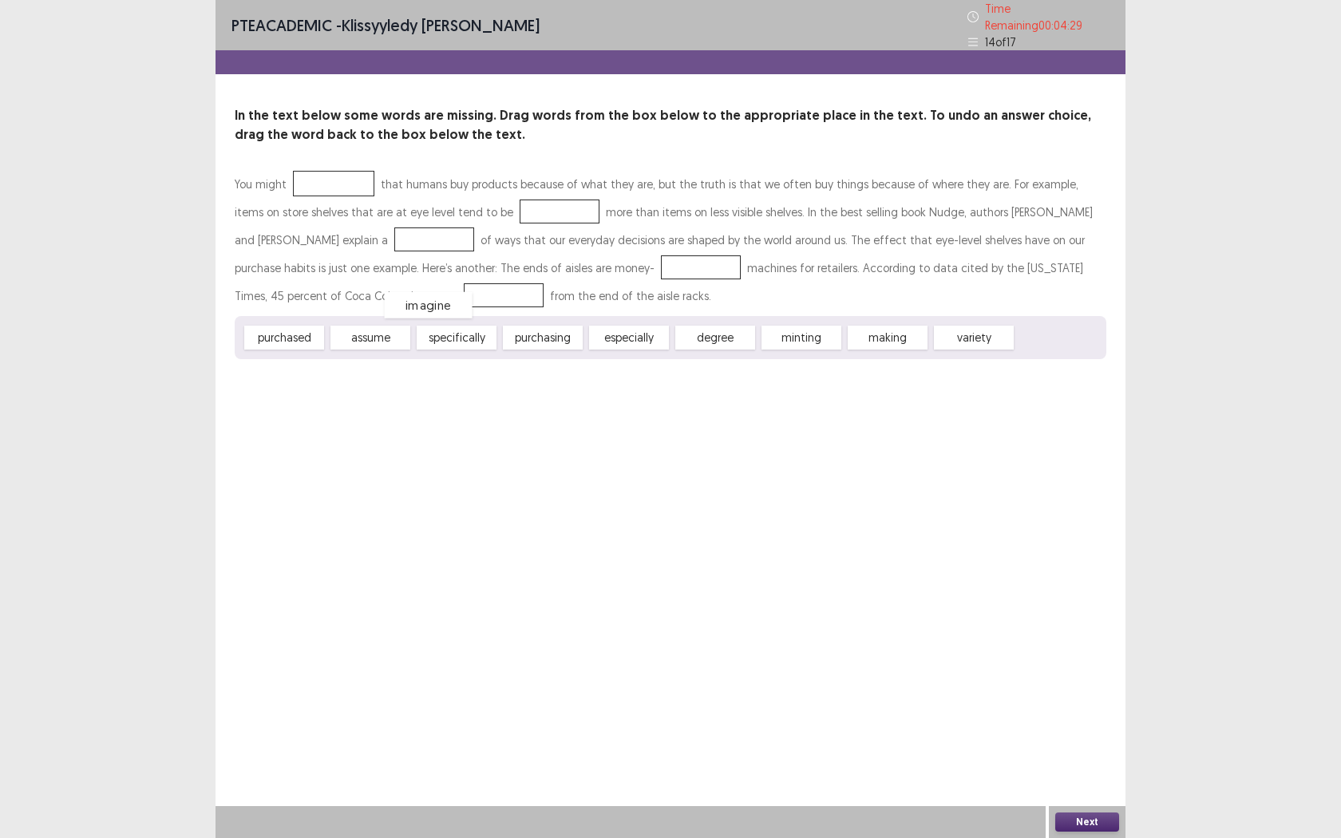
drag, startPoint x: 361, startPoint y: 185, endPoint x: 466, endPoint y: 361, distance: 204.8
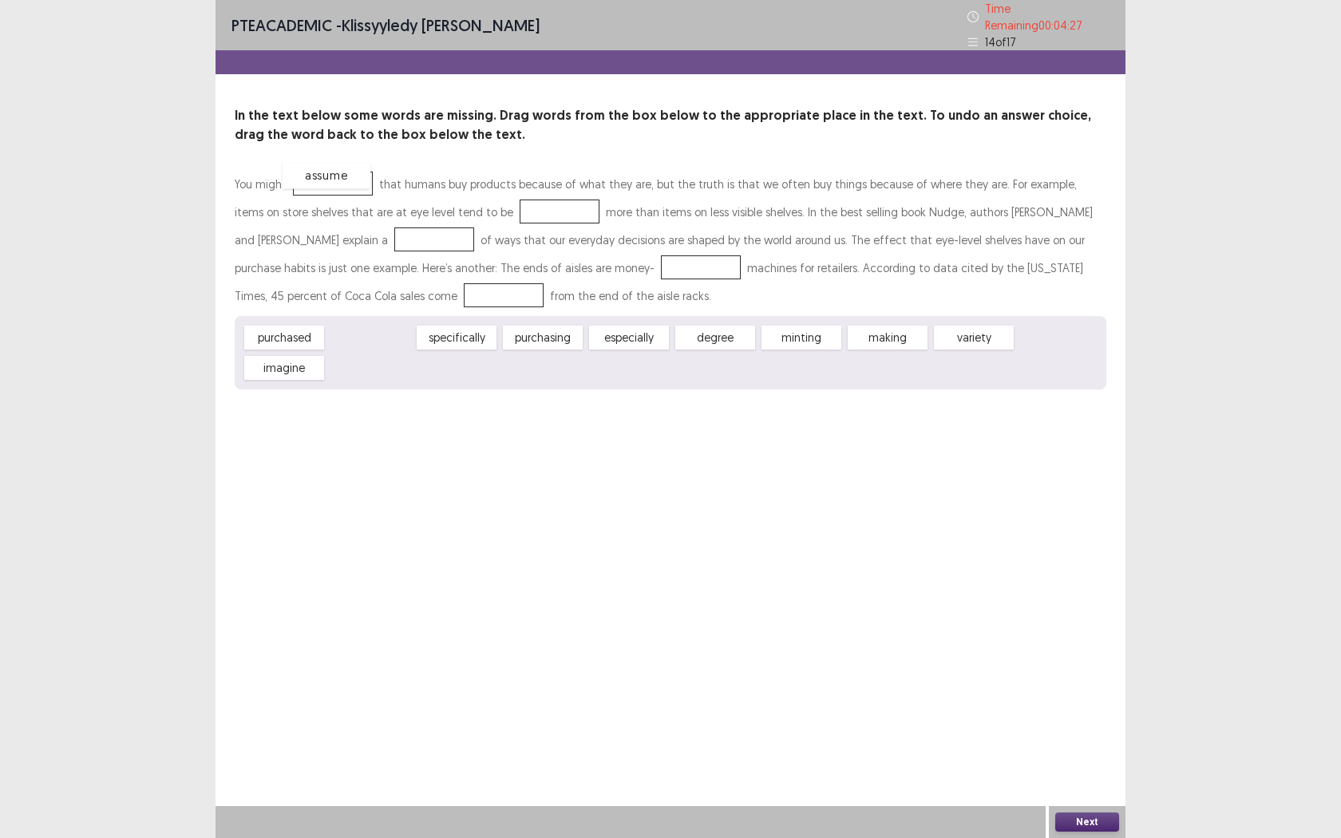
drag, startPoint x: 388, startPoint y: 339, endPoint x: 348, endPoint y: 174, distance: 170.0
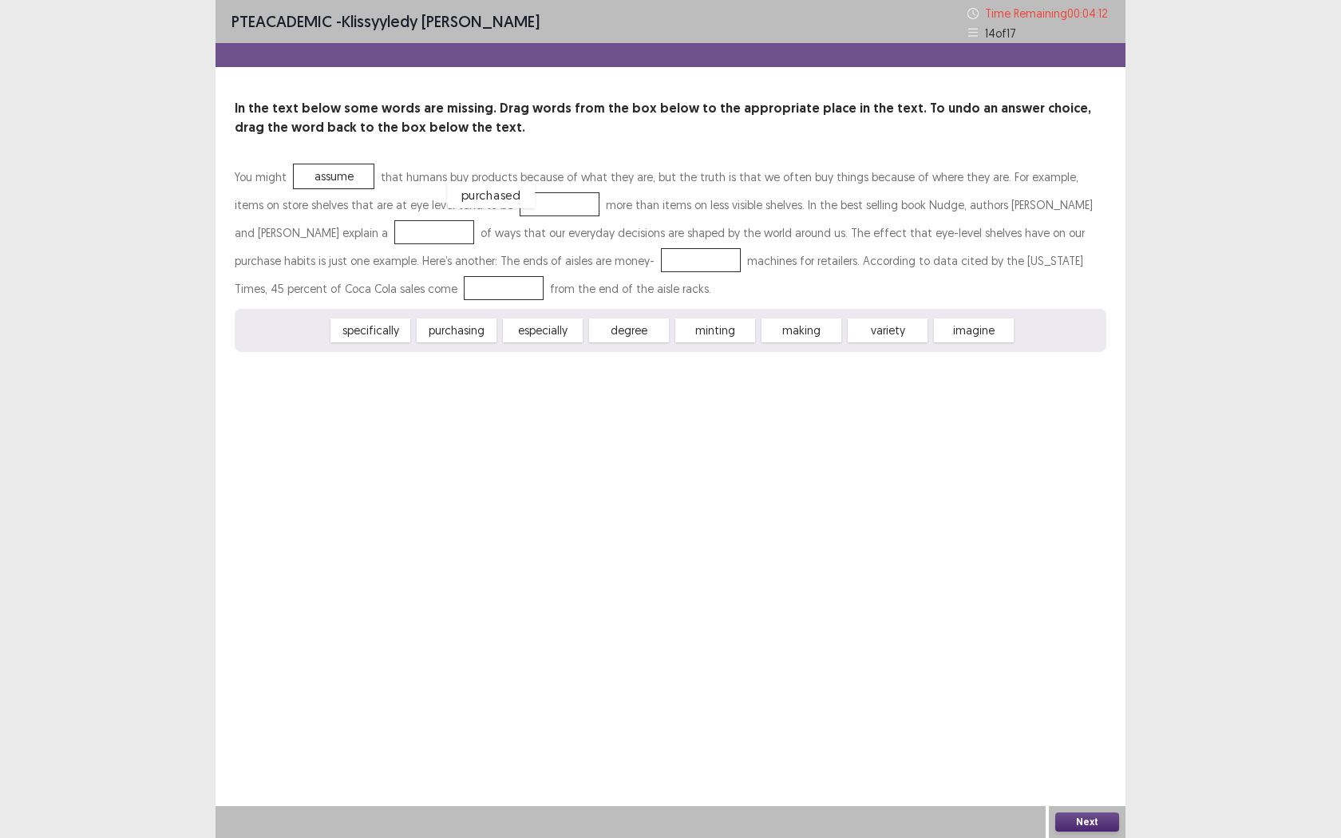
drag, startPoint x: 307, startPoint y: 331, endPoint x: 513, endPoint y: 200, distance: 244.0
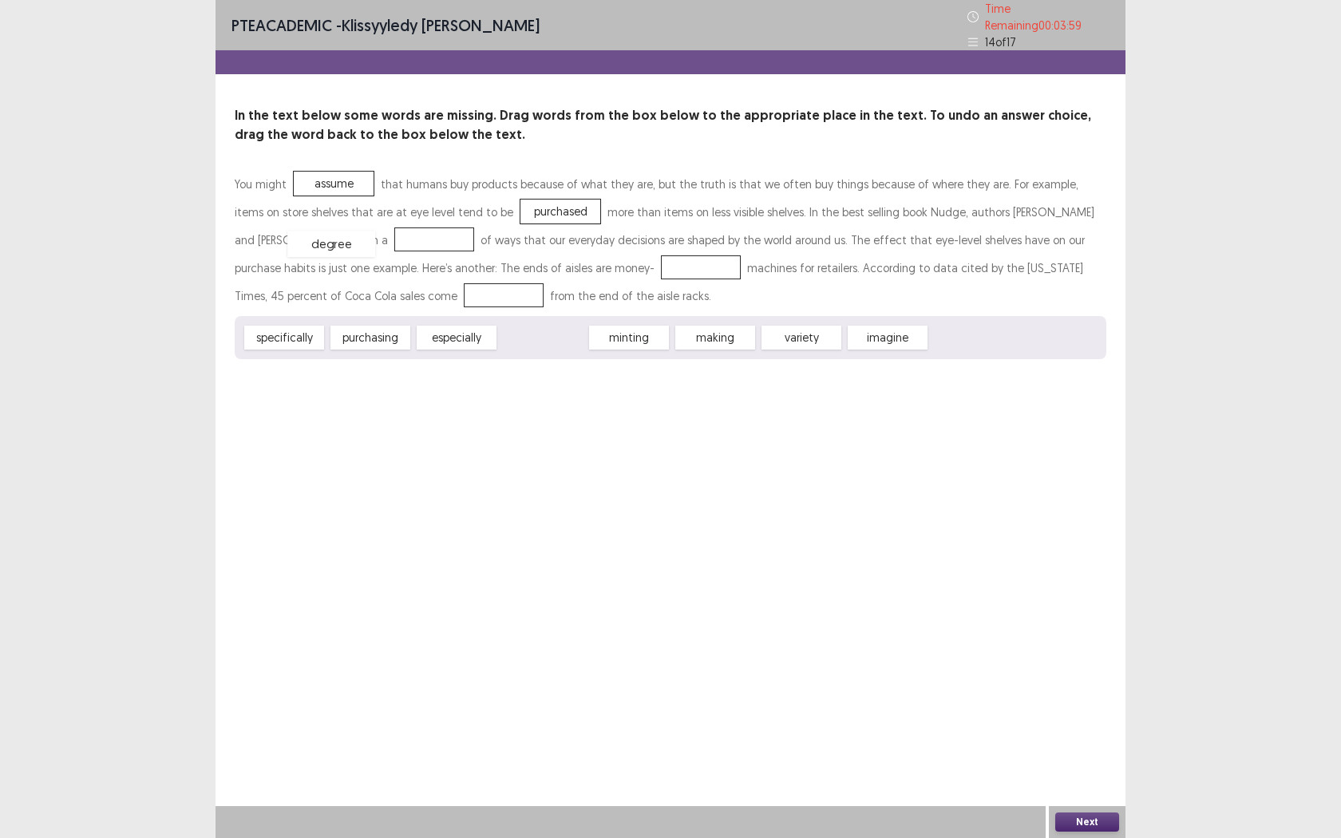
drag, startPoint x: 545, startPoint y: 329, endPoint x: 333, endPoint y: 235, distance: 232.0
drag, startPoint x: 343, startPoint y: 231, endPoint x: 995, endPoint y: 385, distance: 670.1
click at [882, 331] on div "degree" at bounding box center [838, 318] width 88 height 26
click at [678, 303] on div "You might assume that humans buy products because of what they are, but the tru…" at bounding box center [671, 243] width 872 height 146
drag, startPoint x: 701, startPoint y: 335, endPoint x: 309, endPoint y: 234, distance: 404.8
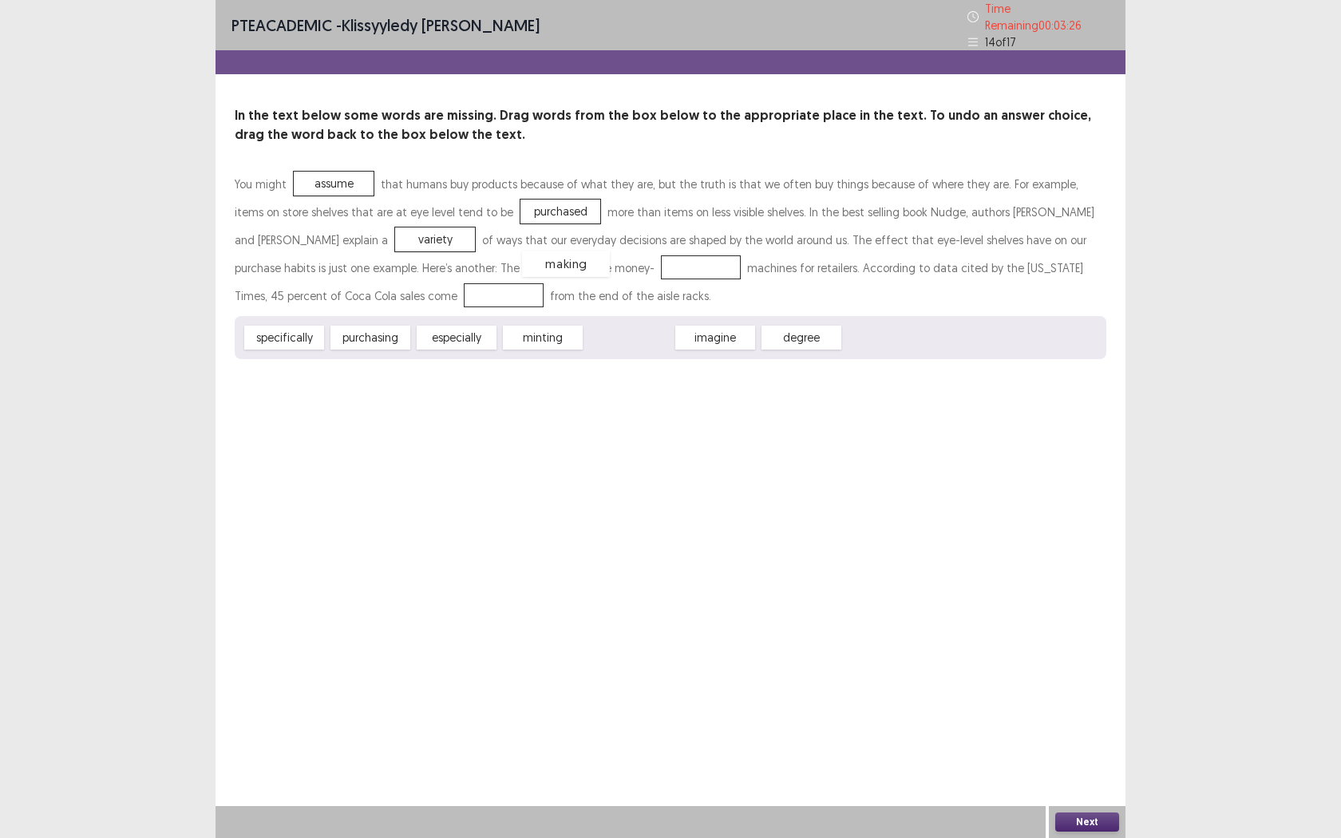
drag, startPoint x: 594, startPoint y: 331, endPoint x: 528, endPoint y: 261, distance: 96.0
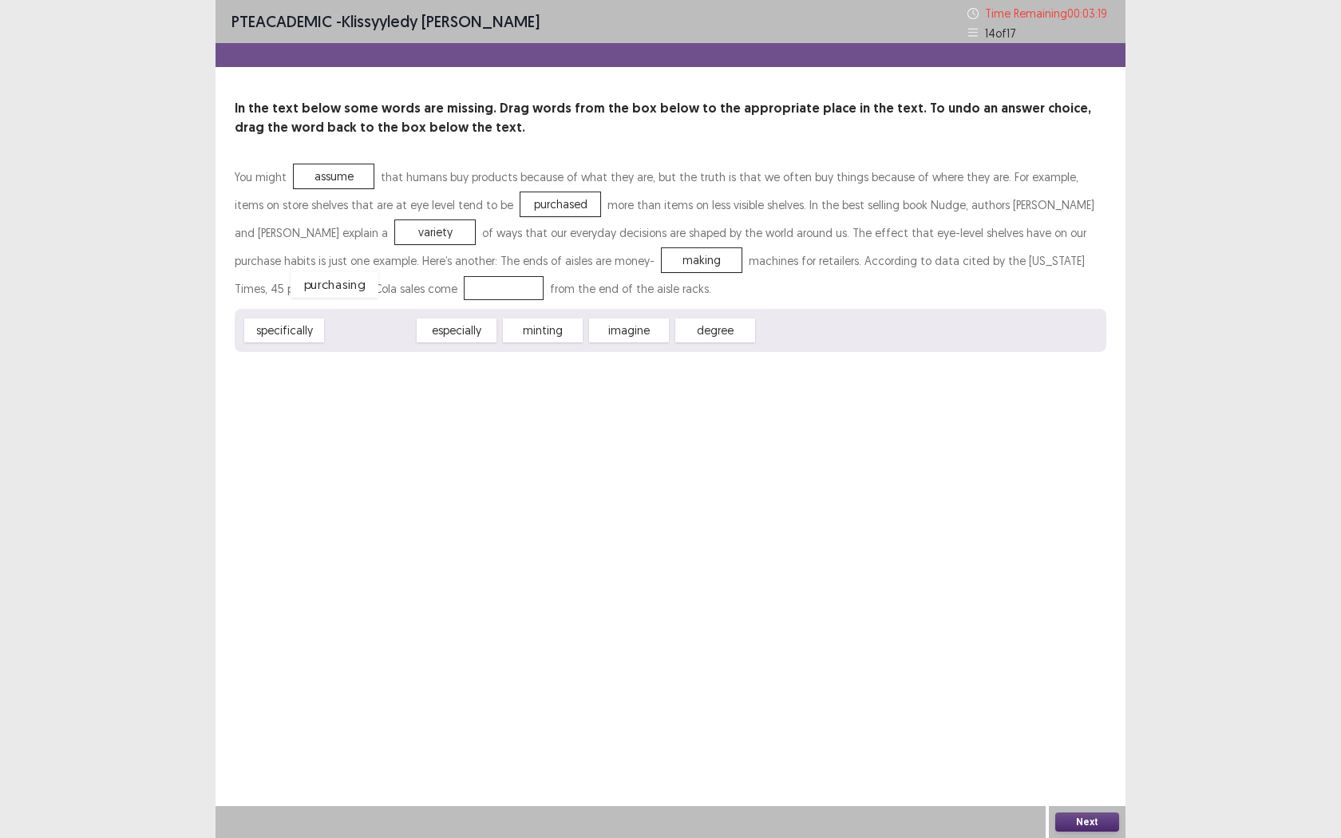
drag, startPoint x: 367, startPoint y: 334, endPoint x: 330, endPoint y: 292, distance: 55.4
drag, startPoint x: 330, startPoint y: 291, endPoint x: 835, endPoint y: 358, distance: 509.7
drag, startPoint x: 406, startPoint y: 335, endPoint x: 344, endPoint y: 288, distance: 77.4
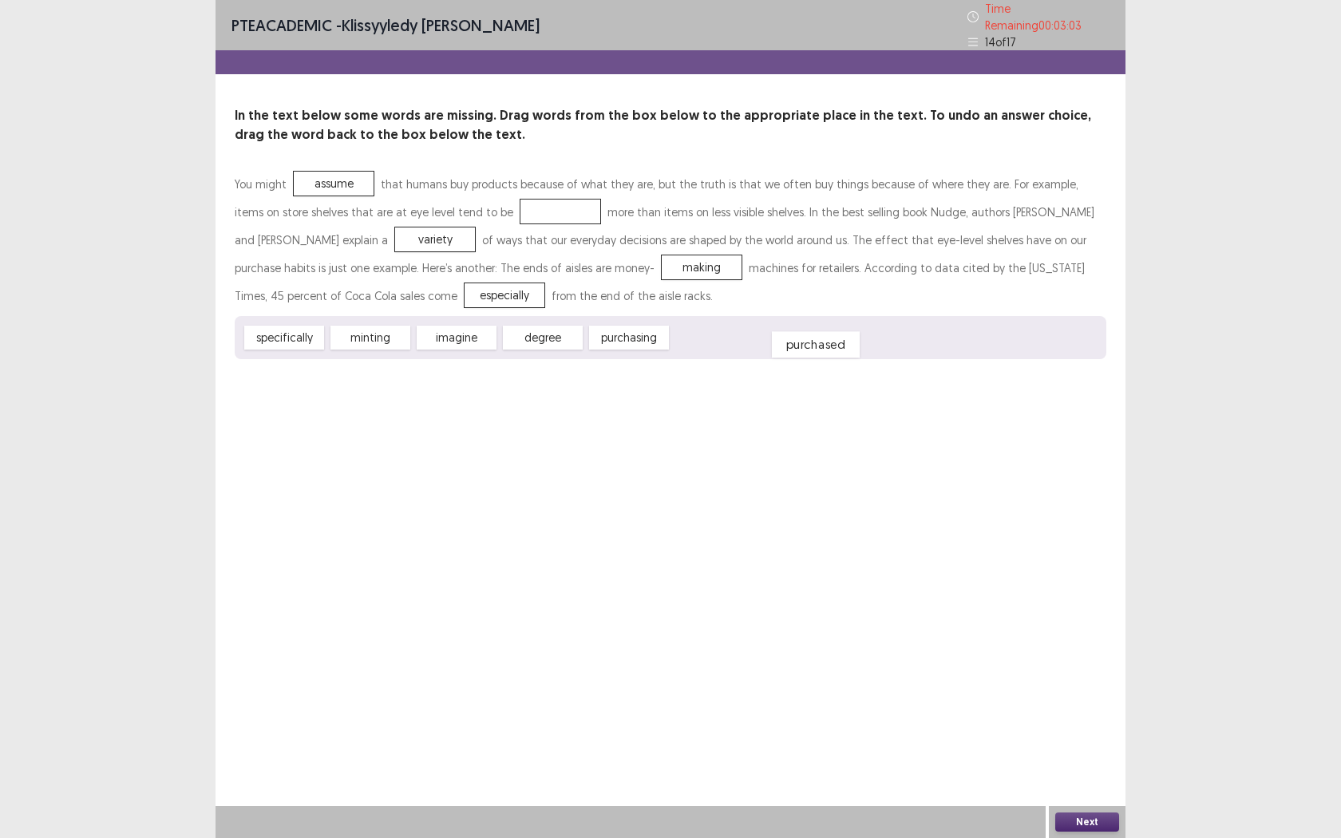
drag, startPoint x: 496, startPoint y: 202, endPoint x: 750, endPoint y: 336, distance: 287.8
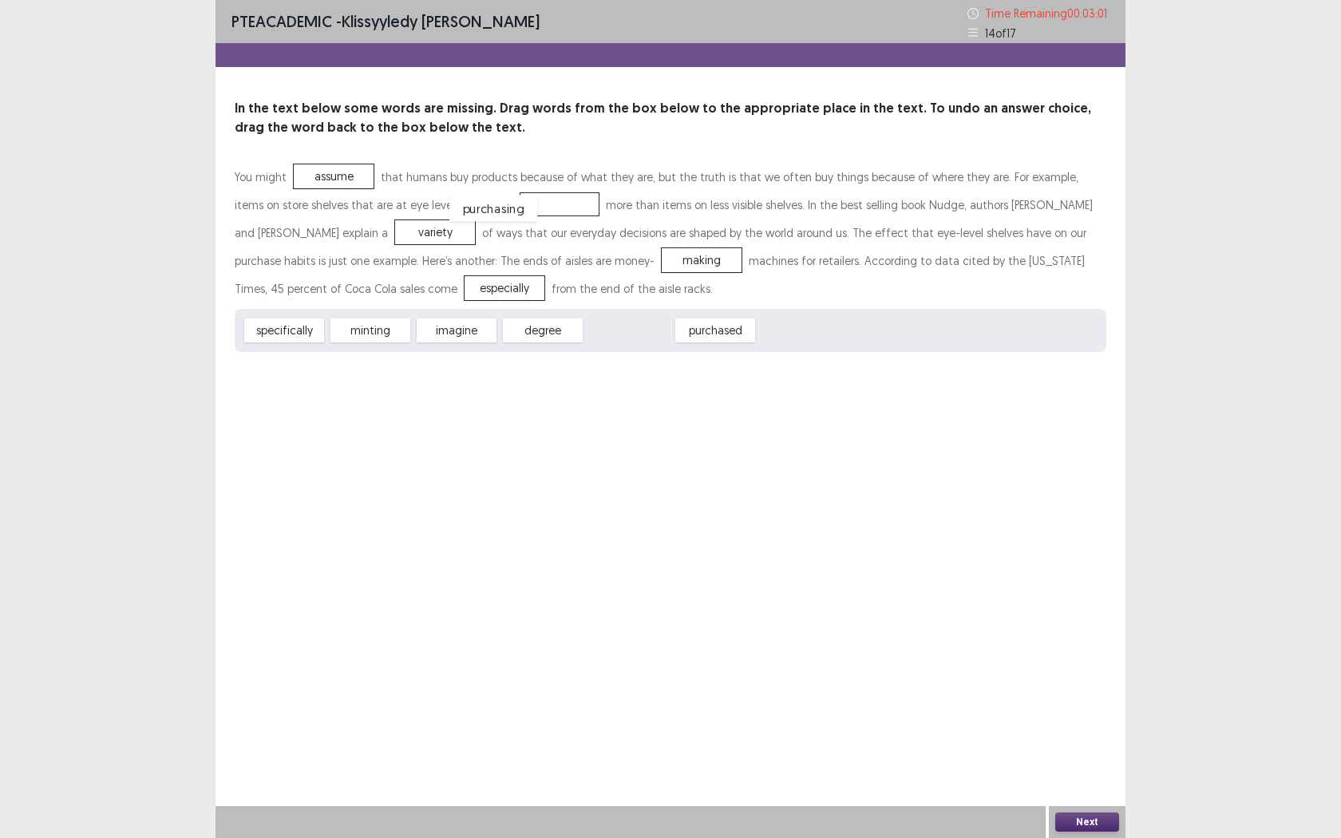
drag, startPoint x: 648, startPoint y: 321, endPoint x: 504, endPoint y: 197, distance: 190.2
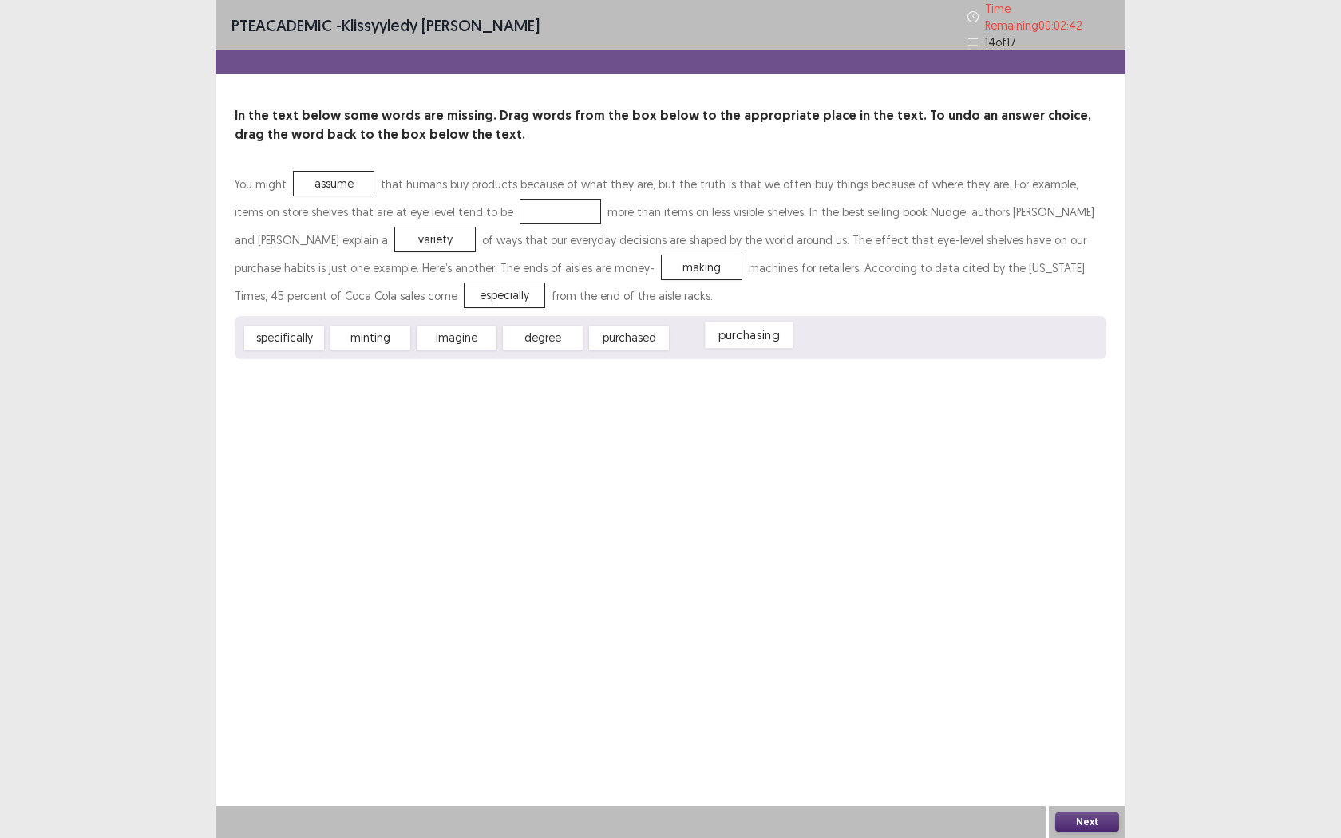
drag, startPoint x: 489, startPoint y: 208, endPoint x: 705, endPoint y: 350, distance: 258.8
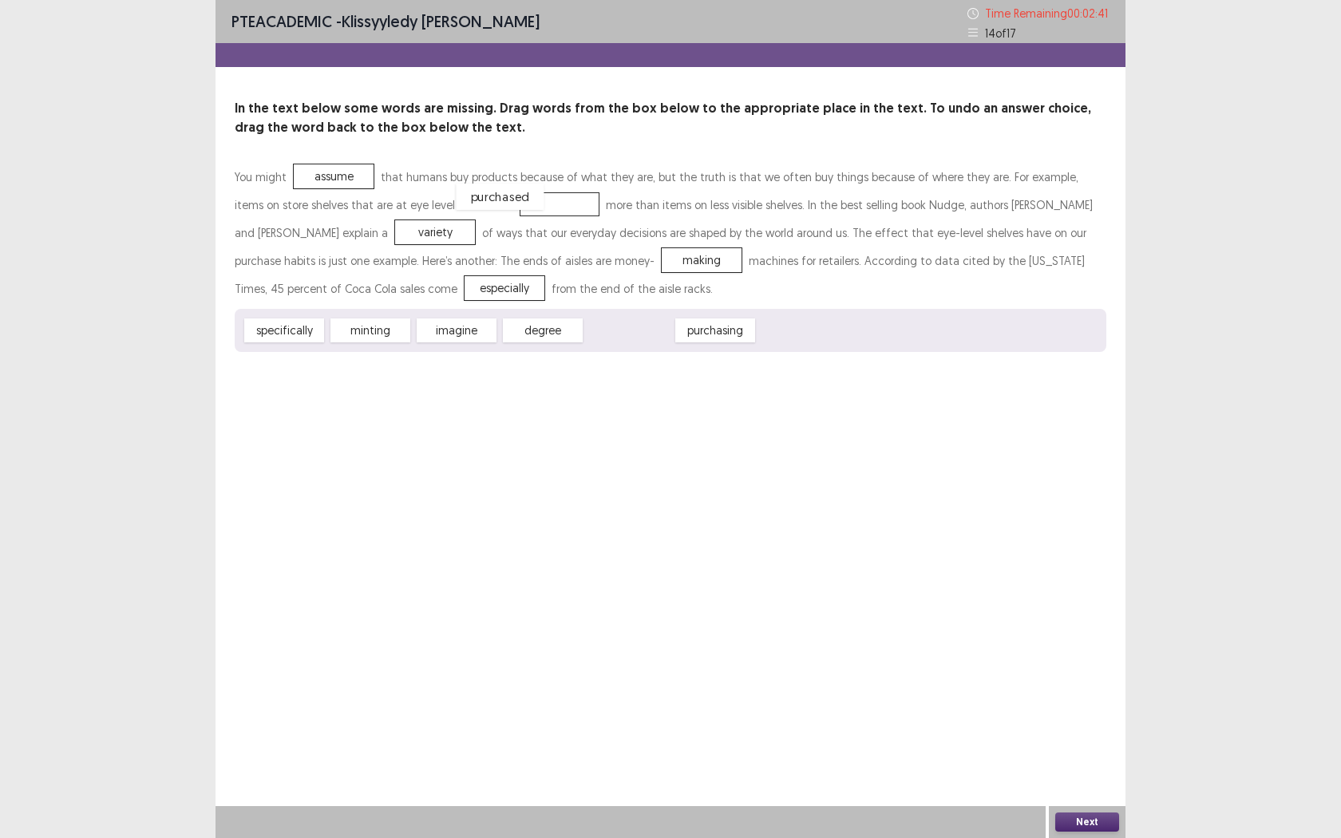
drag, startPoint x: 597, startPoint y: 334, endPoint x: 468, endPoint y: 211, distance: 179.0
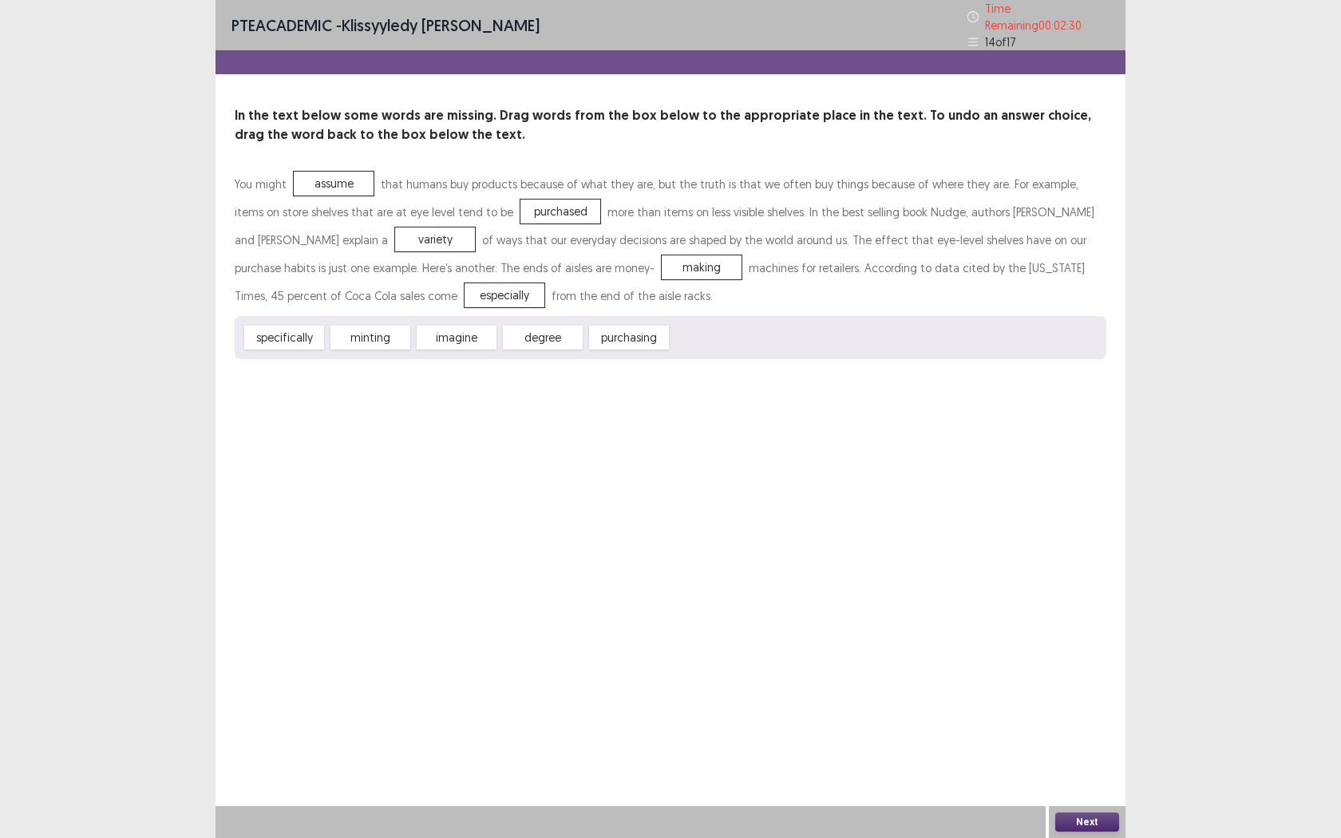
click at [1065, 661] on button "Next" at bounding box center [1087, 822] width 64 height 19
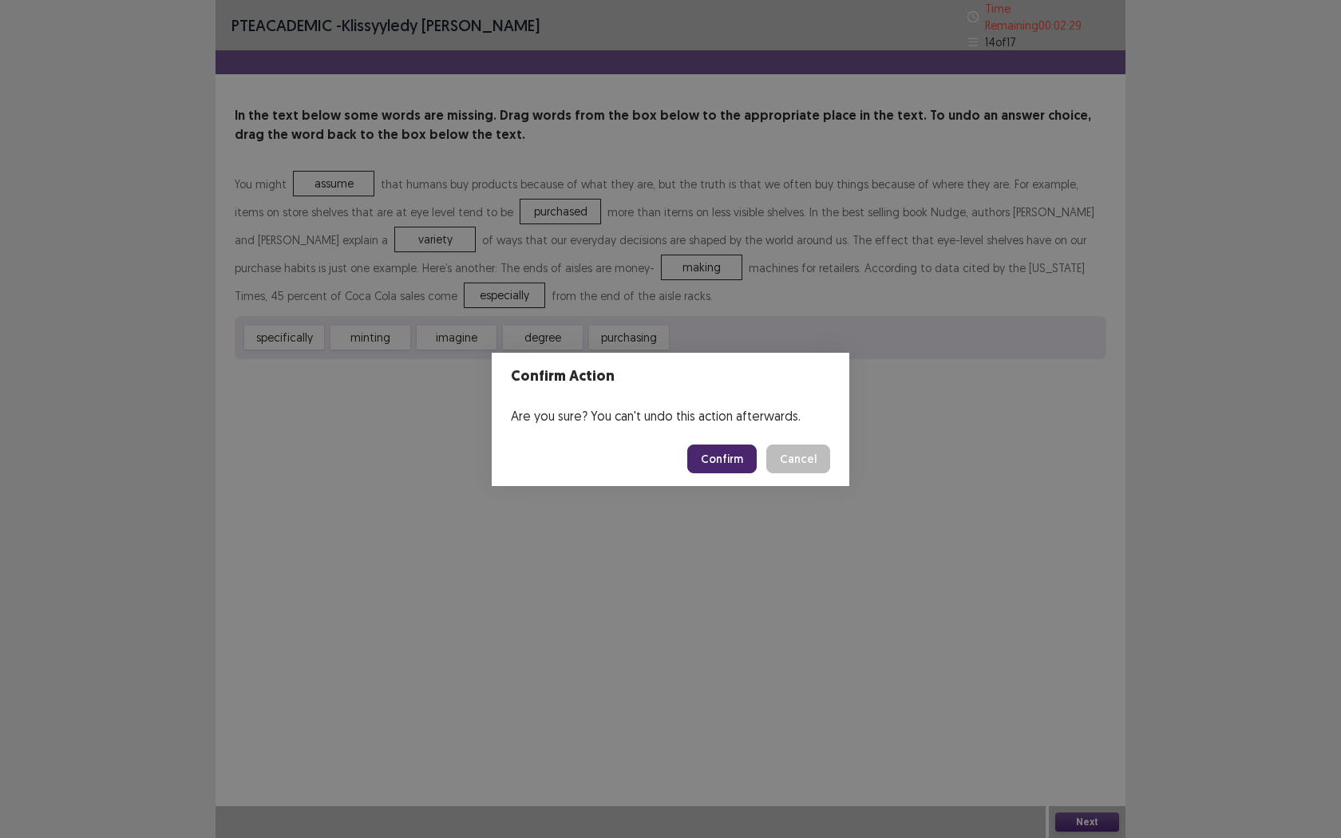
click at [731, 495] on div "Confirm Action Are you sure? You can't undo this action afterwards. Confirm Can…" at bounding box center [670, 419] width 1341 height 838
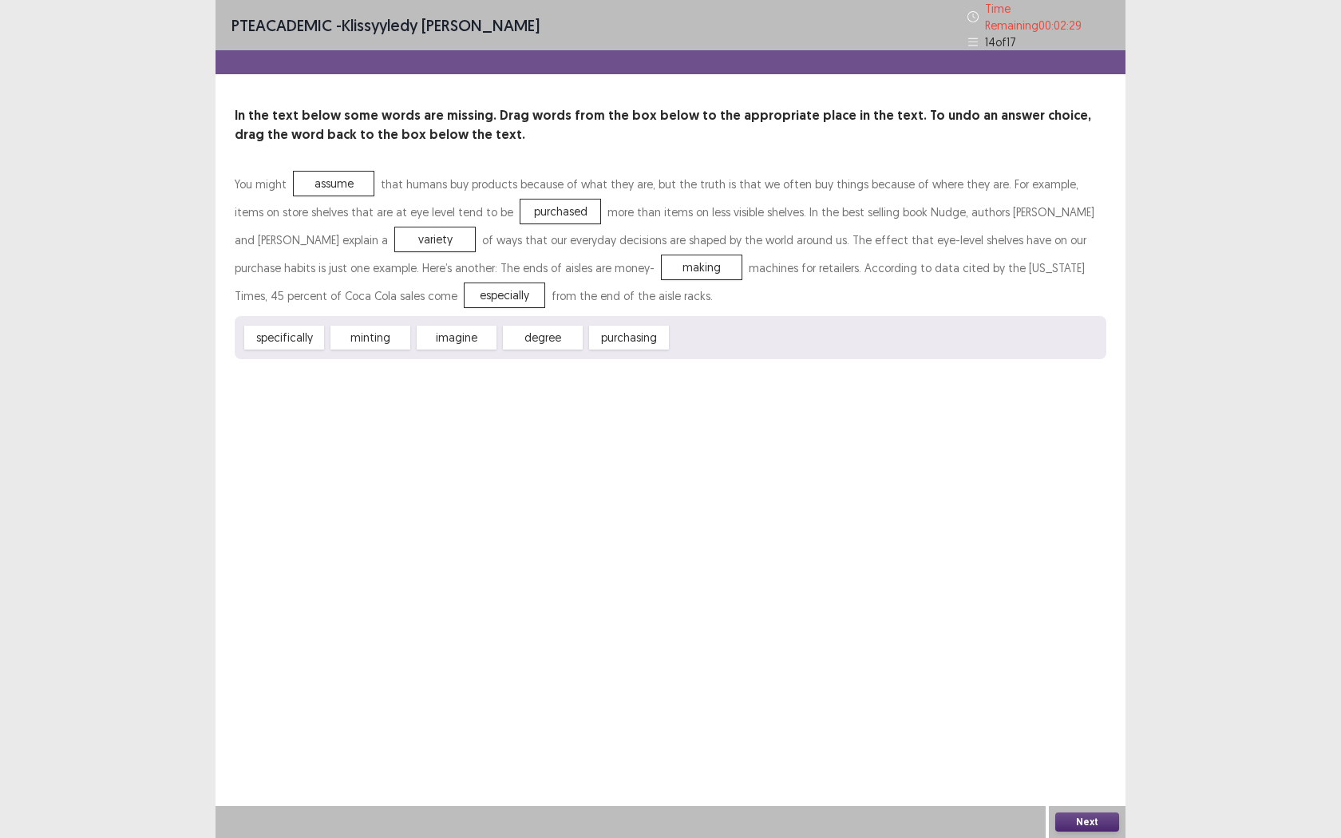
click at [728, 460] on div "PTE academic - Klissyyledy Warnock Time Remaining 00 : 02 : 29 14 of 17 In the …" at bounding box center [671, 419] width 910 height 838
drag, startPoint x: 1062, startPoint y: 816, endPoint x: 1209, endPoint y: 837, distance: 149.2
click at [1190, 661] on div "PTE academic - Klissyyledy Warnock Time Remaining 00 : 02 : 26 14 of 17 In the …" at bounding box center [670, 419] width 1341 height 838
click at [1106, 661] on button "Next" at bounding box center [1087, 822] width 64 height 19
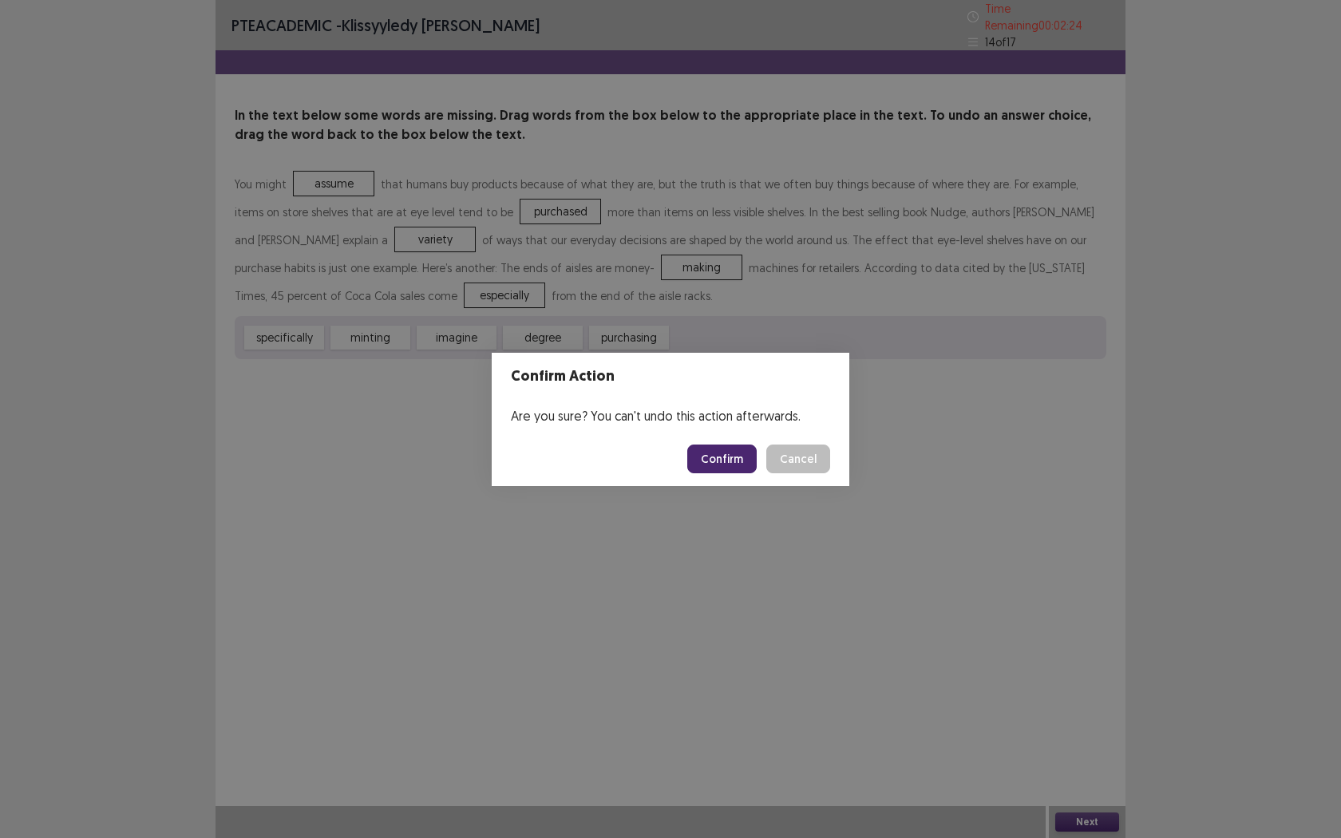
click at [732, 440] on footer "Confirm Cancel" at bounding box center [671, 459] width 358 height 54
click at [722, 464] on button "Confirm" at bounding box center [721, 459] width 69 height 29
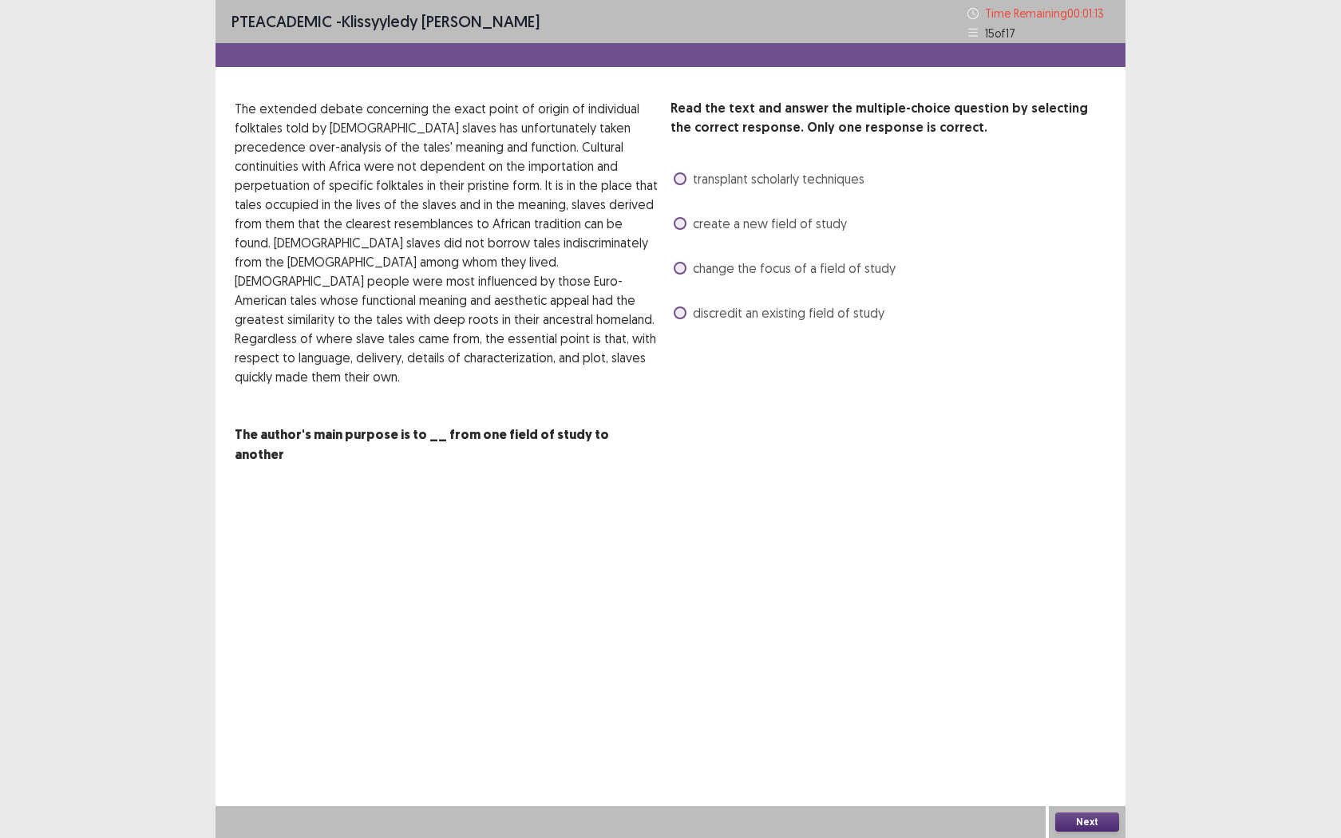
click at [682, 272] on span at bounding box center [680, 268] width 13 height 13
click at [679, 225] on span at bounding box center [680, 223] width 13 height 13
click at [1078, 661] on button "Next" at bounding box center [1087, 822] width 64 height 19
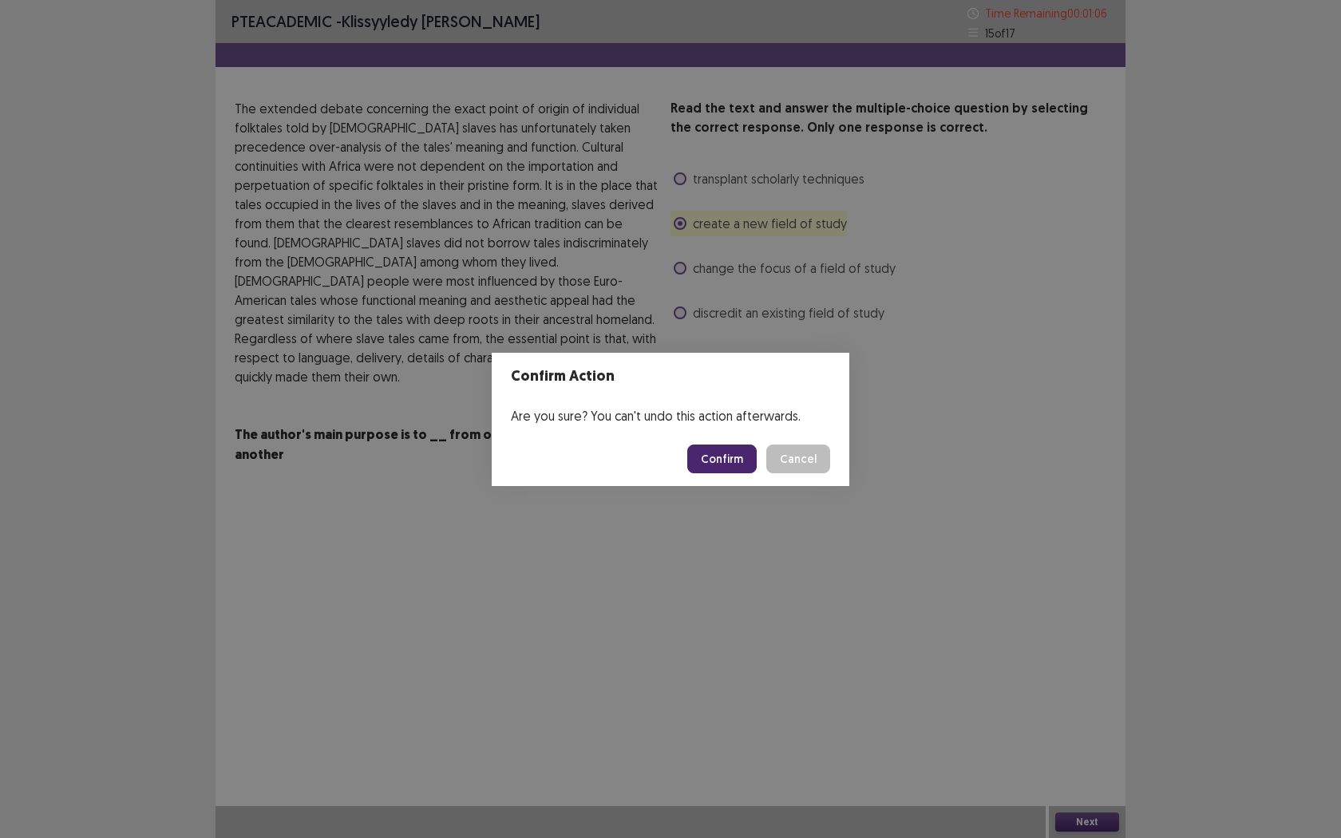
click at [732, 459] on button "Confirm" at bounding box center [721, 459] width 69 height 29
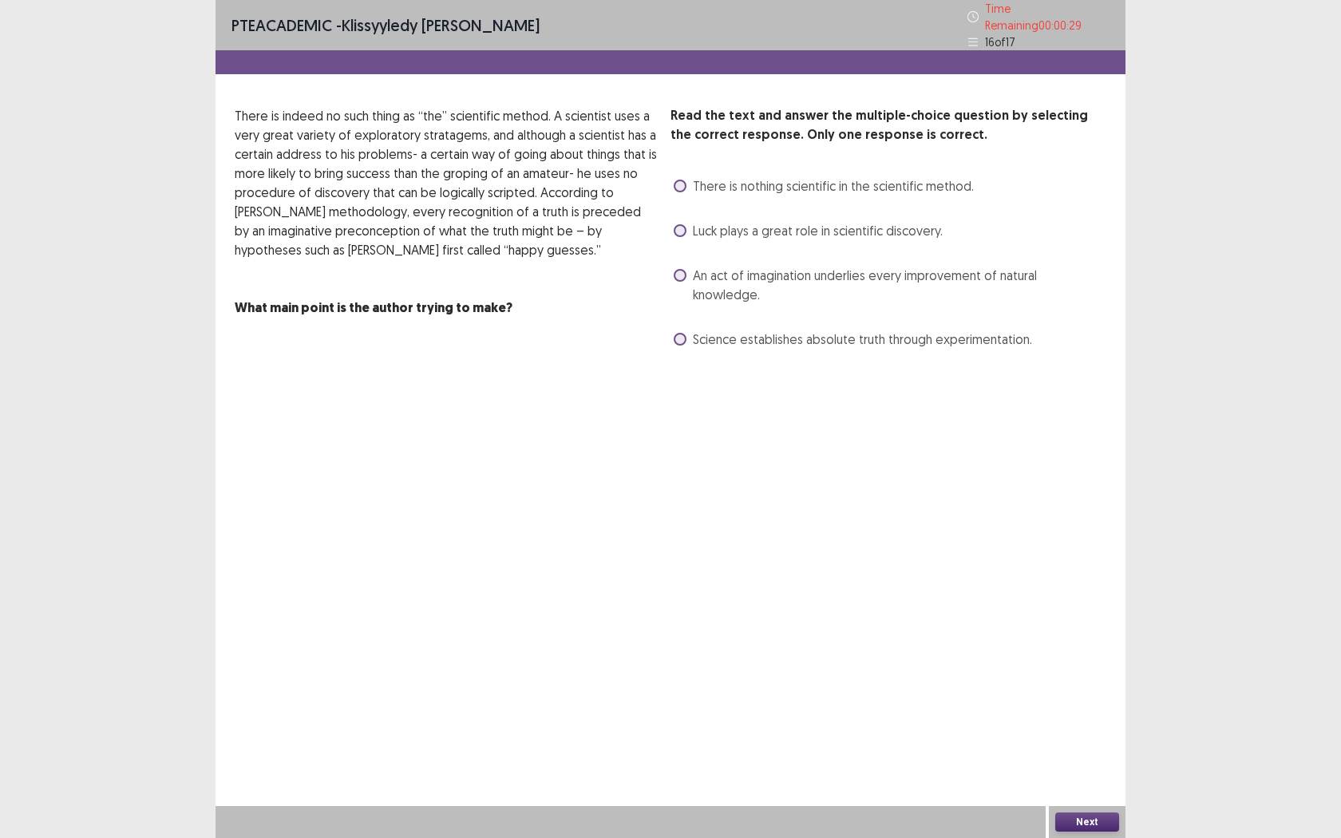
click at [674, 333] on span at bounding box center [680, 339] width 13 height 13
click at [1062, 661] on div "PTE academic - Klissyyledy Warnock Time Remaining 00 : 00 : 28 16 of 17 Read th…" at bounding box center [671, 419] width 910 height 838
click at [1065, 661] on div "Next" at bounding box center [1087, 822] width 77 height 32
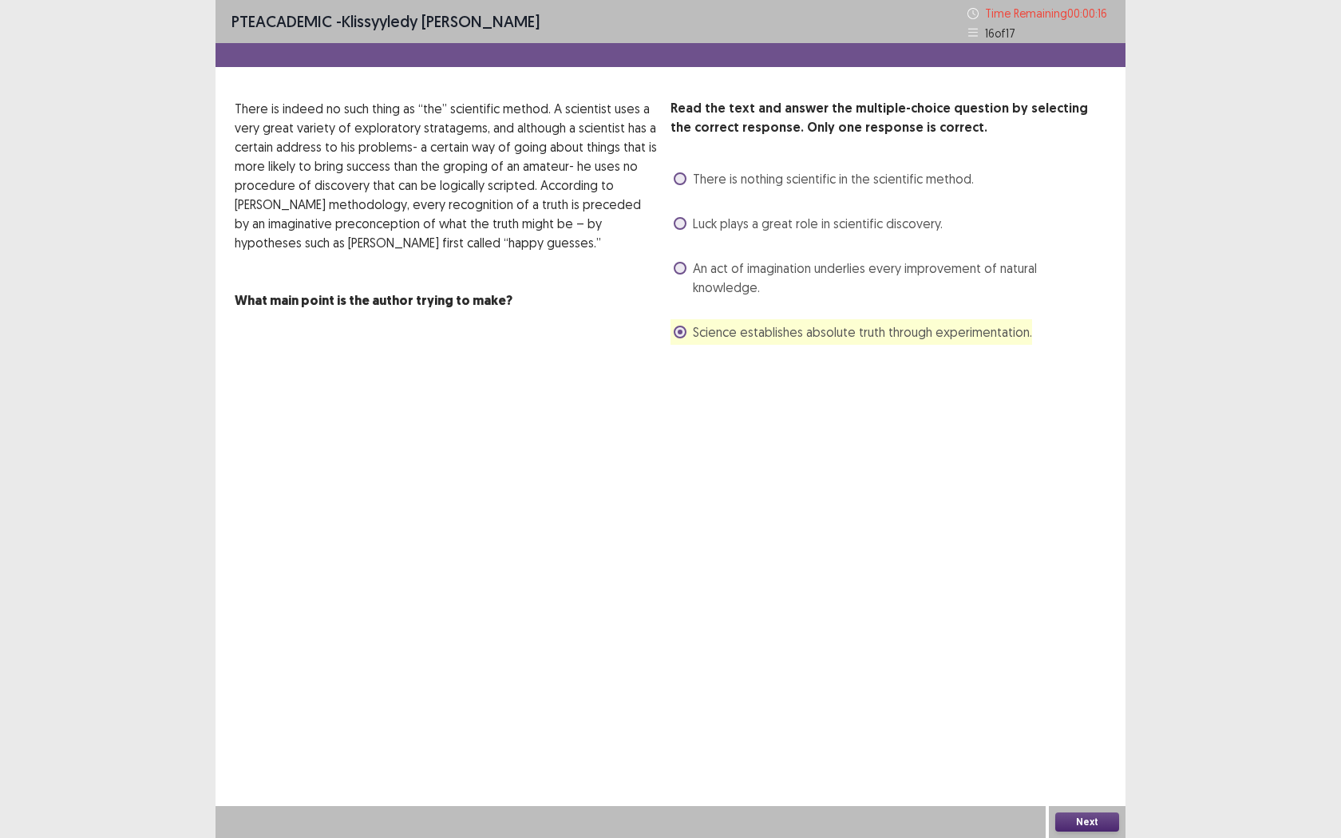
click at [1076, 661] on button "Next" at bounding box center [1087, 822] width 64 height 19
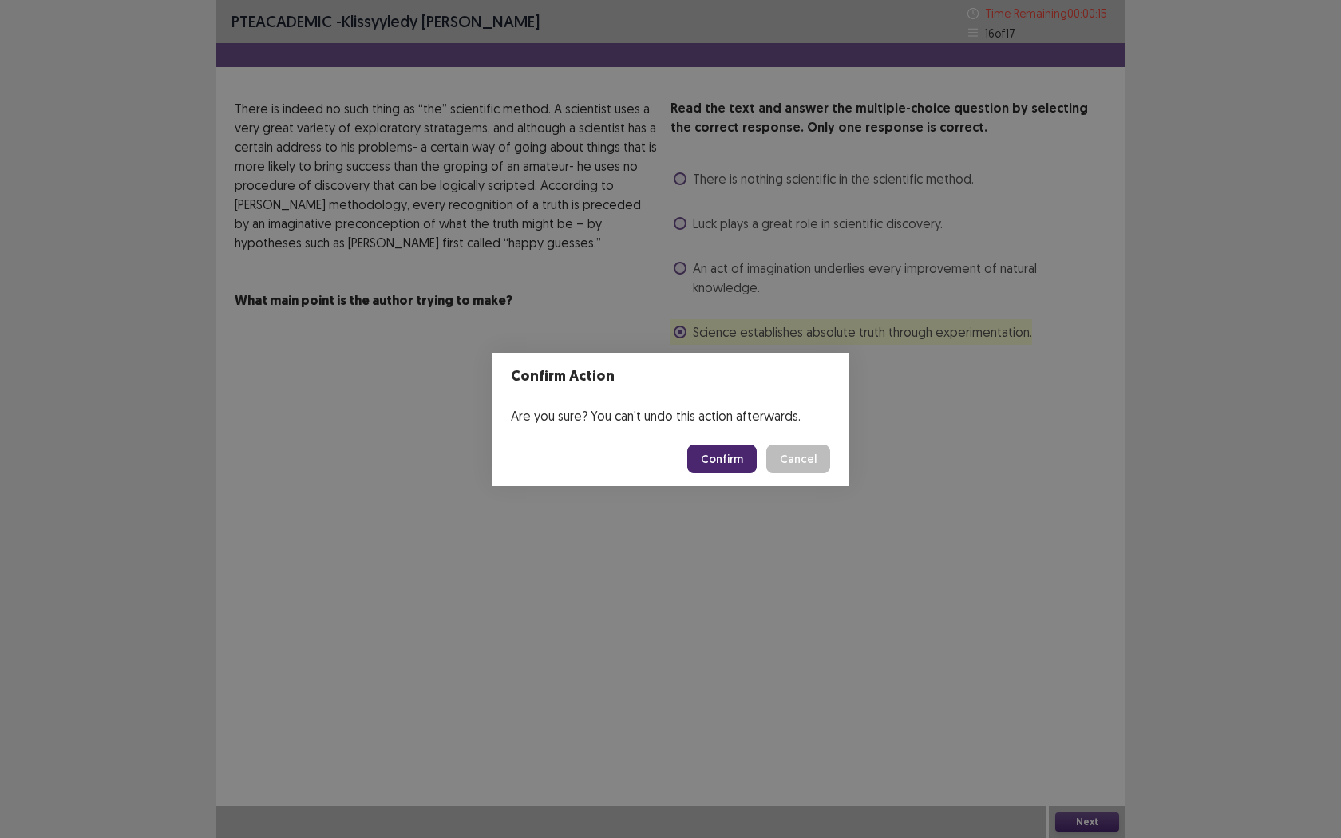
click at [706, 461] on button "Confirm" at bounding box center [721, 459] width 69 height 29
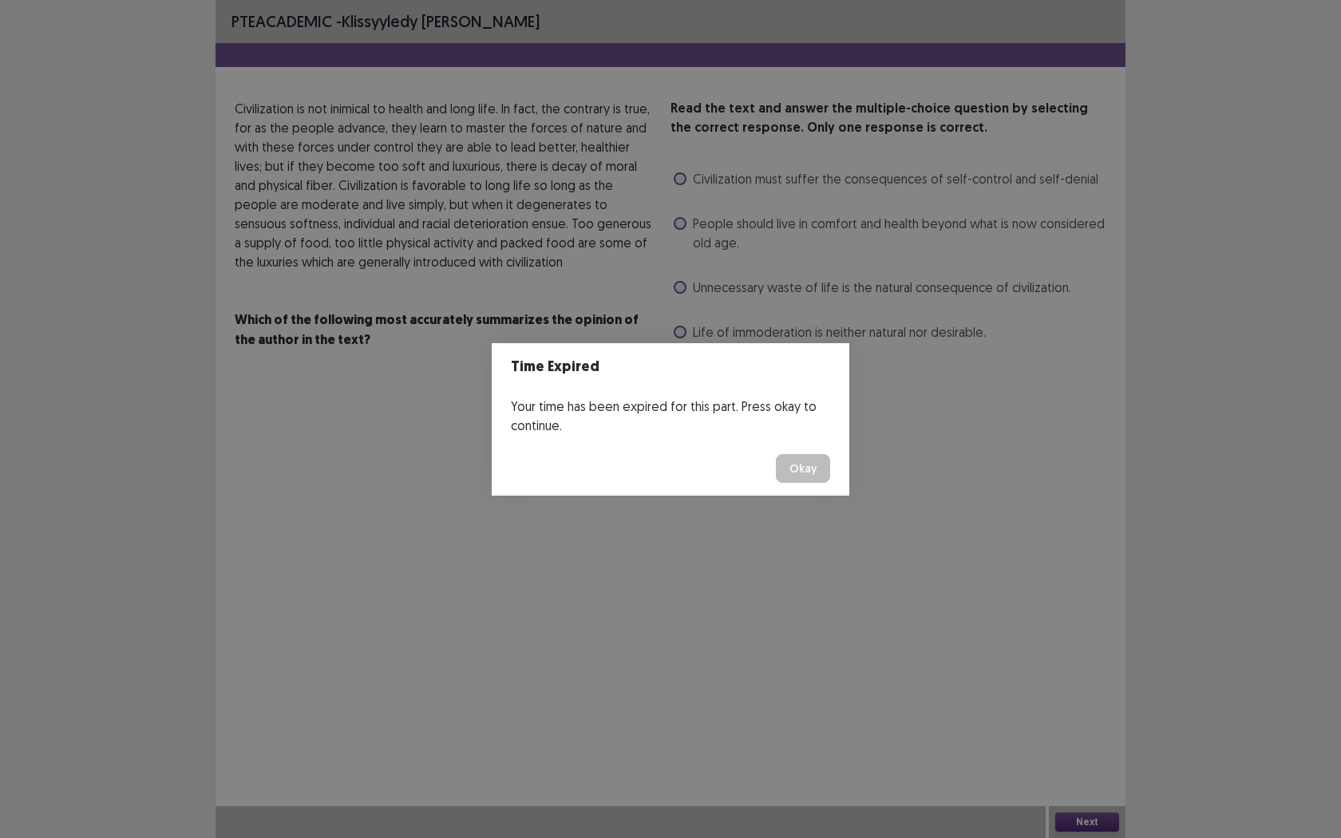
click at [798, 468] on button "Okay" at bounding box center [803, 468] width 54 height 29
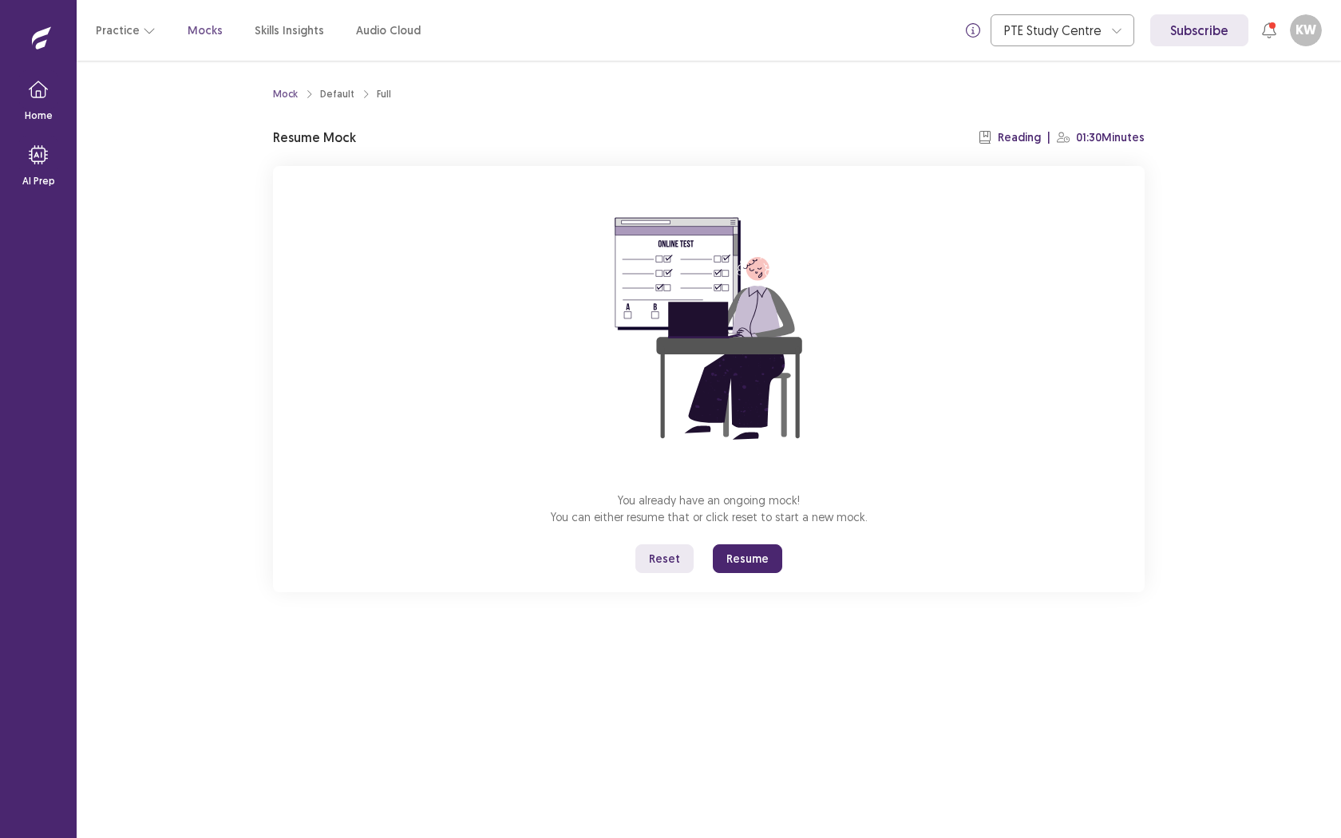
click at [745, 562] on button "Resume" at bounding box center [747, 558] width 69 height 29
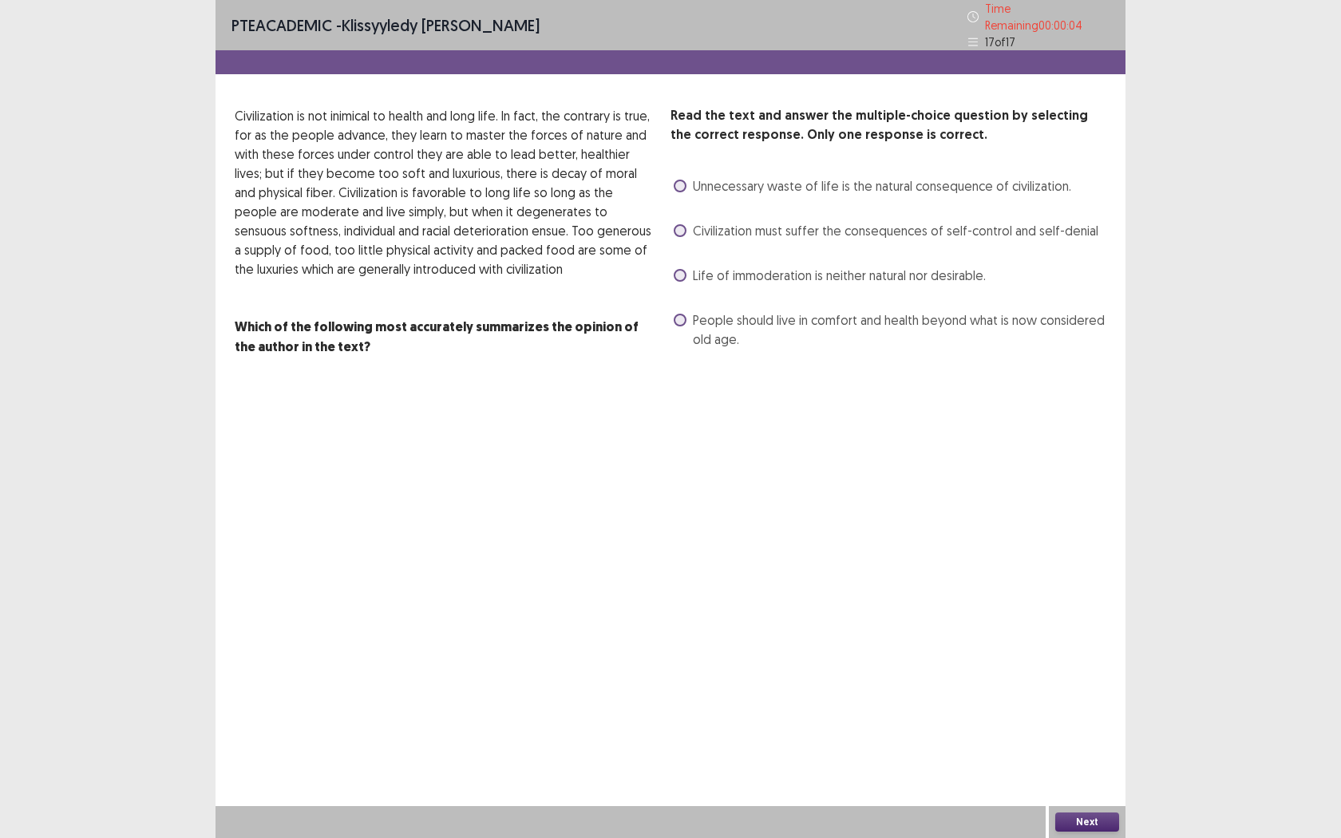
click at [687, 311] on label "People should live in comfort and health beyond what is now considered old age." at bounding box center [890, 330] width 433 height 38
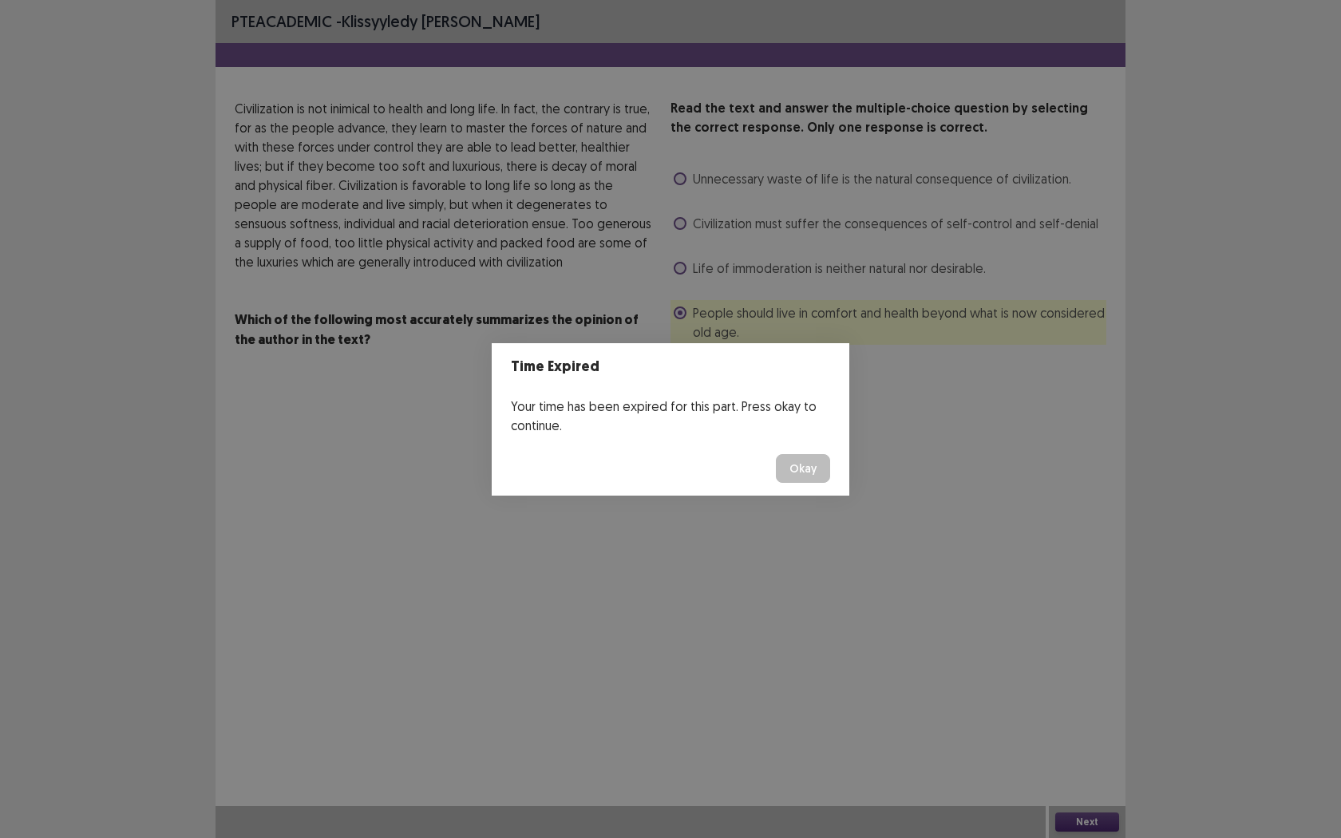
click at [807, 462] on button "Okay" at bounding box center [803, 468] width 54 height 29
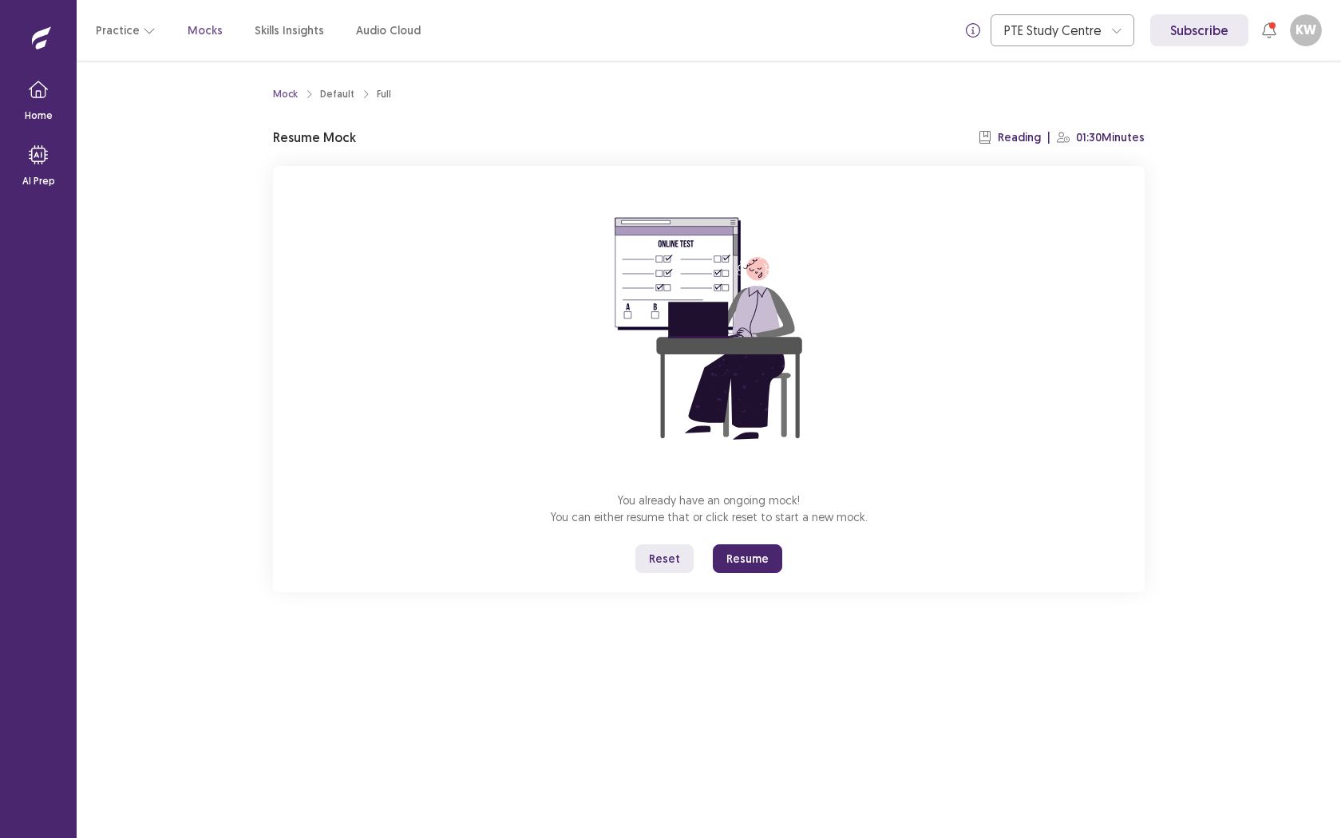
click at [752, 550] on button "Resume" at bounding box center [747, 558] width 69 height 29
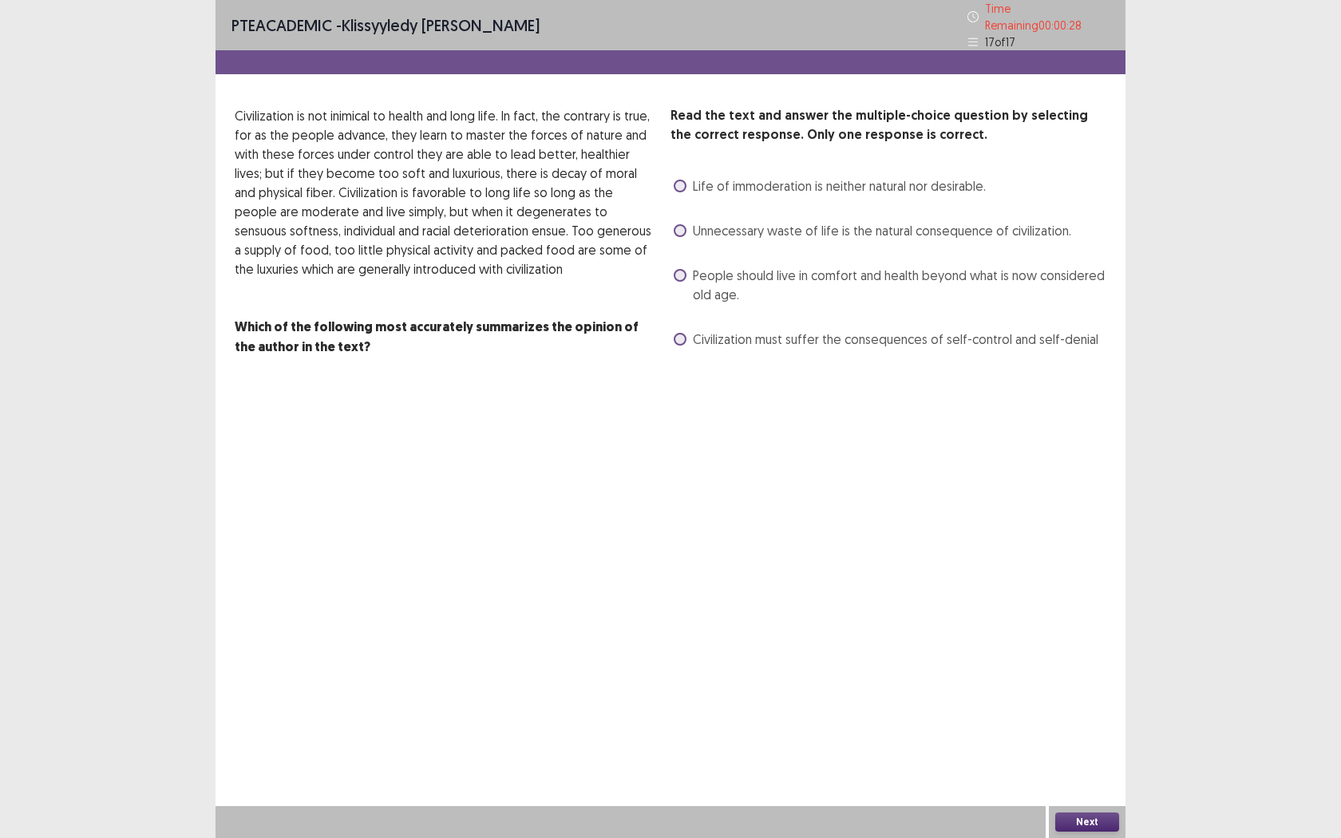
click at [684, 269] on span at bounding box center [680, 275] width 13 height 13
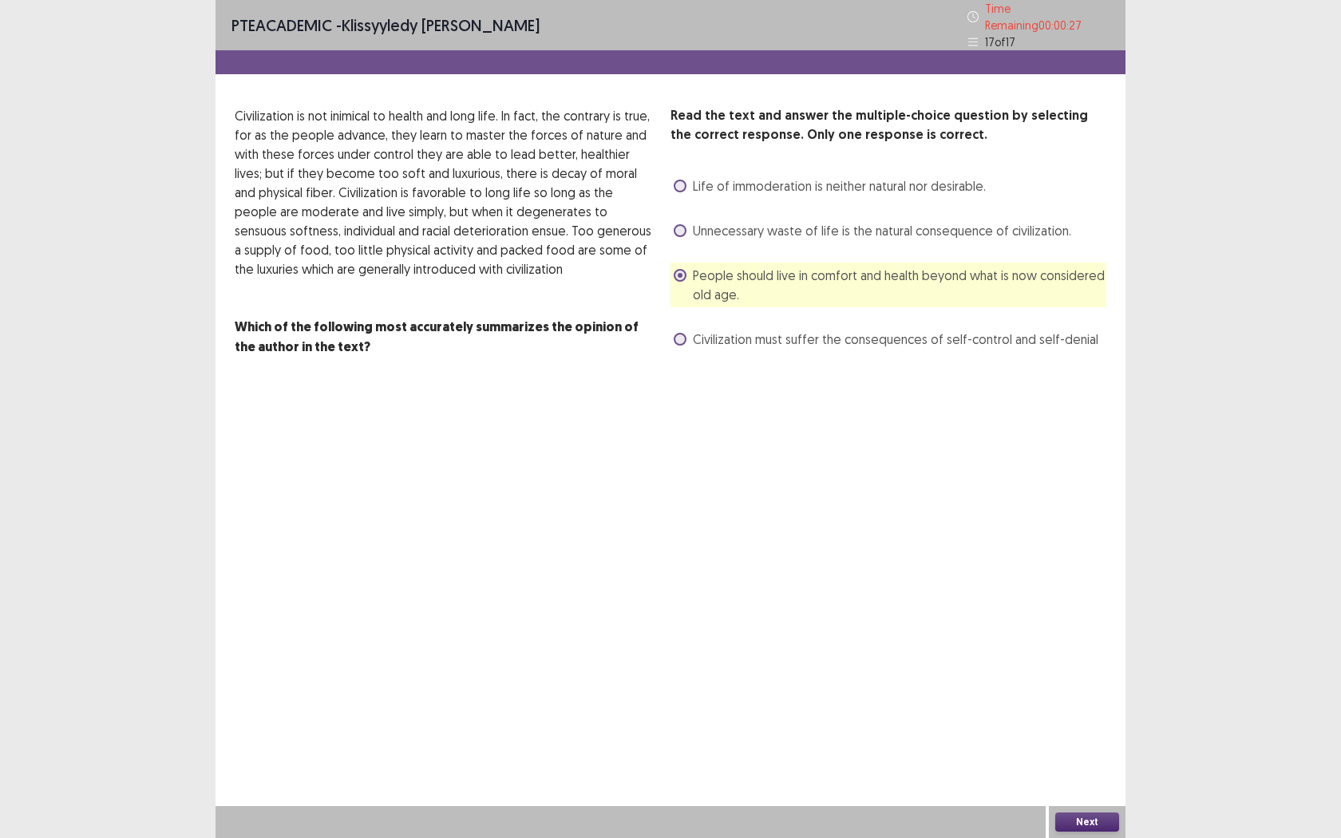
click at [1080, 661] on button "Next" at bounding box center [1087, 822] width 64 height 19
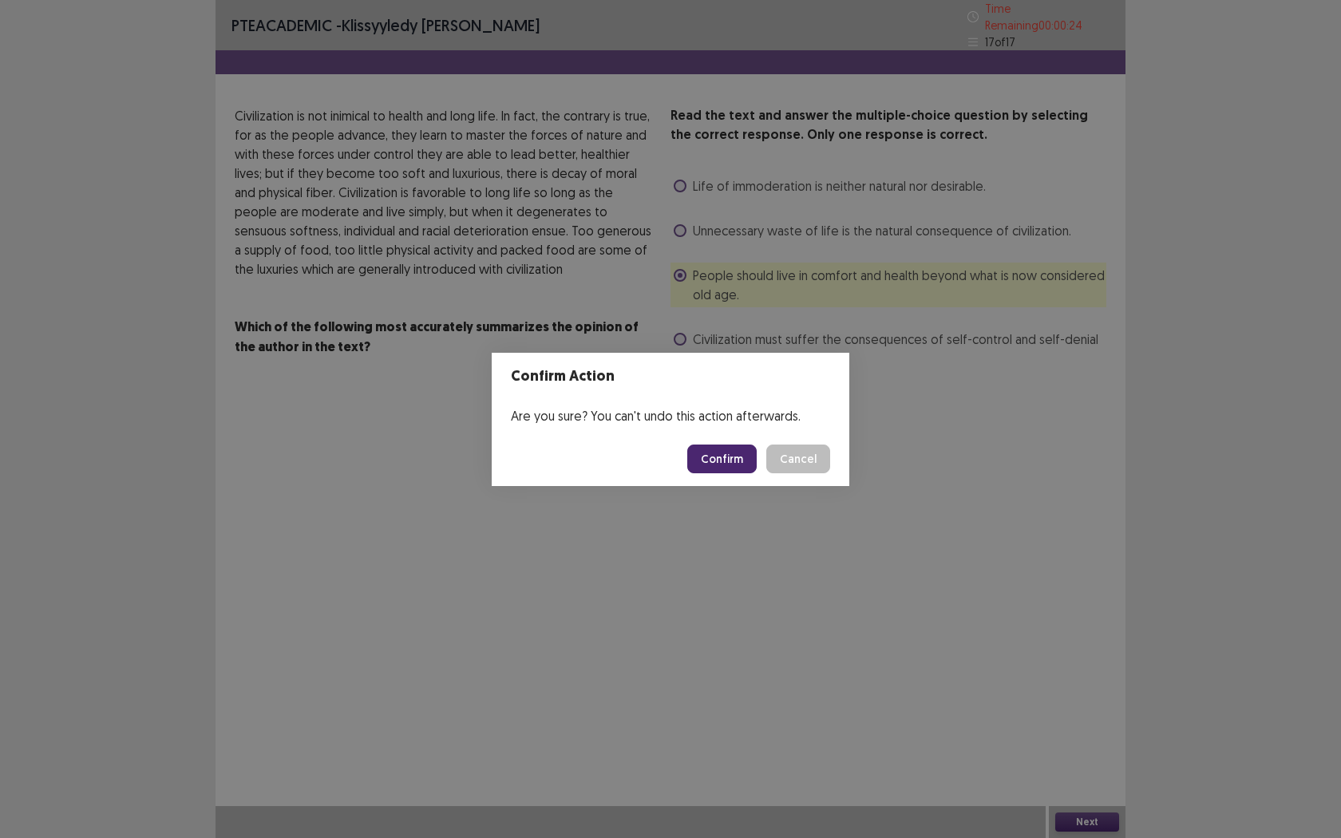
click at [734, 450] on button "Confirm" at bounding box center [721, 459] width 69 height 29
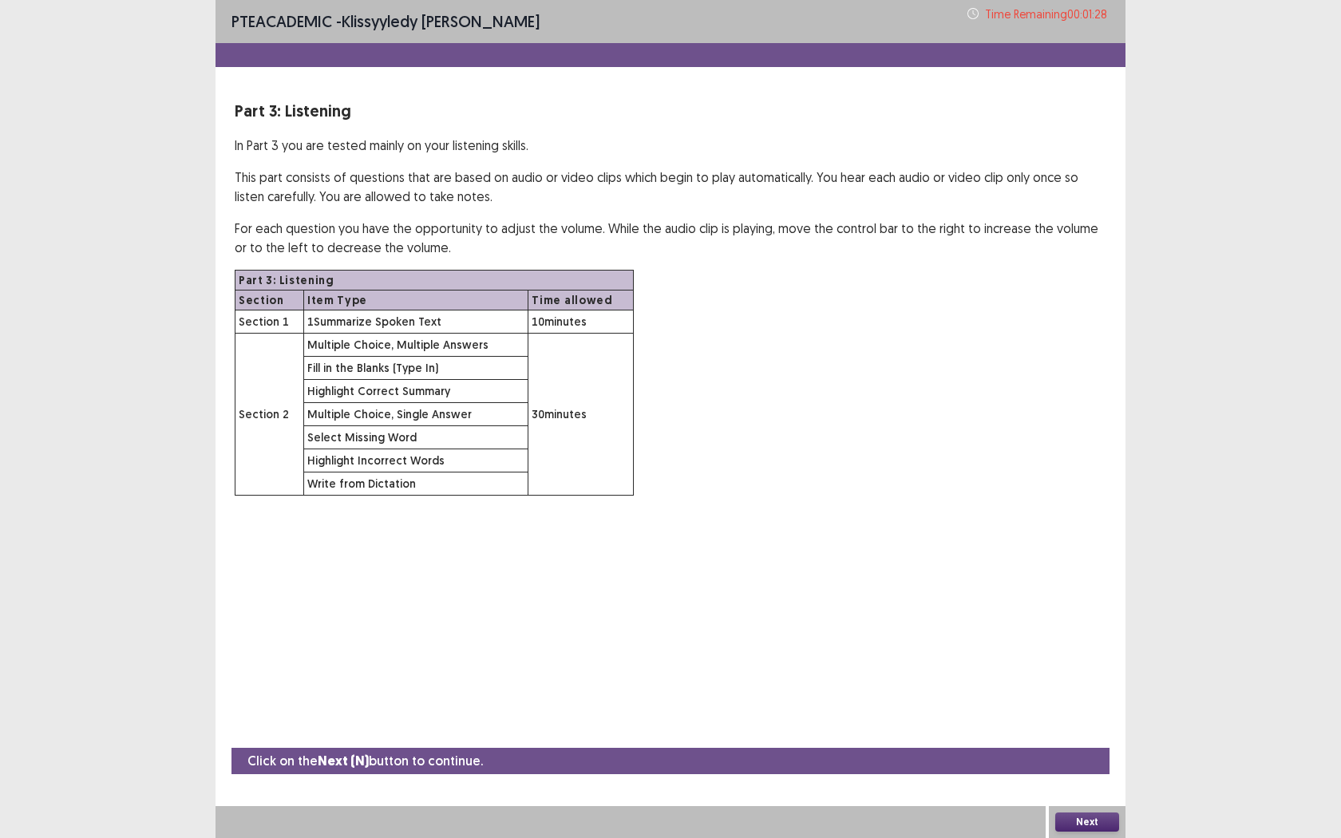
click at [1086, 661] on button "Next" at bounding box center [1087, 822] width 64 height 19
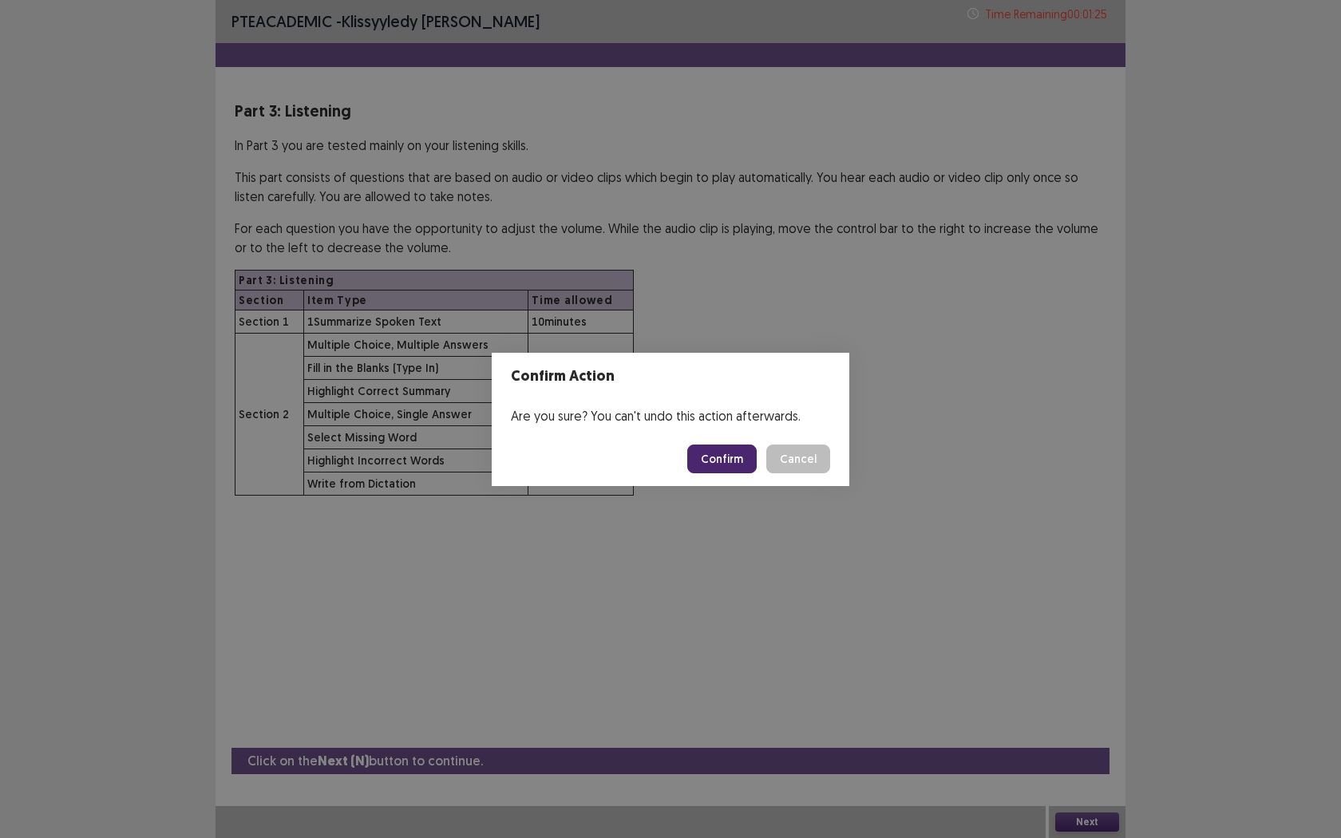
click at [687, 459] on footer "Confirm Cancel" at bounding box center [671, 459] width 358 height 54
click at [706, 459] on button "Confirm" at bounding box center [721, 459] width 69 height 29
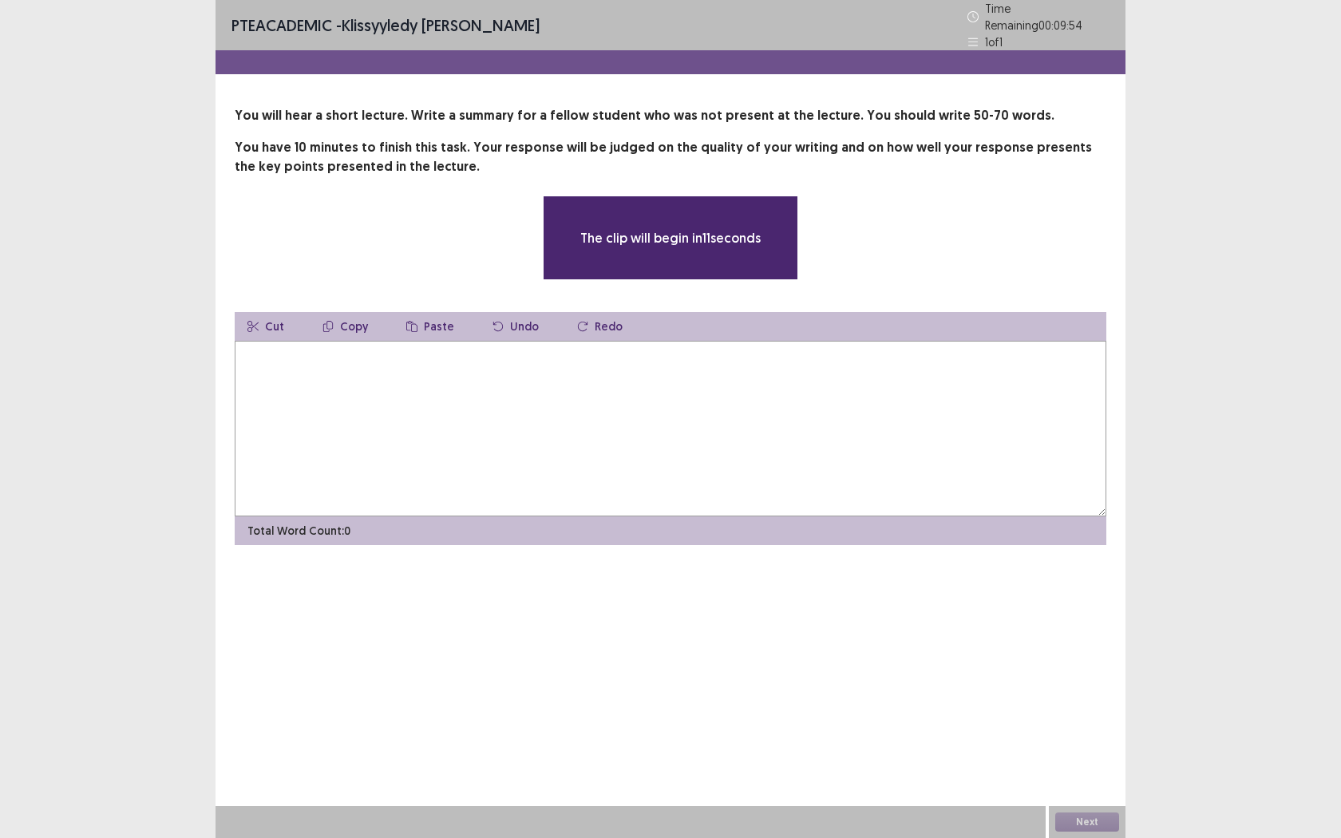
click at [706, 459] on textarea at bounding box center [671, 429] width 872 height 176
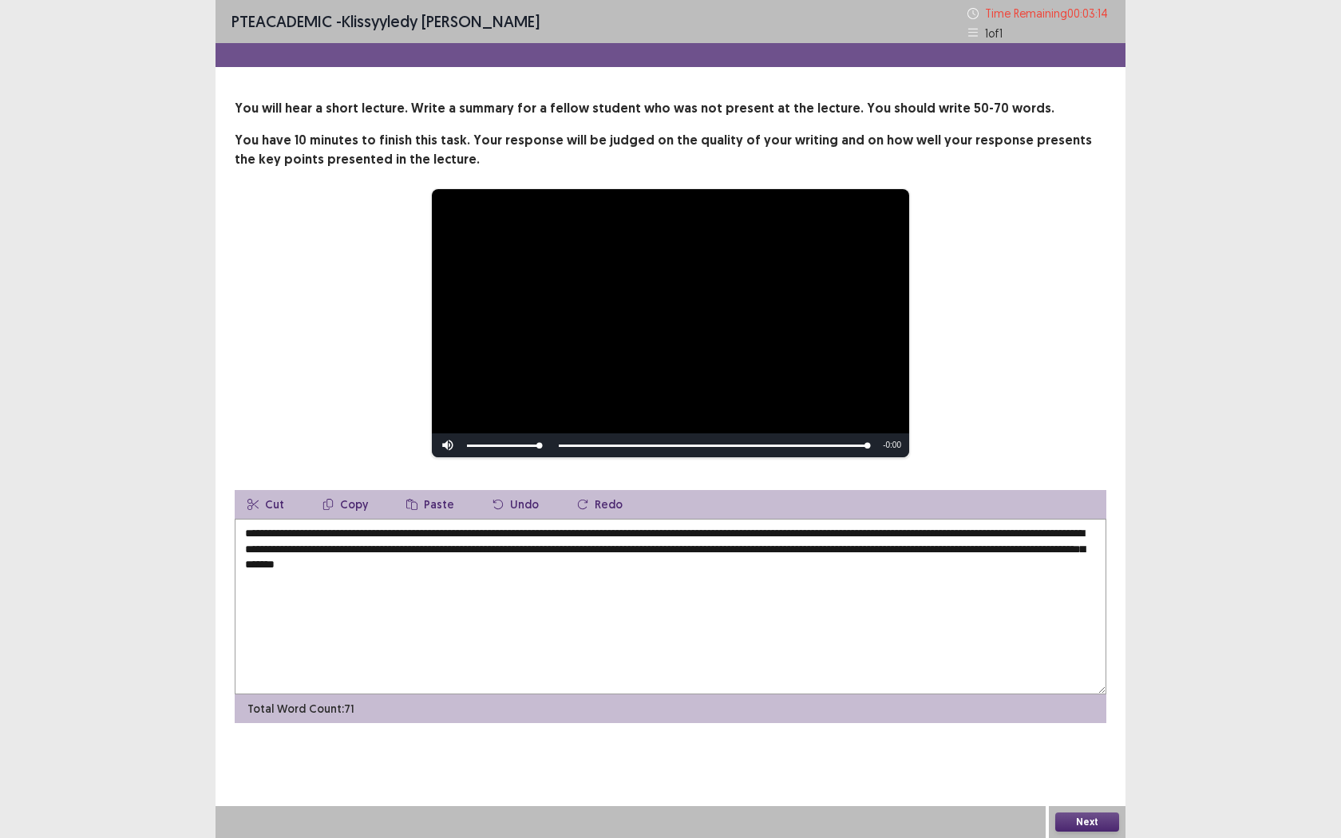
click at [581, 534] on textarea "**********" at bounding box center [671, 607] width 872 height 176
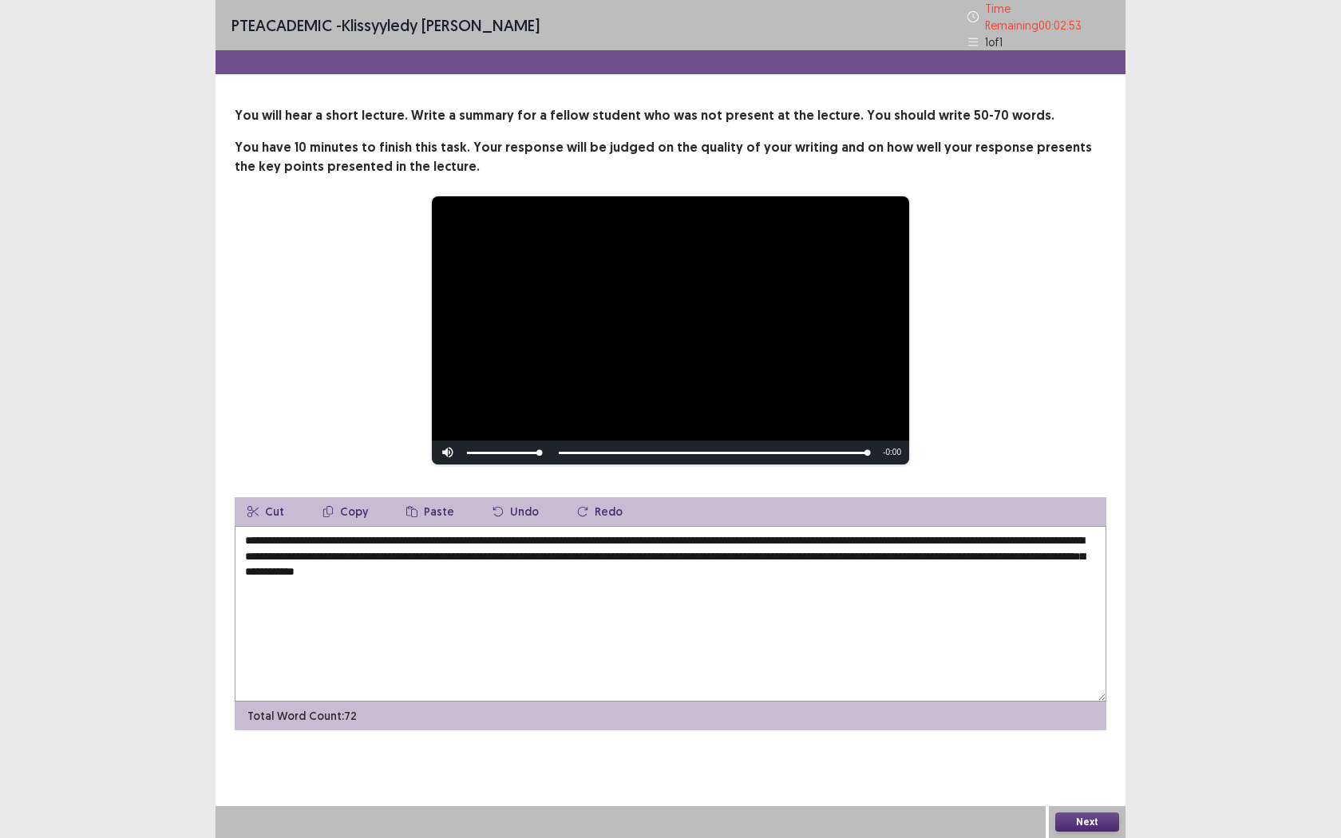
click at [487, 567] on textarea "**********" at bounding box center [671, 614] width 872 height 176
click at [507, 565] on textarea "**********" at bounding box center [671, 614] width 872 height 176
click at [488, 566] on textarea "**********" at bounding box center [671, 614] width 872 height 176
click at [459, 568] on textarea "**********" at bounding box center [671, 614] width 872 height 176
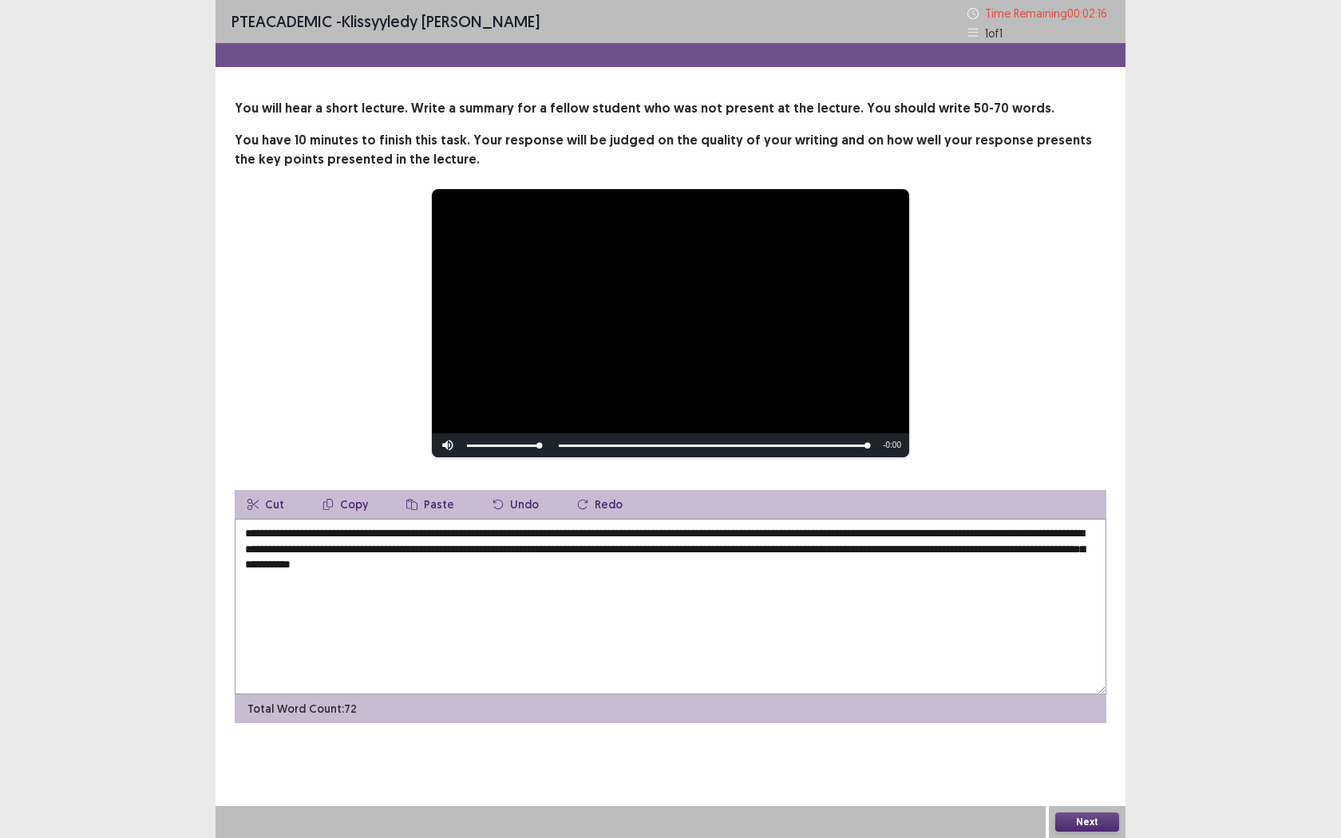
click at [486, 571] on textarea "**********" at bounding box center [671, 607] width 872 height 176
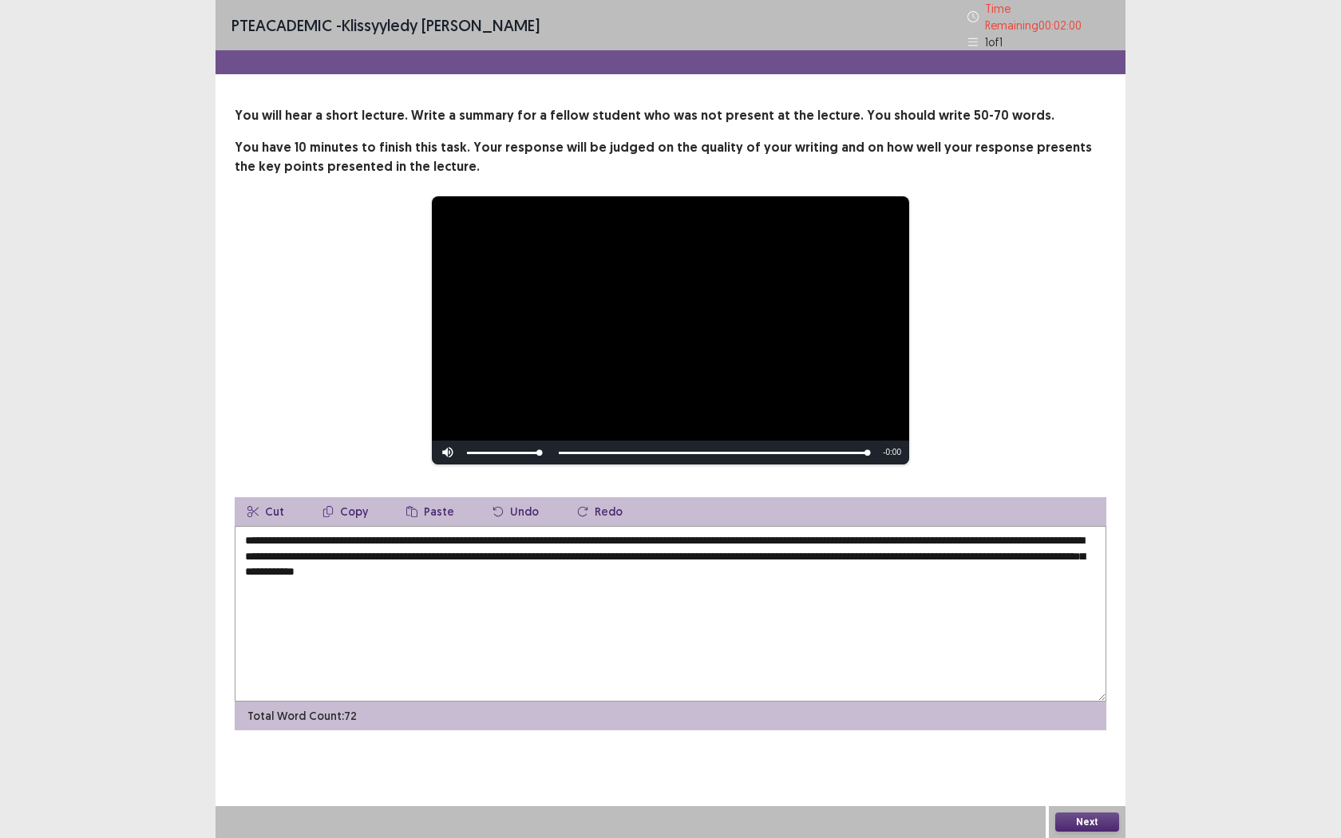
click at [704, 549] on textarea "**********" at bounding box center [671, 614] width 872 height 176
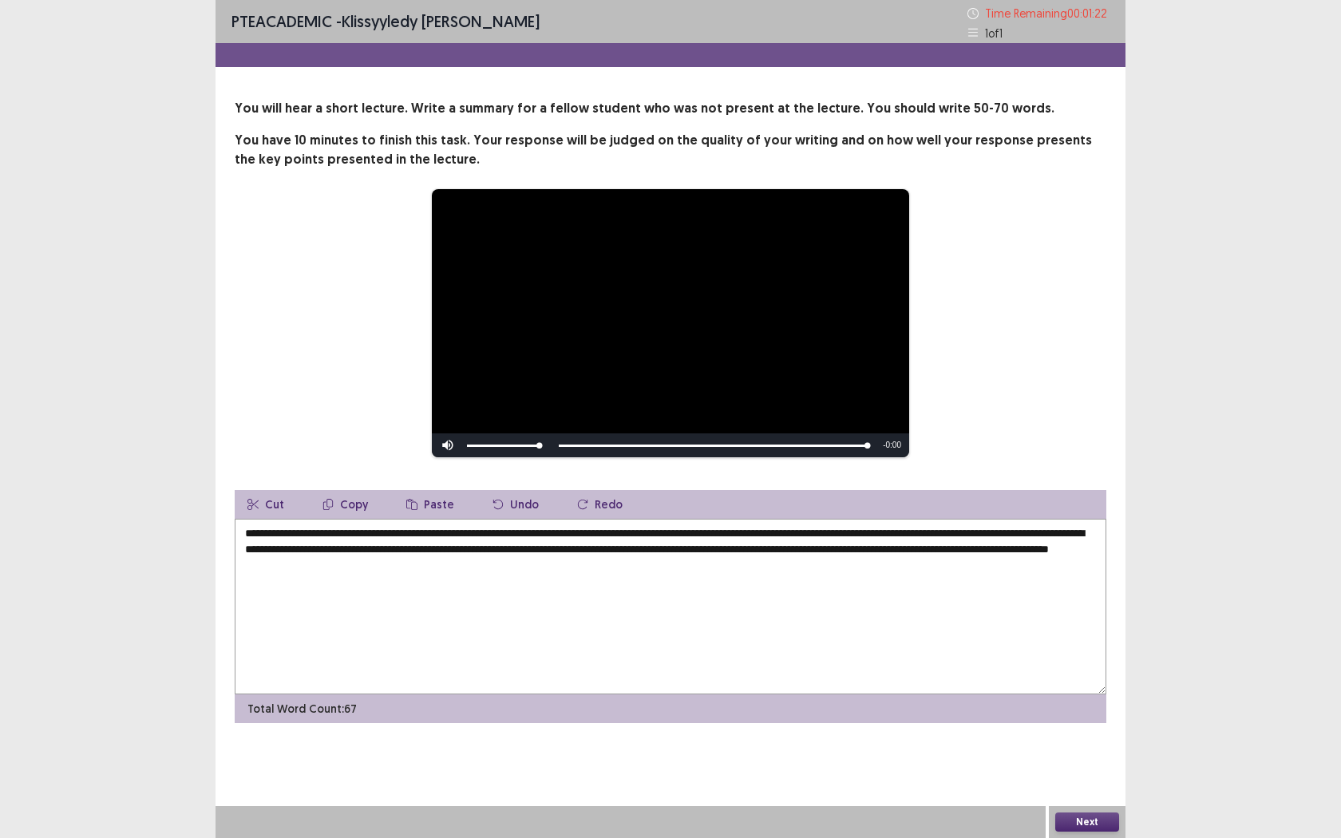
click at [484, 548] on textarea "**********" at bounding box center [671, 607] width 872 height 176
click at [667, 564] on textarea "**********" at bounding box center [671, 607] width 872 height 176
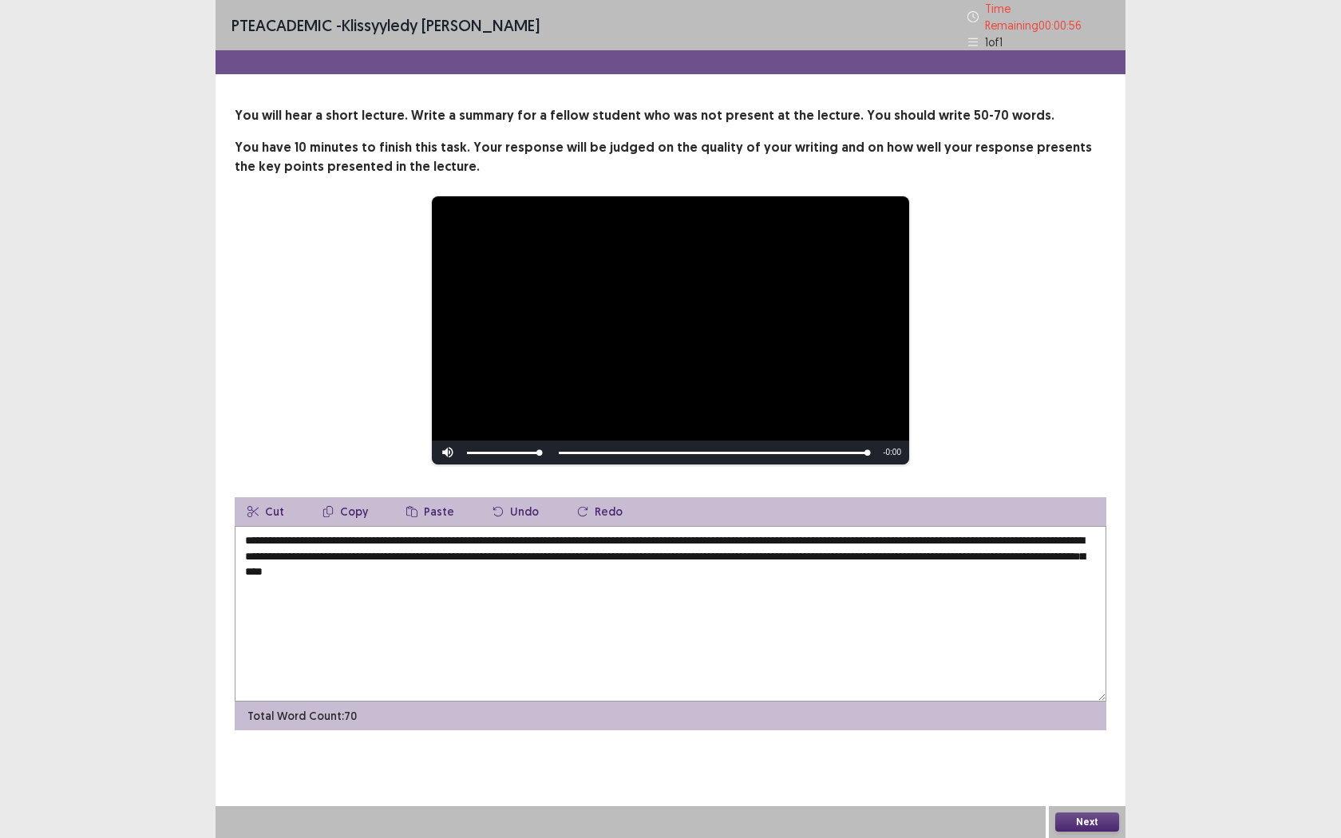
type textarea "**********"
click at [1065, 661] on button "Next" at bounding box center [1087, 822] width 64 height 19
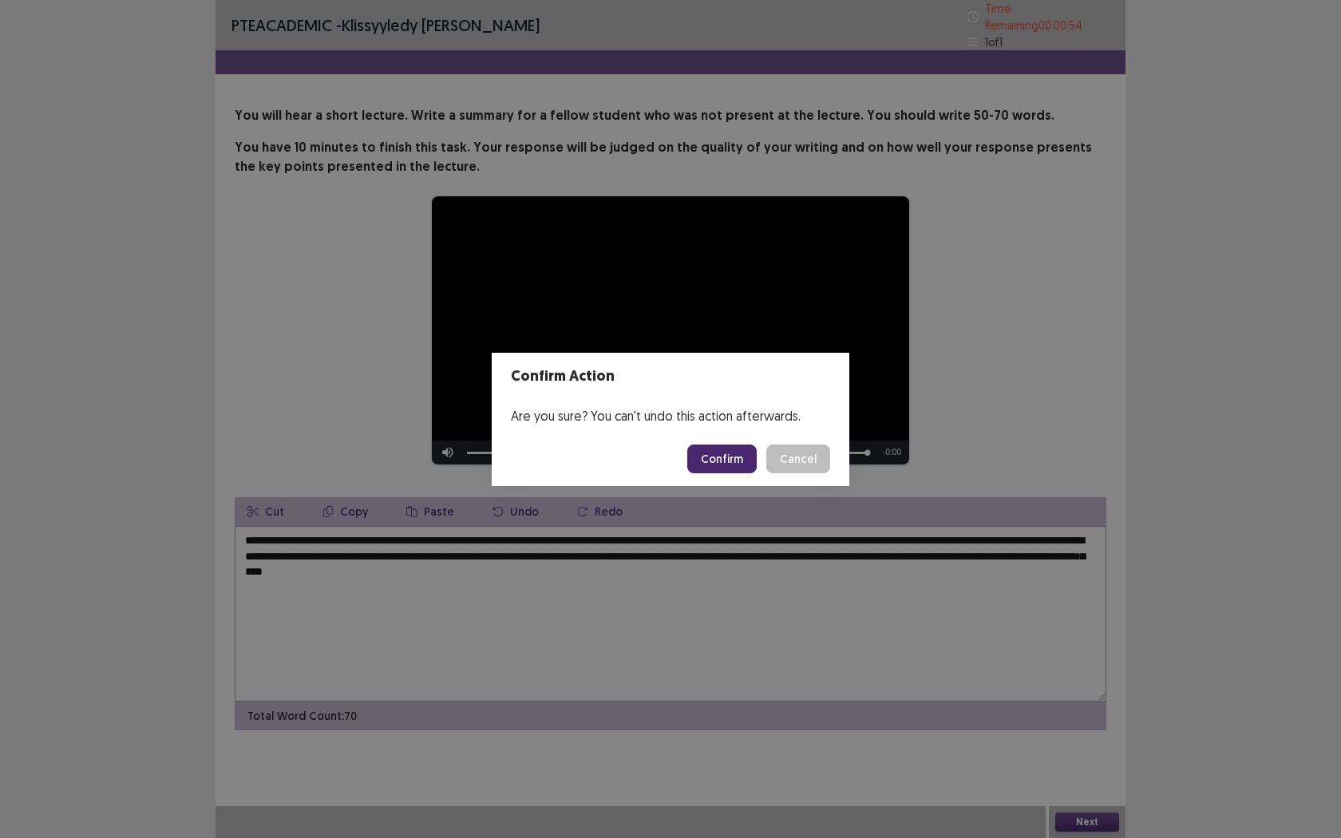
click at [716, 486] on div "Confirm Action Are you sure? You can't undo this action afterwards. Confirm Can…" at bounding box center [670, 419] width 1341 height 838
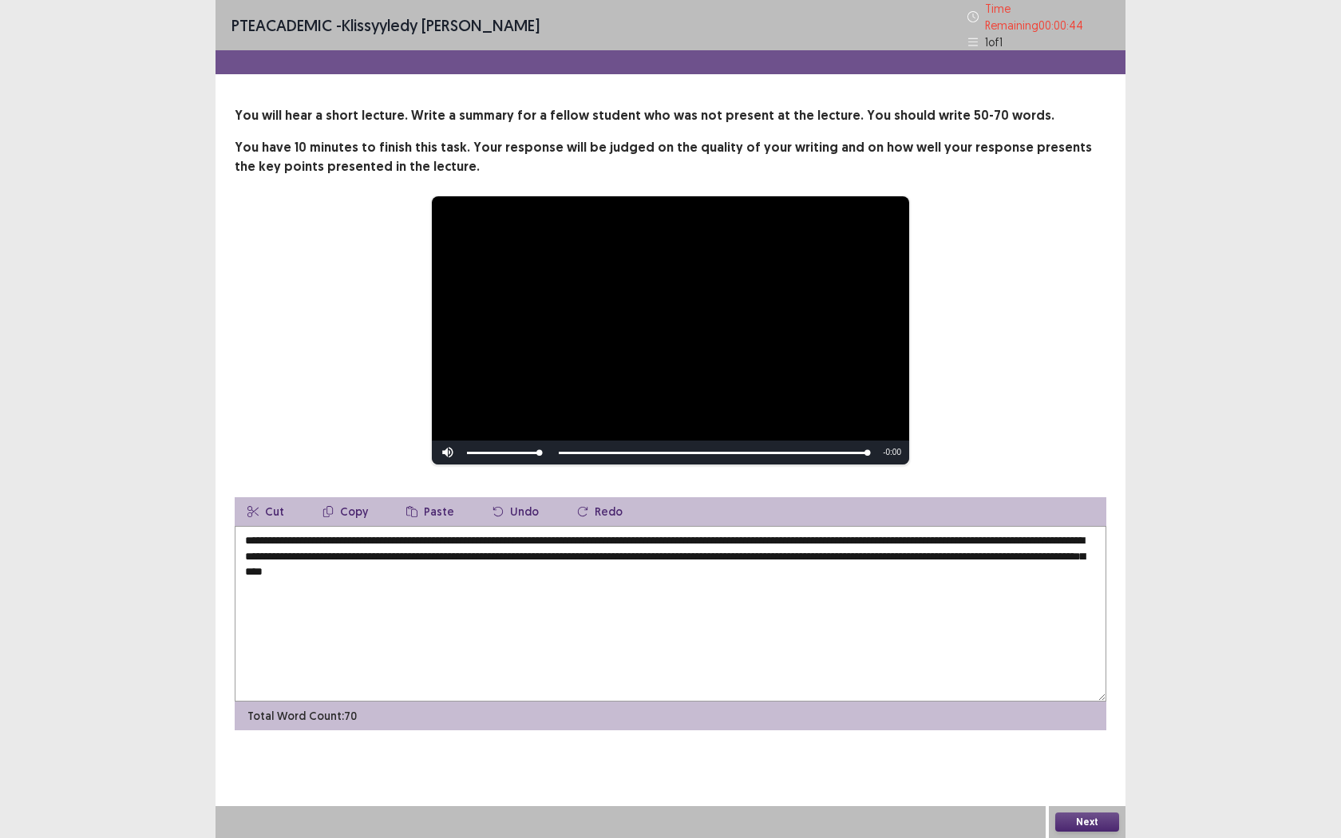
click at [1068, 661] on div "Next" at bounding box center [1087, 822] width 77 height 32
click at [1074, 661] on button "Next" at bounding box center [1087, 822] width 64 height 19
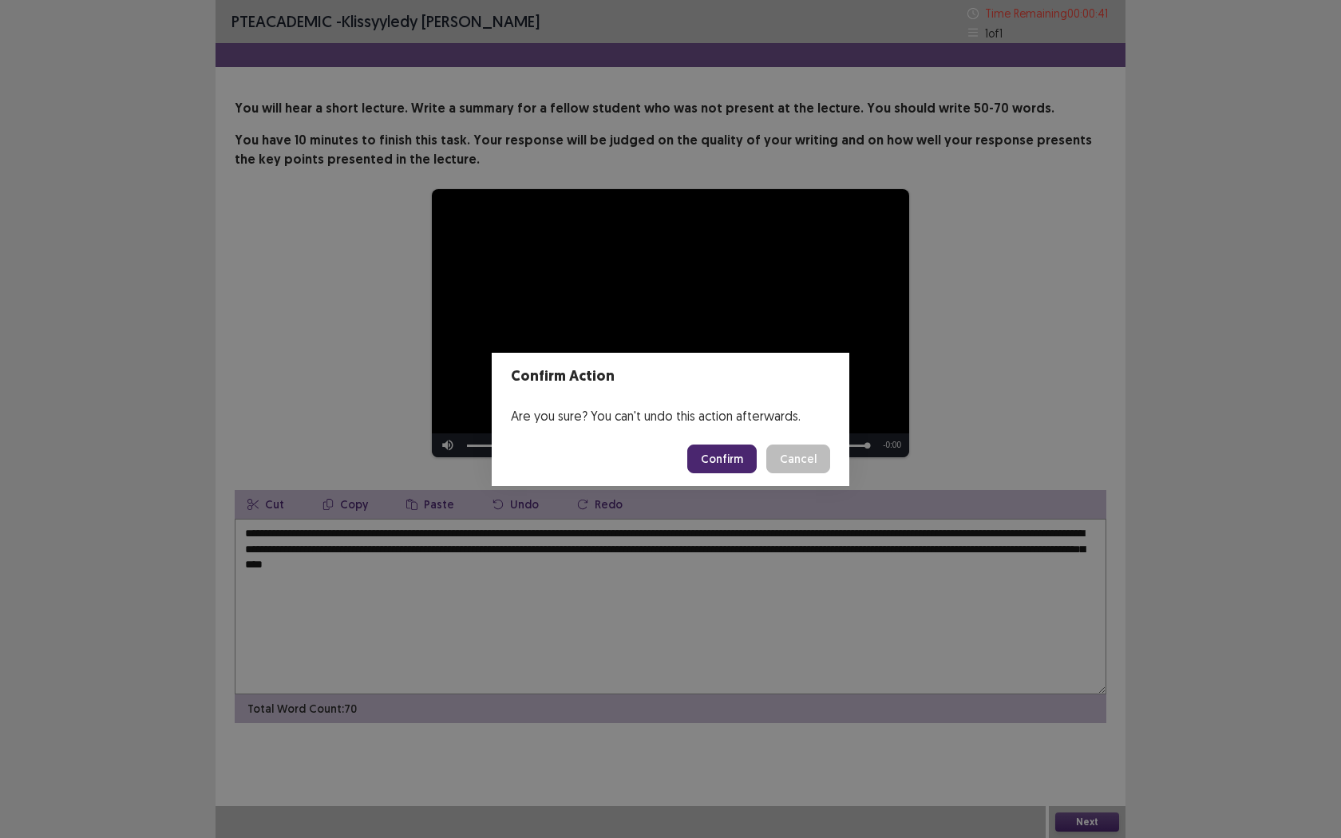
click at [719, 458] on button "Confirm" at bounding box center [721, 459] width 69 height 29
click at [809, 457] on div "Loading... Confirm Cancel" at bounding box center [758, 459] width 143 height 29
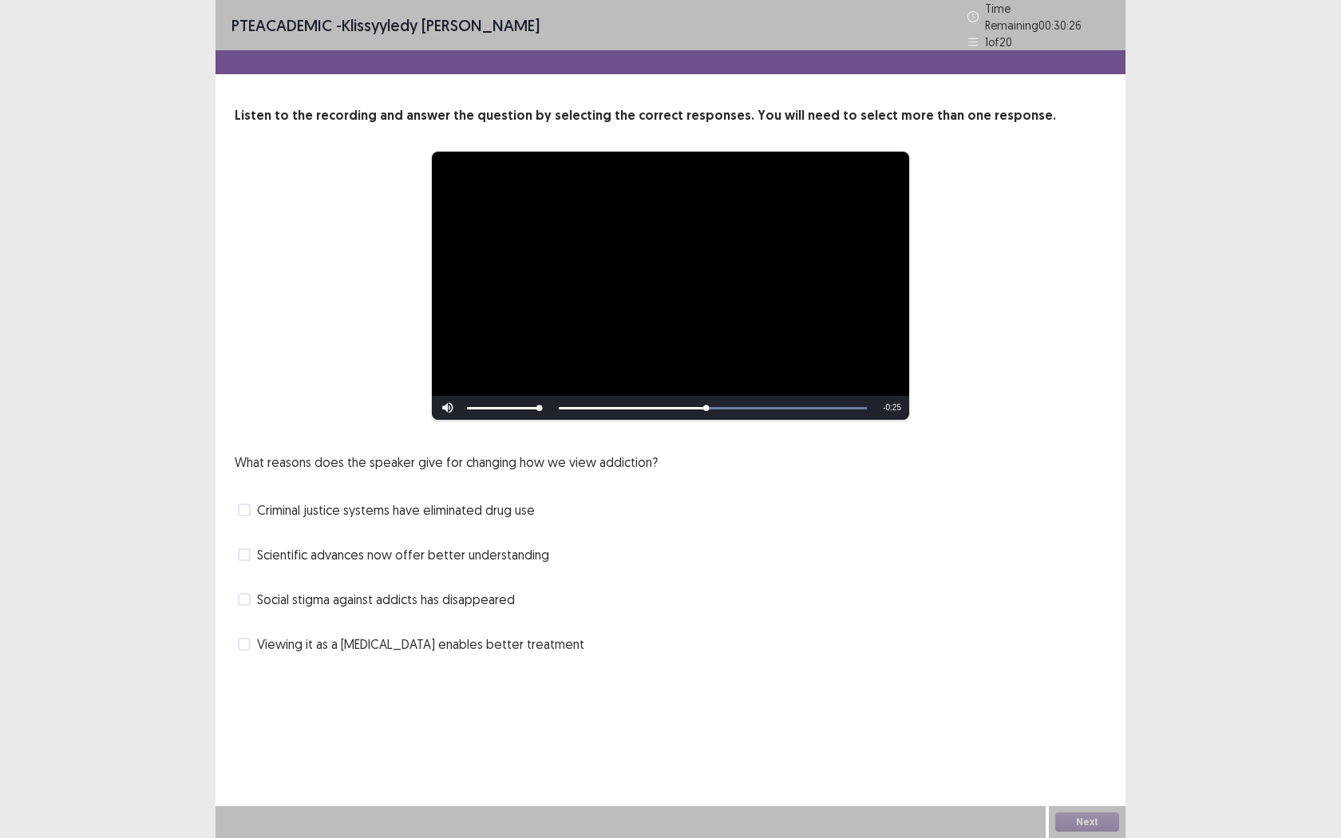
click at [252, 501] on label "Criminal justice systems have eliminated drug use" at bounding box center [386, 510] width 297 height 19
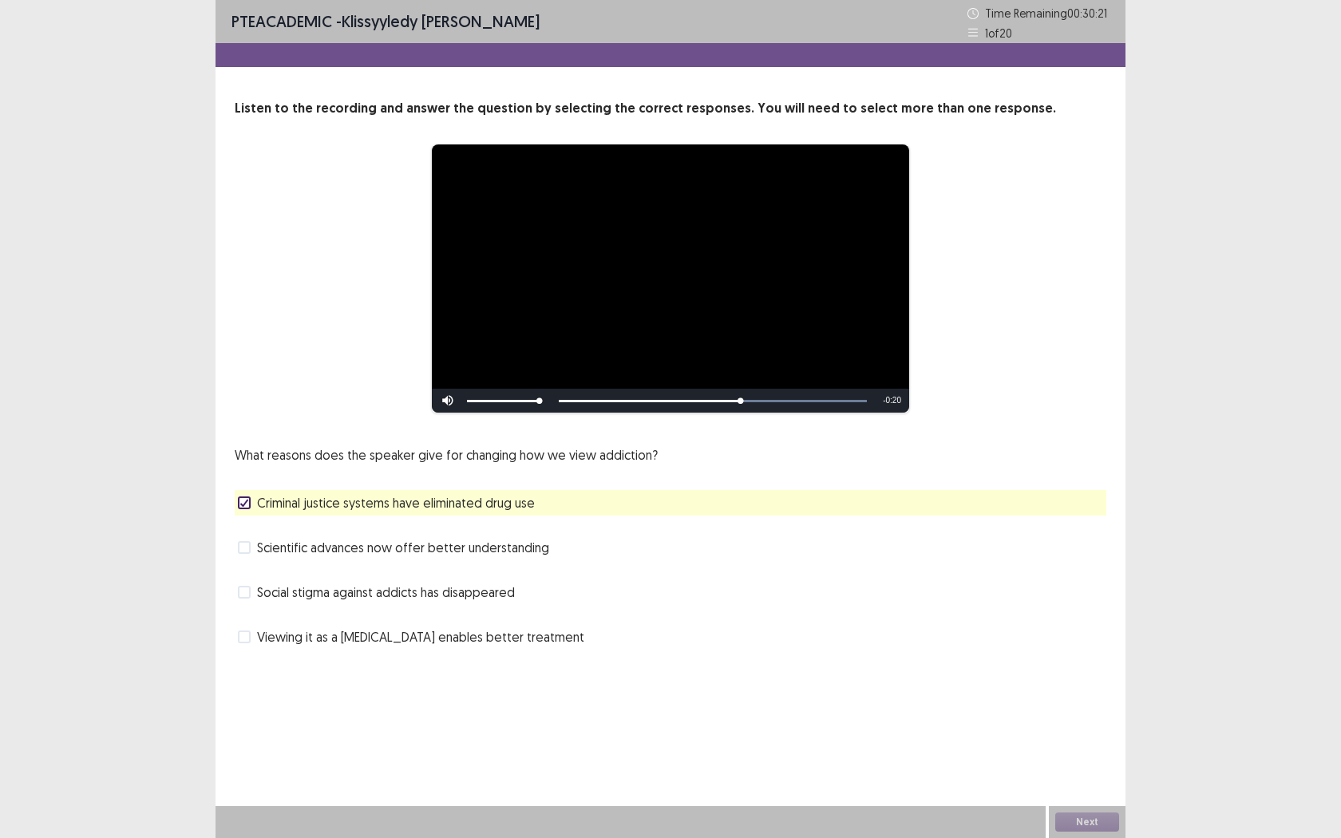
click at [243, 638] on span at bounding box center [244, 637] width 13 height 13
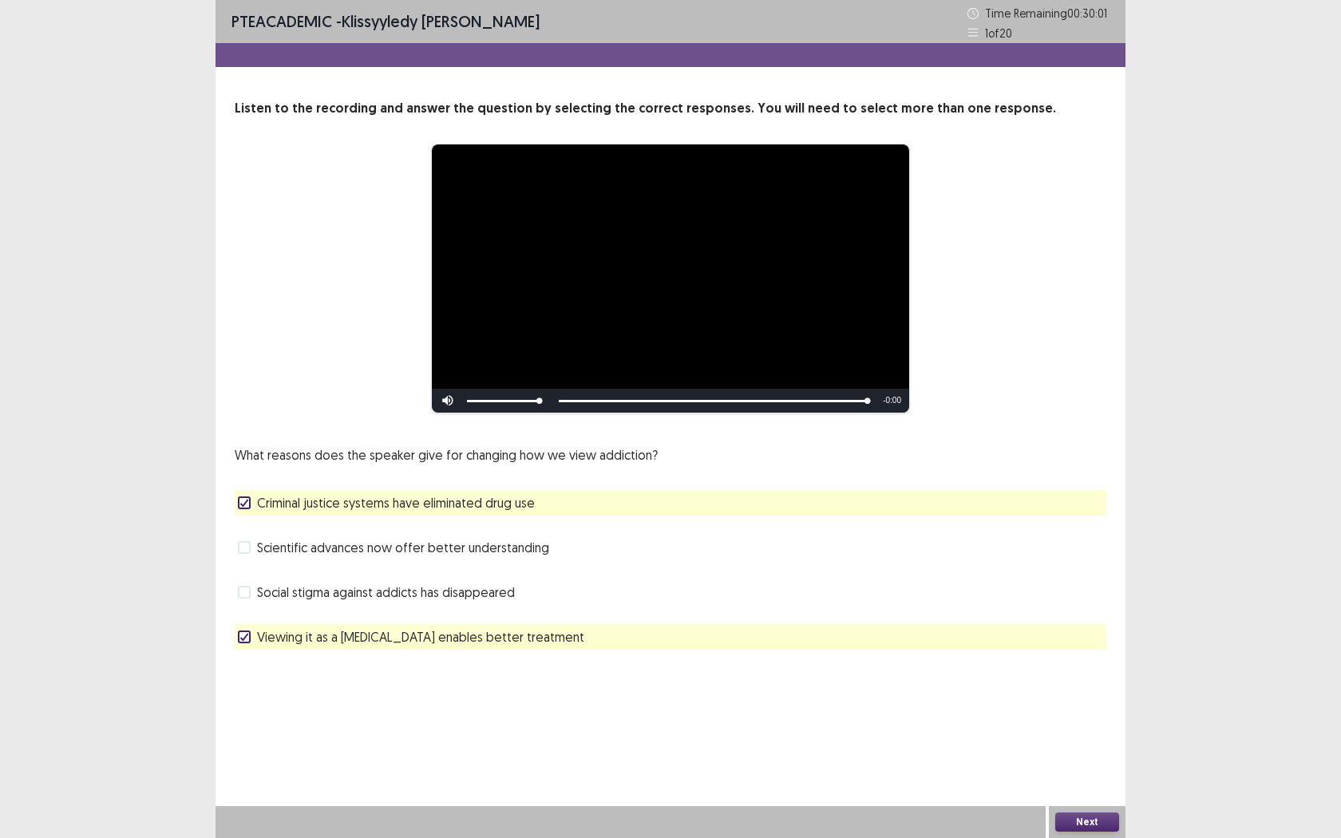
click at [248, 506] on icon at bounding box center [244, 503] width 10 height 8
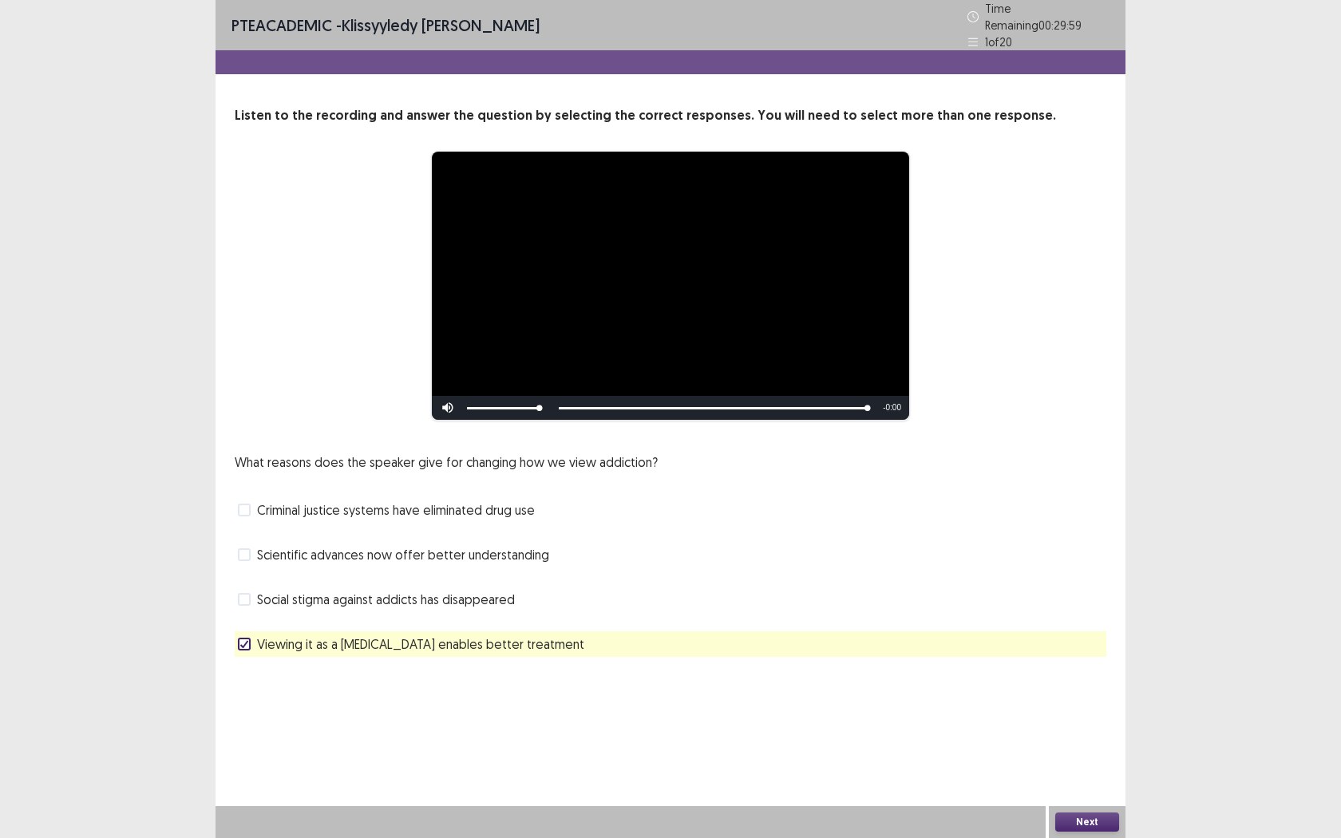
click at [253, 508] on label "Criminal justice systems have eliminated drug use" at bounding box center [386, 510] width 297 height 19
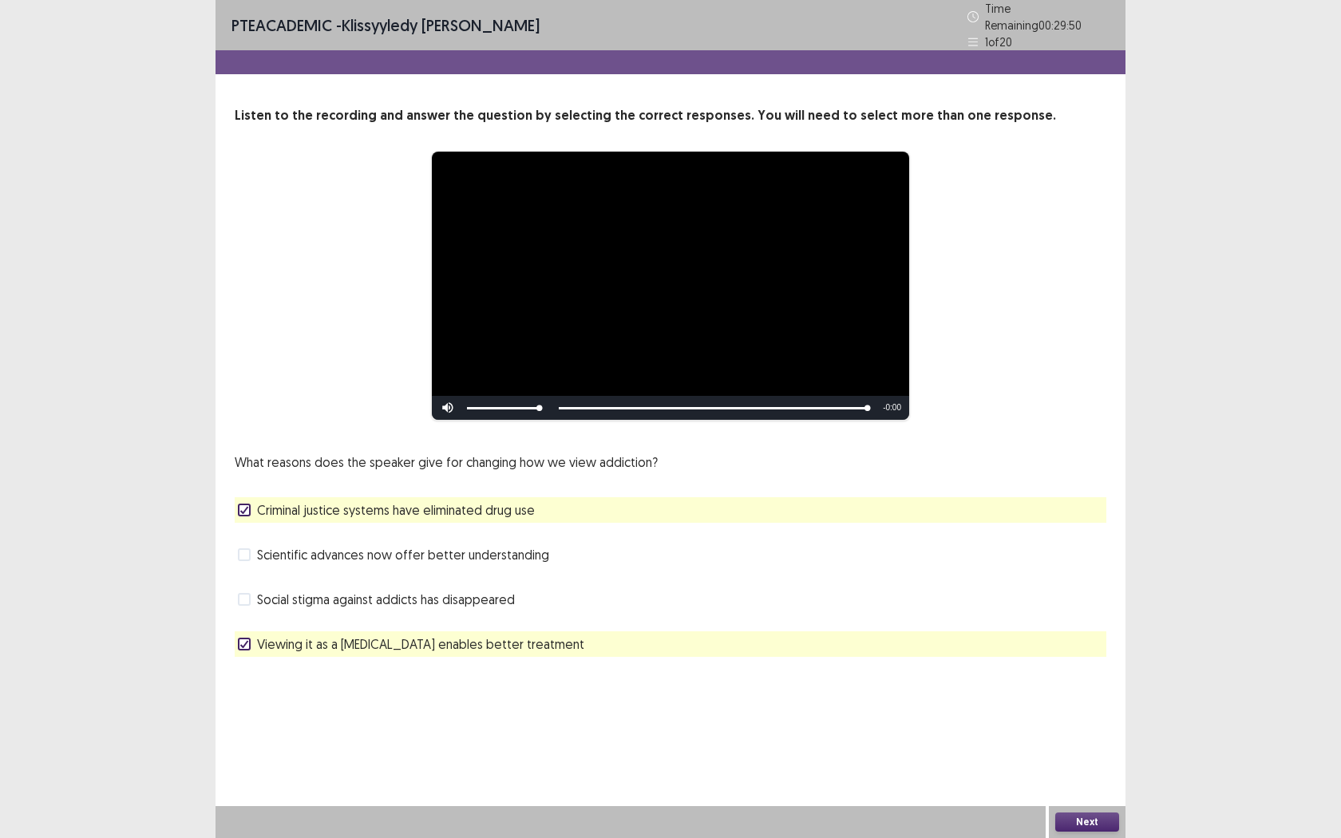
click at [1092, 661] on button "Next" at bounding box center [1087, 822] width 64 height 19
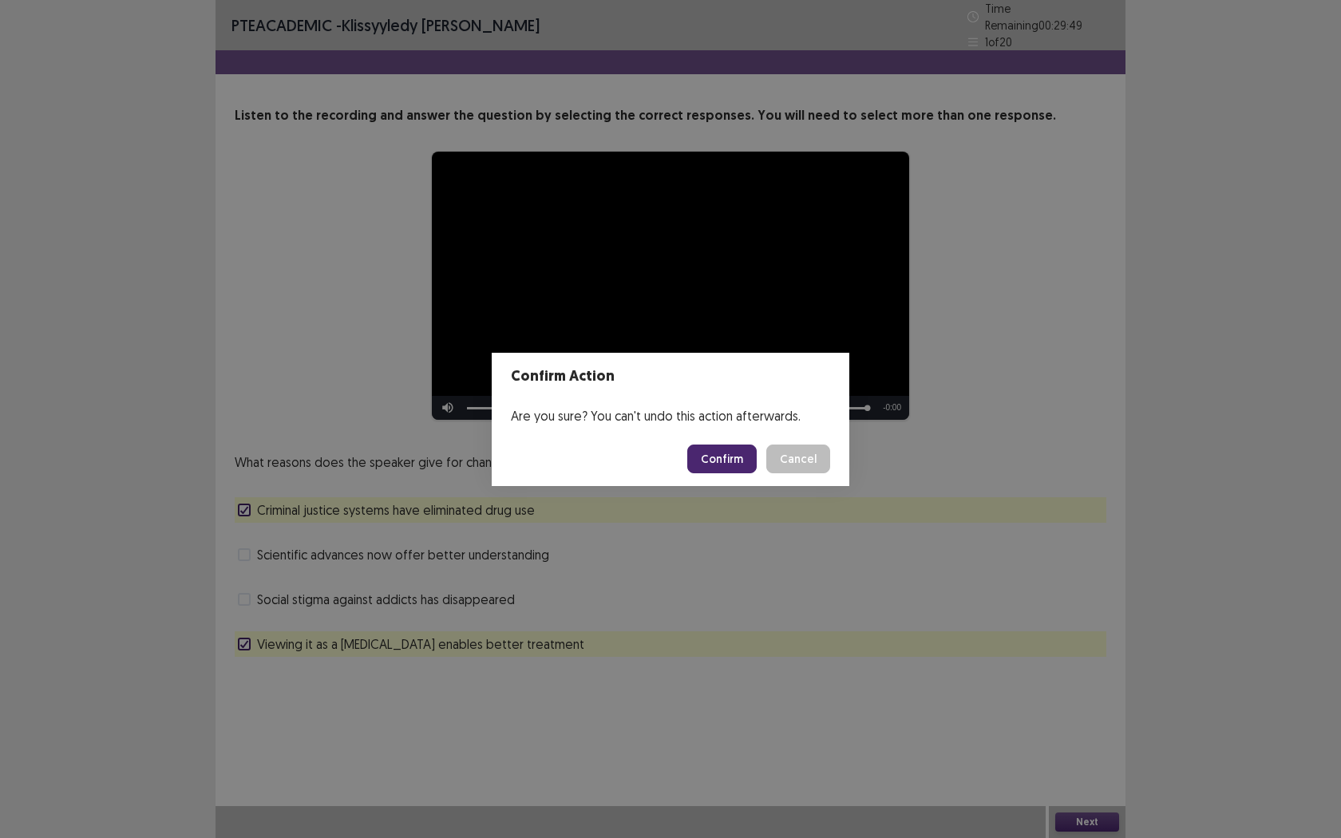
click at [719, 465] on button "Confirm" at bounding box center [721, 459] width 69 height 29
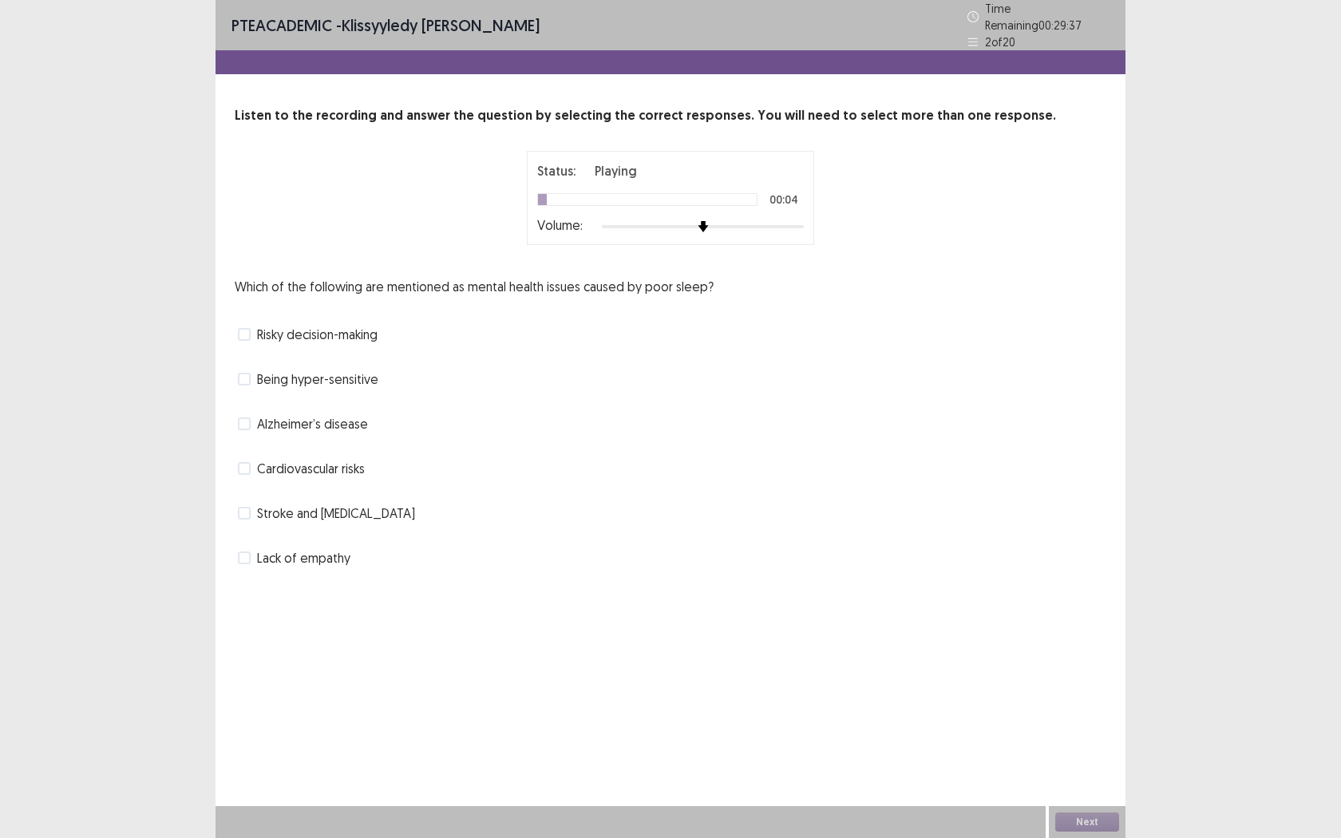
drag, startPoint x: 248, startPoint y: 275, endPoint x: 387, endPoint y: 279, distance: 139.0
click at [385, 280] on p "Which of the following are mentioned as mental health issues caused by poor sle…" at bounding box center [474, 286] width 479 height 19
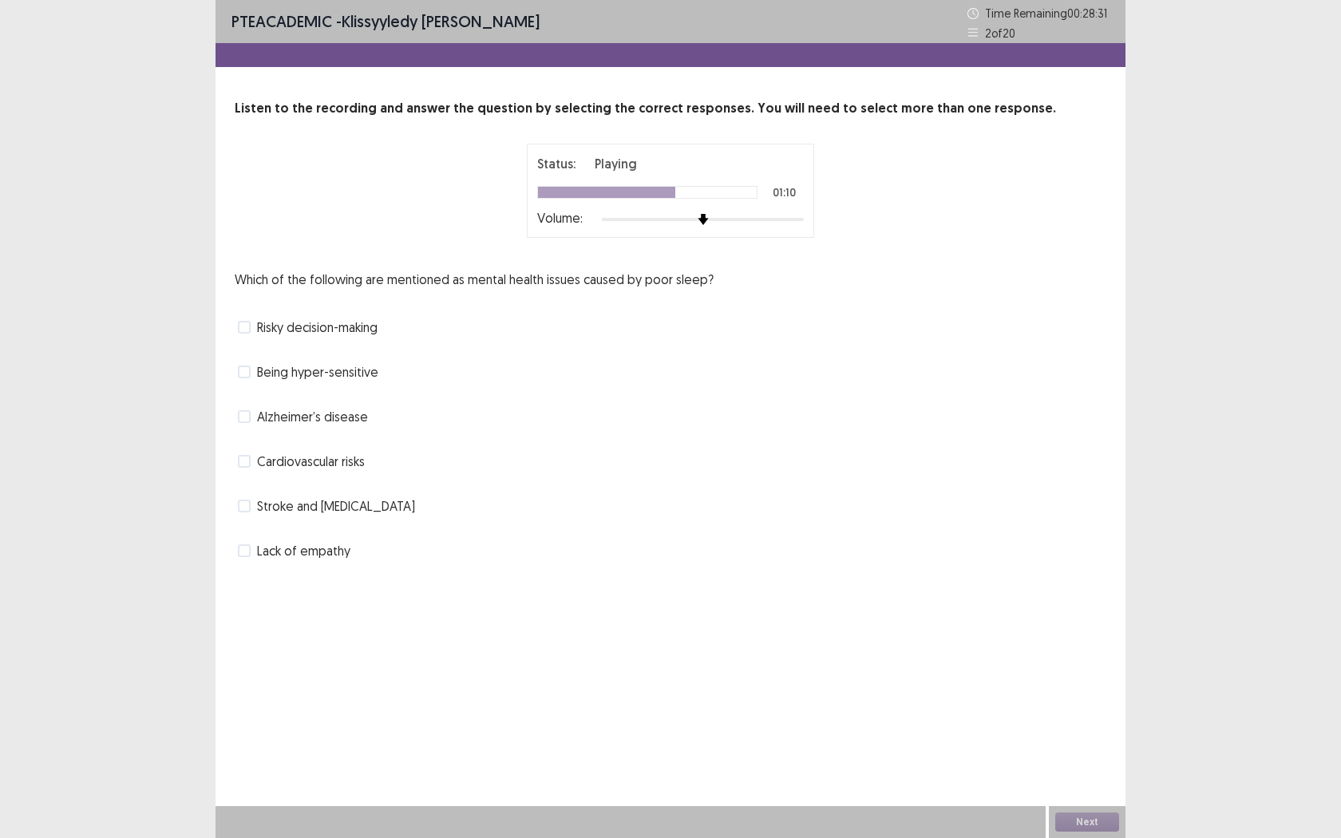
click at [245, 414] on span at bounding box center [244, 416] width 13 height 13
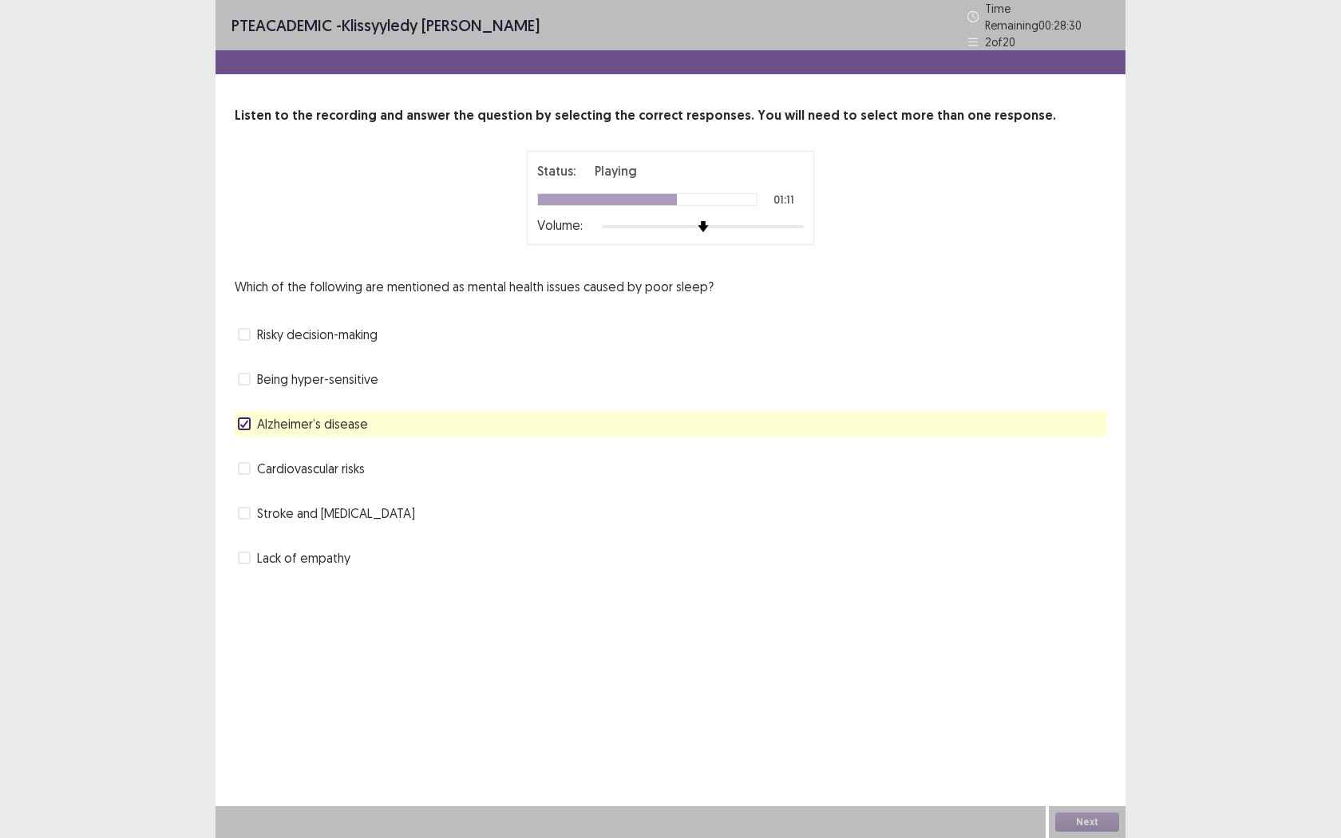
click at [244, 465] on span at bounding box center [244, 468] width 13 height 13
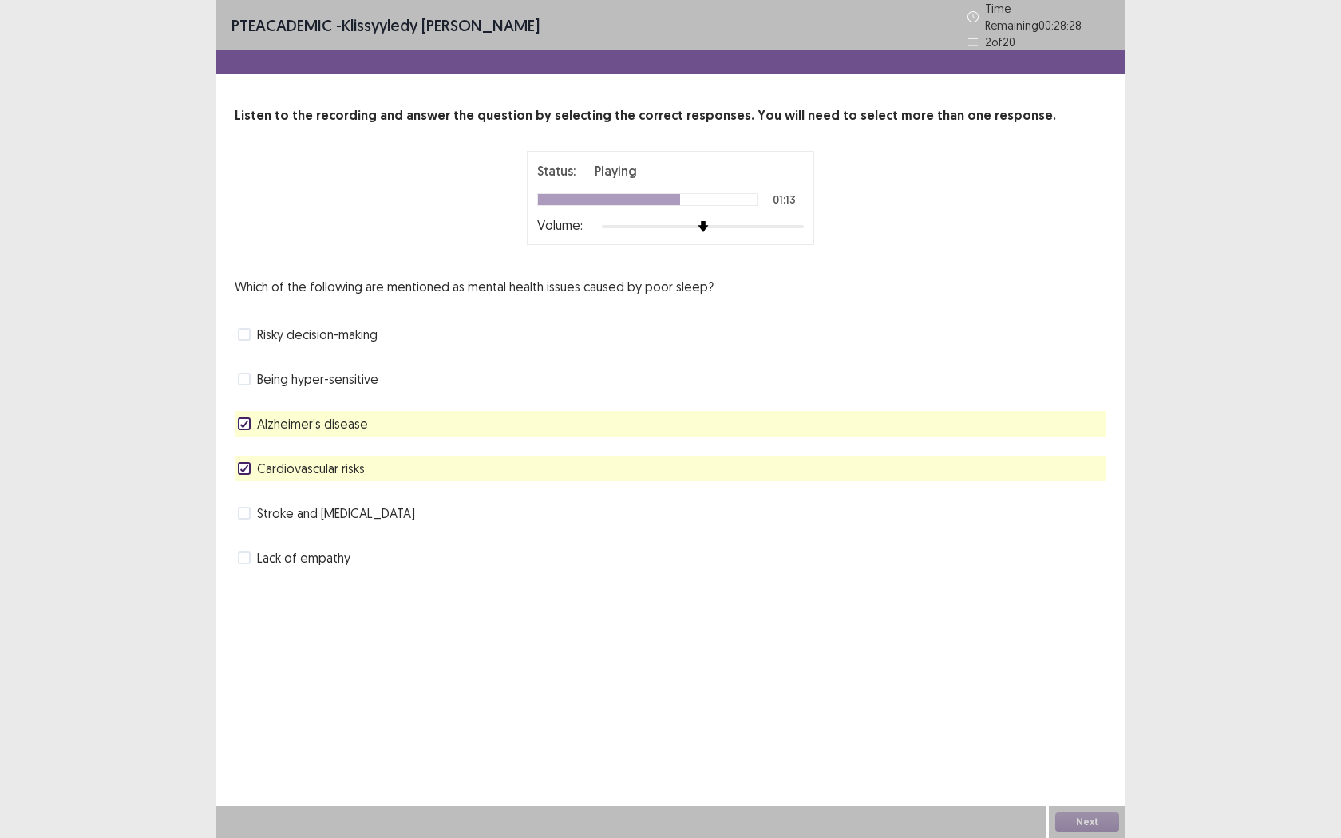
click at [246, 510] on span at bounding box center [244, 513] width 13 height 13
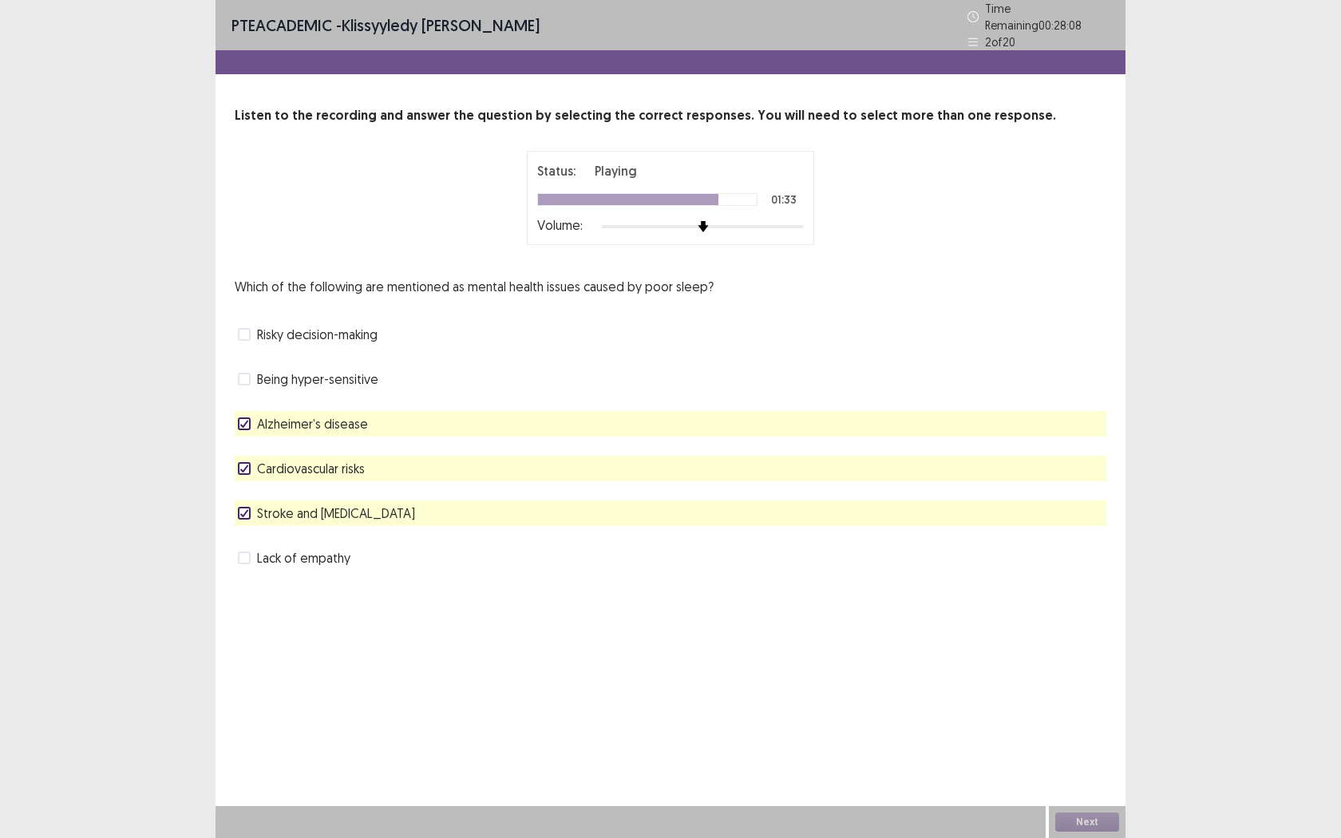
click at [257, 326] on span "Risky decision-making" at bounding box center [317, 334] width 121 height 19
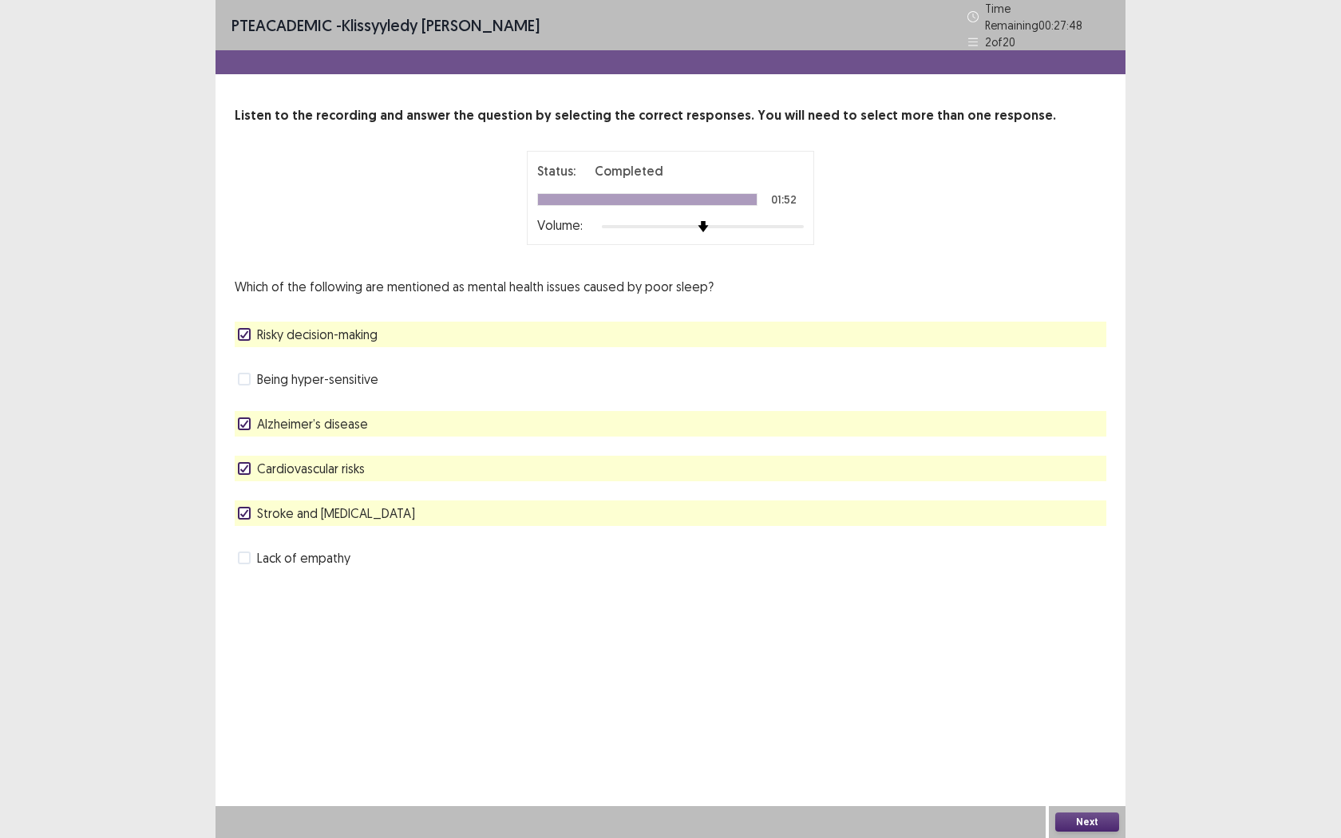
click at [1087, 661] on button "Next" at bounding box center [1087, 822] width 64 height 19
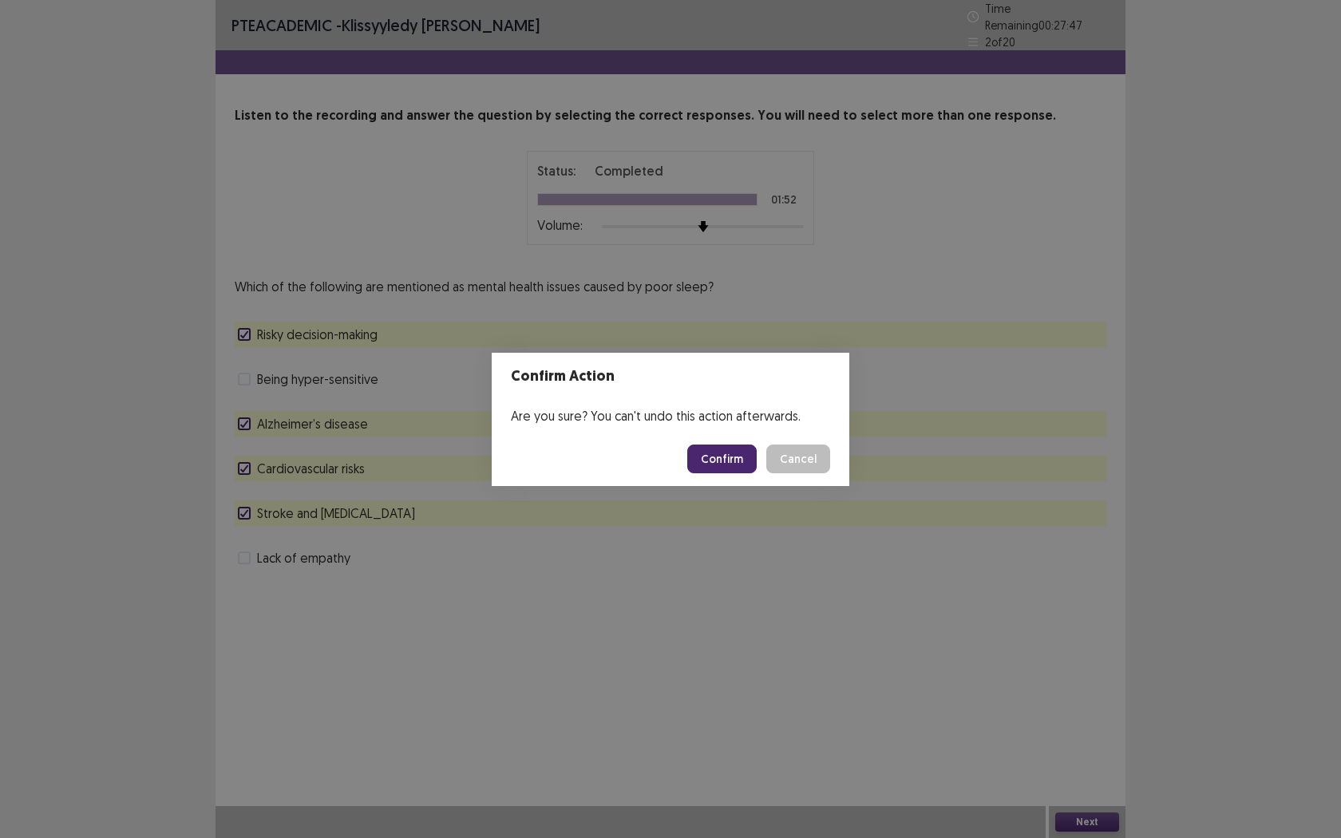
click at [735, 447] on button "Confirm" at bounding box center [721, 459] width 69 height 29
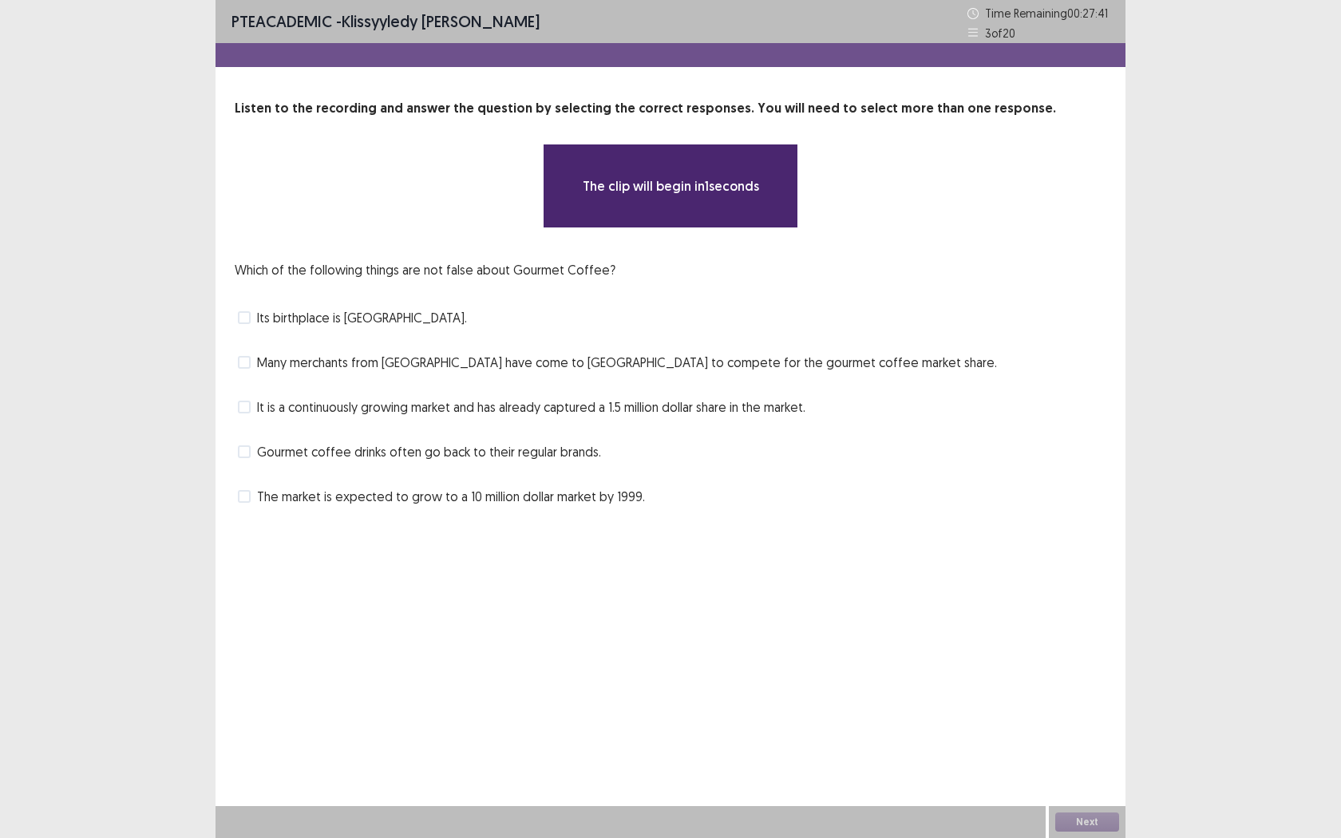
click at [434, 270] on p "Which of the following things are not false about Gourmet Coffee?" at bounding box center [425, 269] width 381 height 19
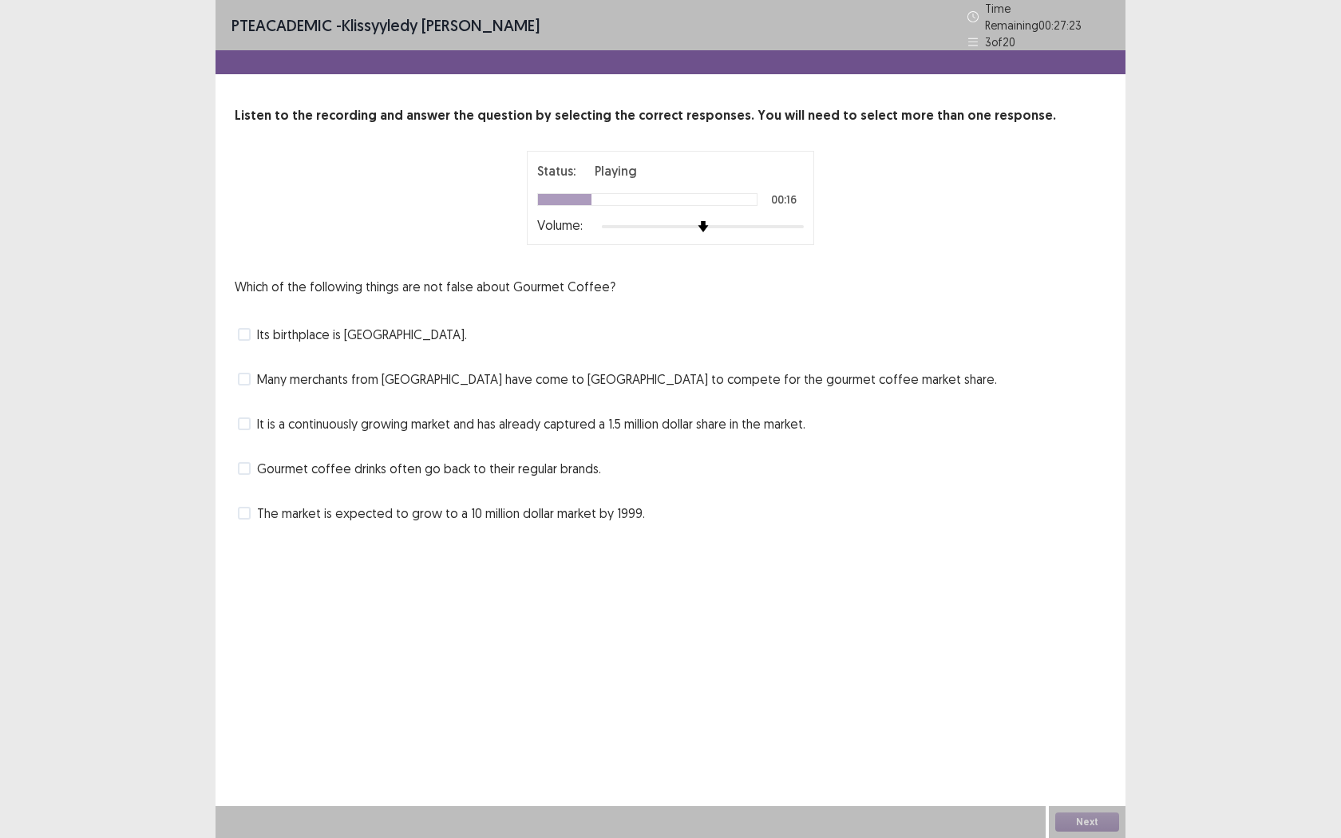
click at [240, 373] on span at bounding box center [244, 379] width 13 height 13
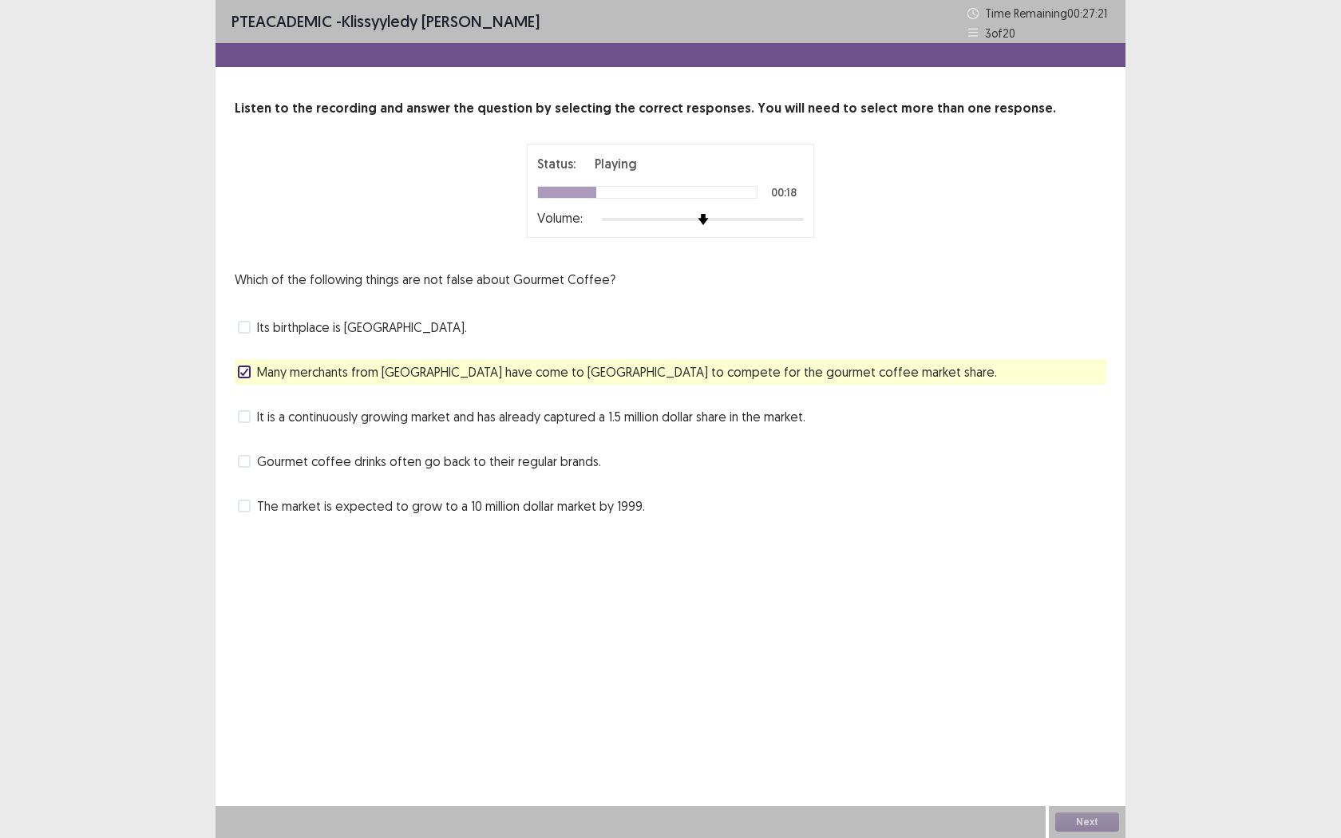
click at [239, 370] on icon at bounding box center [244, 372] width 10 height 8
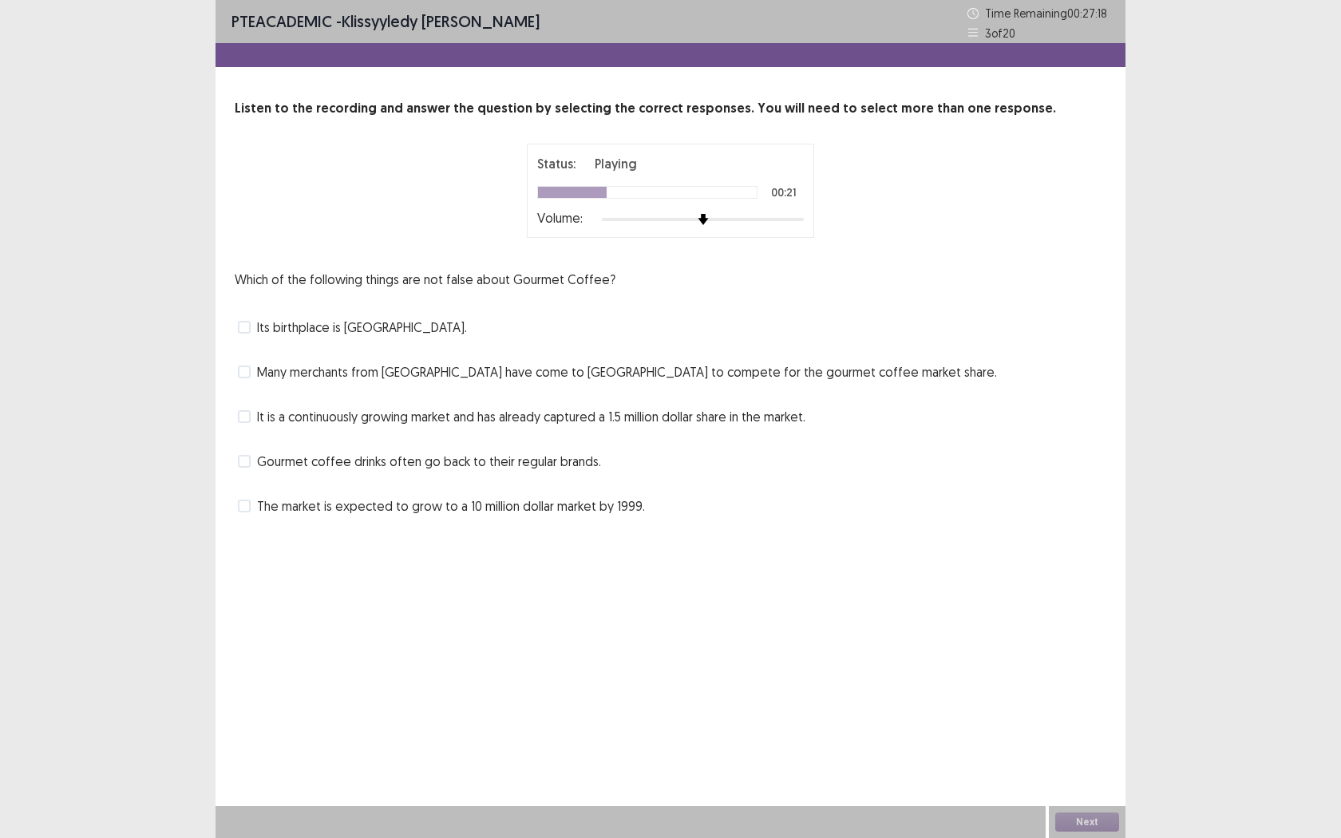
click at [248, 329] on span at bounding box center [244, 327] width 13 height 13
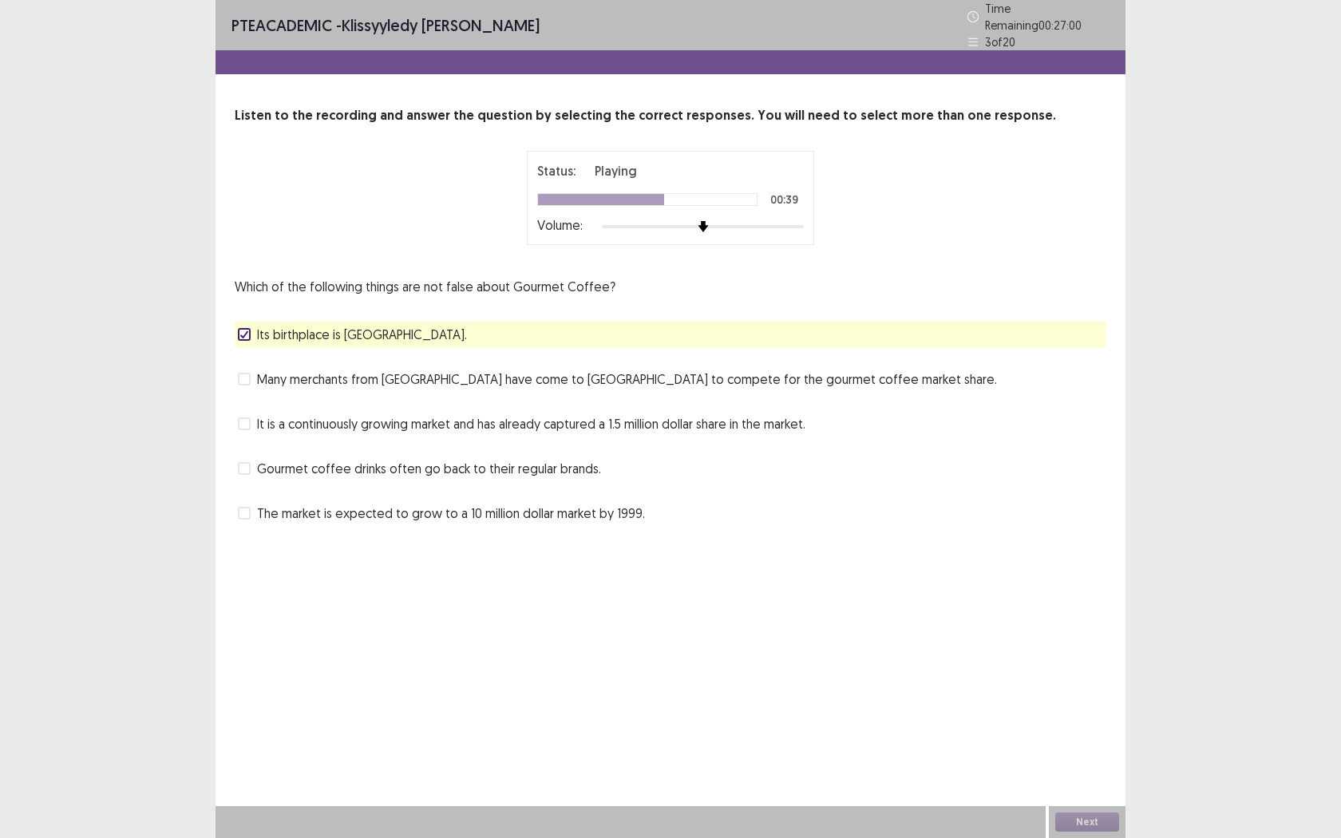
click at [245, 373] on span at bounding box center [244, 379] width 13 height 13
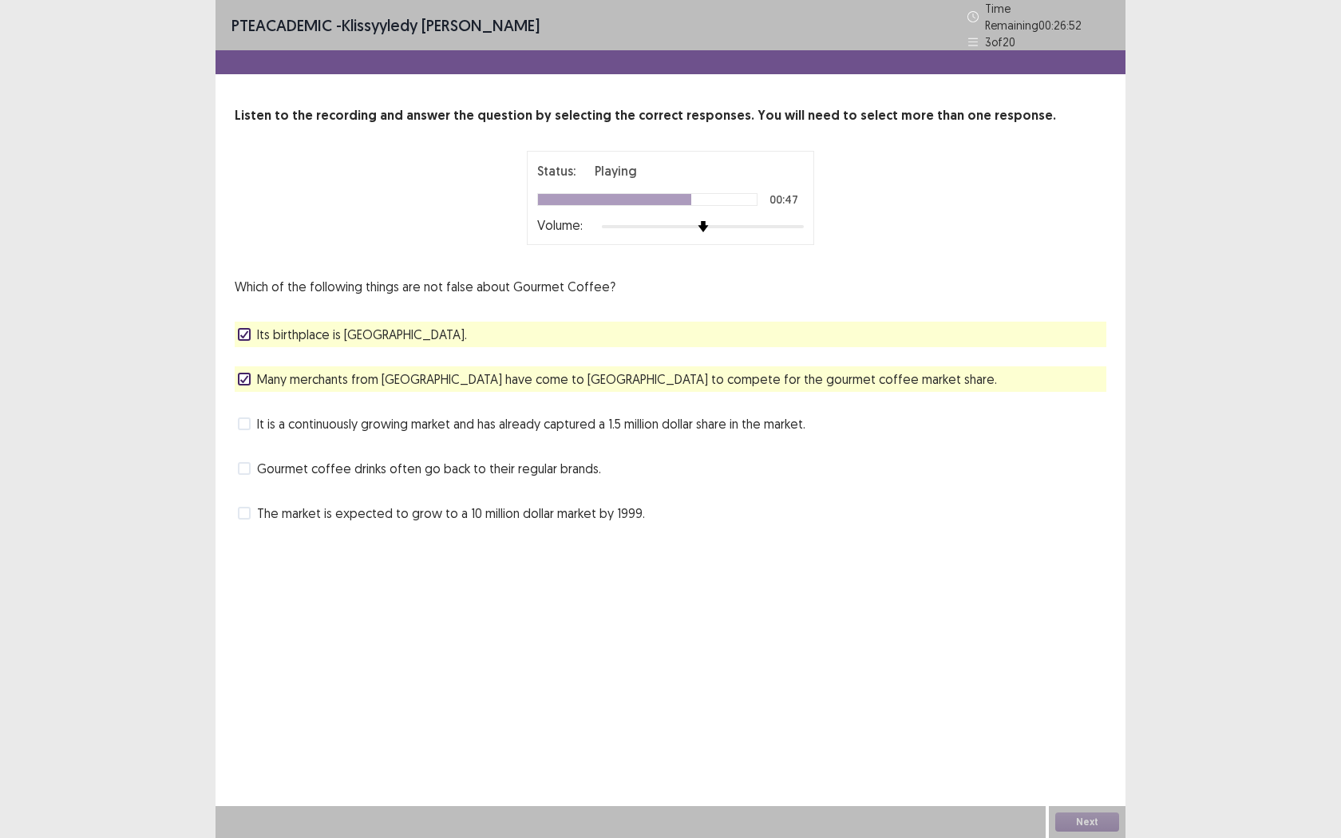
click at [245, 328] on span at bounding box center [244, 334] width 13 height 13
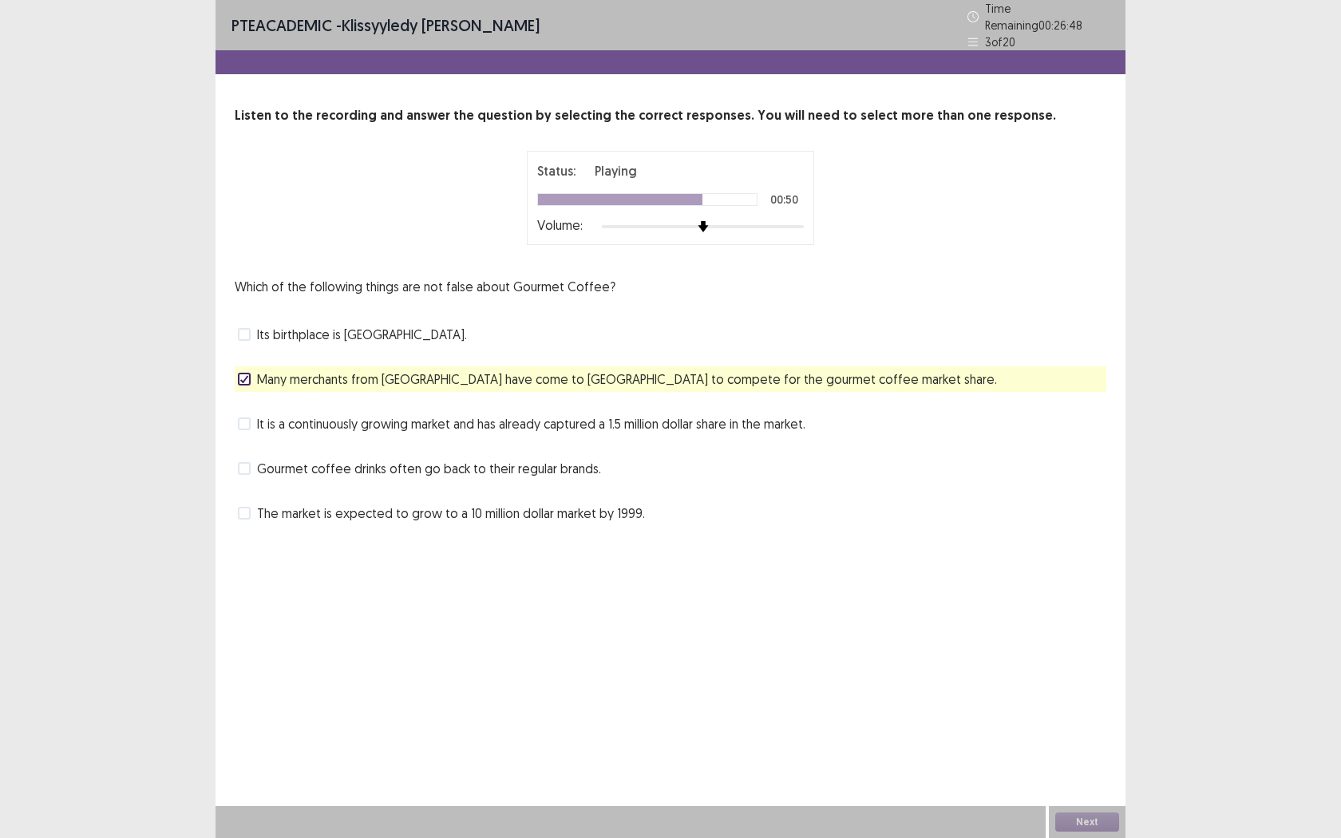
click at [247, 417] on span at bounding box center [244, 423] width 13 height 13
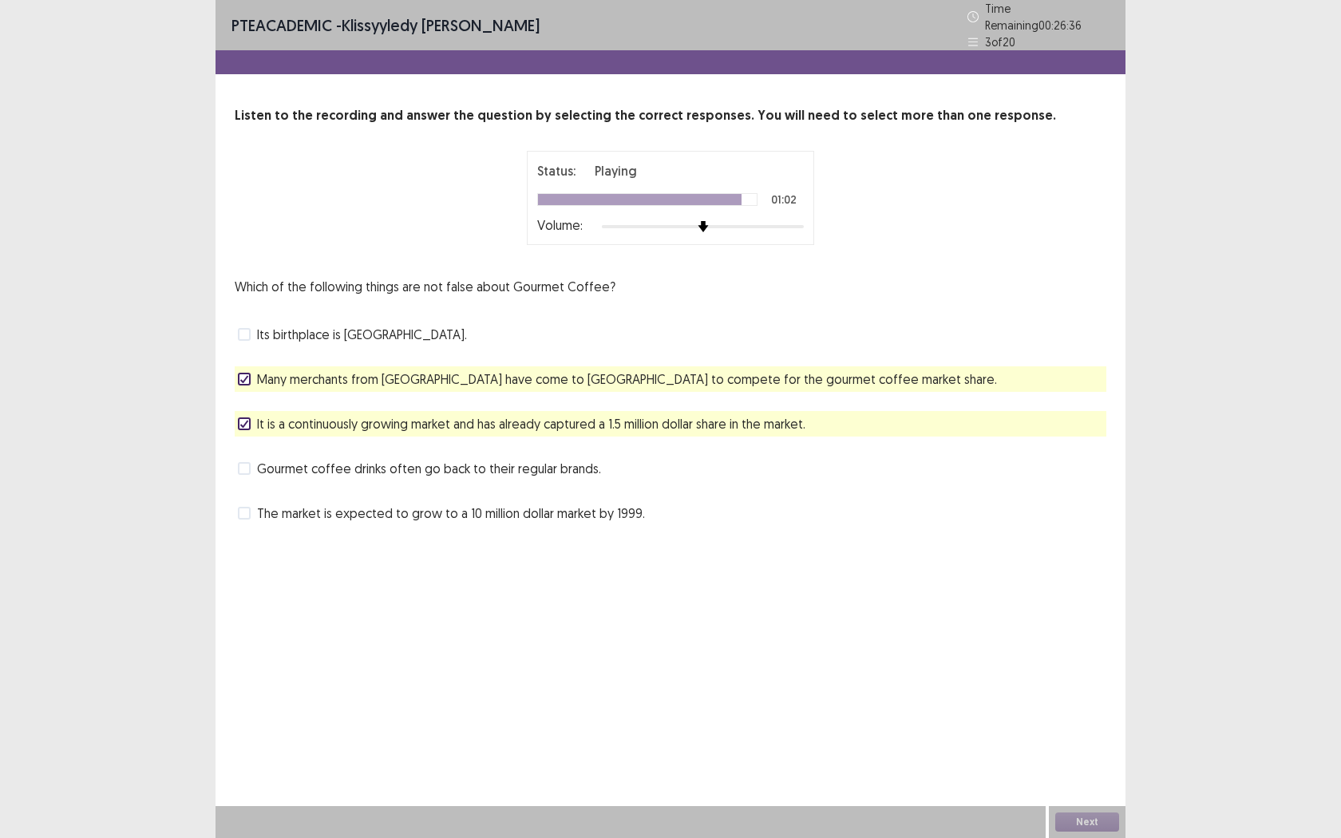
click at [255, 461] on label "Gourmet coffee drinks often go back to their regular brands." at bounding box center [419, 468] width 363 height 19
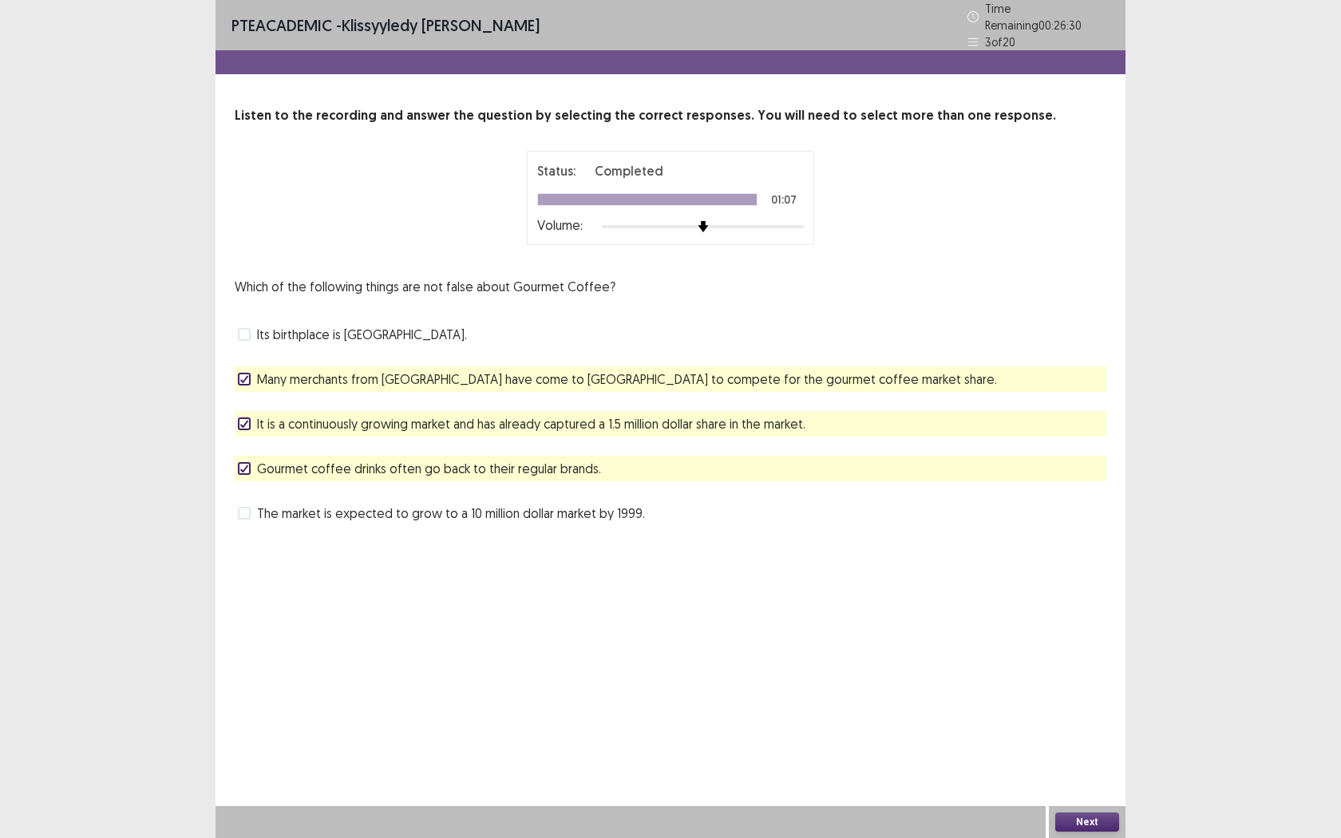
click at [1067, 661] on button "Next" at bounding box center [1087, 822] width 64 height 19
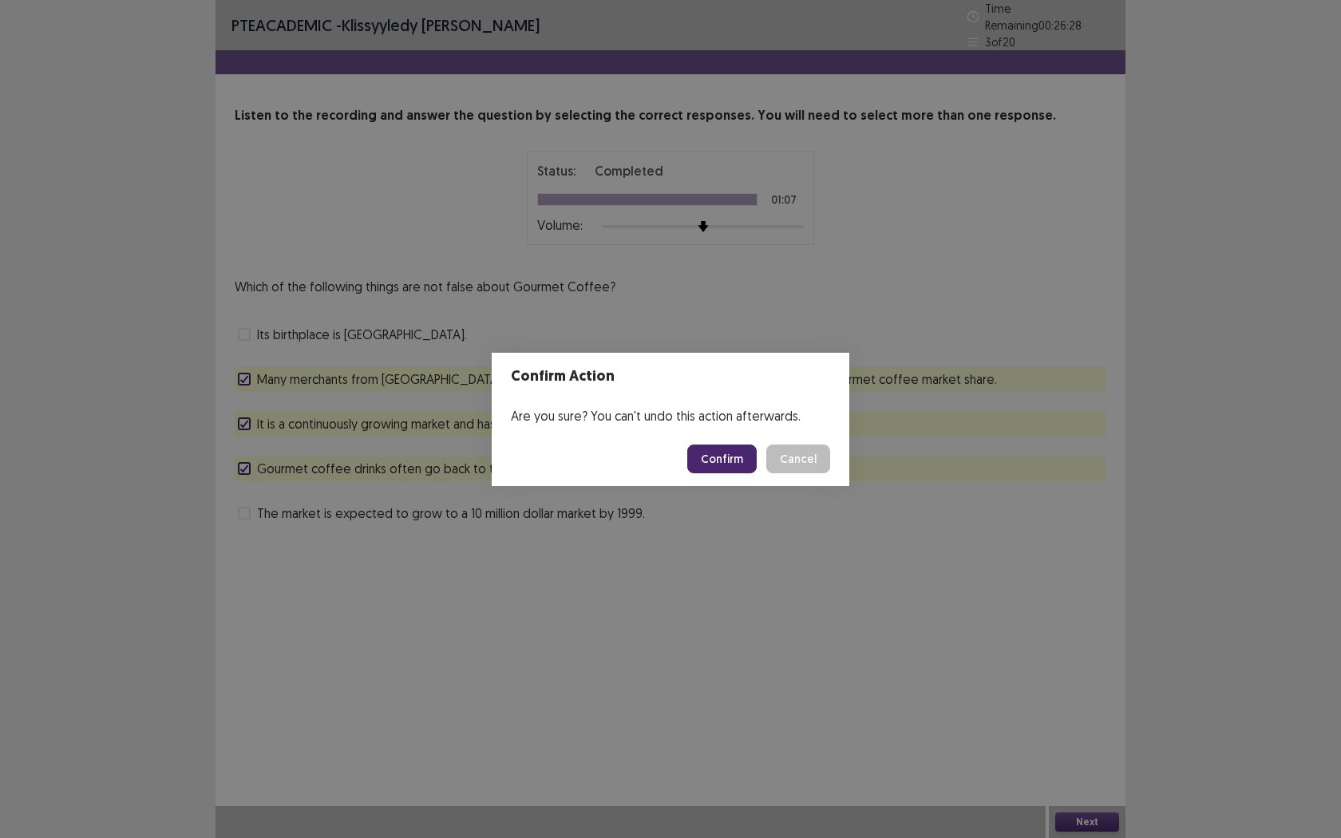
click at [715, 455] on button "Confirm" at bounding box center [721, 459] width 69 height 29
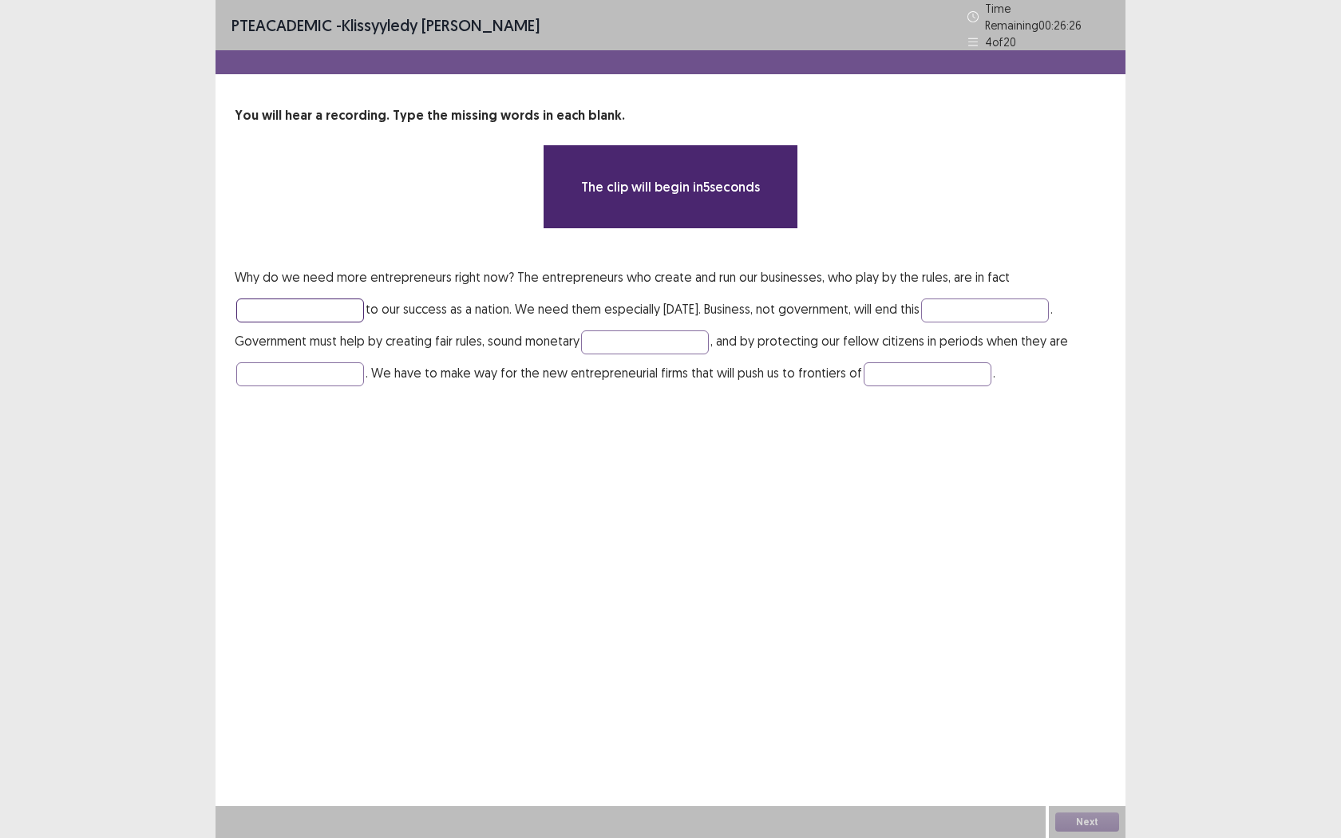
click at [322, 304] on input "text" at bounding box center [300, 311] width 128 height 24
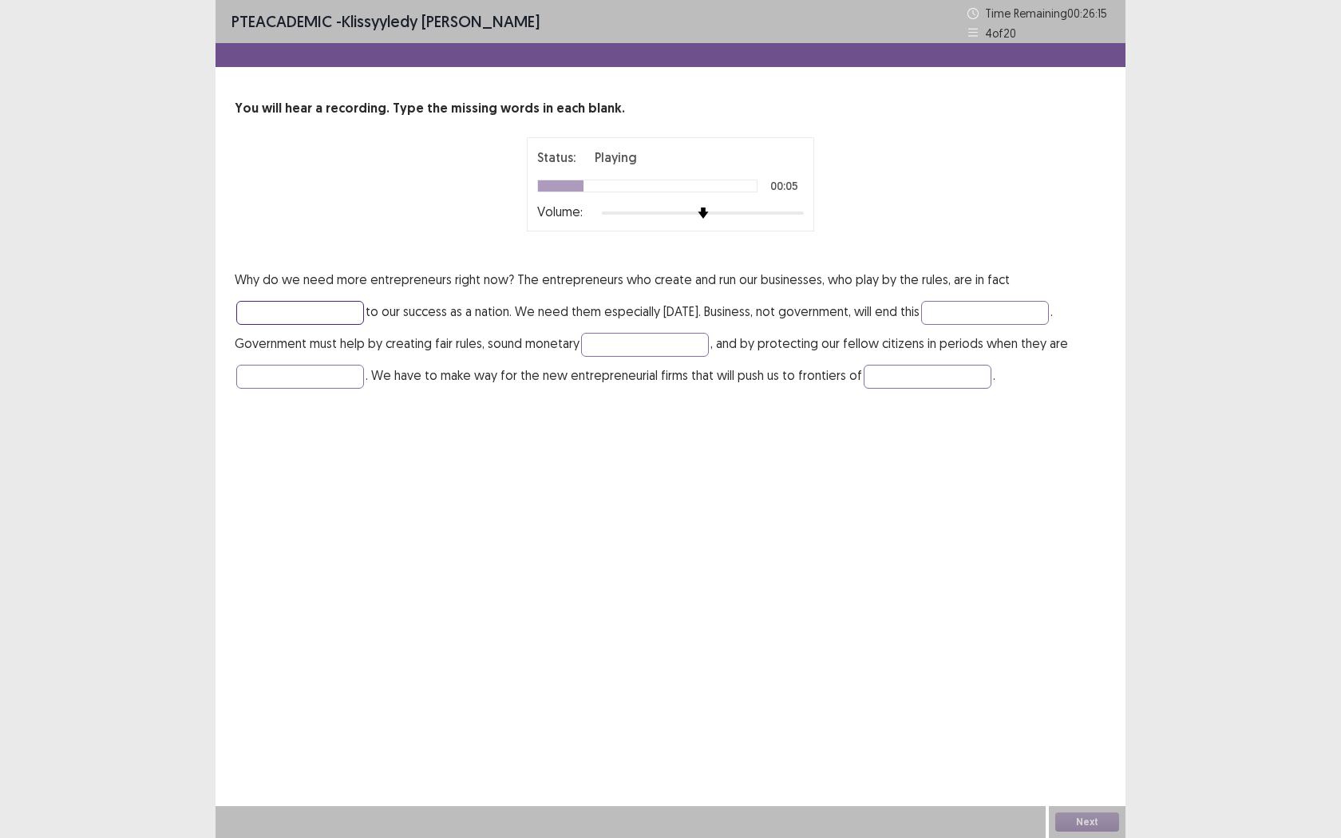
click at [335, 308] on input "text" at bounding box center [300, 313] width 128 height 24
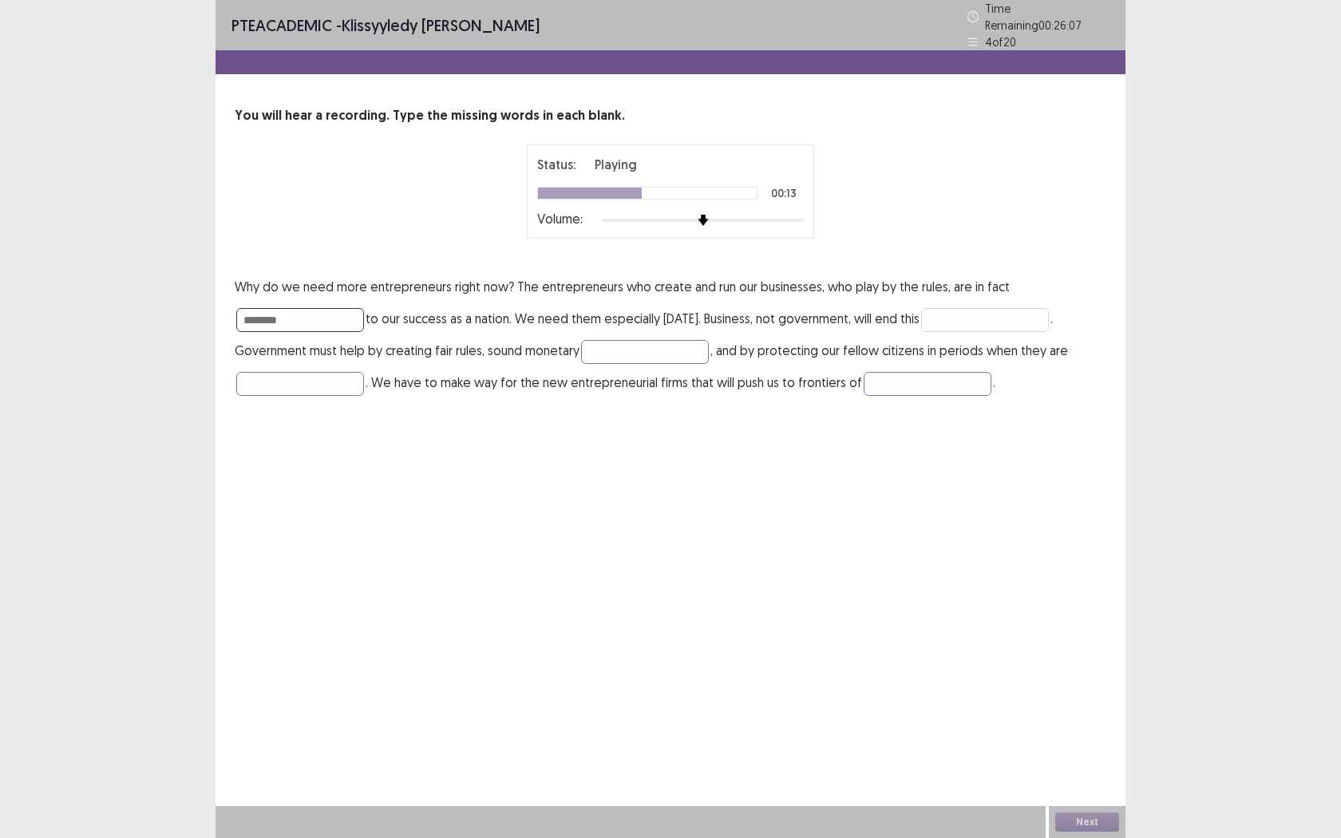
type input "********"
click at [954, 315] on input "text" at bounding box center [985, 320] width 128 height 24
type input "*********"
click at [624, 342] on input "text" at bounding box center [645, 352] width 128 height 24
type input "******"
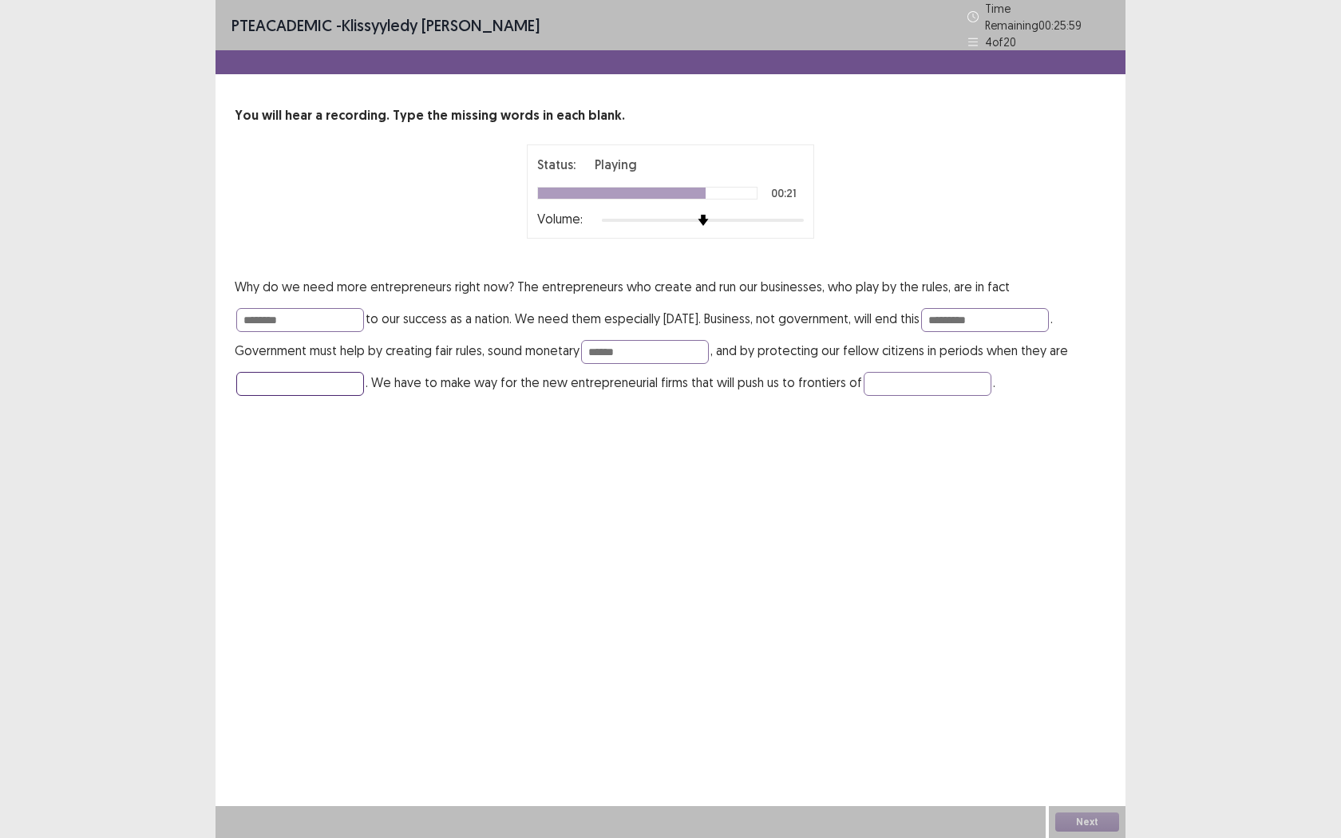
click at [280, 372] on input "text" at bounding box center [300, 384] width 128 height 24
type input "*******"
click at [893, 380] on input "text" at bounding box center [928, 384] width 128 height 24
type input "**********"
click at [293, 378] on input "*******" at bounding box center [300, 384] width 128 height 24
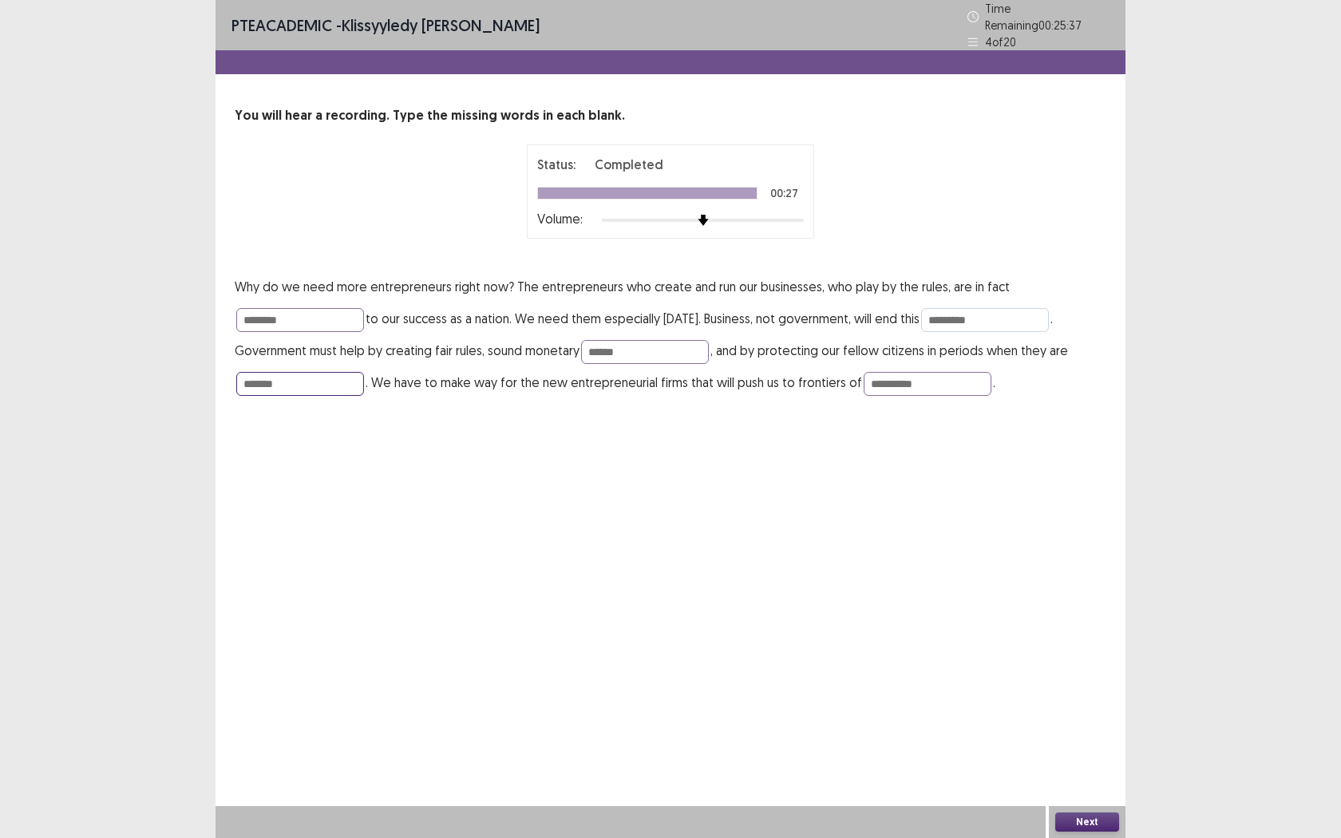
type input "*******"
click at [995, 318] on input "*********" at bounding box center [985, 320] width 128 height 24
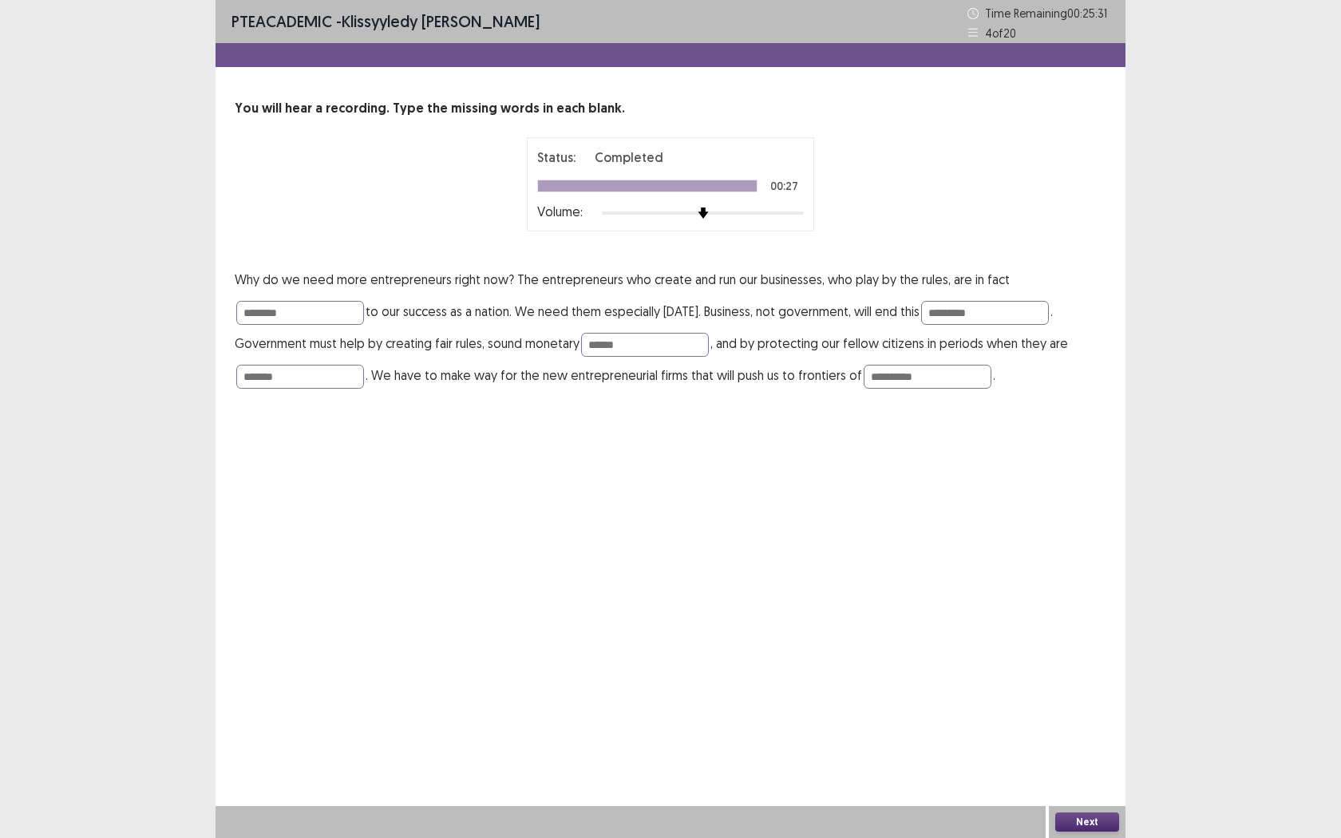
click at [1098, 661] on button "Next" at bounding box center [1087, 822] width 64 height 19
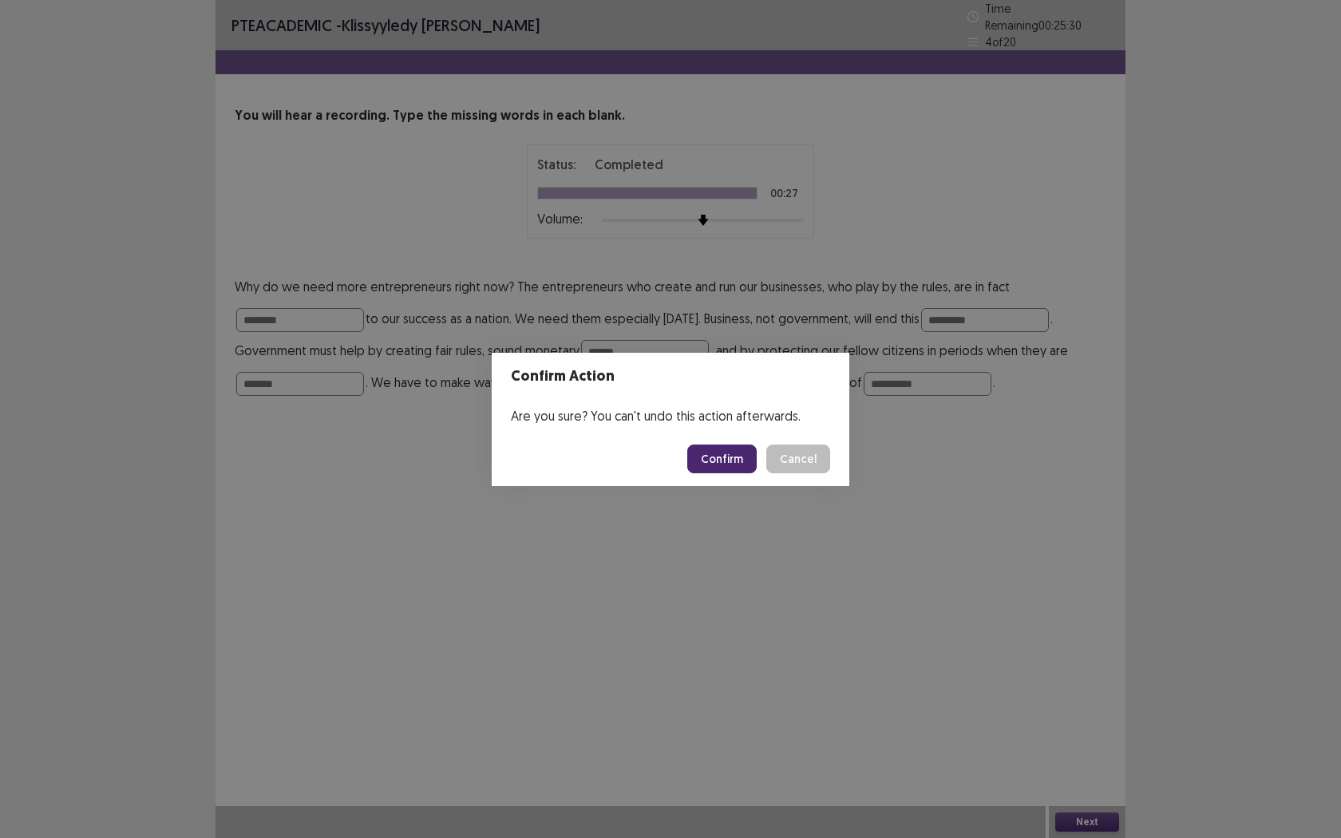
click at [738, 457] on button "Confirm" at bounding box center [721, 459] width 69 height 29
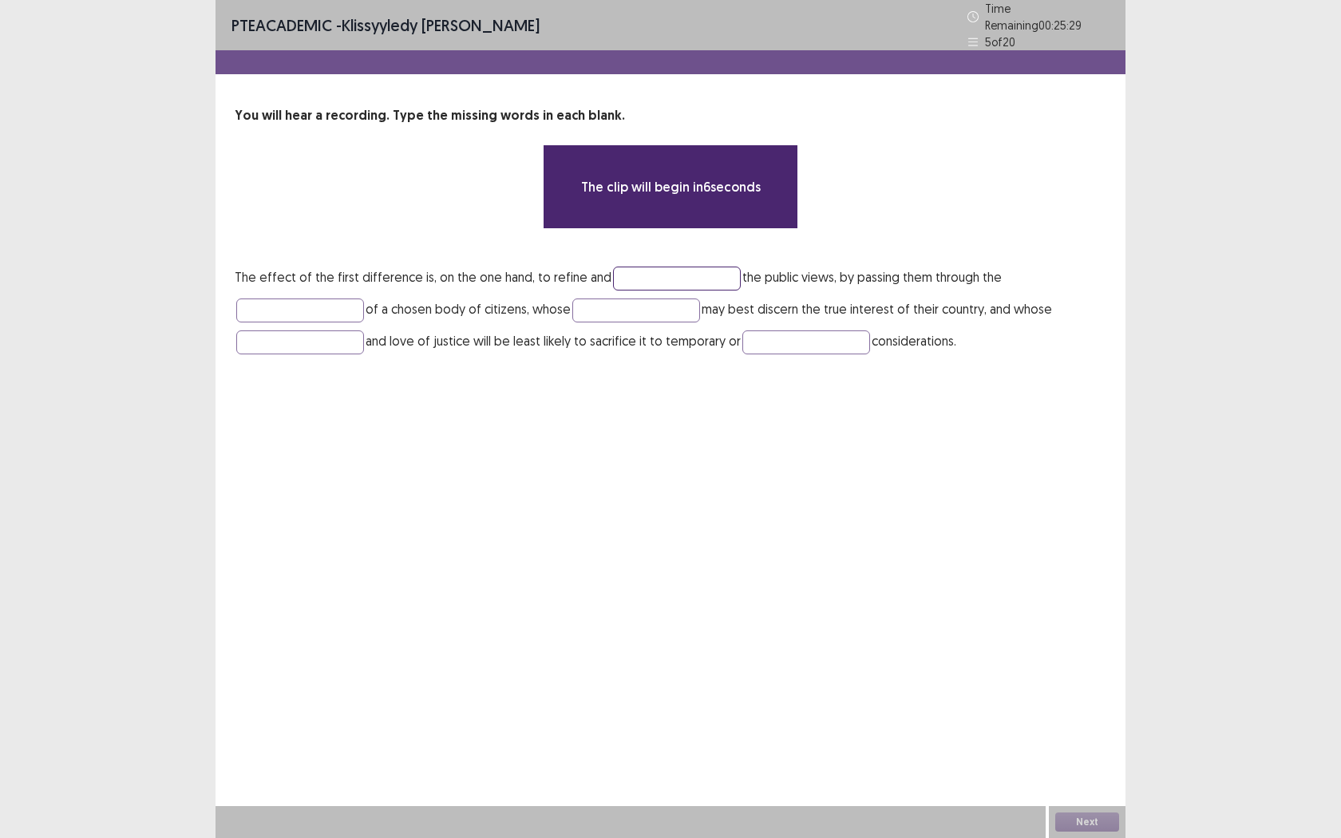
click at [617, 267] on input "text" at bounding box center [677, 279] width 128 height 24
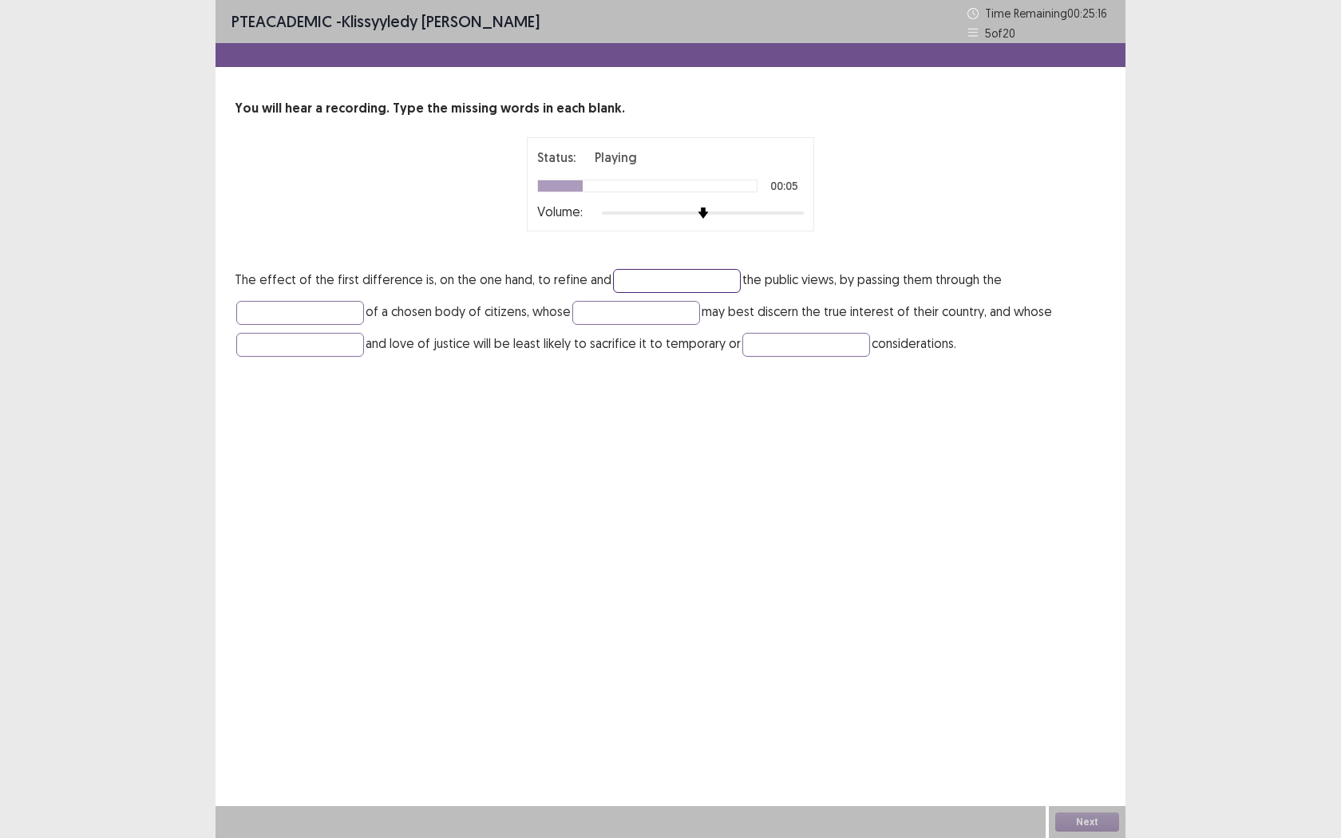
click at [650, 276] on input "text" at bounding box center [677, 281] width 128 height 24
type input "*********"
click at [322, 312] on input "text" at bounding box center [300, 313] width 128 height 24
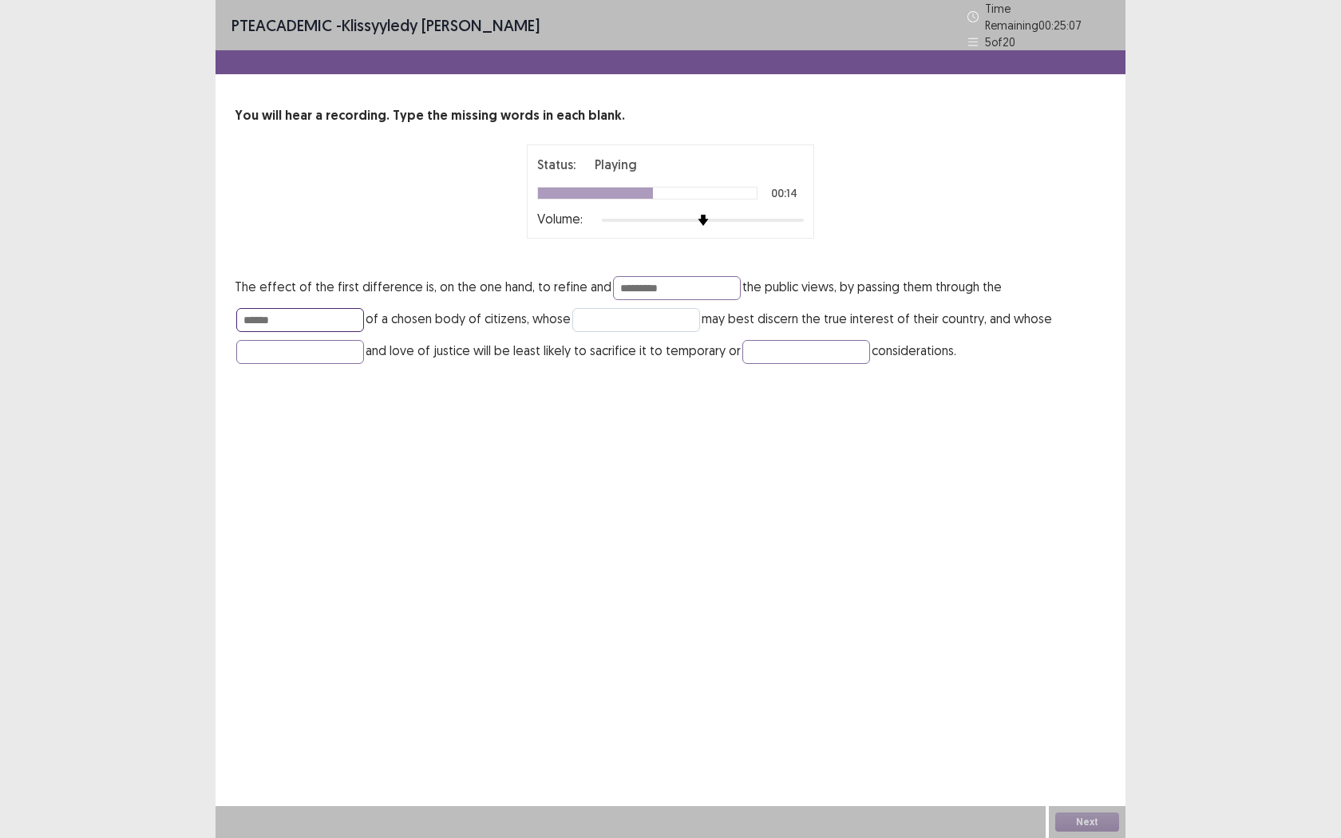
type input "******"
click at [656, 318] on input "text" at bounding box center [636, 320] width 128 height 24
type input "******"
click at [279, 346] on input "text" at bounding box center [300, 352] width 128 height 24
type input "**********"
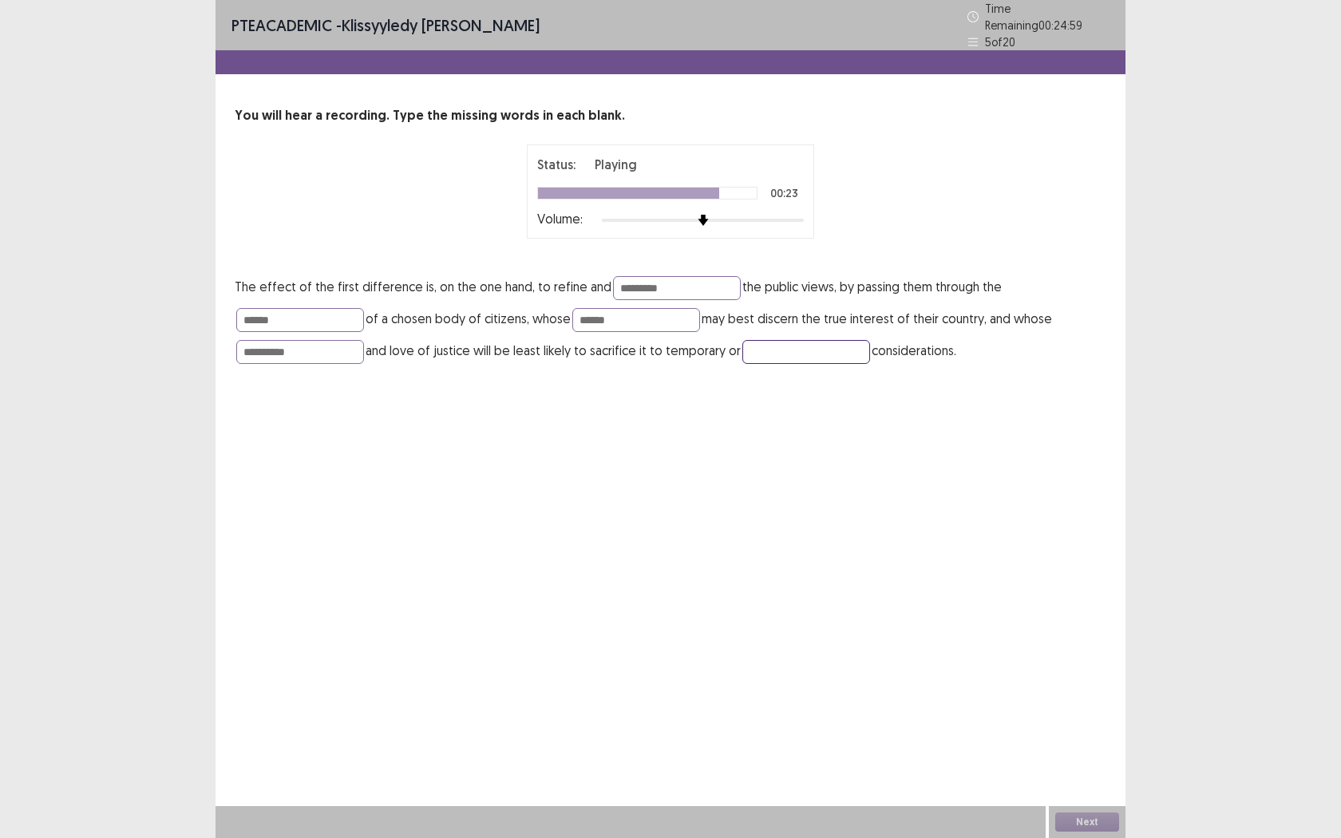
click at [795, 347] on input "text" at bounding box center [806, 352] width 128 height 24
type input "*******"
click at [330, 344] on input "**********" at bounding box center [300, 352] width 128 height 24
type input "**********"
click at [689, 283] on input "*********" at bounding box center [677, 288] width 128 height 24
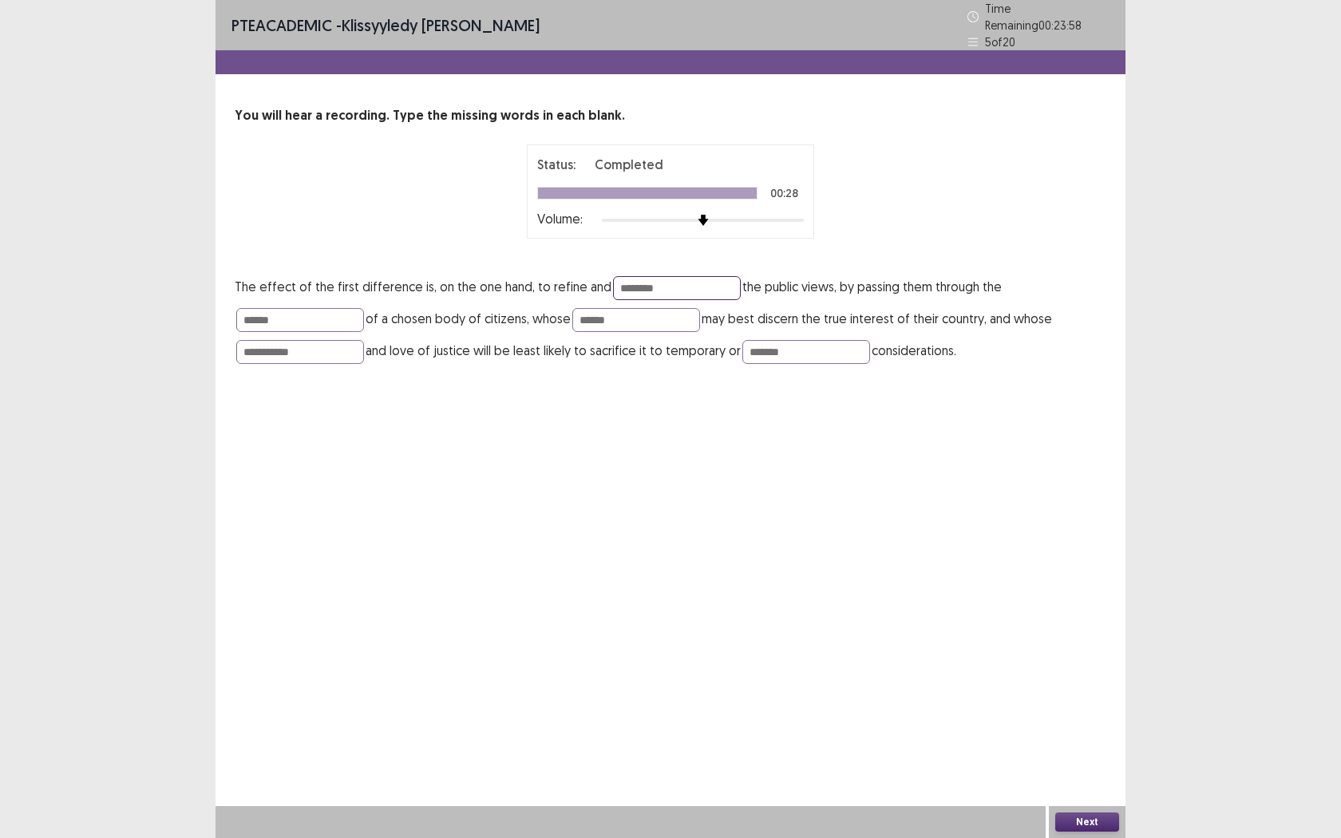
click at [621, 283] on input "********" at bounding box center [677, 288] width 128 height 24
type input "*******"
click at [311, 309] on input "******" at bounding box center [300, 320] width 128 height 24
type input "******"
click at [1071, 661] on button "Next" at bounding box center [1087, 822] width 64 height 19
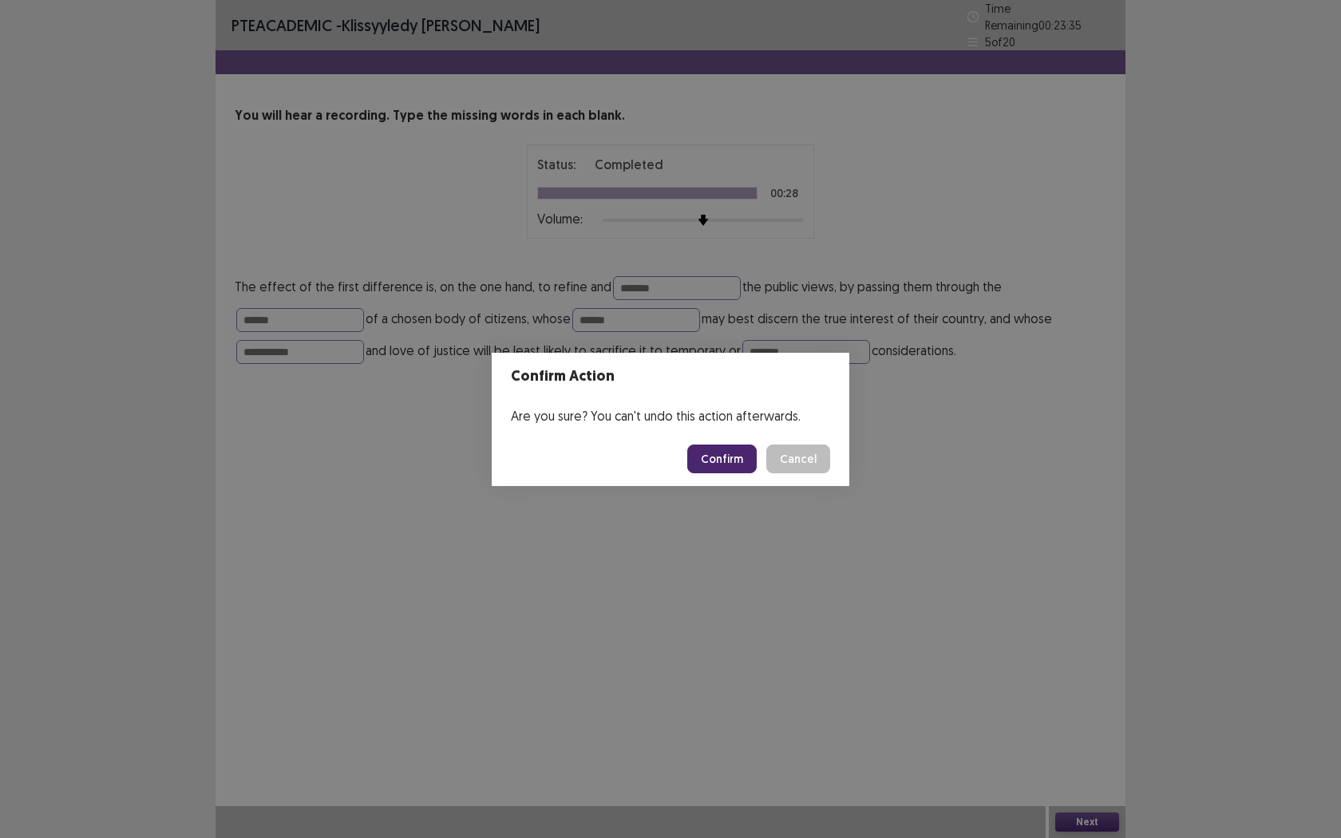
click at [712, 457] on button "Confirm" at bounding box center [721, 459] width 69 height 29
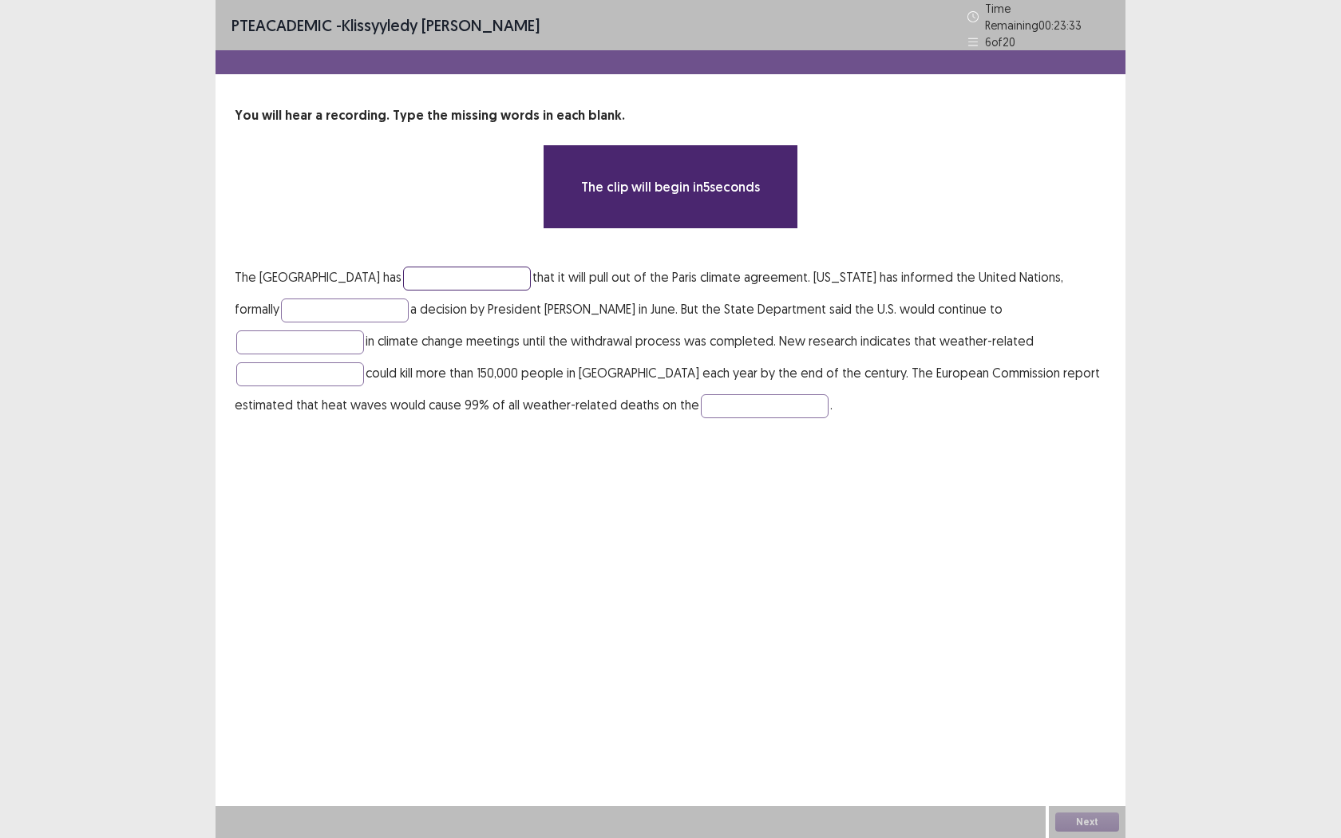
drag, startPoint x: 411, startPoint y: 258, endPoint x: 418, endPoint y: 278, distance: 21.2
click at [411, 267] on input "text" at bounding box center [467, 279] width 128 height 24
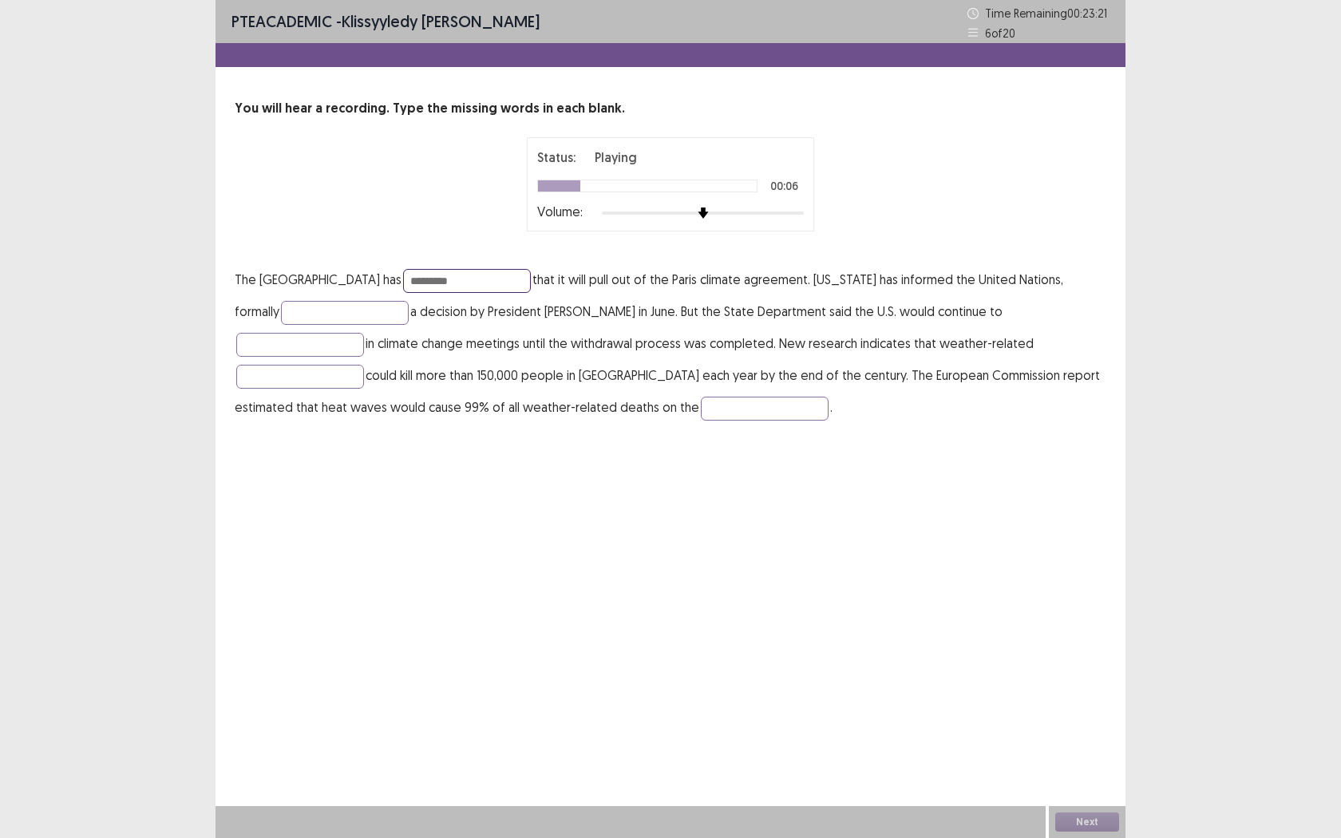
type input "*********"
click at [289, 328] on p "The United States has ********* that it will pull out of the Paris climate agre…" at bounding box center [671, 343] width 872 height 160
click at [293, 321] on input "text" at bounding box center [345, 313] width 128 height 24
type input "**********"
click at [364, 333] on input "text" at bounding box center [300, 345] width 128 height 24
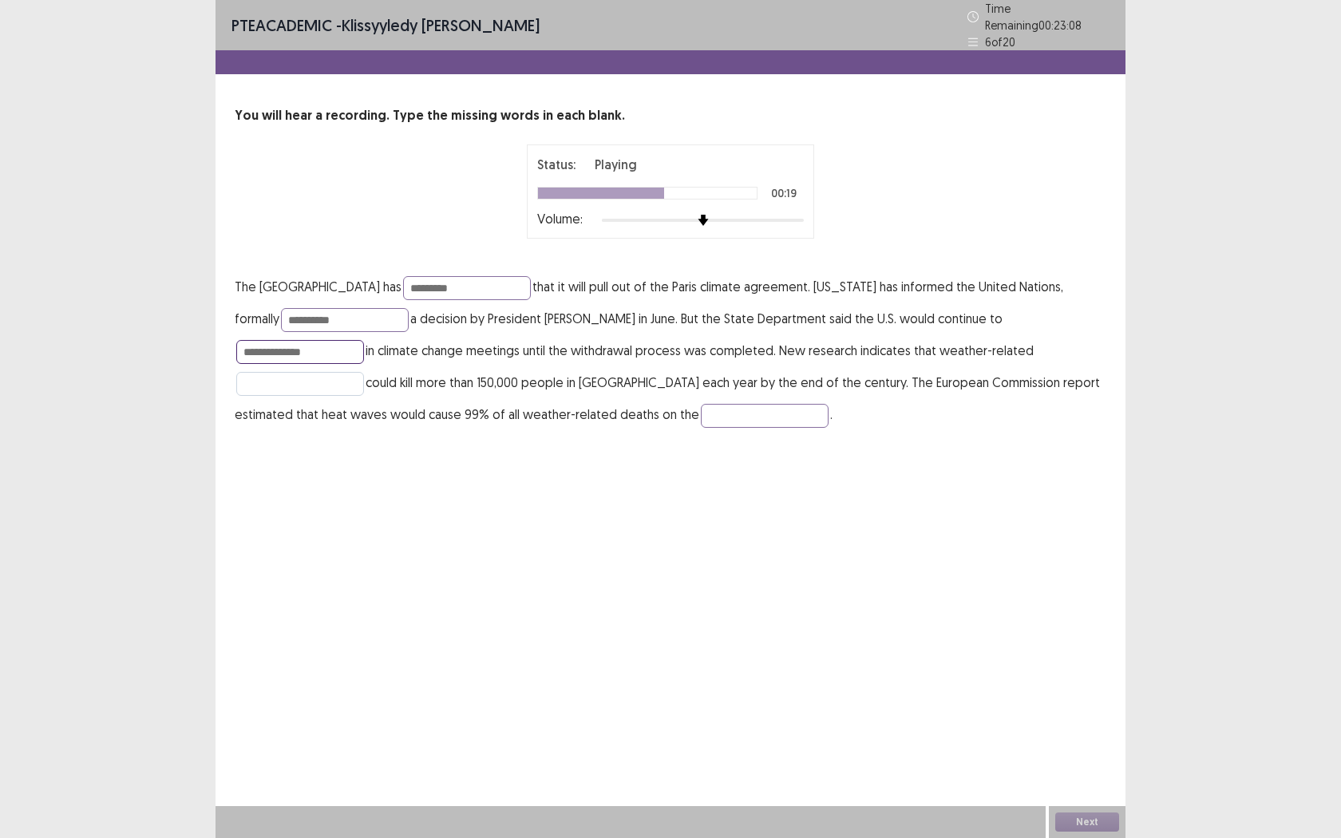
type input "**********"
click at [364, 372] on input "text" at bounding box center [300, 384] width 128 height 24
type input "**********"
click at [701, 408] on input "text" at bounding box center [765, 416] width 128 height 24
type input "*********"
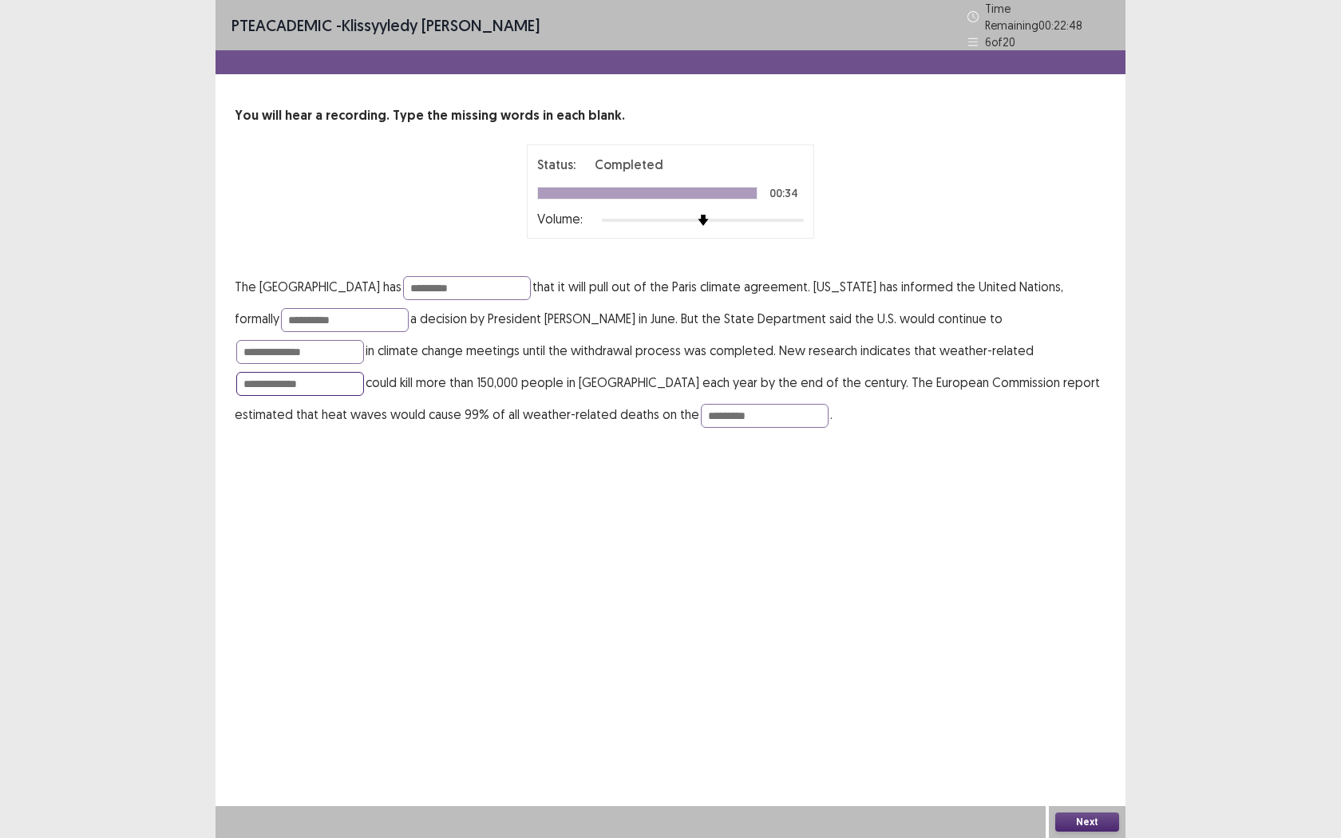
click at [364, 372] on input "**********" at bounding box center [300, 384] width 128 height 24
type input "*********"
click at [364, 340] on input "**********" at bounding box center [300, 352] width 128 height 24
type input "**********"
click at [319, 315] on input "**********" at bounding box center [345, 320] width 128 height 24
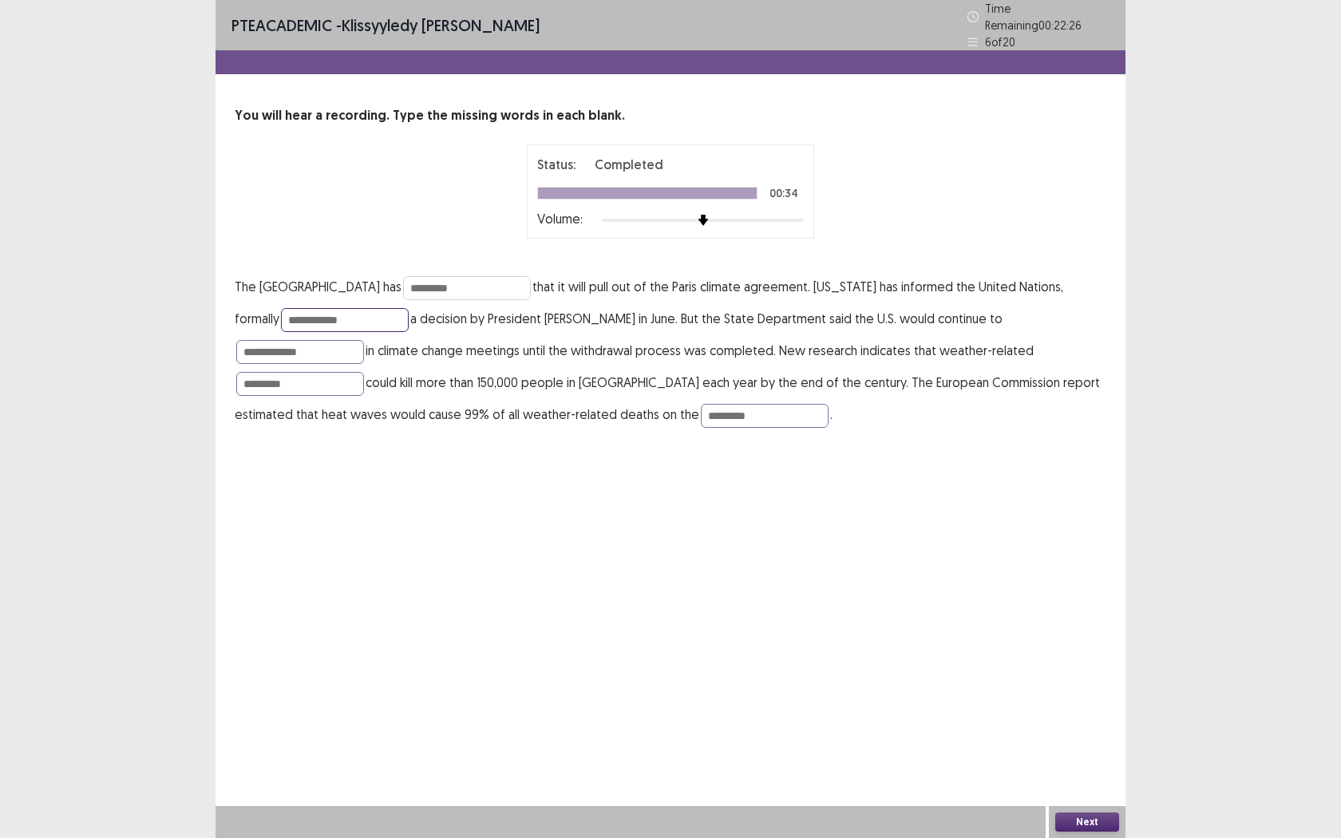
type input "**********"
click at [426, 277] on input "*********" at bounding box center [467, 288] width 128 height 24
type input "*********"
click at [1090, 661] on button "Next" at bounding box center [1087, 822] width 64 height 19
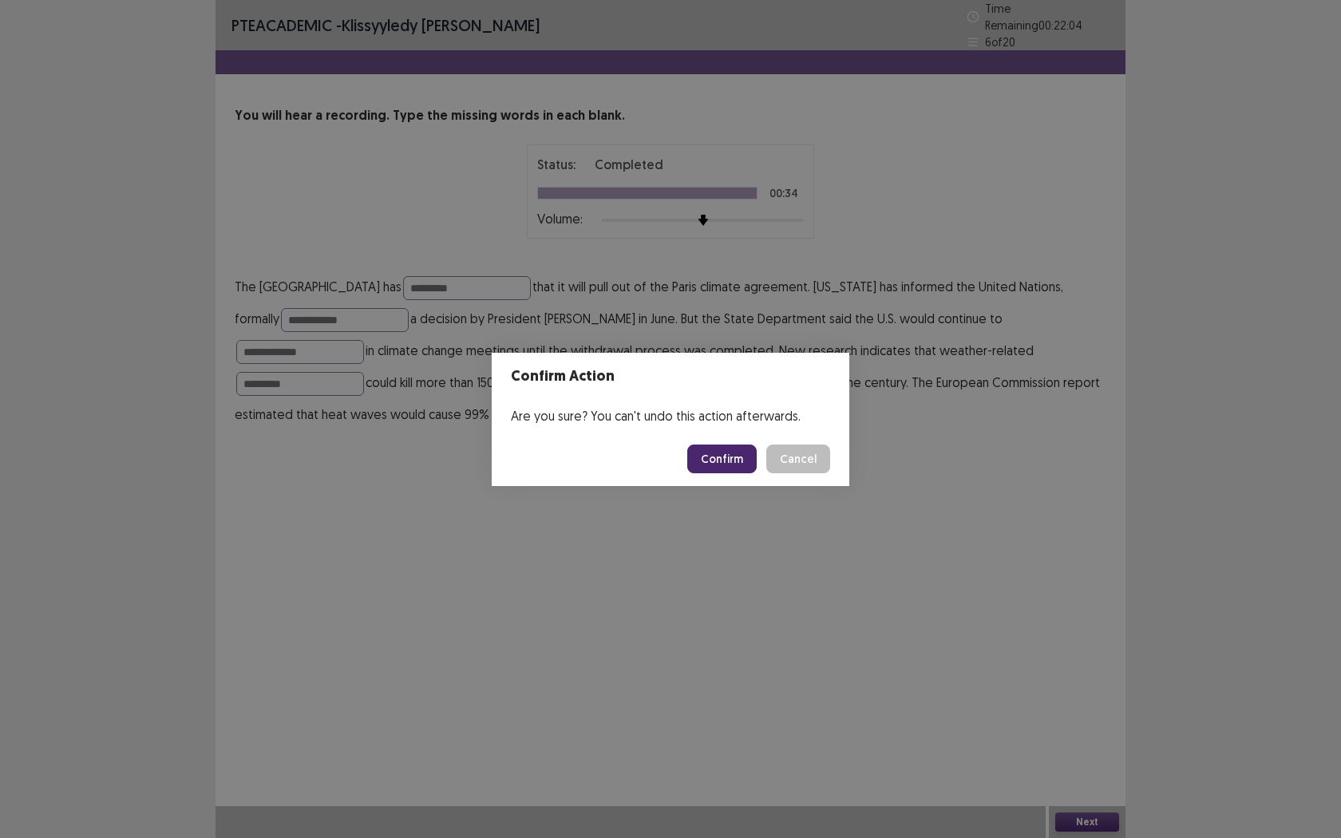
click at [730, 452] on button "Confirm" at bounding box center [721, 459] width 69 height 29
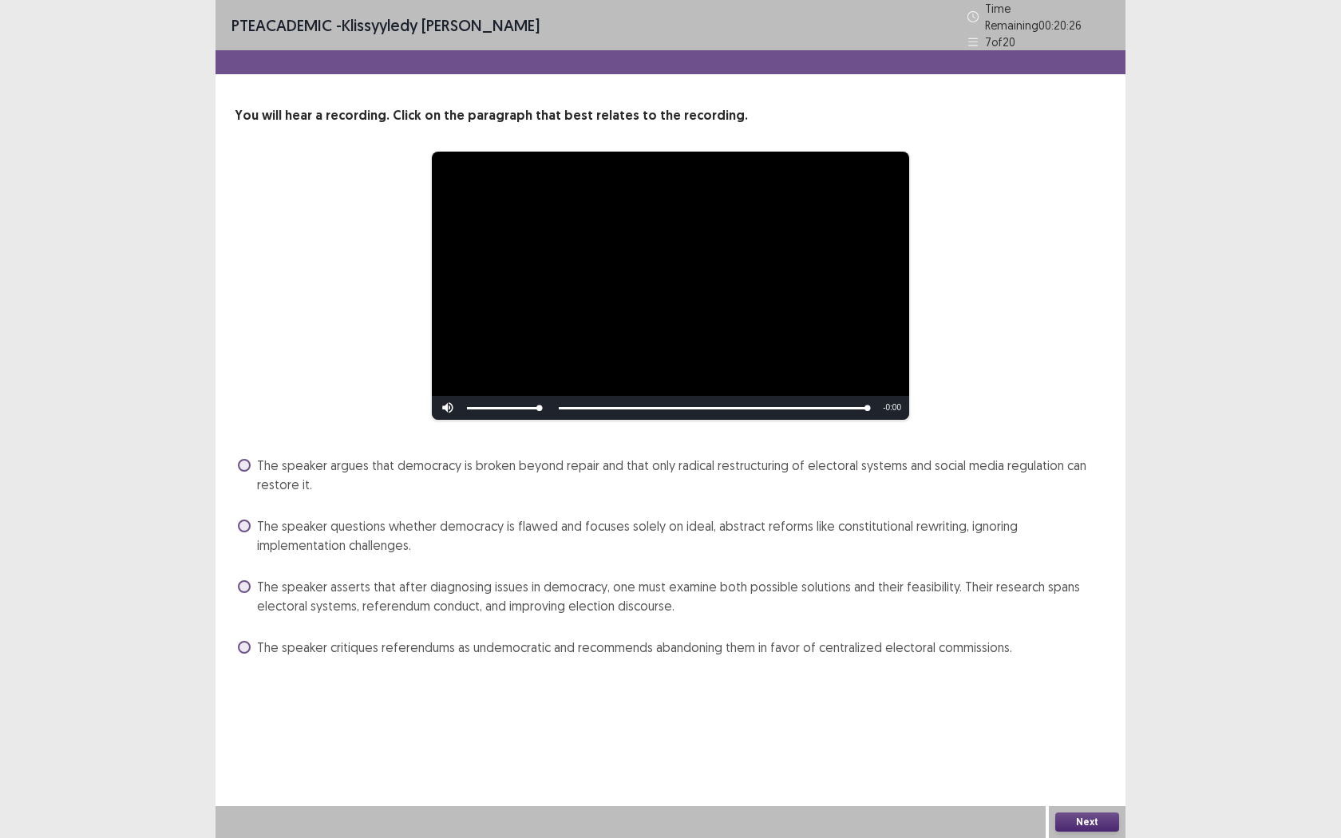
click at [250, 463] on label "The speaker argues that democracy is broken beyond repair and that only radical…" at bounding box center [672, 475] width 869 height 38
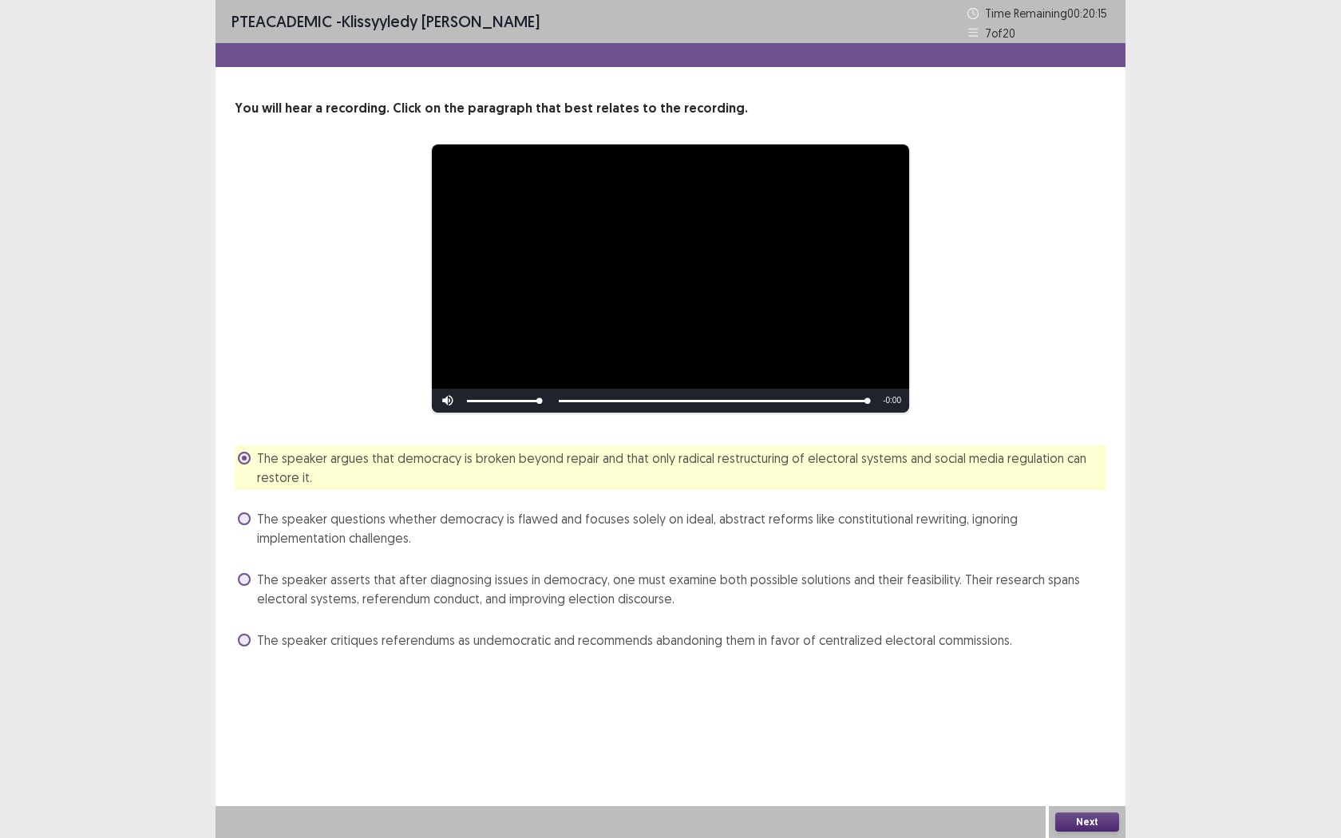
click at [1101, 661] on button "Next" at bounding box center [1087, 822] width 64 height 19
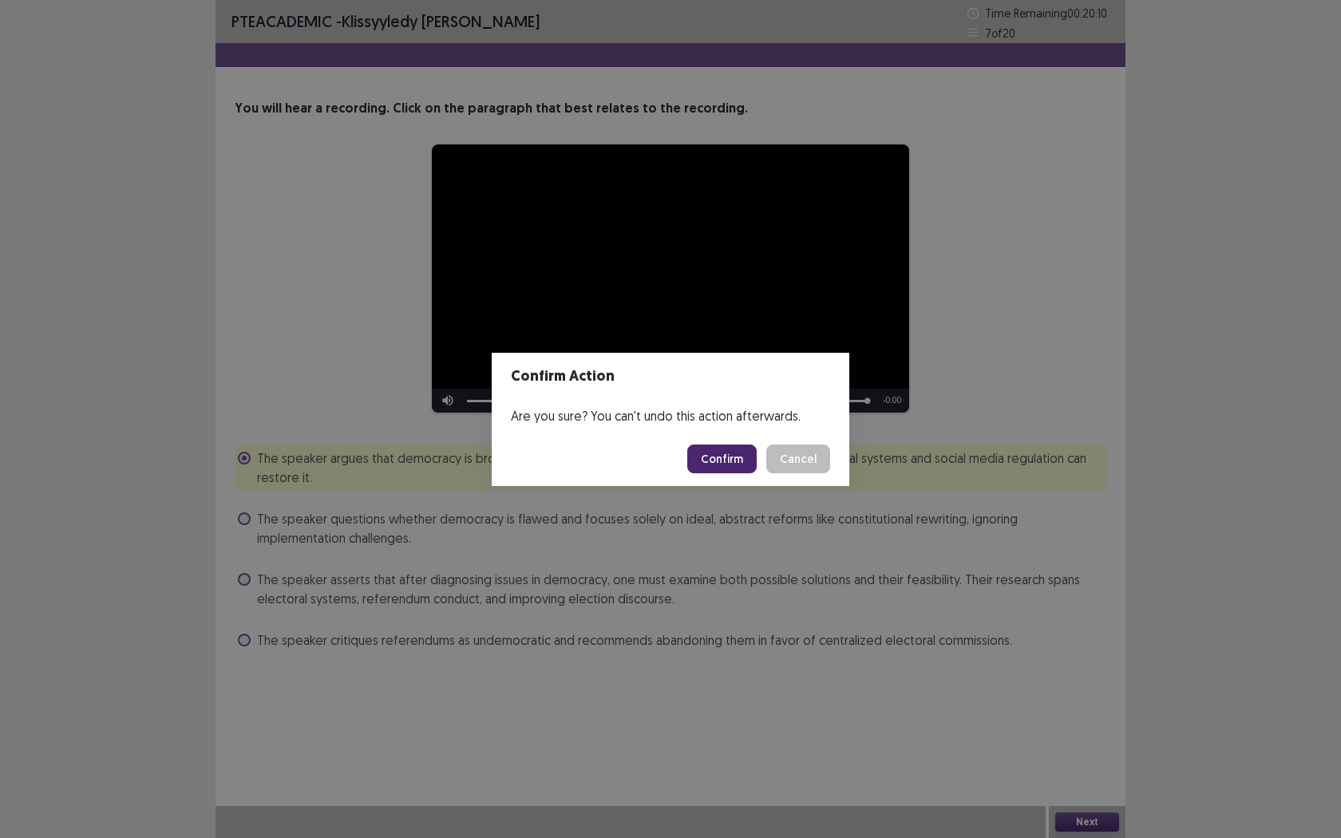
click at [734, 462] on button "Confirm" at bounding box center [721, 459] width 69 height 29
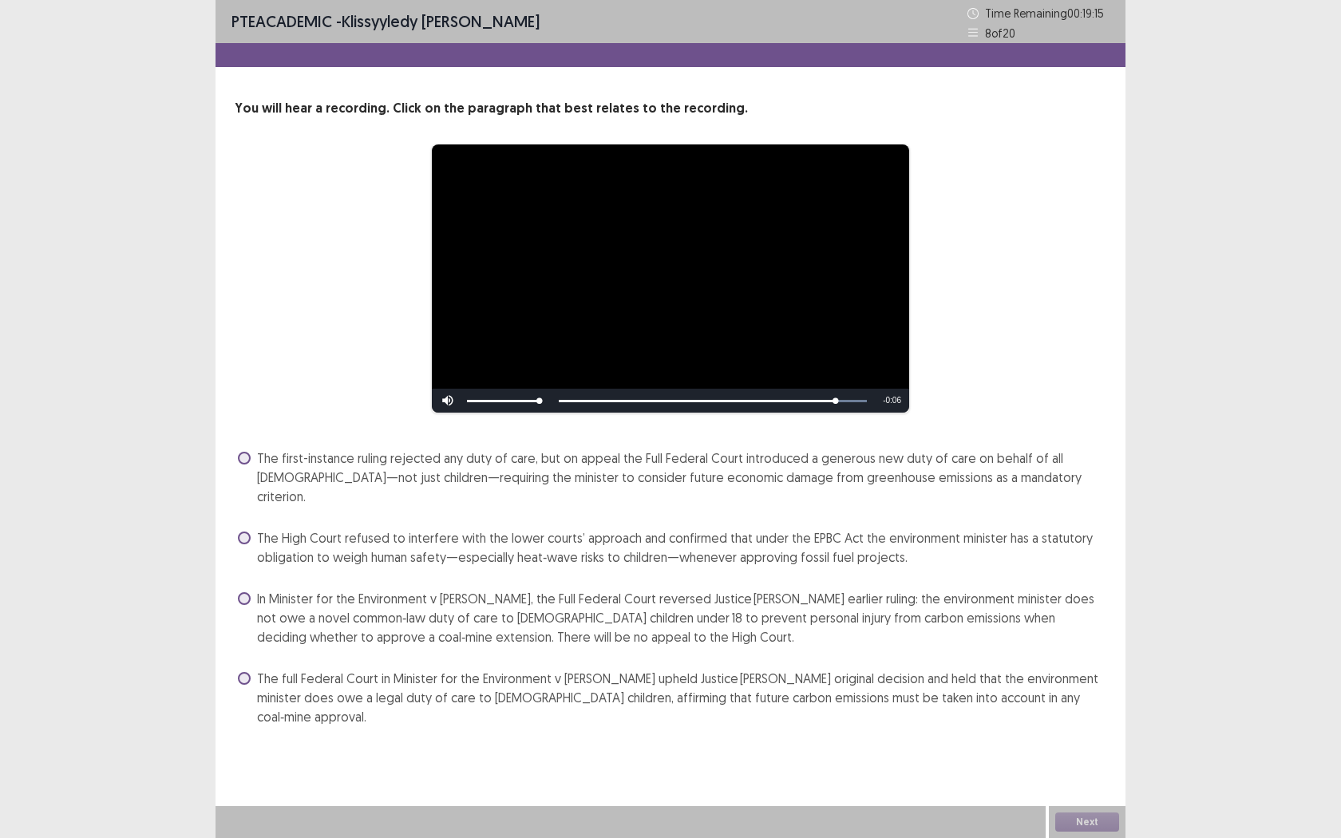
click at [246, 592] on span at bounding box center [244, 598] width 13 height 13
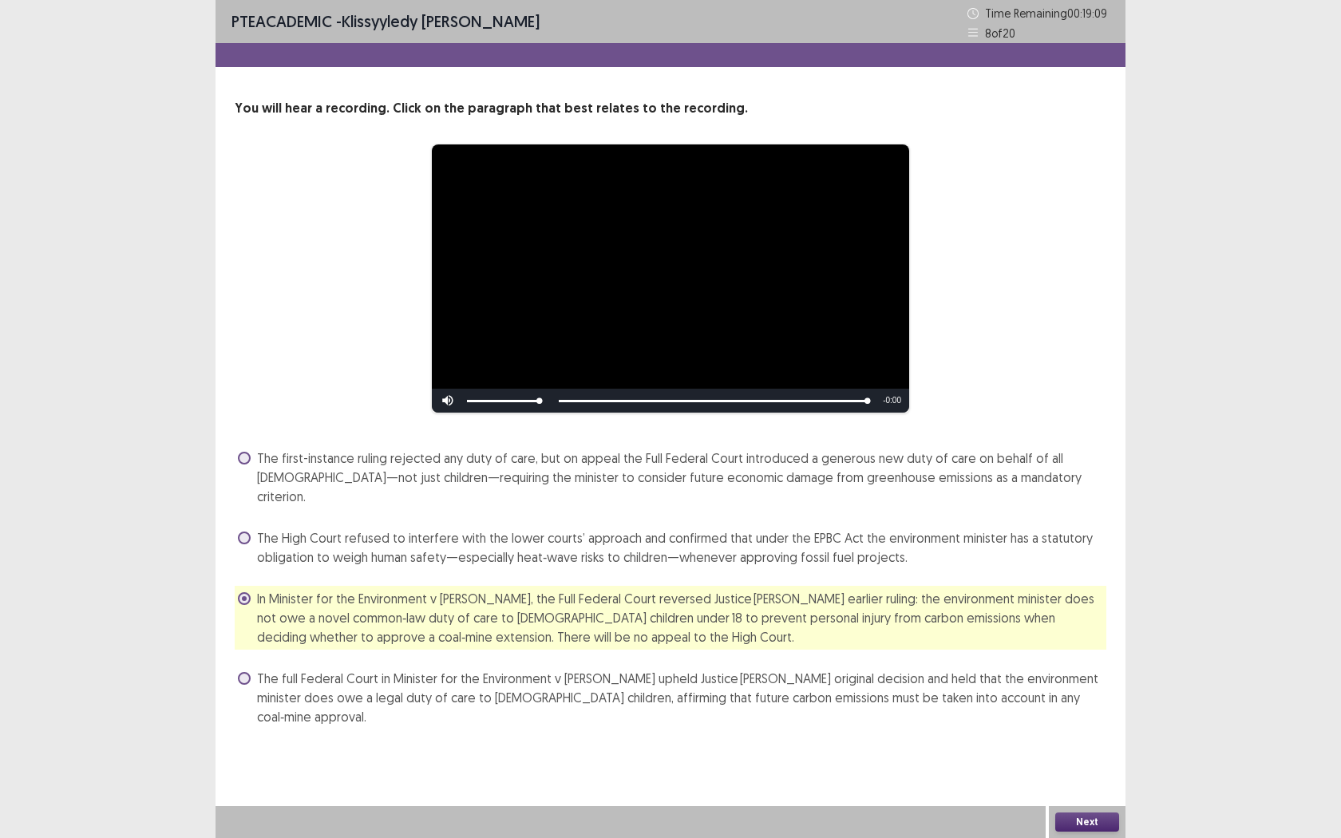
click at [1098, 661] on div "Next" at bounding box center [1087, 822] width 77 height 32
click at [1100, 661] on button "Next" at bounding box center [1087, 822] width 64 height 19
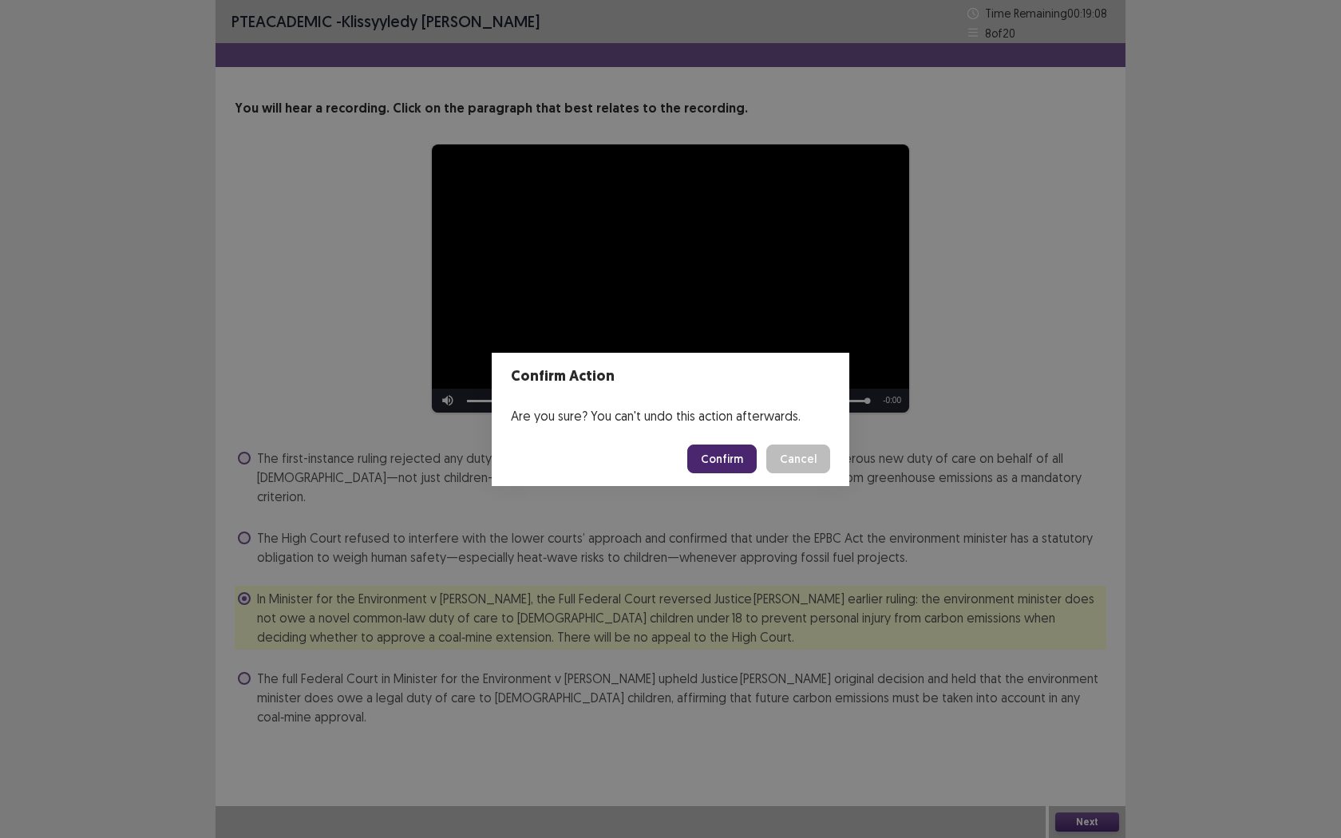
click at [723, 472] on button "Confirm" at bounding box center [721, 459] width 69 height 29
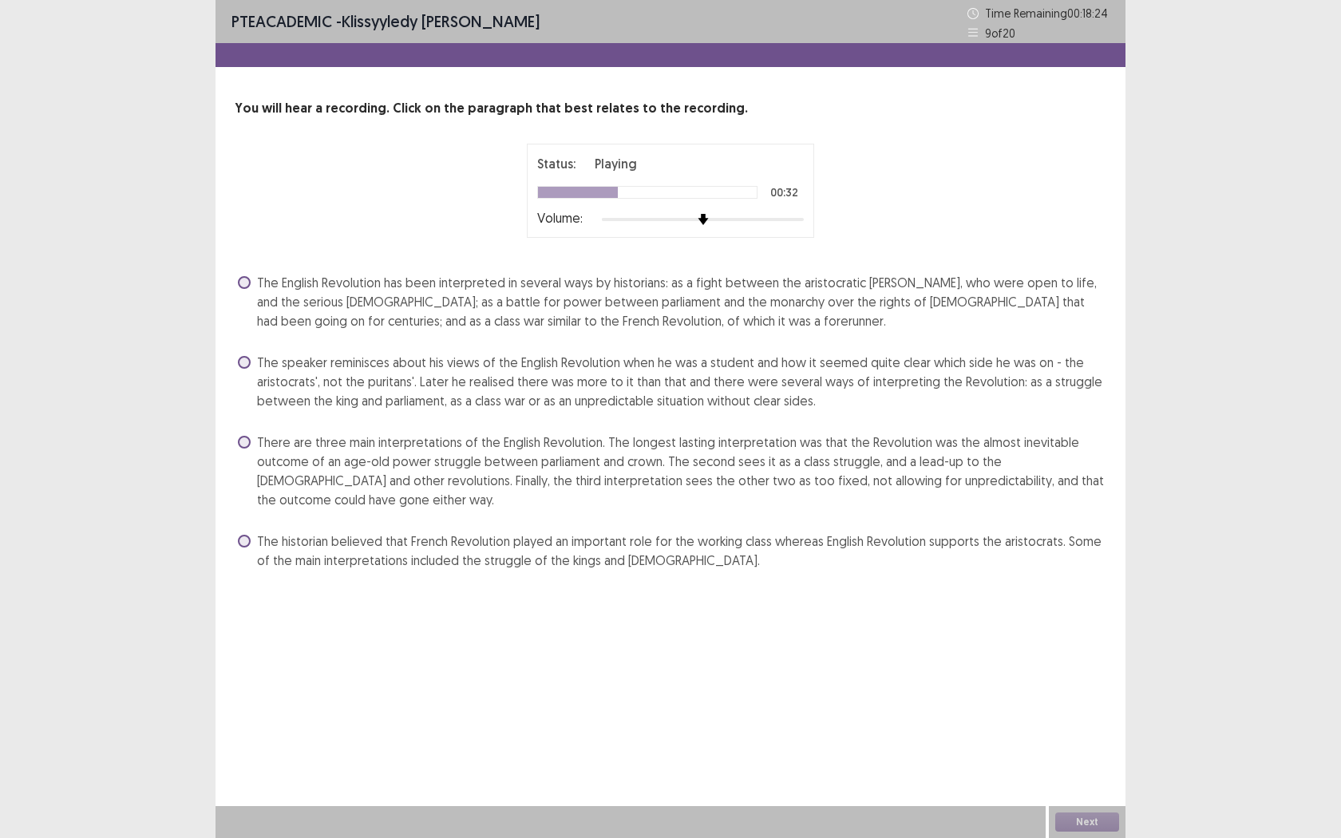
click at [248, 288] on label "The English Revolution has been interpreted in several ways by historians: as a…" at bounding box center [672, 301] width 869 height 57
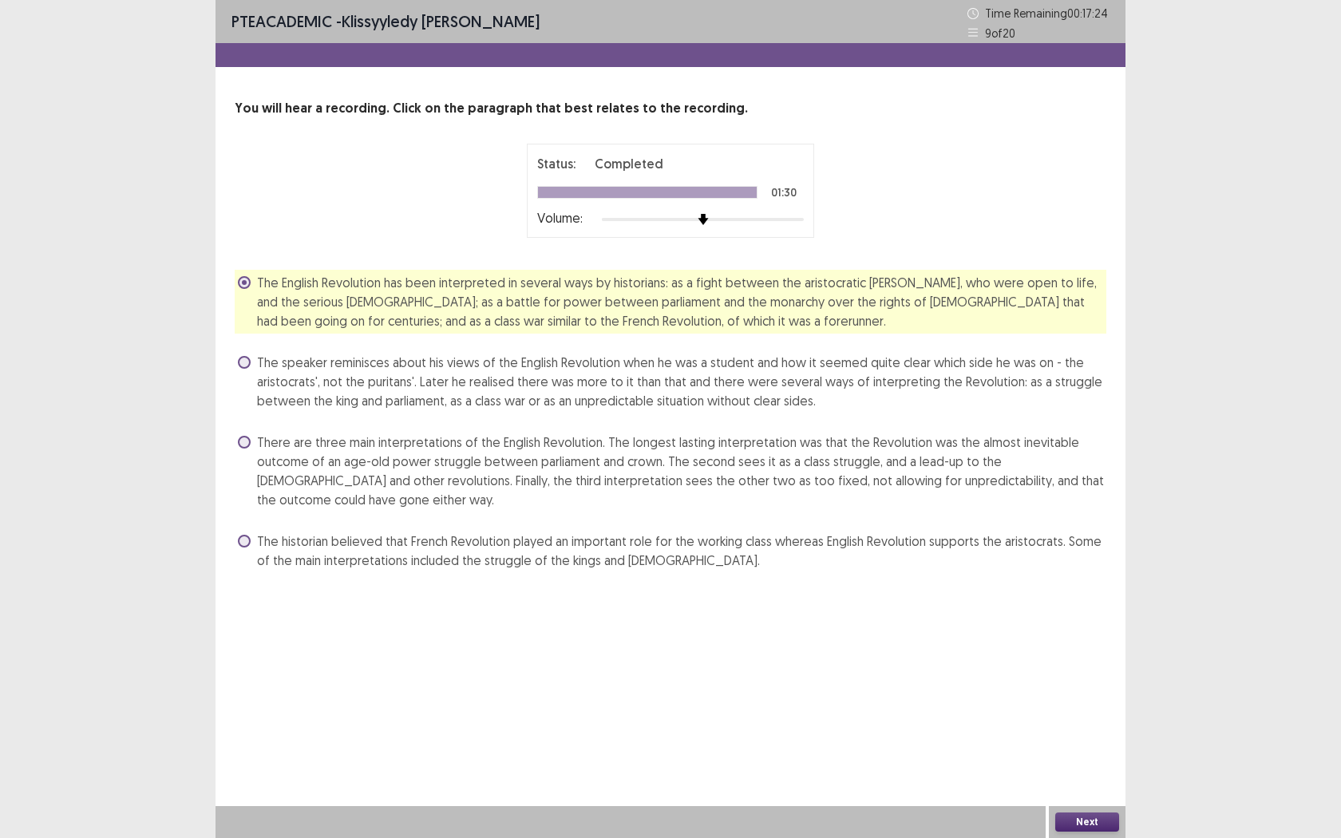
click at [1114, 661] on button "Next" at bounding box center [1087, 822] width 64 height 19
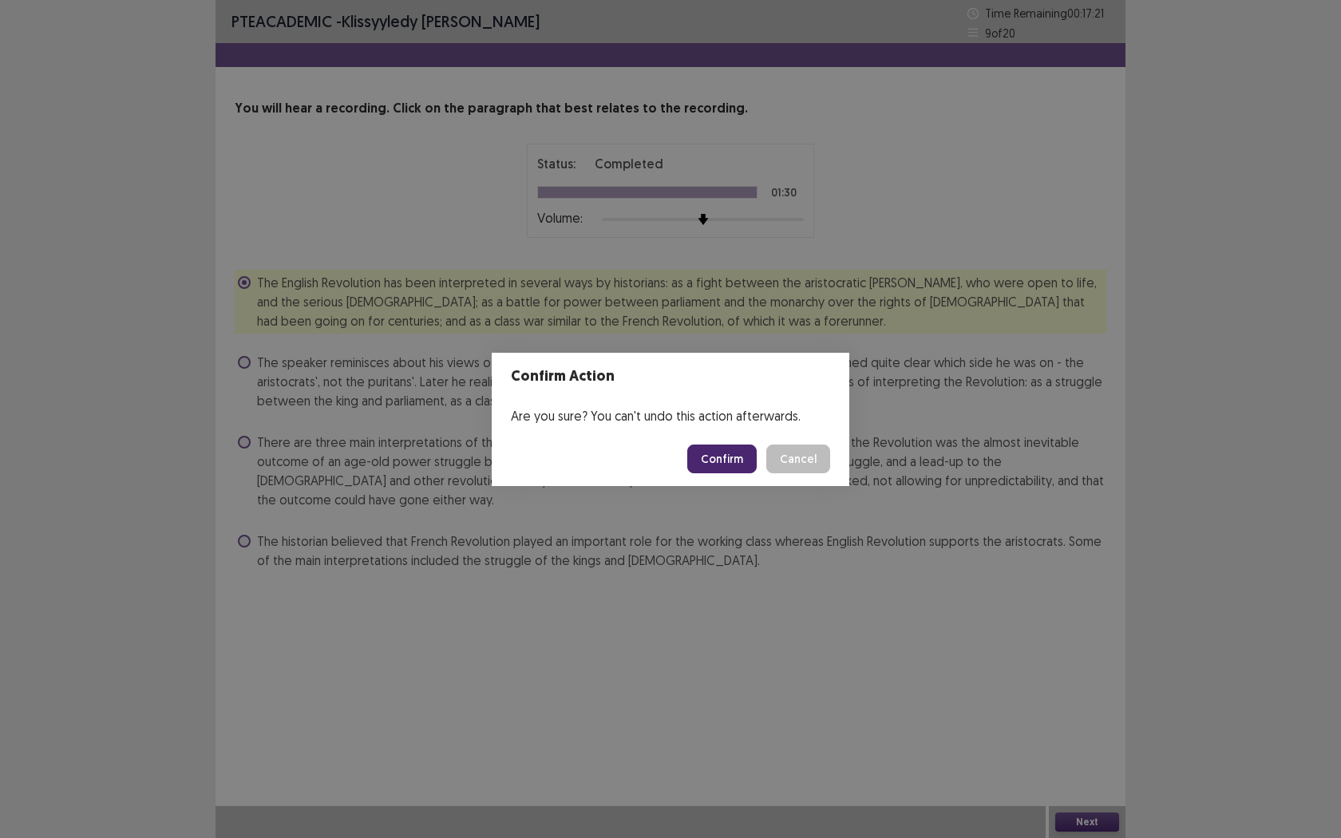
click at [801, 460] on button "Cancel" at bounding box center [798, 459] width 64 height 29
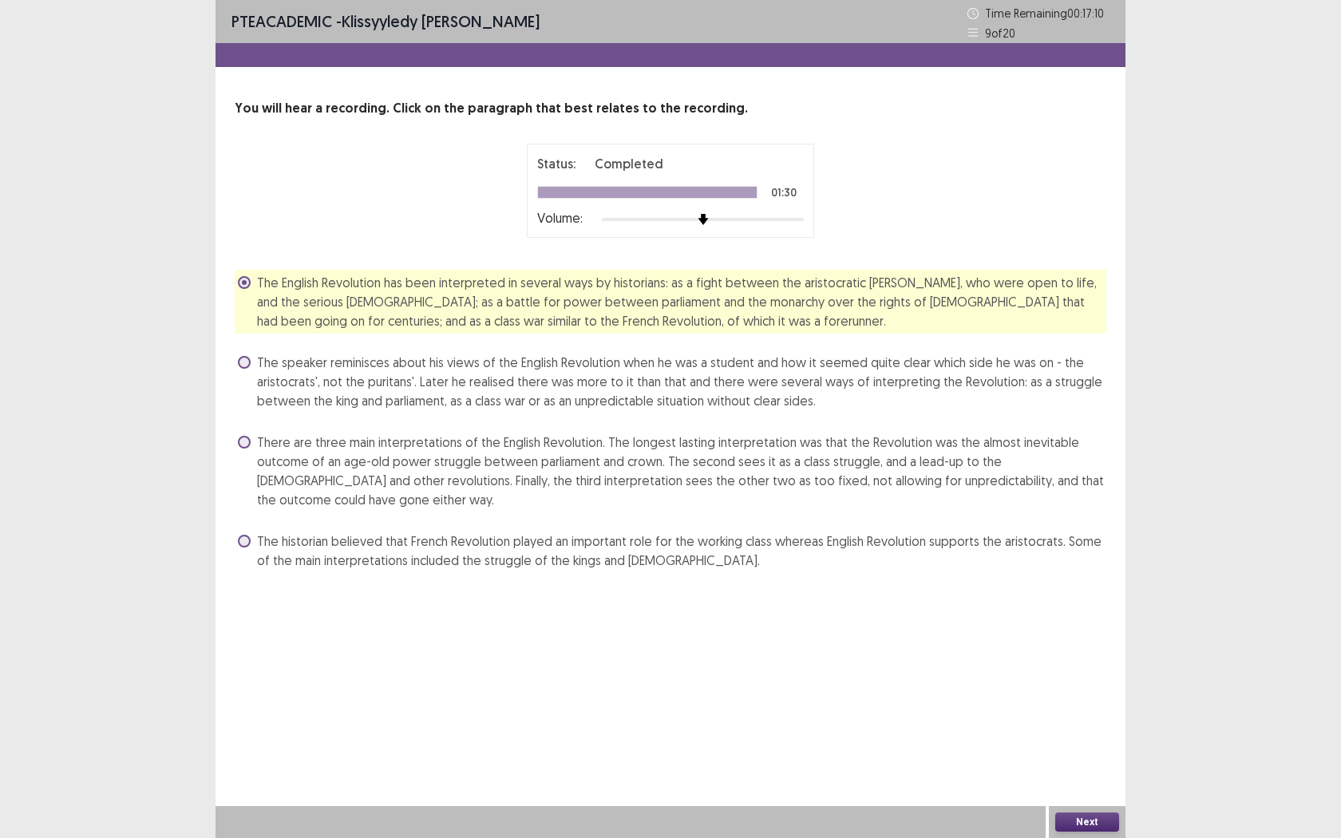
click at [1087, 661] on button "Next" at bounding box center [1087, 822] width 64 height 19
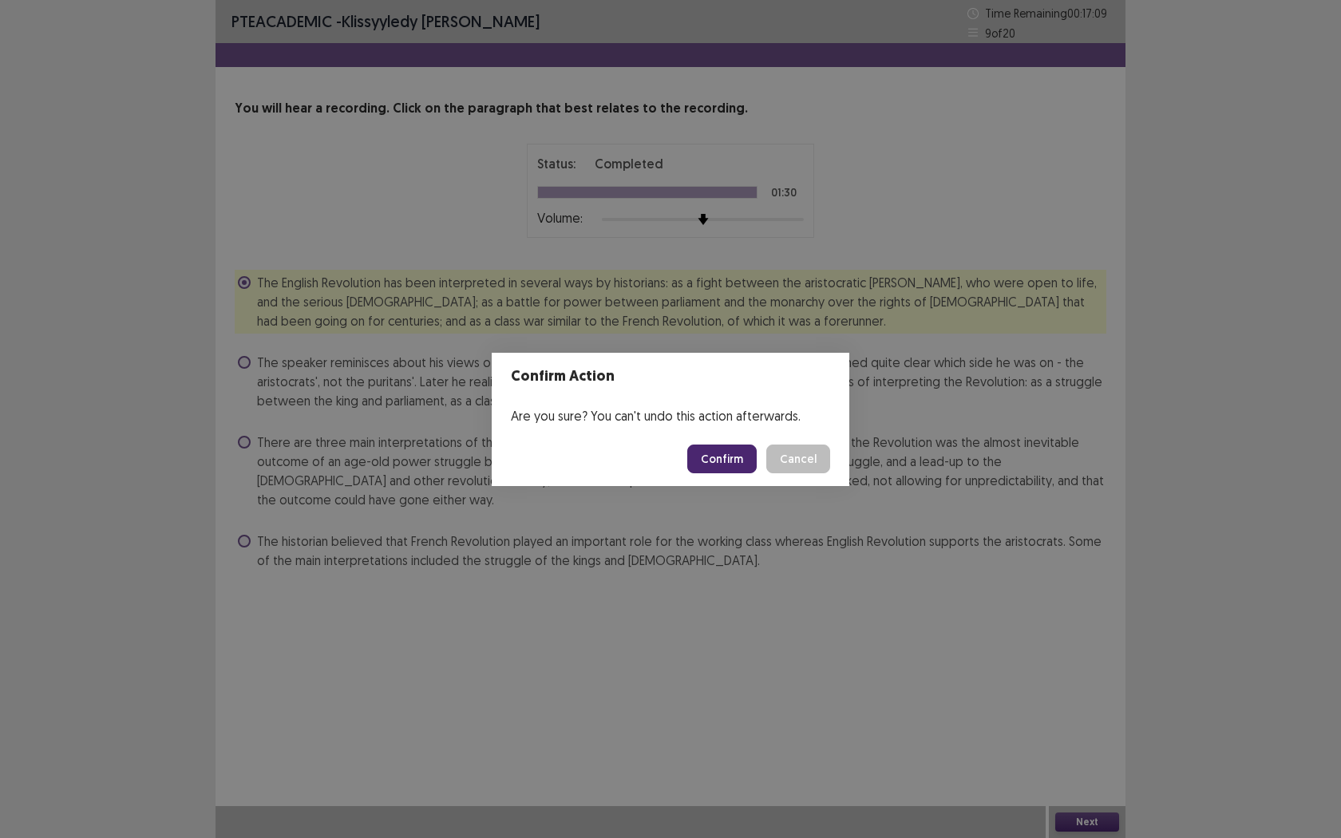
click at [714, 445] on button "Confirm" at bounding box center [721, 459] width 69 height 29
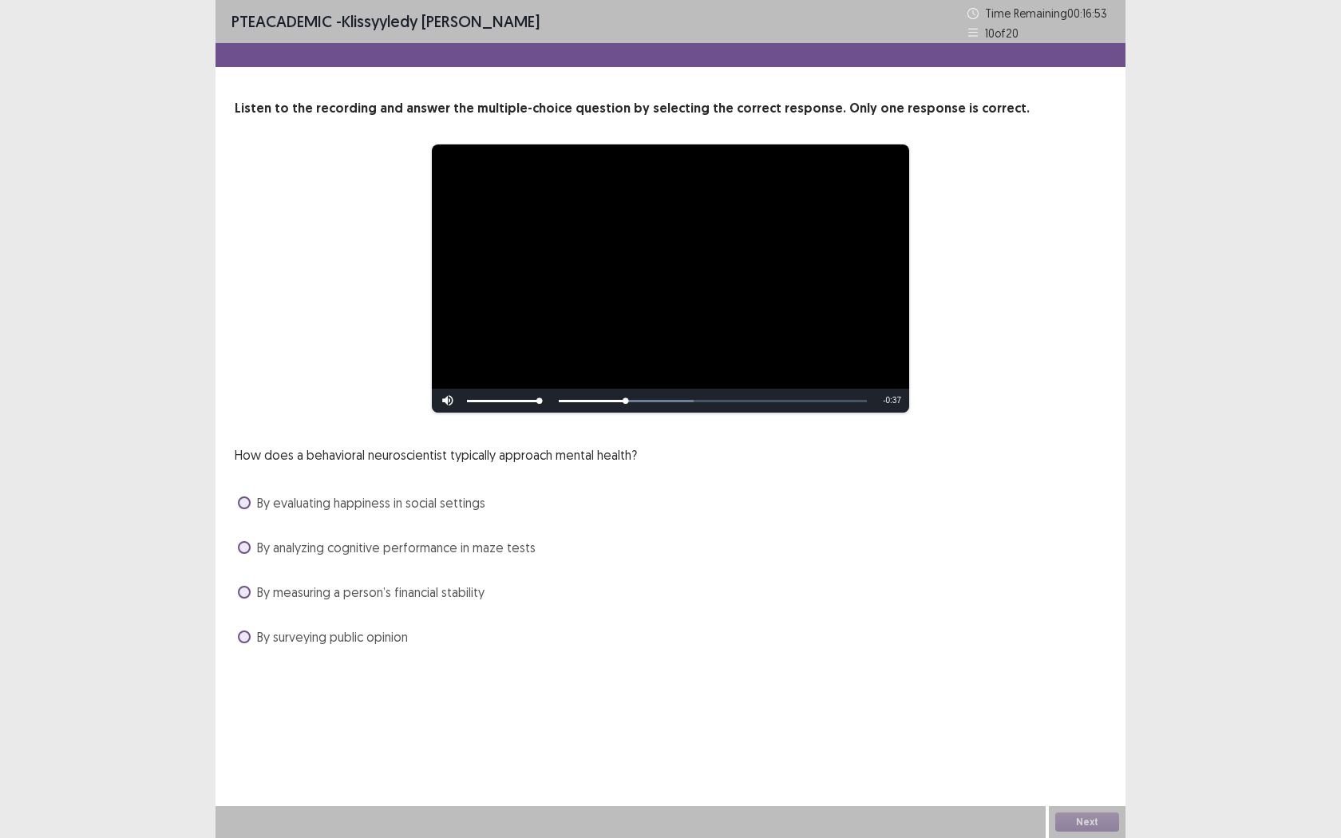
click at [241, 544] on span at bounding box center [244, 547] width 13 height 13
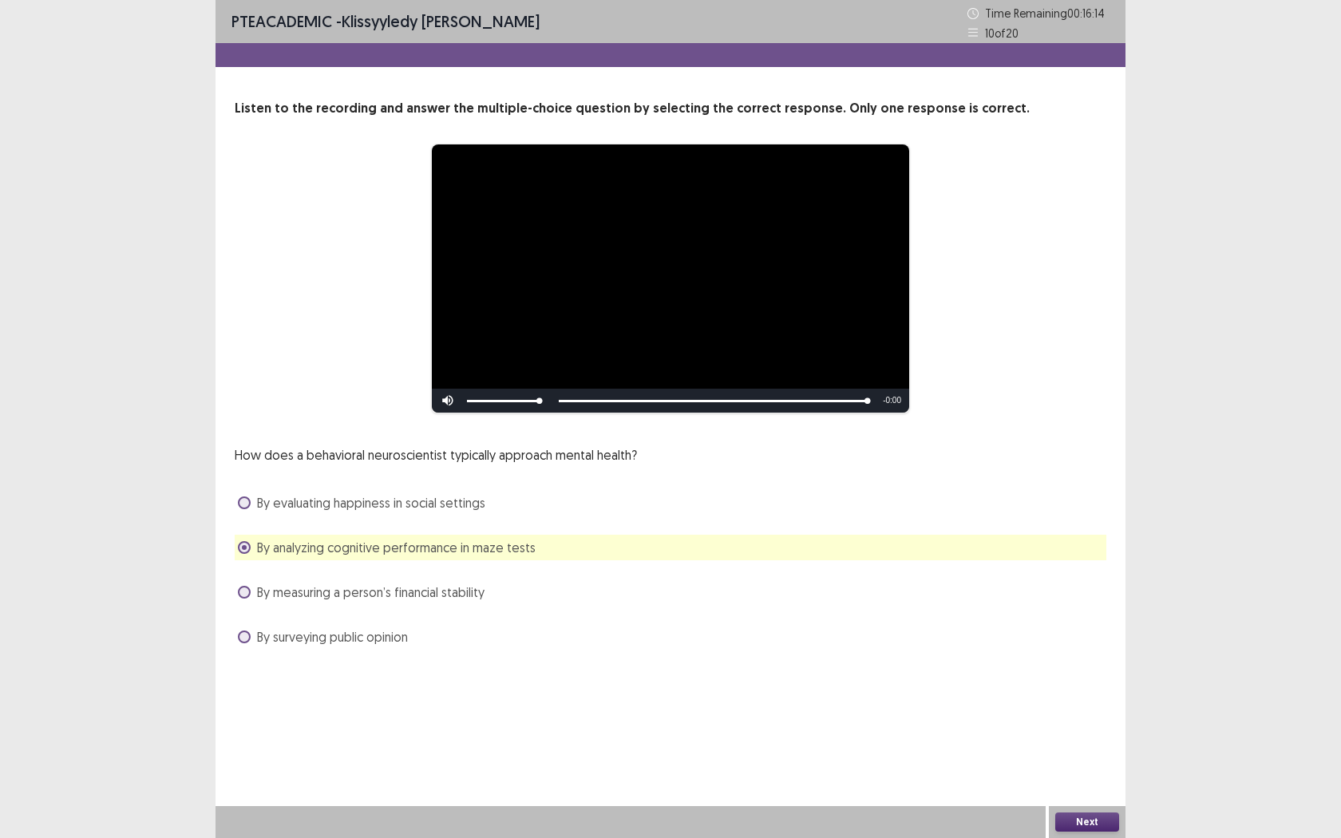
click at [1077, 661] on button "Next" at bounding box center [1087, 822] width 64 height 19
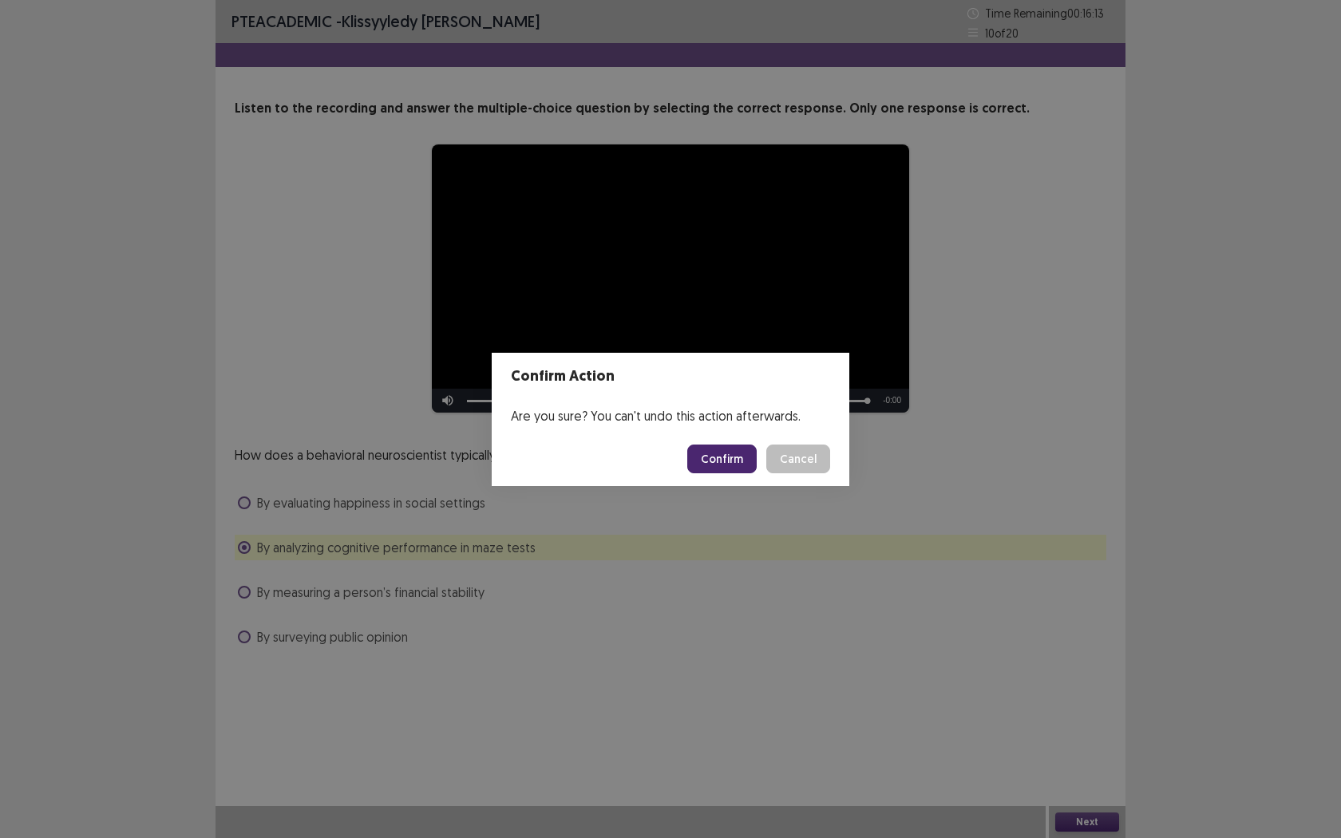
click at [702, 449] on button "Confirm" at bounding box center [721, 459] width 69 height 29
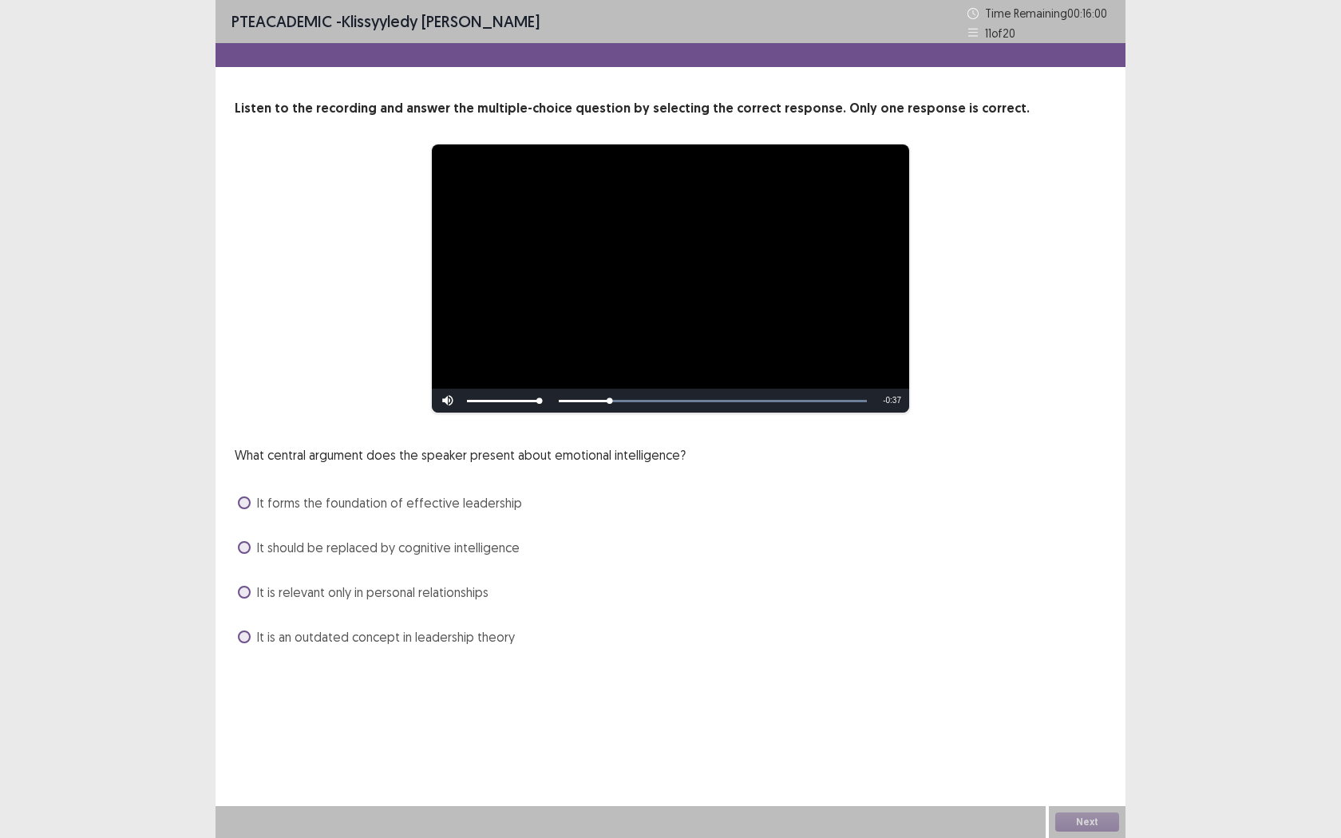
click at [235, 498] on div "It forms the foundation of effective leadership" at bounding box center [671, 503] width 872 height 26
click at [244, 505] on span at bounding box center [244, 503] width 13 height 13
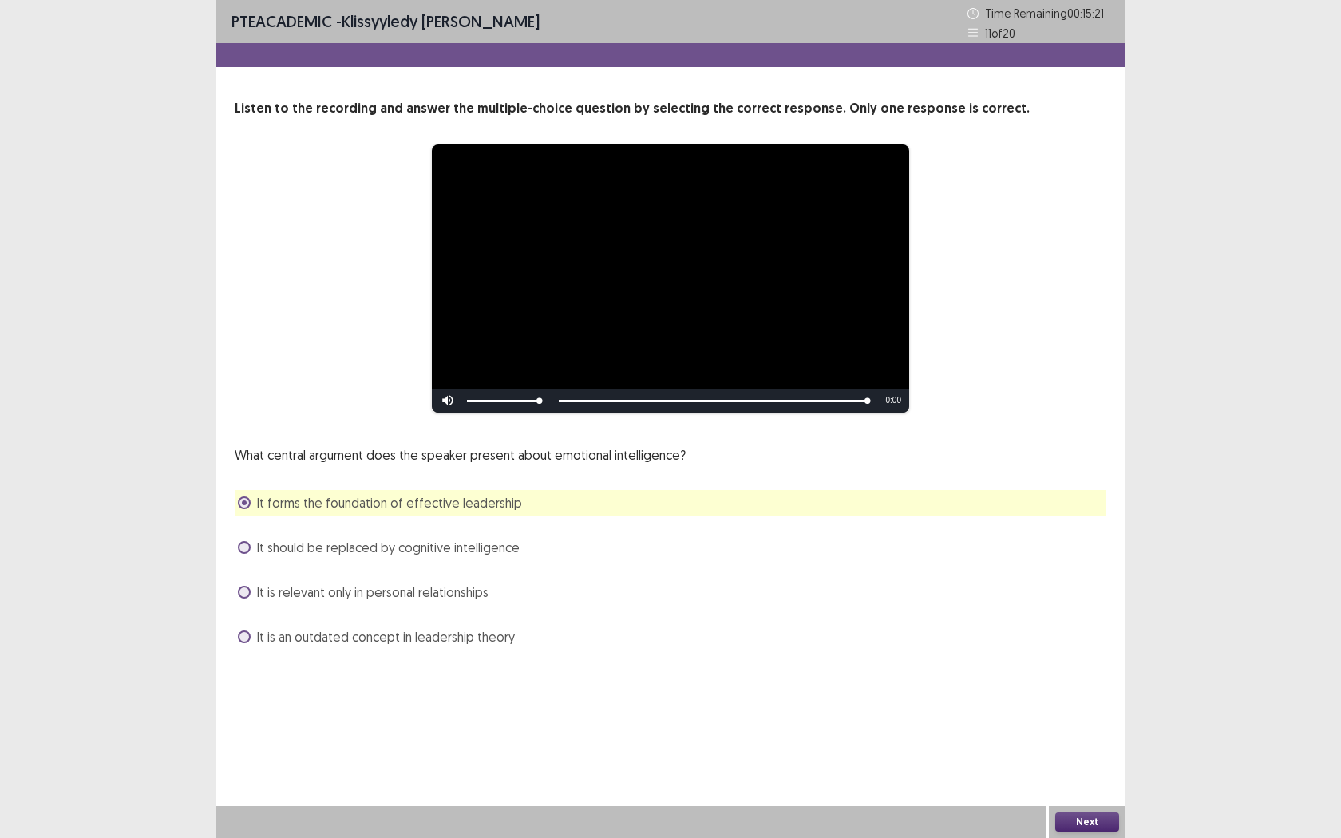
click at [1074, 661] on button "Next" at bounding box center [1087, 822] width 64 height 19
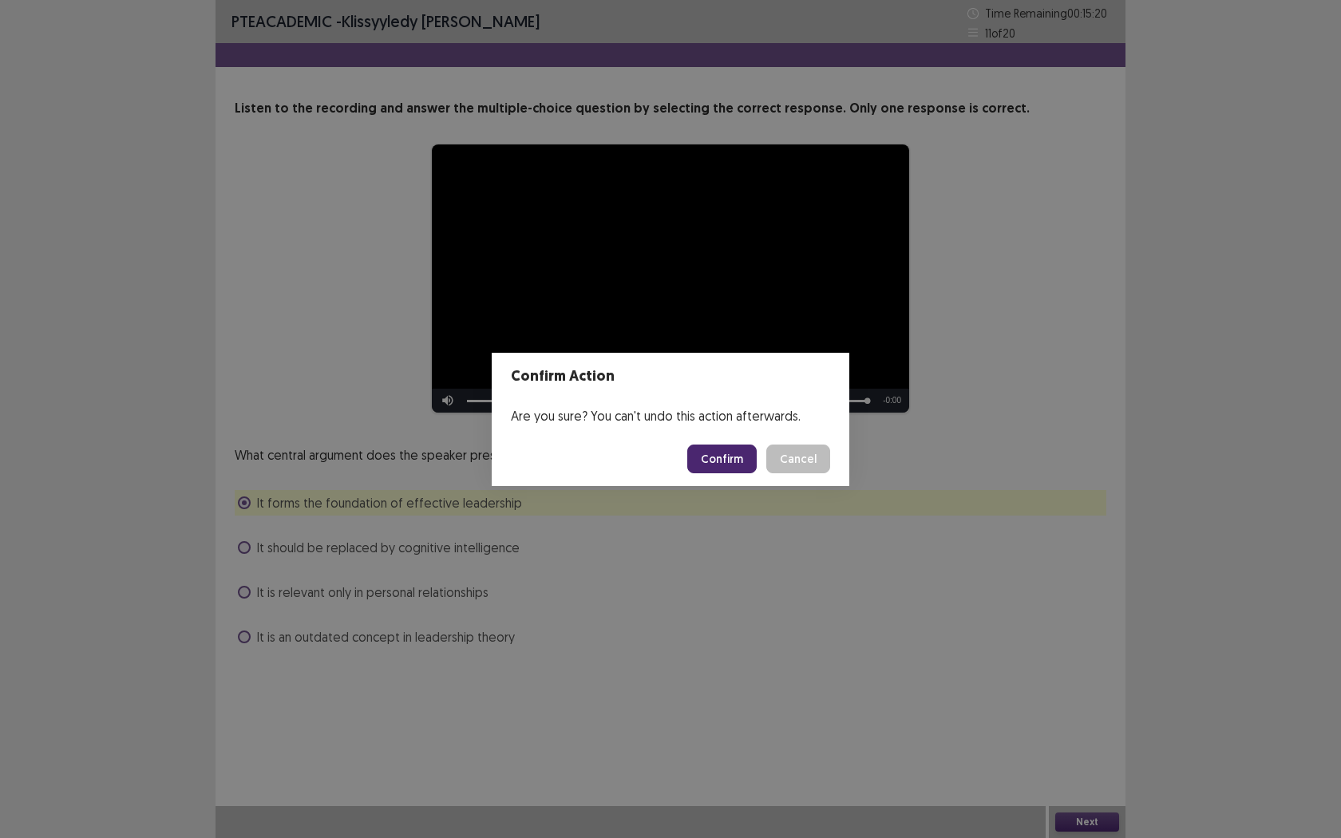
click at [718, 460] on button "Confirm" at bounding box center [721, 459] width 69 height 29
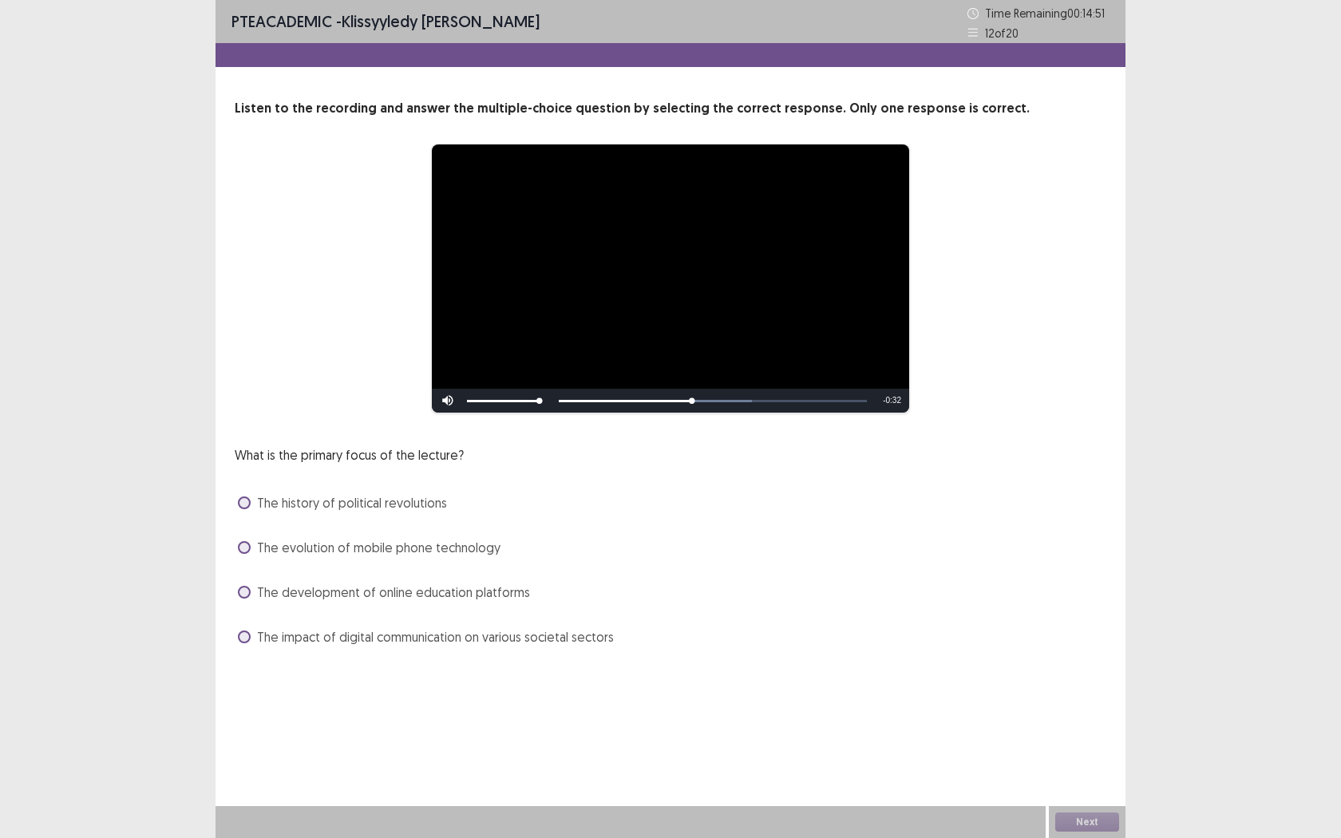
click at [244, 641] on span at bounding box center [244, 637] width 13 height 13
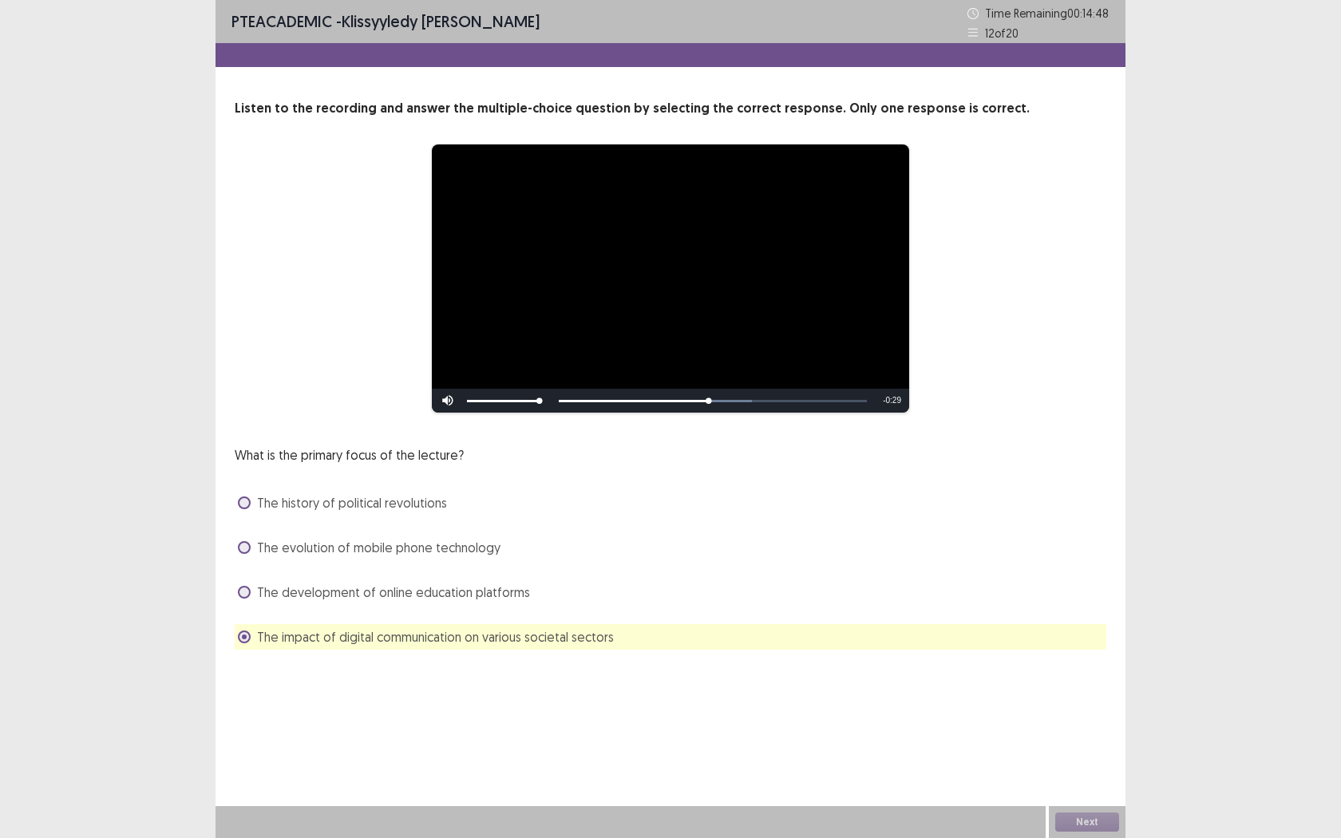
click at [247, 596] on span at bounding box center [244, 592] width 13 height 13
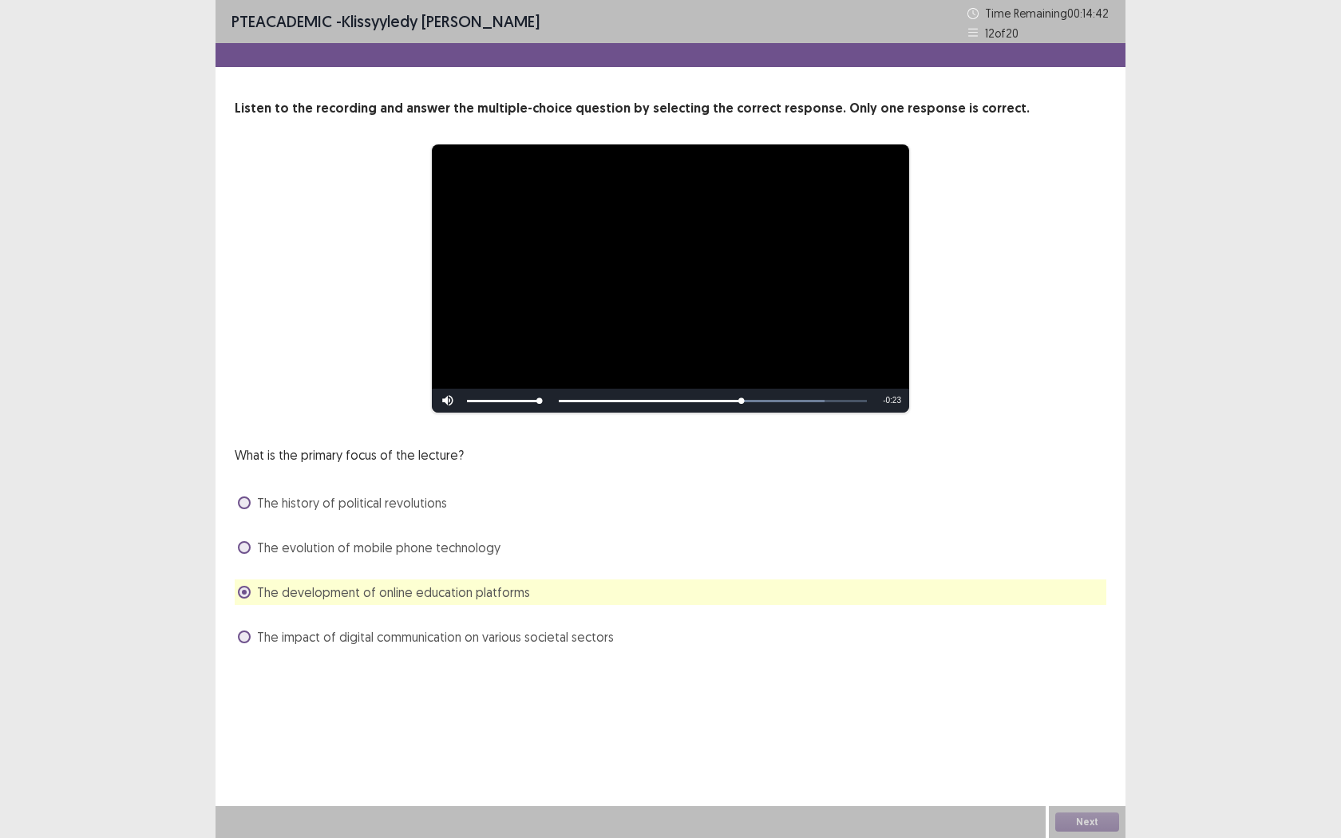
click at [252, 639] on label "The impact of digital communication on various societal sectors" at bounding box center [426, 636] width 376 height 19
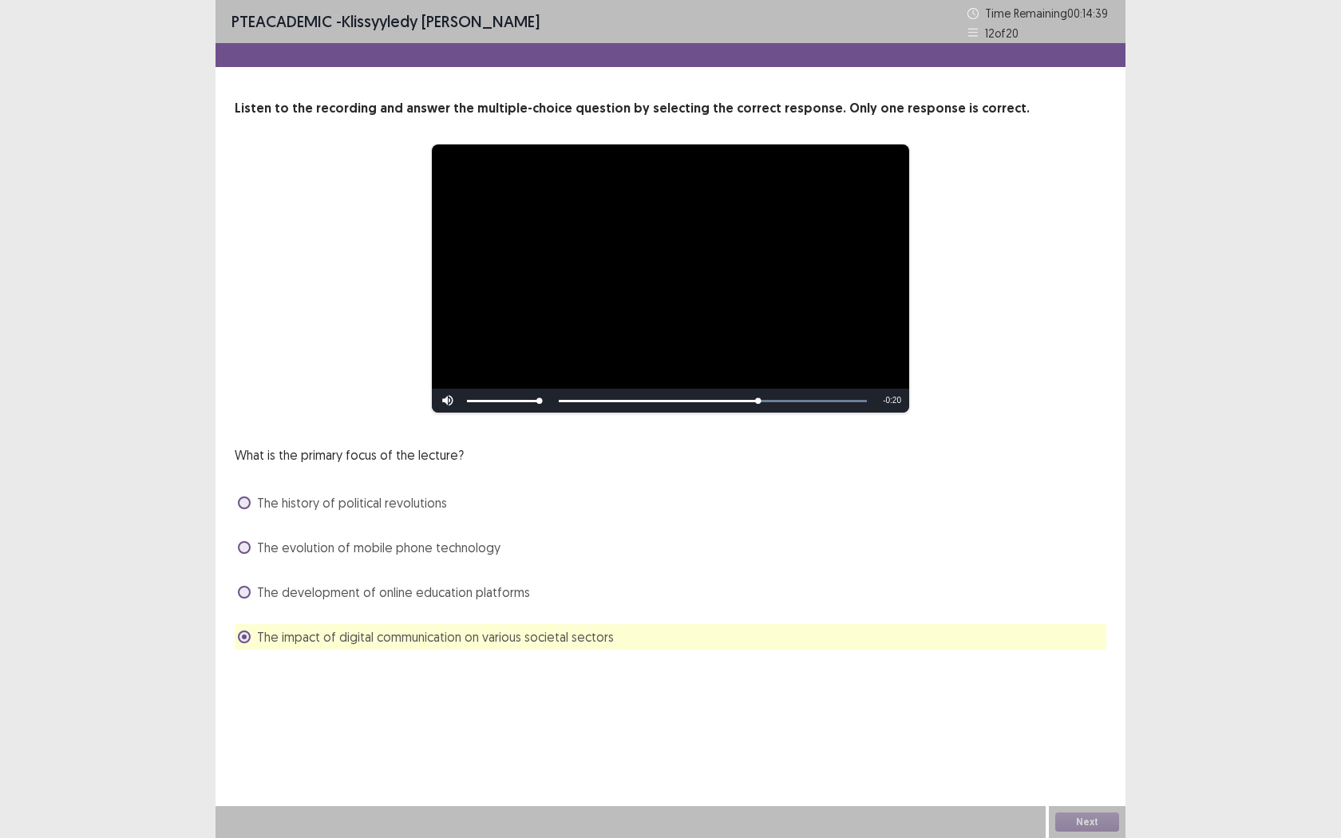
click at [255, 548] on label "The evolution of mobile phone technology" at bounding box center [369, 547] width 263 height 19
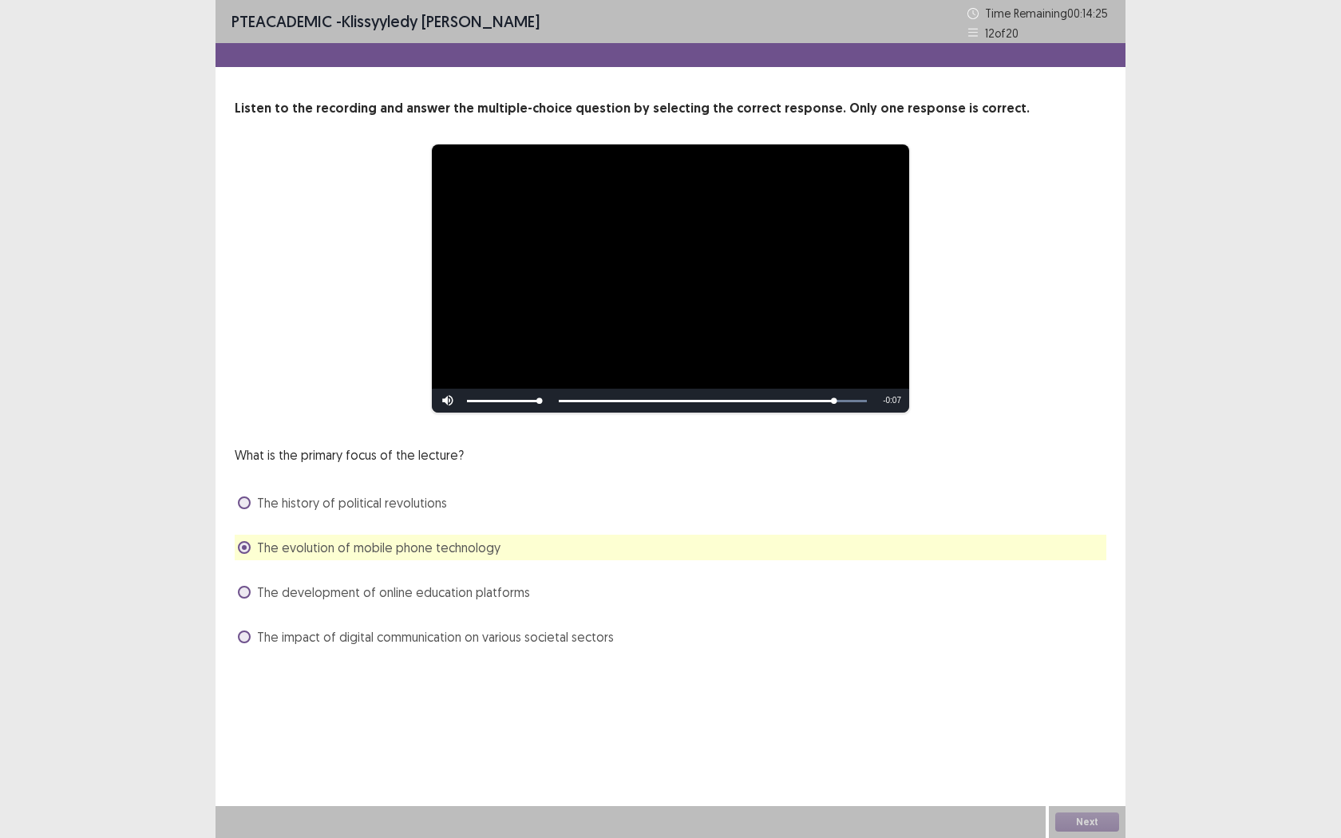
click at [257, 638] on span "The impact of digital communication on various societal sectors" at bounding box center [435, 636] width 357 height 19
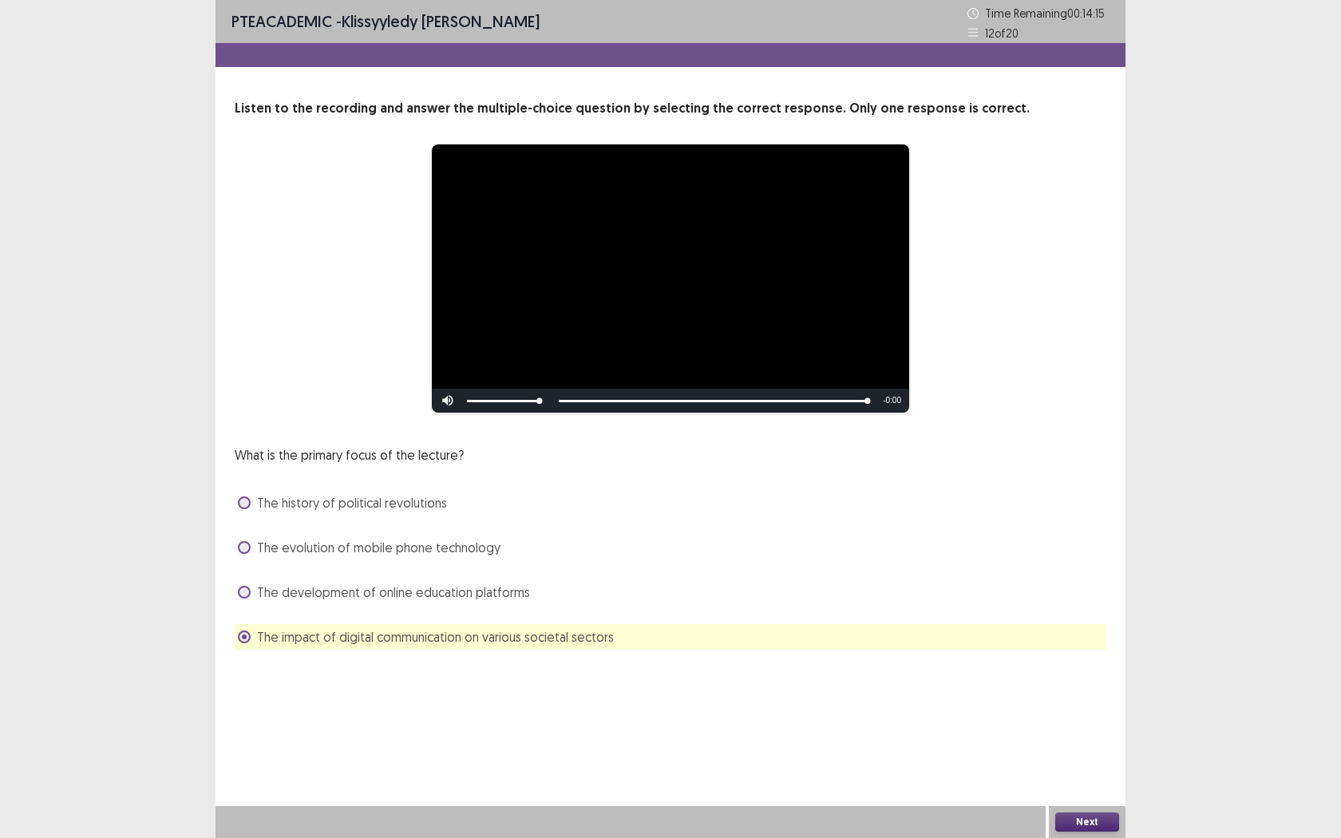
click at [1099, 661] on button "Next" at bounding box center [1087, 822] width 64 height 19
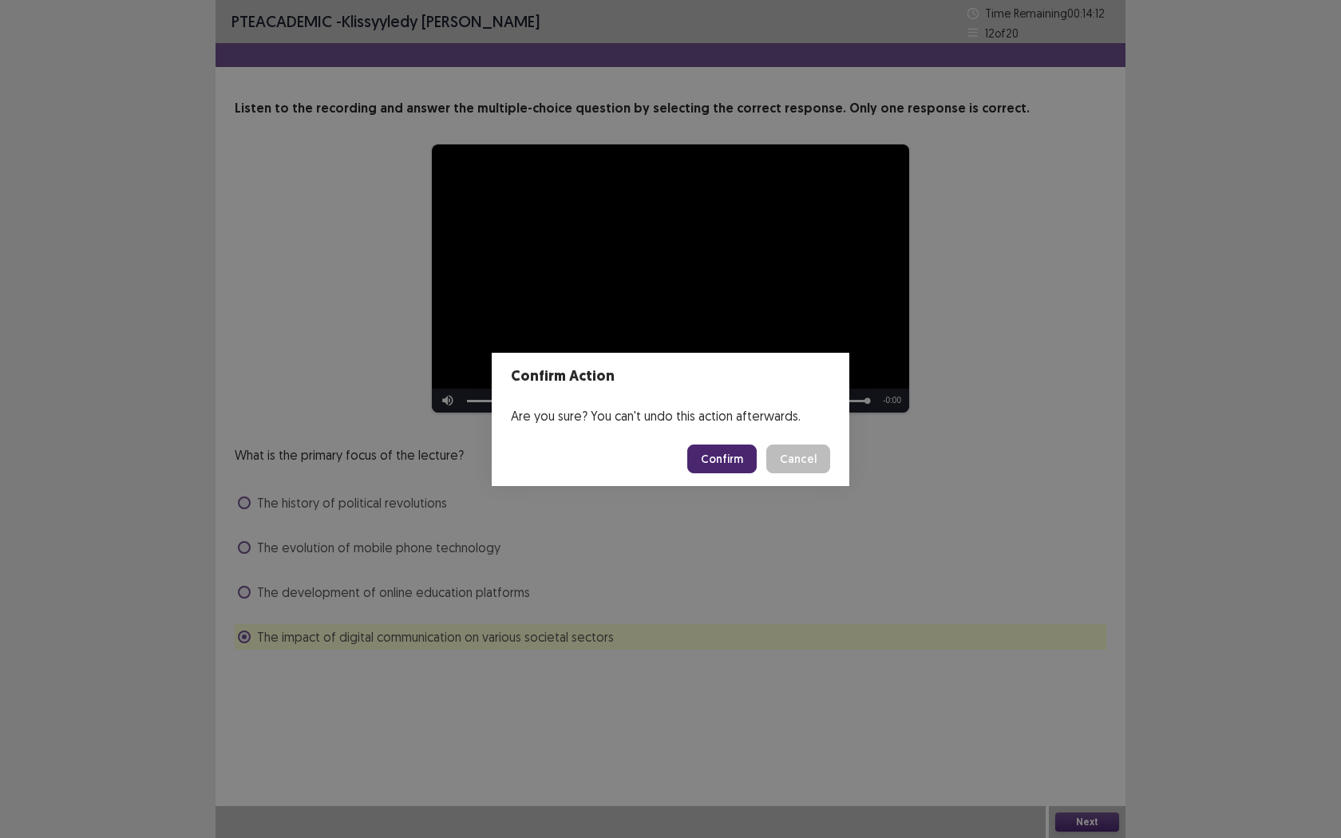
click at [816, 458] on button "Cancel" at bounding box center [798, 459] width 64 height 29
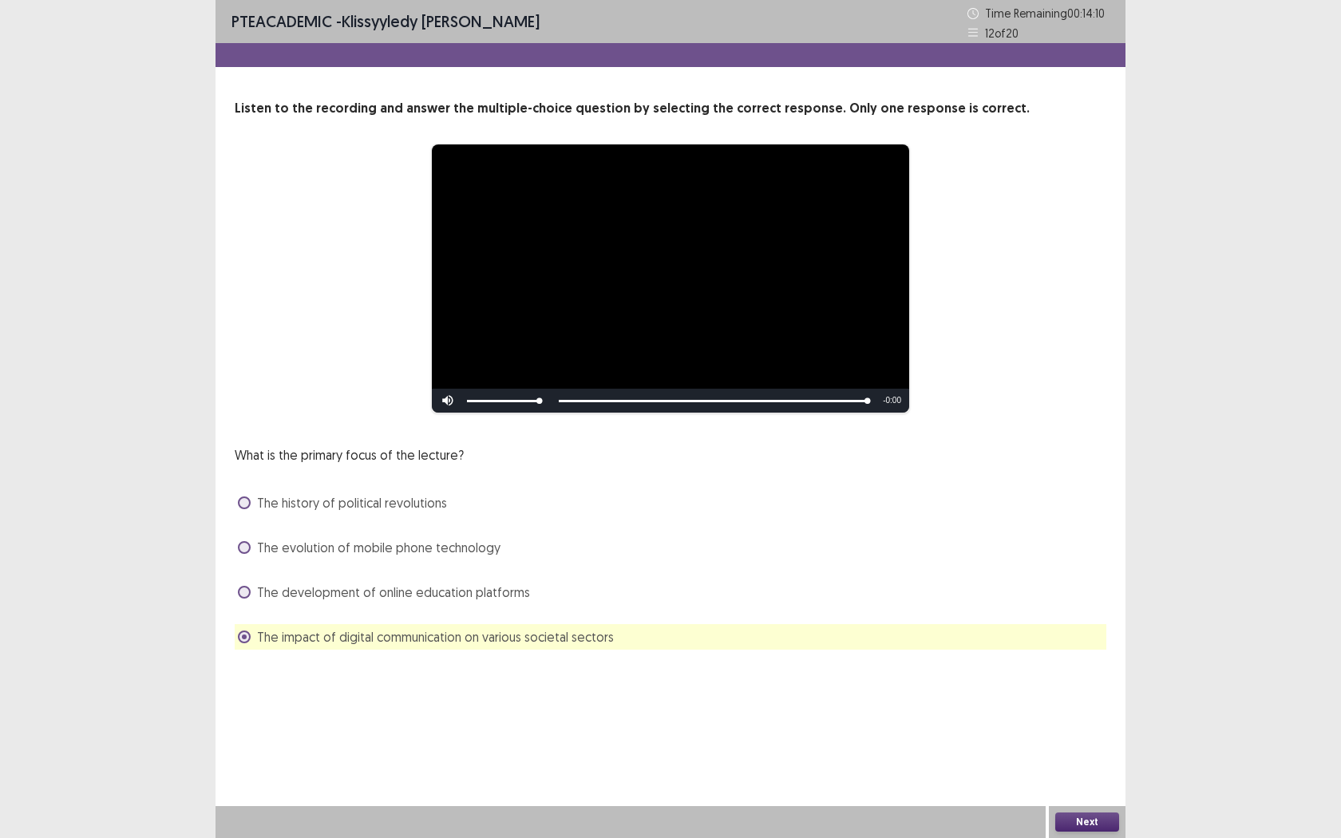
click at [243, 596] on span at bounding box center [244, 592] width 13 height 13
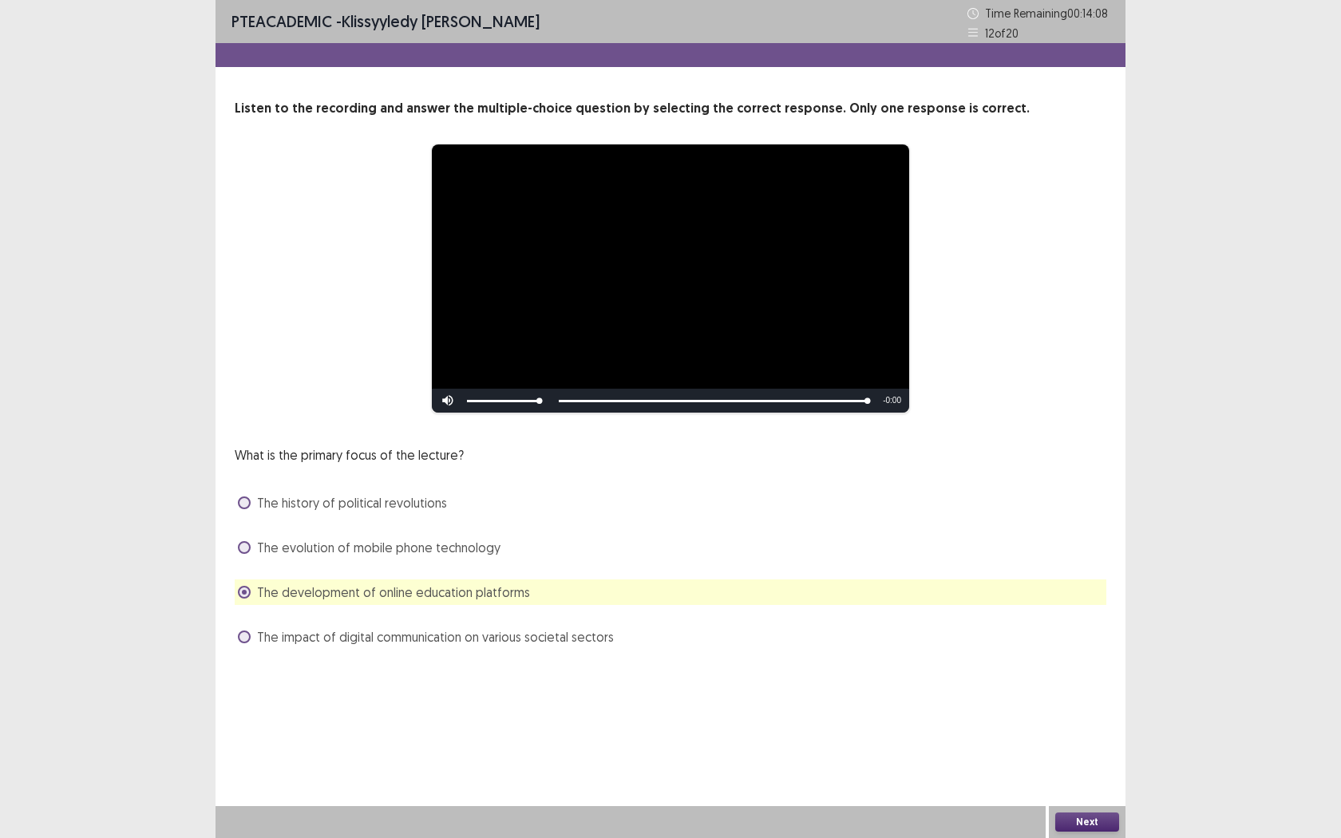
click at [235, 632] on div "The impact of digital communication on various societal sectors" at bounding box center [671, 637] width 872 height 26
click at [243, 635] on span at bounding box center [244, 637] width 13 height 13
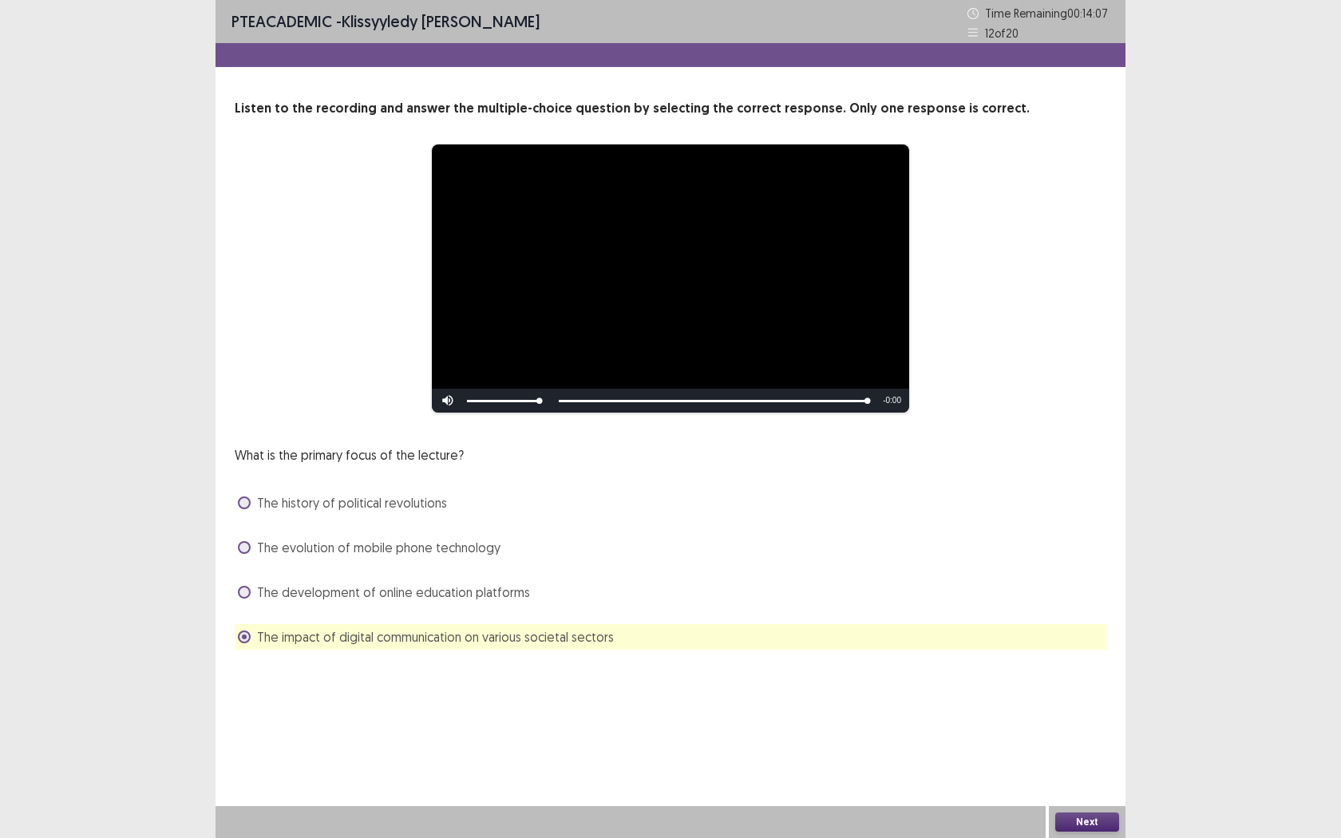
click at [1077, 661] on button "Next" at bounding box center [1087, 822] width 64 height 19
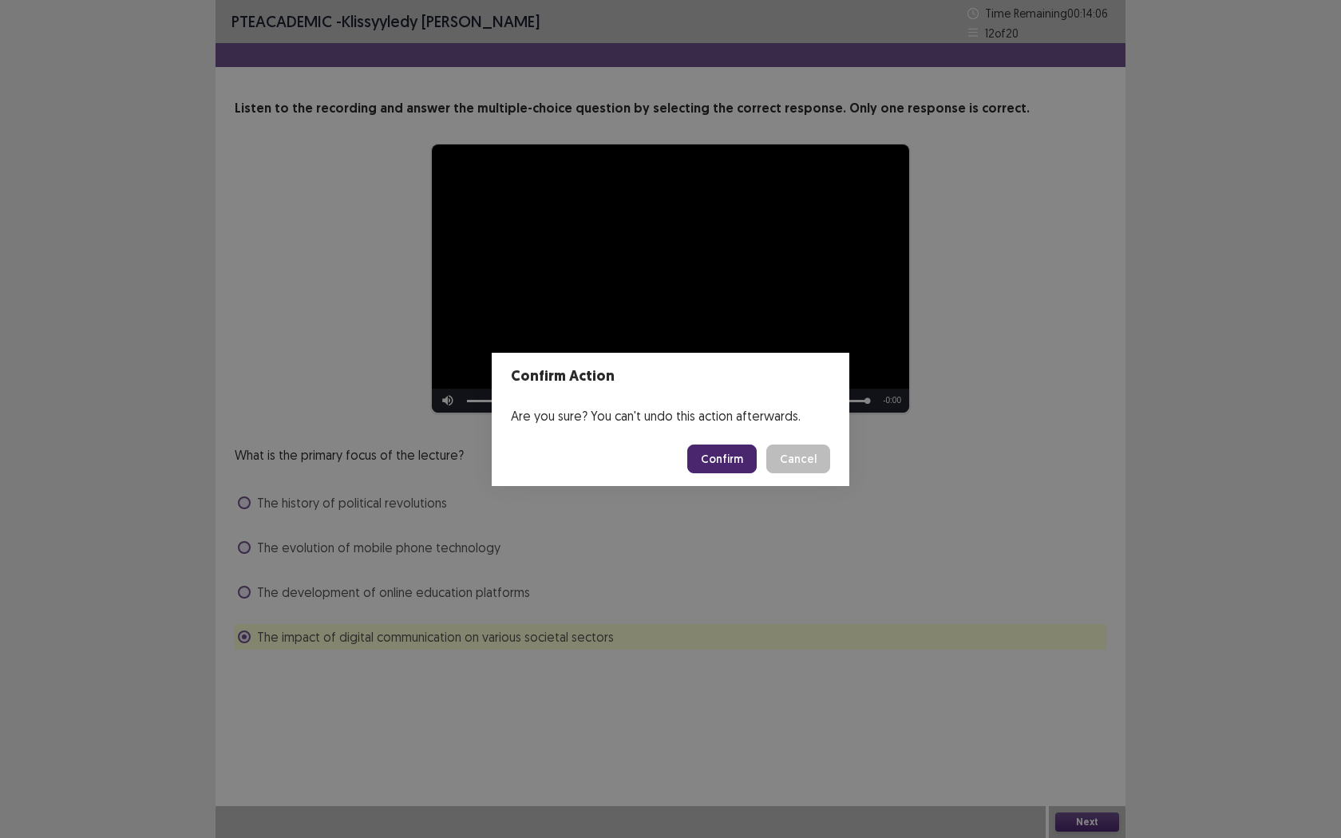
click at [719, 453] on button "Confirm" at bounding box center [721, 459] width 69 height 29
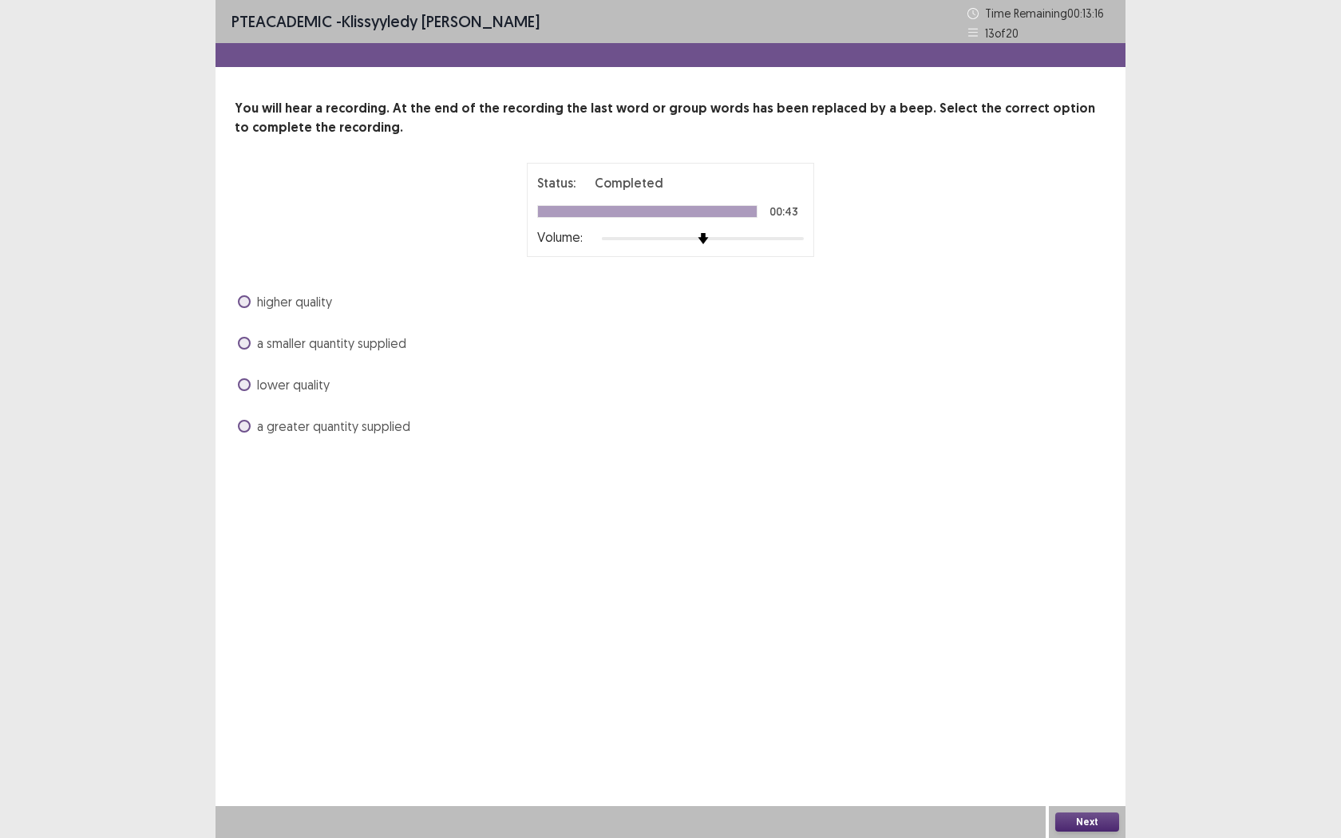
click at [1069, 661] on button "Next" at bounding box center [1087, 822] width 64 height 19
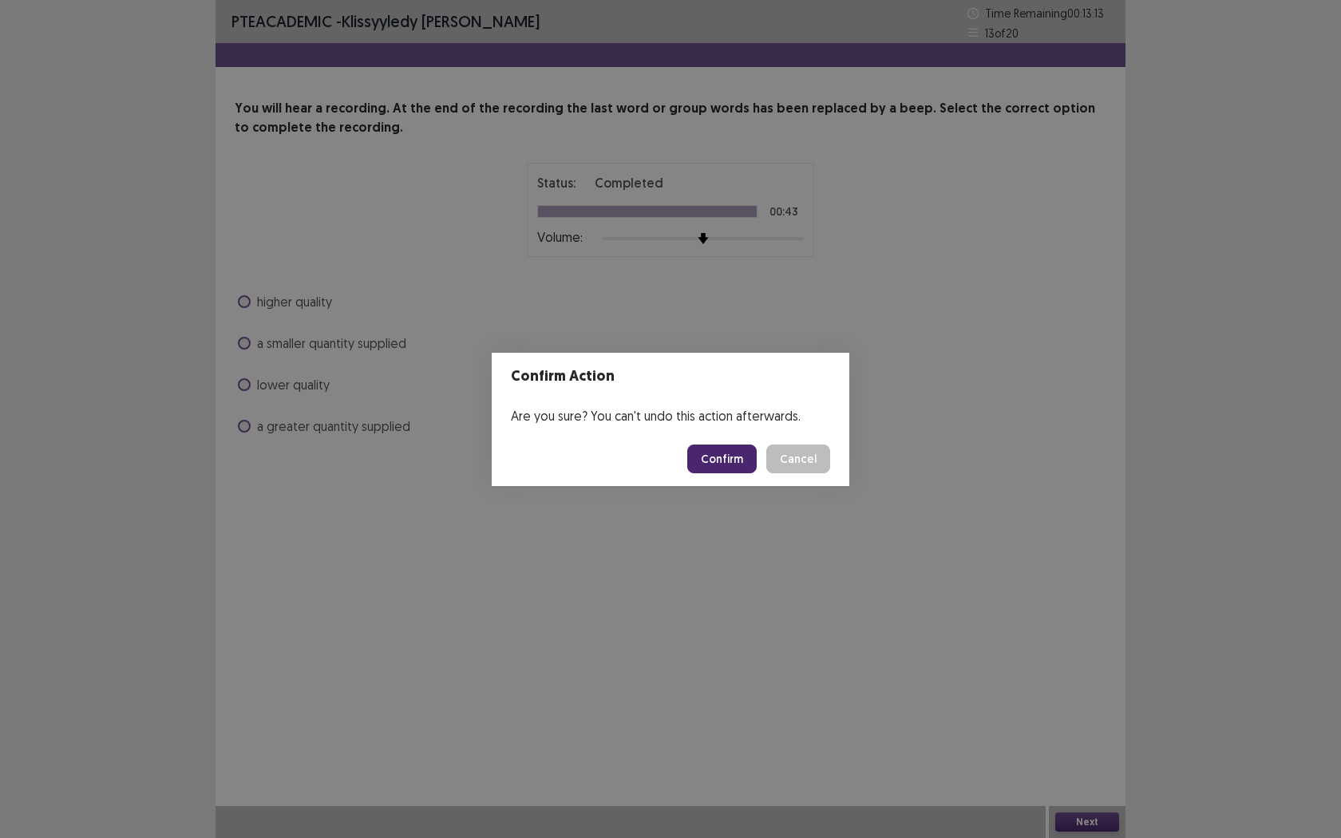
click at [730, 465] on button "Confirm" at bounding box center [721, 459] width 69 height 29
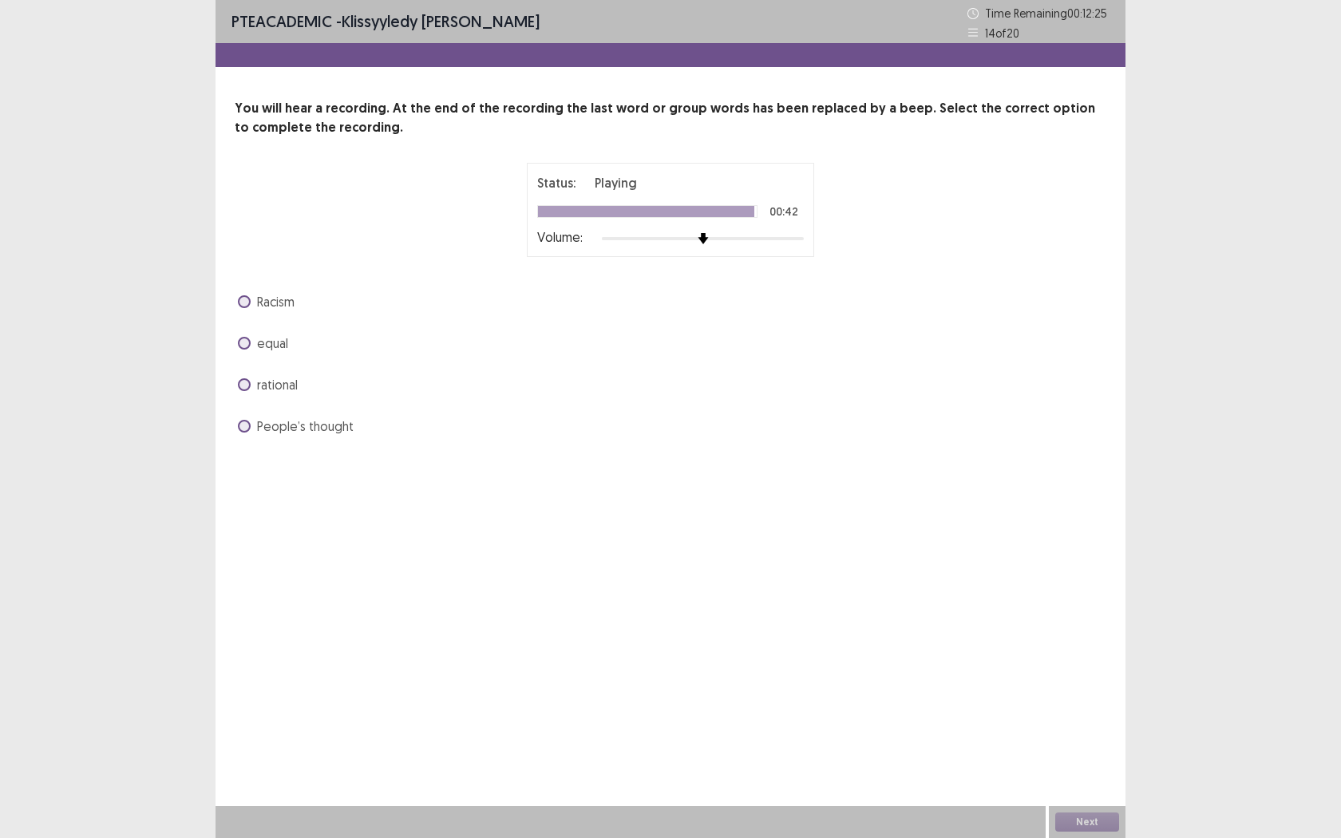
click at [243, 342] on span at bounding box center [244, 343] width 13 height 13
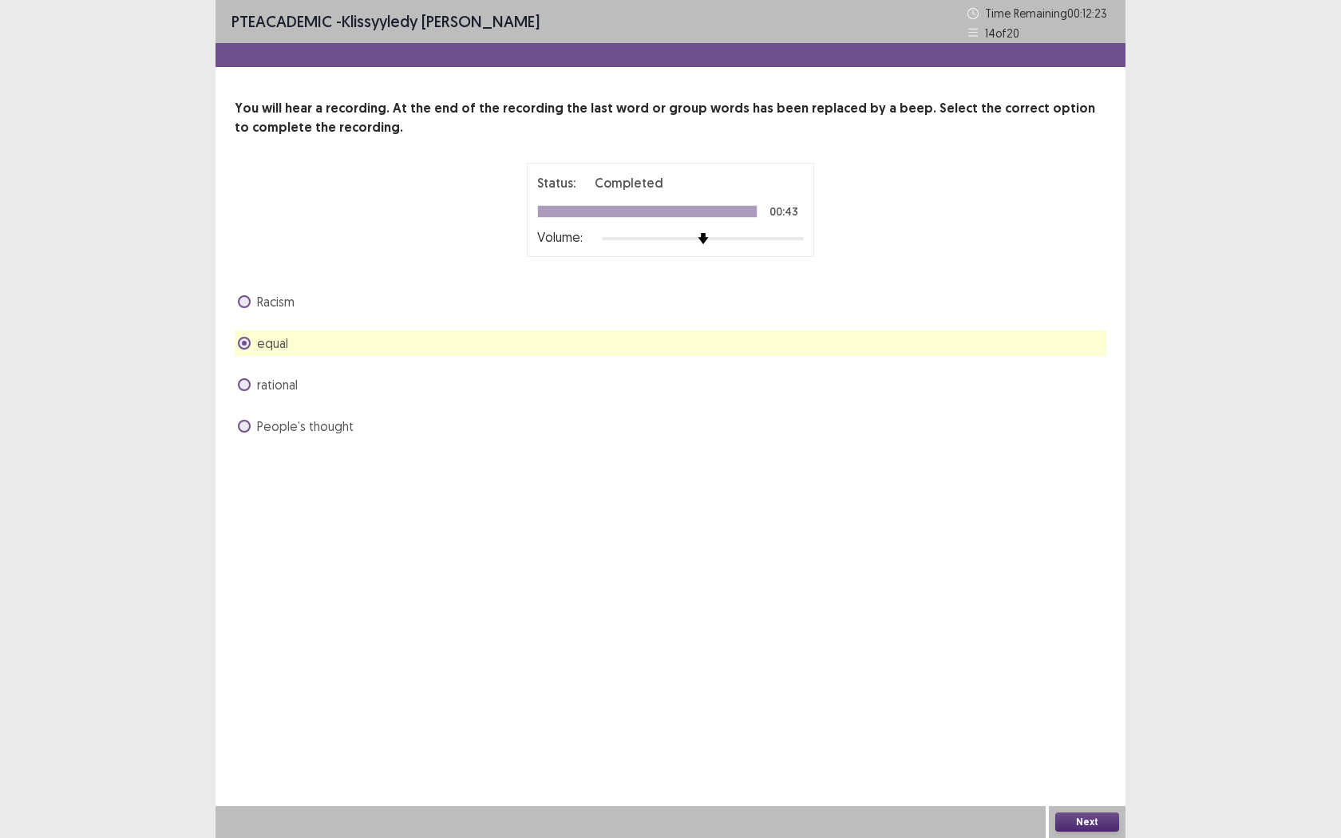
click at [1089, 661] on button "Next" at bounding box center [1087, 822] width 64 height 19
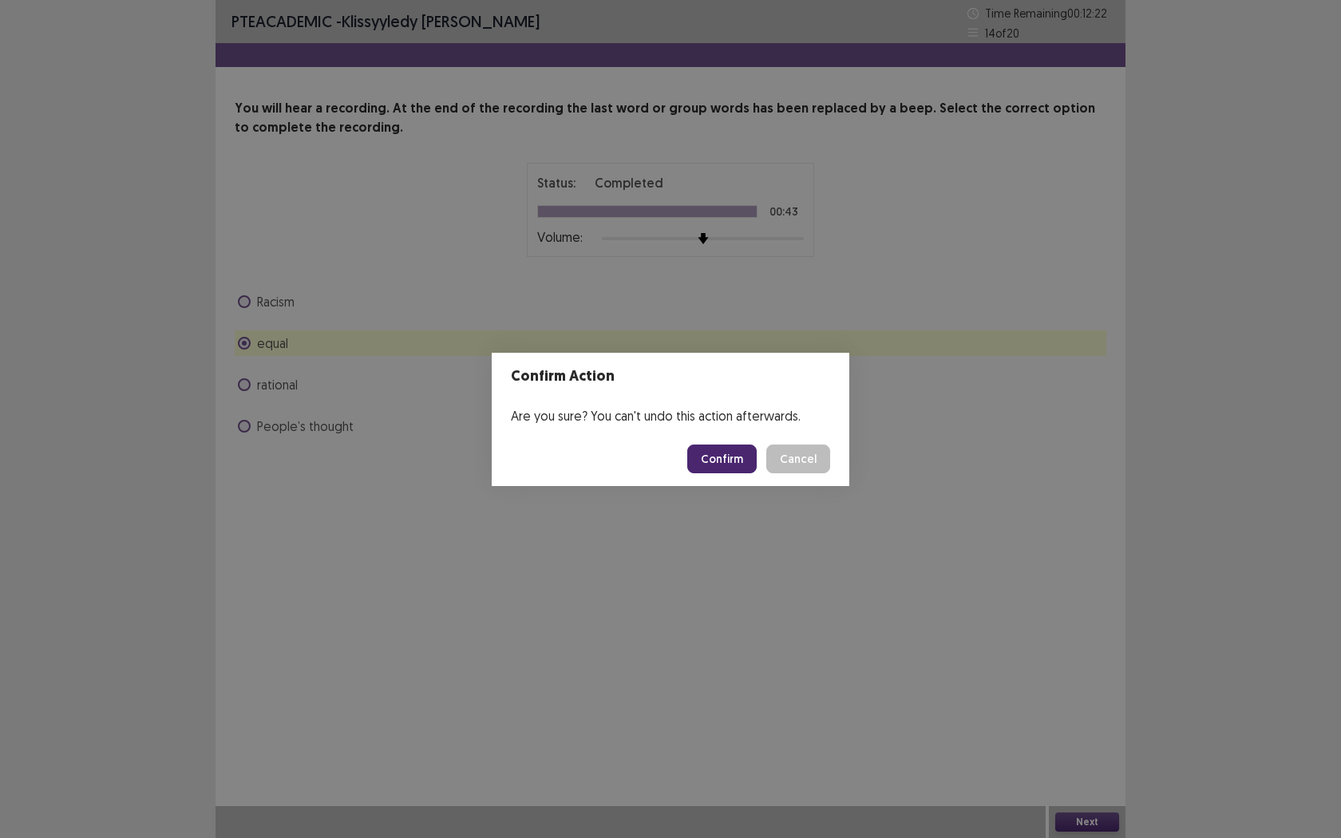
click at [738, 465] on button "Confirm" at bounding box center [721, 459] width 69 height 29
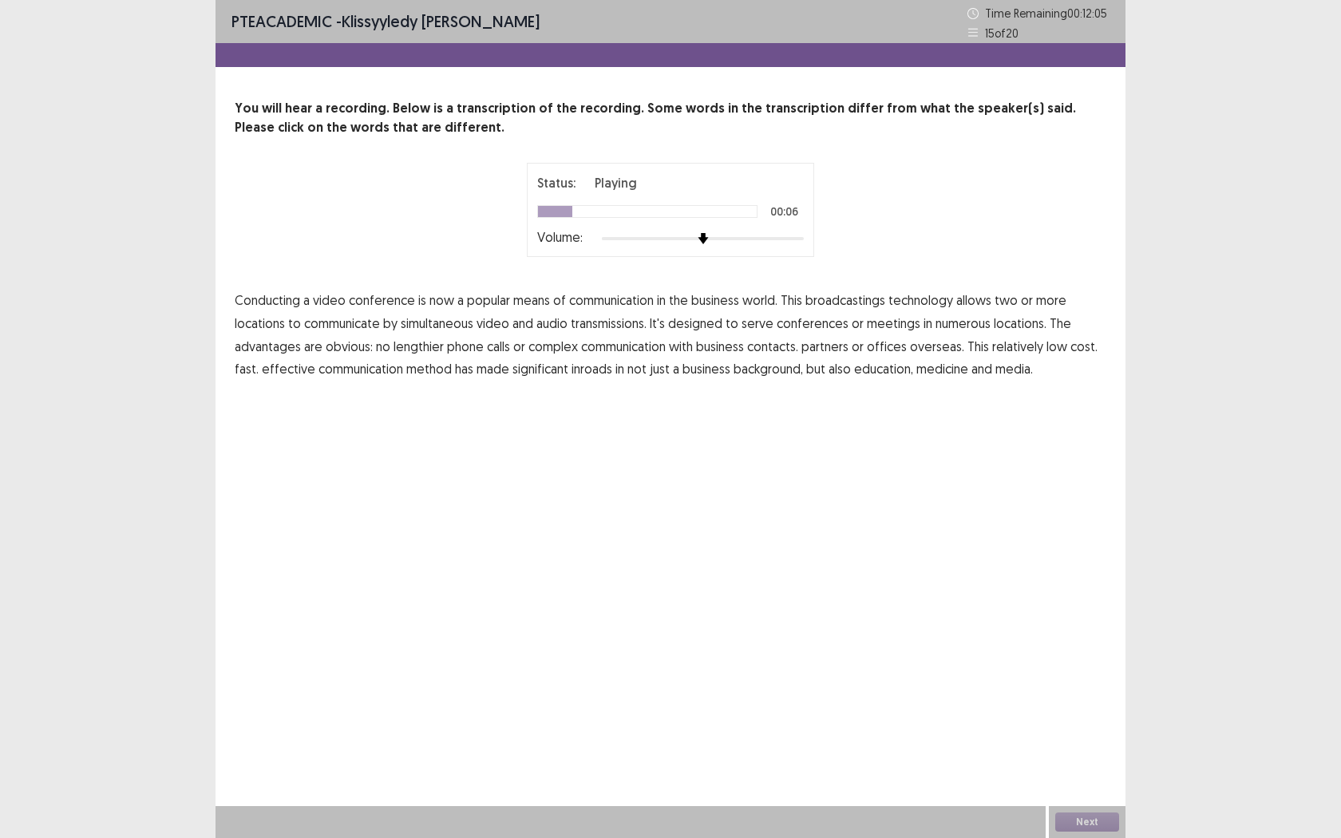
click at [837, 300] on span "broadcastings" at bounding box center [845, 300] width 80 height 19
click at [424, 324] on span "simultaneous" at bounding box center [437, 323] width 73 height 19
click at [440, 324] on span "simultaneous" at bounding box center [437, 323] width 73 height 19
click at [945, 322] on span "numerous" at bounding box center [963, 323] width 55 height 19
click at [642, 347] on span "communication" at bounding box center [623, 346] width 85 height 19
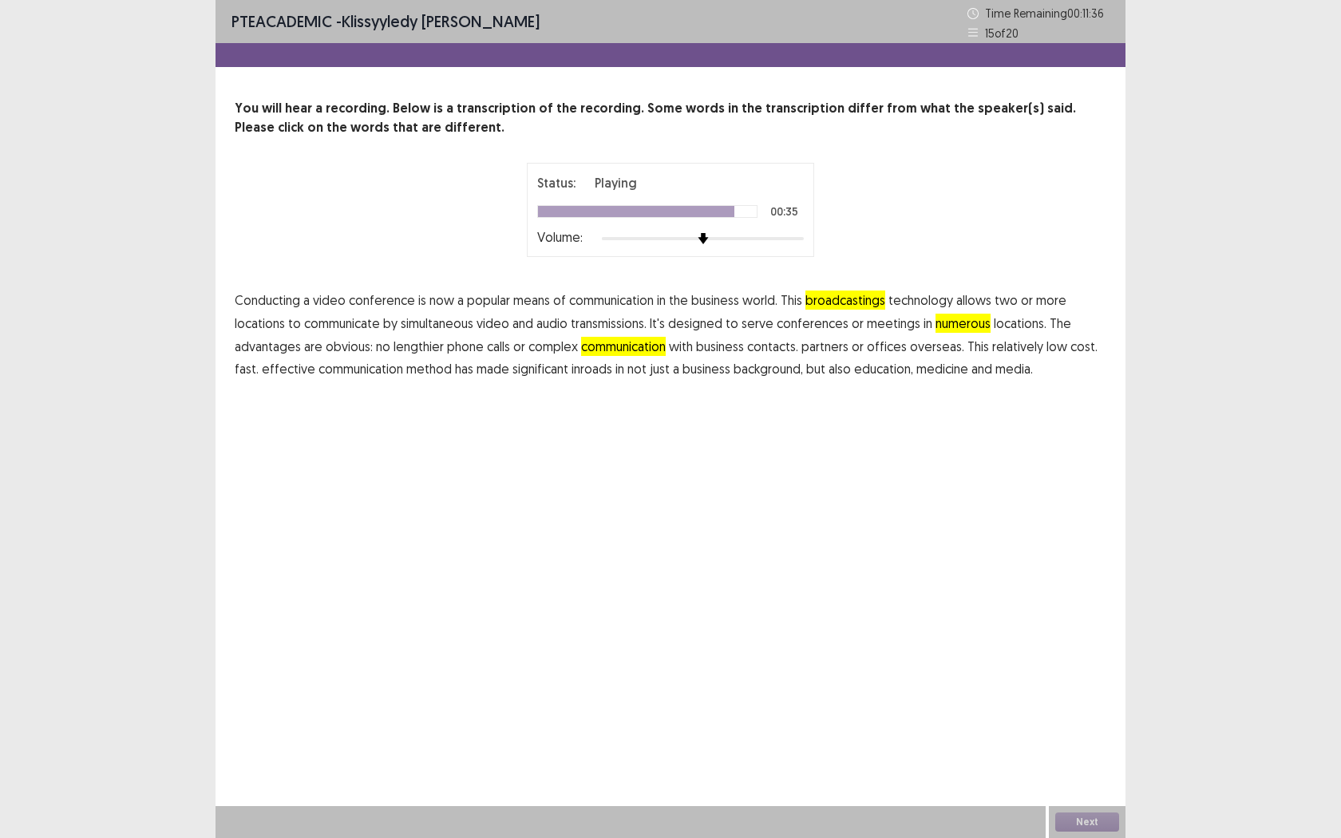
click at [766, 373] on span "background," at bounding box center [768, 368] width 69 height 19
click at [1090, 661] on button "Next" at bounding box center [1087, 822] width 64 height 19
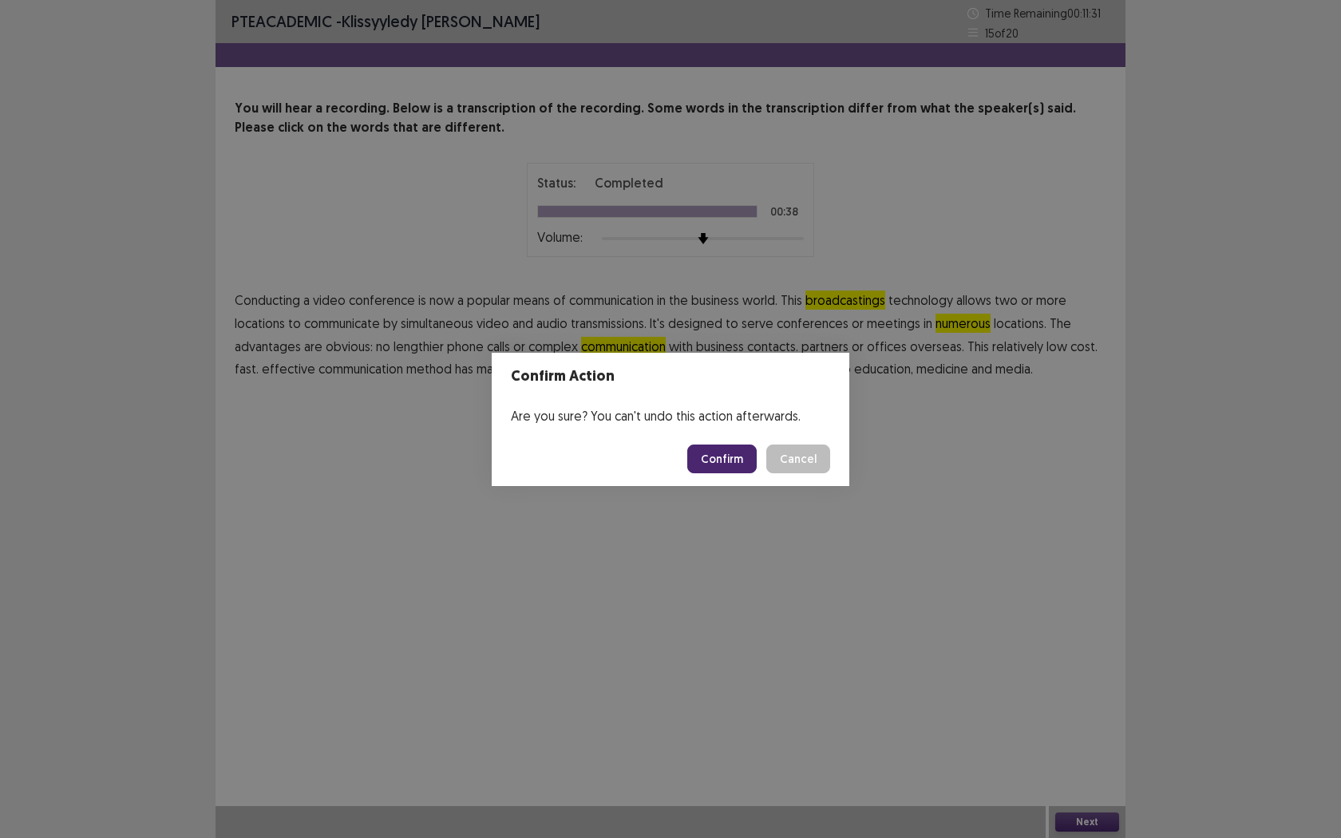
click at [730, 460] on button "Confirm" at bounding box center [721, 459] width 69 height 29
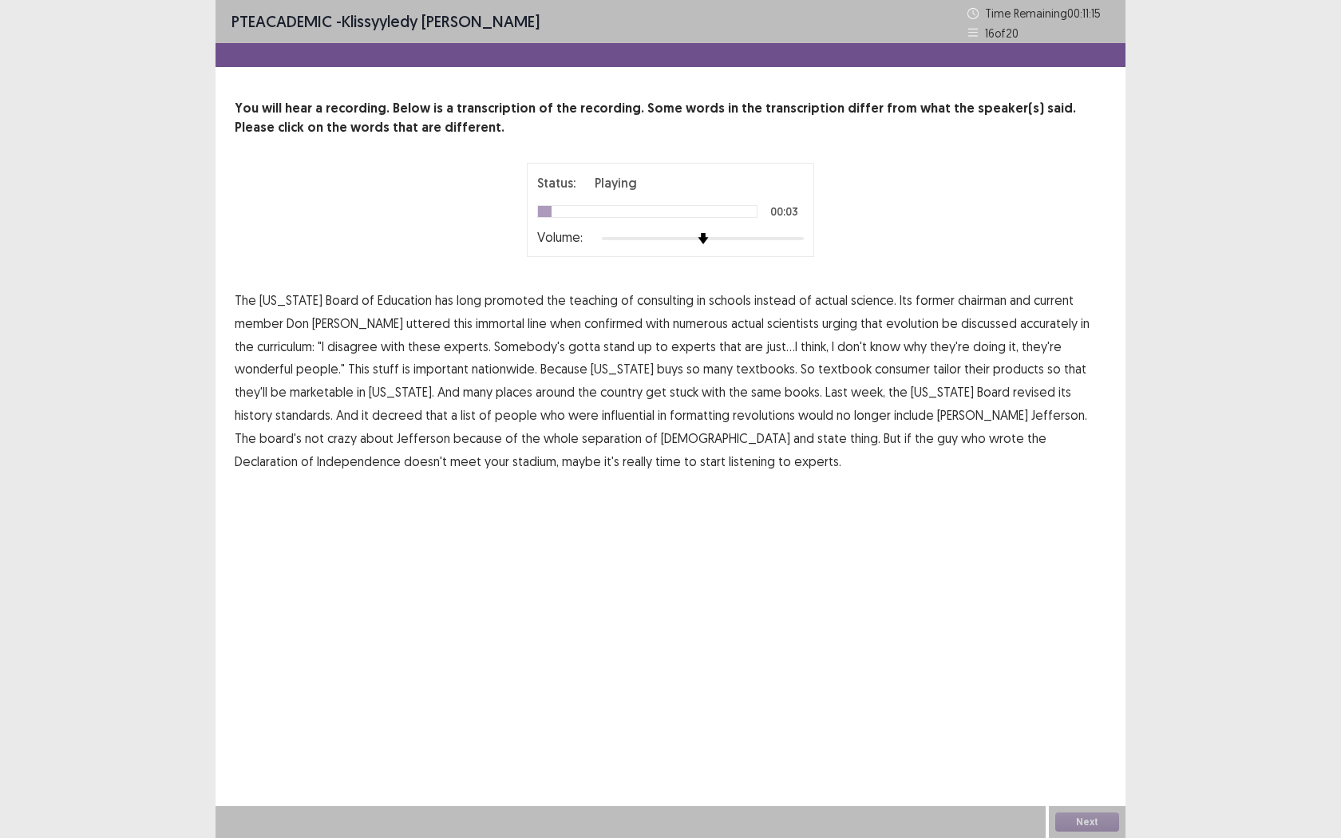
click at [637, 303] on span "consulting" at bounding box center [665, 300] width 57 height 19
click at [584, 325] on span "confirmed" at bounding box center [613, 323] width 58 height 19
click at [875, 371] on span "consumer" at bounding box center [902, 368] width 55 height 19
click at [670, 418] on span "formatting" at bounding box center [700, 415] width 60 height 19
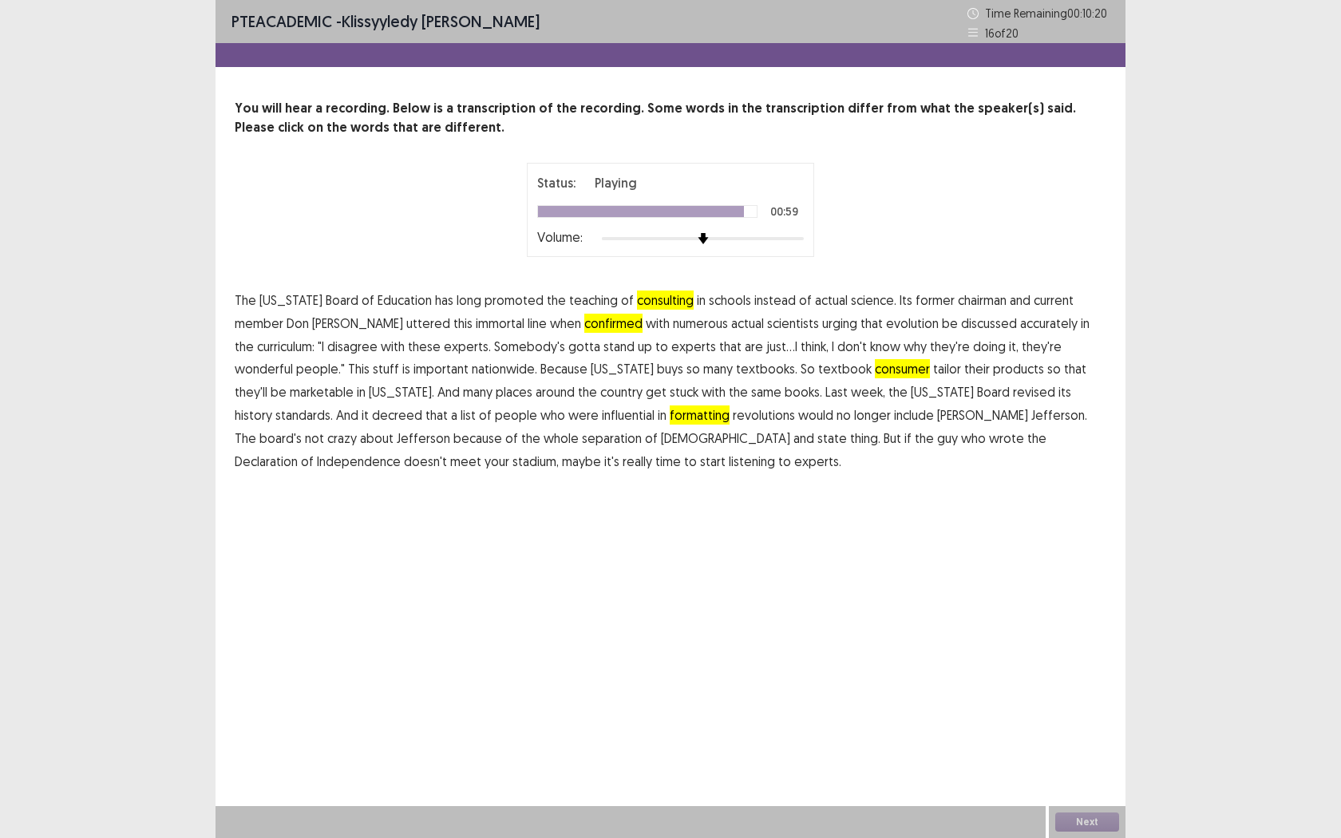
click at [559, 452] on span "stadium," at bounding box center [535, 461] width 46 height 19
click at [1073, 661] on button "Next" at bounding box center [1087, 822] width 64 height 19
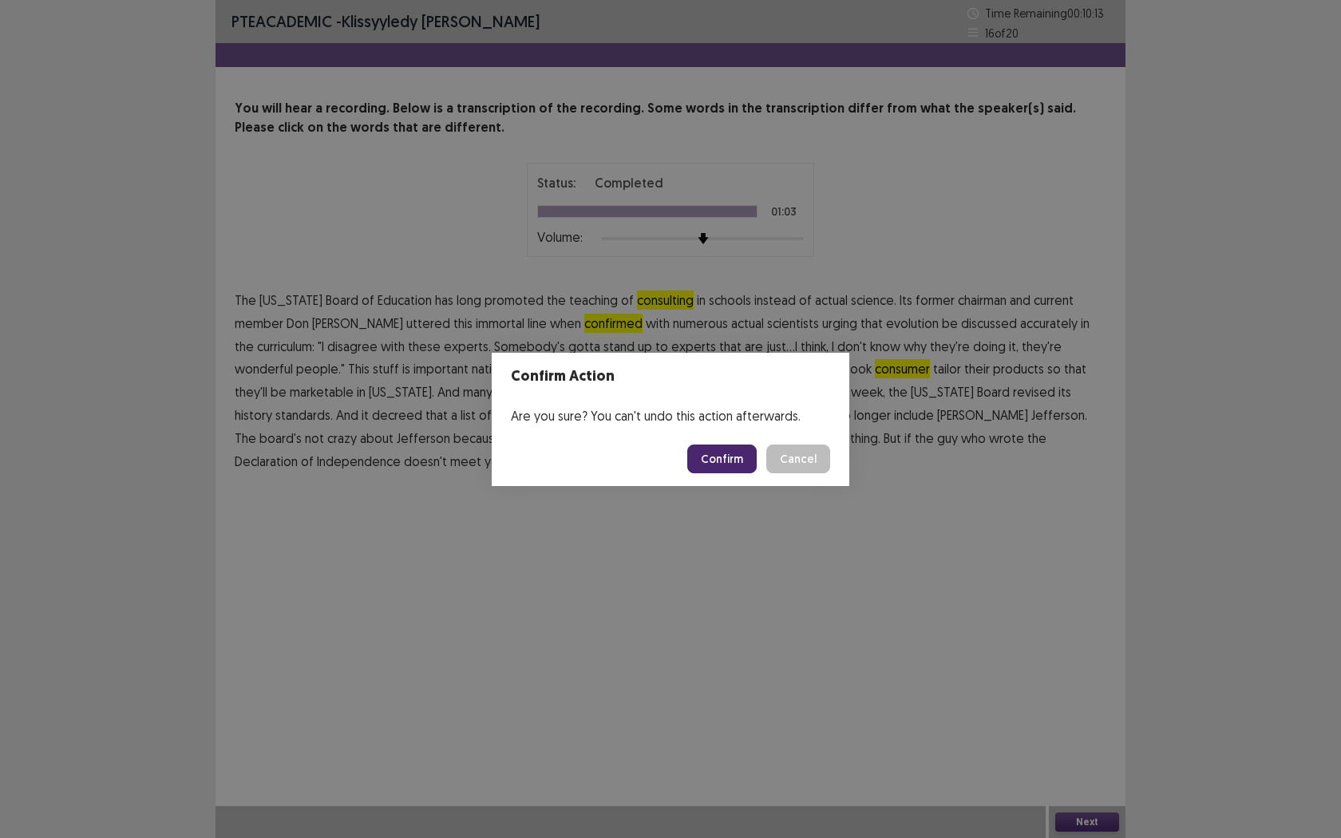
click at [716, 457] on button "Confirm" at bounding box center [721, 459] width 69 height 29
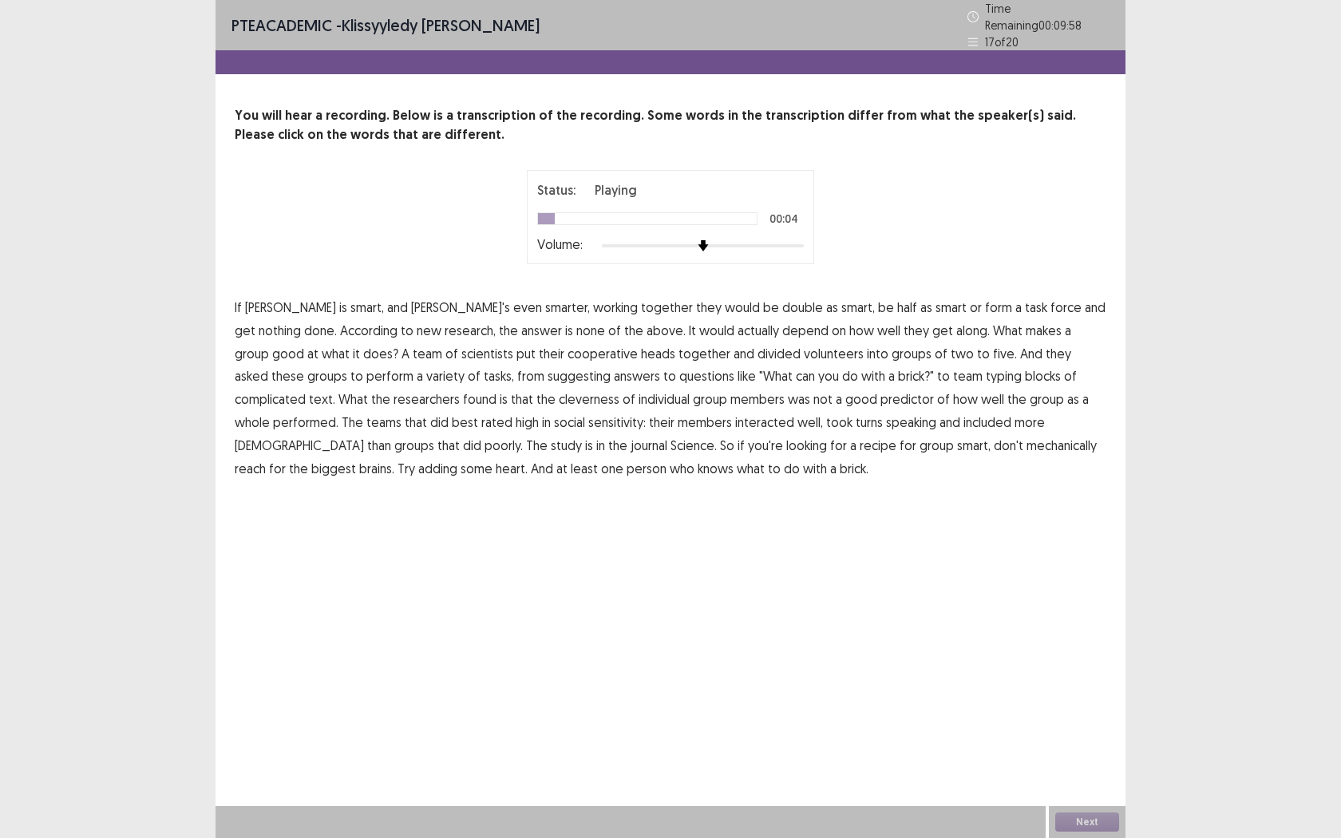
click at [782, 301] on span "double" at bounding box center [802, 307] width 41 height 19
click at [568, 348] on span "cooperative" at bounding box center [603, 353] width 70 height 19
click at [548, 373] on span "suggesting" at bounding box center [579, 375] width 63 height 19
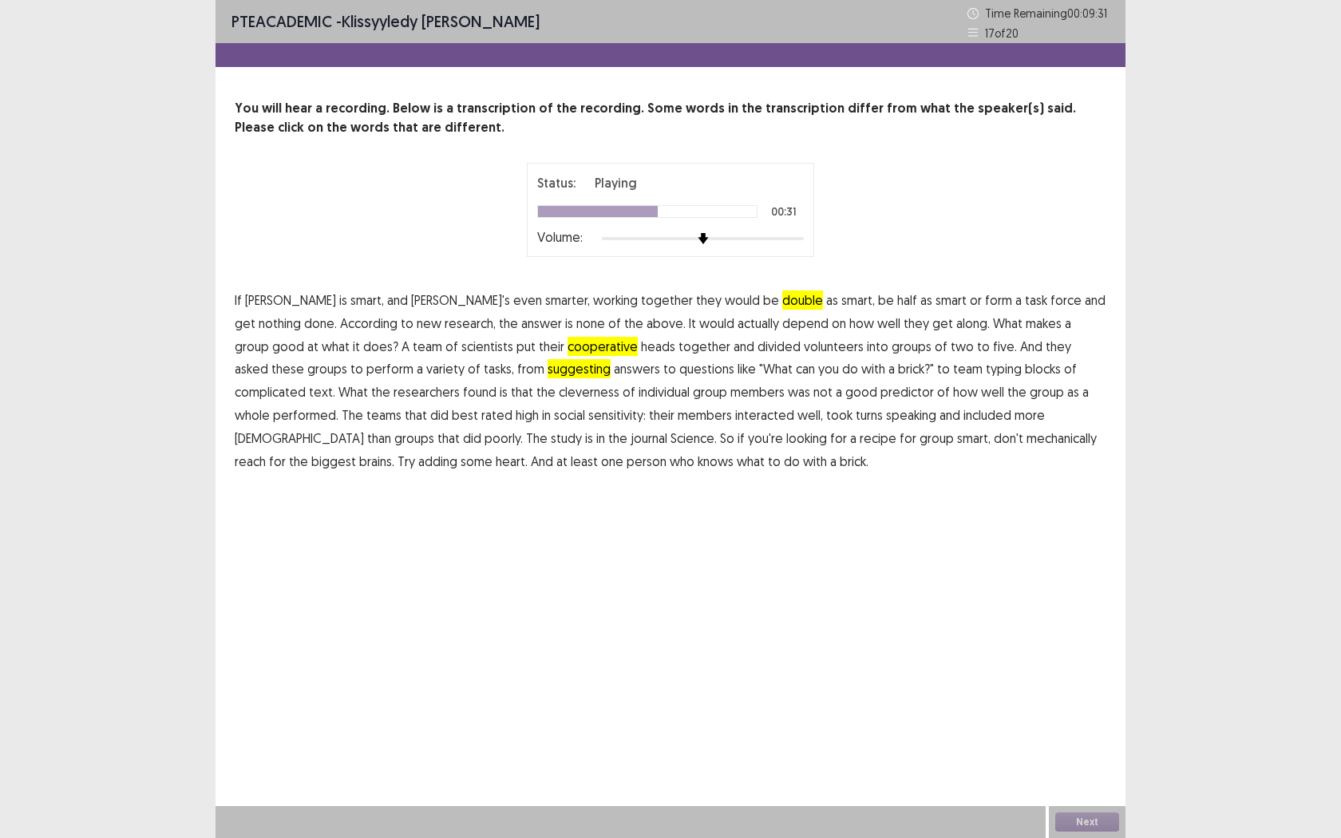
click at [559, 397] on span "cleverness" at bounding box center [589, 391] width 61 height 19
click at [1027, 445] on span "mechanically" at bounding box center [1062, 438] width 70 height 19
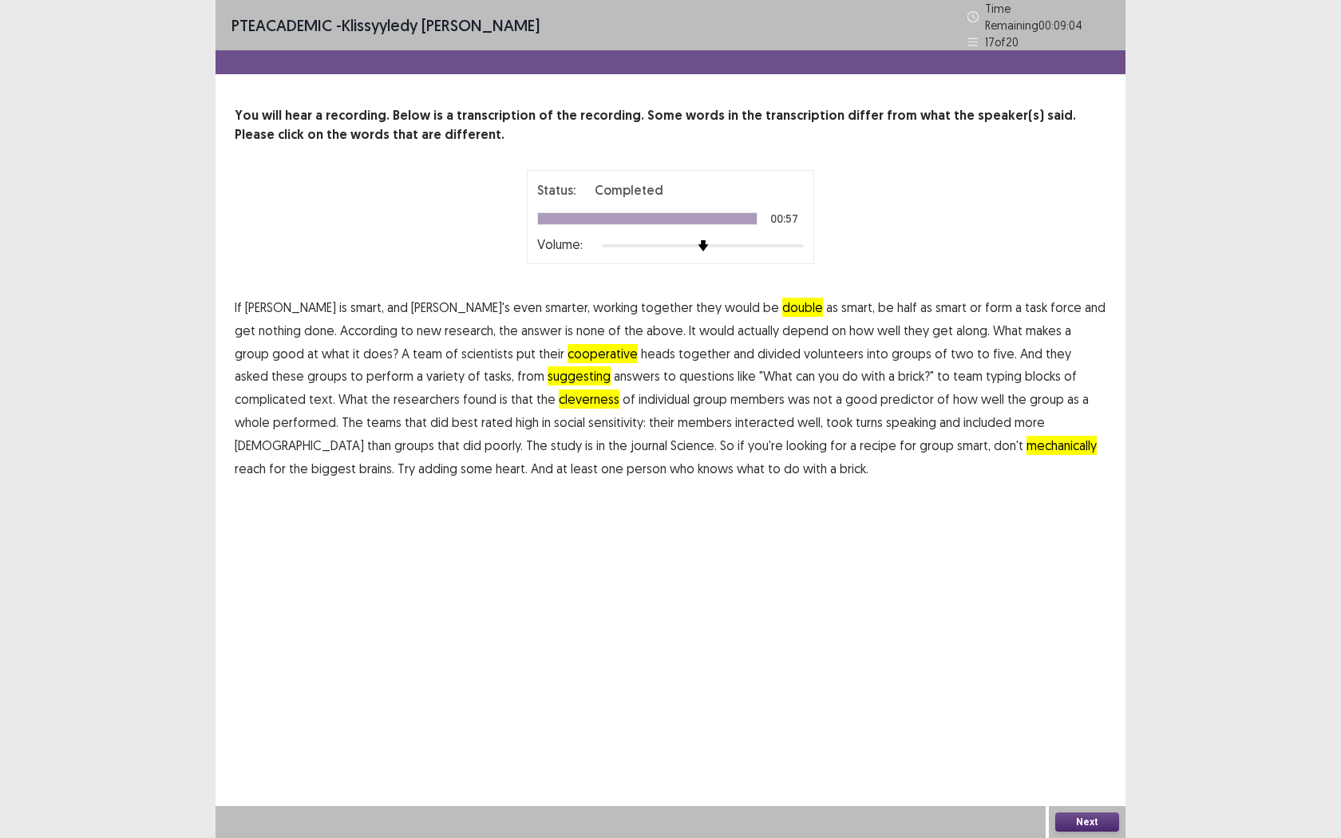
click at [1105, 661] on button "Next" at bounding box center [1087, 822] width 64 height 19
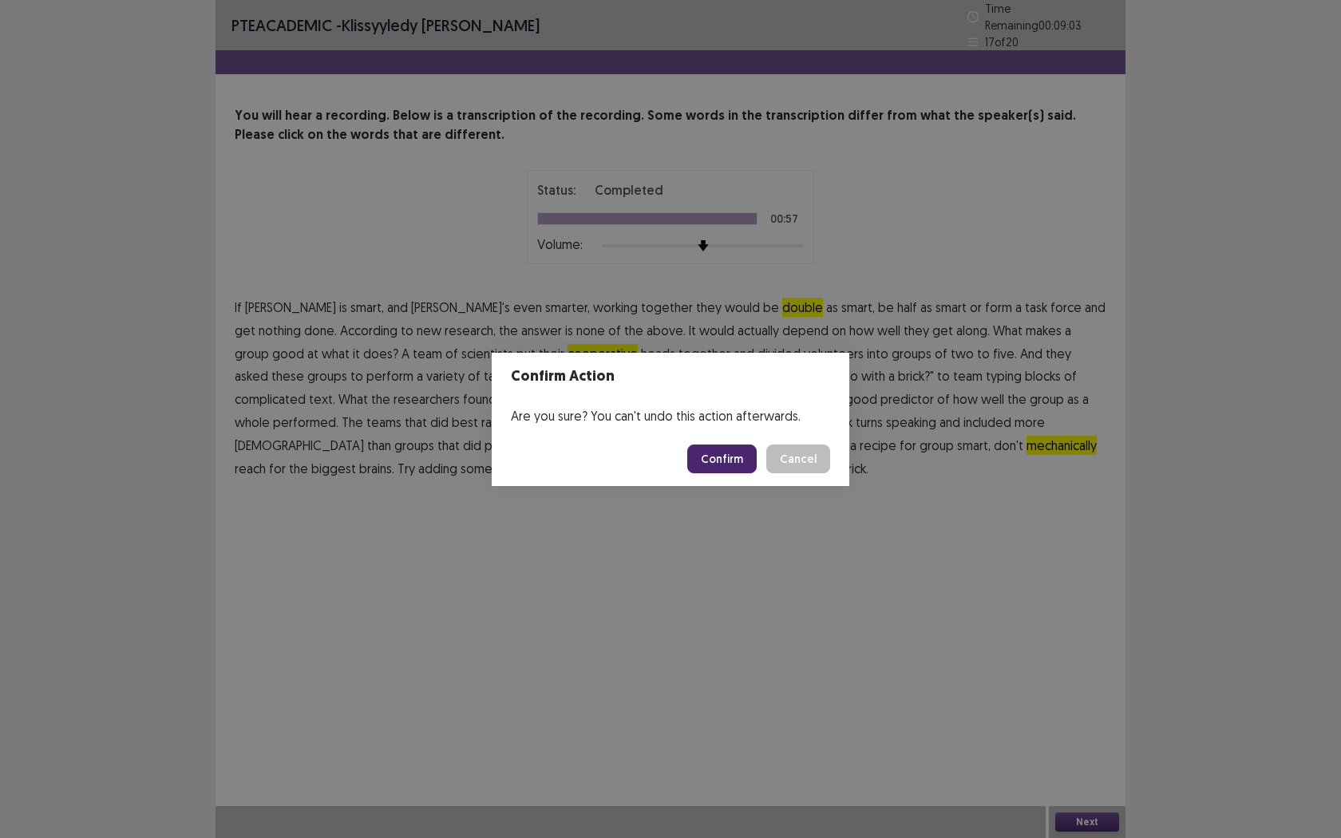
drag, startPoint x: 745, startPoint y: 457, endPoint x: 746, endPoint y: 476, distance: 19.2
click at [746, 475] on footer "Confirm Cancel" at bounding box center [671, 459] width 358 height 54
click at [732, 464] on button "Confirm" at bounding box center [721, 459] width 69 height 29
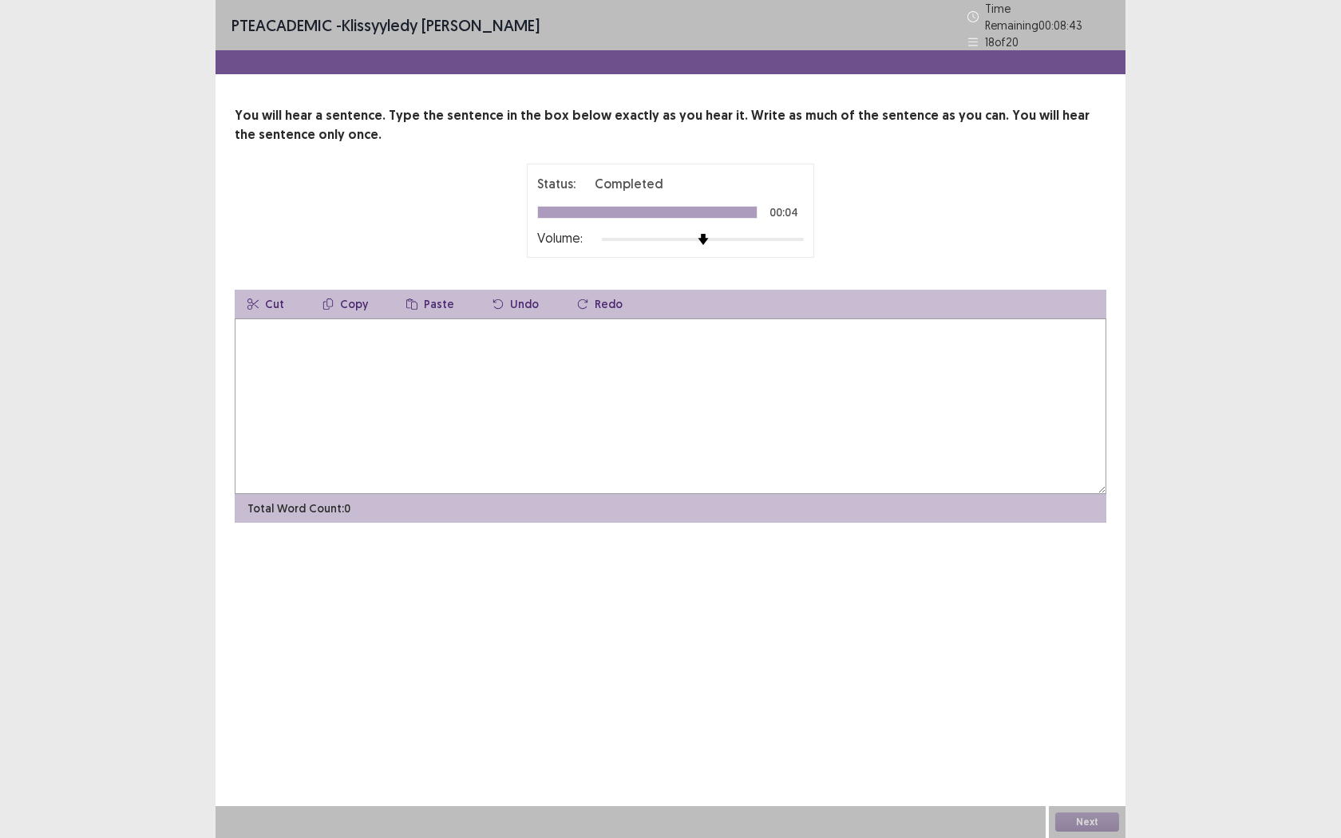
click at [548, 353] on textarea at bounding box center [671, 407] width 872 height 176
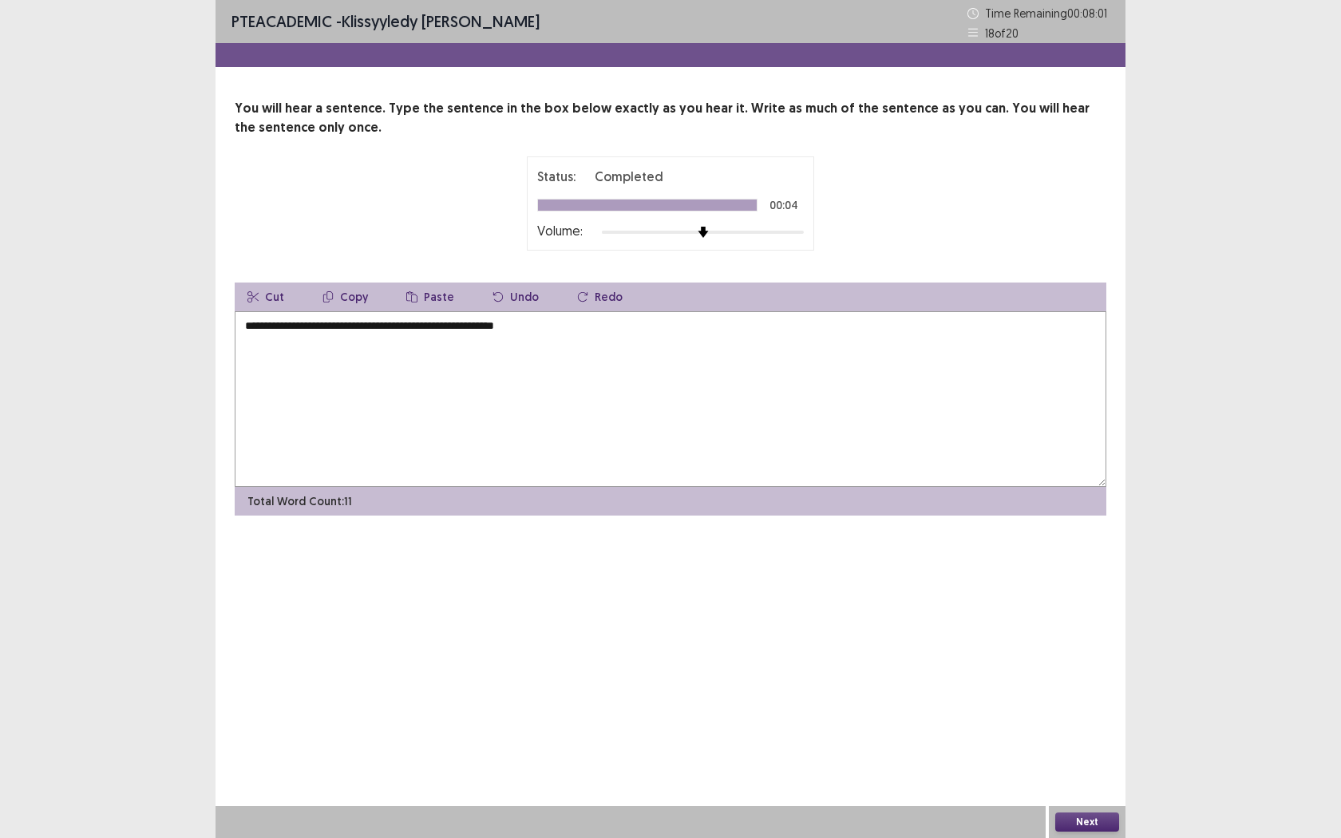
type textarea "**********"
click at [1095, 661] on button "Next" at bounding box center [1087, 822] width 64 height 19
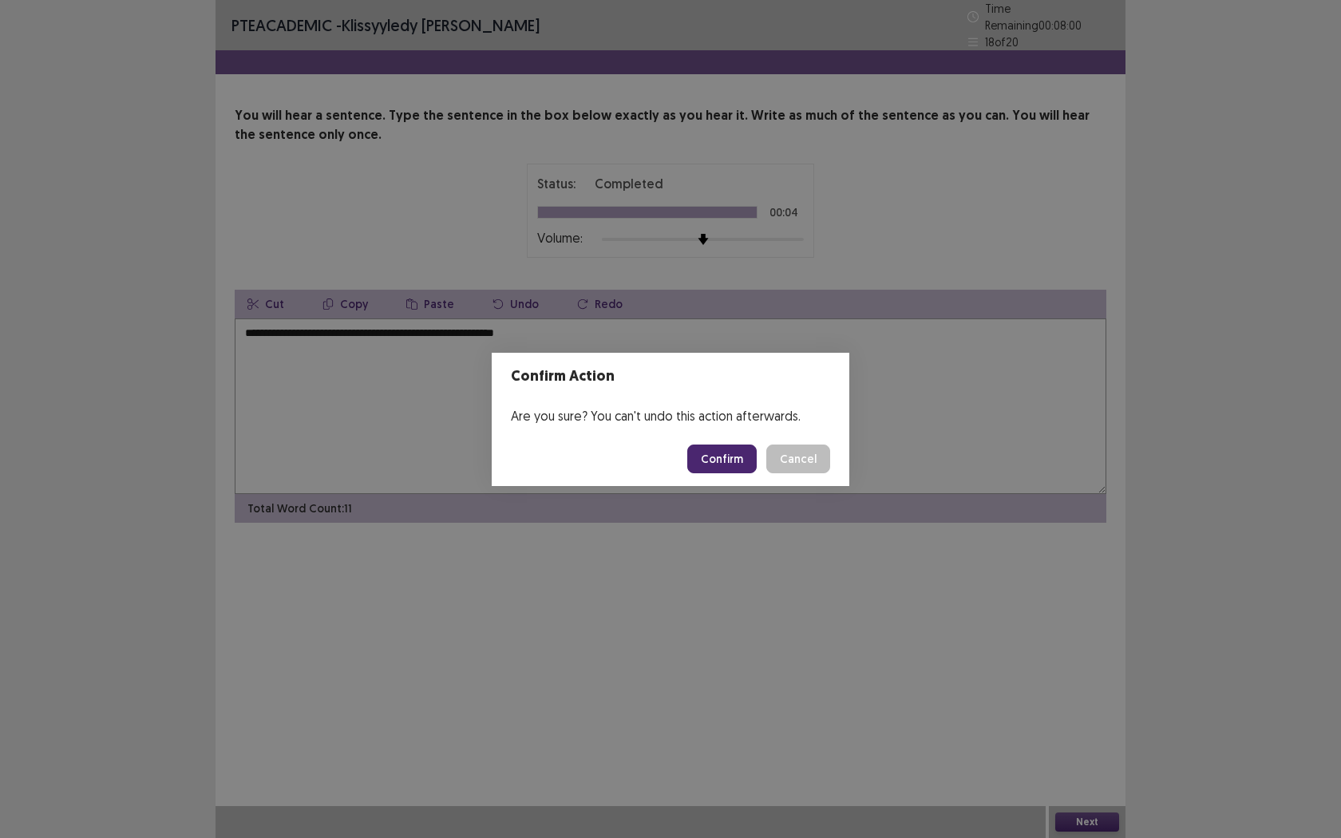
click at [722, 458] on button "Confirm" at bounding box center [721, 459] width 69 height 29
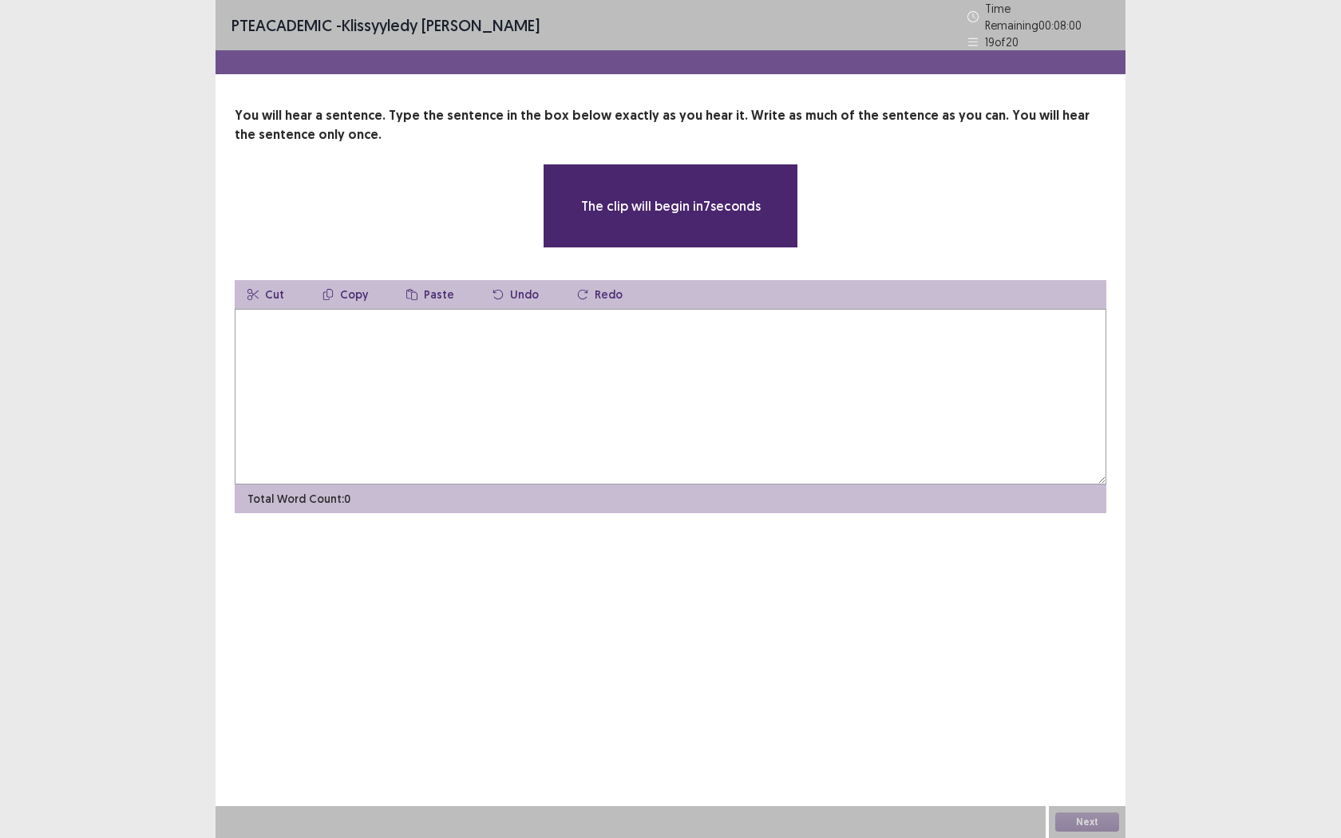
click at [502, 388] on textarea at bounding box center [671, 397] width 872 height 176
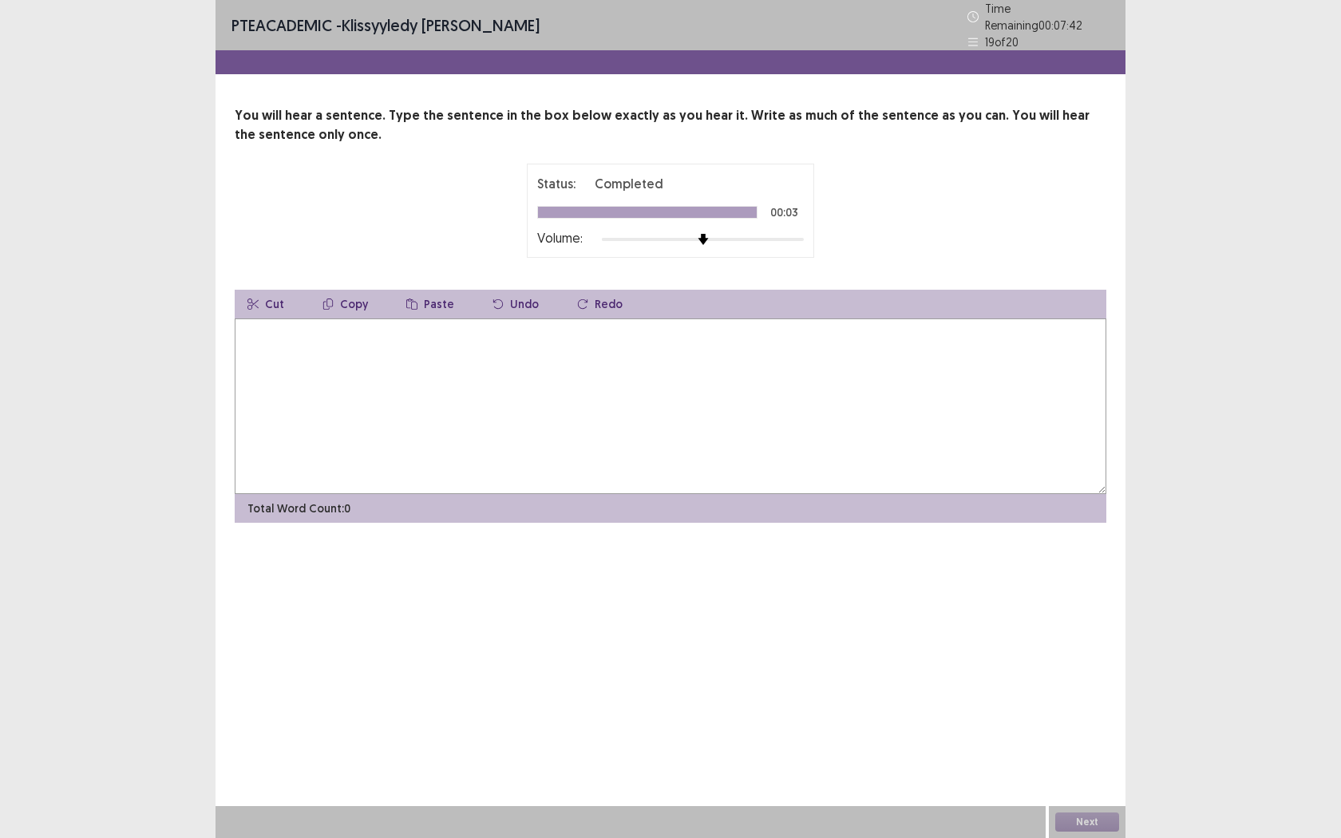
click at [481, 465] on textarea at bounding box center [671, 407] width 872 height 176
type textarea "**********"
click at [1099, 661] on button "Next" at bounding box center [1087, 822] width 64 height 19
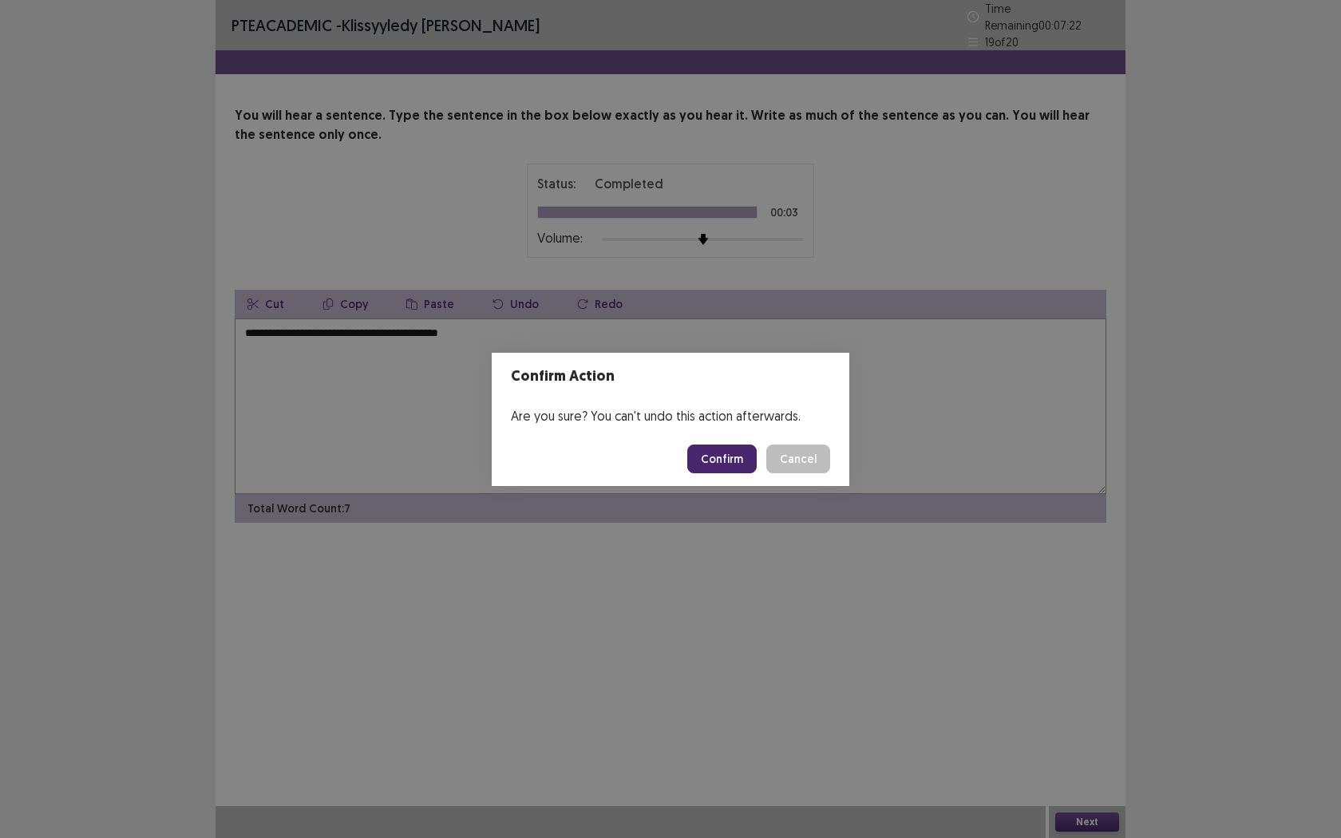
click at [739, 468] on button "Confirm" at bounding box center [721, 459] width 69 height 29
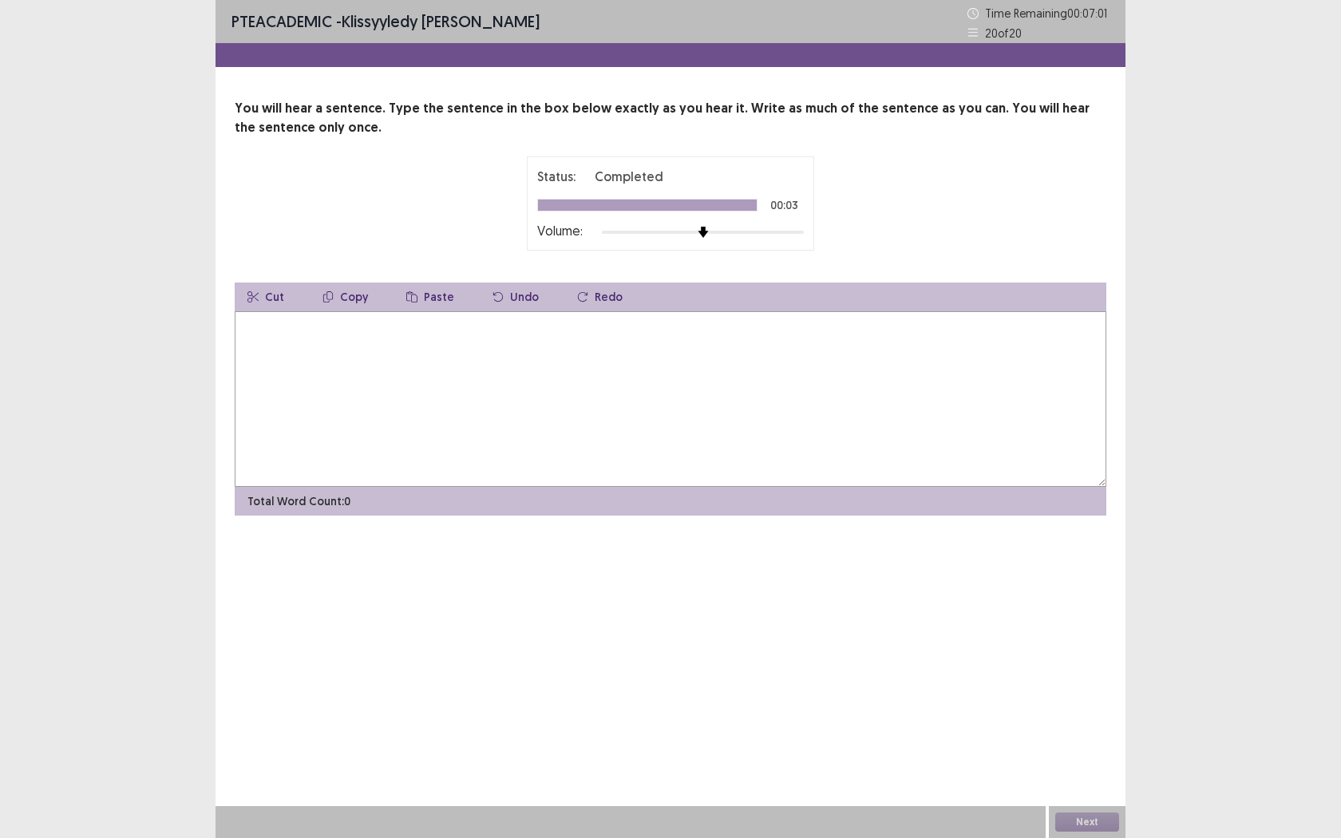
click at [479, 395] on textarea at bounding box center [671, 399] width 872 height 176
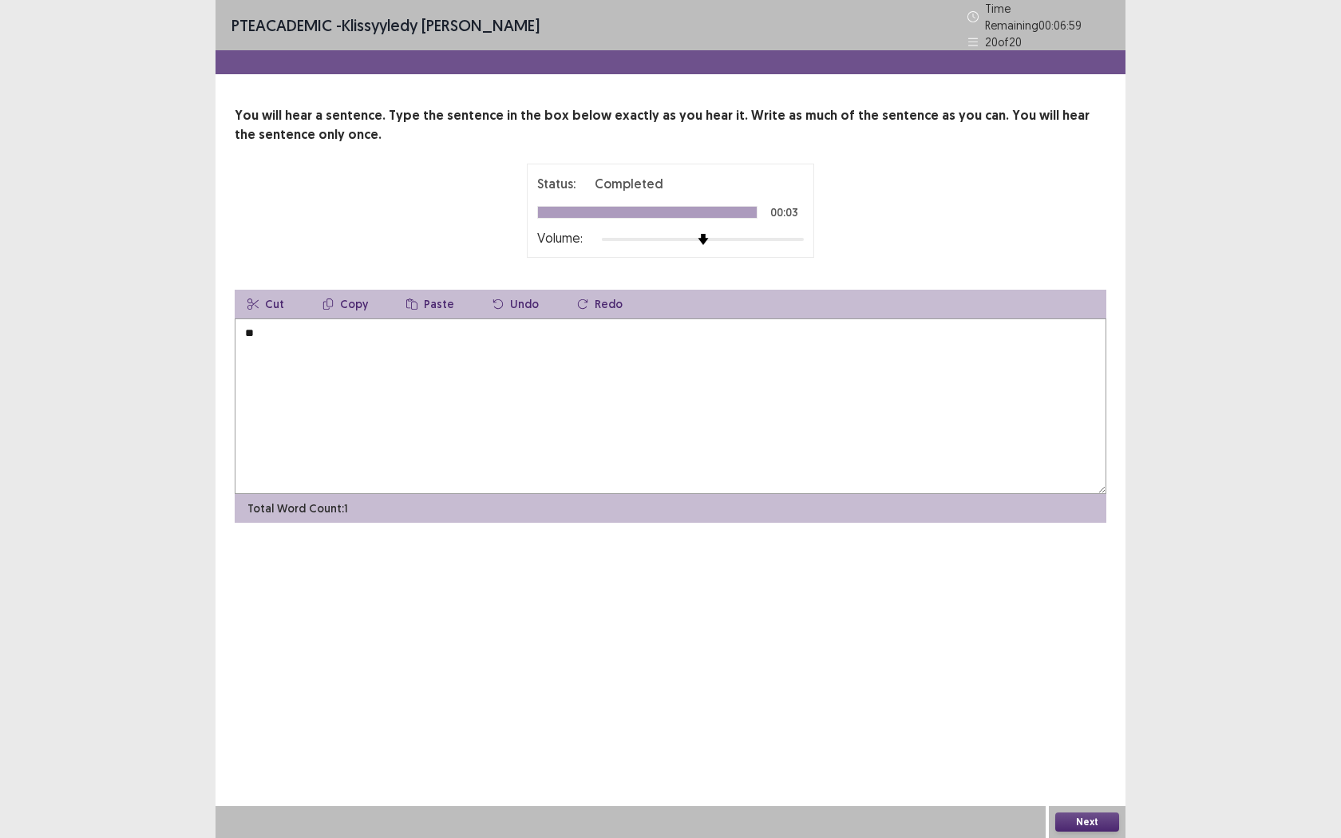
type textarea "*"
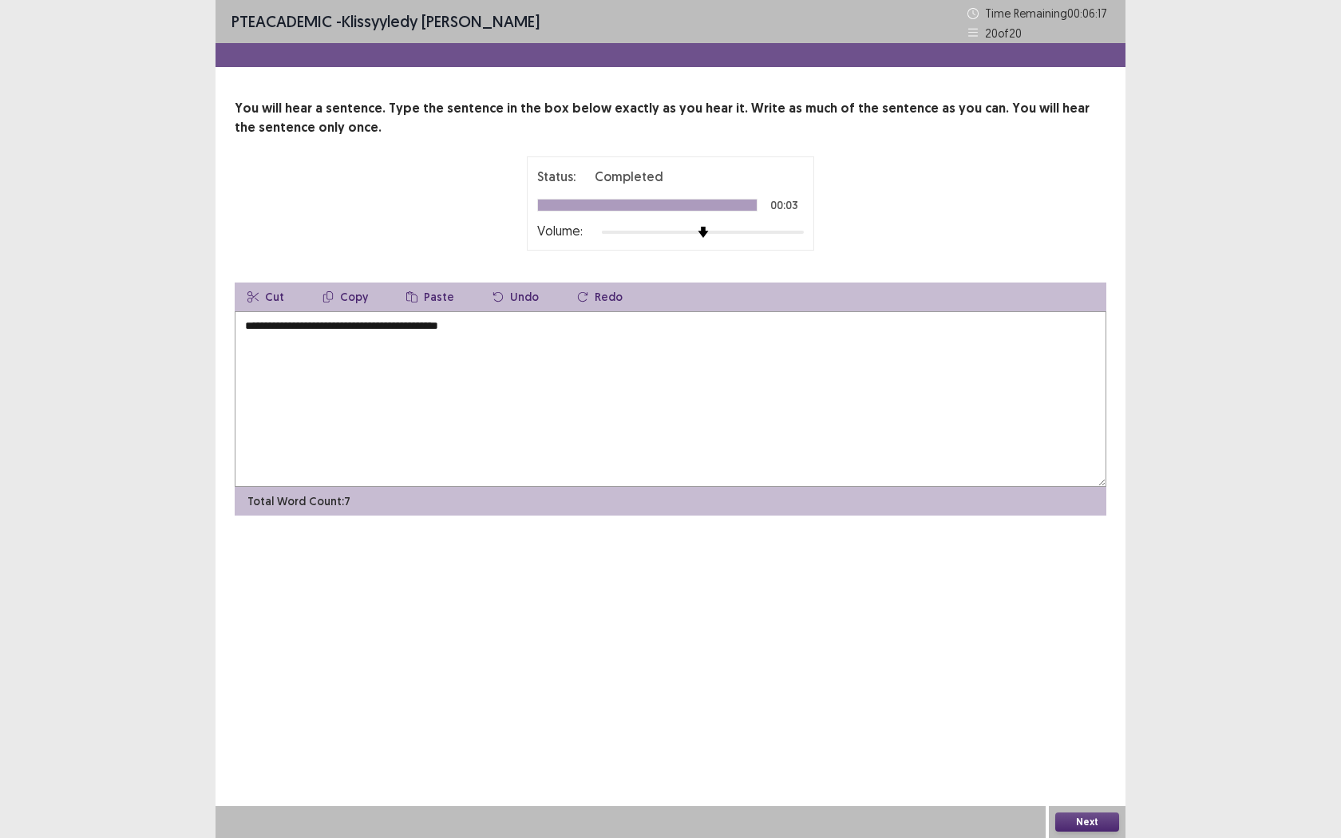
click at [431, 325] on textarea "**********" at bounding box center [671, 399] width 872 height 176
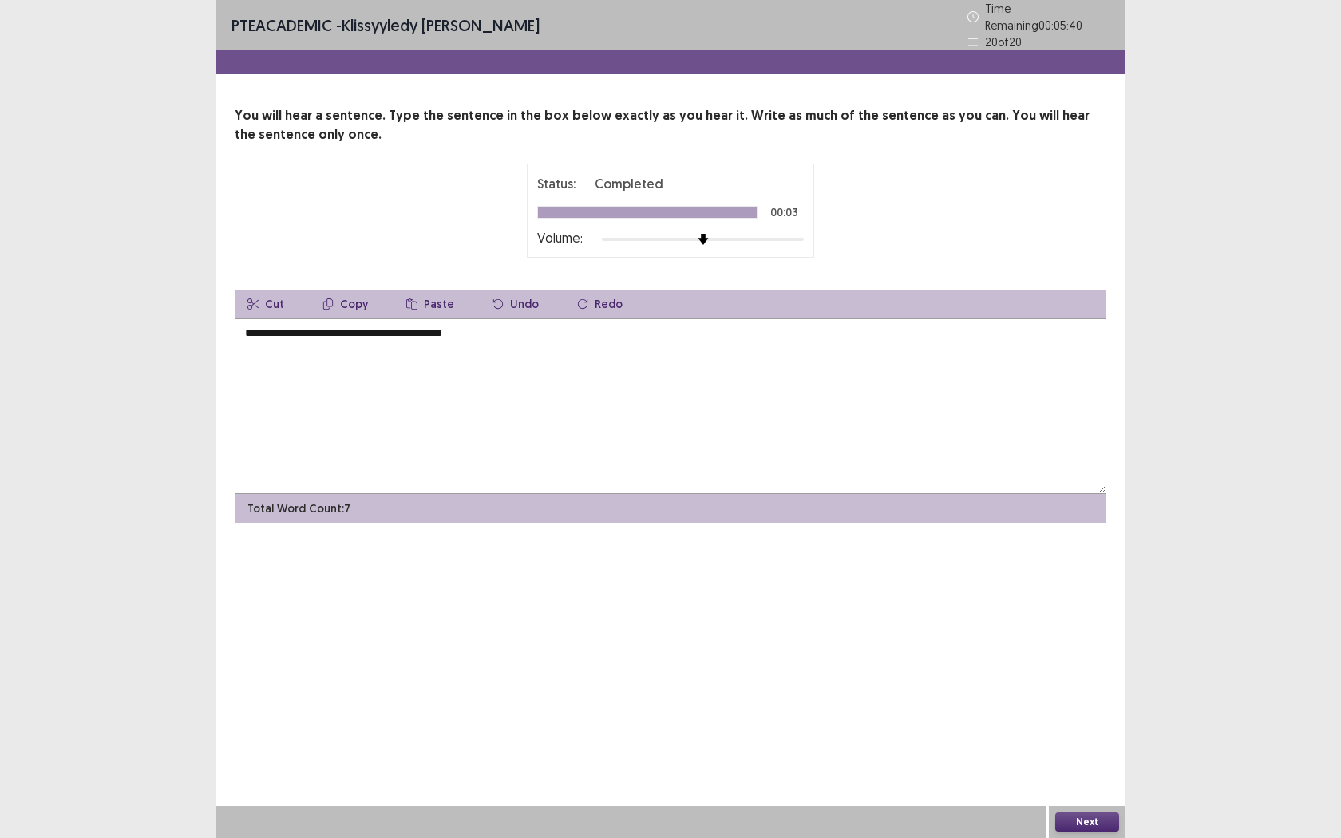
click at [289, 330] on textarea "**********" at bounding box center [671, 407] width 872 height 176
type textarea "**********"
click at [1104, 661] on button "Next" at bounding box center [1087, 822] width 64 height 19
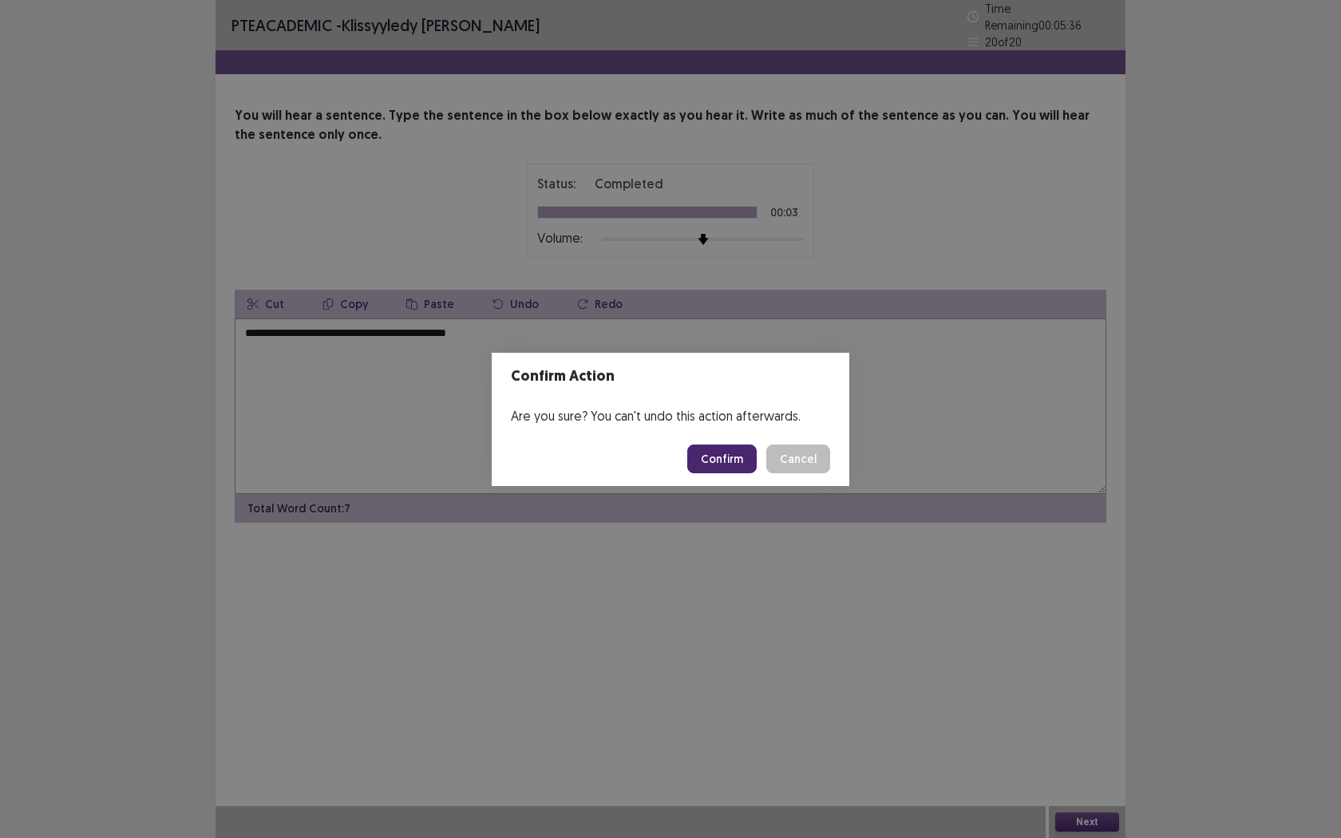
click at [723, 469] on button "Confirm" at bounding box center [721, 459] width 69 height 29
